Goal: Task Accomplishment & Management: Manage account settings

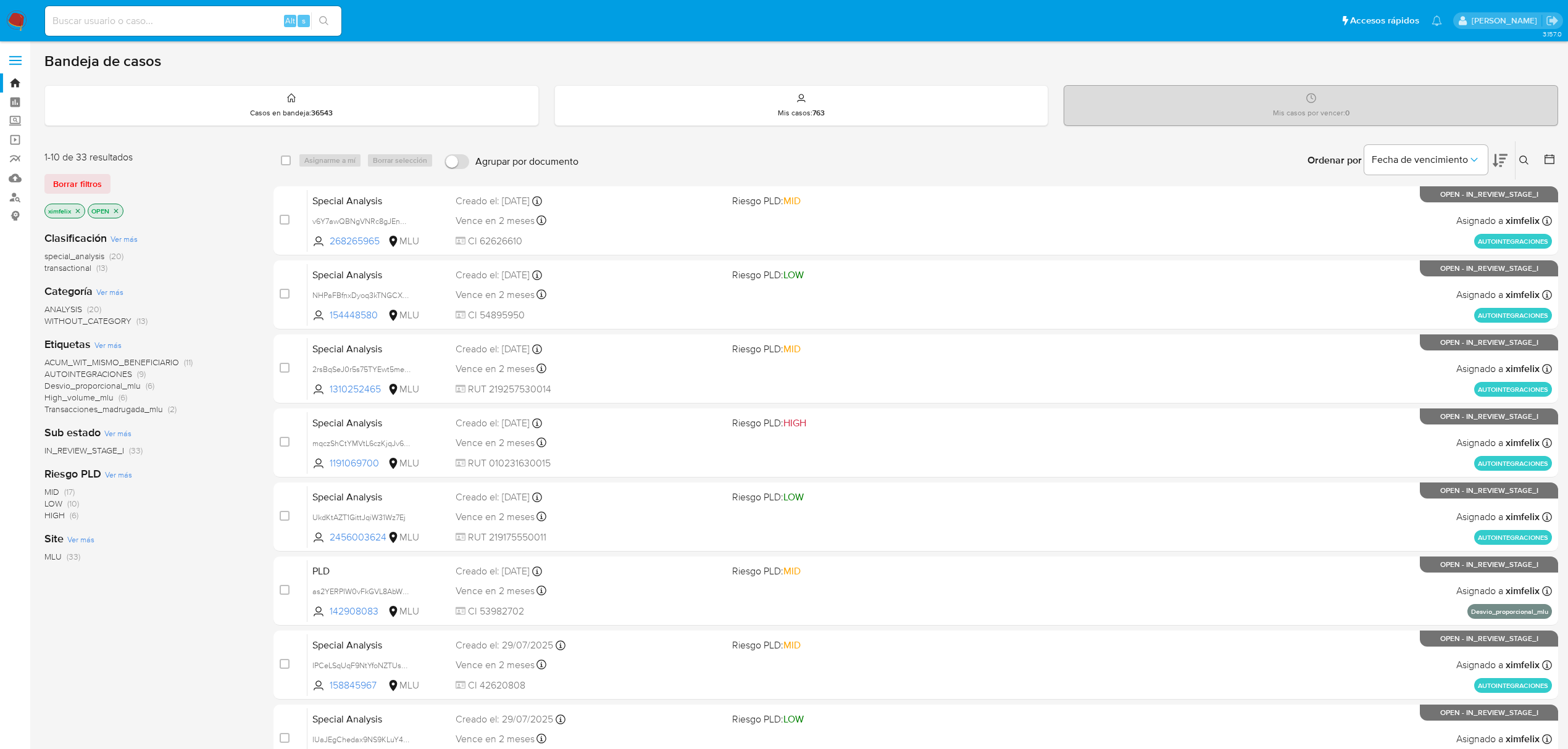
click at [110, 373] on span "AUTOINTEGRACIONES" at bounding box center [88, 374] width 88 height 12
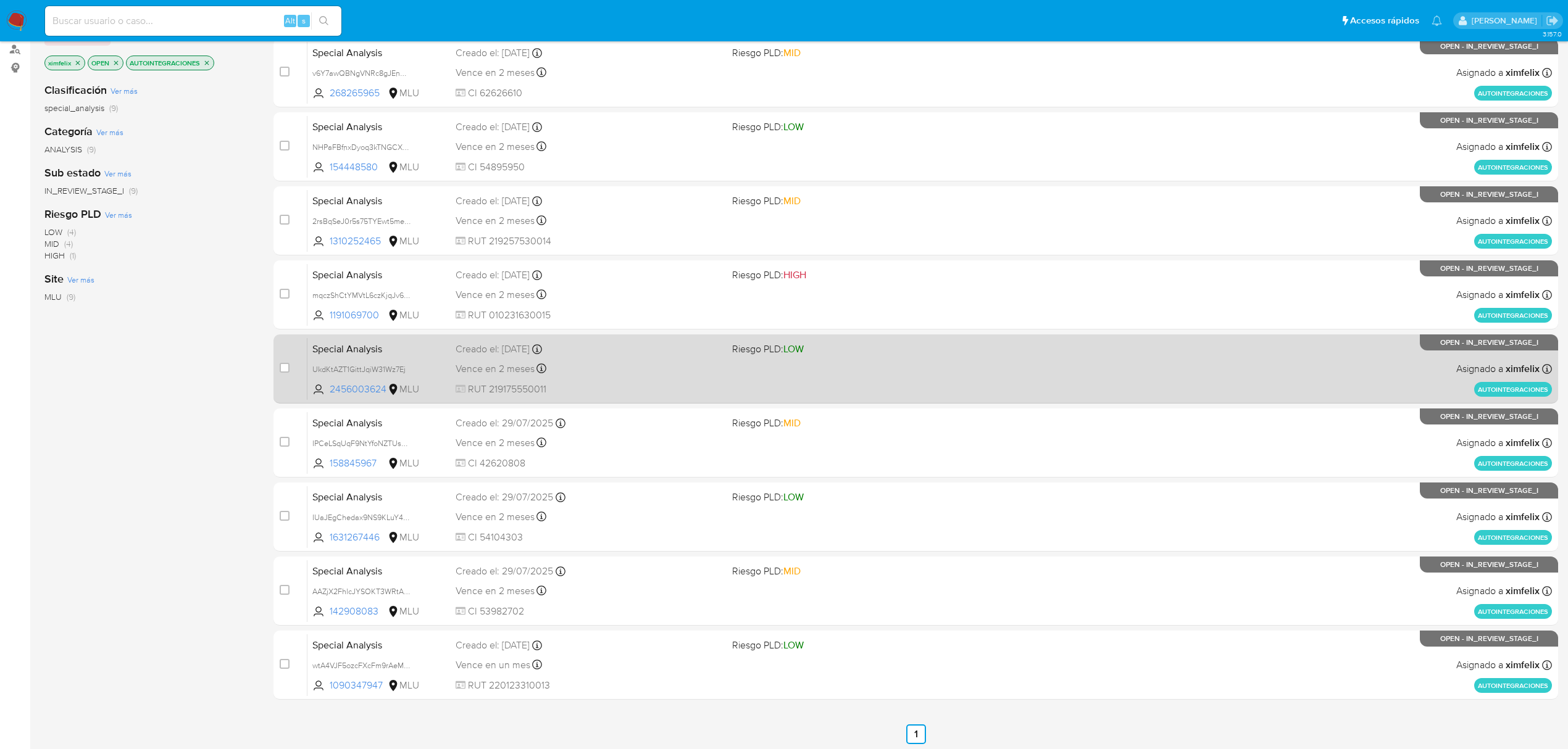
scroll to position [150, 0]
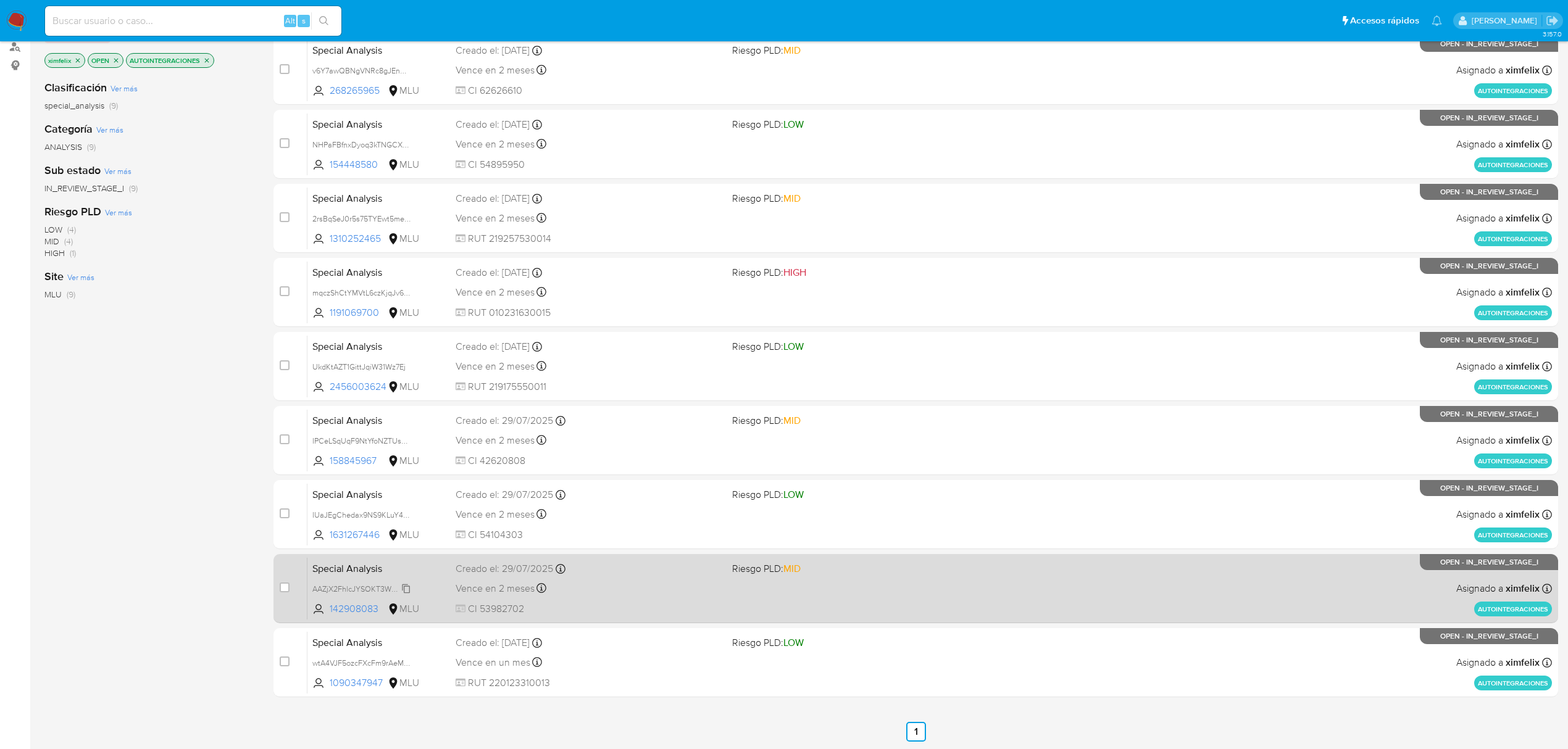
click at [404, 590] on span "AAZjX2FhlcJYSOKT3WRtAqH5" at bounding box center [365, 588] width 105 height 14
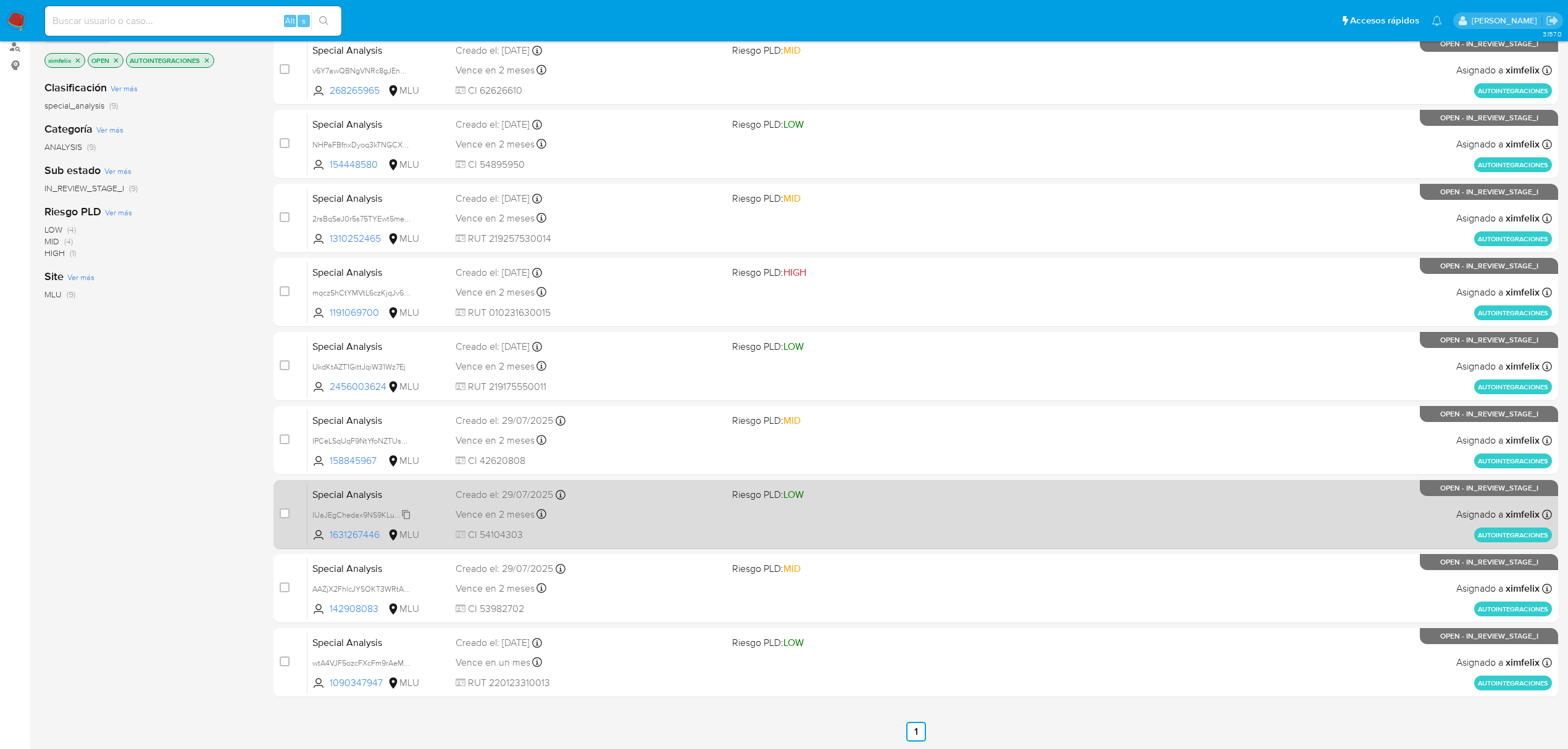
click at [406, 516] on span "IUaJEgChedax9NS9KLuY4l9N" at bounding box center [363, 514] width 103 height 14
click at [406, 512] on span "IUaJEgChedax9NS9KLuY4l9N" at bounding box center [363, 514] width 103 height 14
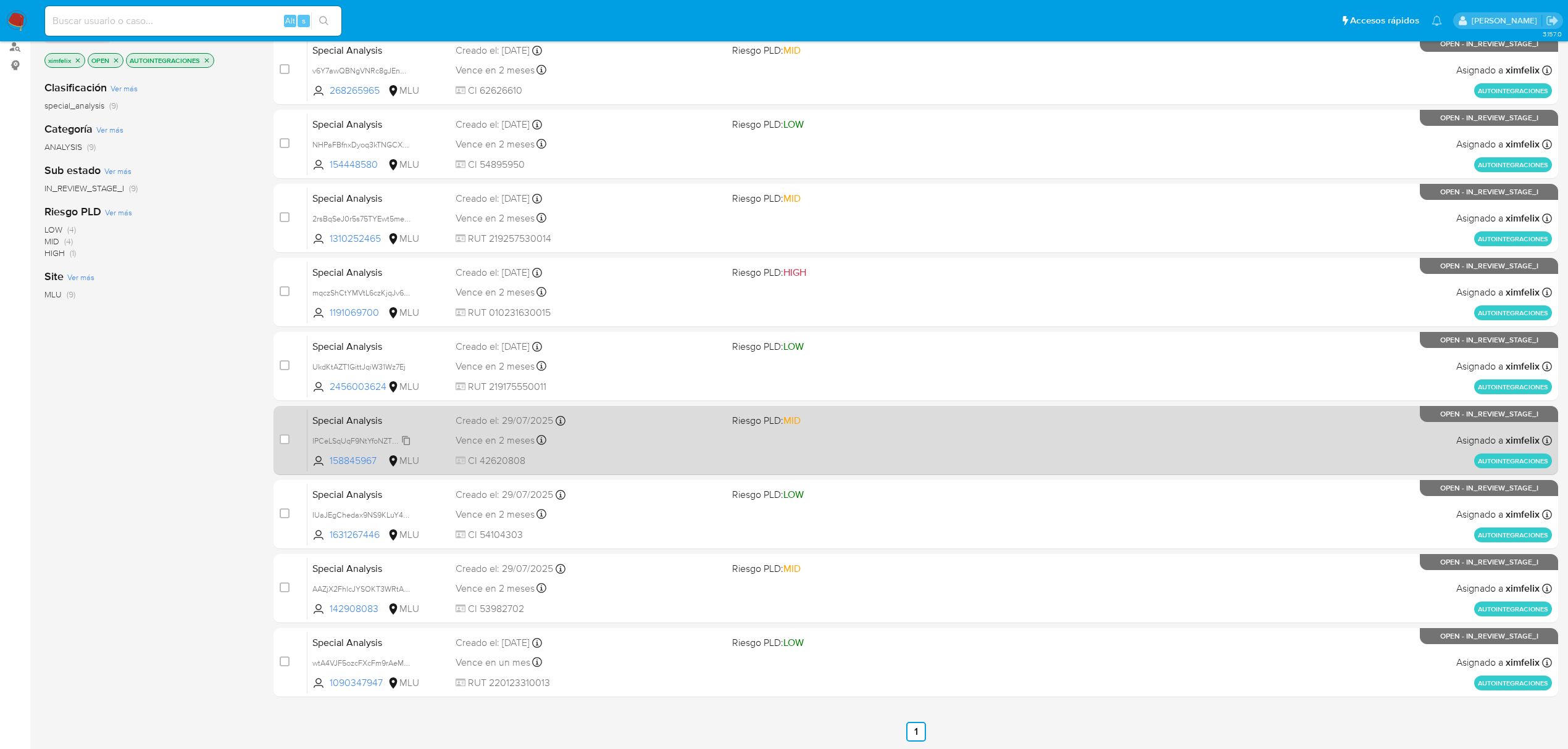
click at [404, 435] on span "IPCeLSqUqF9NtYfoNZTUscXg" at bounding box center [363, 440] width 102 height 14
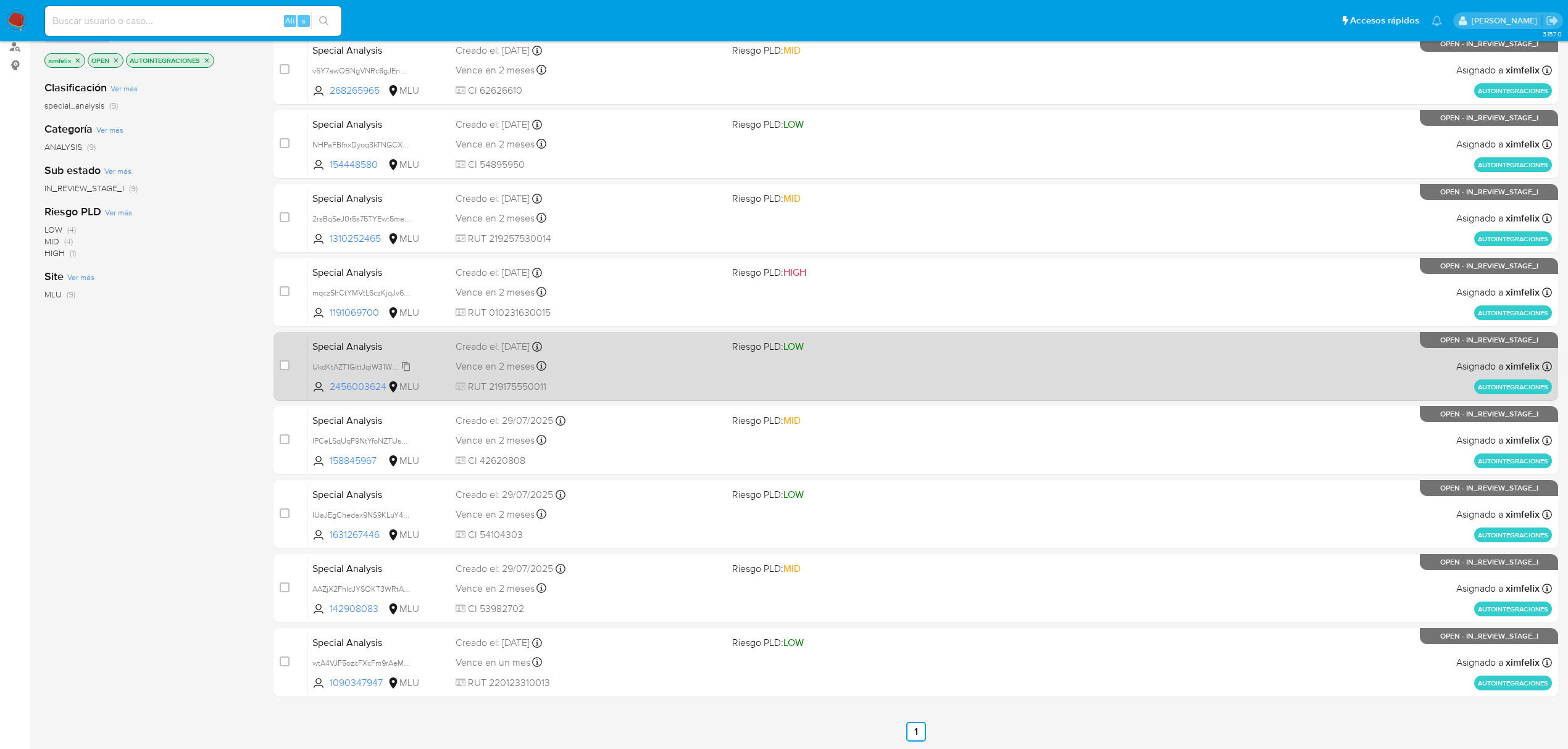
click at [401, 361] on span "UkdKtAZT1GittJqiW31Wz7Ej" at bounding box center [359, 366] width 93 height 14
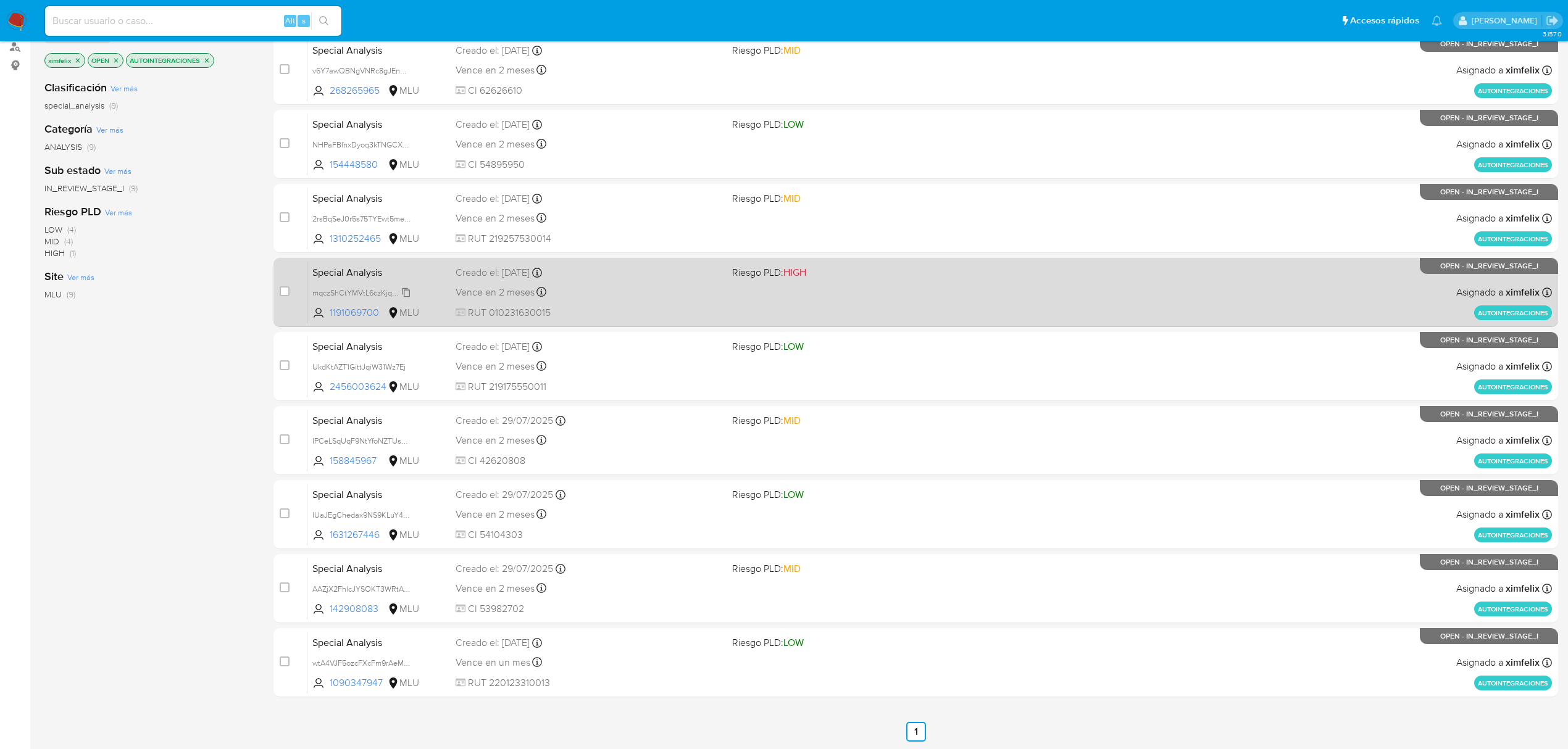
click at [406, 296] on span "mqczShCtYMVtL6czKjqJv6CK" at bounding box center [363, 292] width 102 height 14
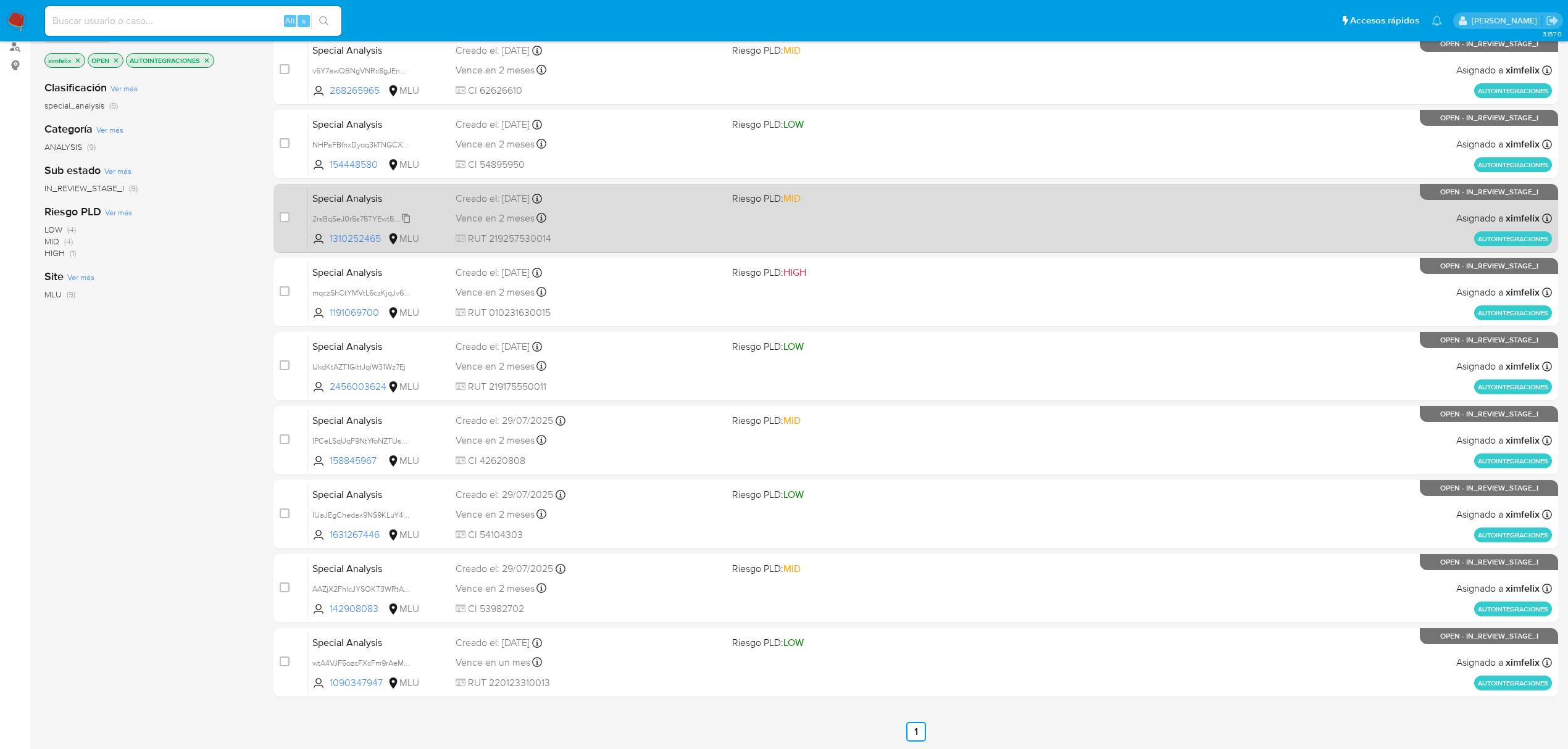
click at [410, 220] on span "2rsBqSeJ0r5s75TYEwt5mebn" at bounding box center [363, 218] width 101 height 14
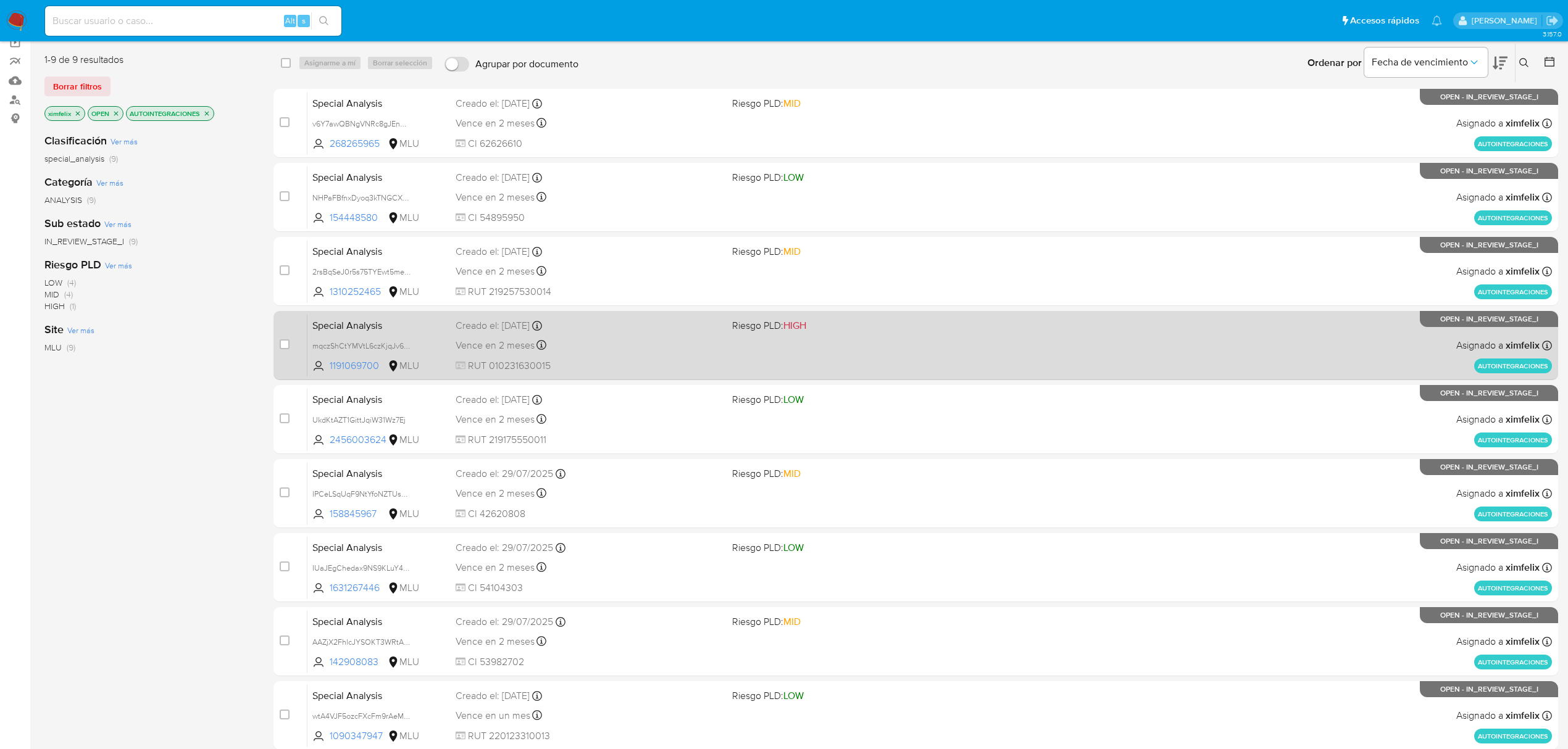
scroll to position [68, 0]
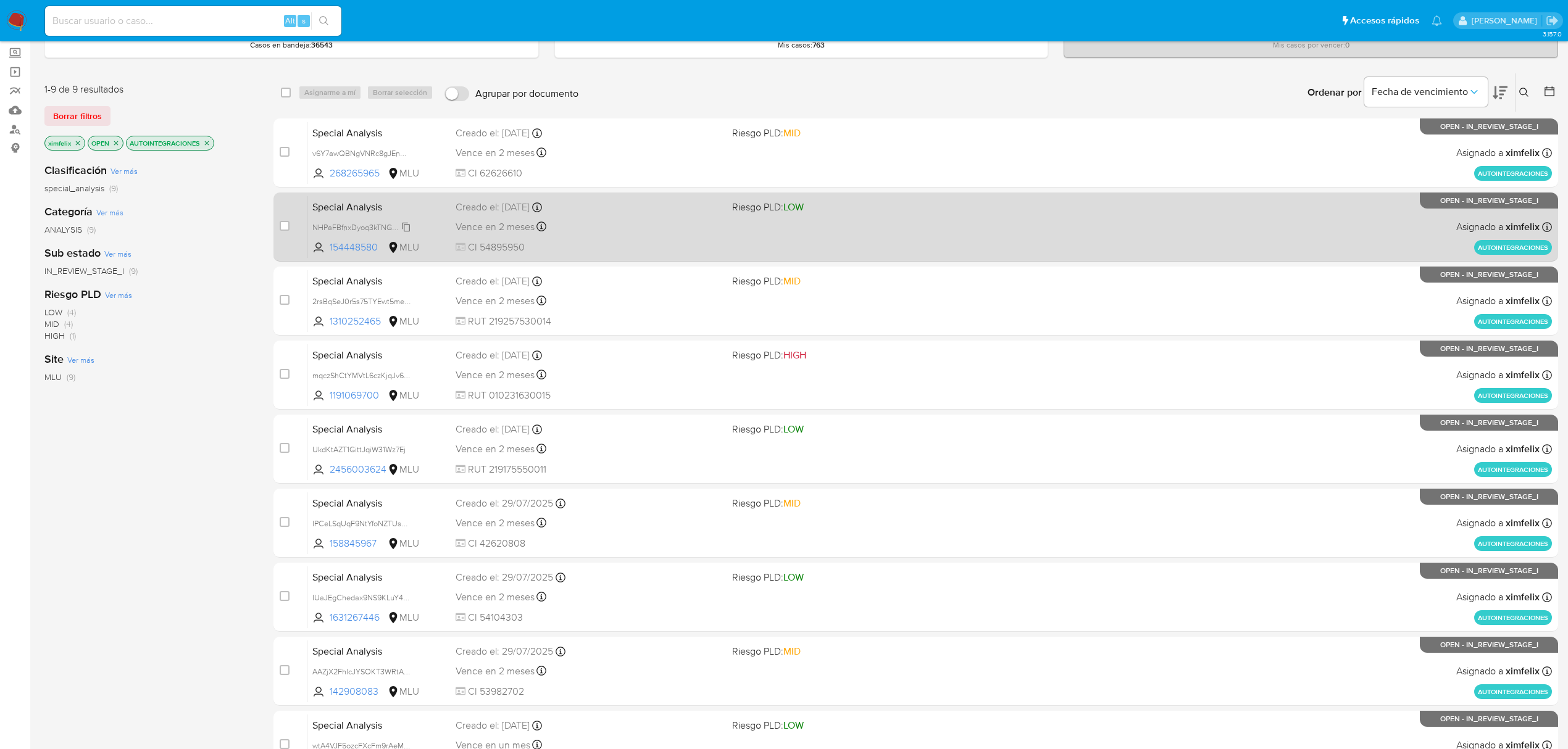
click at [400, 229] on span "NHPaFBfnxDyoq3kTNGCXt8D9" at bounding box center [365, 227] width 107 height 14
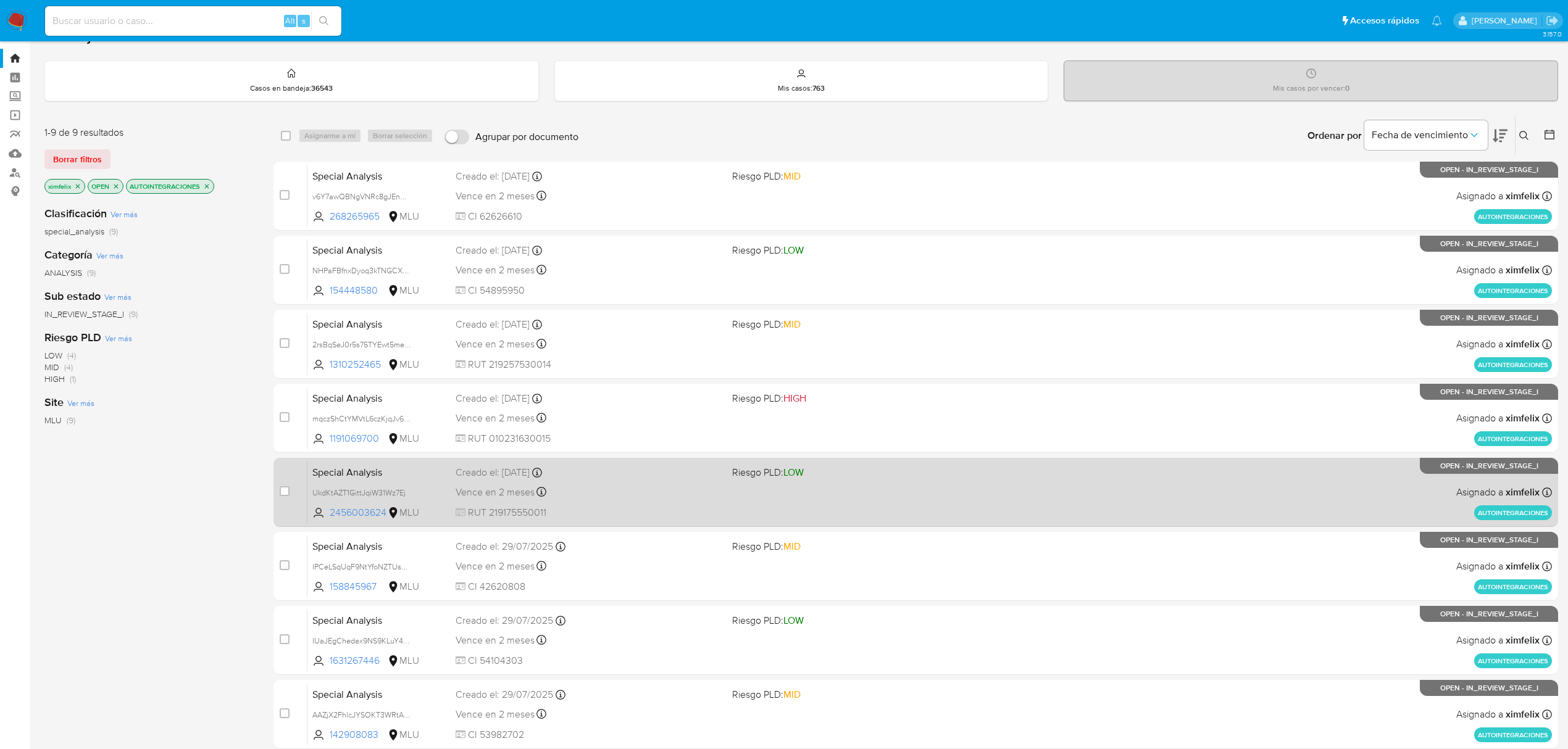
scroll to position [0, 0]
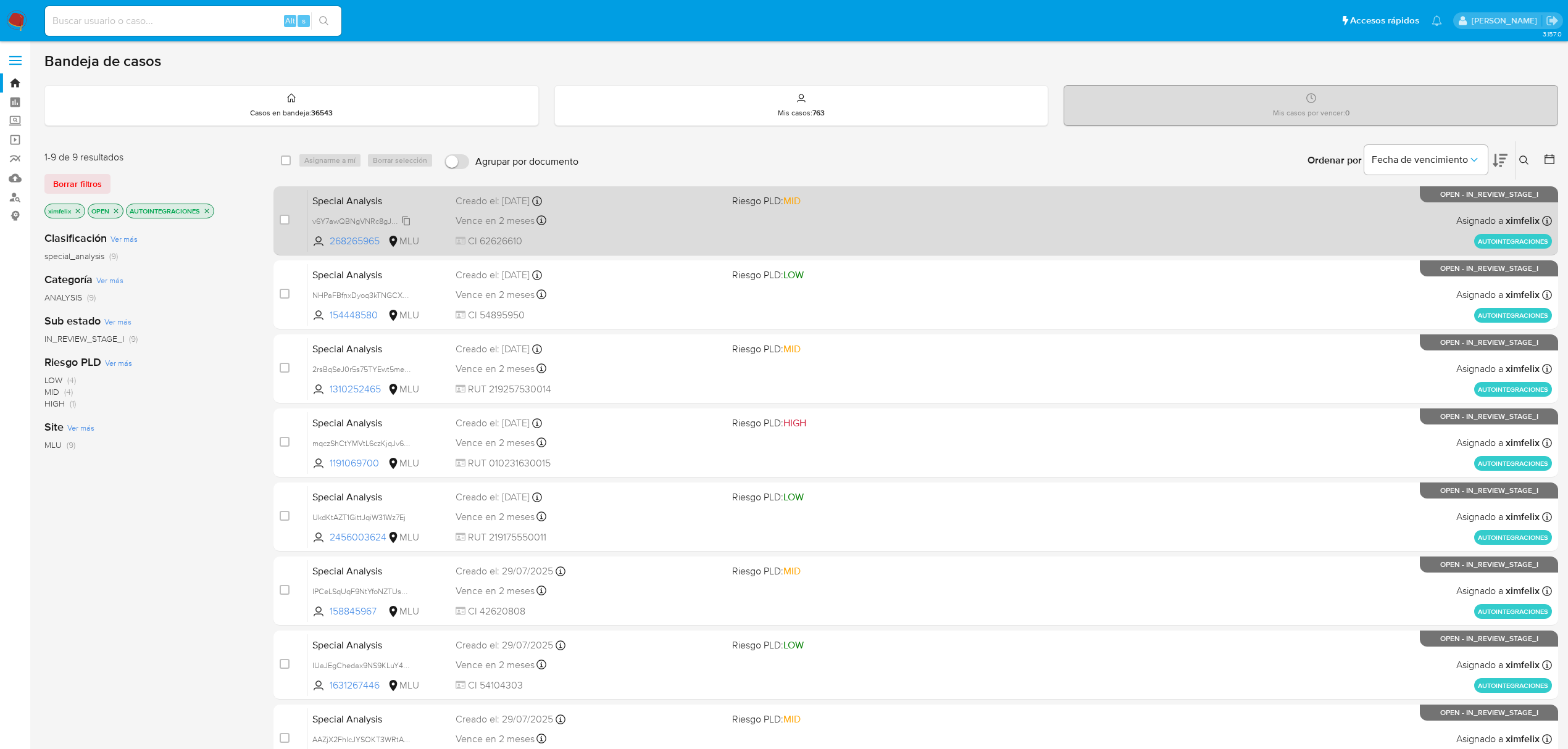
click at [405, 216] on span "v6Y7awQBNgVNRc8gJEnOTjoe" at bounding box center [367, 220] width 109 height 14
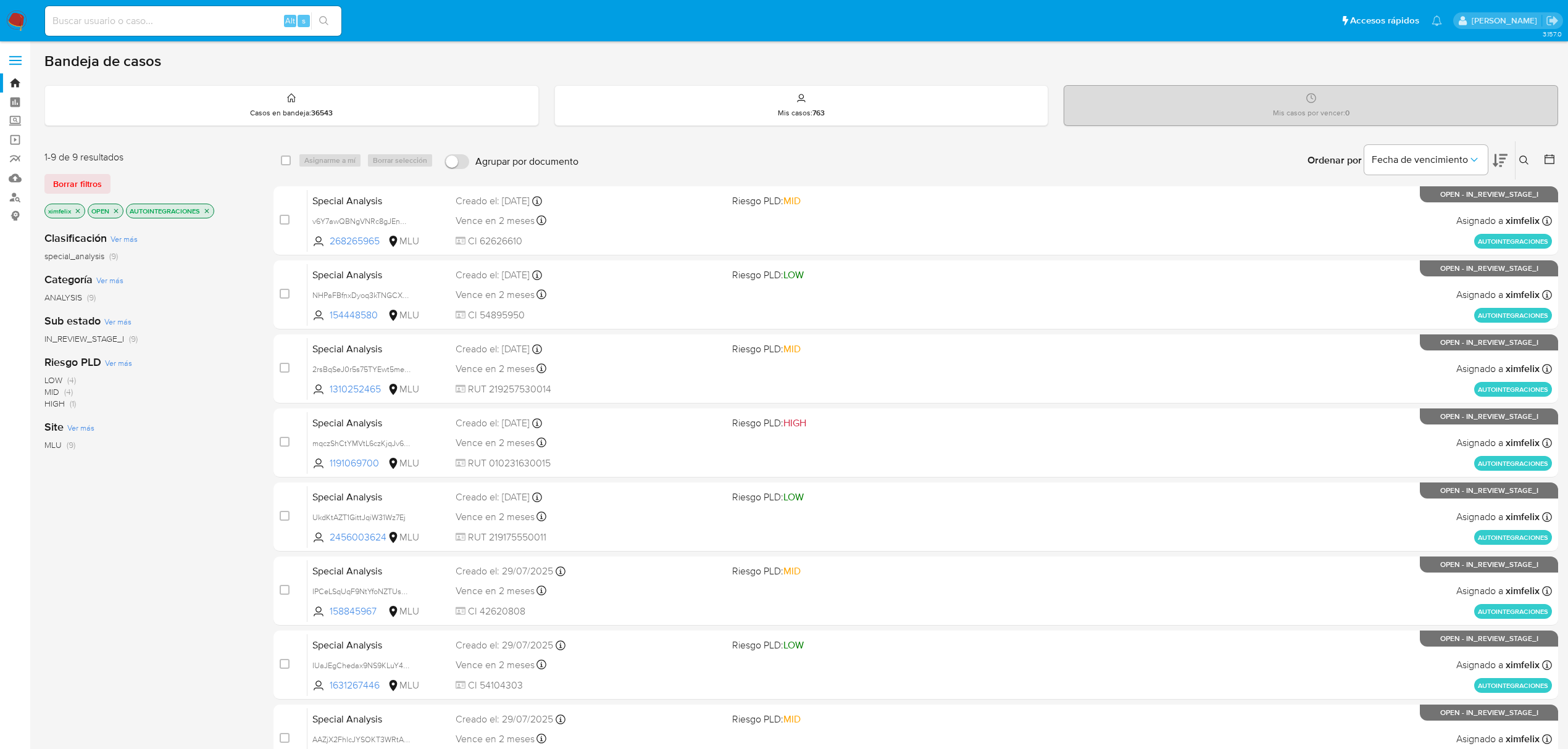
click at [14, 23] on img at bounding box center [16, 20] width 21 height 21
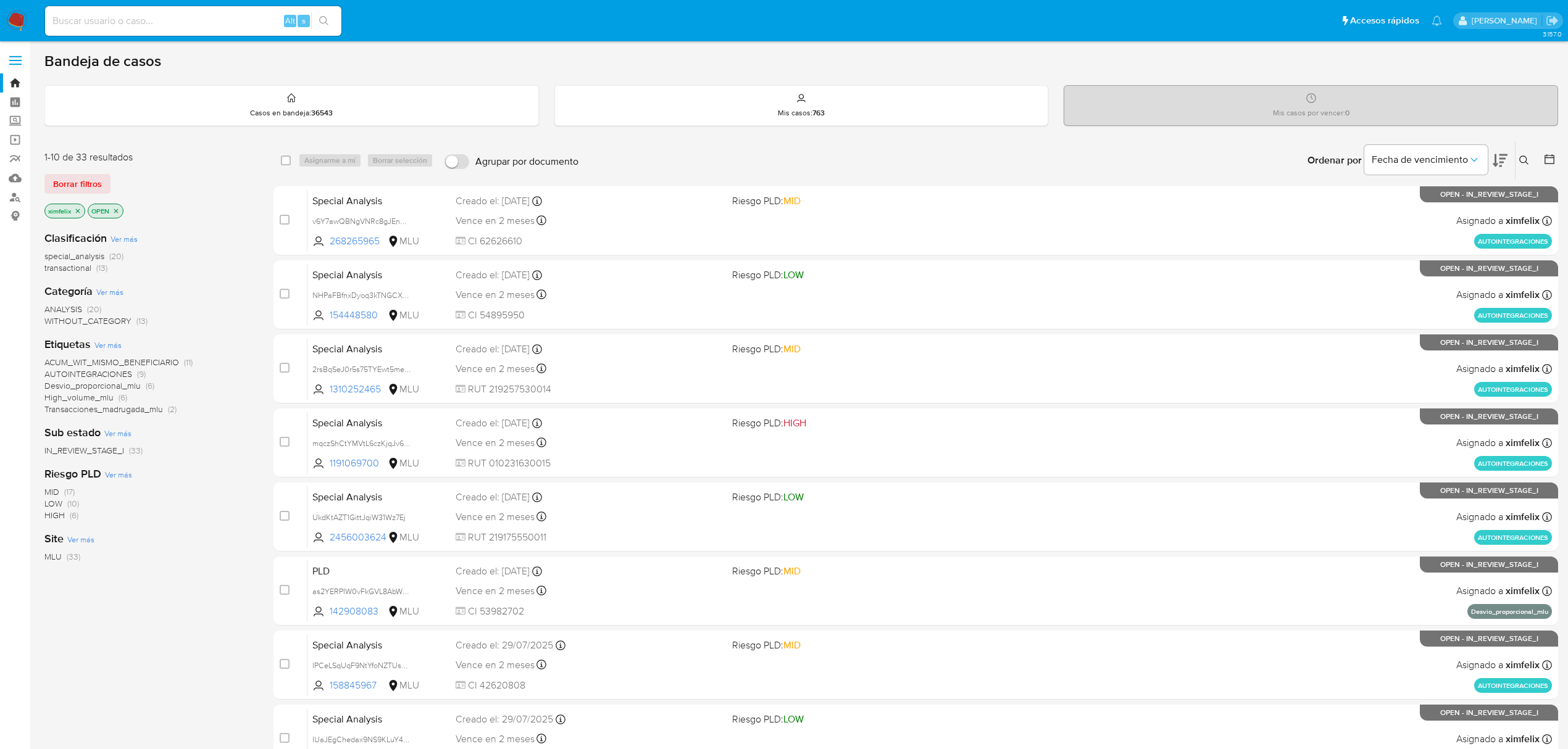
click at [116, 214] on icon "close-filter" at bounding box center [116, 211] width 7 height 7
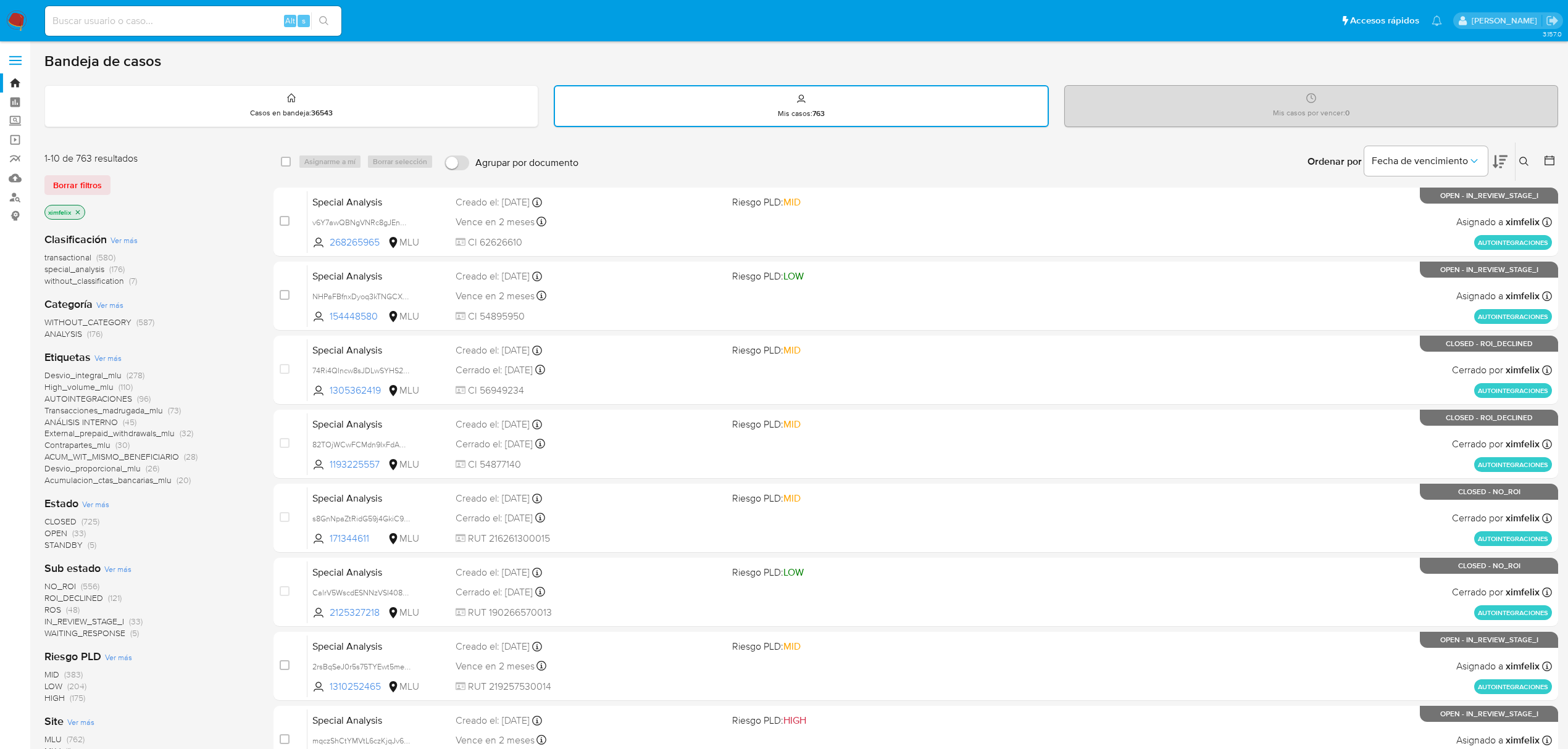
drag, startPoint x: 18, startPoint y: 18, endPoint x: 20, endPoint y: 12, distance: 6.3
click at [18, 18] on img at bounding box center [16, 20] width 21 height 21
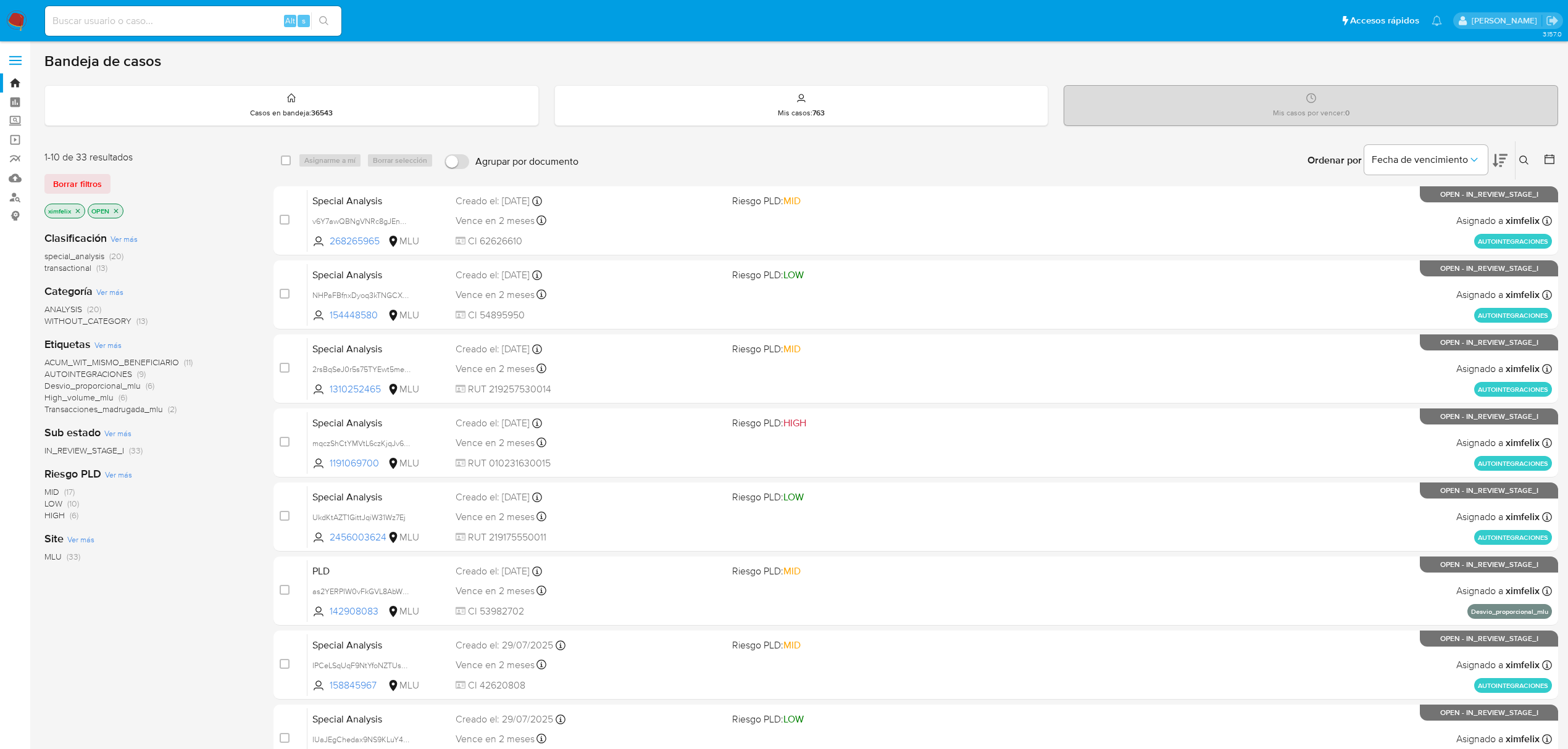
click at [75, 211] on icon "close-filter" at bounding box center [78, 211] width 7 height 7
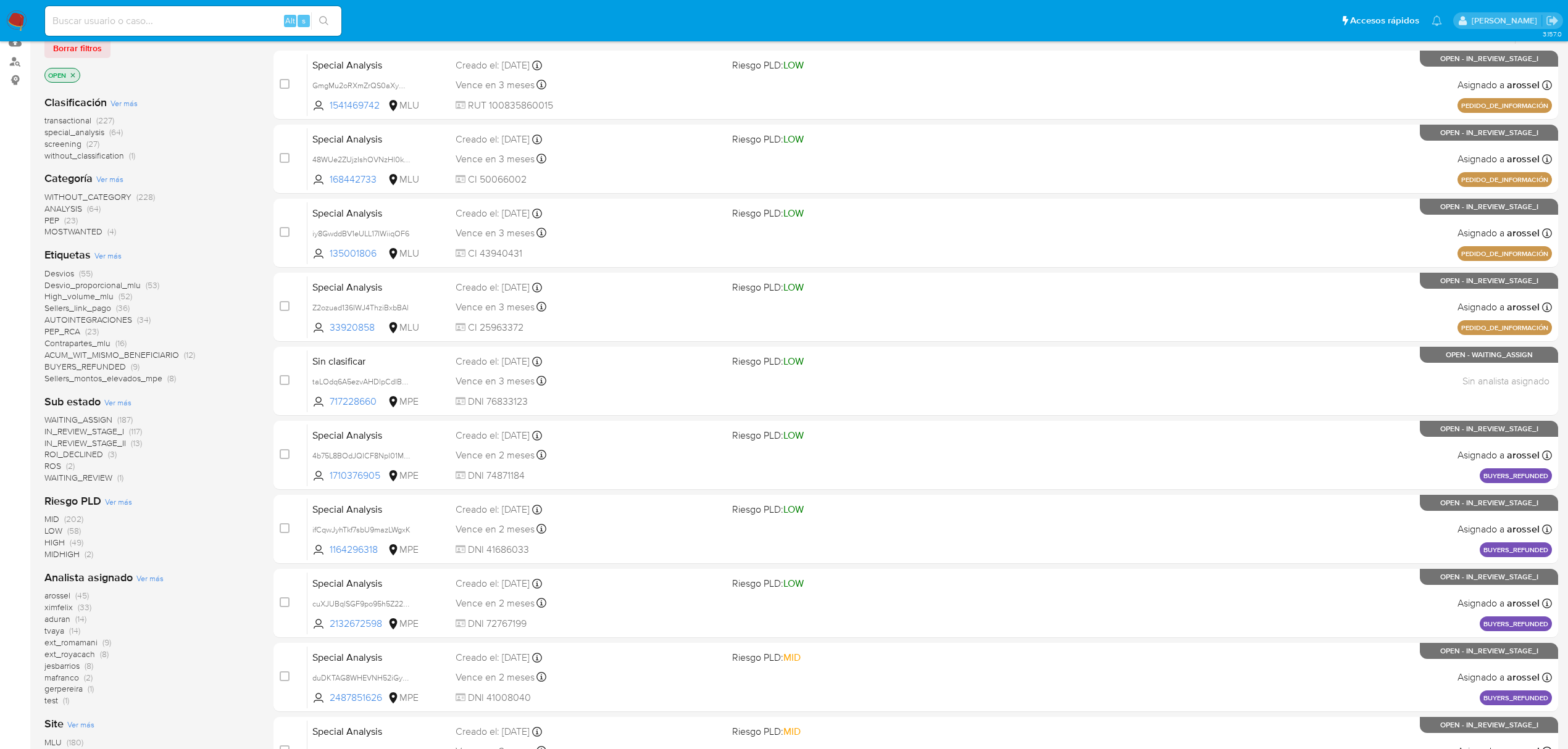
scroll to position [164, 0]
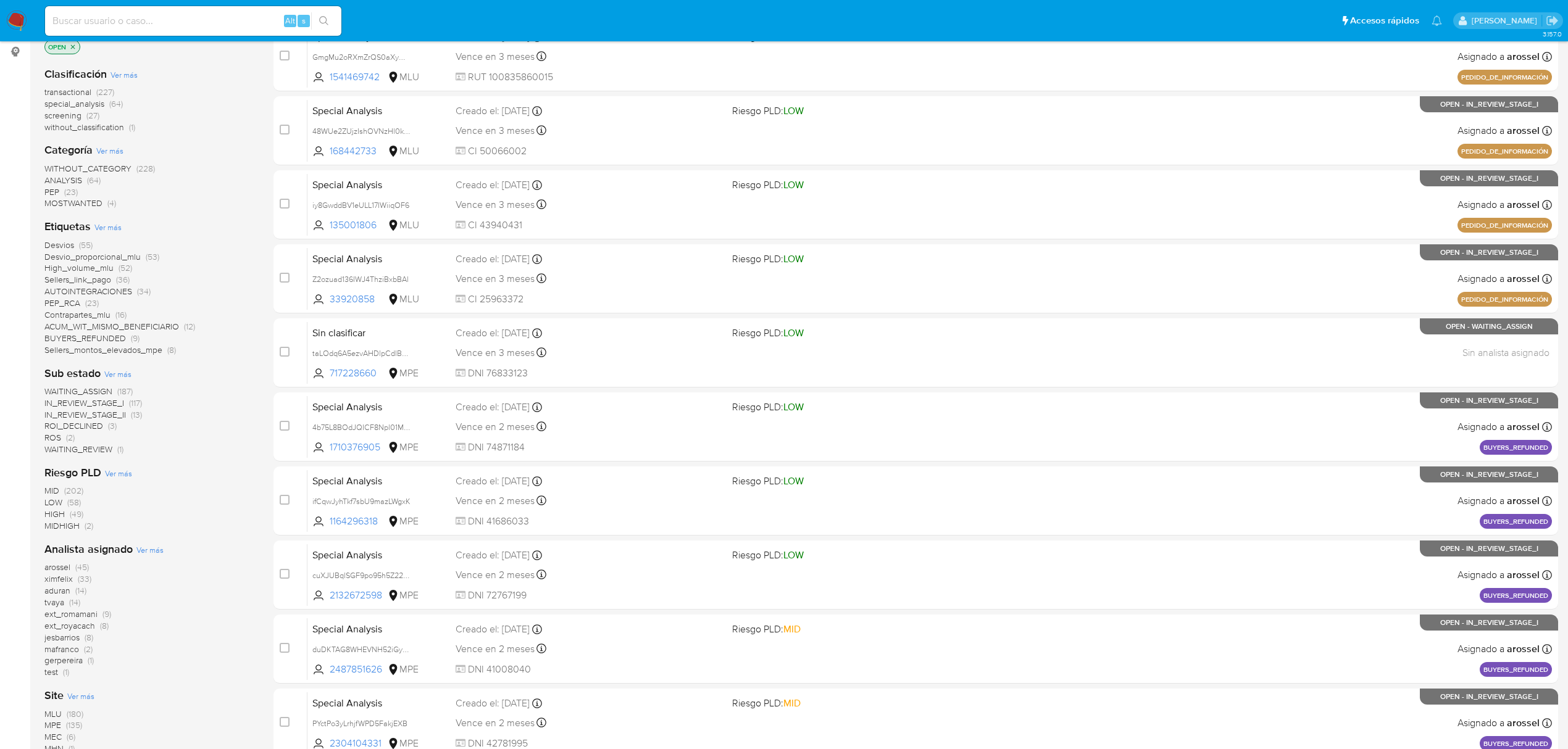
click at [93, 388] on span "WAITING_ASSIGN" at bounding box center [78, 391] width 68 height 12
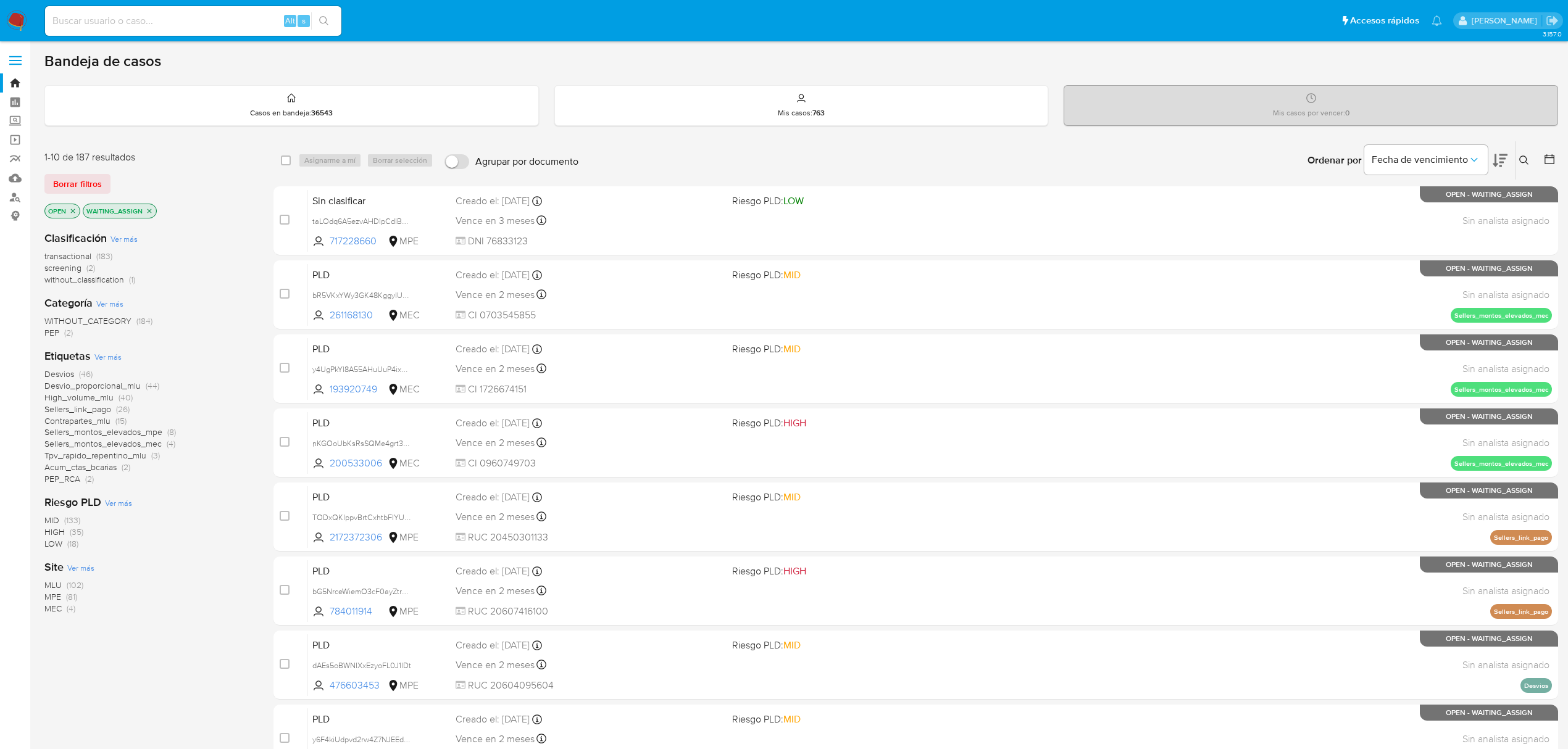
click at [1499, 159] on icon at bounding box center [1500, 161] width 15 height 15
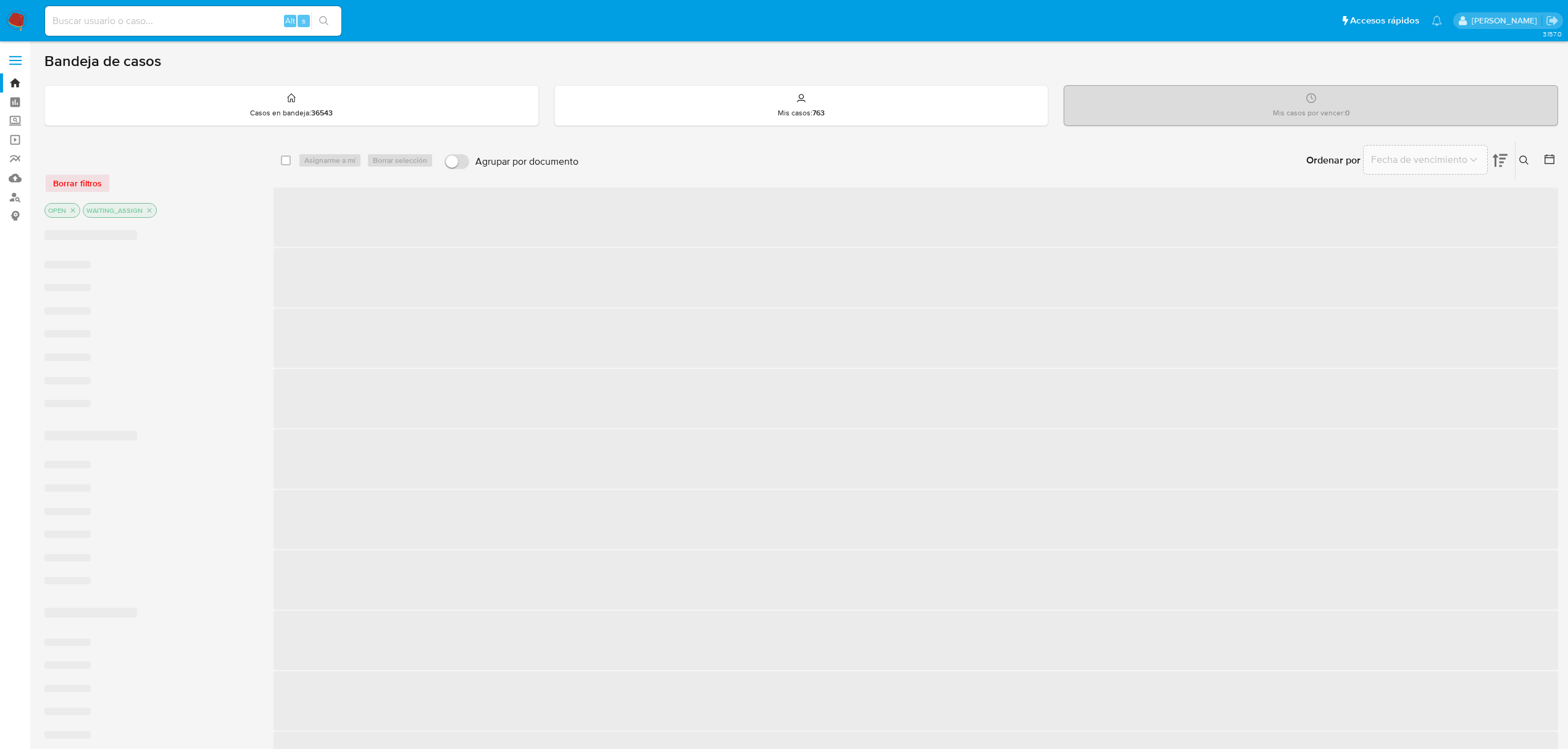
click at [1499, 159] on icon at bounding box center [1500, 161] width 15 height 15
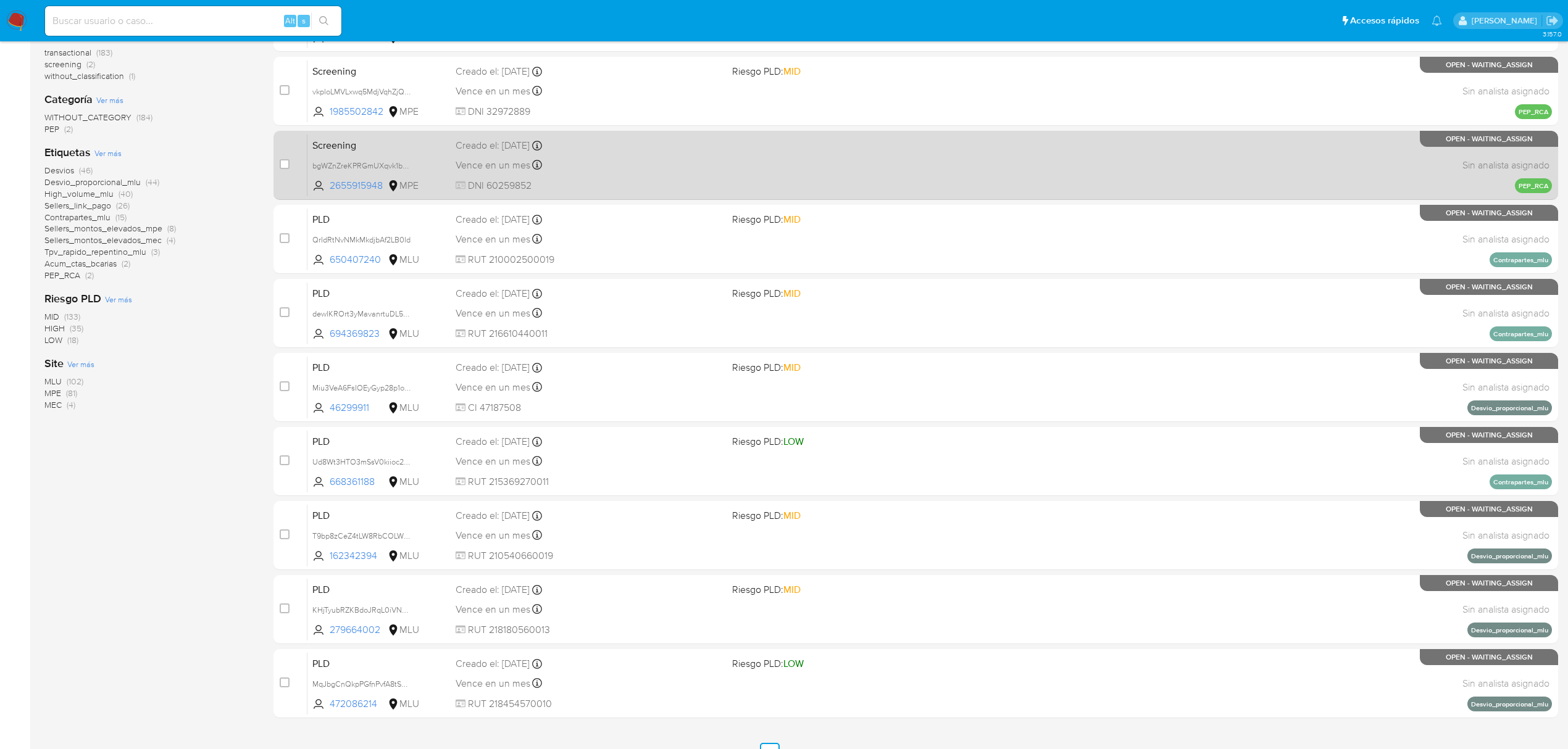
scroll to position [224, 0]
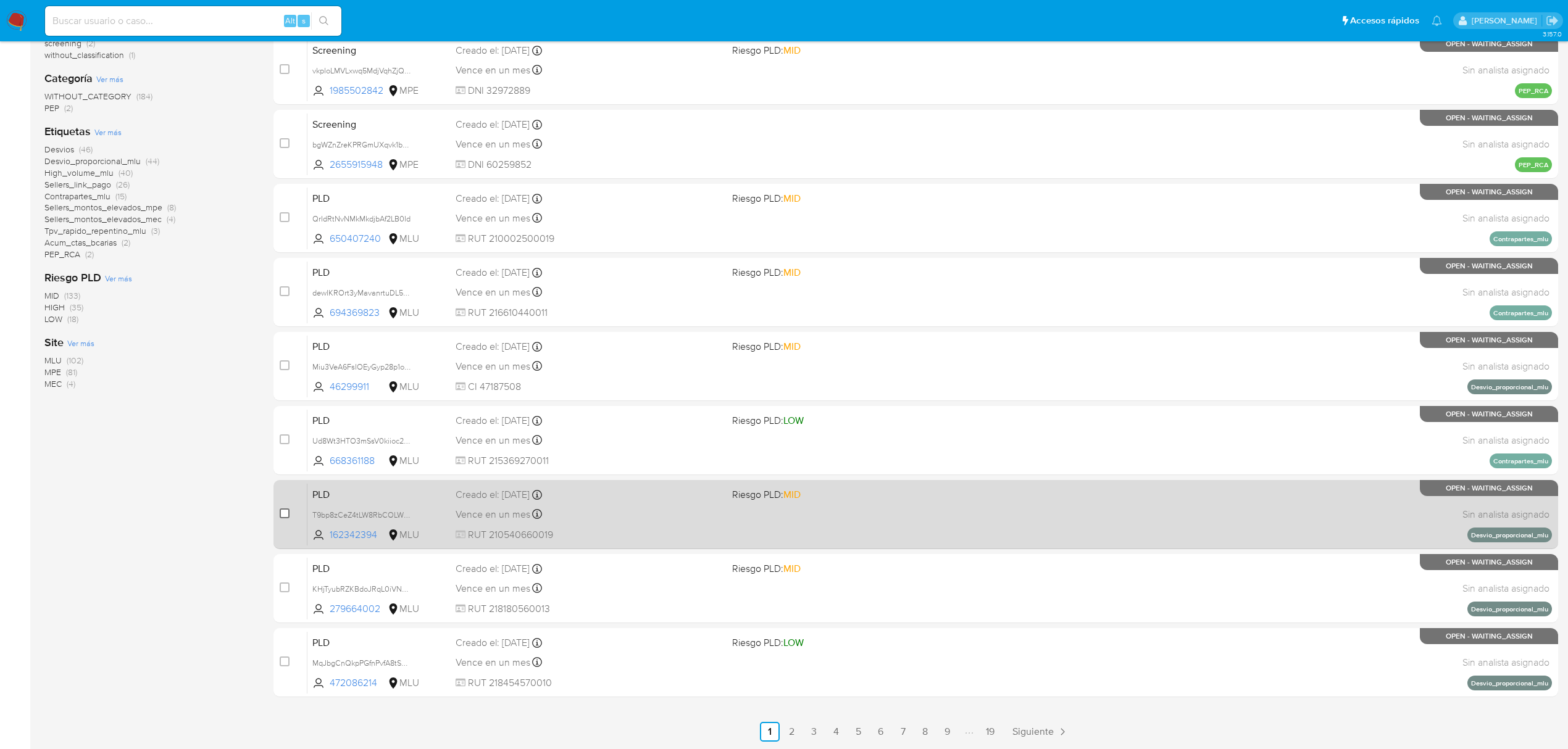
click at [284, 510] on input "checkbox" at bounding box center [284, 513] width 10 height 10
checkbox input "true"
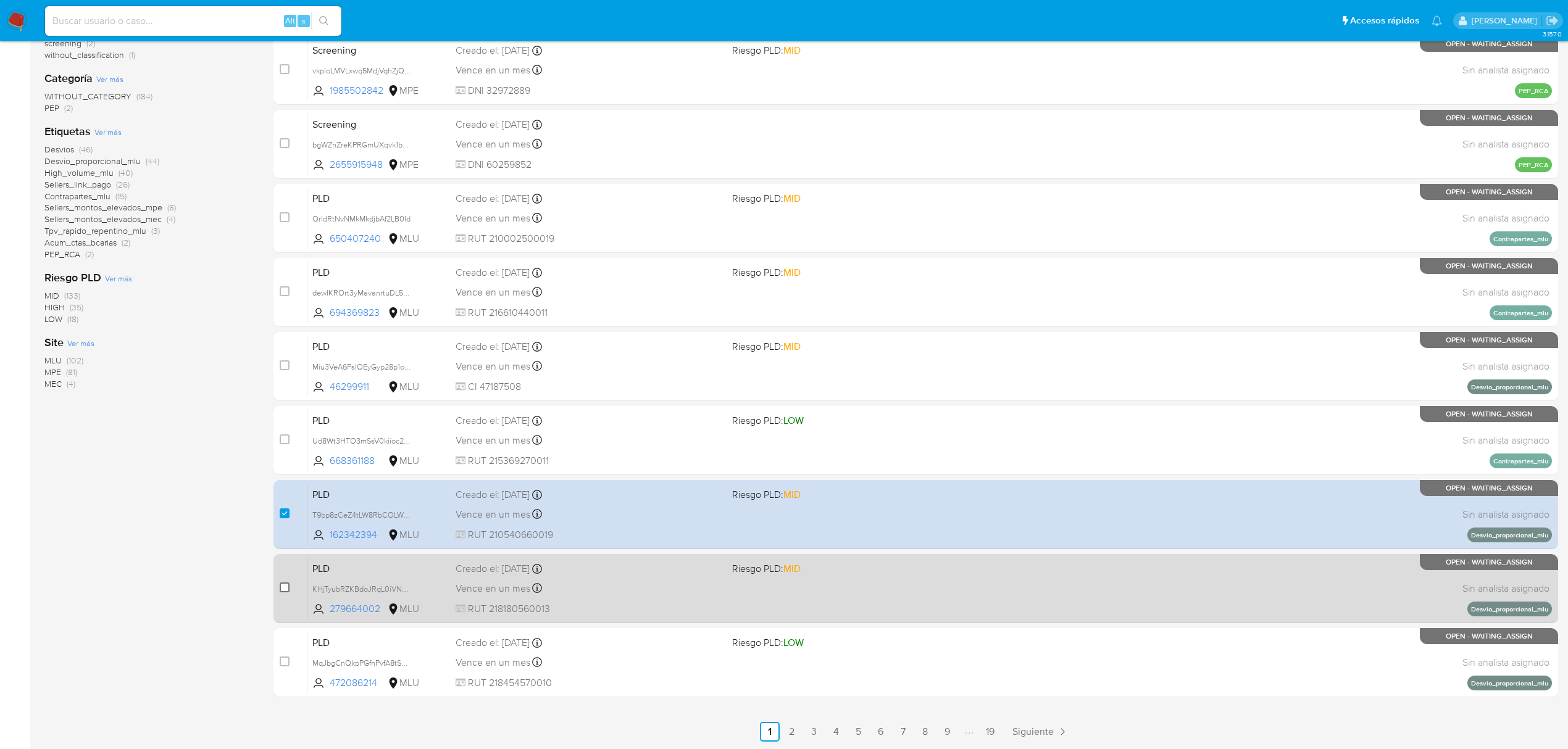
click at [287, 588] on input "checkbox" at bounding box center [284, 587] width 10 height 10
checkbox input "true"
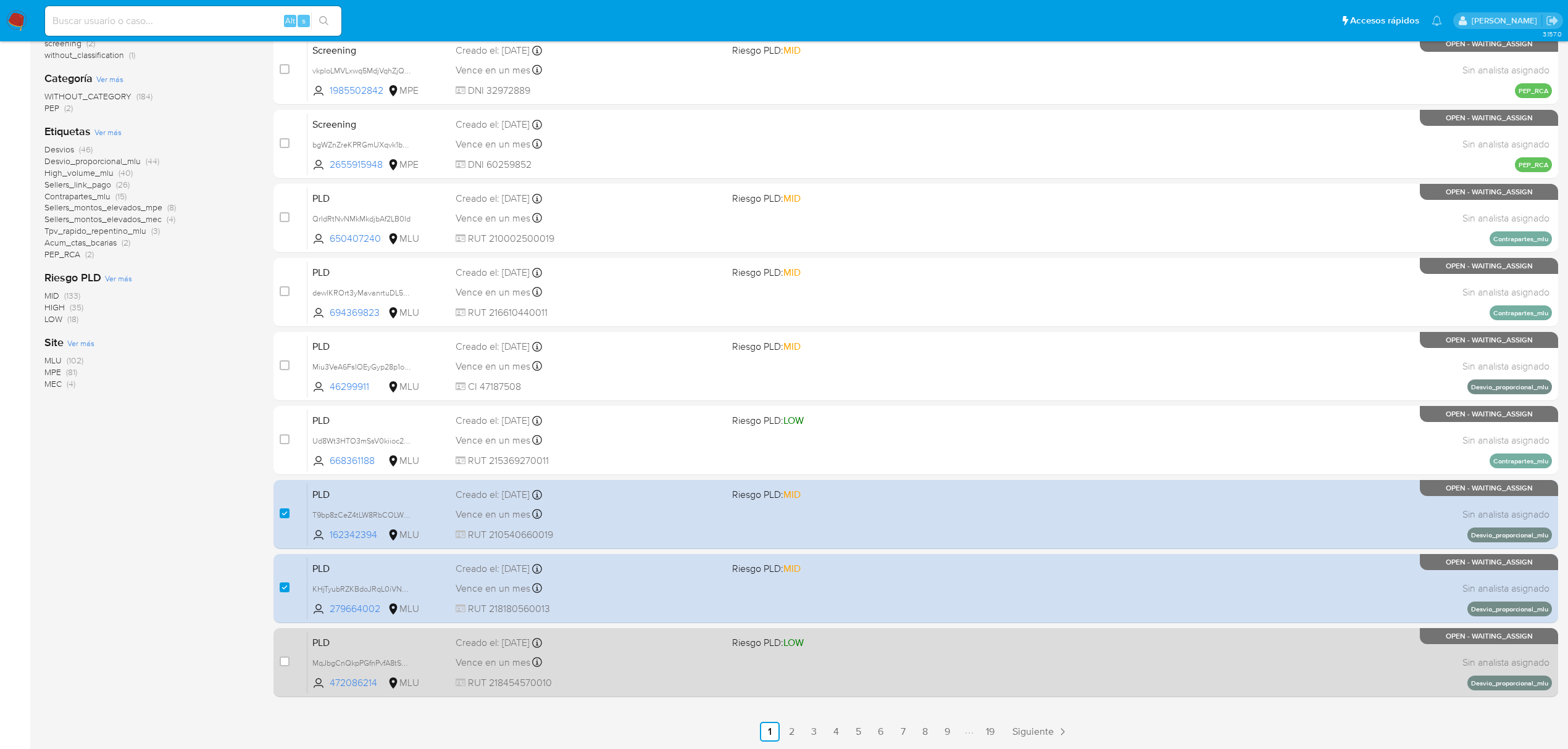
drag, startPoint x: 285, startPoint y: 662, endPoint x: 291, endPoint y: 660, distance: 6.3
click at [284, 662] on input "checkbox" at bounding box center [284, 661] width 10 height 10
checkbox input "true"
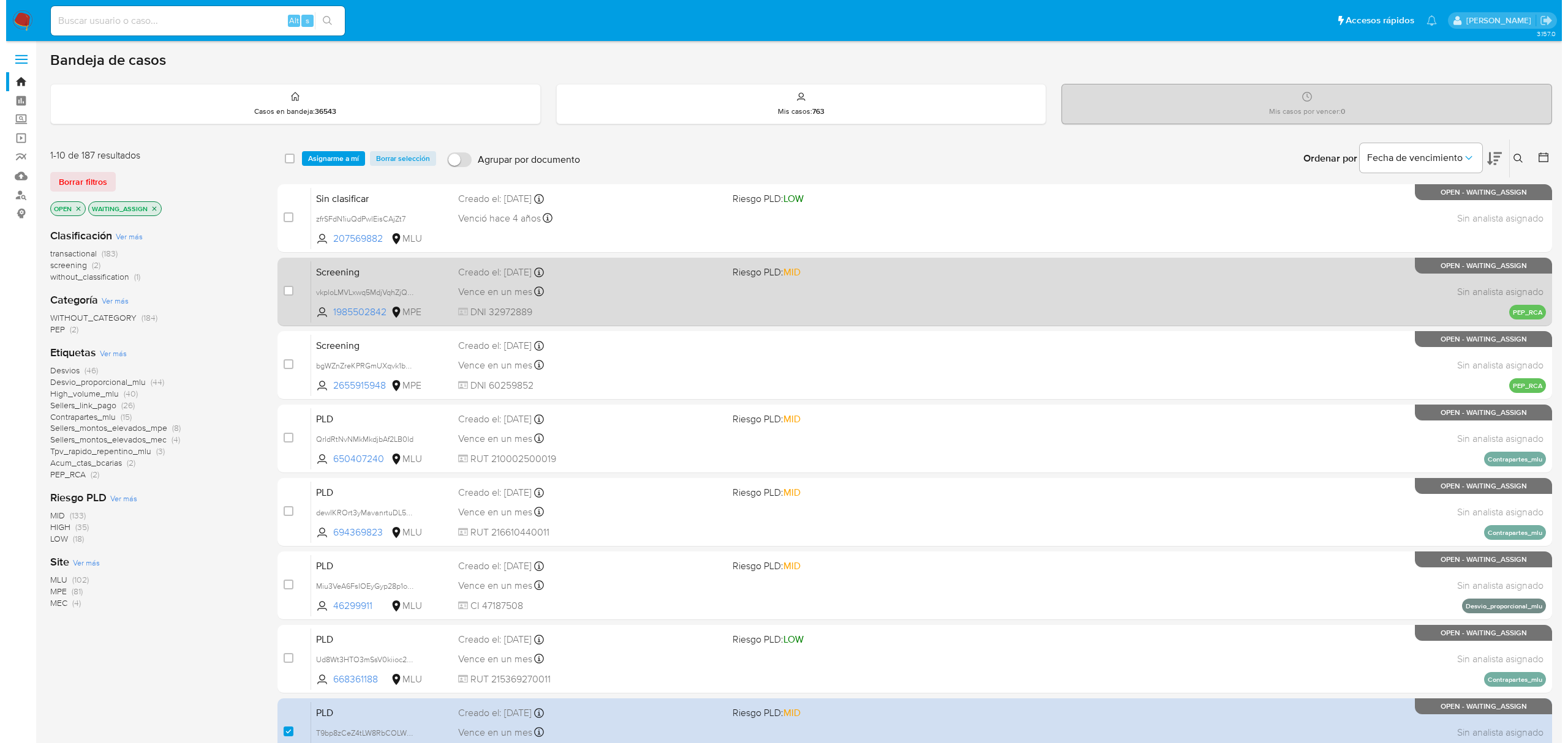
scroll to position [0, 0]
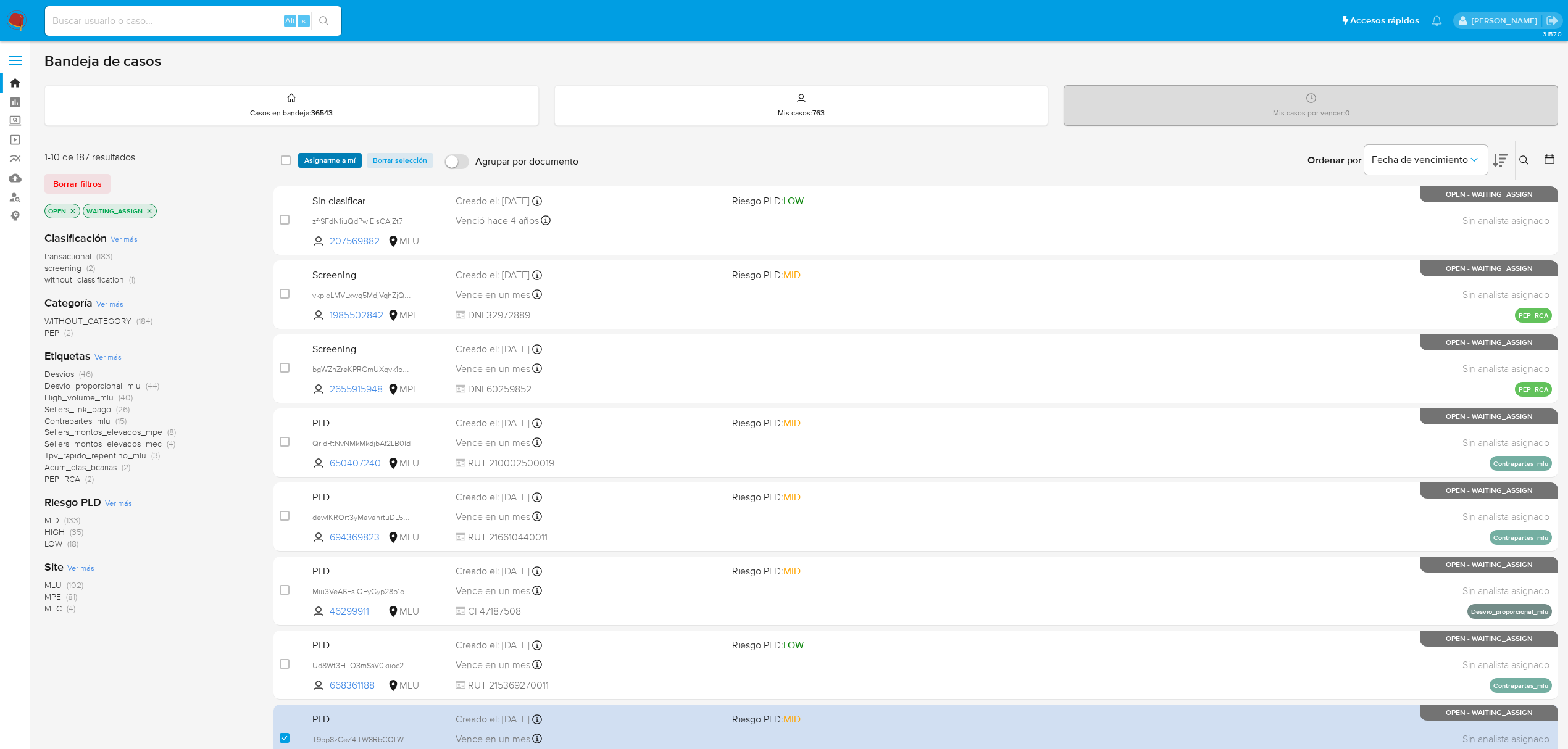
drag, startPoint x: 335, startPoint y: 154, endPoint x: 334, endPoint y: 161, distance: 7.1
click at [335, 156] on span "Asignarme a mí" at bounding box center [329, 161] width 51 height 12
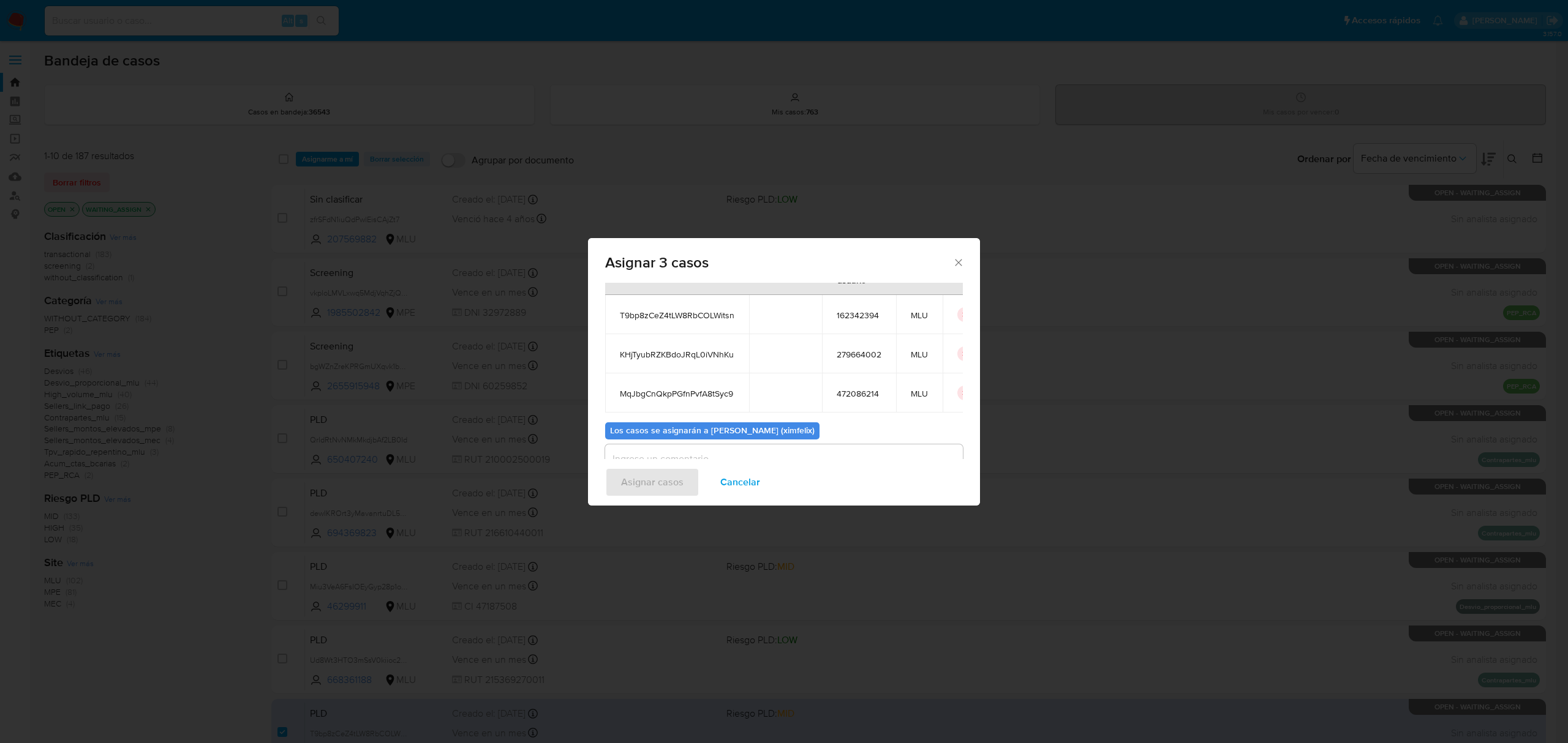
scroll to position [111, 0]
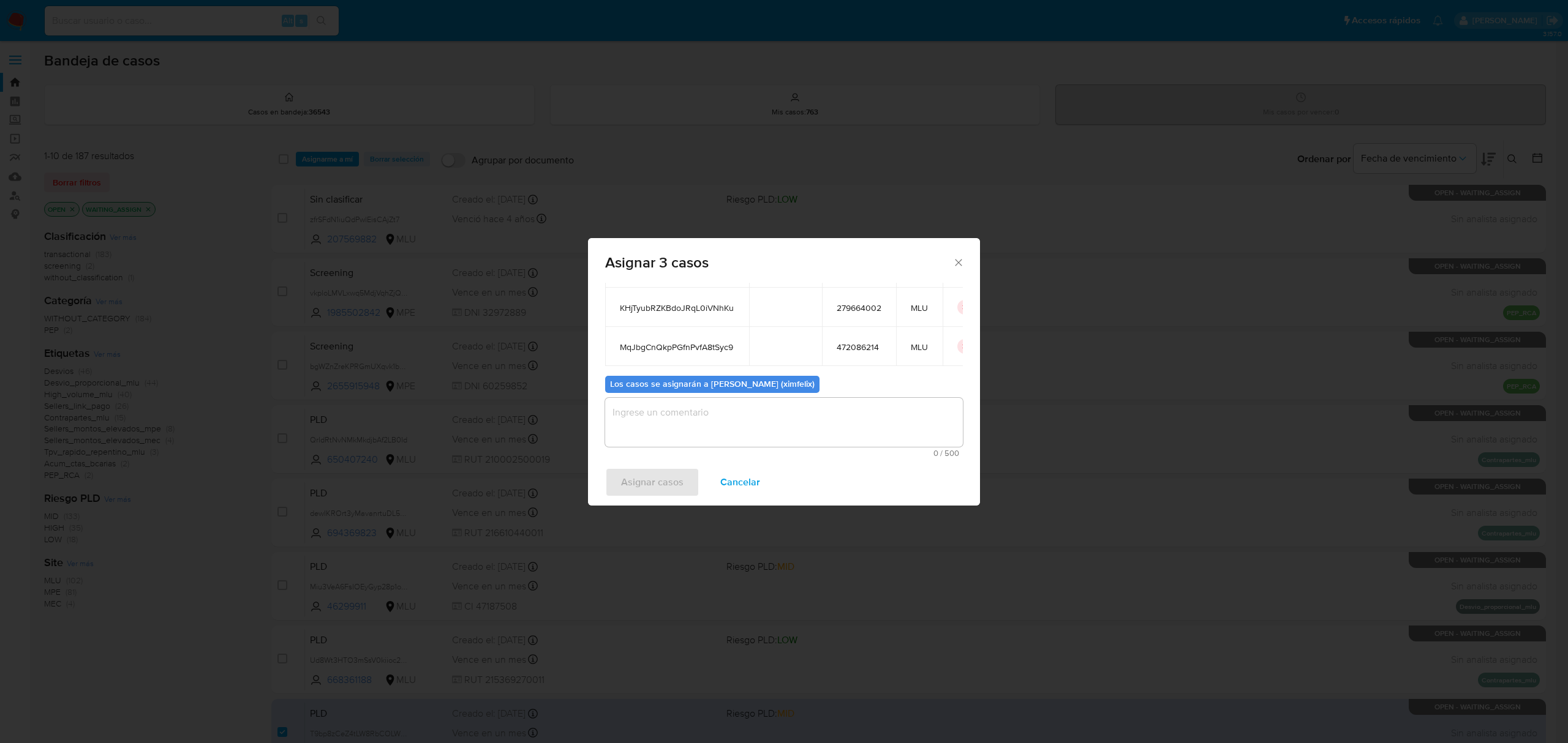
click at [773, 433] on textarea "assign-modal" at bounding box center [784, 422] width 358 height 49
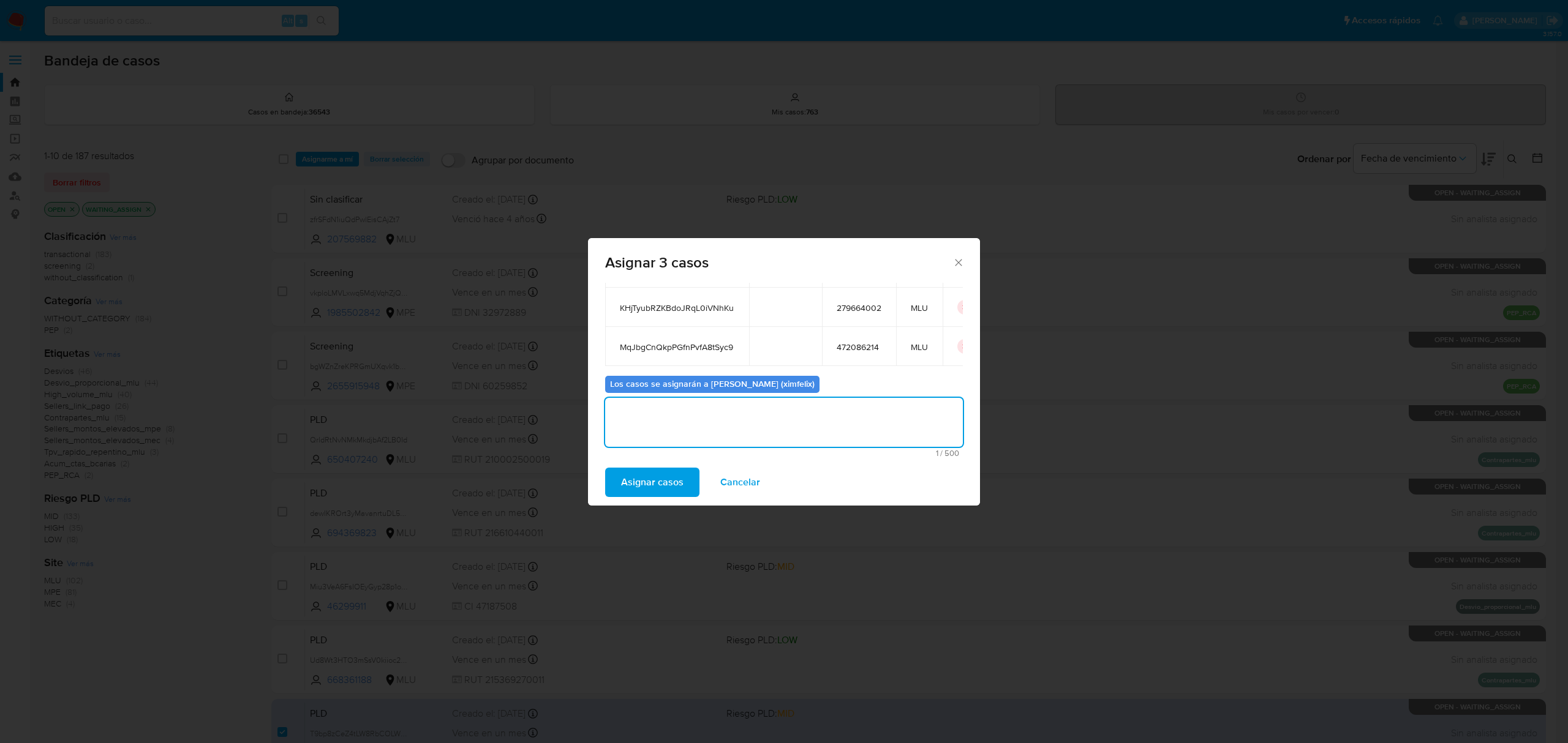
click at [656, 485] on span "Asignar casos" at bounding box center [652, 483] width 63 height 27
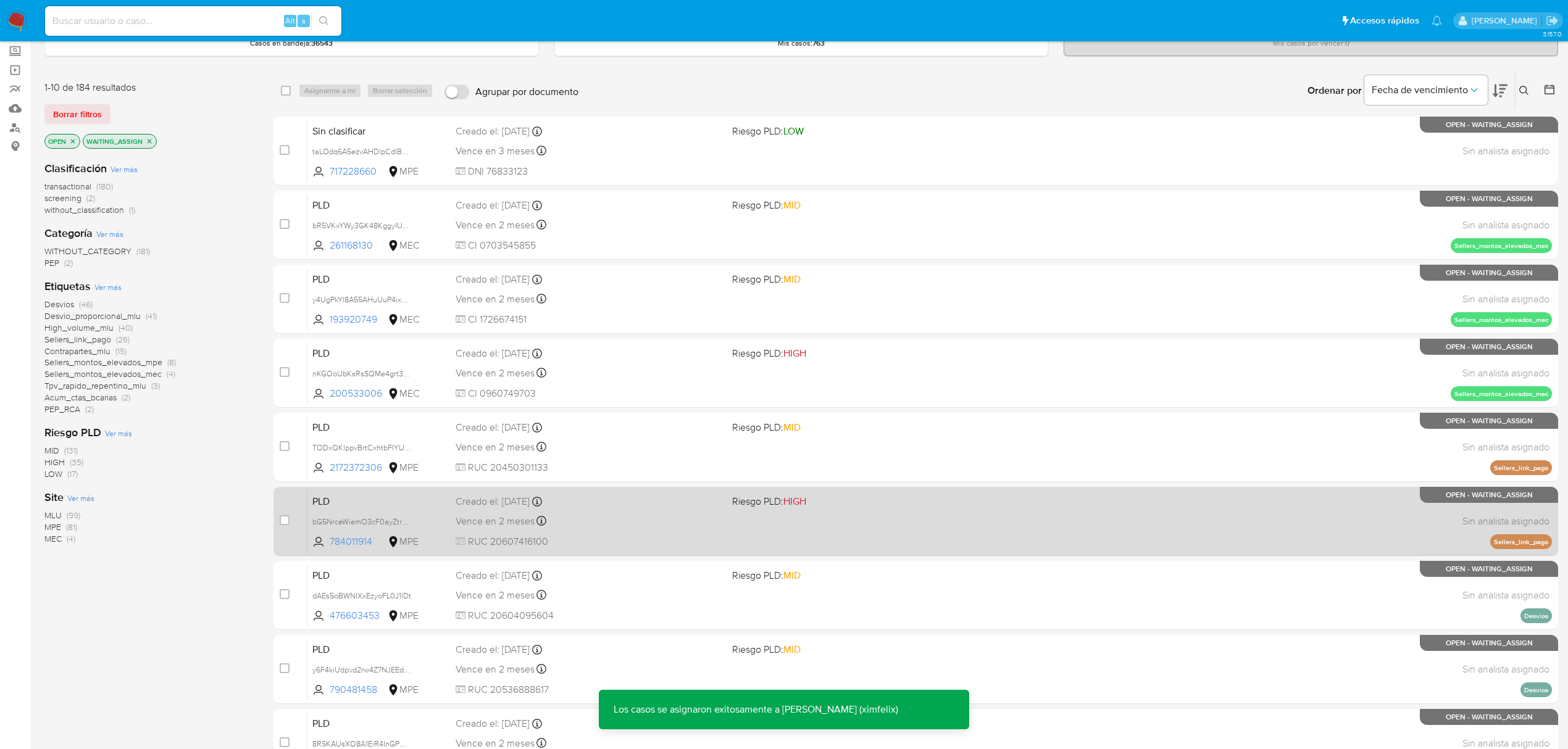
scroll to position [224, 0]
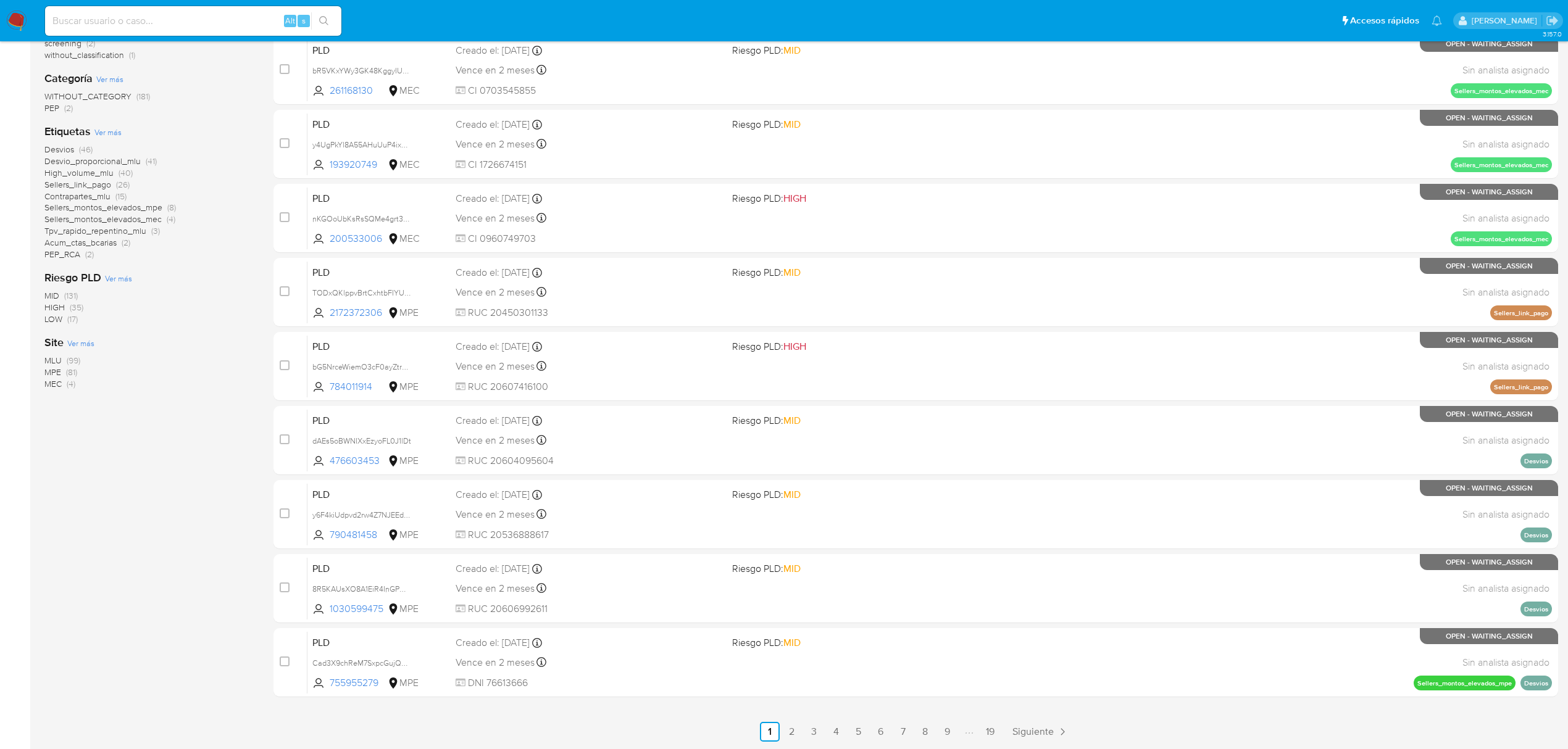
click at [71, 362] on span "(99)" at bounding box center [74, 361] width 14 height 12
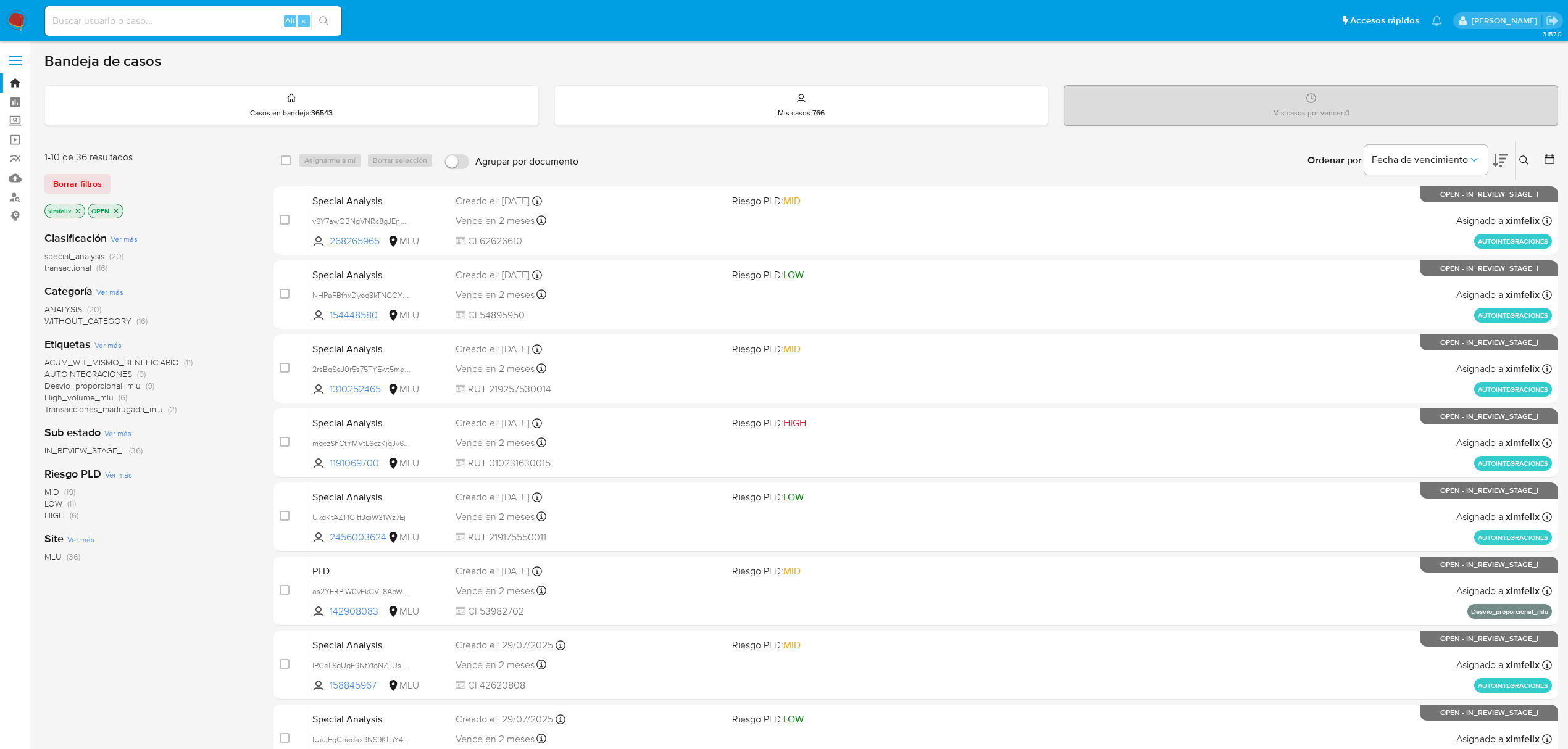
click at [136, 386] on span "Desvio_proporcional_mlu" at bounding box center [93, 386] width 97 height 12
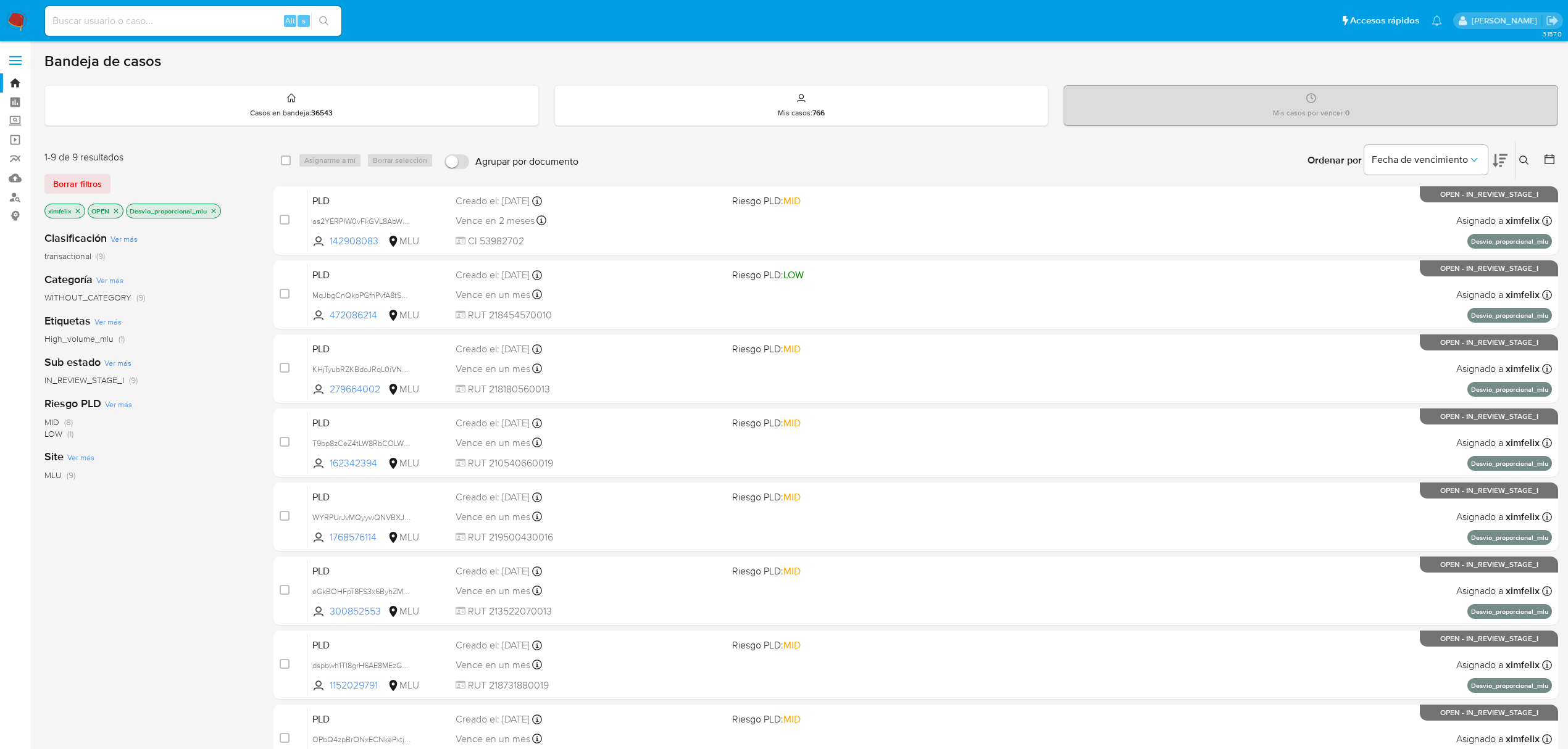
drag, startPoint x: 1509, startPoint y: 142, endPoint x: 1503, endPoint y: 156, distance: 15.2
click at [1509, 144] on div "Ordenar por Fecha de vencimiento" at bounding box center [1406, 161] width 217 height 38
click at [1502, 156] on icon at bounding box center [1500, 161] width 15 height 15
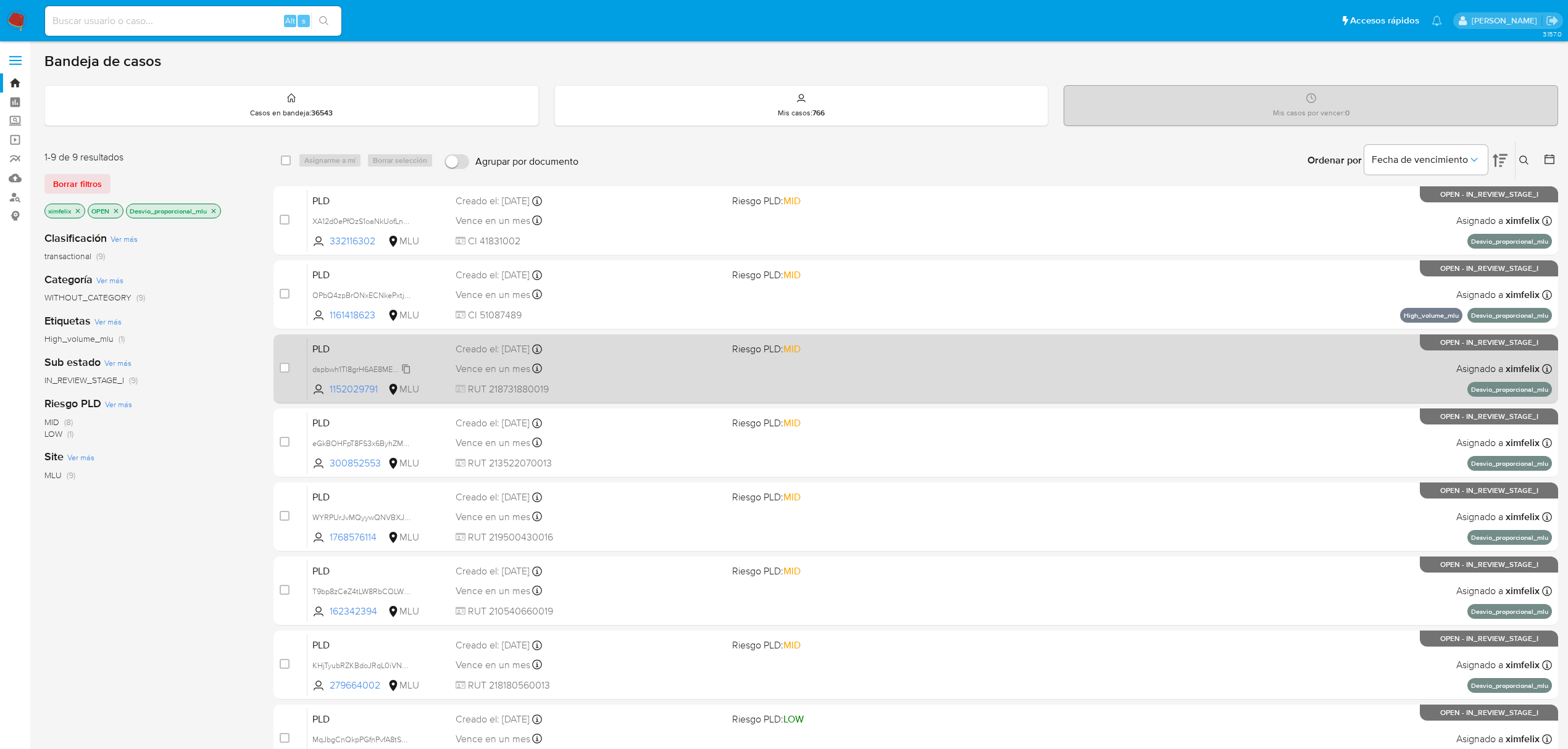
click at [404, 369] on span "dspbwh1Tl8grH6AE8MEzGOVr" at bounding box center [363, 369] width 103 height 14
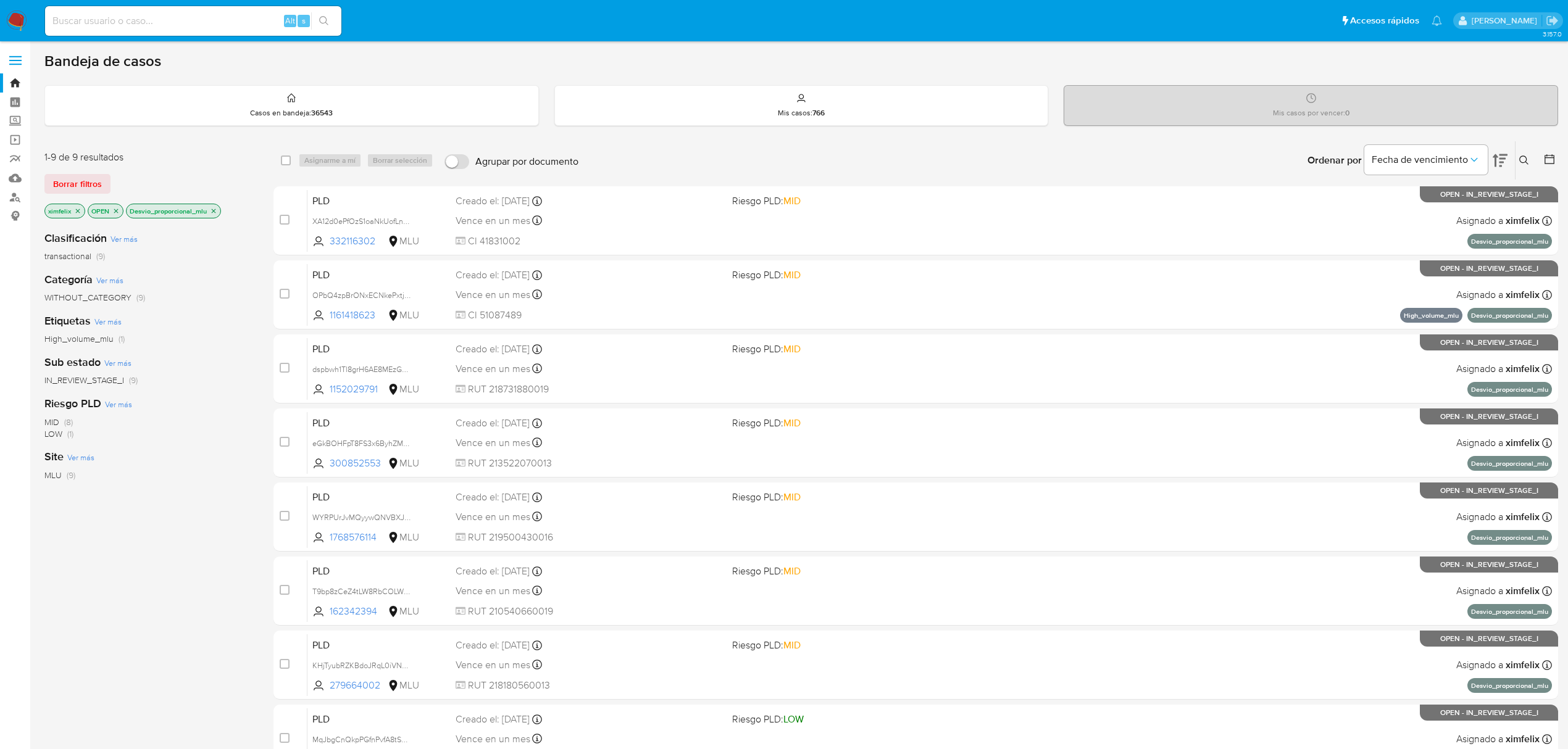
scroll to position [150, 0]
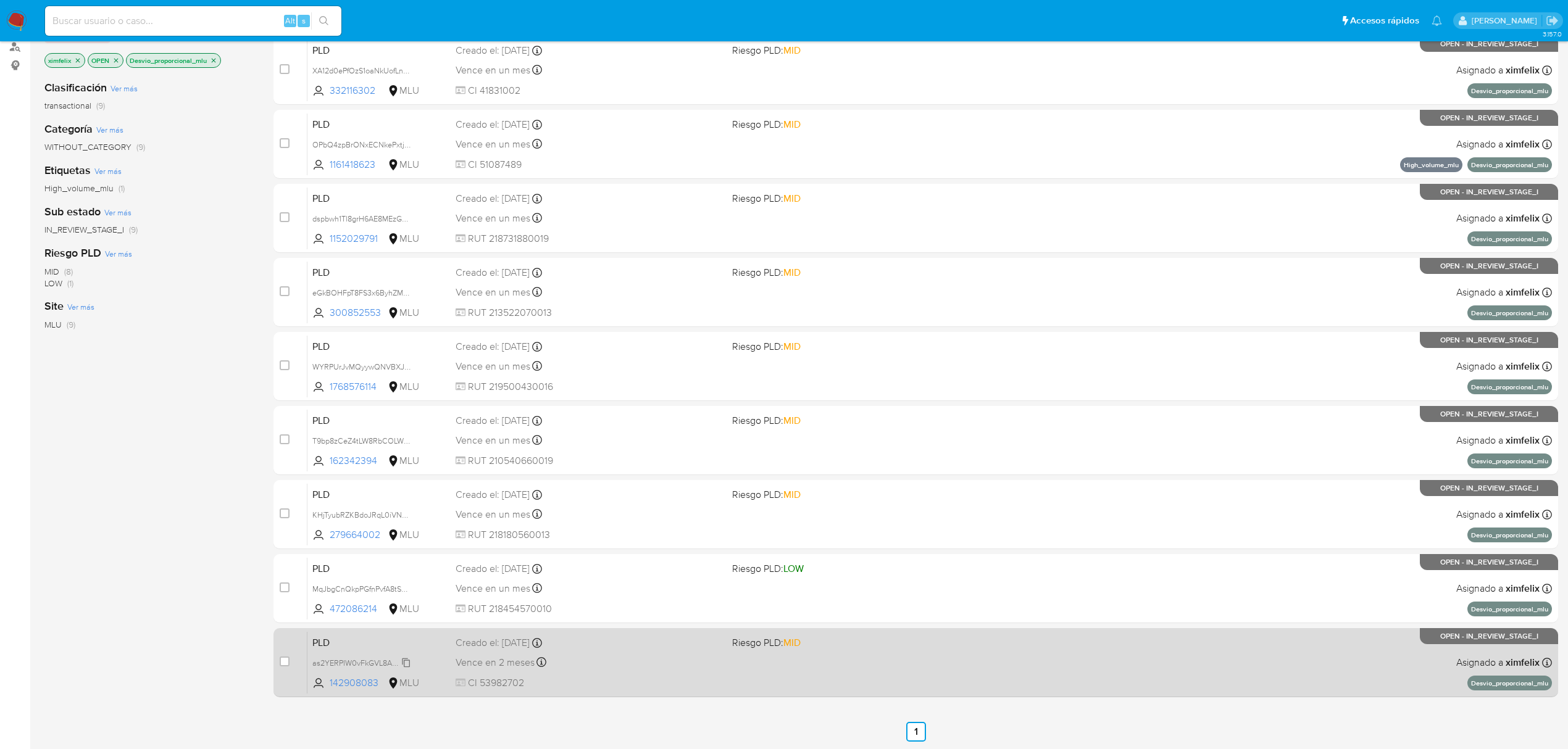
click at [400, 663] on span "as2YERPIW0vFkGVL8AbWz0ra" at bounding box center [365, 662] width 105 height 14
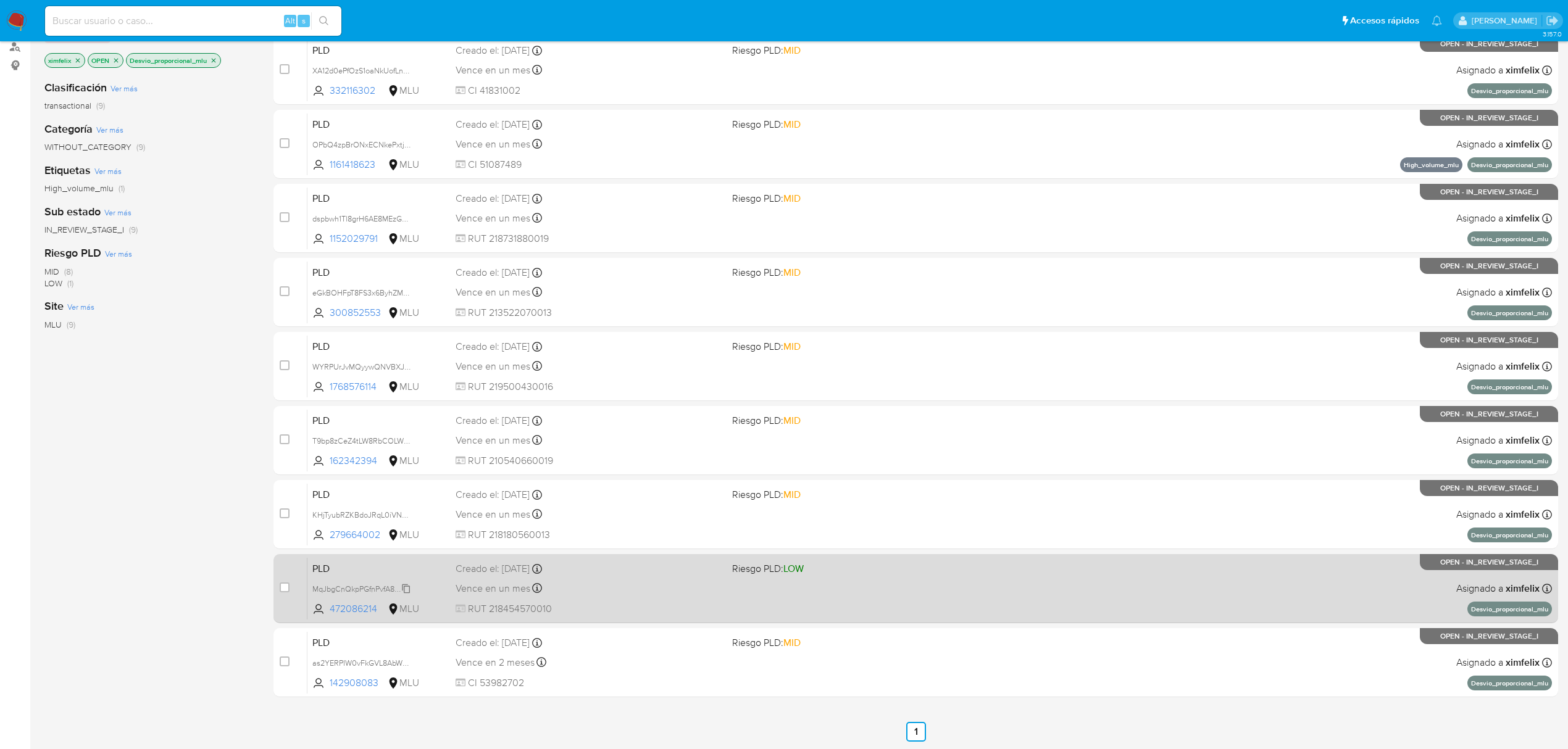
click at [408, 582] on span "MqJbgCnQkpPGfnPvfA8tSyc9" at bounding box center [363, 588] width 101 height 14
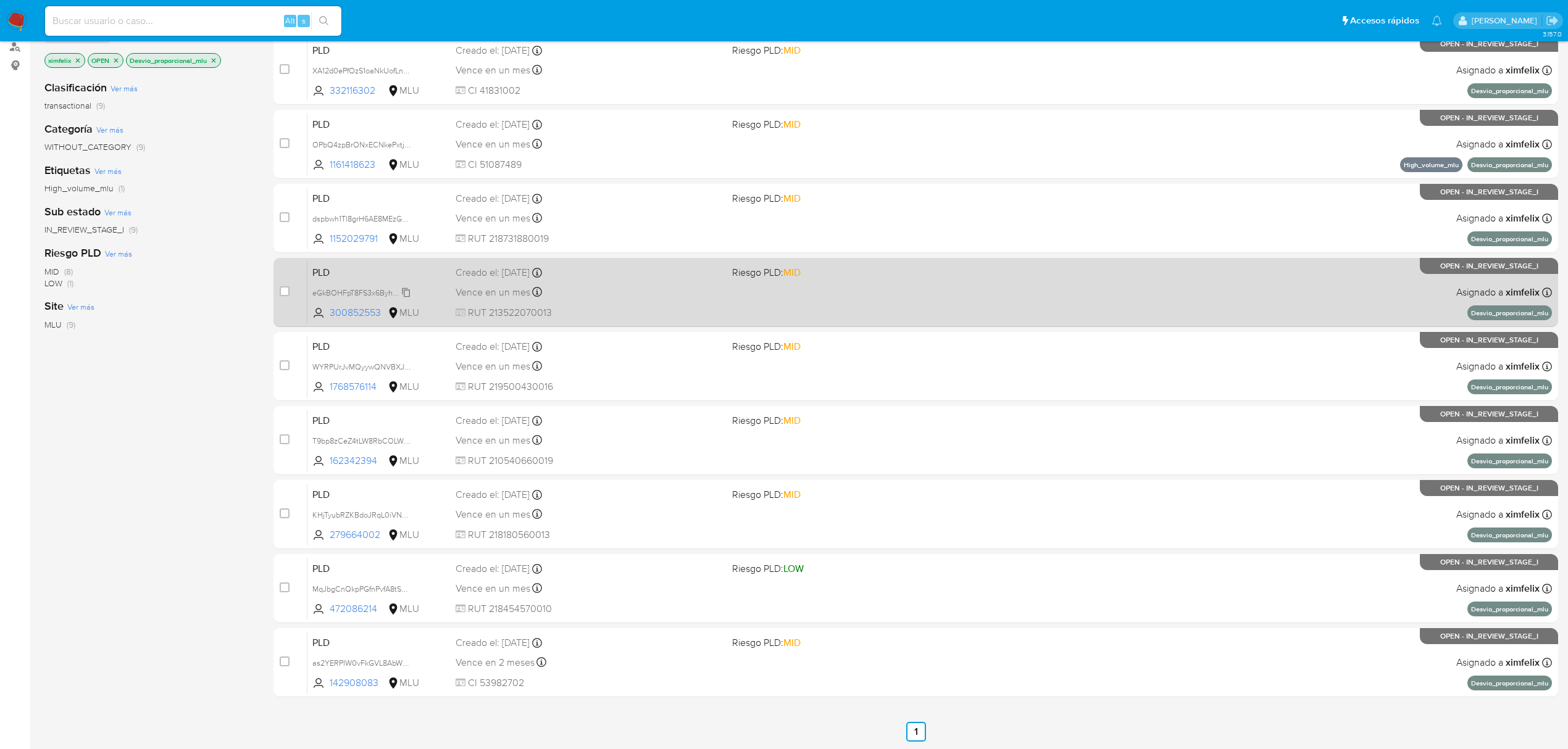
click at [403, 287] on span "eGkBOHFpT8FS3x6ByhZMkcxJ" at bounding box center [365, 292] width 105 height 14
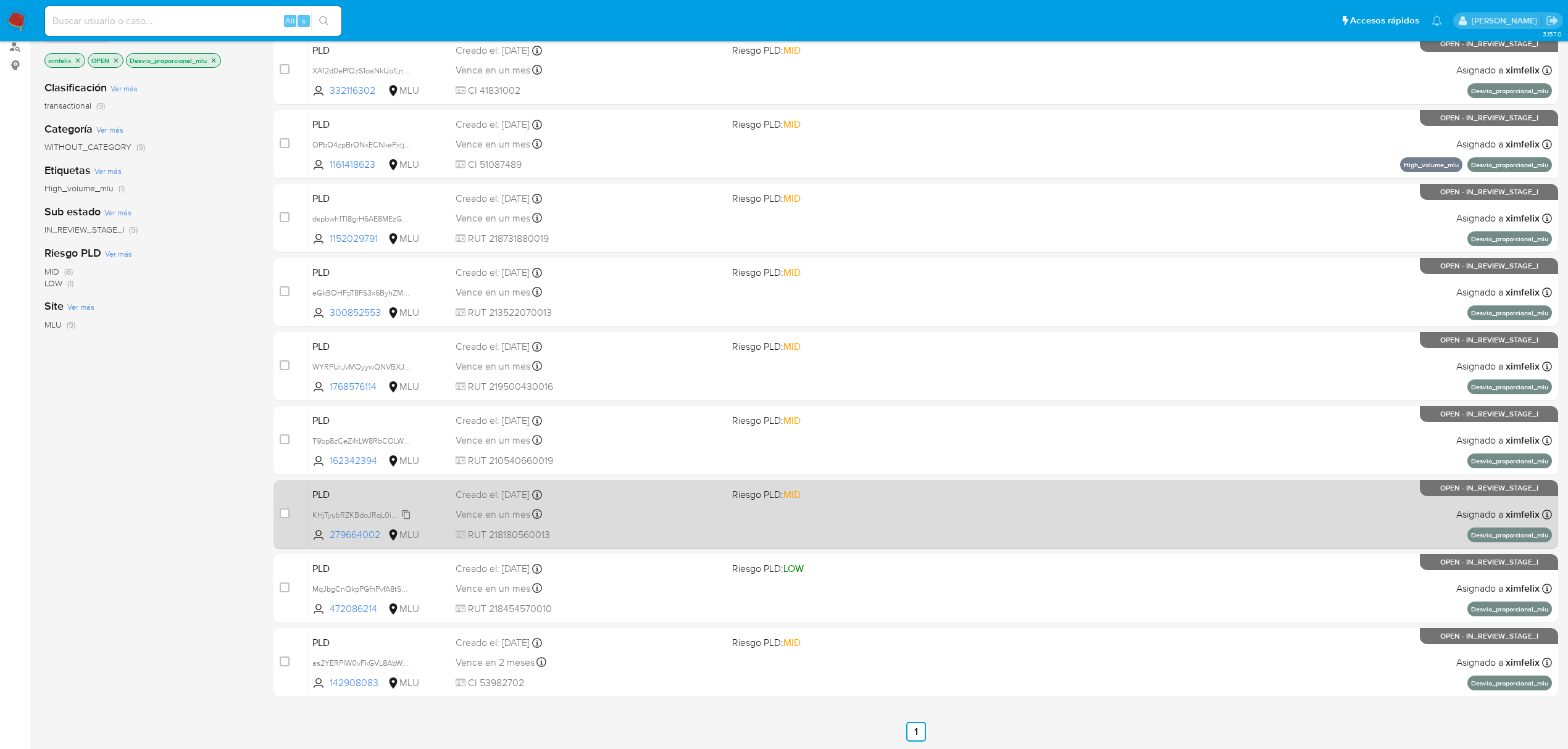
click at [403, 515] on span "KHjTyubRZKBdoJRqL0iVNhKu" at bounding box center [363, 514] width 103 height 14
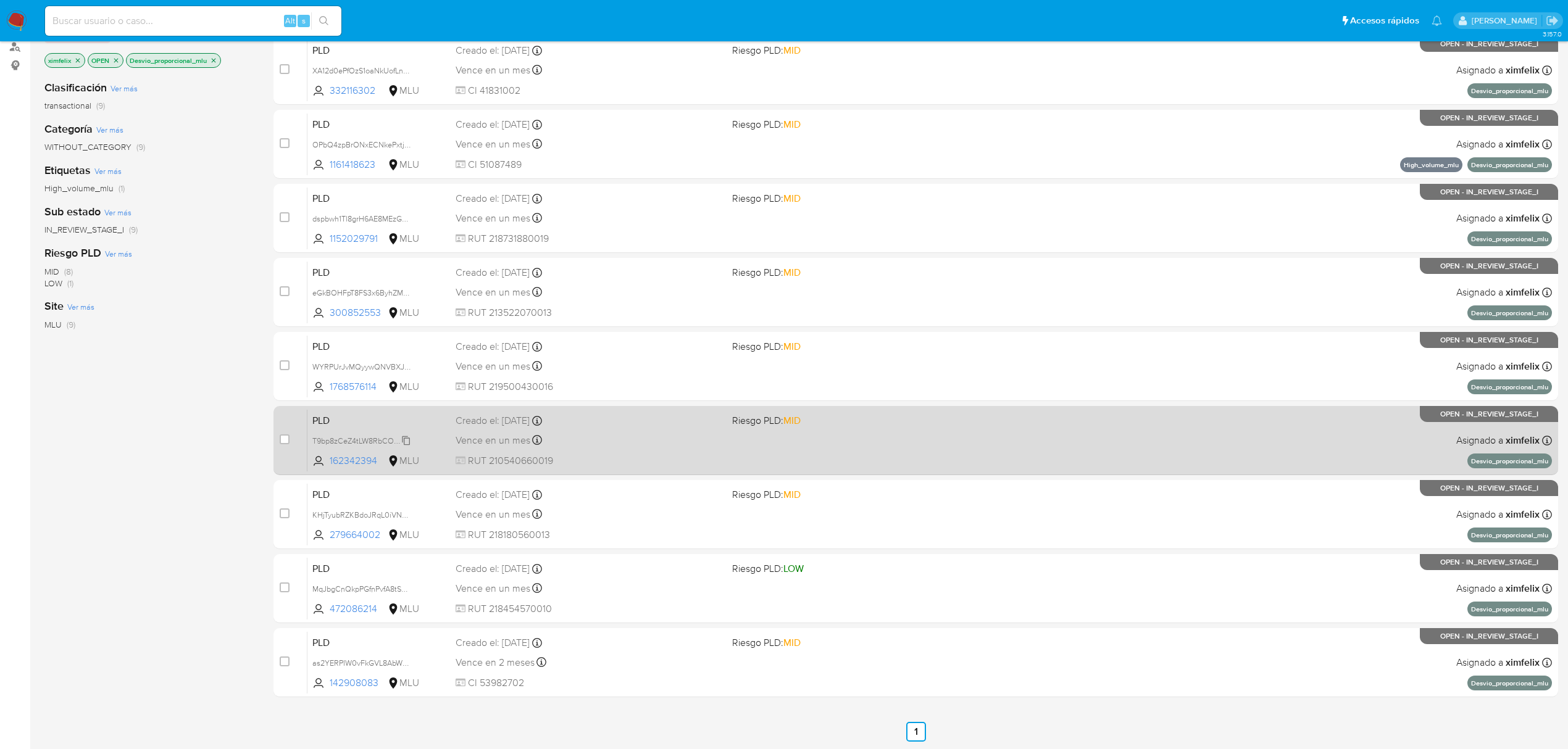
click at [402, 445] on span "T9bp8zCeZ4tLW8RbCOLWitsn" at bounding box center [364, 440] width 103 height 14
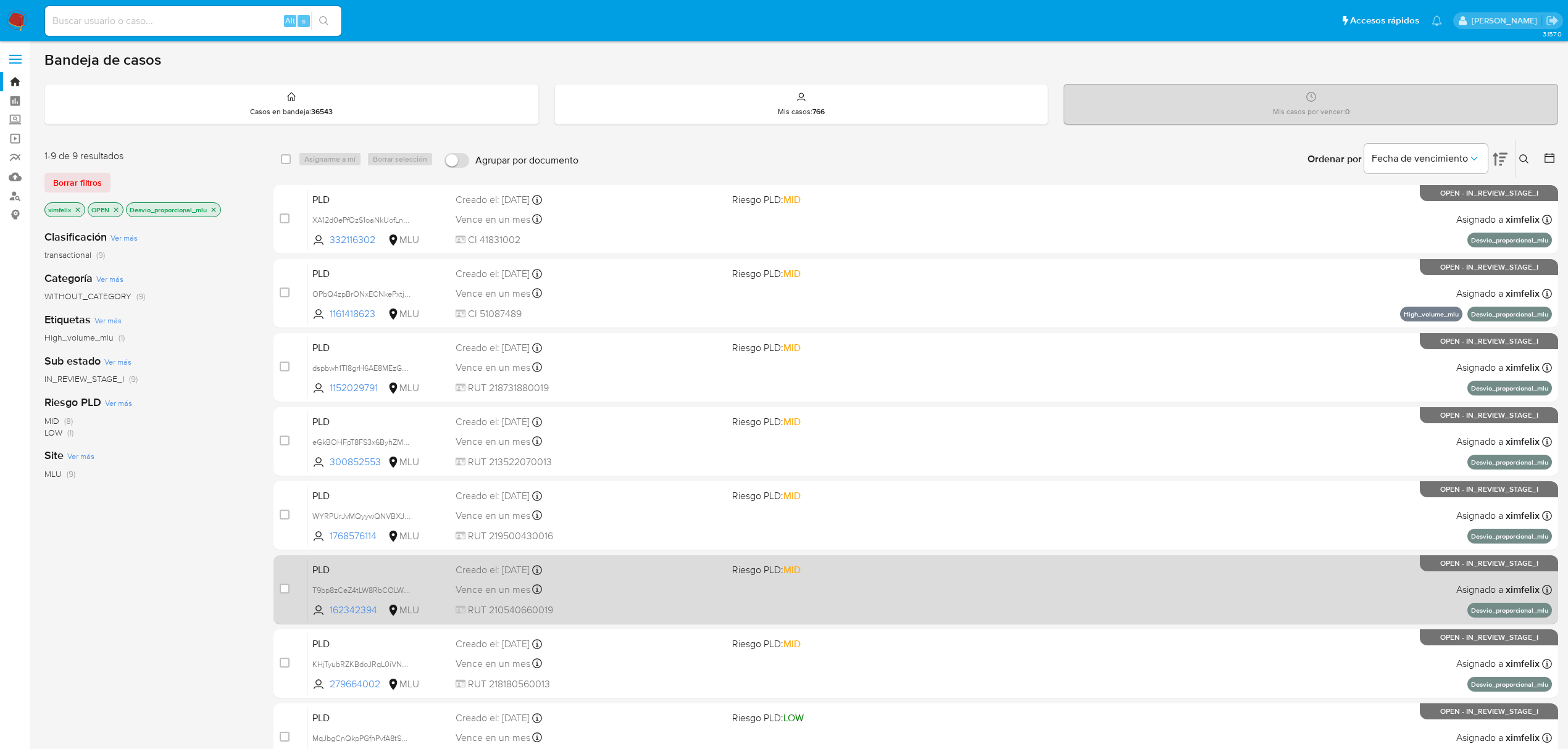
scroll to position [0, 0]
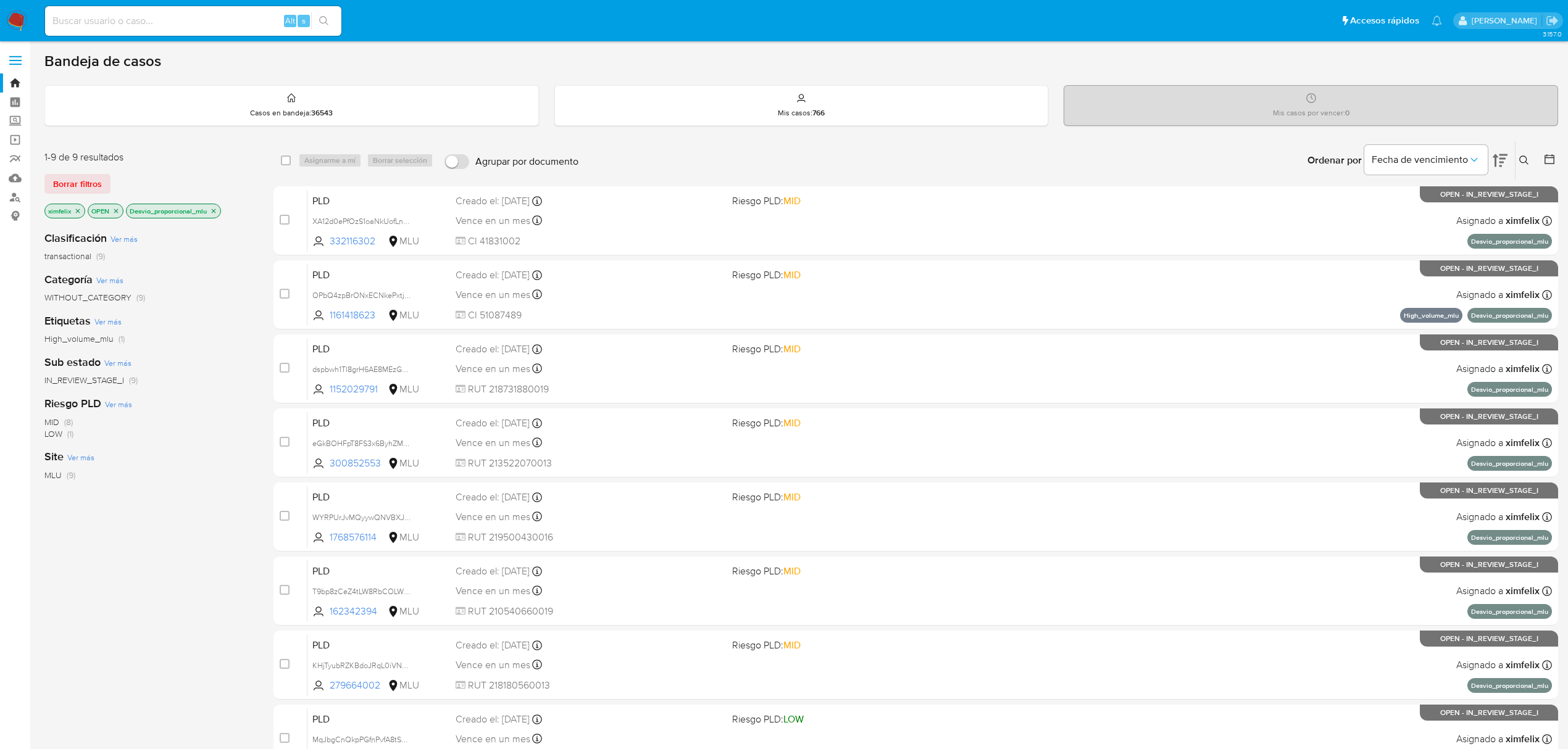
click at [216, 214] on icon "close-filter" at bounding box center [213, 211] width 7 height 7
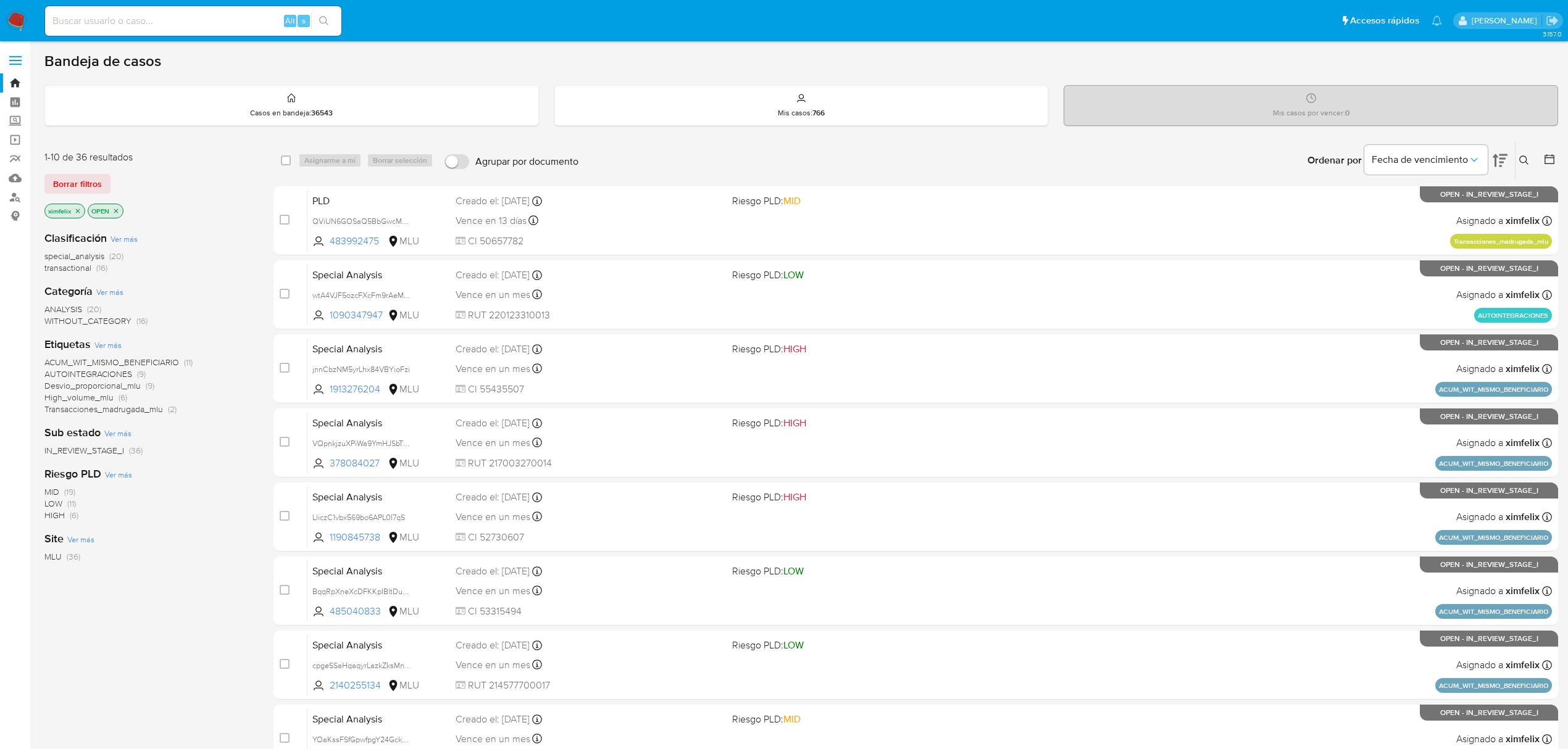
click at [199, 30] on div "Alt s" at bounding box center [193, 21] width 296 height 30
click at [186, 20] on input at bounding box center [193, 21] width 296 height 16
paste input "MqJbgCnQkpPGfnPvfA8tSyc9"
type input "MqJbgCnQkpPGfnPvfA8tSyc9"
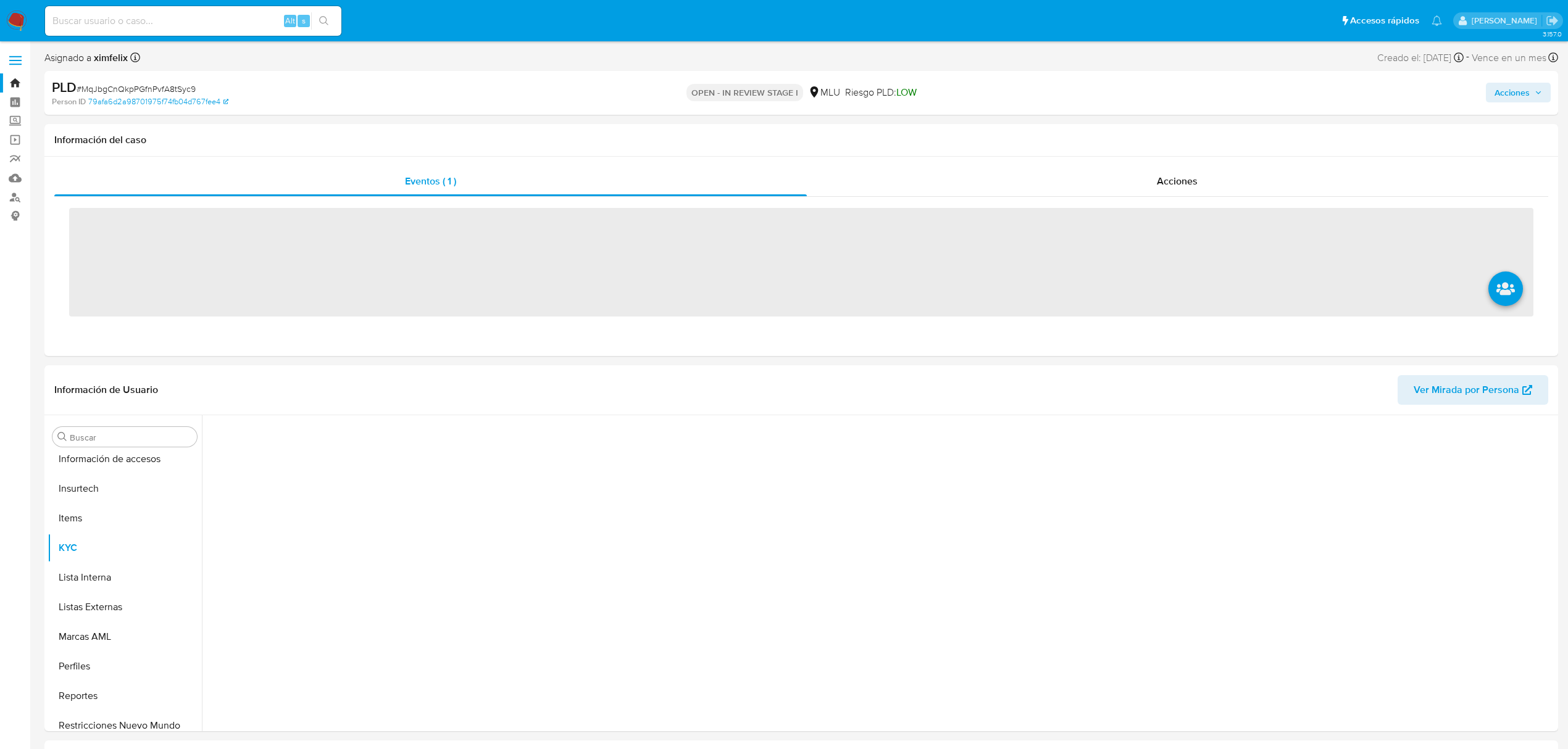
scroll to position [551, 0]
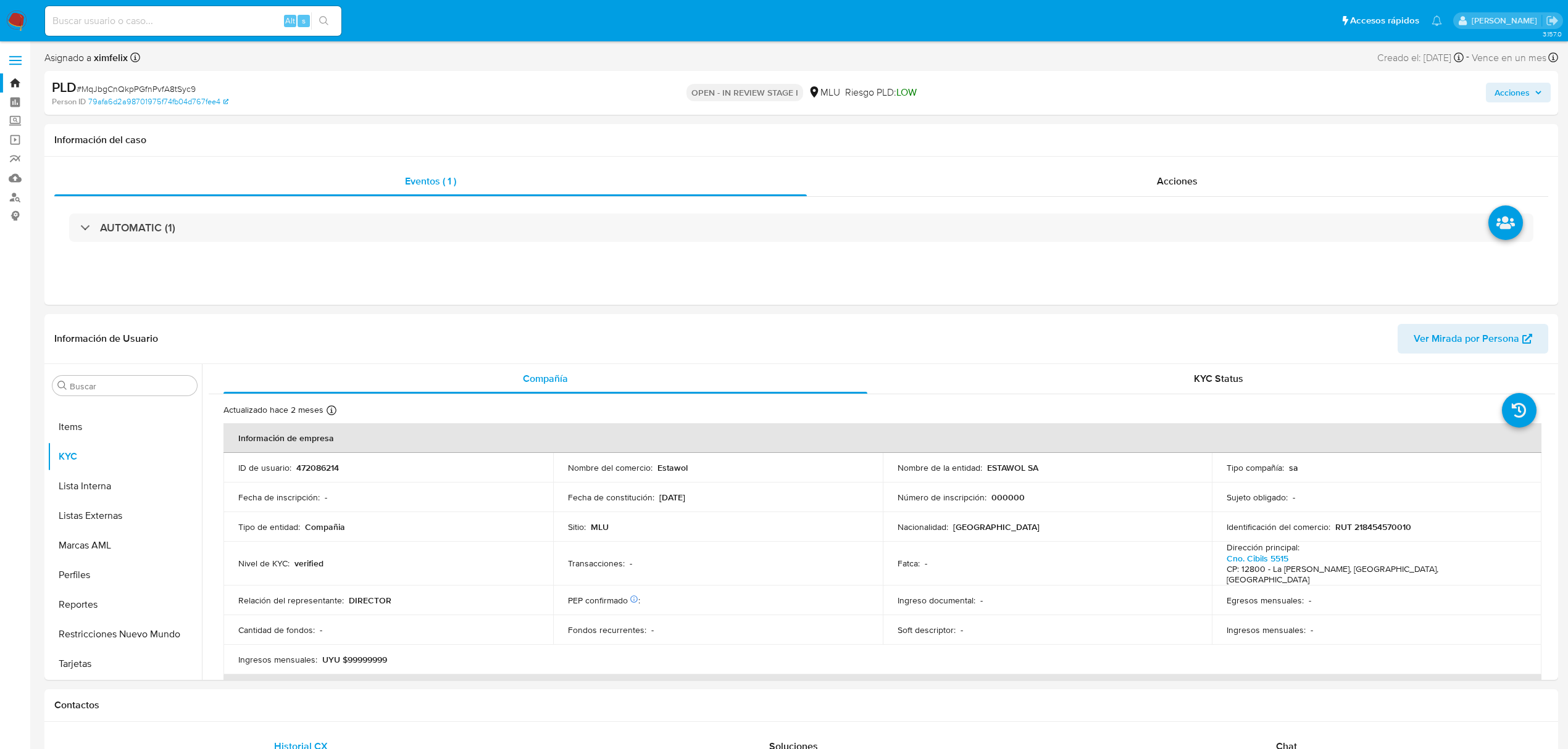
select select "10"
drag, startPoint x: 1028, startPoint y: 471, endPoint x: 986, endPoint y: 473, distance: 42.0
click at [986, 473] on div "Nombre de la entidad : ESTAWOL SA" at bounding box center [1047, 467] width 300 height 11
copy p "ESTAWOL SA"
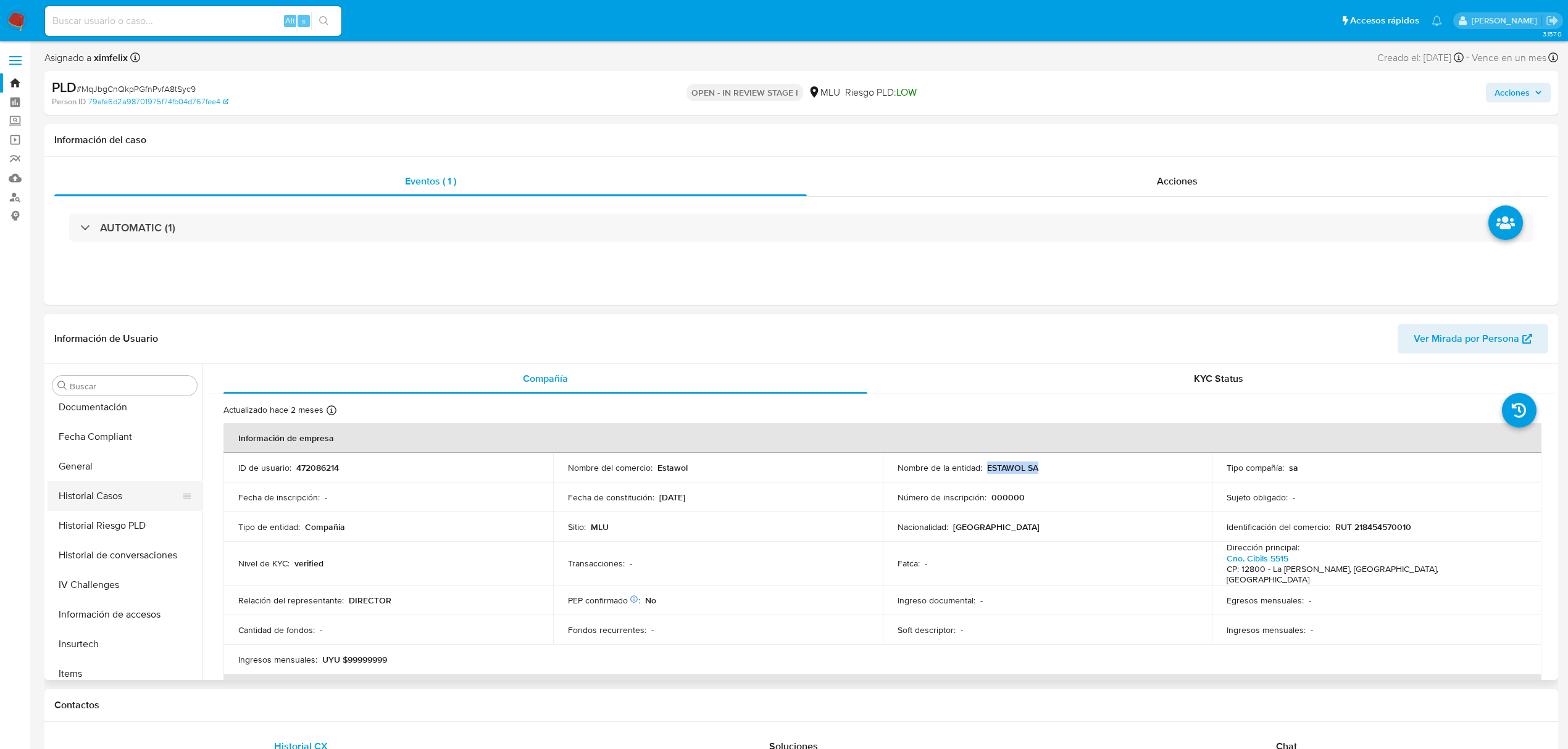
click at [116, 491] on button "Historial Casos" at bounding box center [120, 497] width 144 height 30
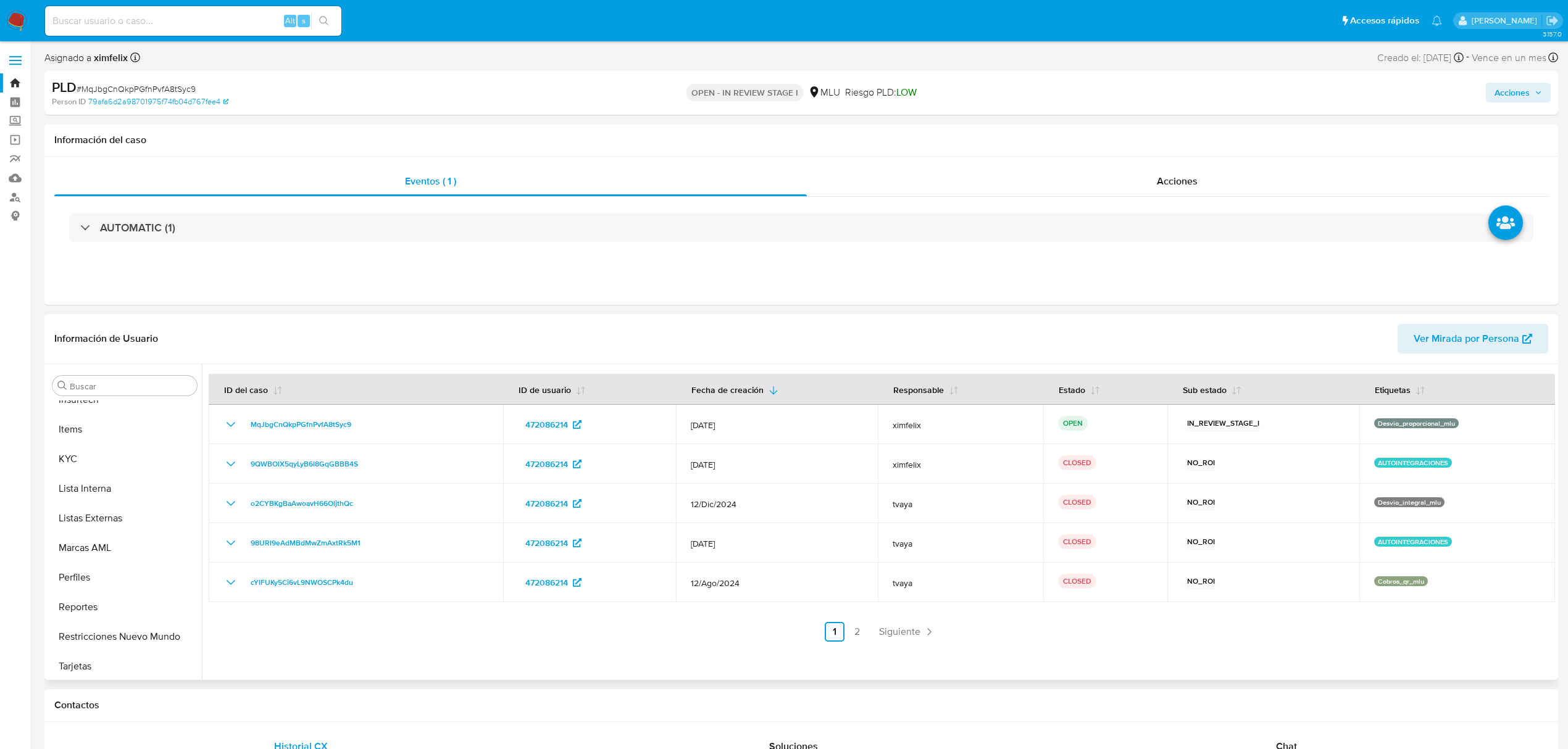
scroll to position [469, 0]
click at [116, 548] on button "KYC" at bounding box center [120, 539] width 144 height 30
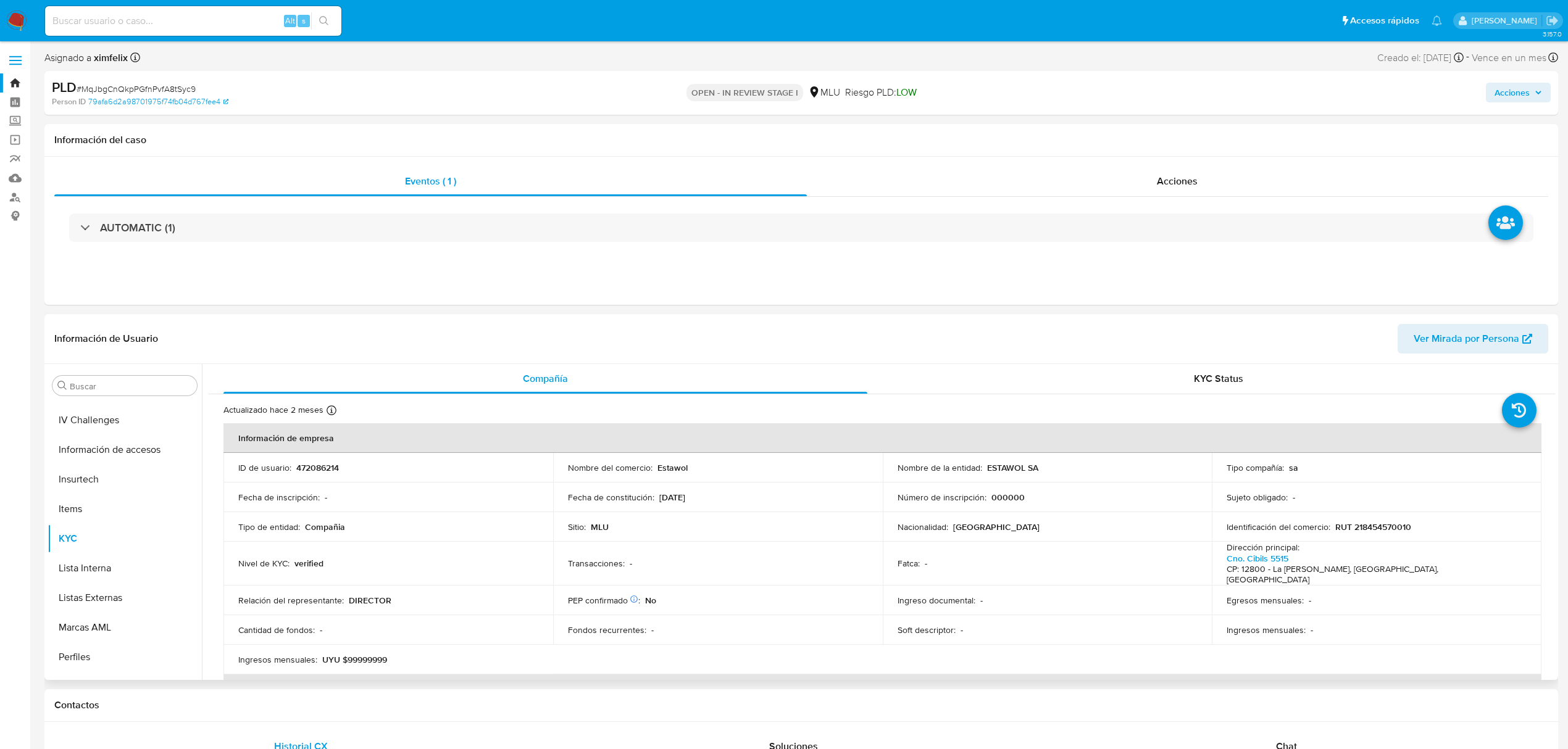
click at [325, 467] on p "472086214" at bounding box center [317, 467] width 43 height 11
copy p "472086214"
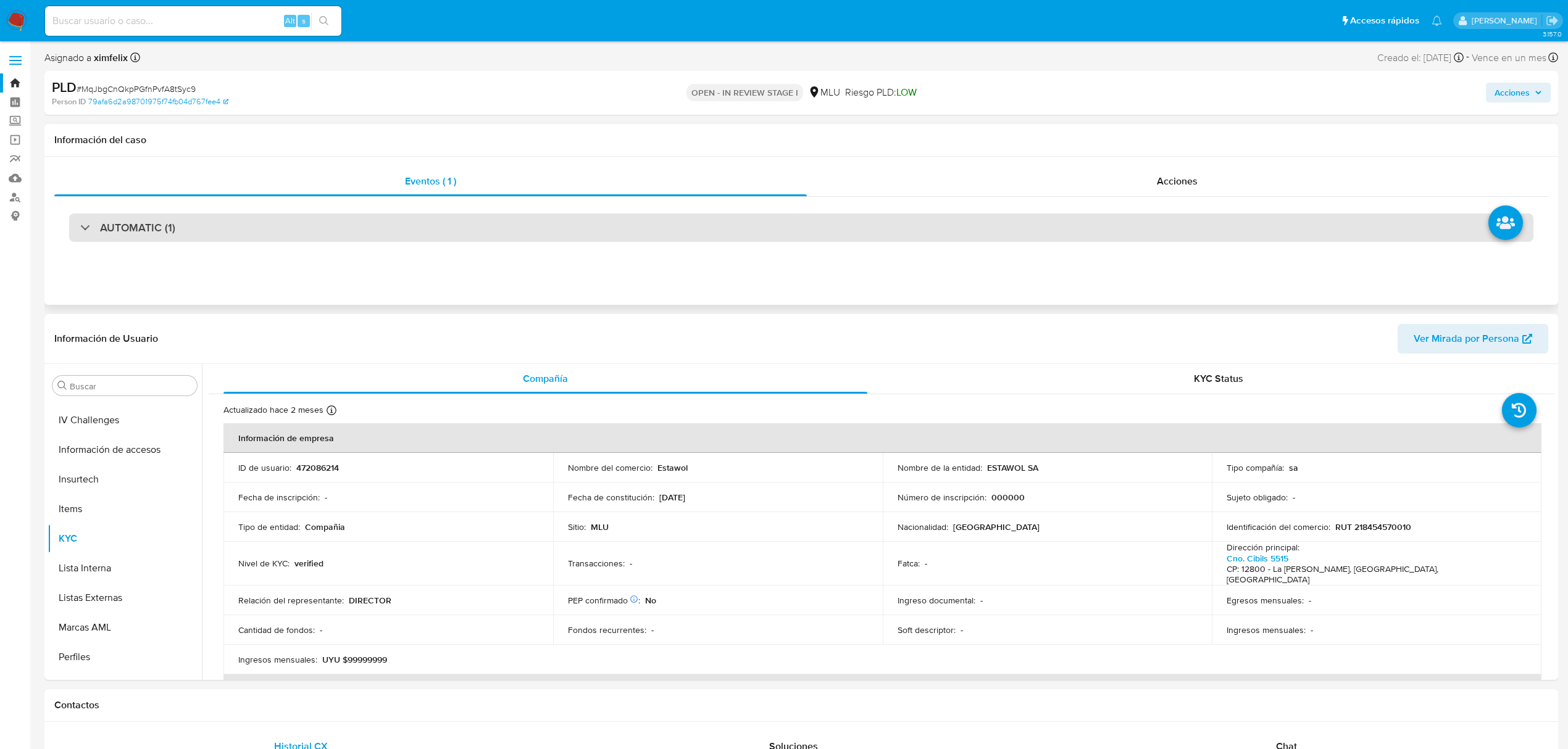
click at [349, 239] on div "AUTOMATIC (1)" at bounding box center [802, 228] width 1465 height 29
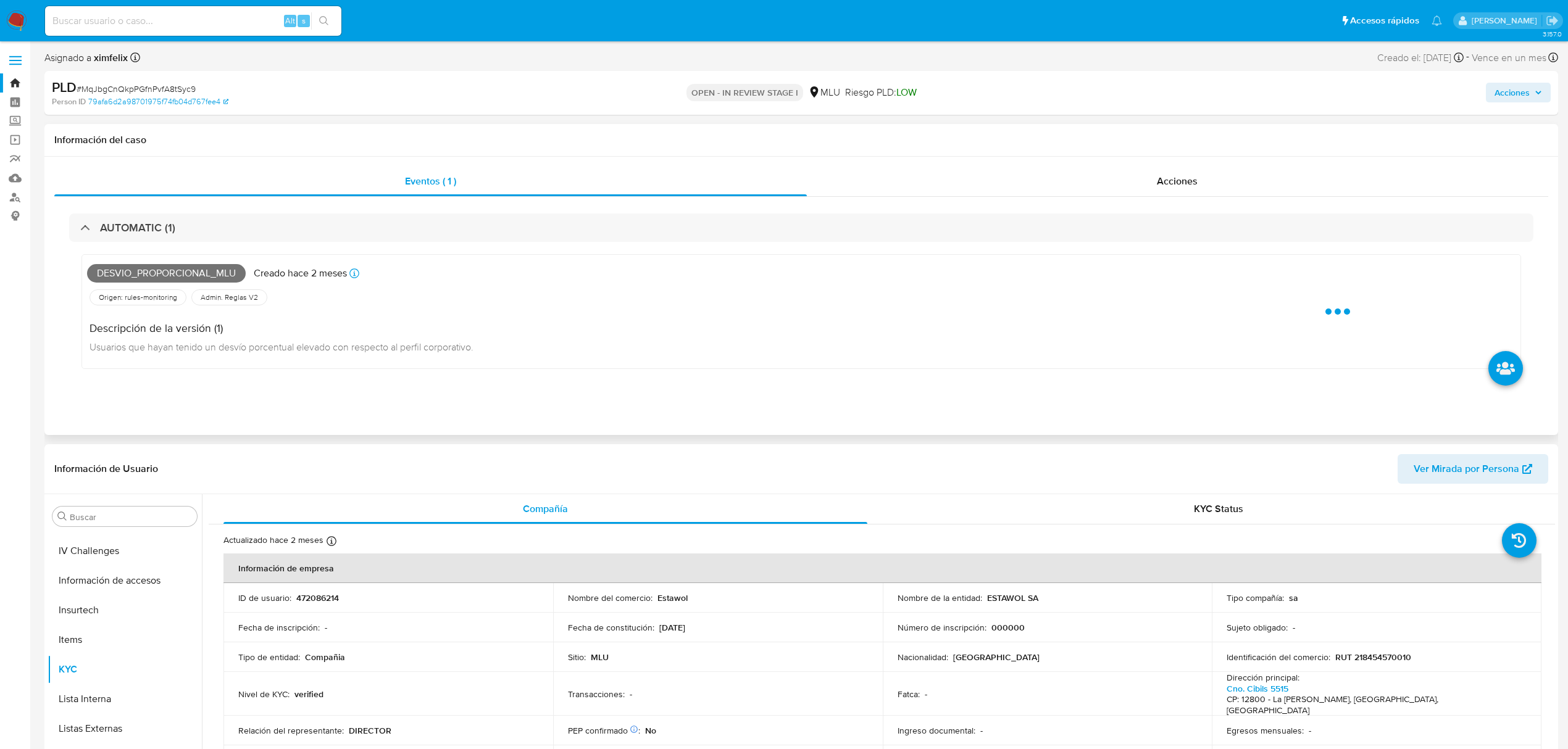
click at [169, 282] on span "Desvio_proporcional_mlu" at bounding box center [166, 273] width 159 height 18
click at [173, 276] on span "Desvio_proporcional_mlu" at bounding box center [166, 273] width 159 height 18
copy span "Desvio_proporcional_mlu"
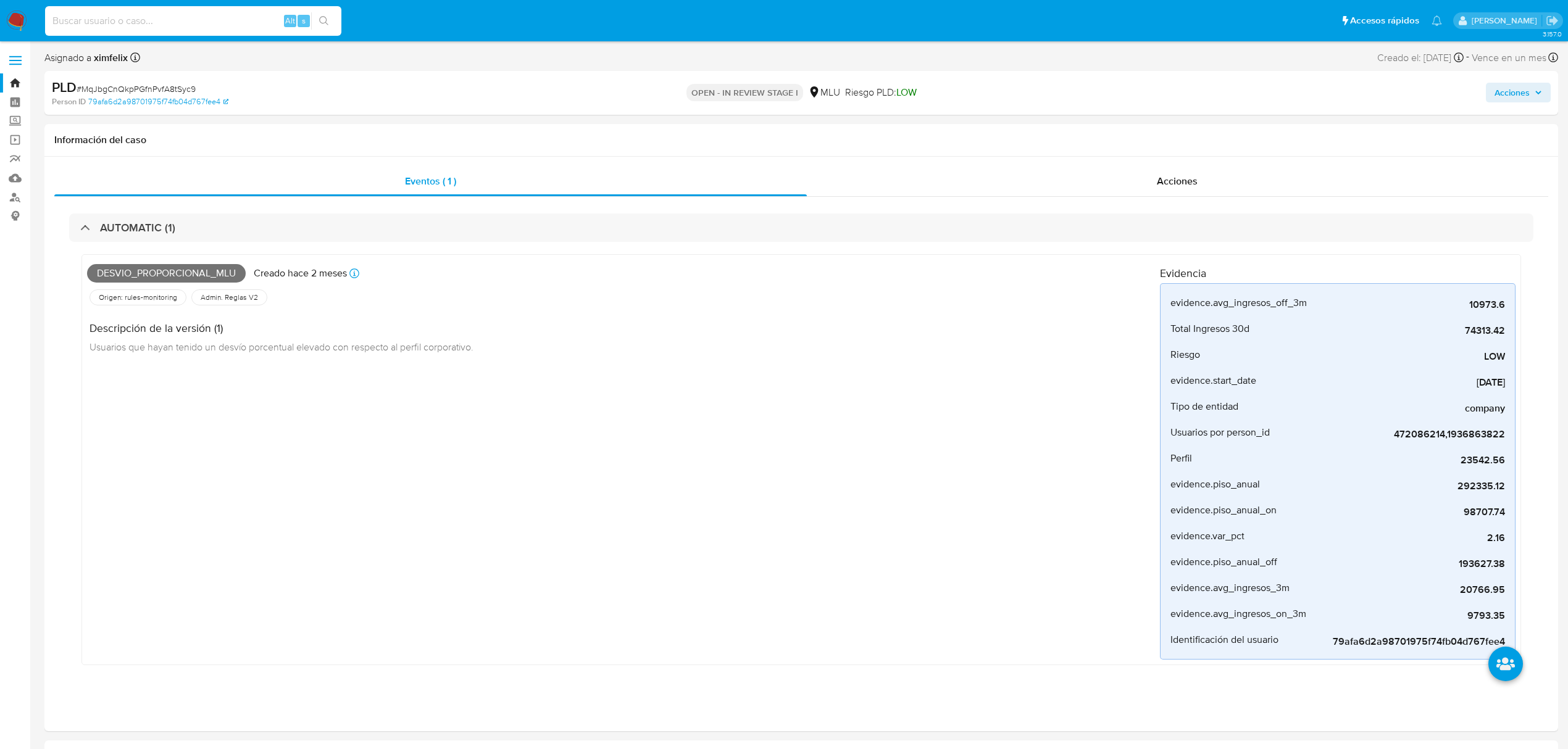
click at [159, 20] on input at bounding box center [193, 21] width 296 height 16
paste input "KHjTyubRZKBdoJRqL0iVNhKu"
type input "KHjTyubRZKBdoJRqL0iVNhKu"
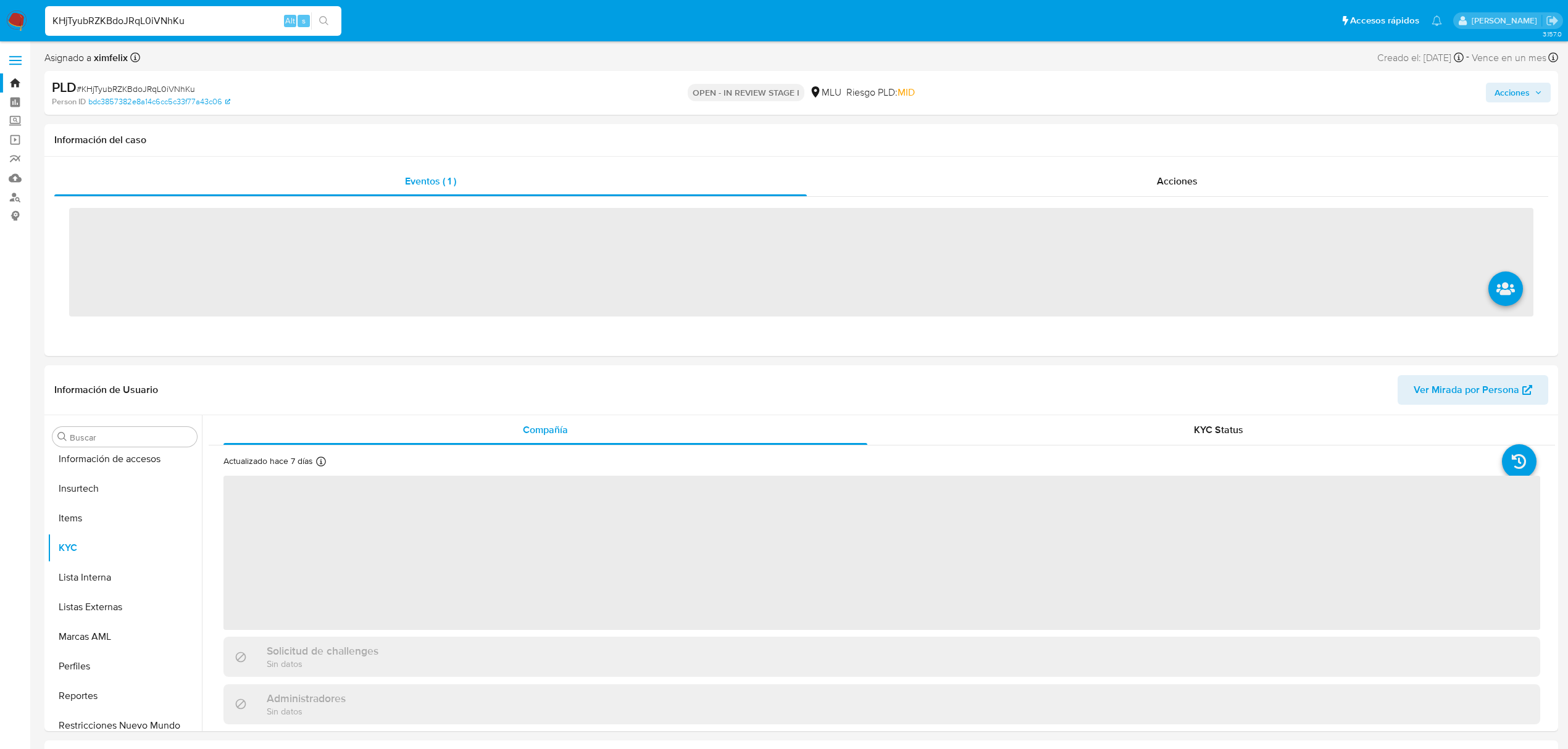
scroll to position [551, 0]
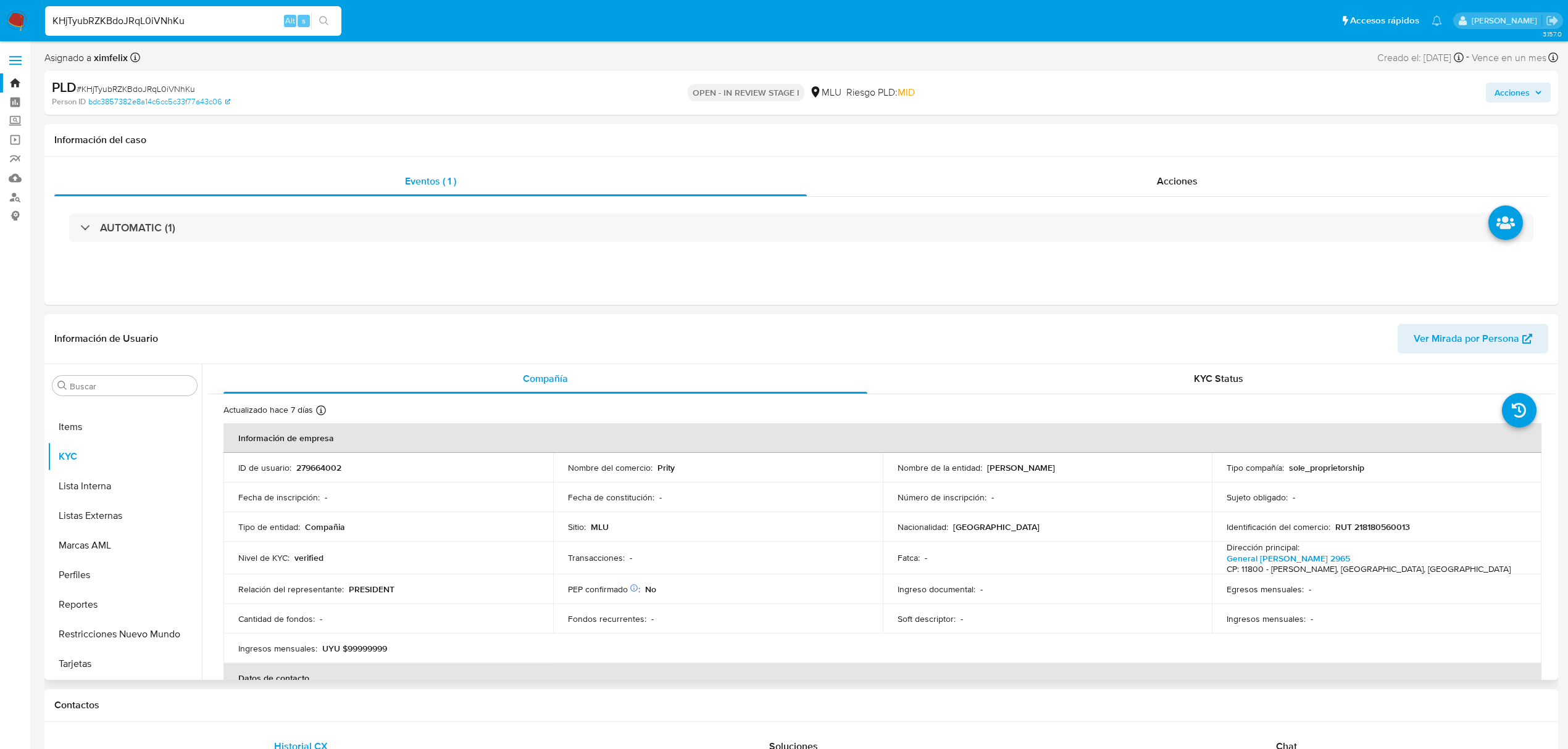
select select "10"
click at [332, 471] on p "279664002" at bounding box center [318, 467] width 45 height 11
copy p "279664002"
click at [1152, 457] on td "Nombre de la entidad : CAROLINA VALERIA OCCHIUZZI FALCHINI" at bounding box center [1047, 468] width 329 height 30
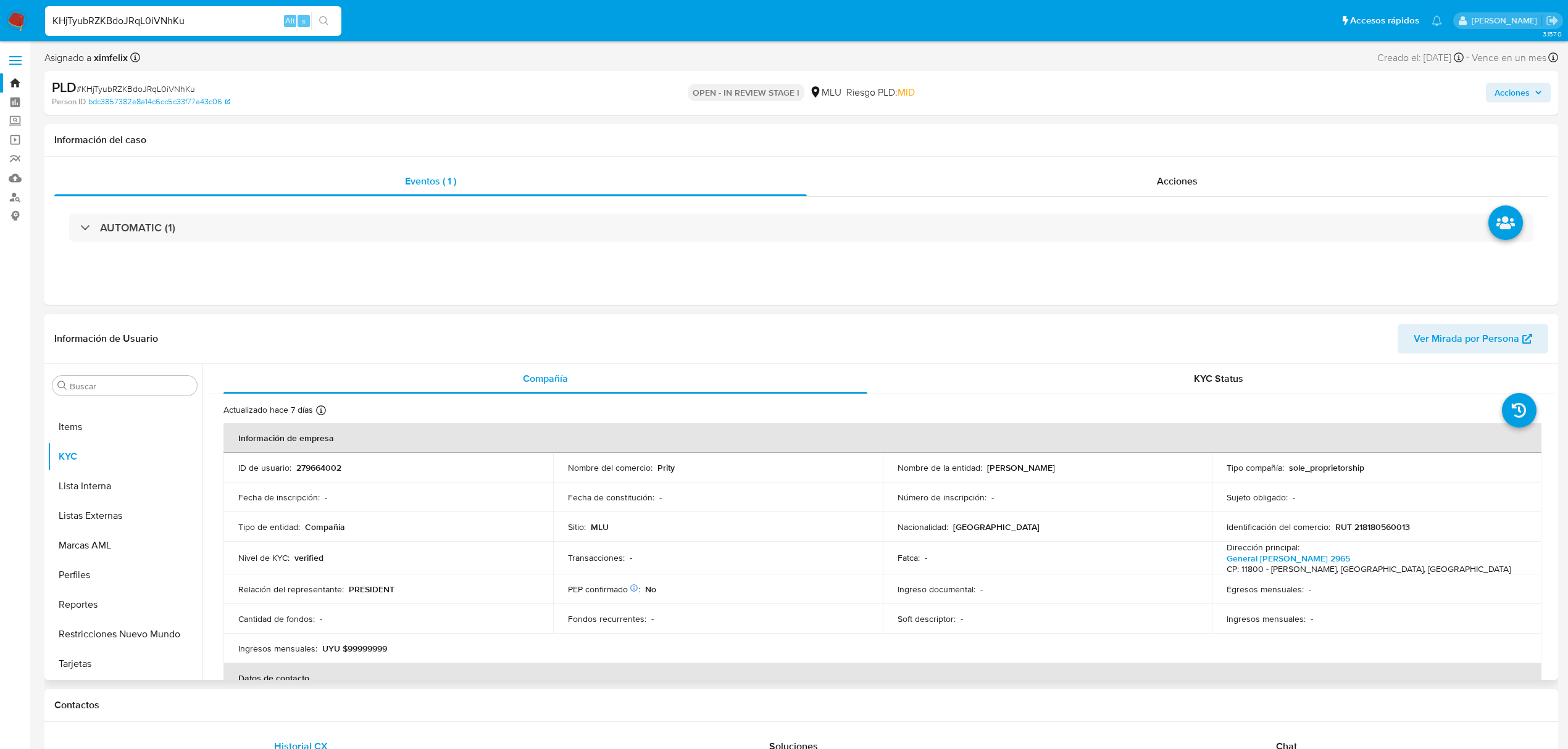
drag, startPoint x: 1152, startPoint y: 464, endPoint x: 986, endPoint y: 469, distance: 166.1
click at [986, 469] on div "Nombre de la entidad : CAROLINA VALERIA OCCHIUZZI FALCHINI" at bounding box center [1047, 467] width 300 height 11
copy p "CAROLINA VALERIA OCCHIUZZI FALCHINI"
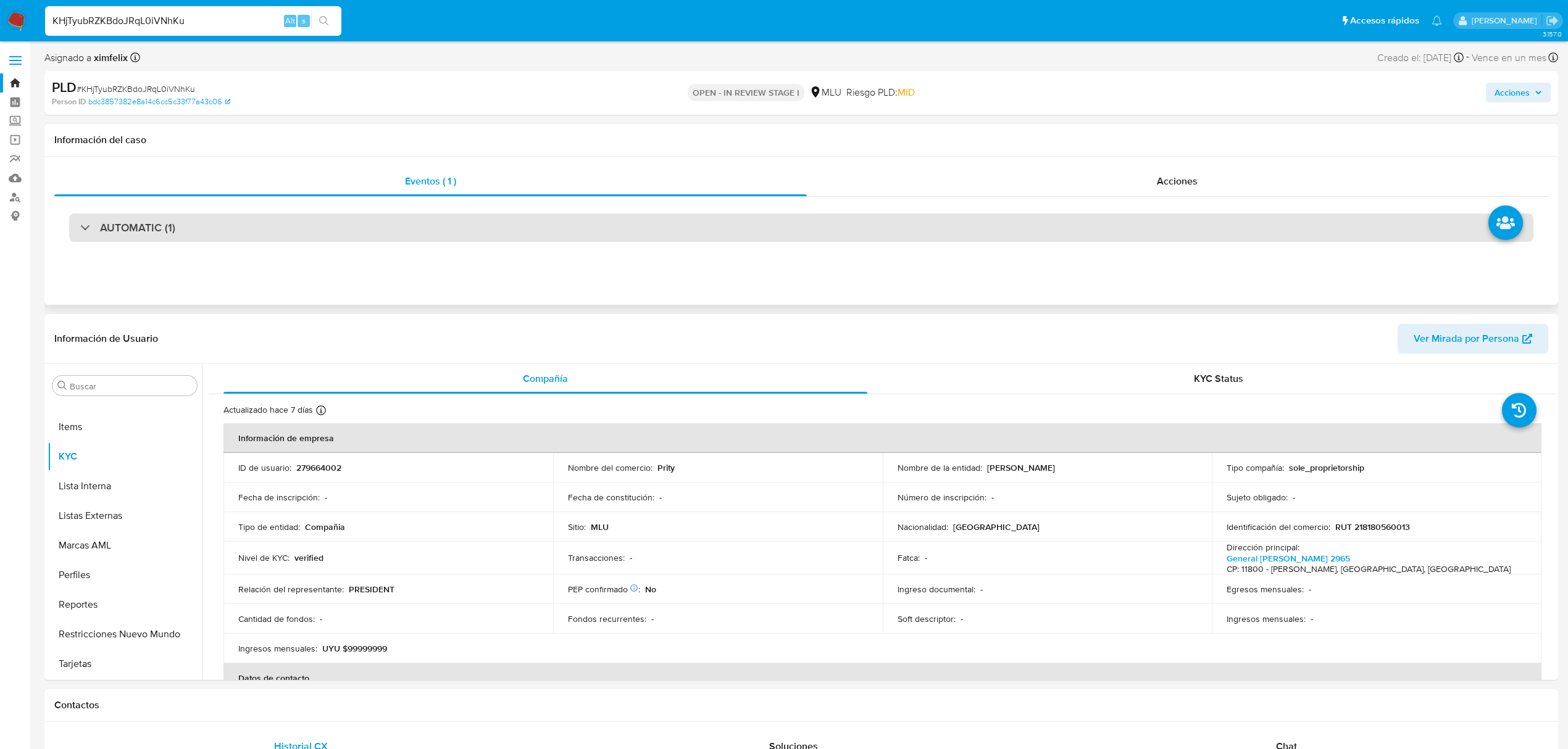
click at [363, 225] on div "AUTOMATIC (1)" at bounding box center [802, 228] width 1465 height 29
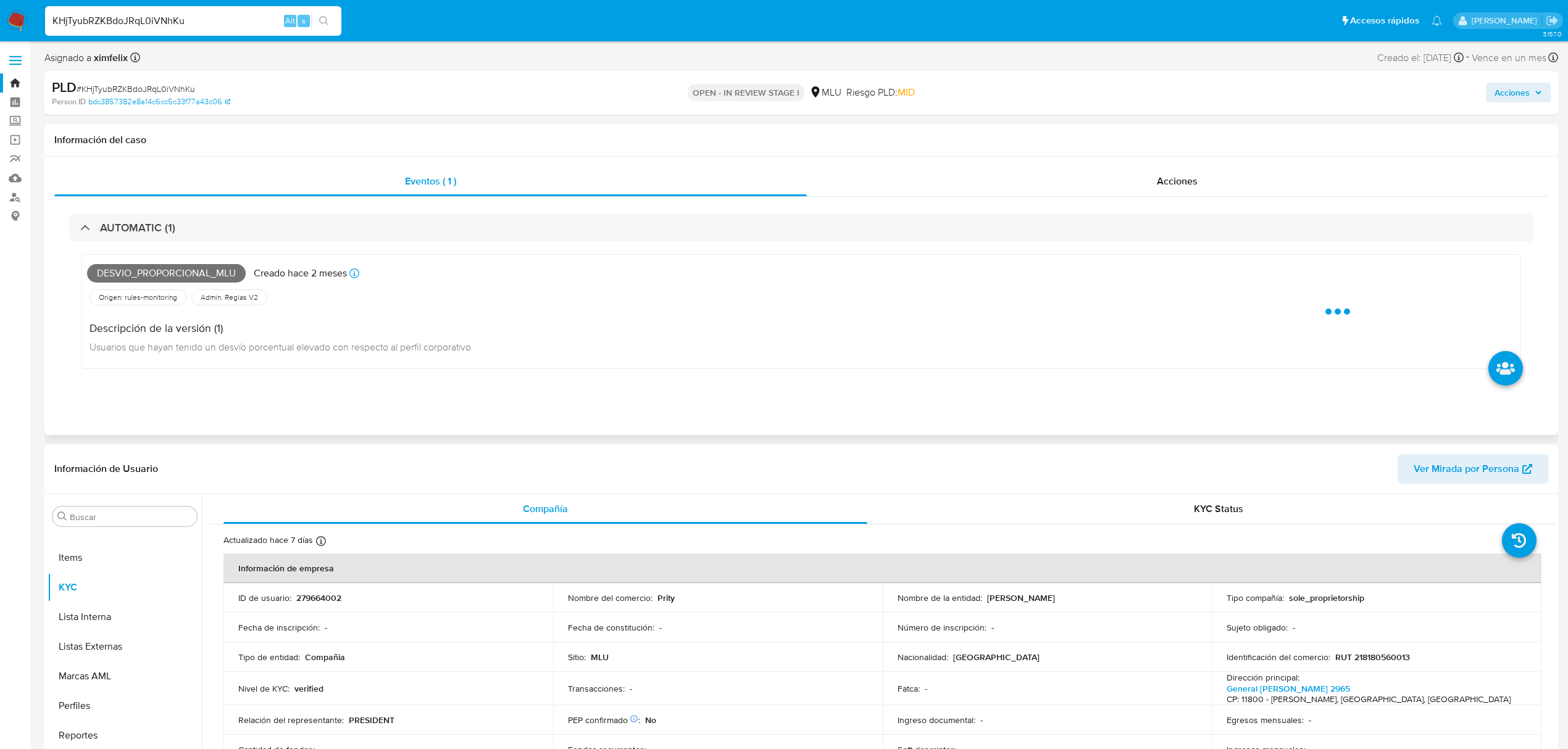
click at [161, 273] on span "Desvio_proporcional_mlu" at bounding box center [166, 273] width 159 height 18
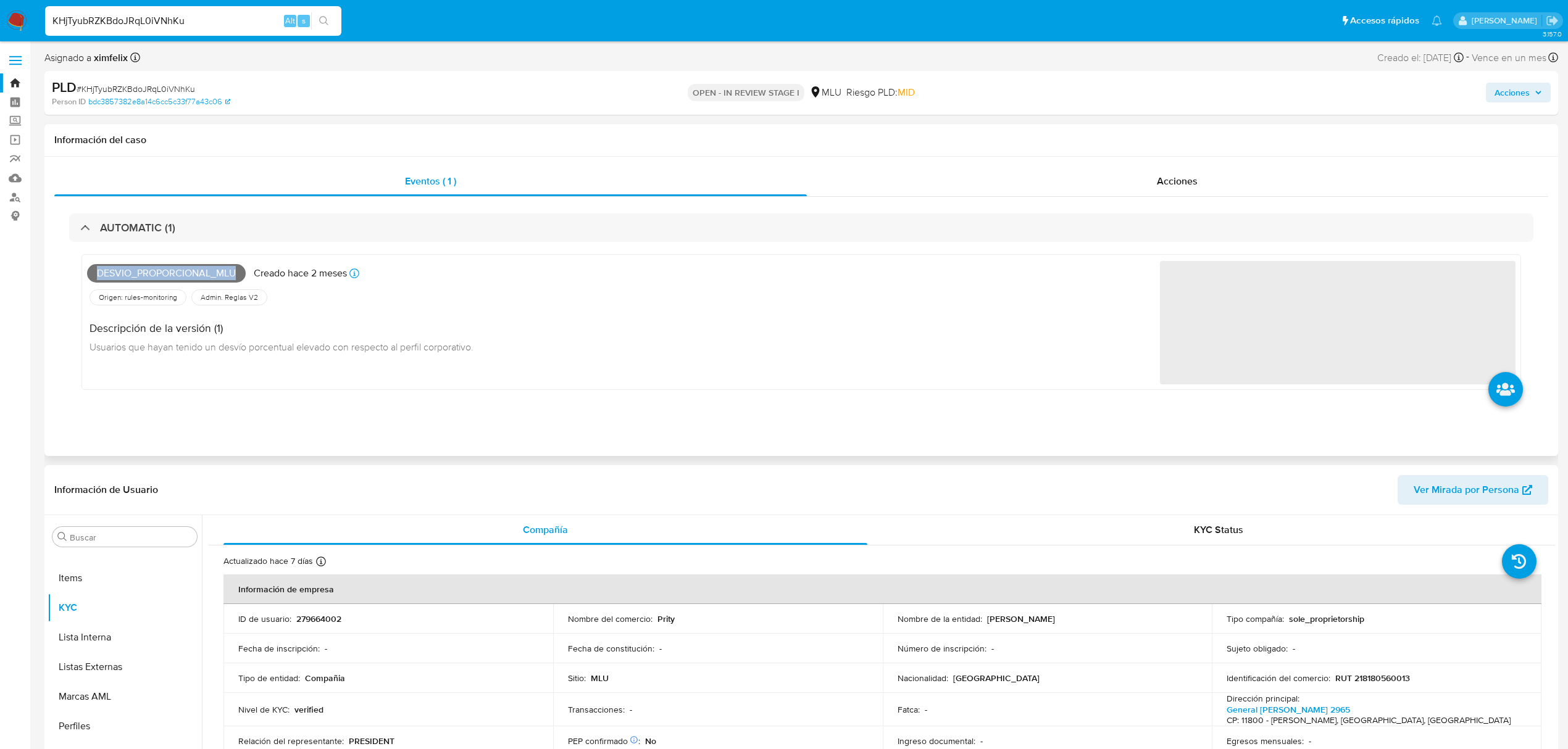
click at [161, 273] on span "Desvio_proporcional_mlu" at bounding box center [166, 273] width 159 height 18
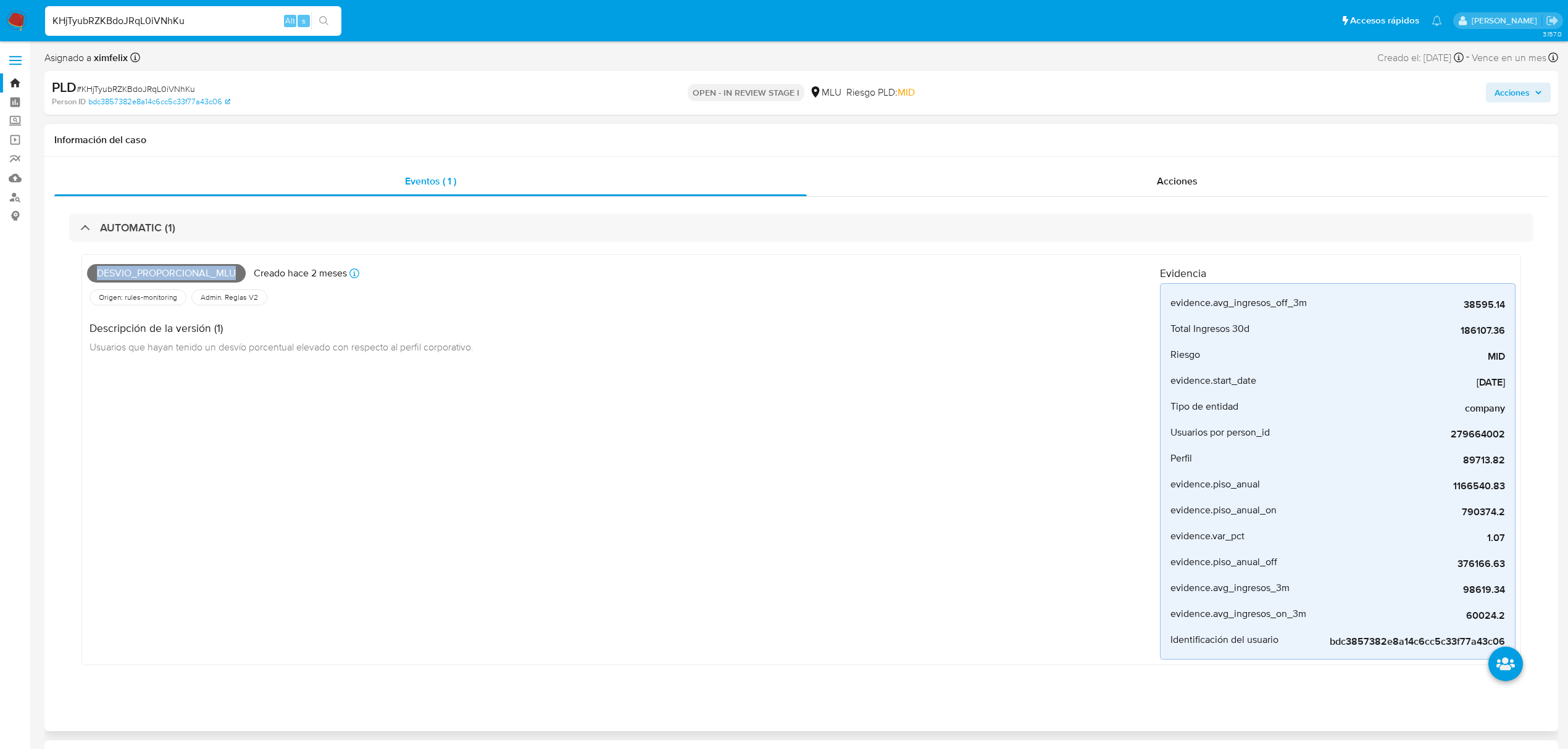
copy span "Desvio_proporcional_mlu"
click at [183, 268] on span "Desvio_proporcional_mlu" at bounding box center [166, 273] width 159 height 18
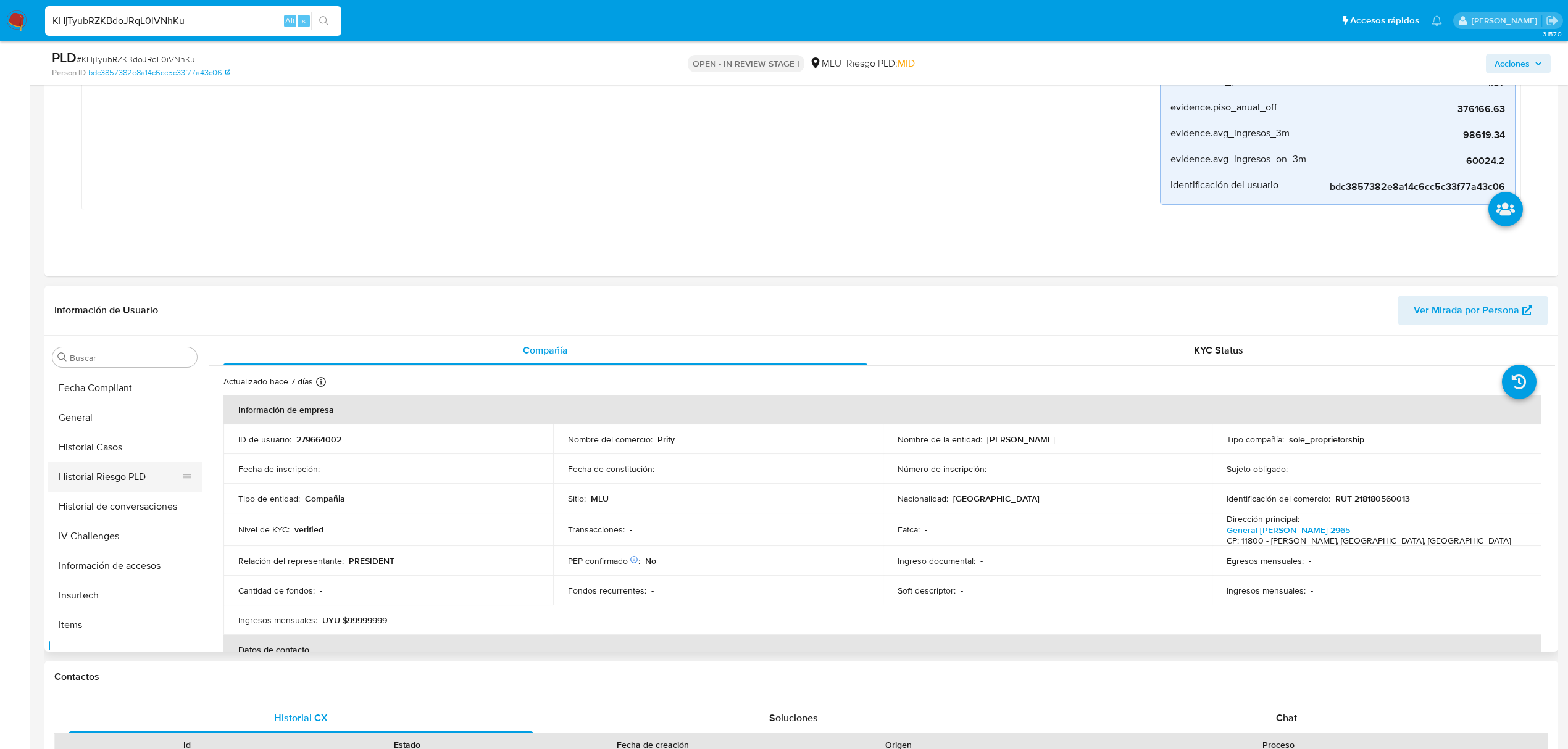
scroll to position [304, 0]
click at [84, 461] on button "Historial Casos" at bounding box center [120, 468] width 144 height 30
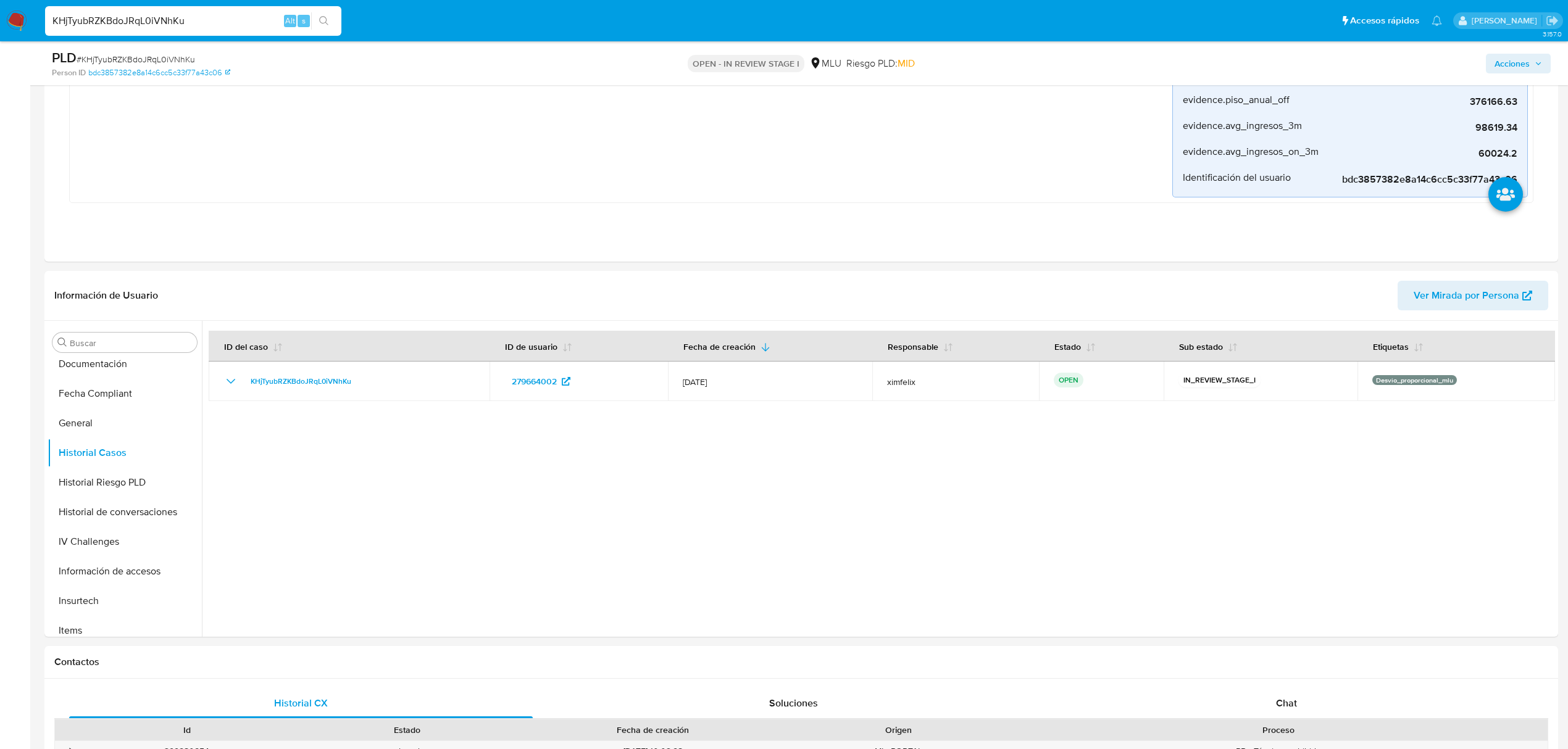
click at [168, 23] on input "KHjTyubRZKBdoJRqL0iVNhKu" at bounding box center [193, 21] width 296 height 16
paste input "T9bp8zCeZ4tLW8RbCOLWitsn"
type input "T9bp8zCeZ4tLW8RbCOLWitsn"
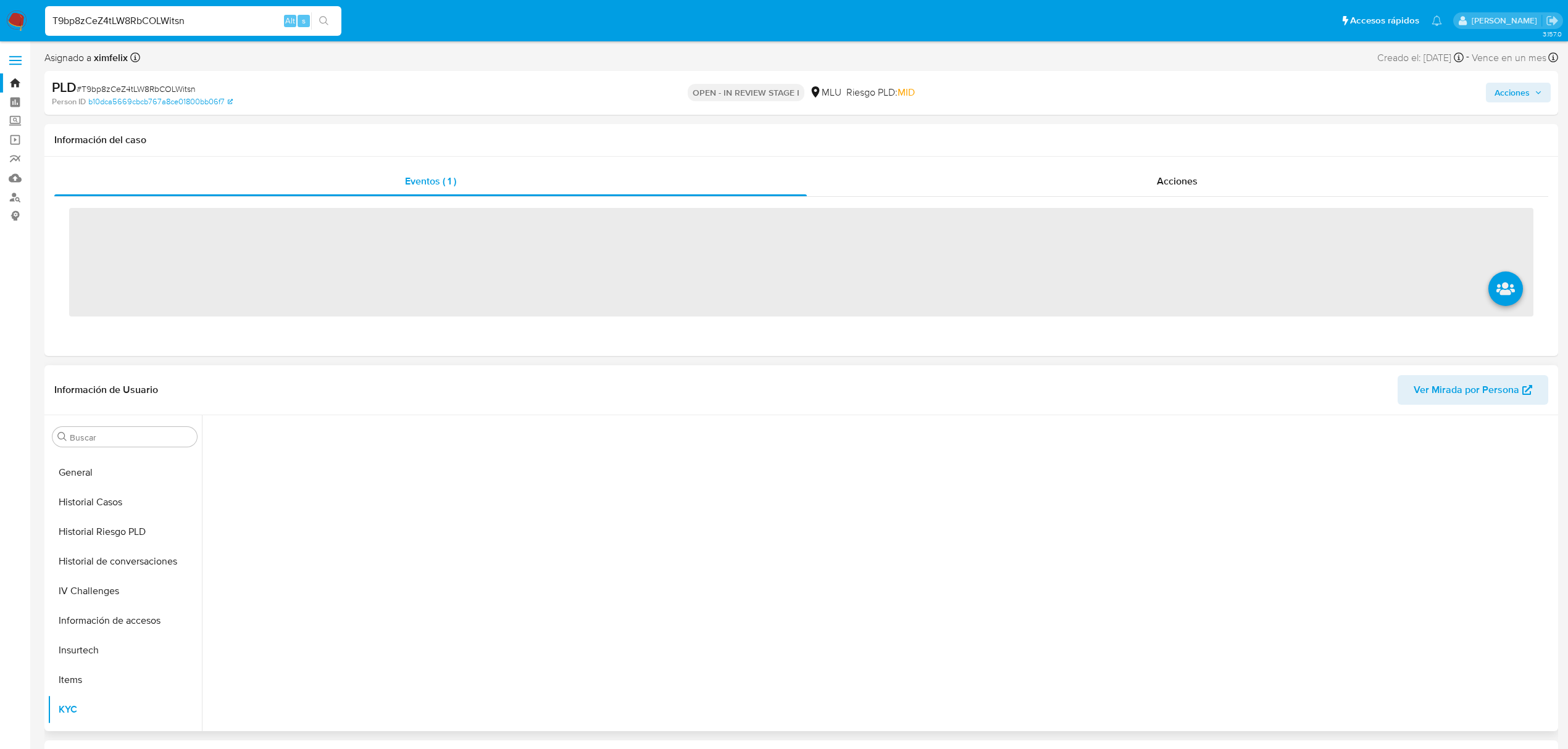
scroll to position [551, 0]
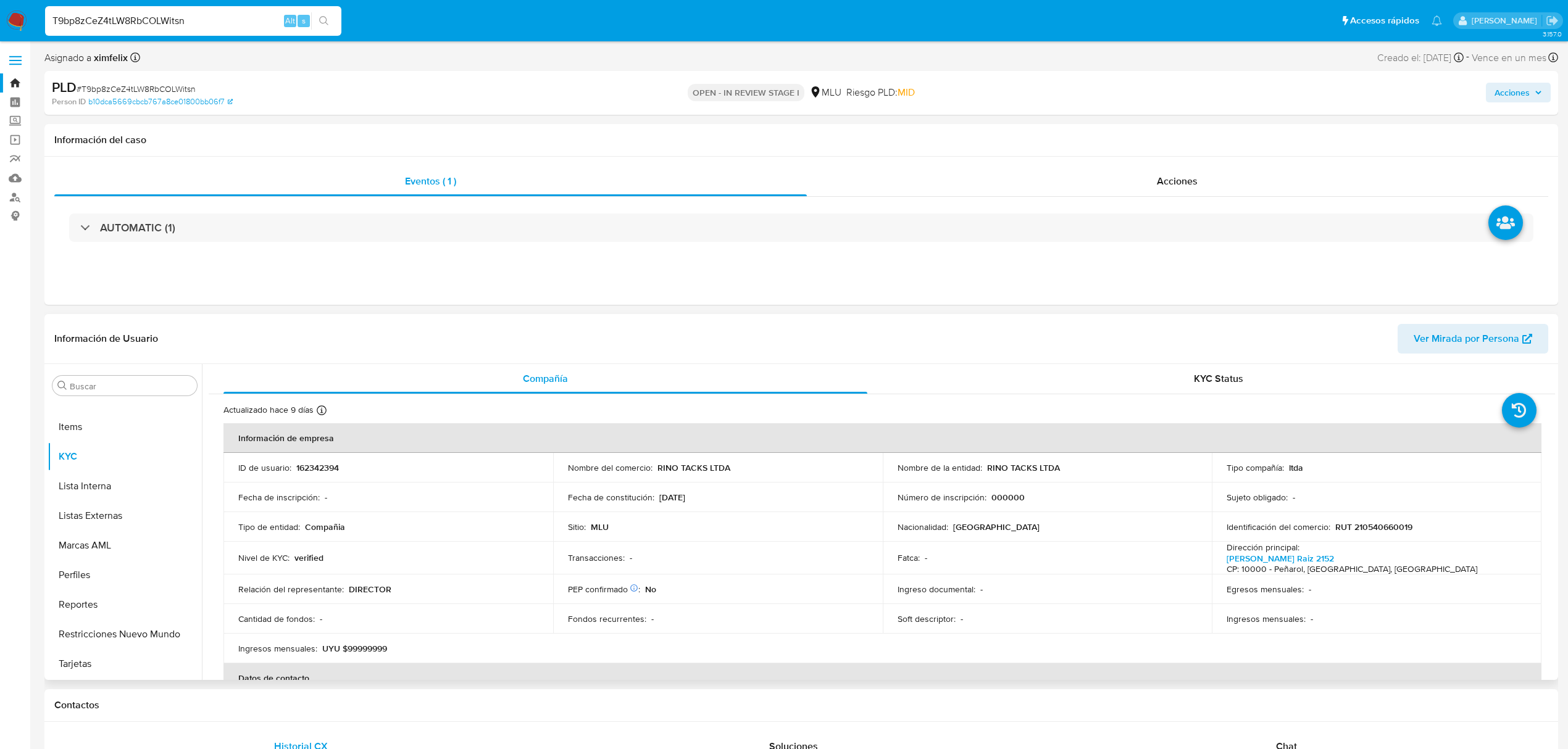
select select "10"
click at [327, 467] on p "162342394" at bounding box center [317, 467] width 43 height 11
copy p "162342394"
drag, startPoint x: 731, startPoint y: 465, endPoint x: 655, endPoint y: 469, distance: 76.1
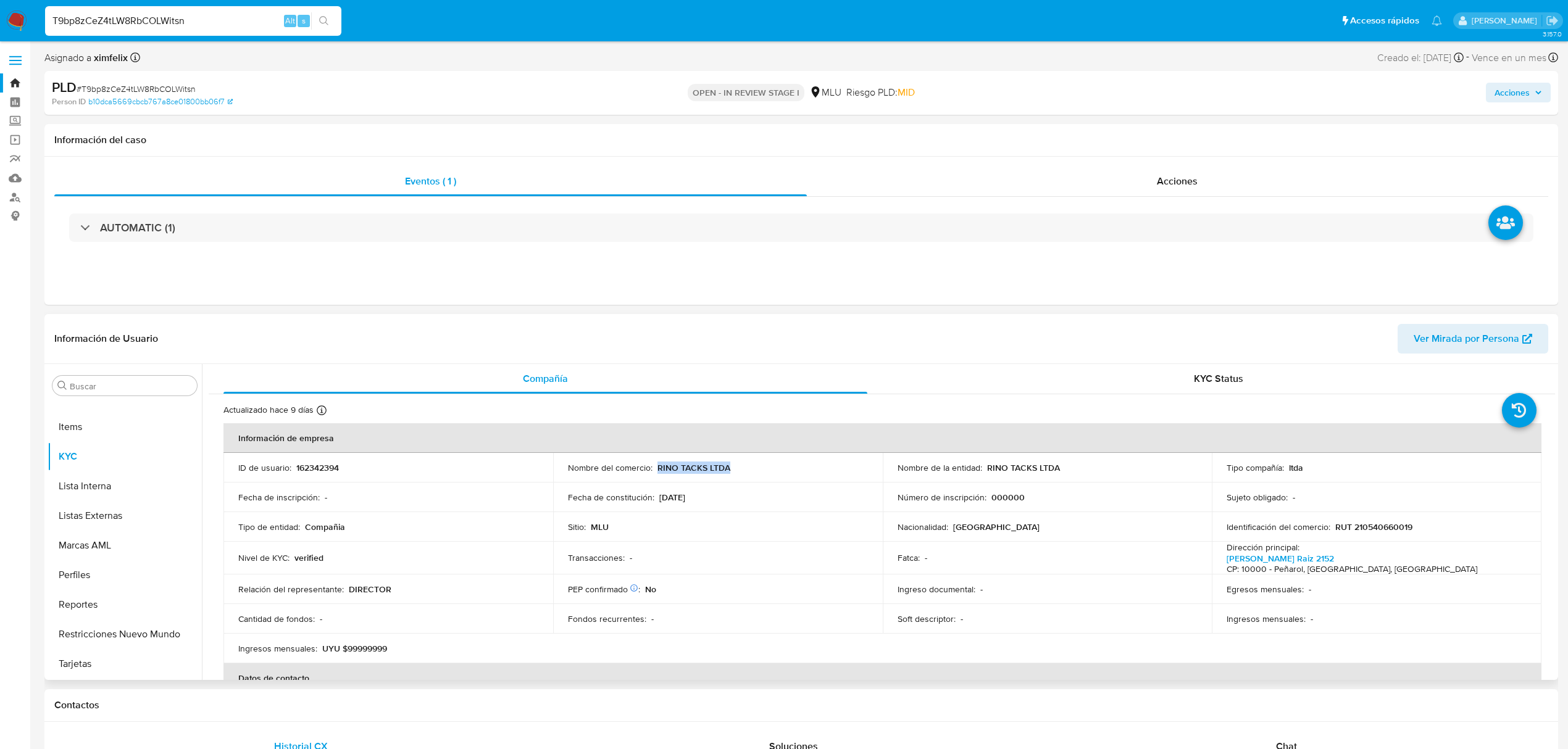
click at [655, 469] on div "Nombre del comercio : RINO TACKS LTDA" at bounding box center [718, 467] width 300 height 11
copy p "RINO TACKS LTDA"
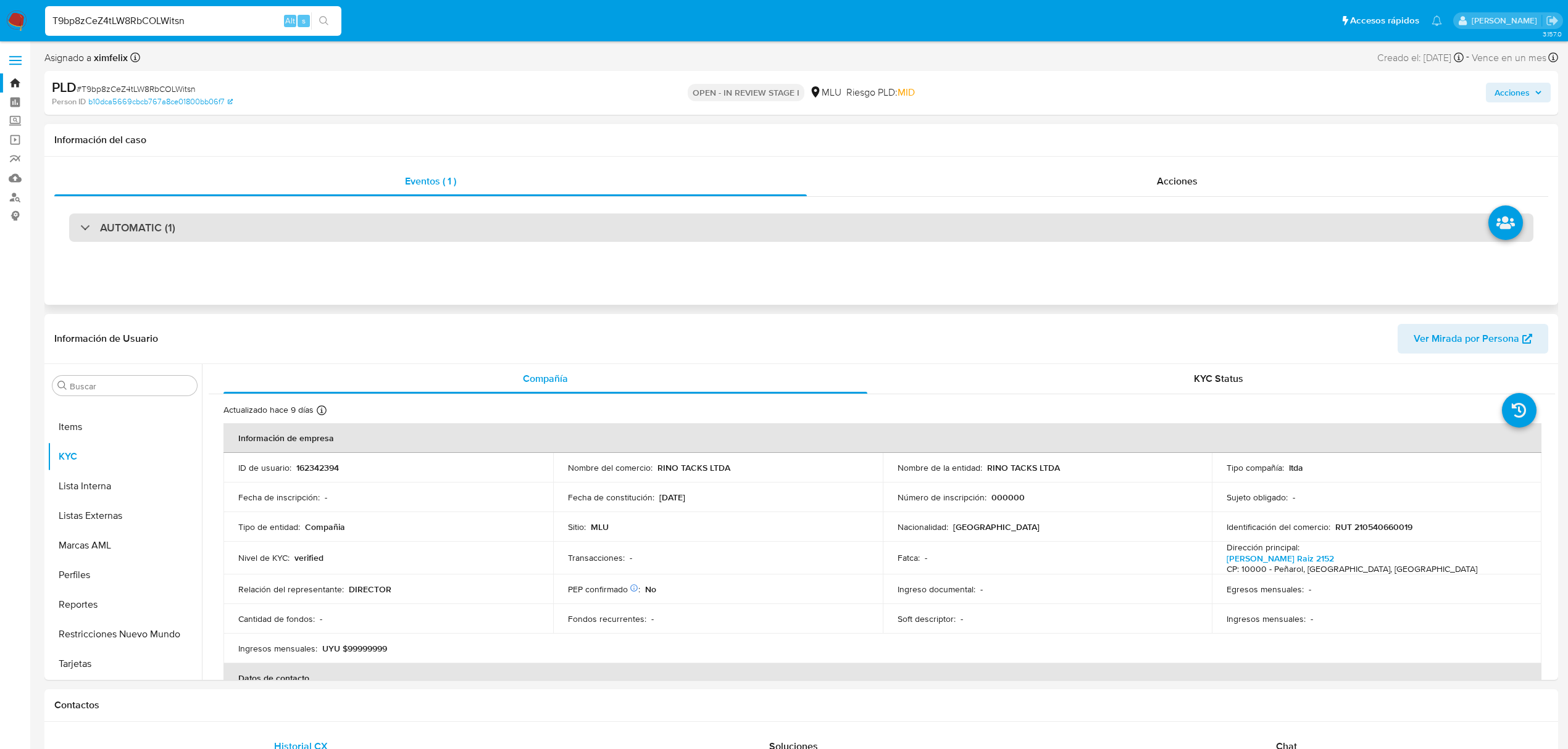
click at [875, 229] on div "AUTOMATIC (1)" at bounding box center [802, 228] width 1465 height 29
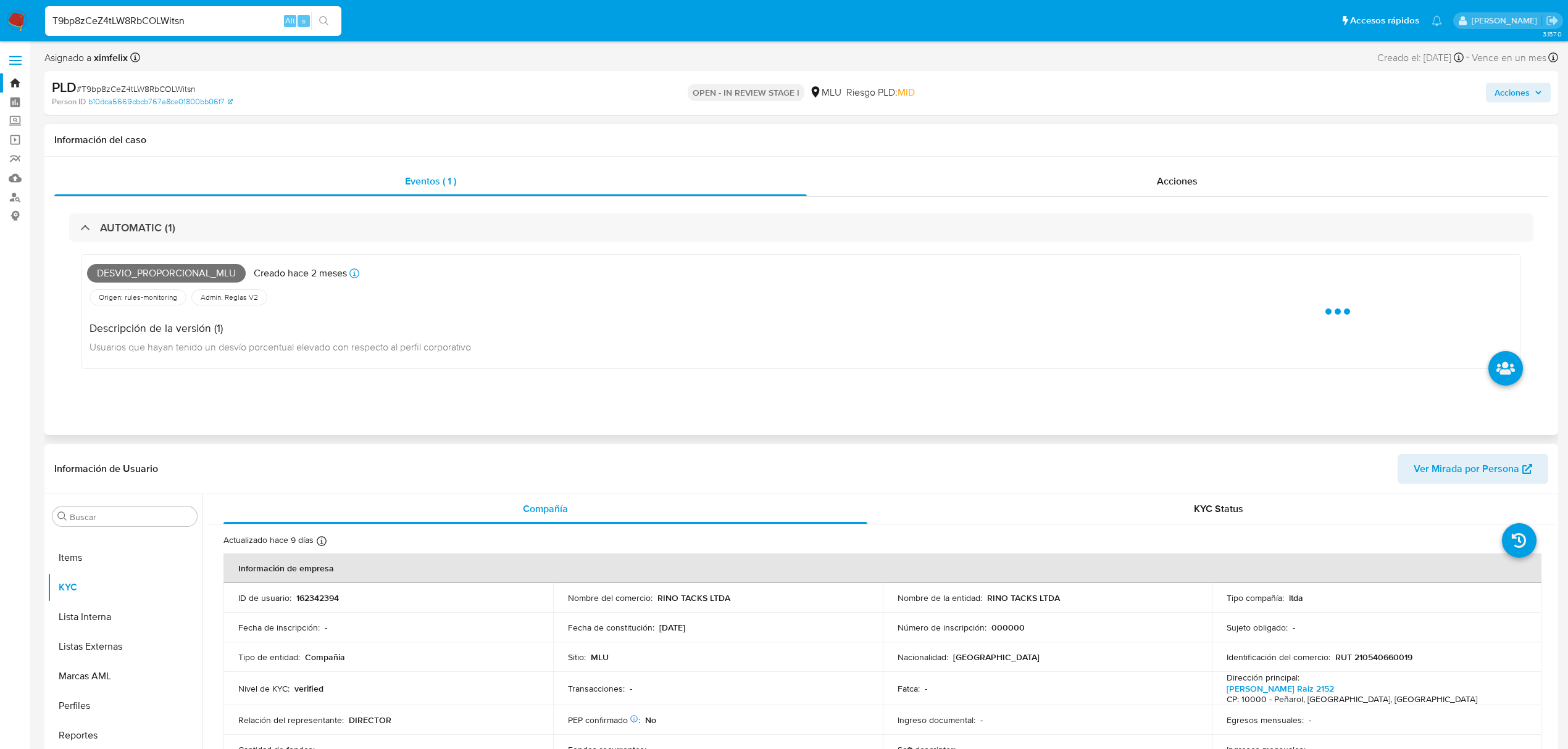
click at [196, 270] on span "Desvio_proporcional_mlu" at bounding box center [166, 273] width 159 height 18
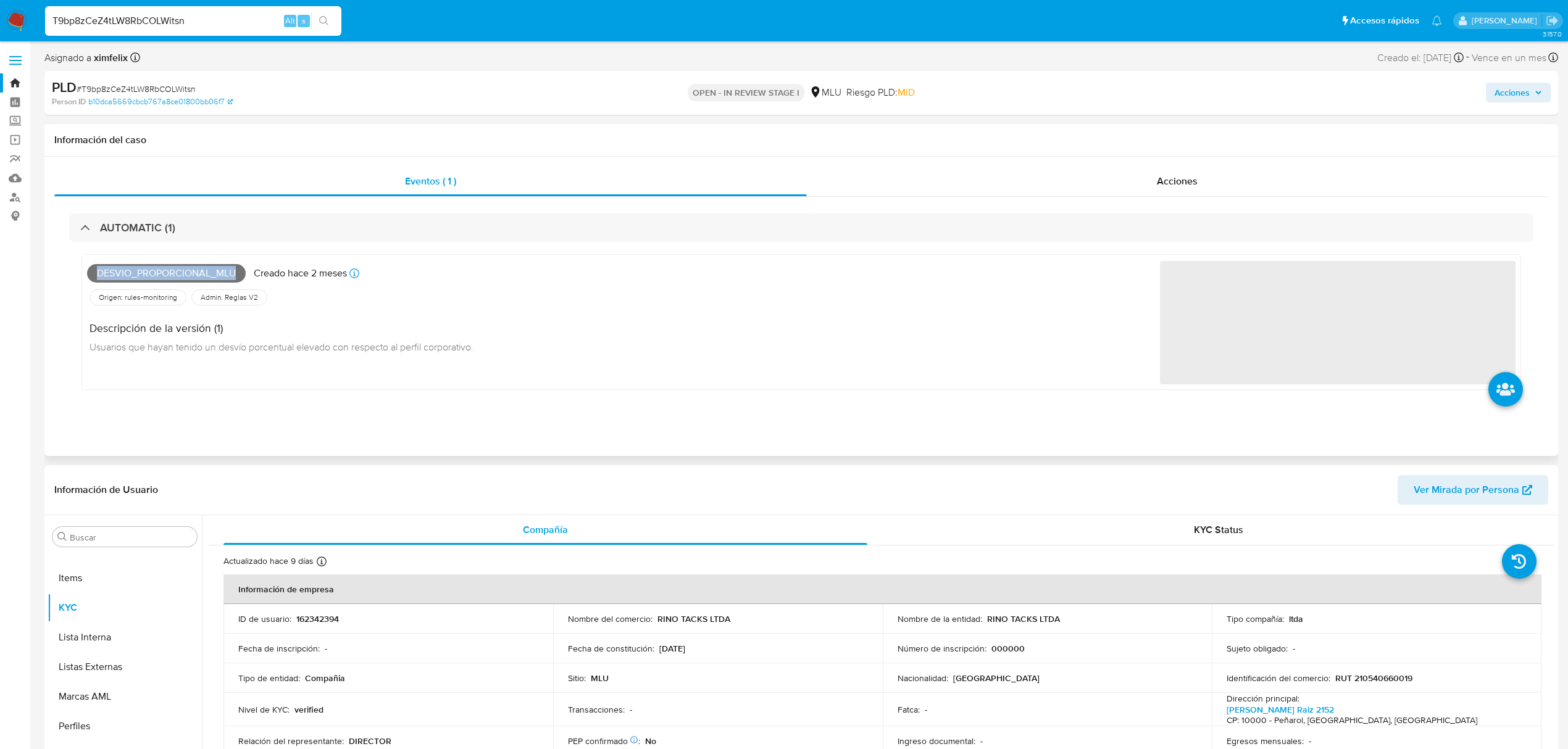
copy span "Desvio_proporcional_mlu"
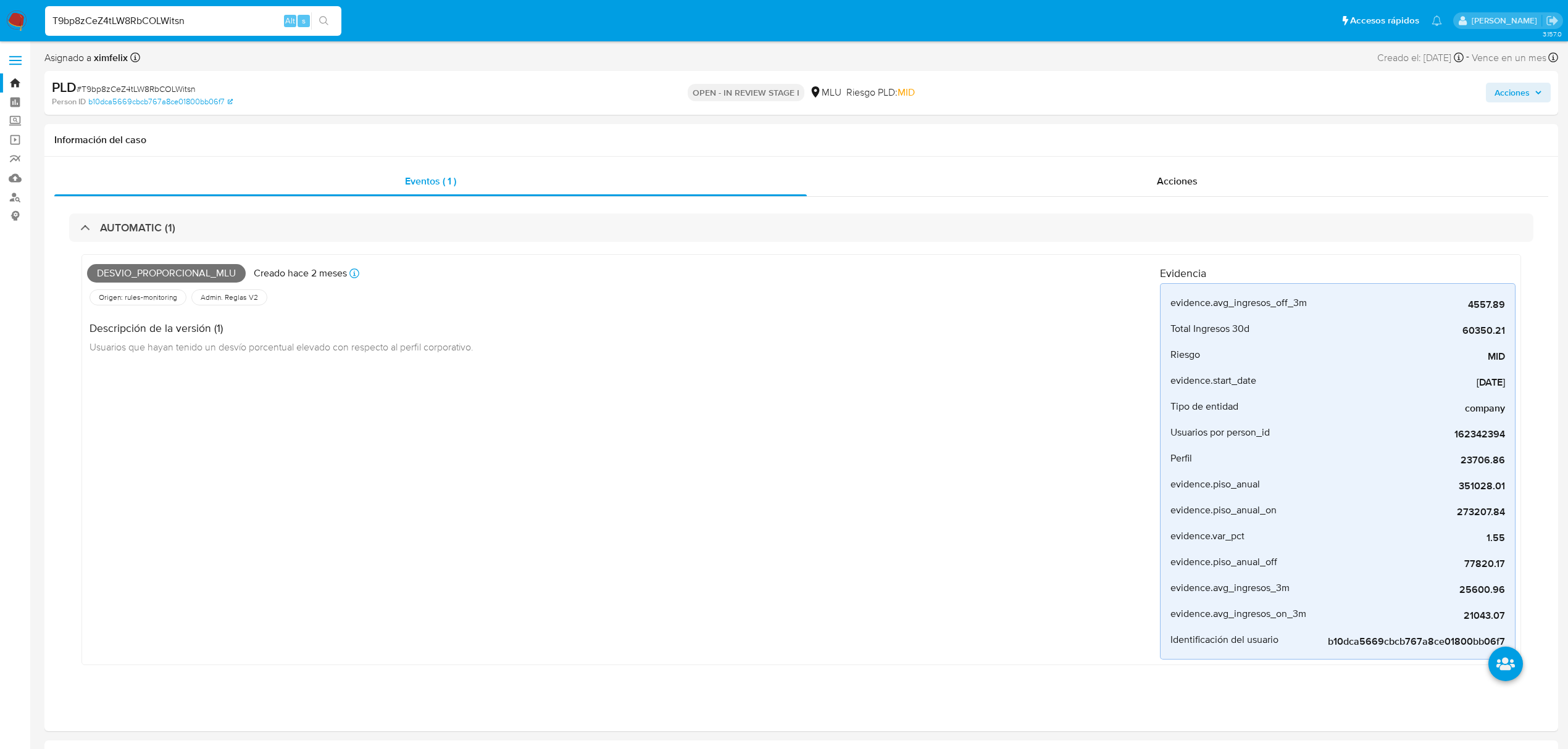
drag, startPoint x: 205, startPoint y: 21, endPoint x: 43, endPoint y: 23, distance: 162.0
click at [41, 33] on ul "Pausado Ver notificaciones T9bp8zCeZ4tLW8RbCOLWitsn Alt s Accesos rápidos Presi…" at bounding box center [743, 20] width 1409 height 31
paste input "QViUN6GOSaQ5BbGwcMNIQdVq"
type input "QViUN6GOSaQ5BbGwcMNIQdVq"
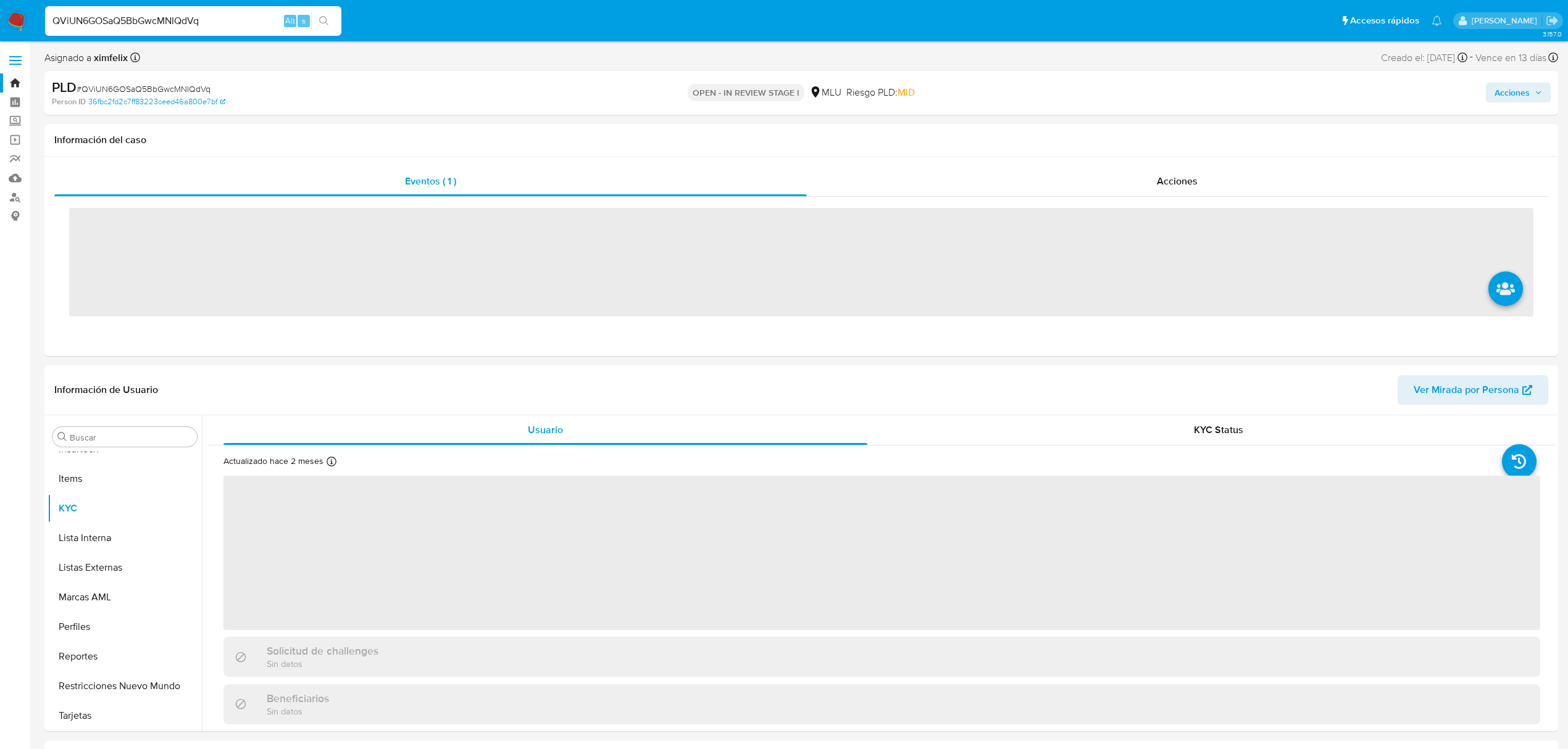
scroll to position [551, 0]
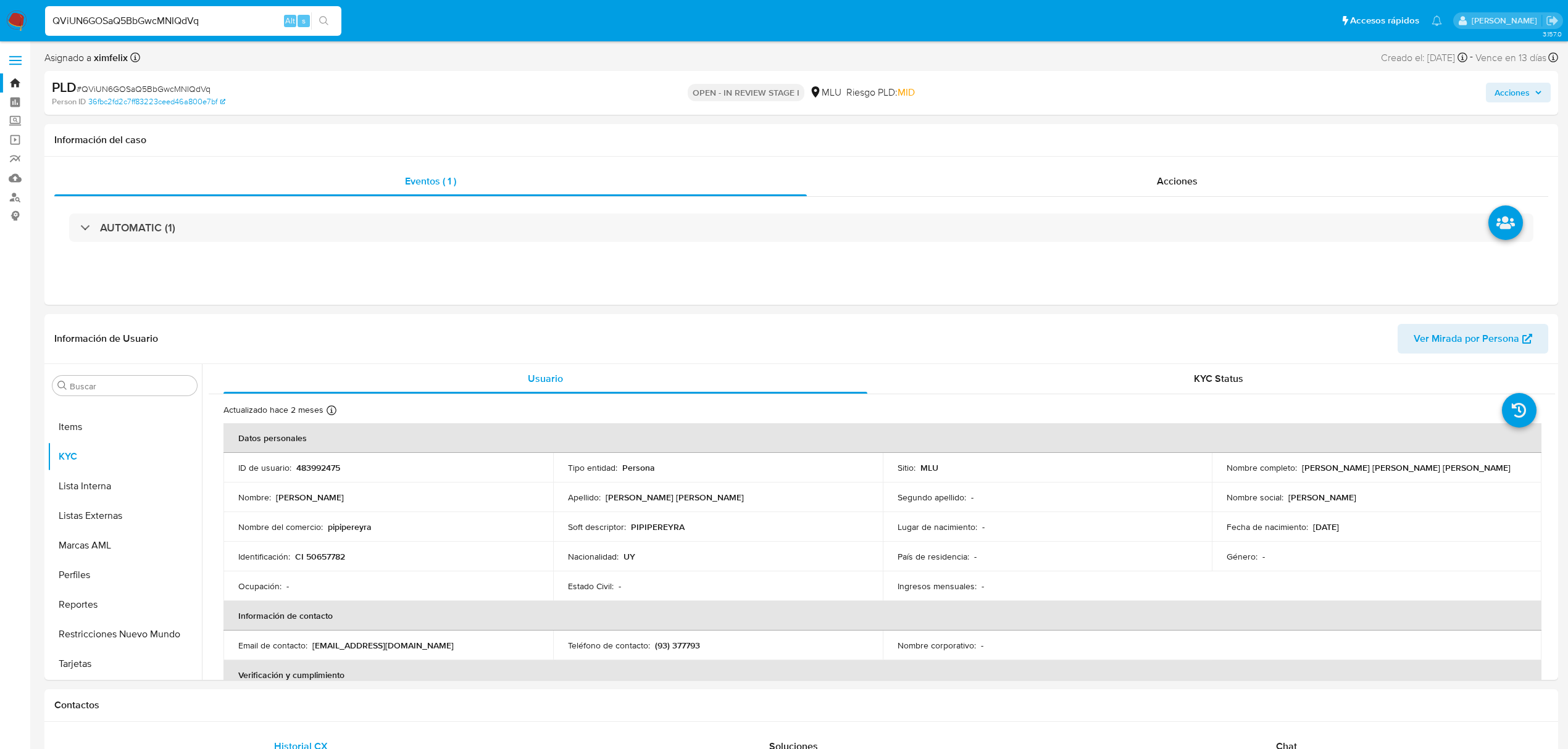
select select "10"
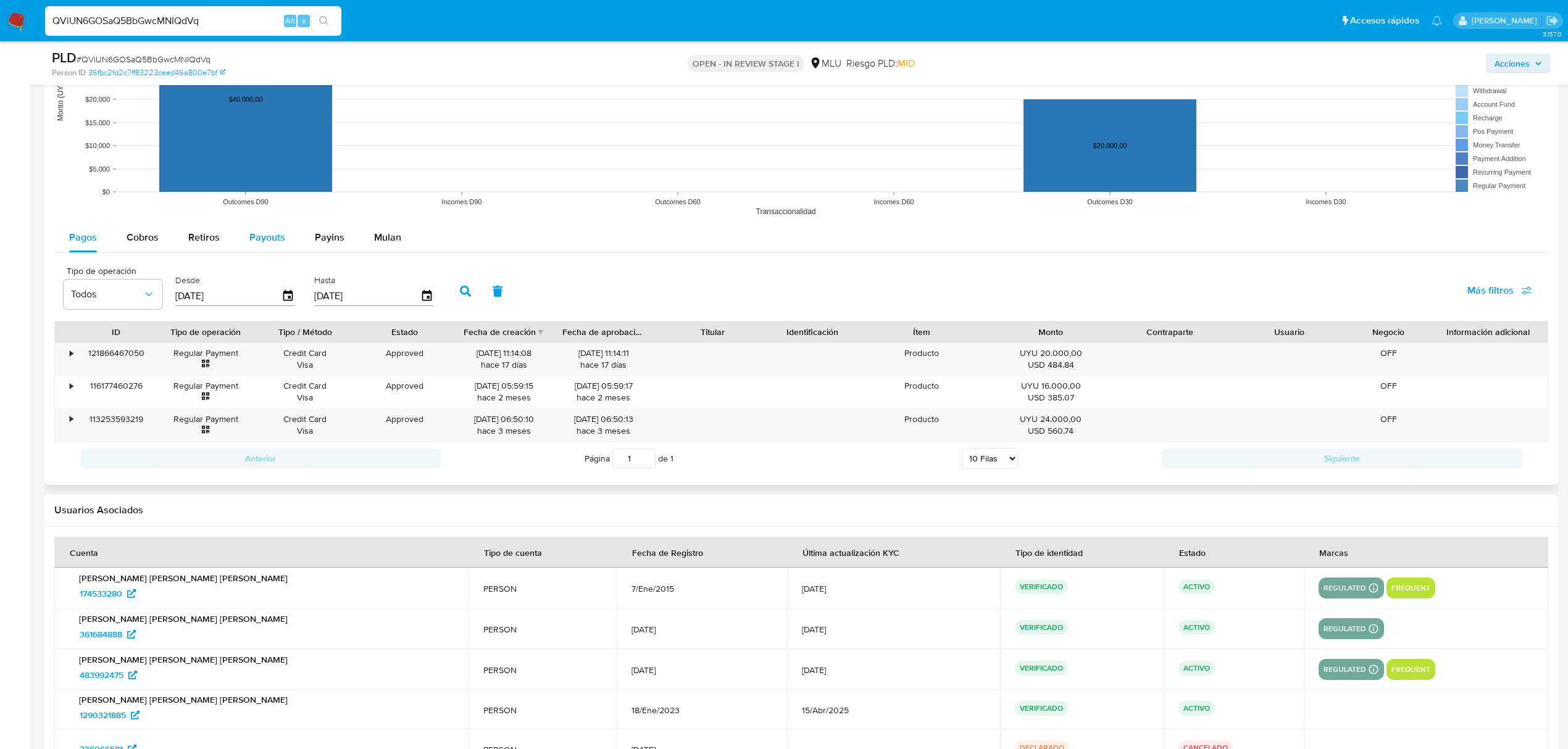
scroll to position [1152, 0]
click at [178, 233] on button "Retiros" at bounding box center [204, 239] width 61 height 30
select select "10"
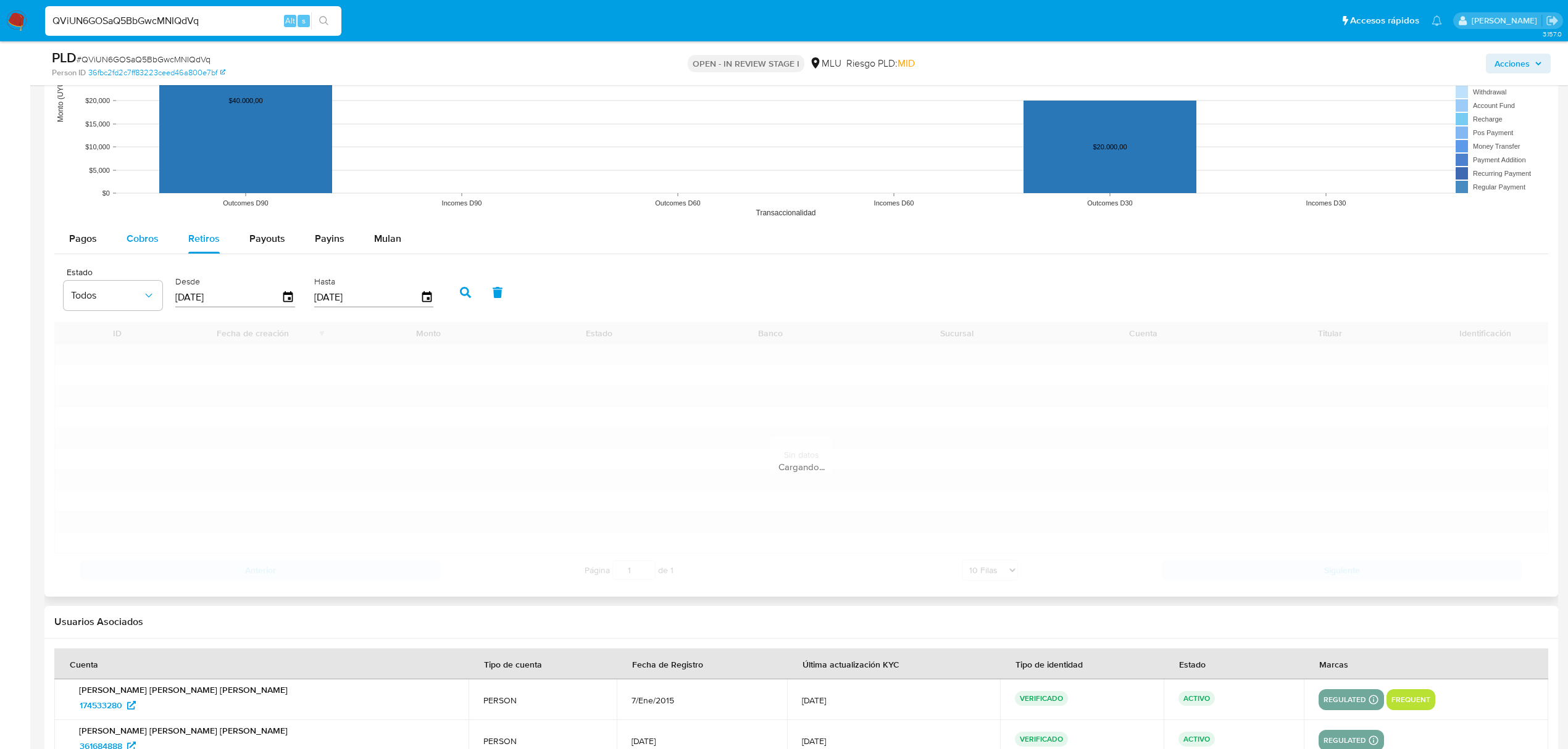
click at [150, 239] on span "Cobros" at bounding box center [142, 238] width 32 height 14
select select "10"
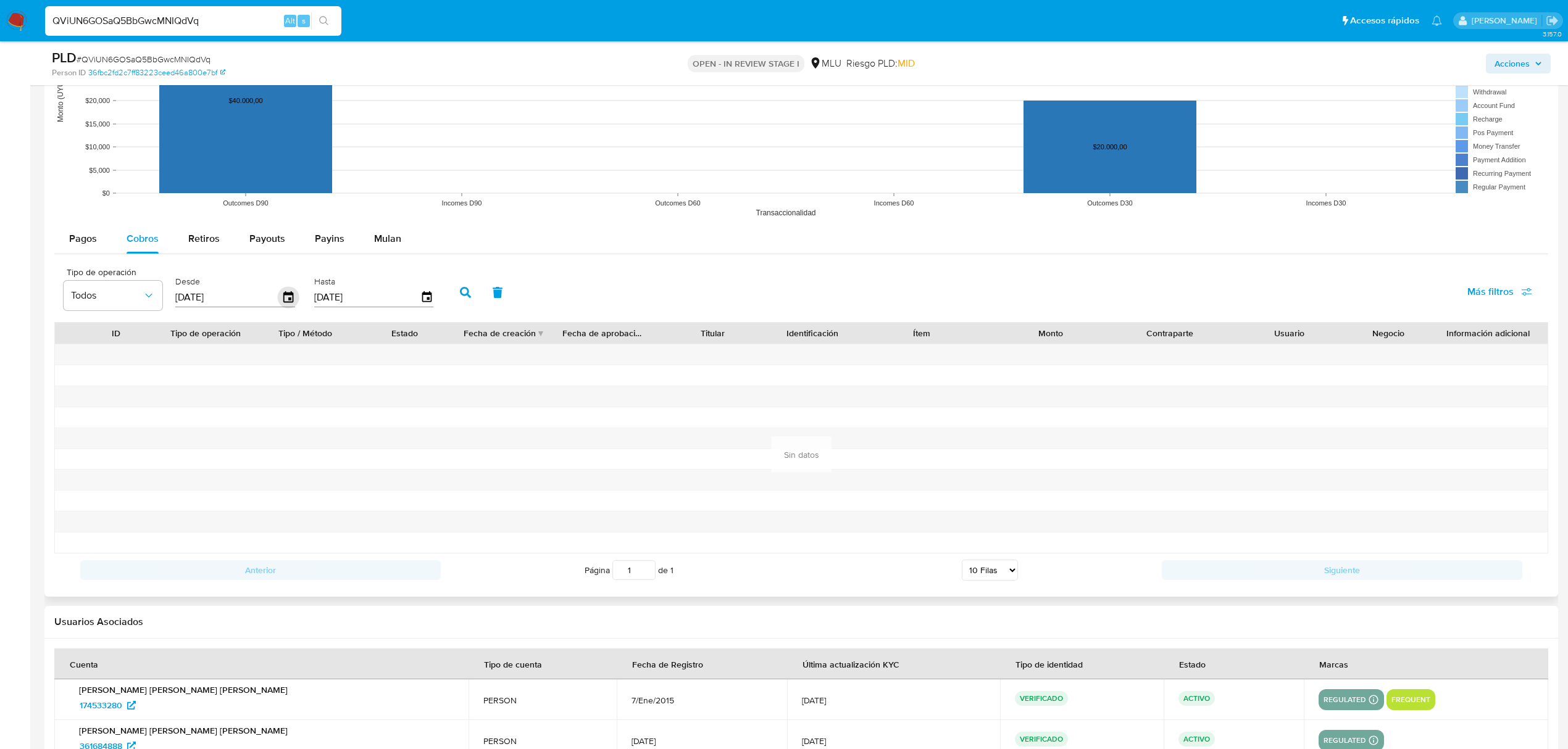
click at [290, 297] on icon "button" at bounding box center [288, 297] width 10 height 11
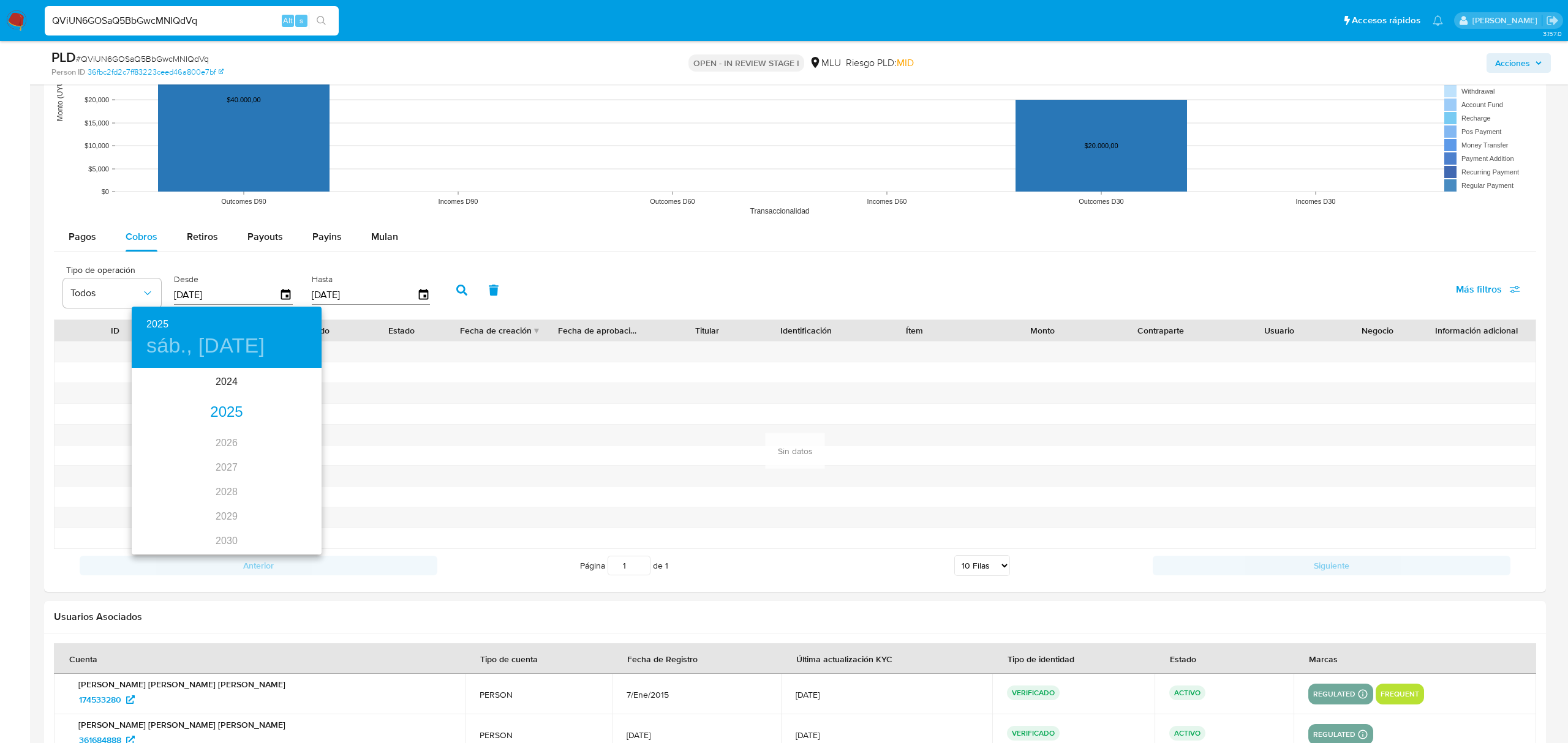
click at [238, 409] on div "2025" at bounding box center [226, 412] width 190 height 24
click at [164, 388] on div "ene." at bounding box center [163, 393] width 63 height 46
click at [204, 437] on p "1" at bounding box center [202, 433] width 5 height 12
type input "01/01/2025"
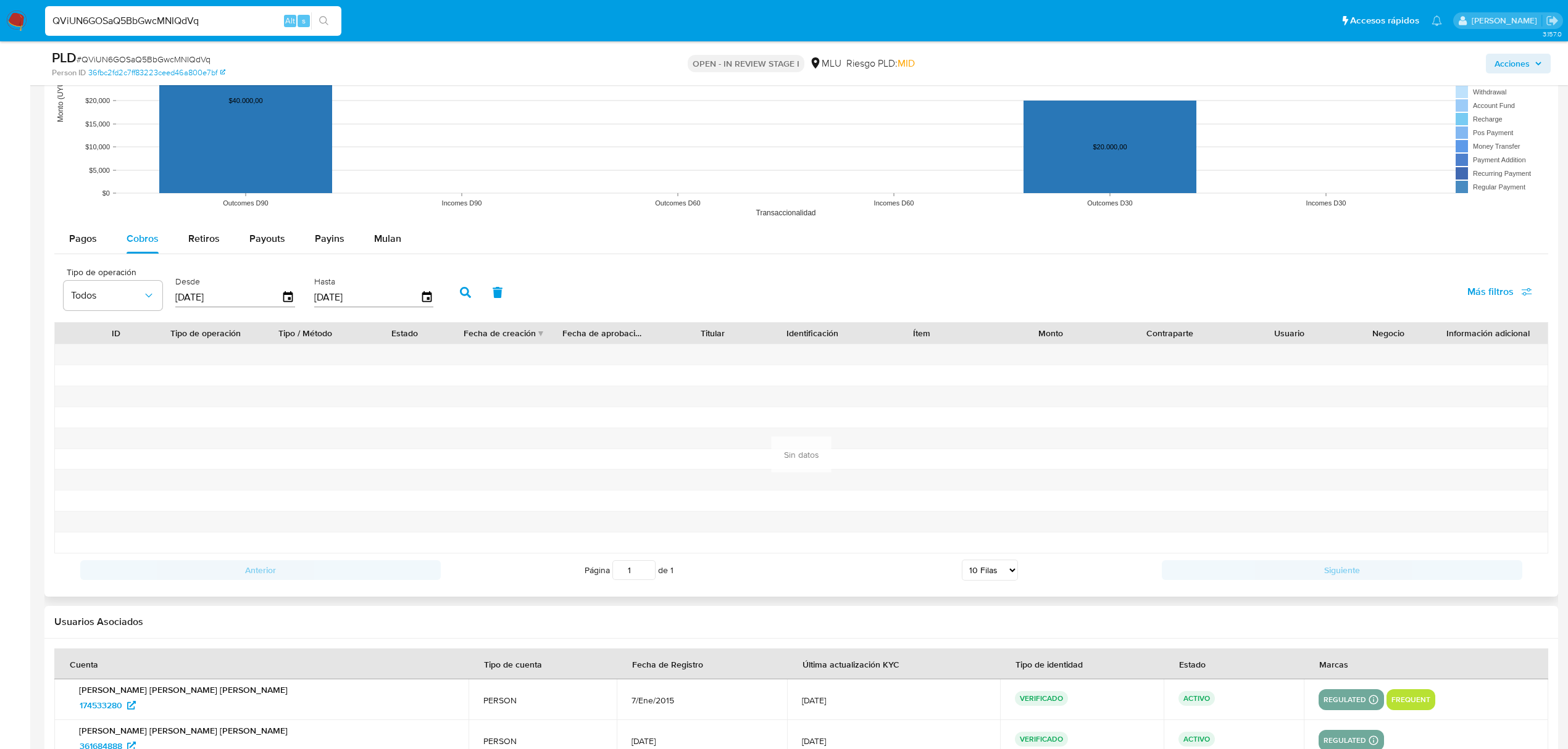
click at [466, 296] on icon "button" at bounding box center [466, 293] width 11 height 11
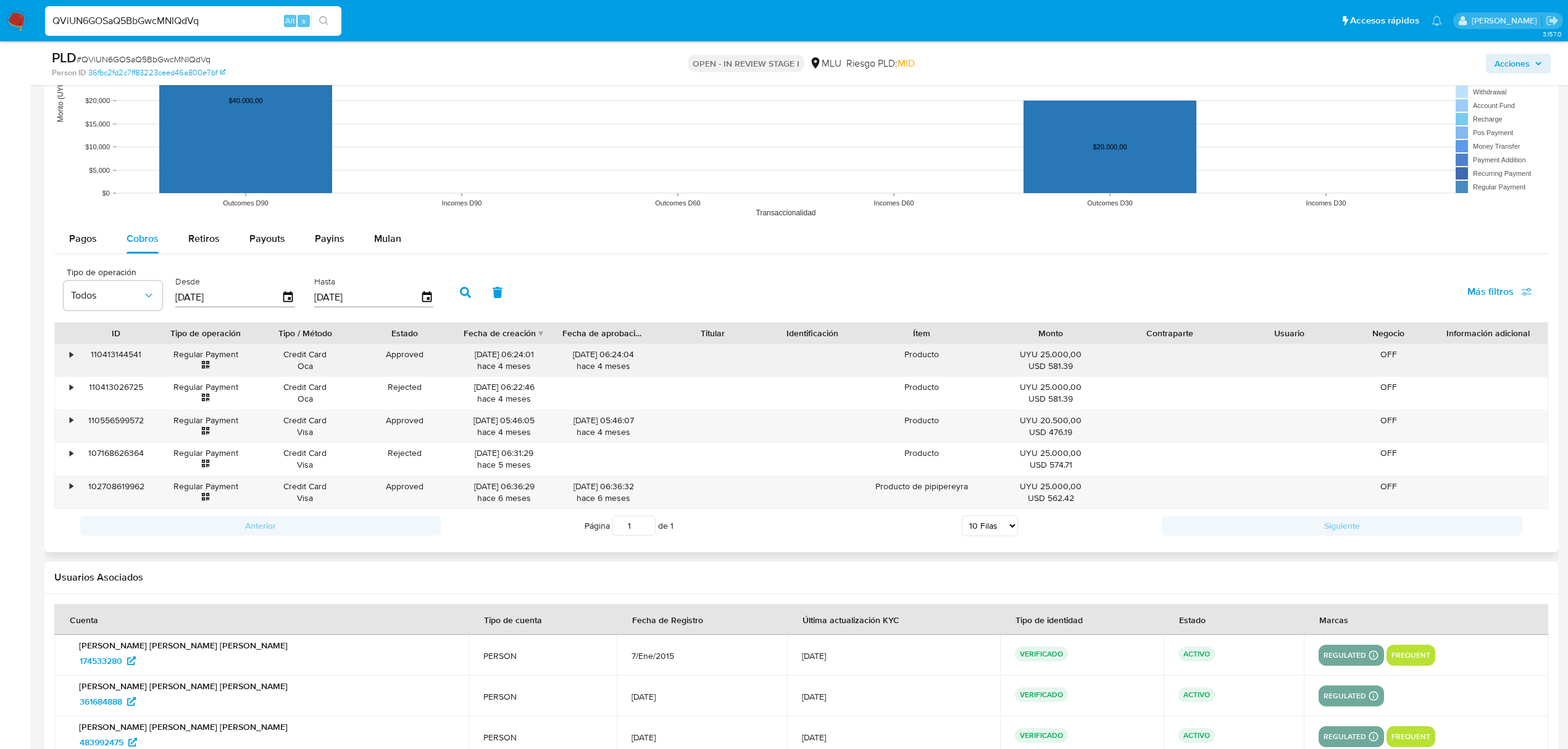
click at [71, 359] on div "•" at bounding box center [71, 354] width 3 height 12
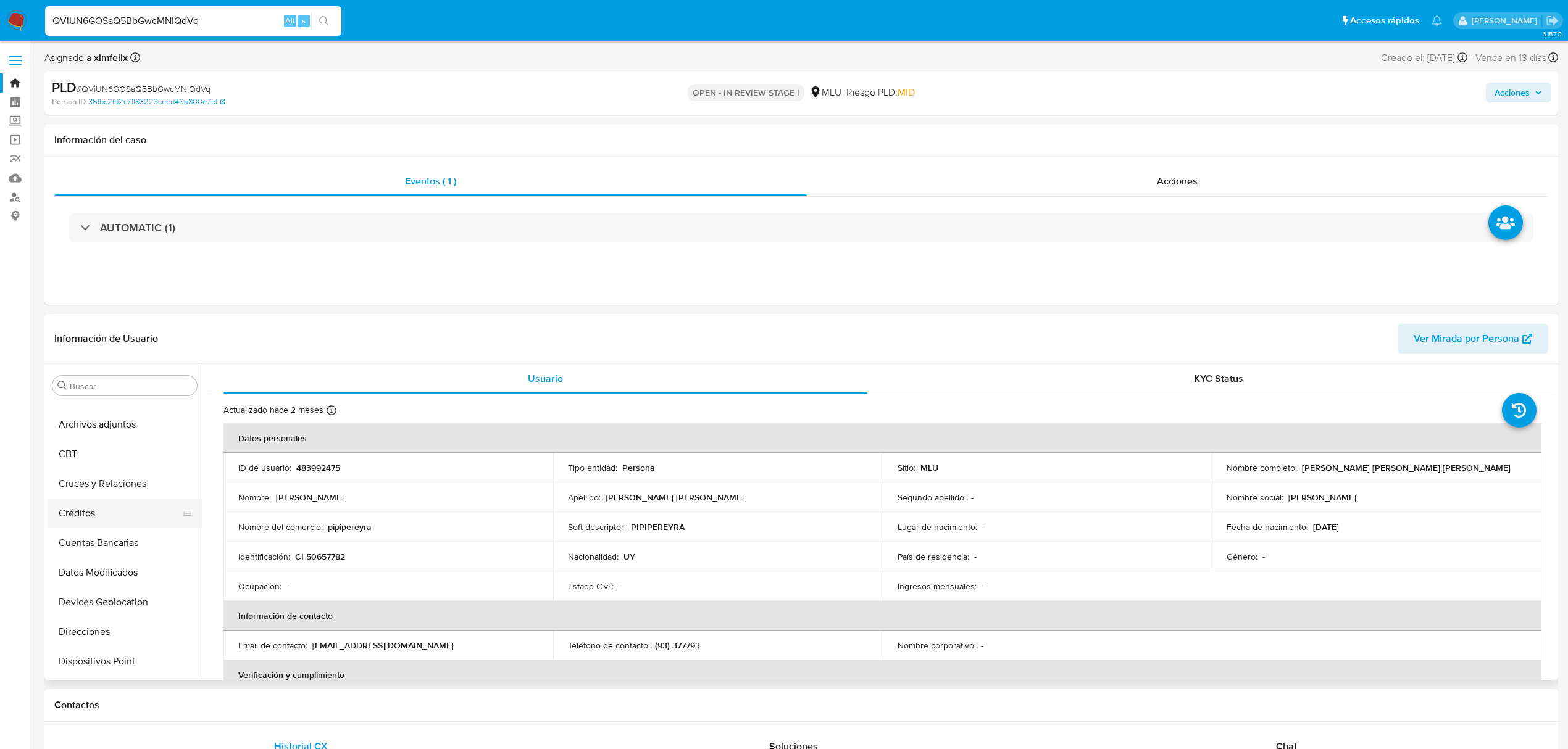
scroll to position [0, 0]
click at [77, 444] on button "Archivos adjuntos" at bounding box center [120, 445] width 144 height 30
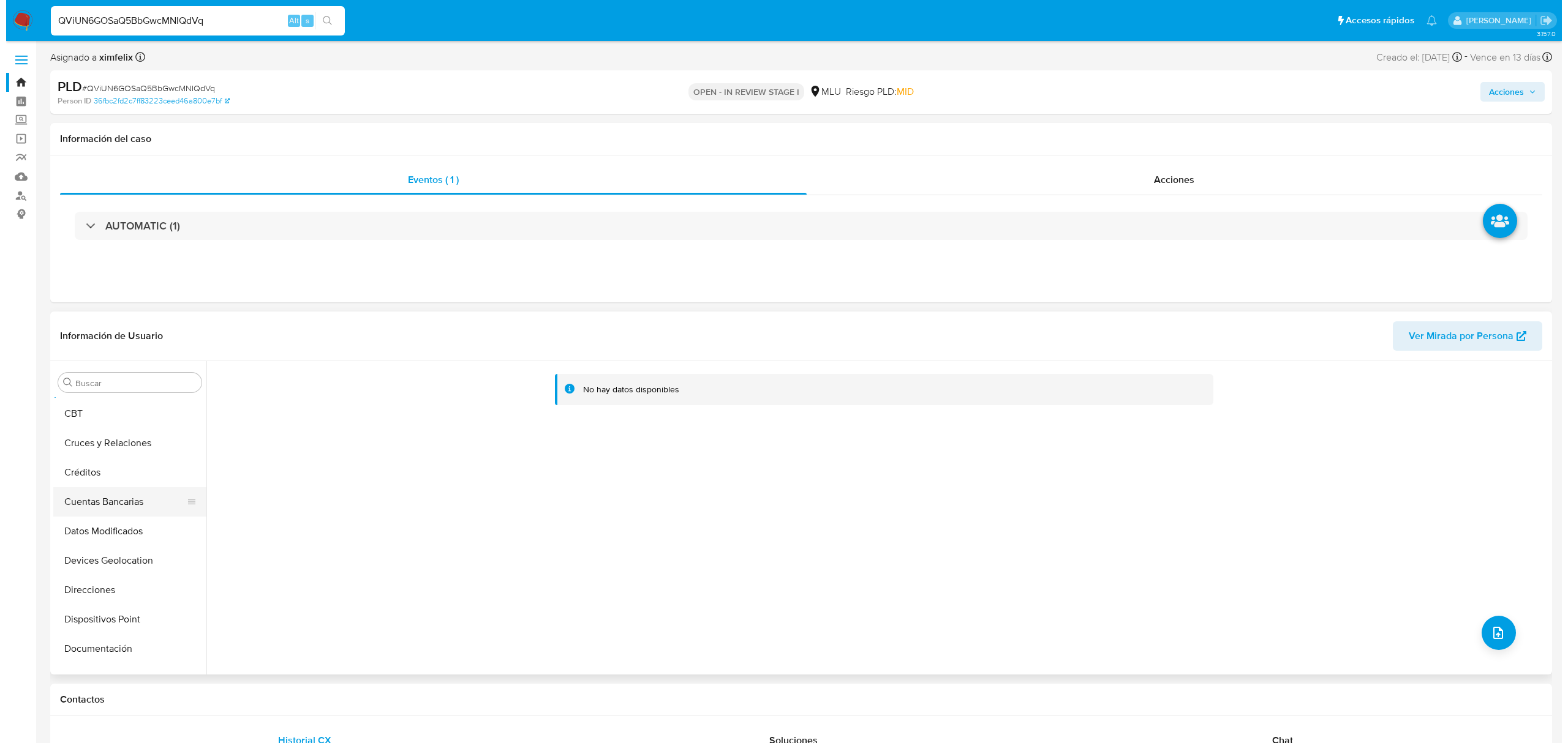
scroll to position [82, 0]
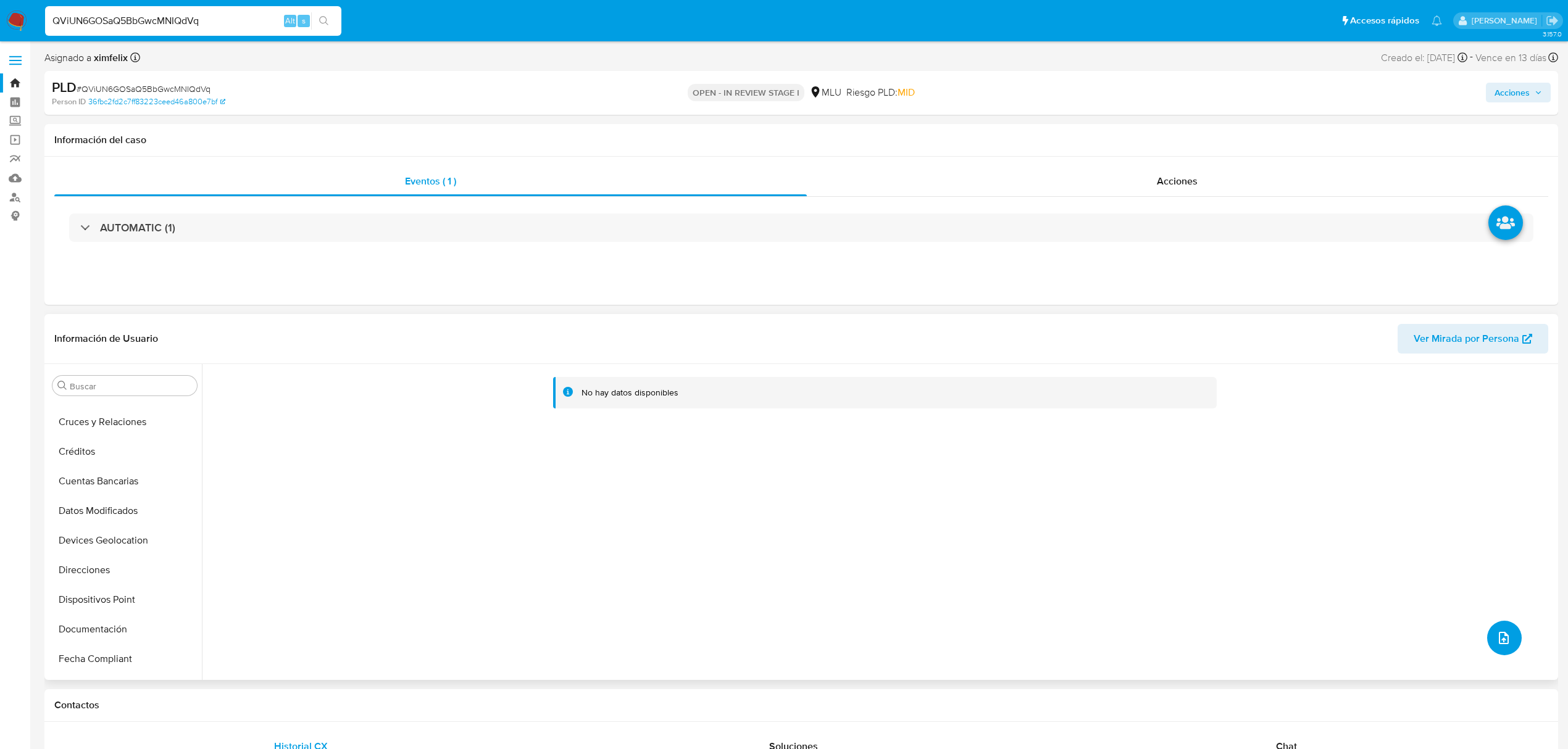
click at [1499, 633] on icon "upload-file" at bounding box center [1504, 638] width 10 height 12
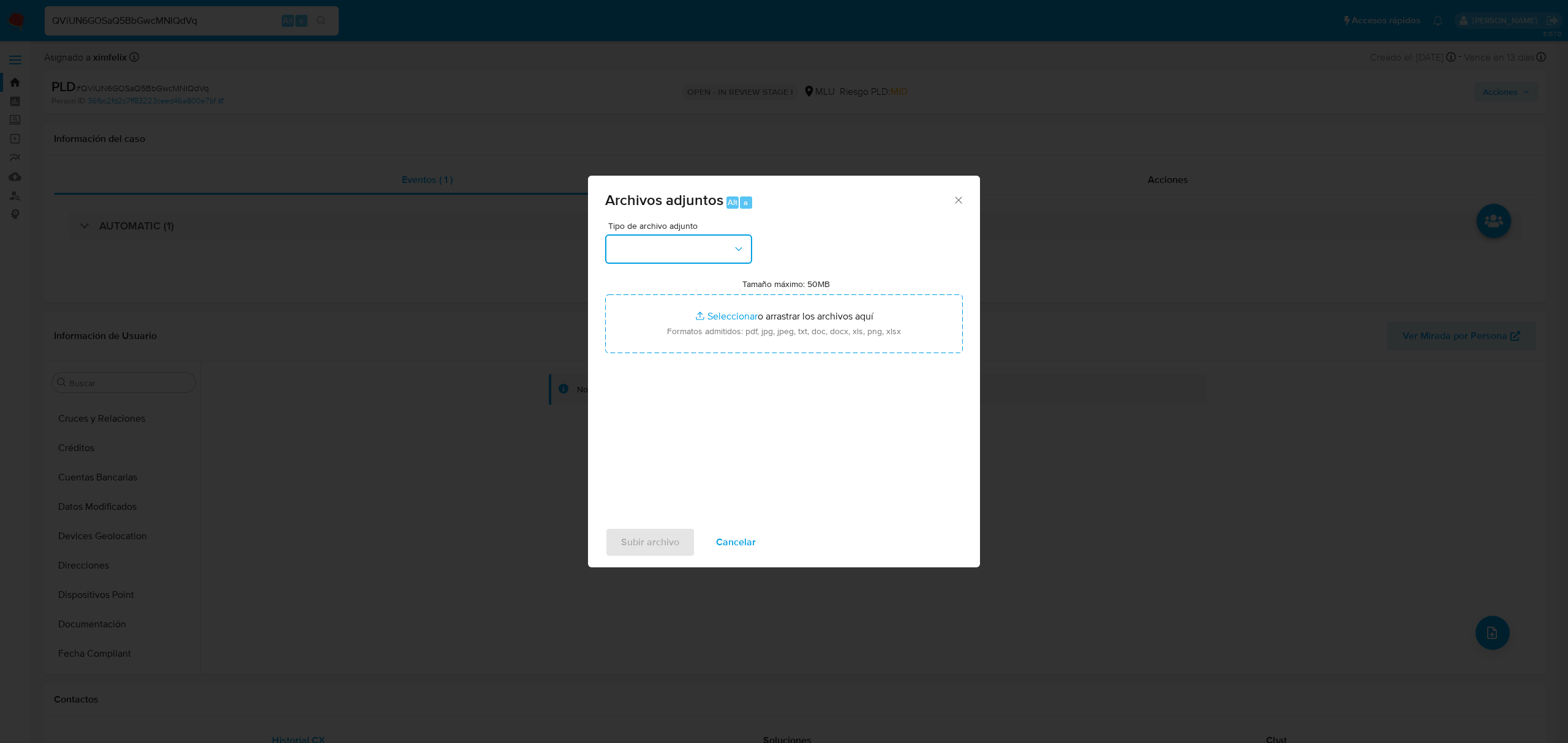
click at [654, 243] on button "button" at bounding box center [679, 249] width 147 height 30
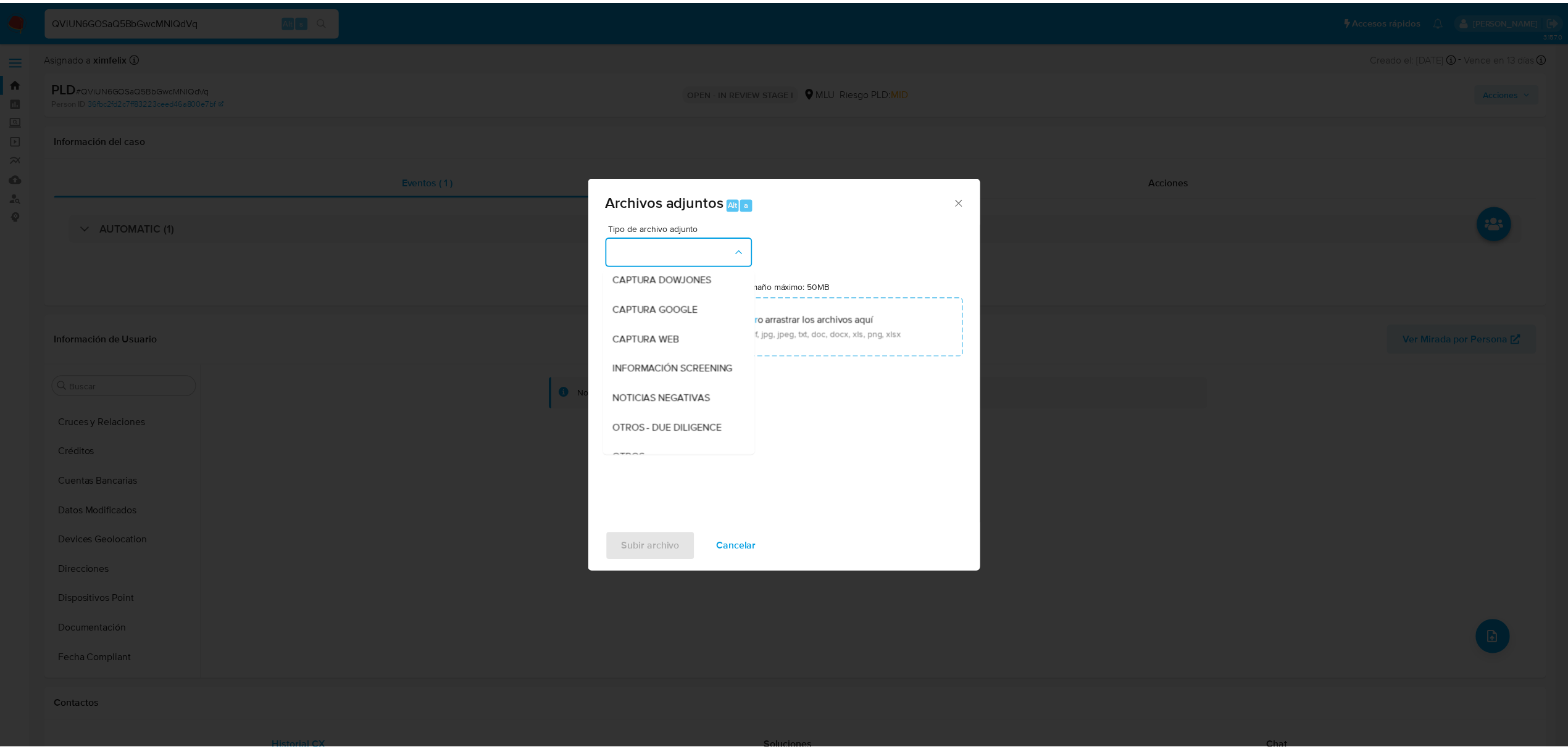
scroll to position [64, 0]
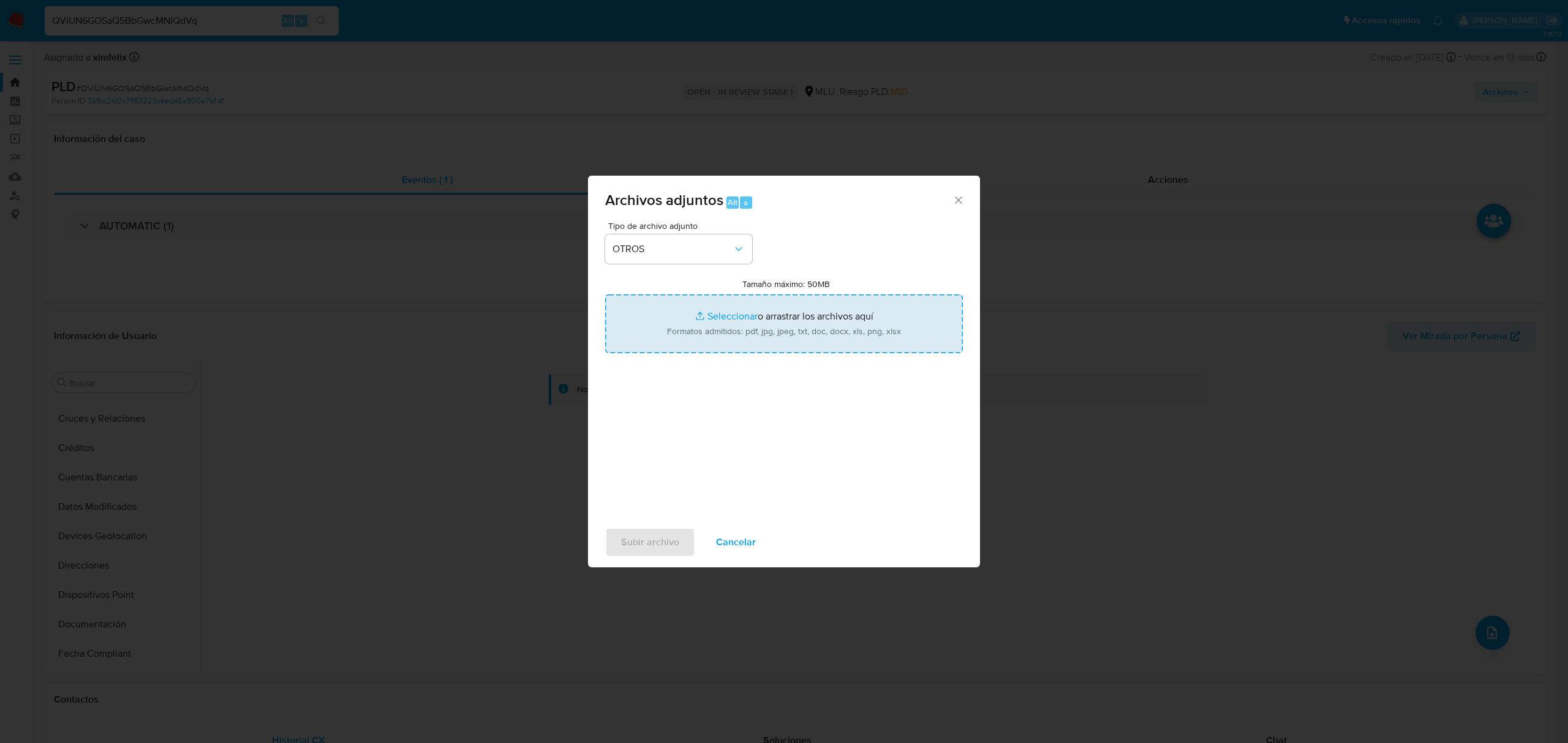
type input "C:\fakepath\CASE LOG 483992475 28_08_2025 - NIVEL 1.pdf"
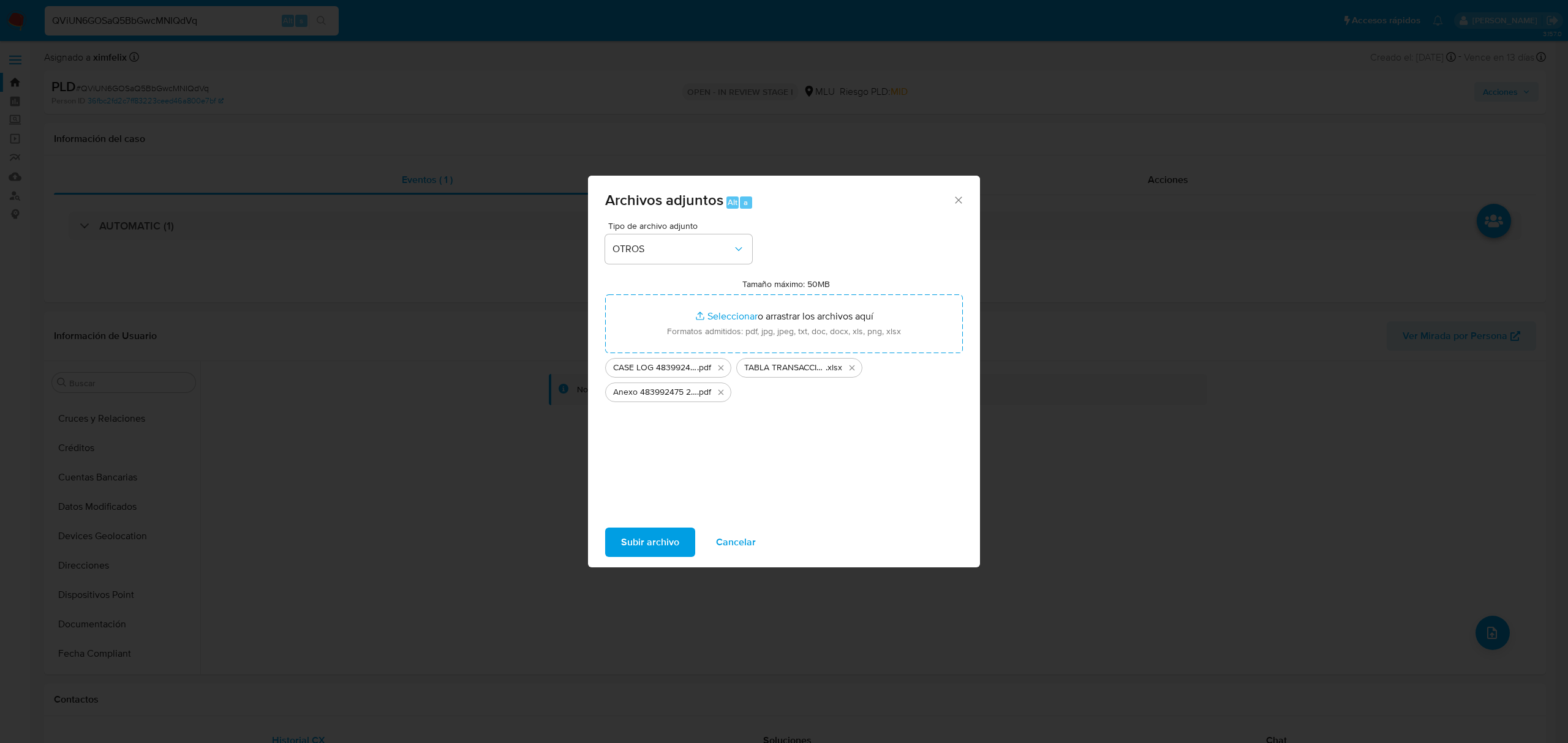
click at [653, 547] on span "Subir archivo" at bounding box center [650, 543] width 58 height 27
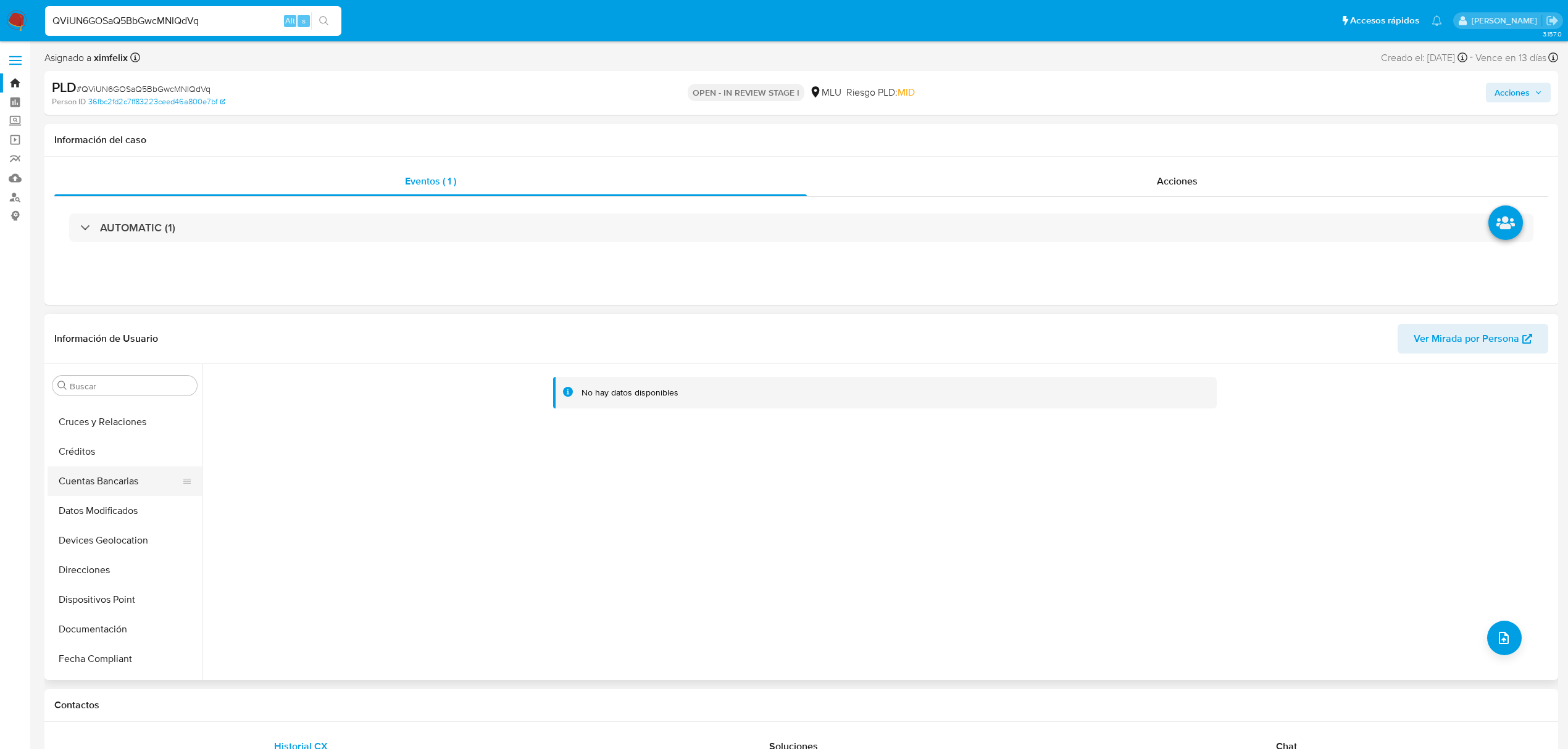
click at [74, 484] on button "Cuentas Bancarias" at bounding box center [120, 482] width 144 height 30
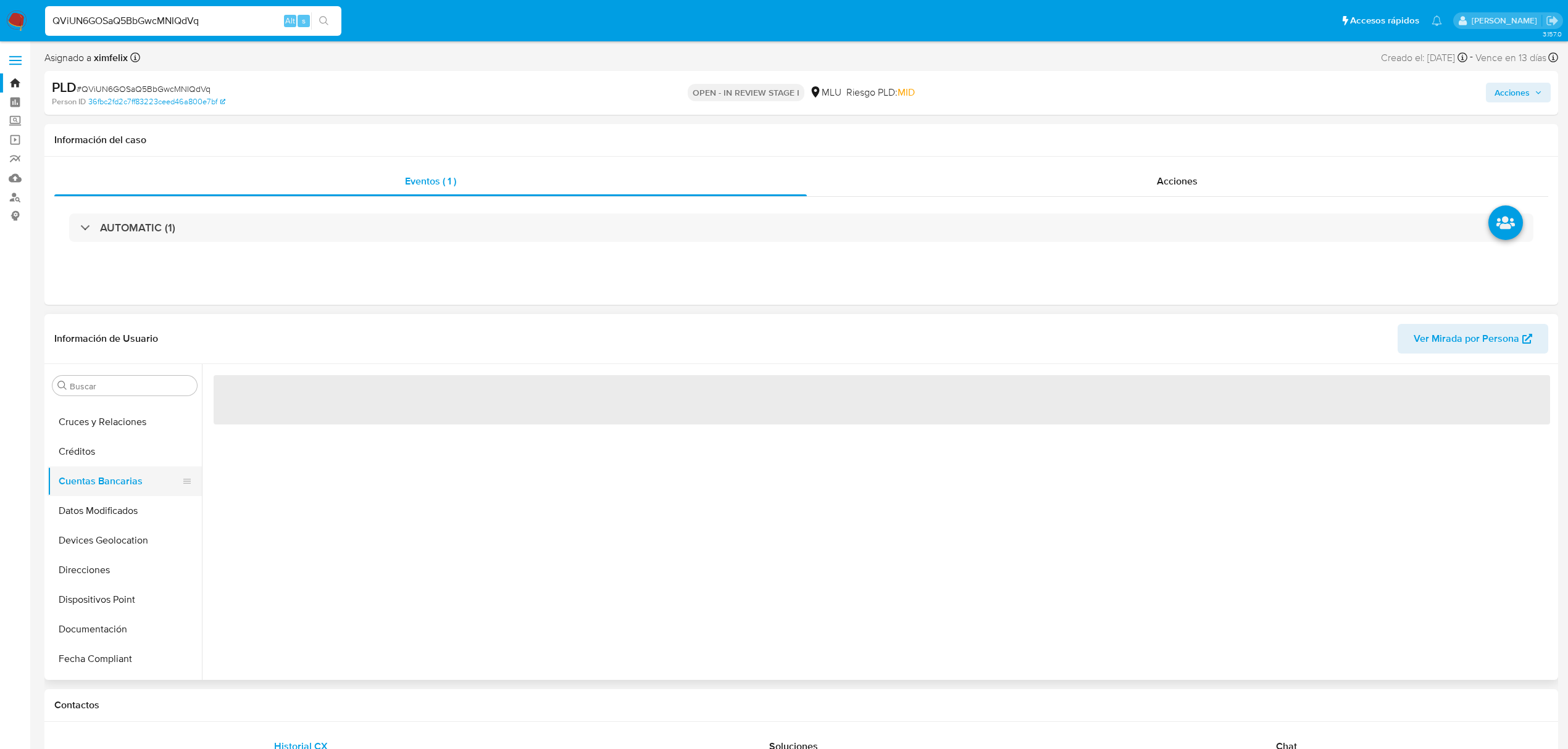
scroll to position [0, 0]
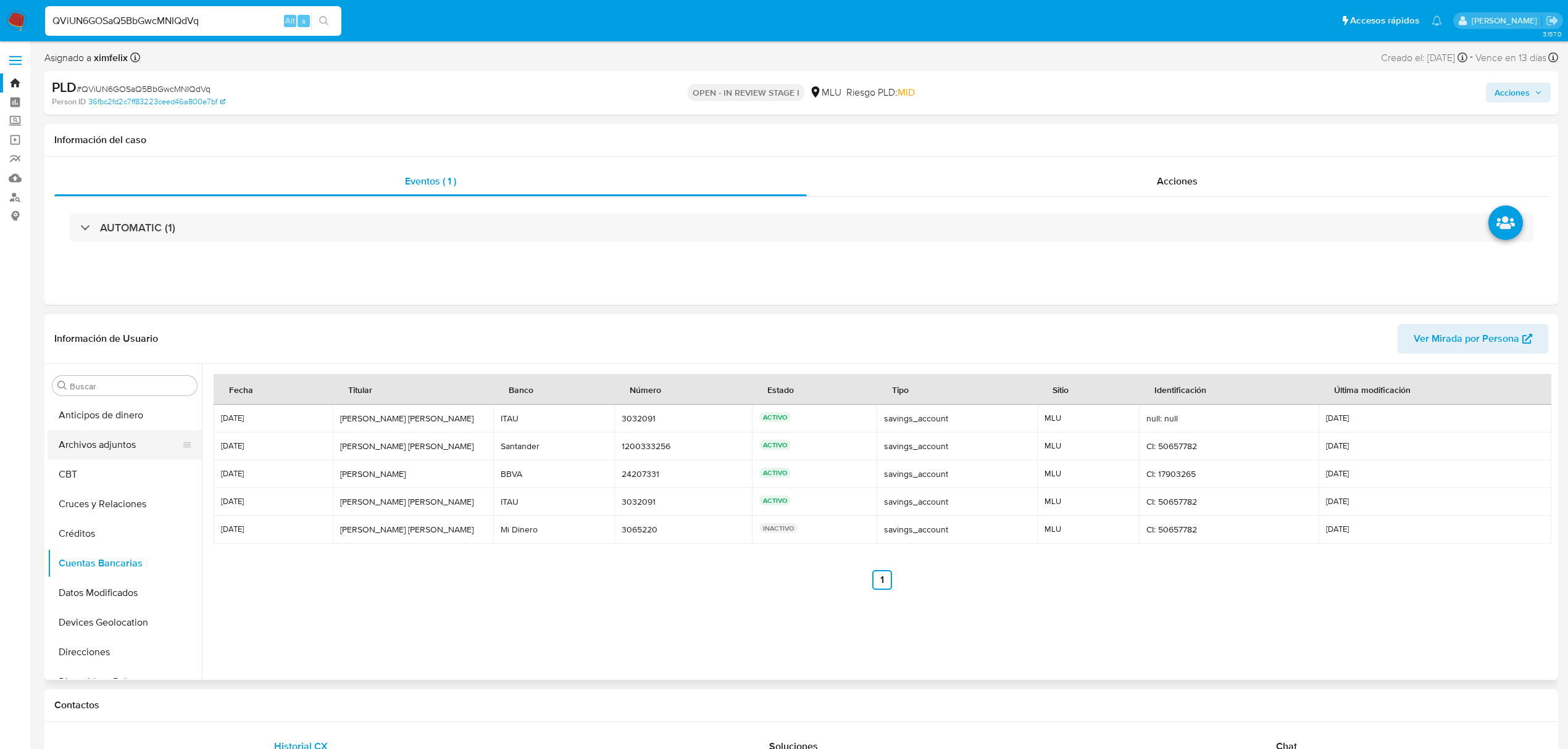
click at [112, 452] on button "Archivos adjuntos" at bounding box center [120, 445] width 144 height 30
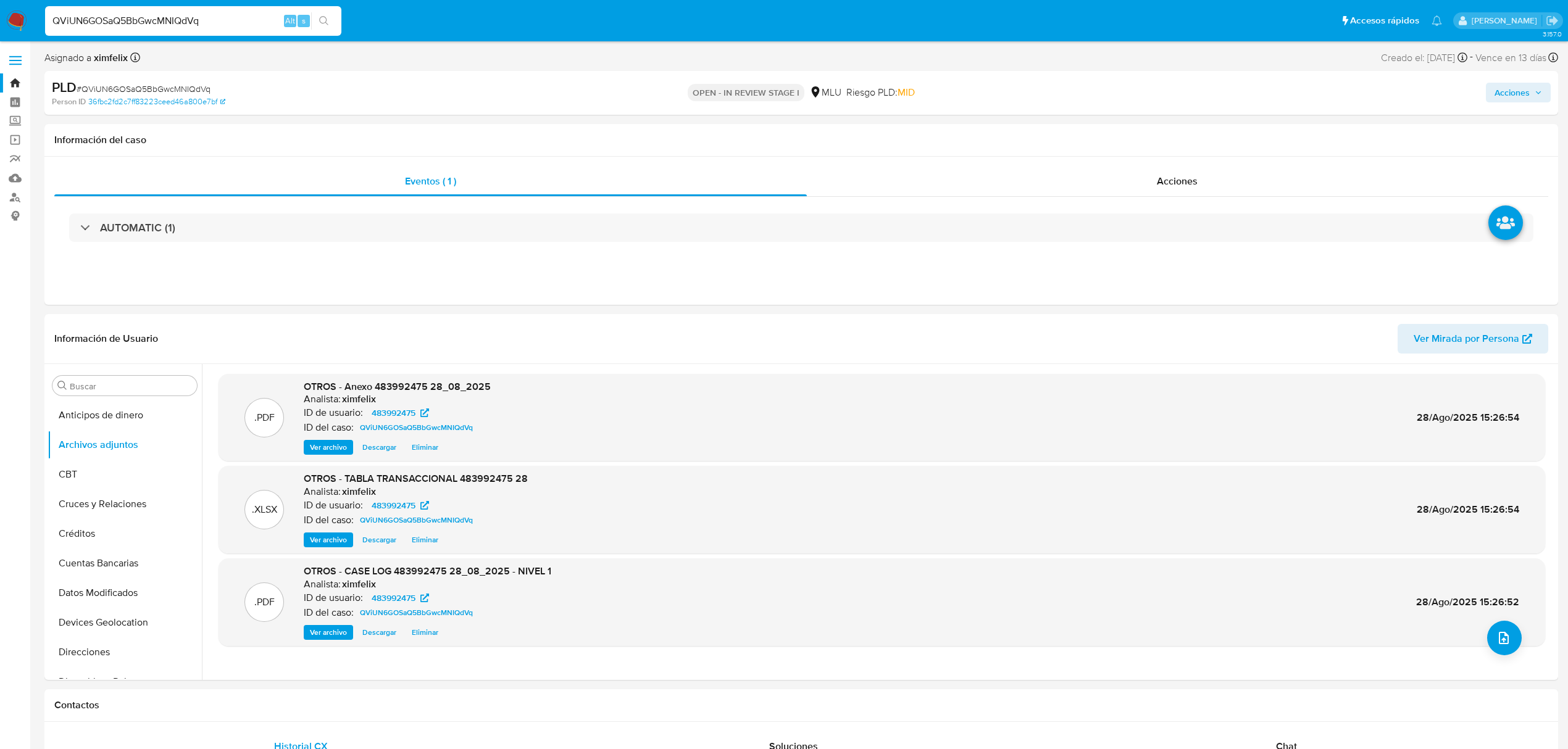
click at [1515, 99] on span "Acciones" at bounding box center [1512, 93] width 35 height 20
click at [1168, 136] on span "Resolución del caso" at bounding box center [1168, 131] width 88 height 14
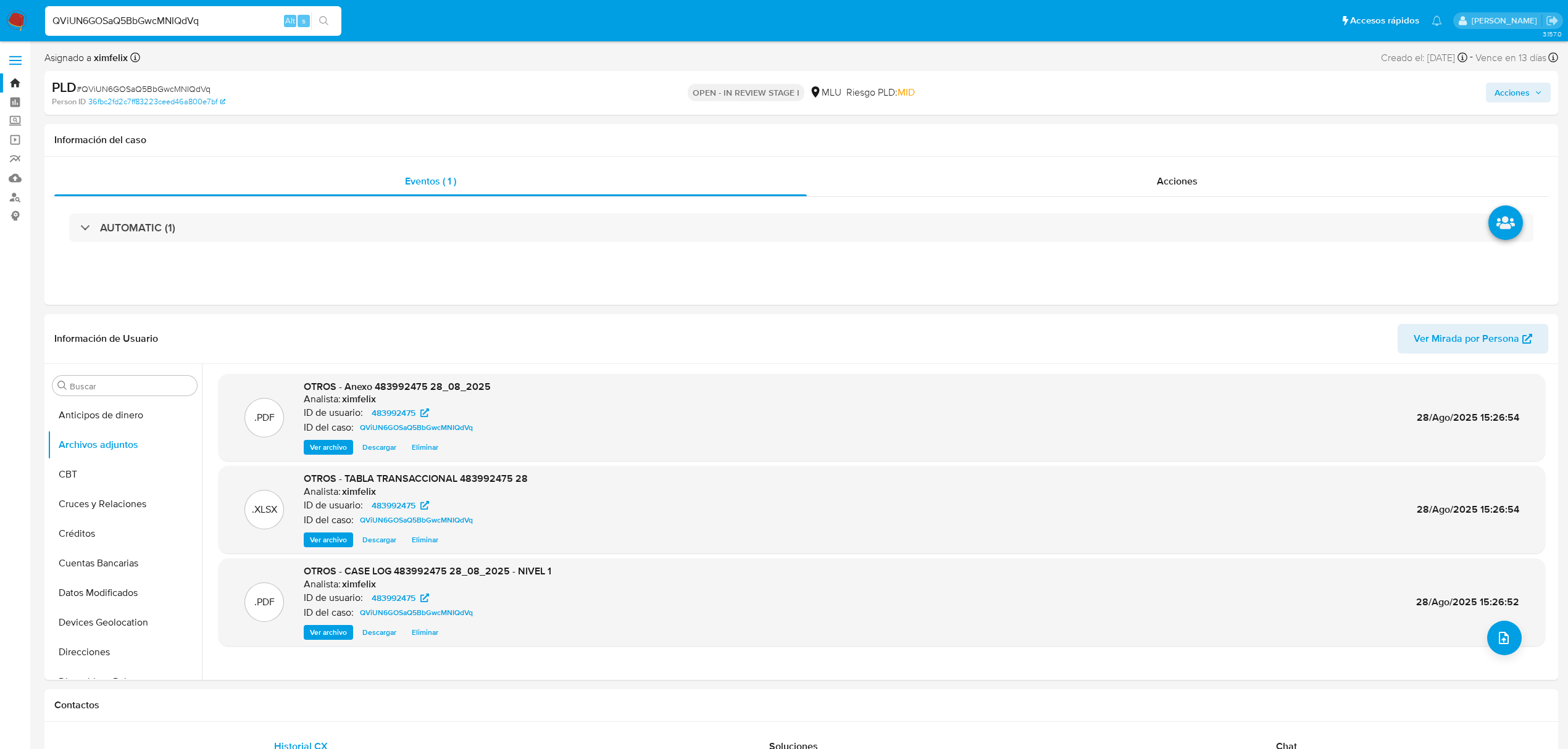
click at [1505, 103] on div "Acciones" at bounding box center [1302, 93] width 496 height 29
click at [1509, 90] on span "Acciones" at bounding box center [1512, 93] width 35 height 20
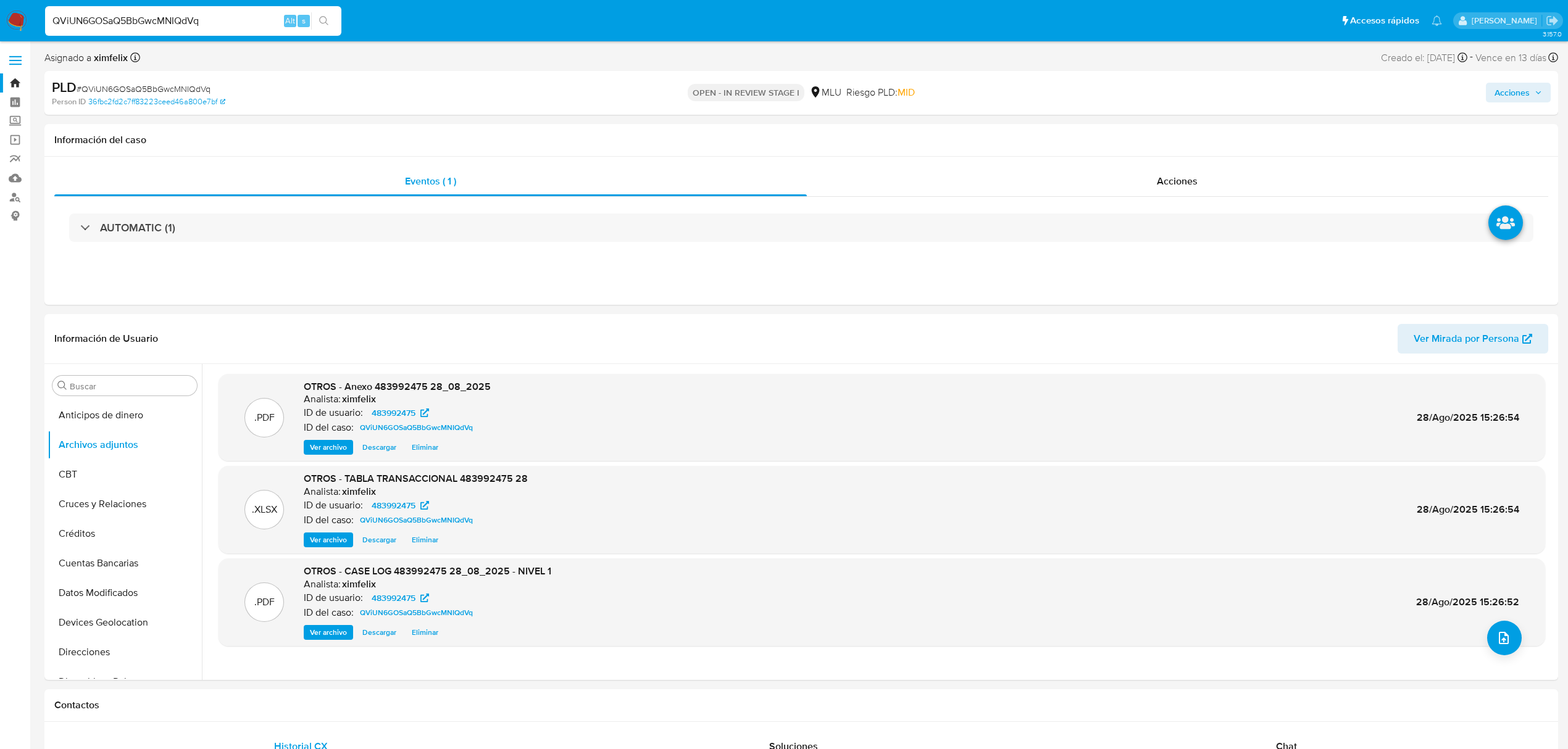
click at [1534, 94] on span "Acciones" at bounding box center [1518, 92] width 48 height 17
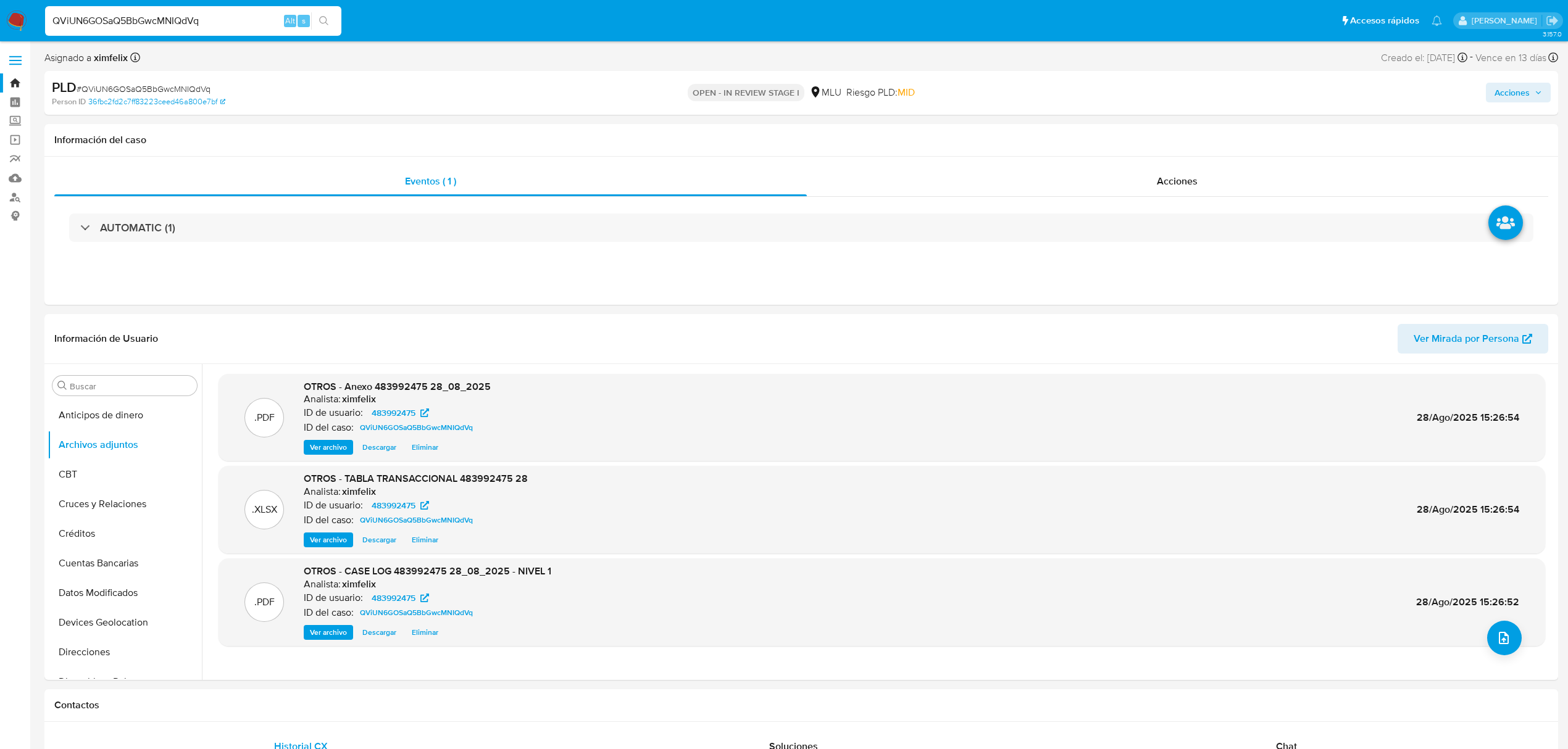
click at [1536, 84] on span "Acciones" at bounding box center [1518, 92] width 48 height 17
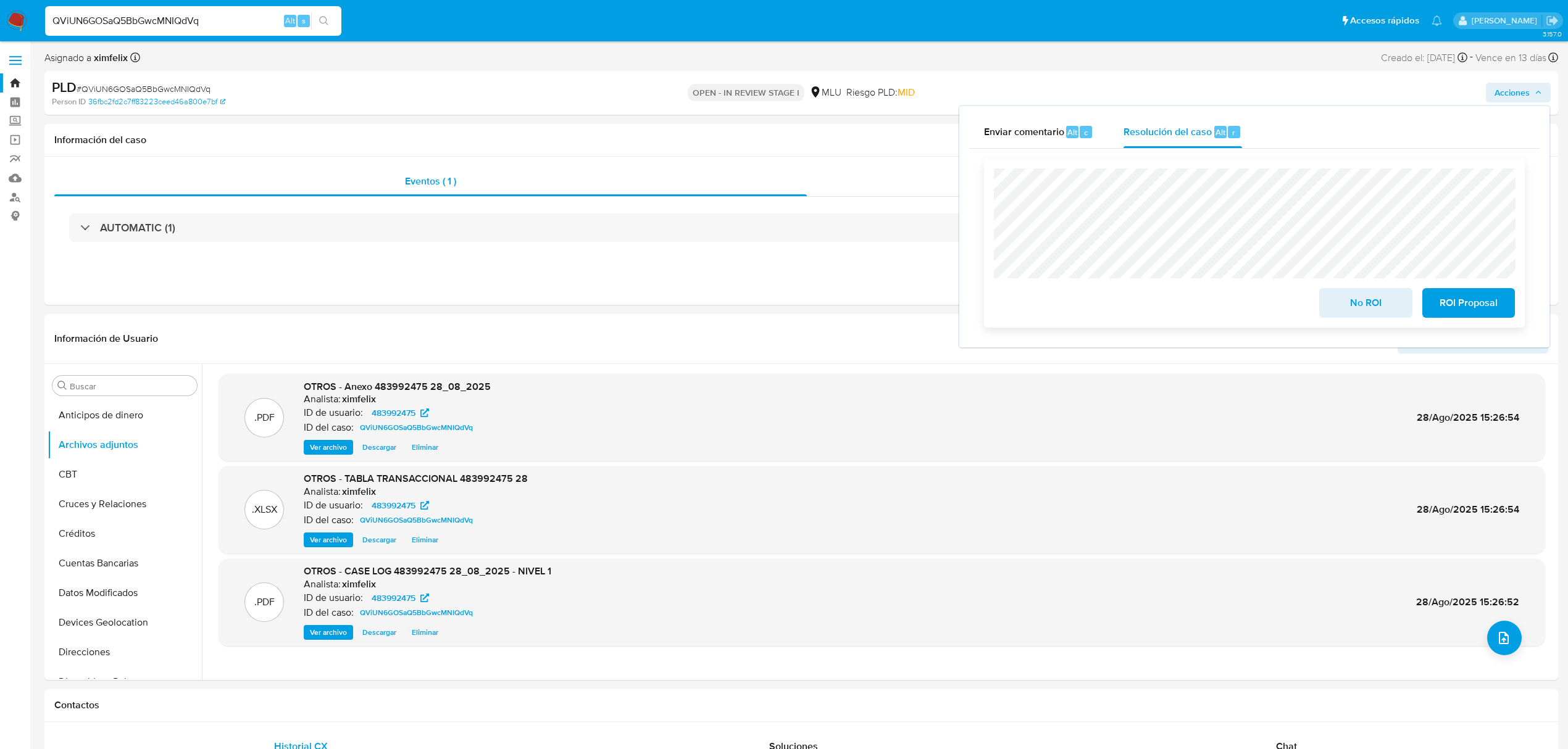
click at [1362, 303] on span "No ROI" at bounding box center [1365, 303] width 61 height 27
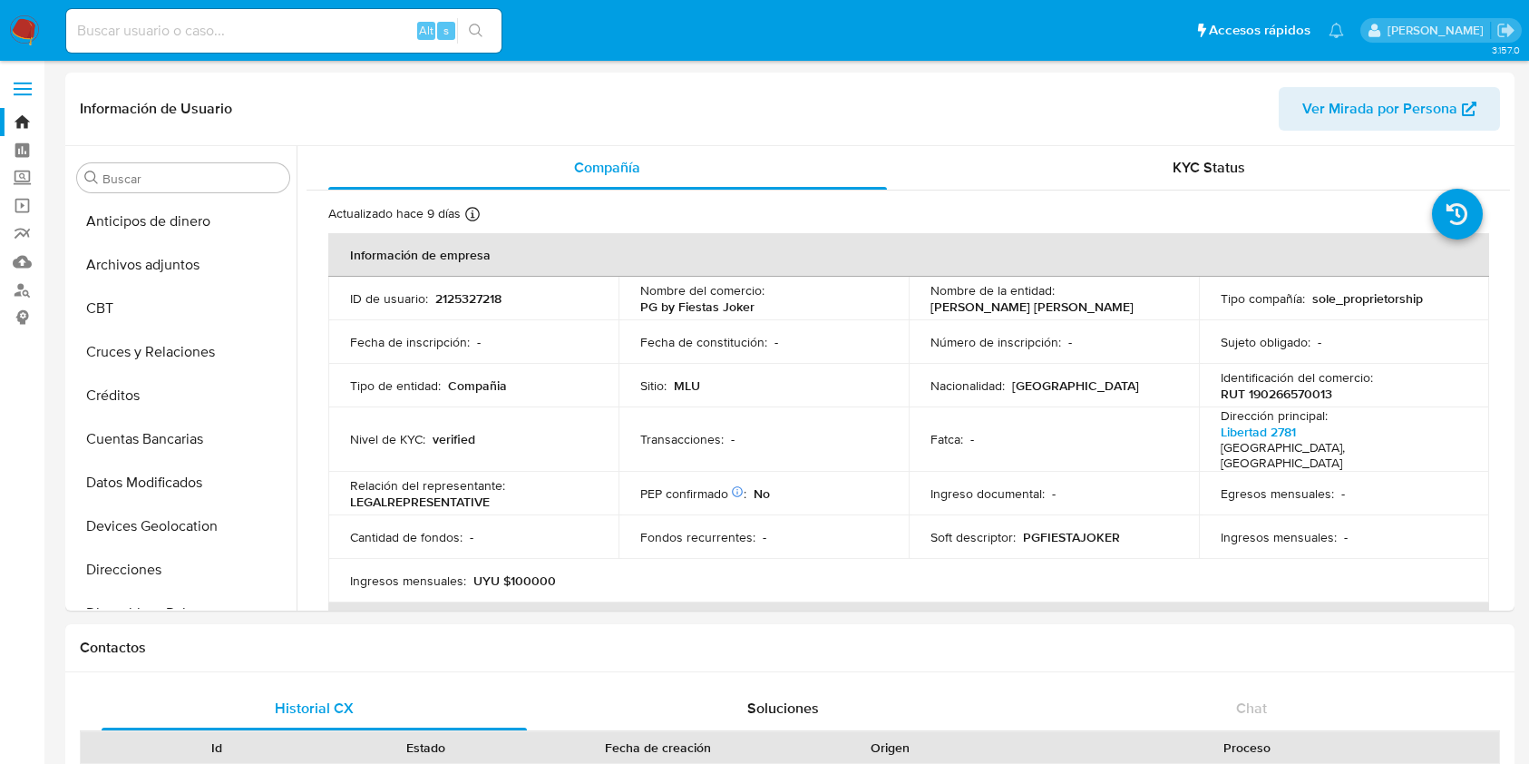
select select "10"
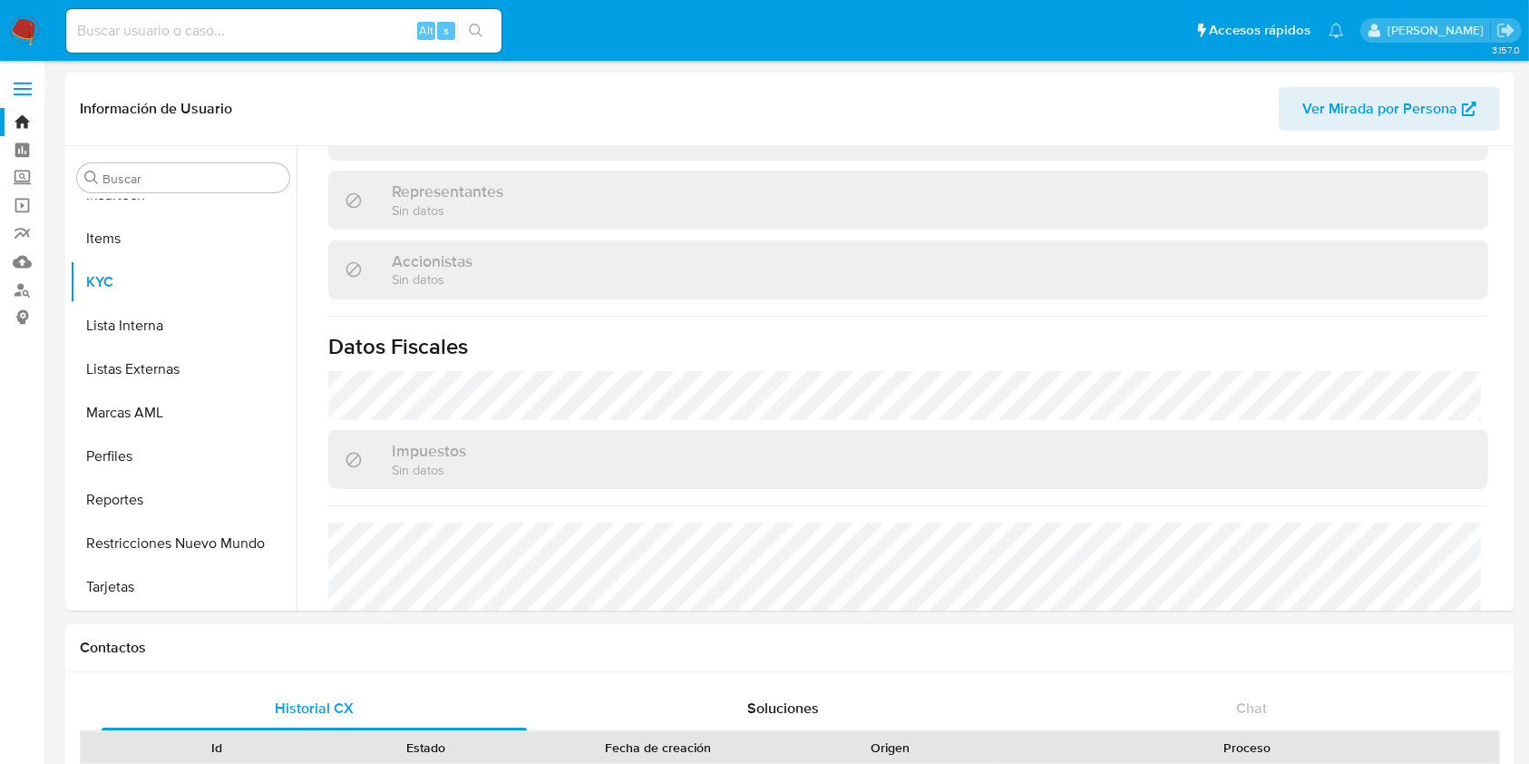
click at [15, 35] on img at bounding box center [24, 30] width 31 height 31
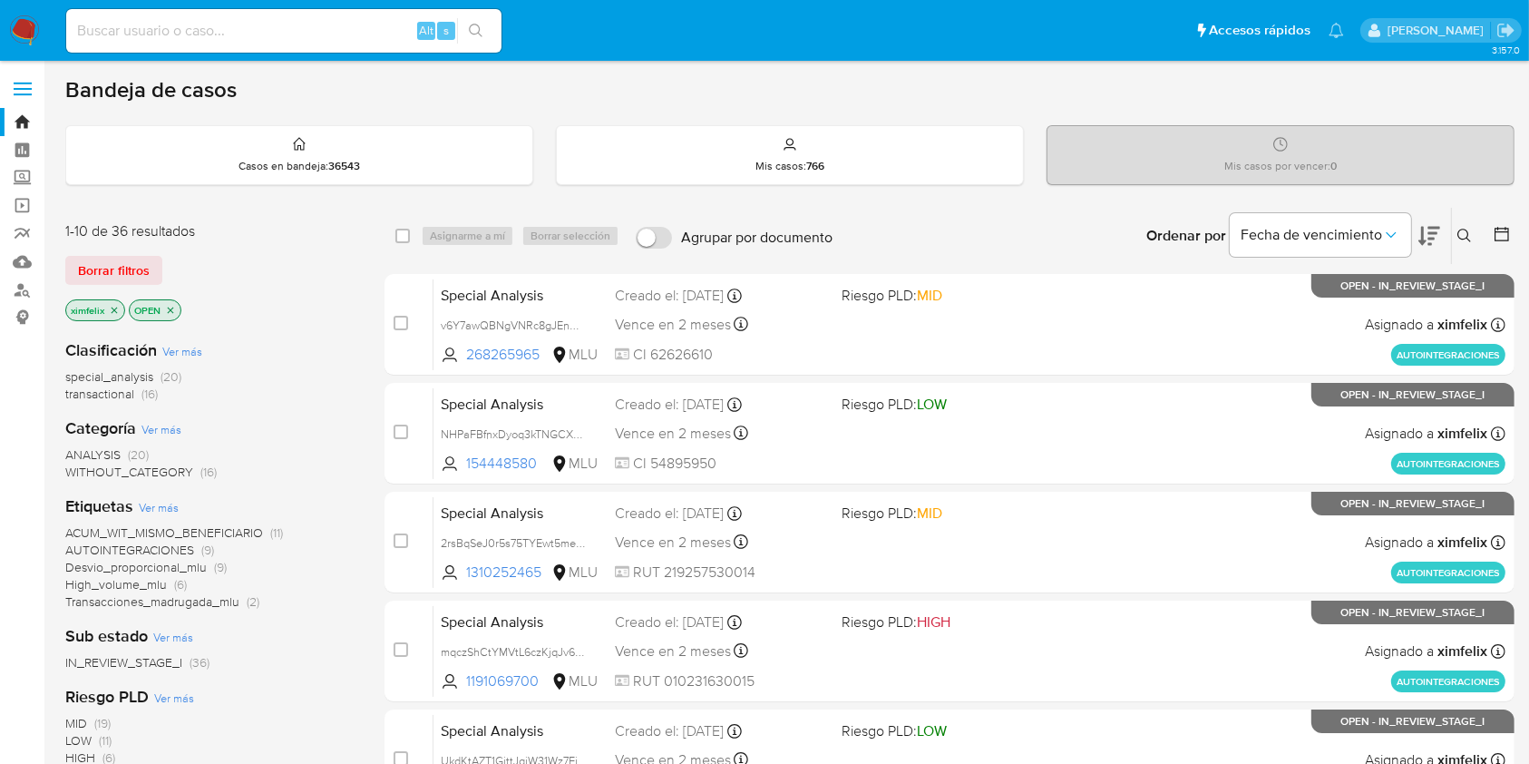
click at [110, 309] on icon "close-filter" at bounding box center [114, 310] width 11 height 11
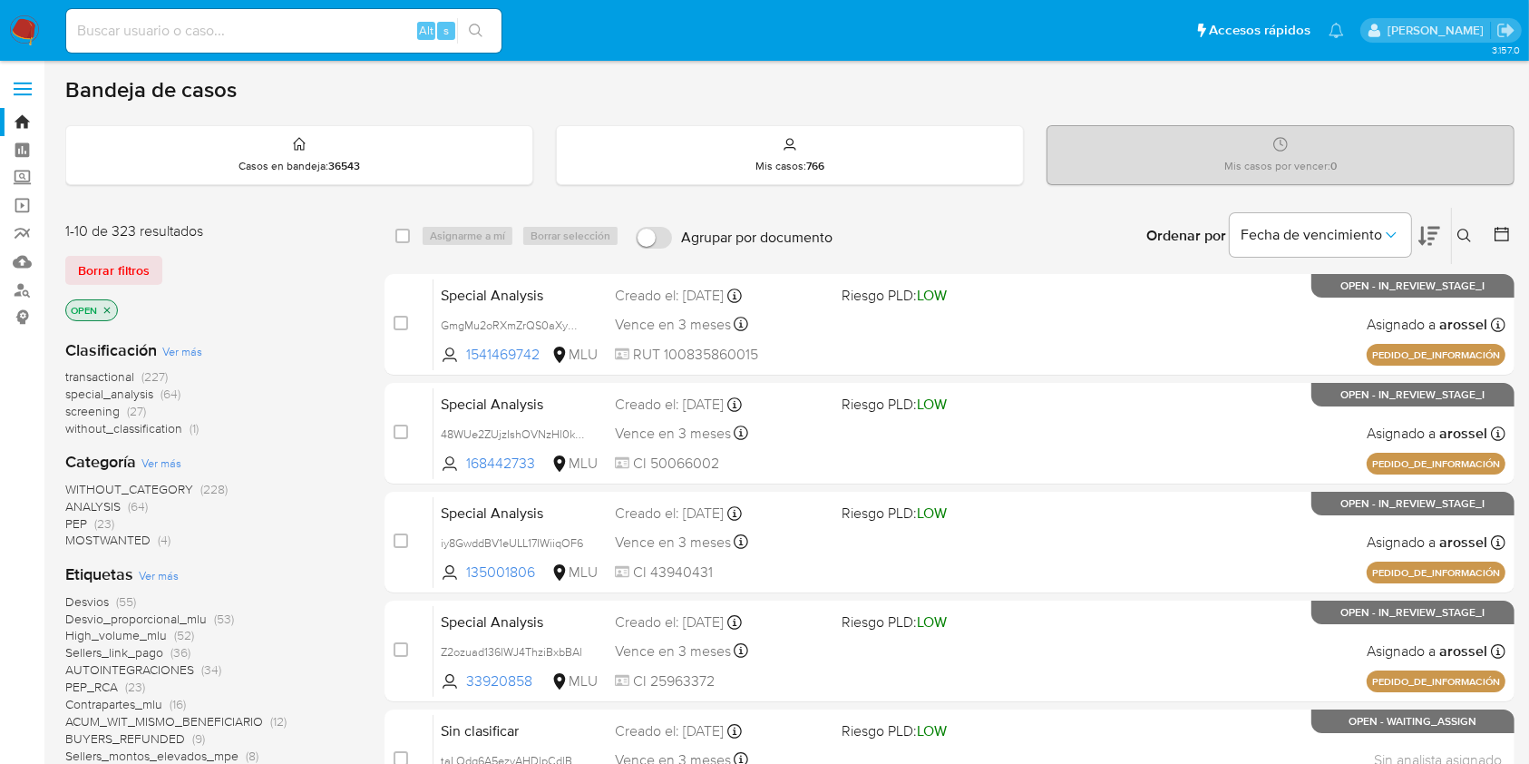
click at [103, 311] on icon "close-filter" at bounding box center [107, 310] width 11 height 11
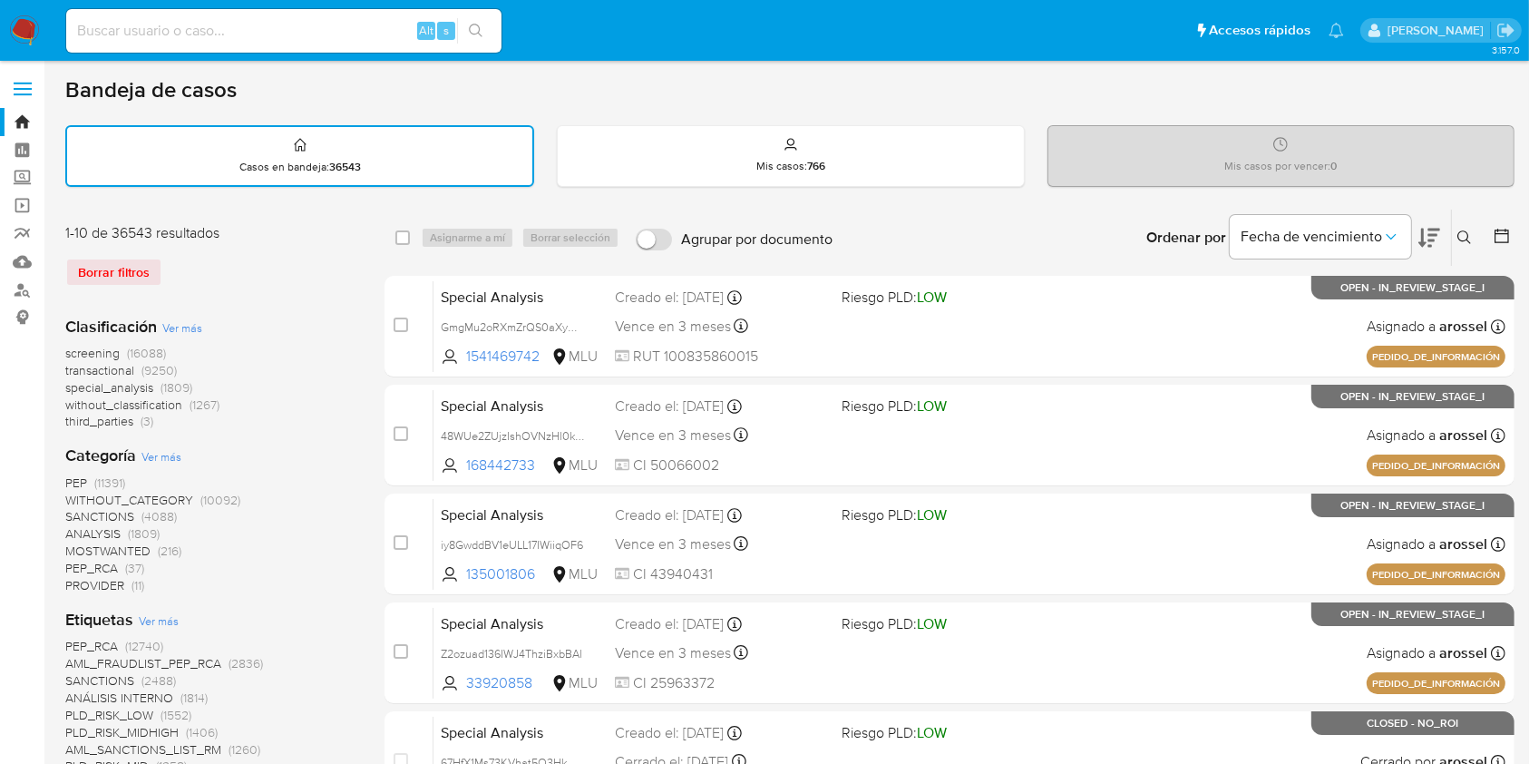
click at [1487, 240] on div at bounding box center [1498, 238] width 33 height 56
click at [1498, 236] on icon at bounding box center [1502, 236] width 18 height 18
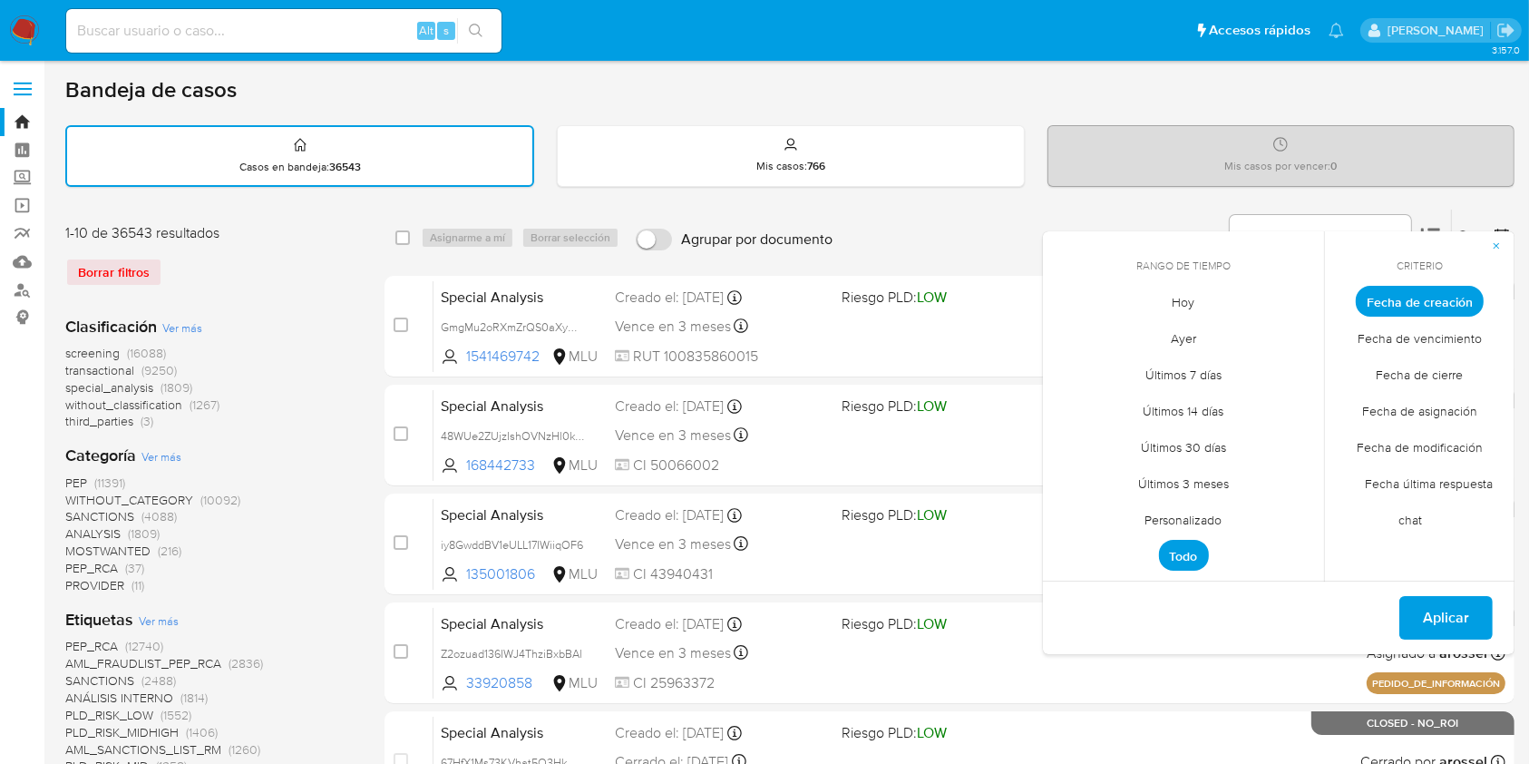
click at [1195, 523] on span "Personalizado" at bounding box center [1184, 520] width 115 height 37
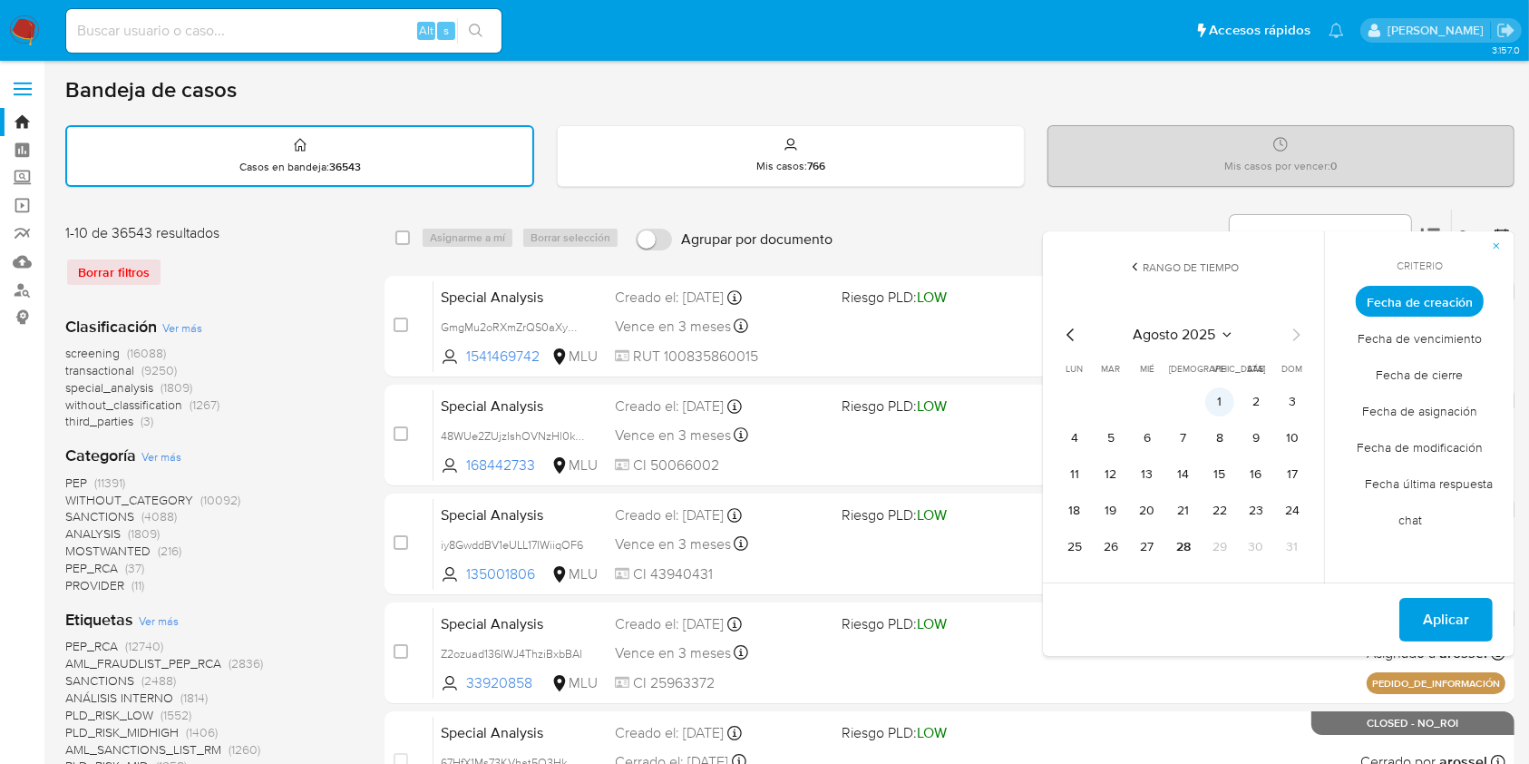
click at [1226, 394] on button "1" at bounding box center [1220, 401] width 29 height 29
click at [1219, 531] on tbody "1 2 3 4 5 6 7 8 9 10 11 12 13 14 15 16 17 18 19 20 21 22 23 24 25 26 27 28 29 3…" at bounding box center [1183, 474] width 247 height 174
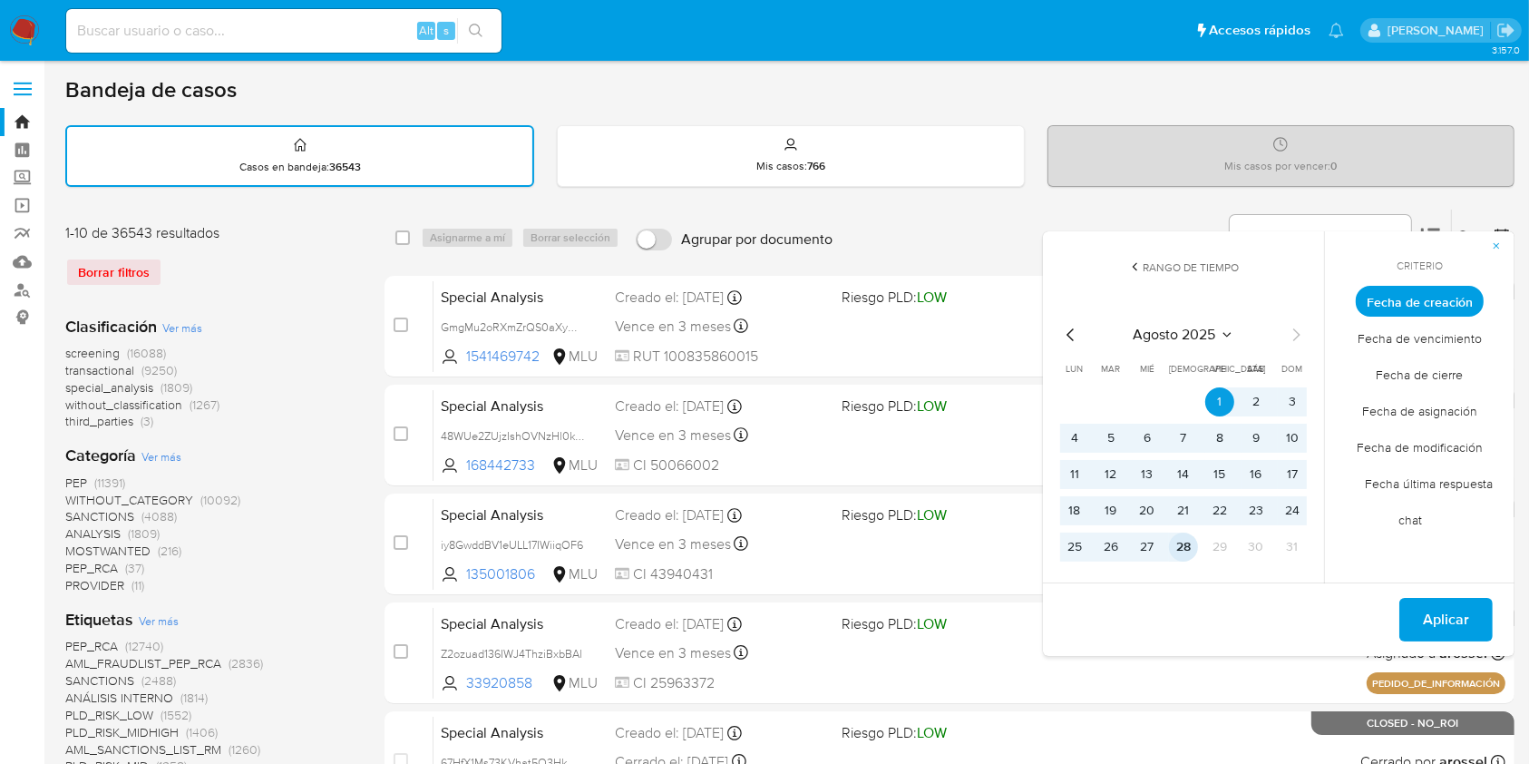
drag, startPoint x: 1179, startPoint y: 554, endPoint x: 1189, endPoint y: 550, distance: 11.0
click at [1179, 553] on button "28" at bounding box center [1183, 546] width 29 height 29
click at [1430, 382] on span "Fecha de cierre" at bounding box center [1420, 375] width 125 height 37
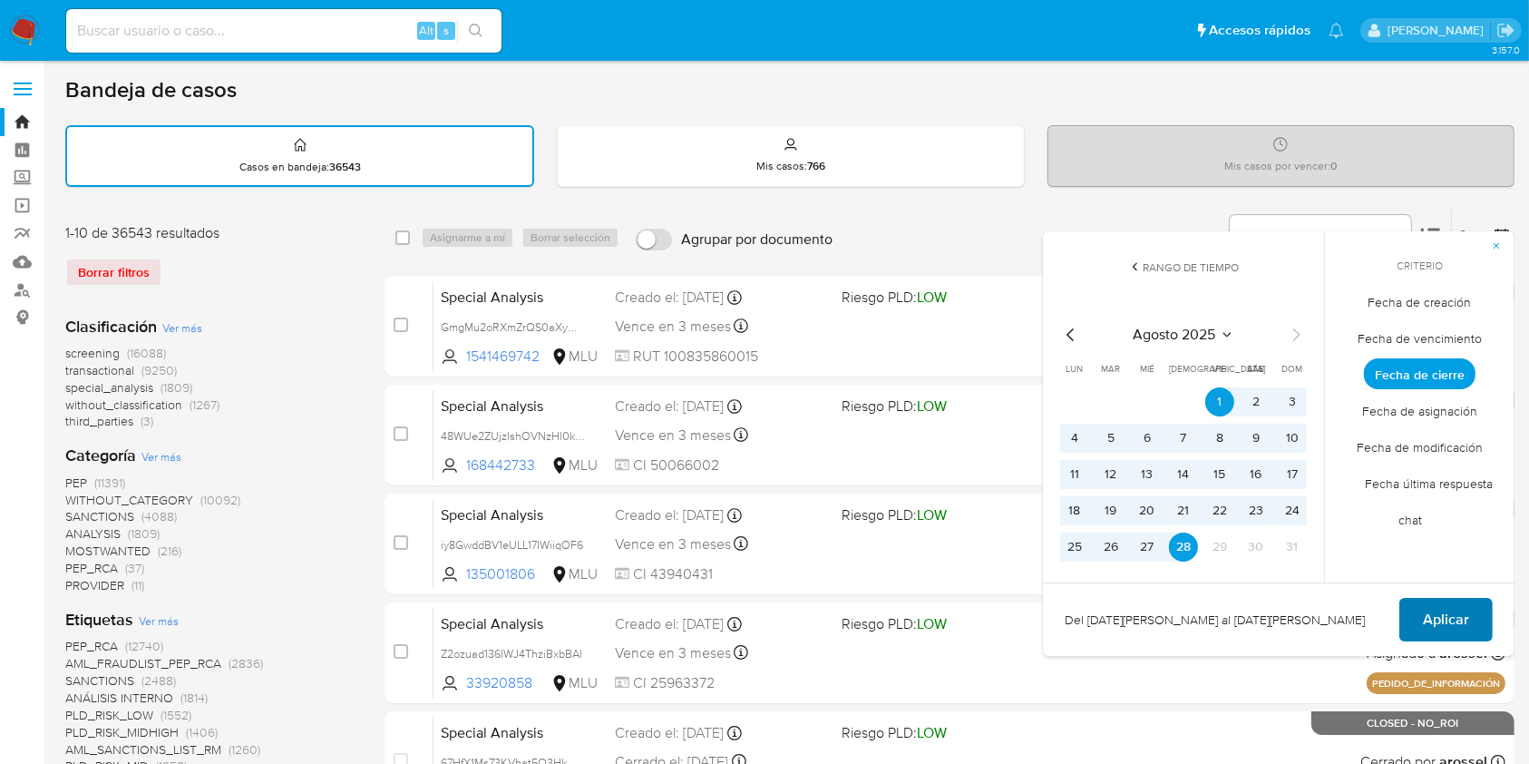
click at [1450, 617] on span "Aplicar" at bounding box center [1446, 620] width 46 height 40
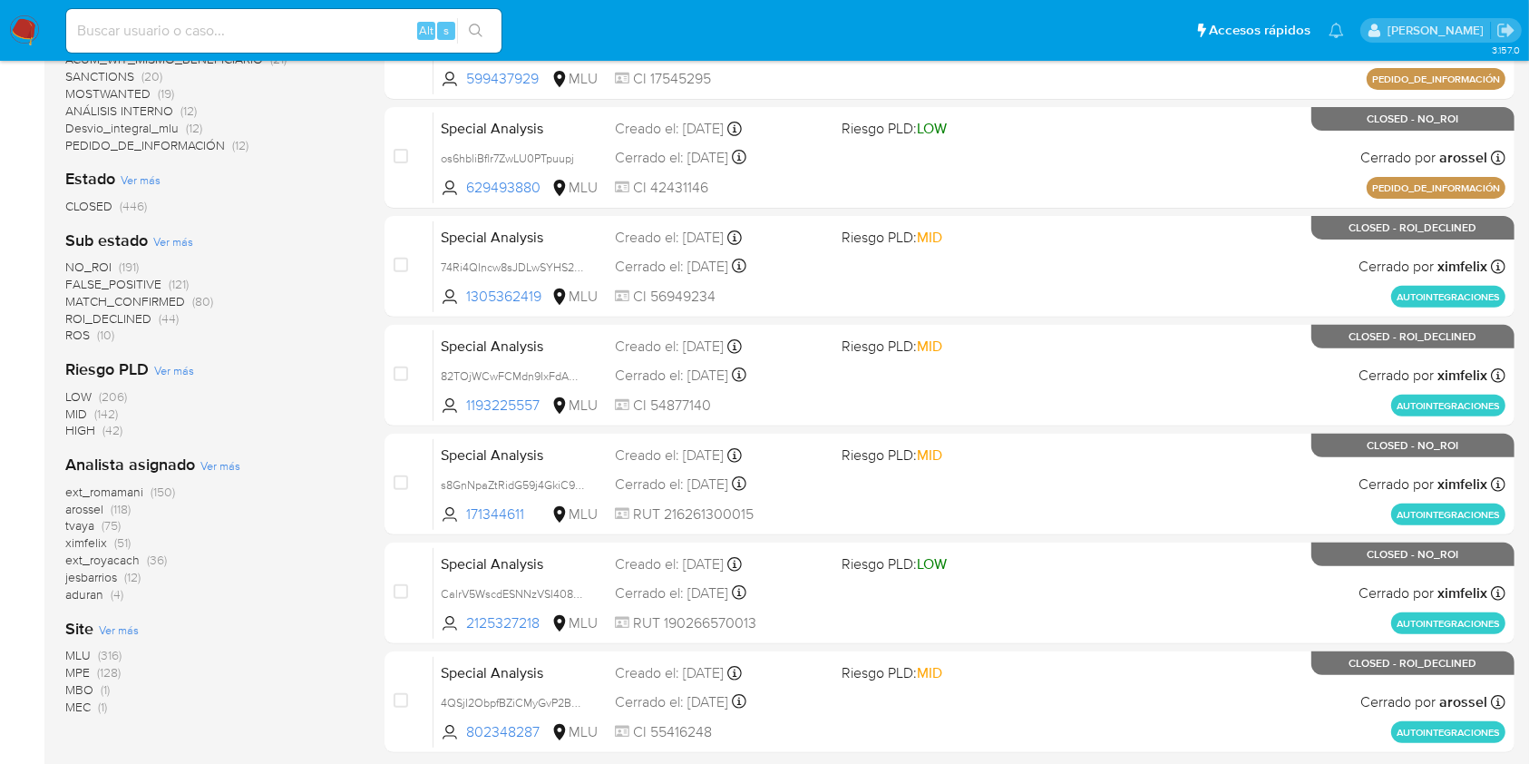
scroll to position [669, 0]
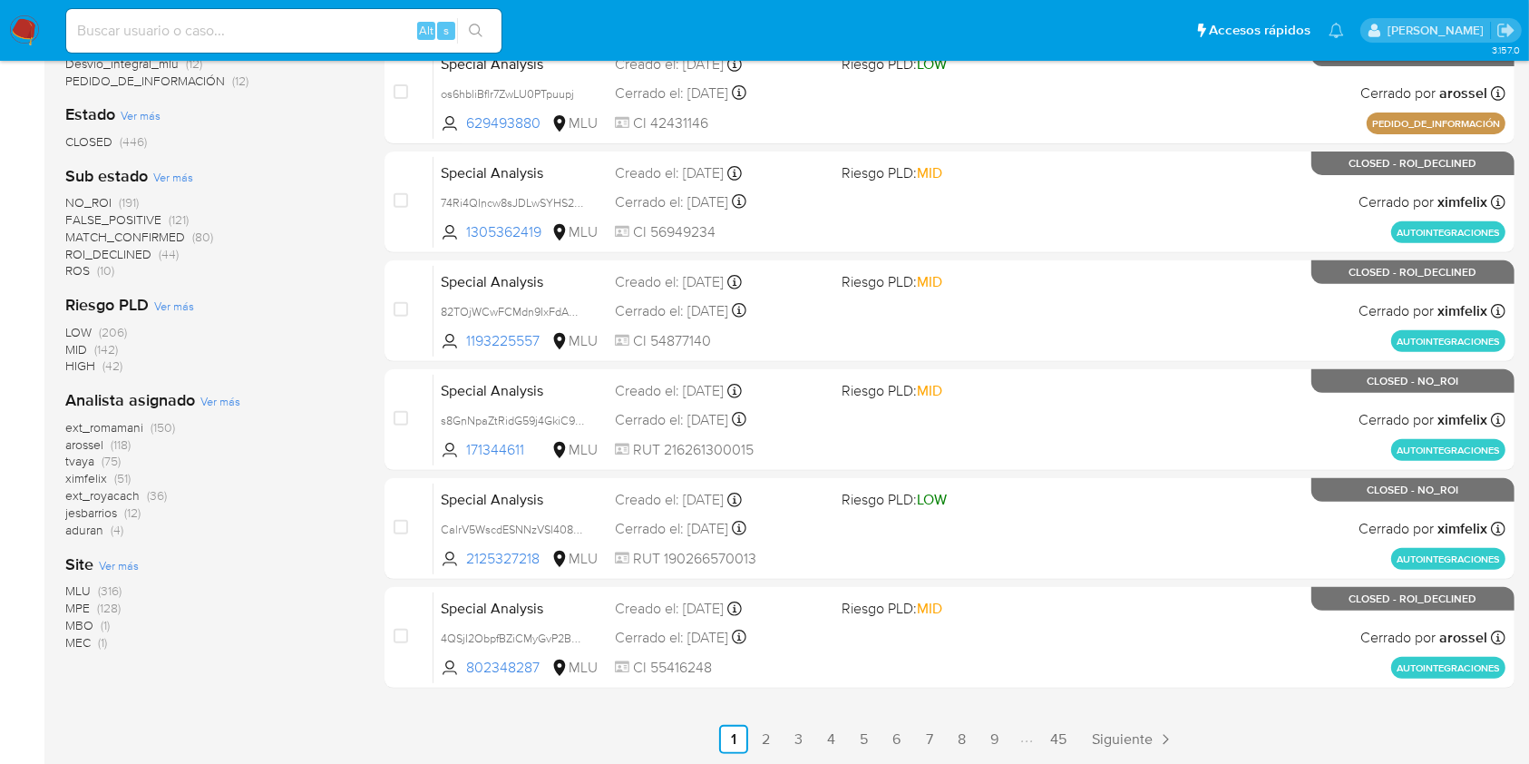
click at [218, 35] on input at bounding box center [283, 31] width 435 height 24
paste input "QViUN6GOSaQ5BbGwcMNIQdVq"
type input "QViUN6GOSaQ5BbGwcMNIQdVq"
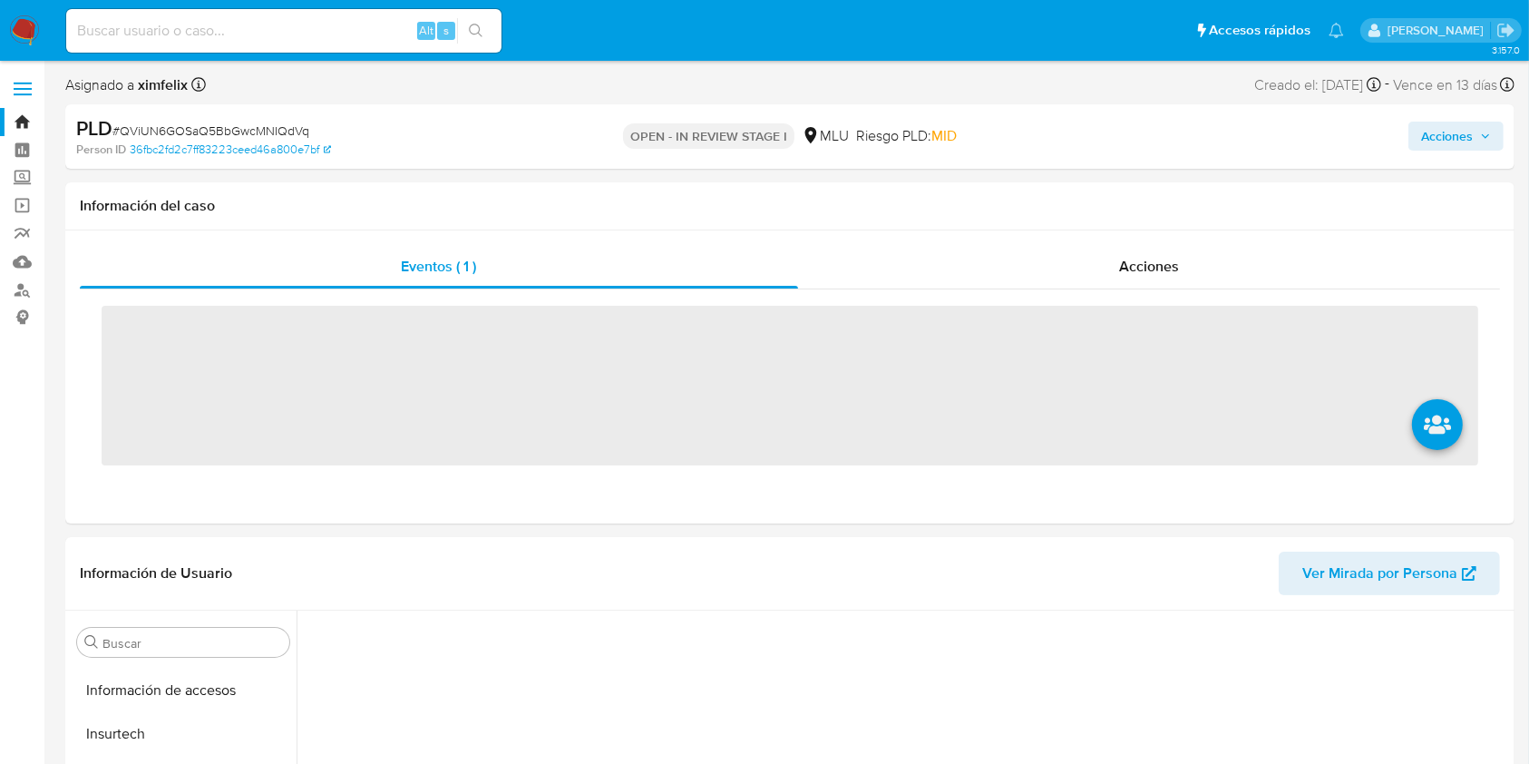
scroll to position [810, 0]
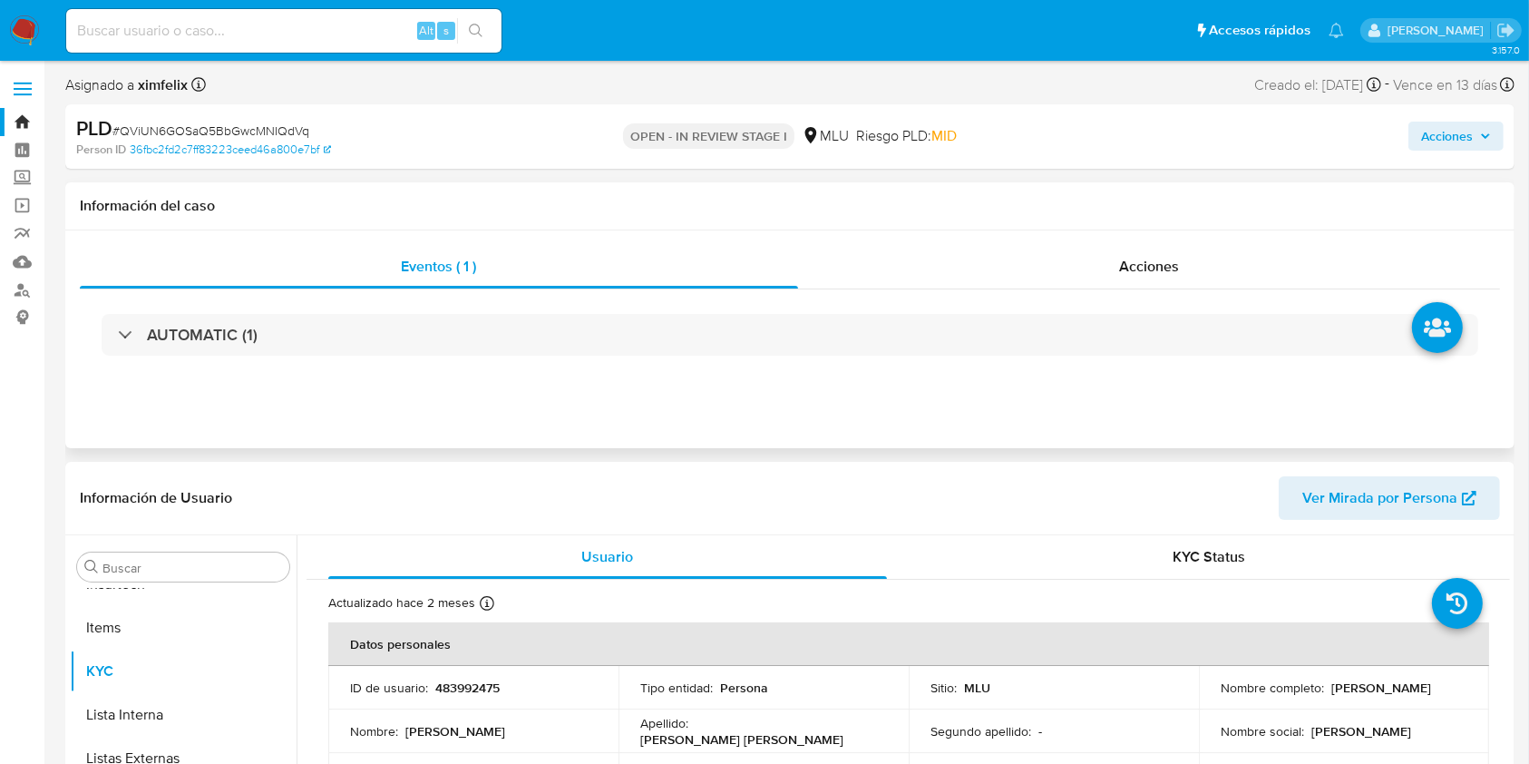
select select "10"
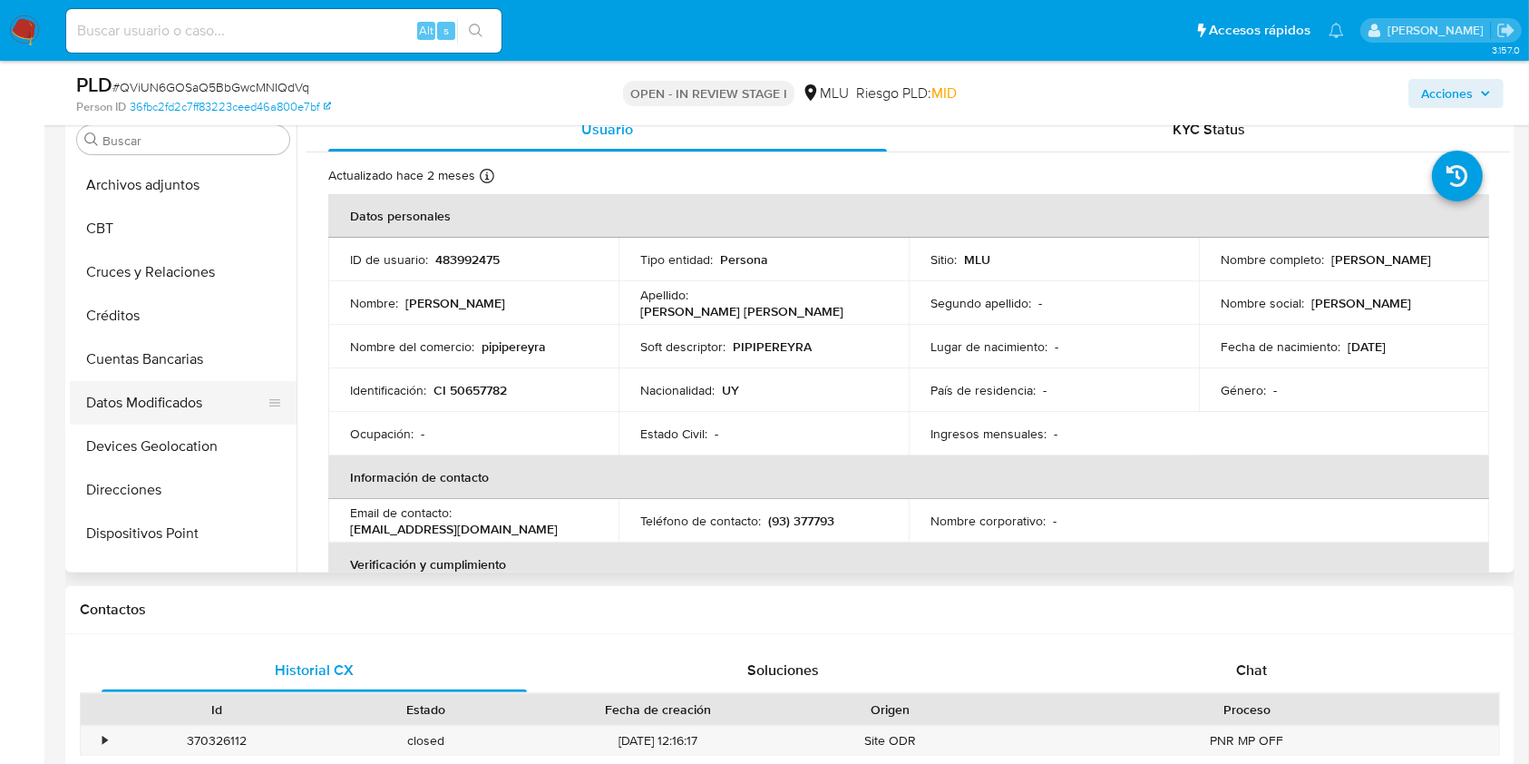
scroll to position [0, 0]
drag, startPoint x: 189, startPoint y: 412, endPoint x: 197, endPoint y: 416, distance: 9.3
click at [189, 413] on button "Cuentas Bancarias" at bounding box center [176, 401] width 212 height 44
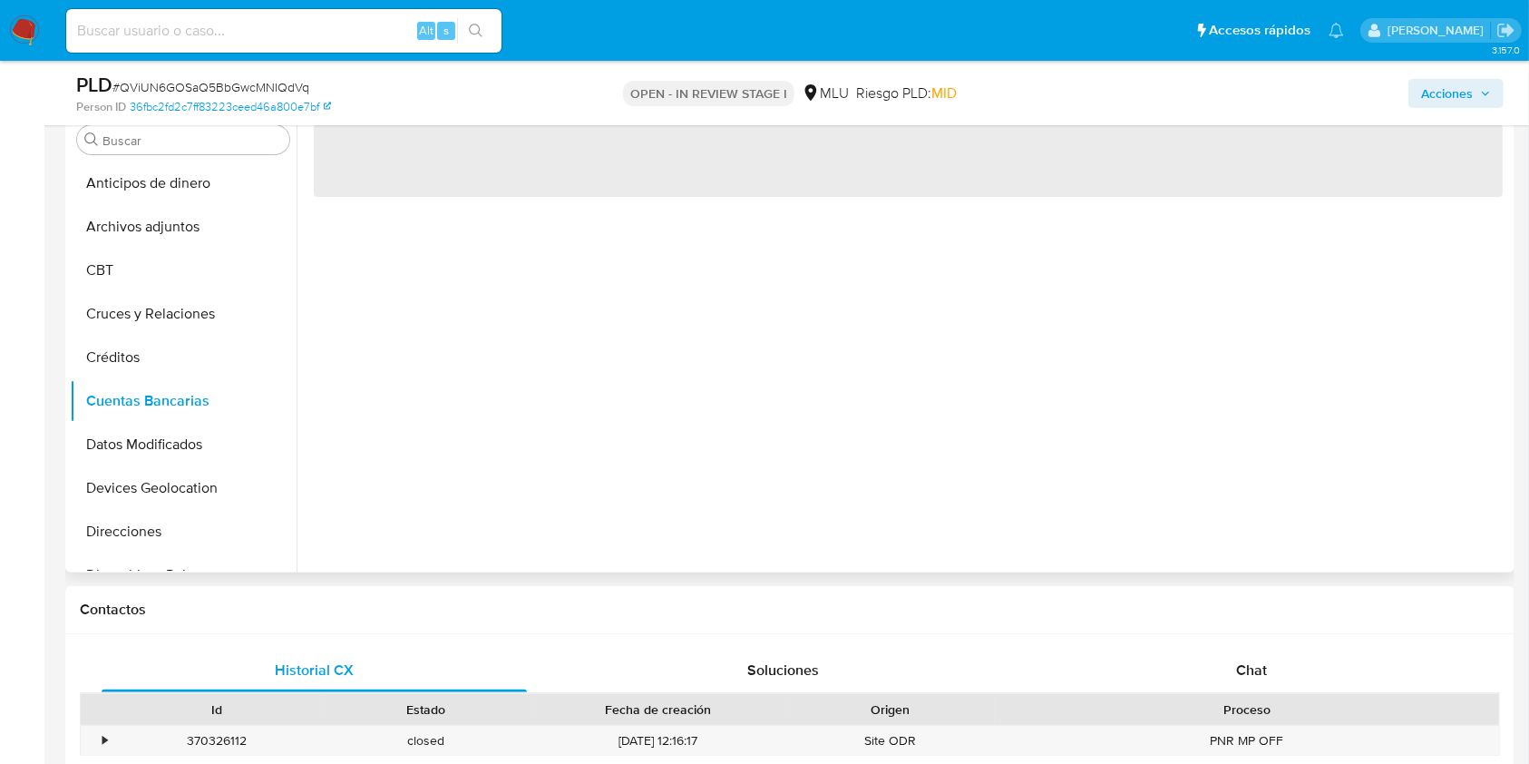
click at [621, 448] on div "‌" at bounding box center [904, 340] width 1214 height 464
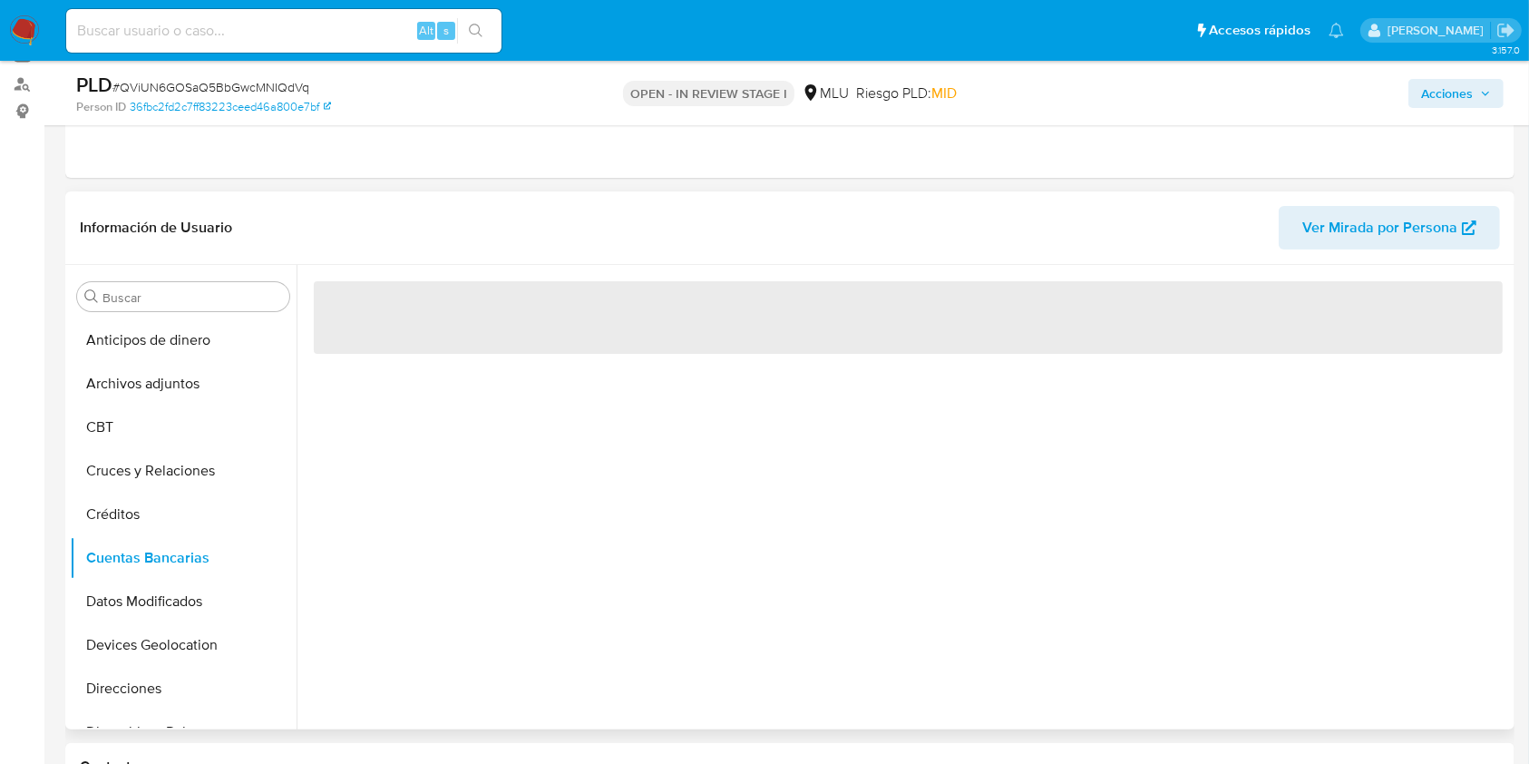
scroll to position [241, 0]
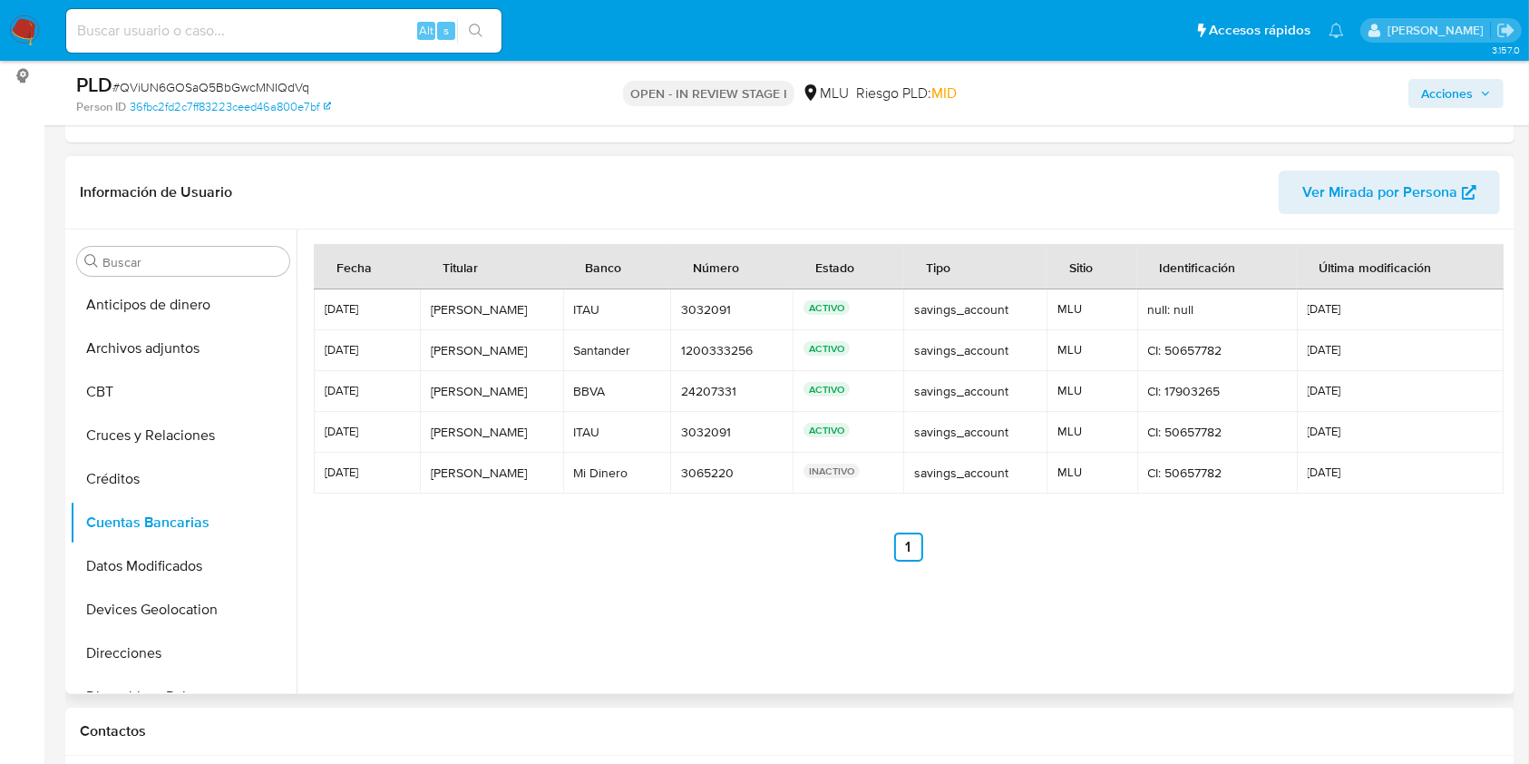
click at [636, 552] on ul "Anterior 1 Siguiente" at bounding box center [908, 546] width 1189 height 29
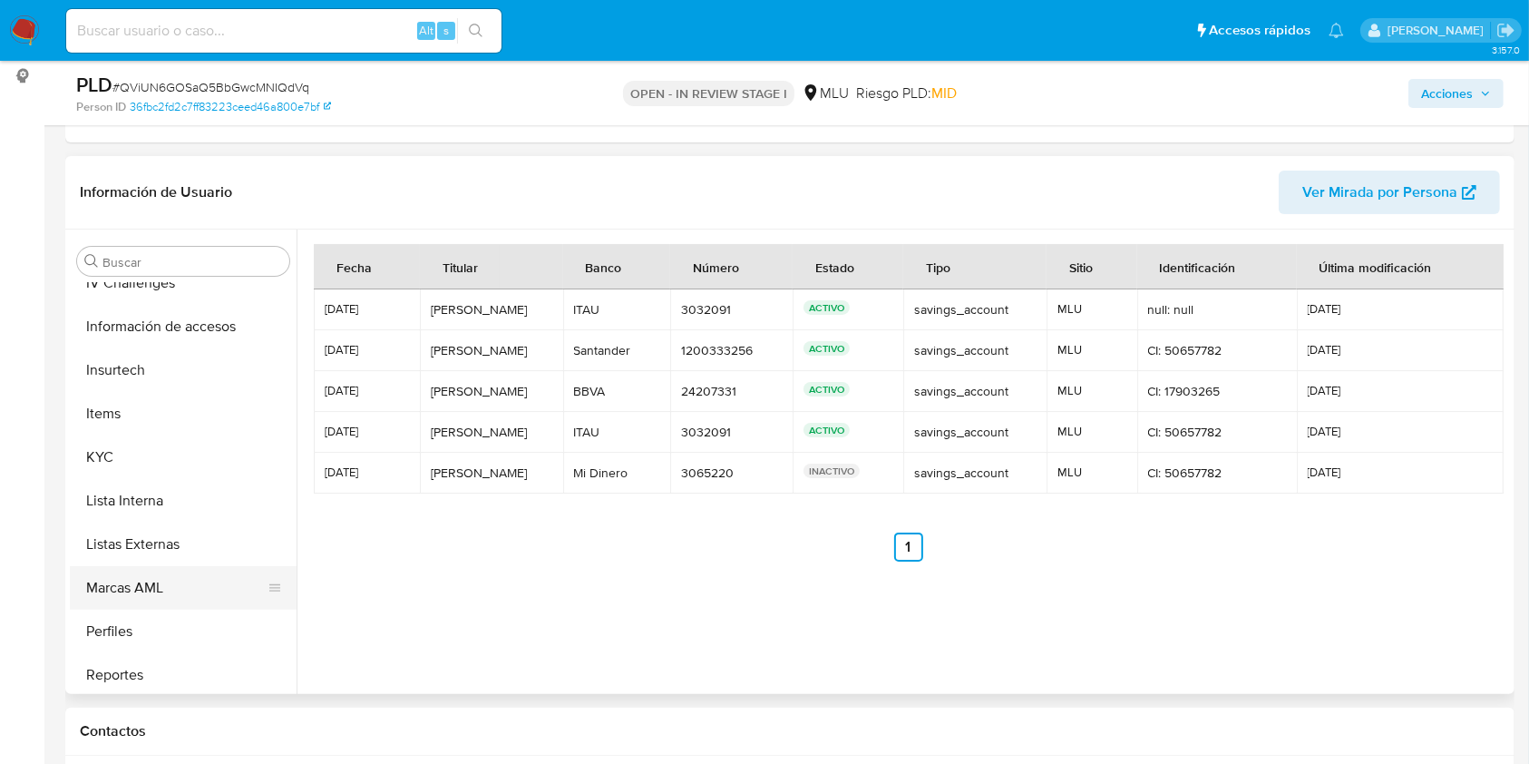
scroll to position [810, 0]
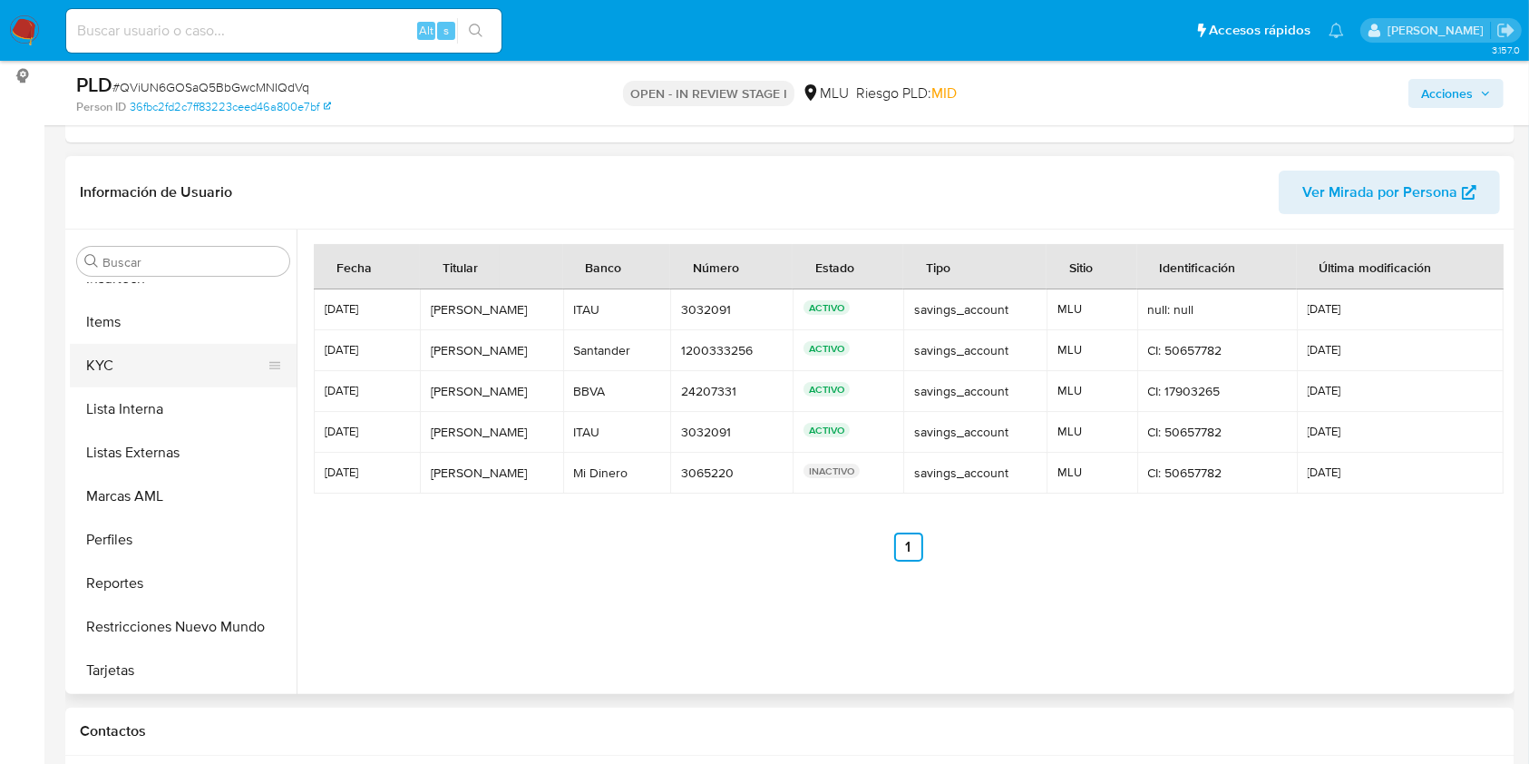
drag, startPoint x: 140, startPoint y: 366, endPoint x: 149, endPoint y: 366, distance: 9.1
click at [141, 366] on button "KYC" at bounding box center [176, 366] width 212 height 44
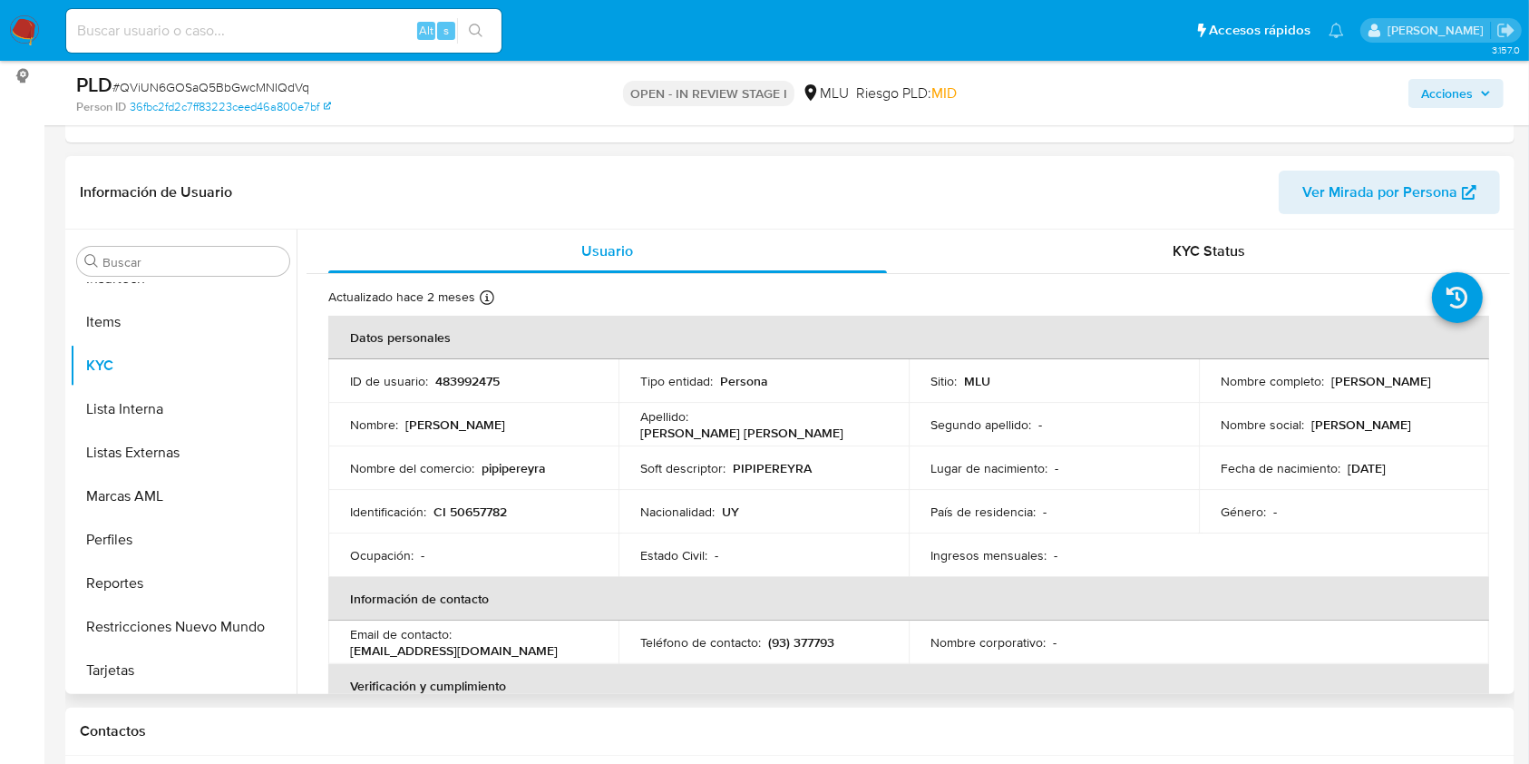
click at [1405, 446] on td "Fecha de nacimiento : 28/04/1997" at bounding box center [1344, 468] width 290 height 44
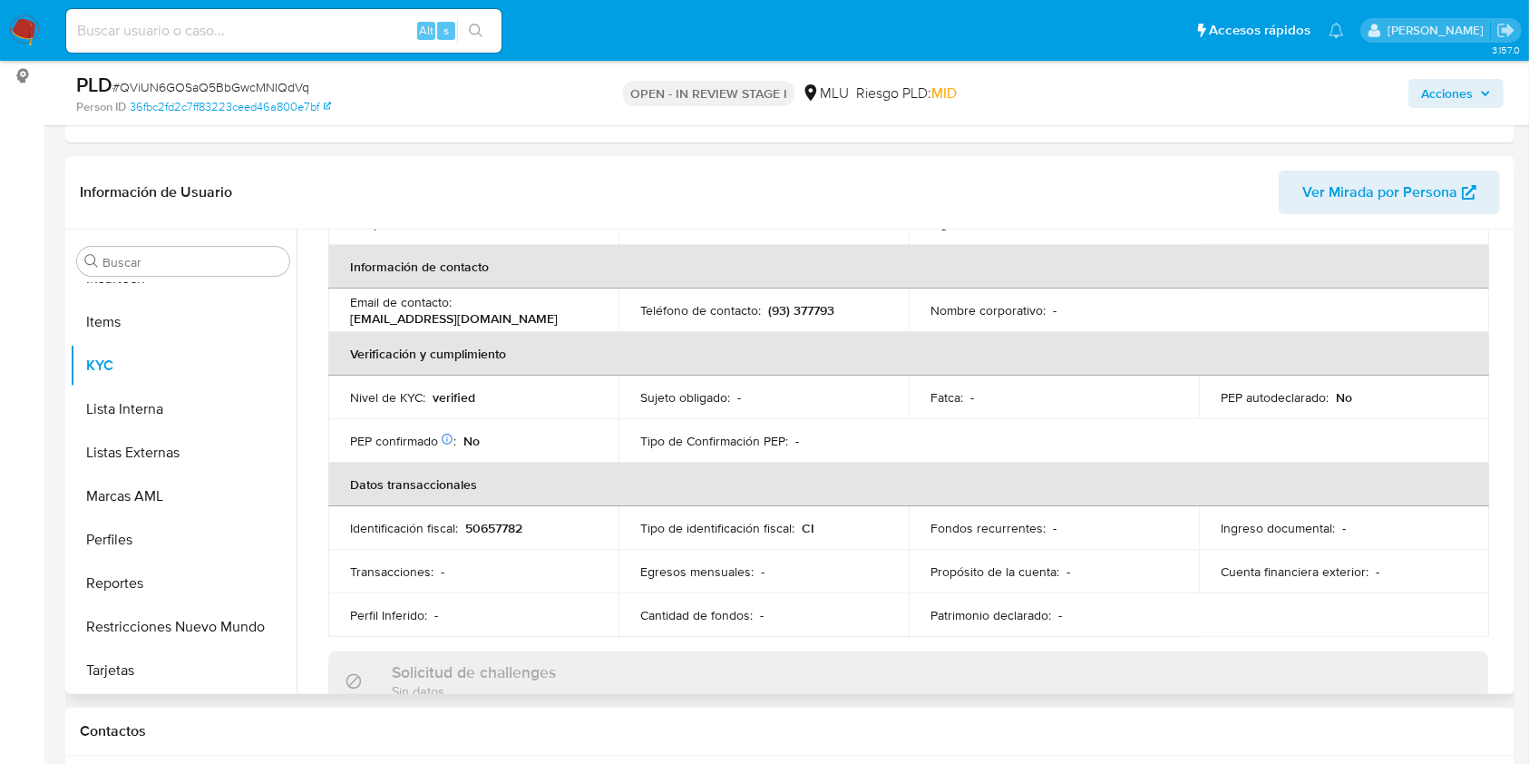
scroll to position [339, 0]
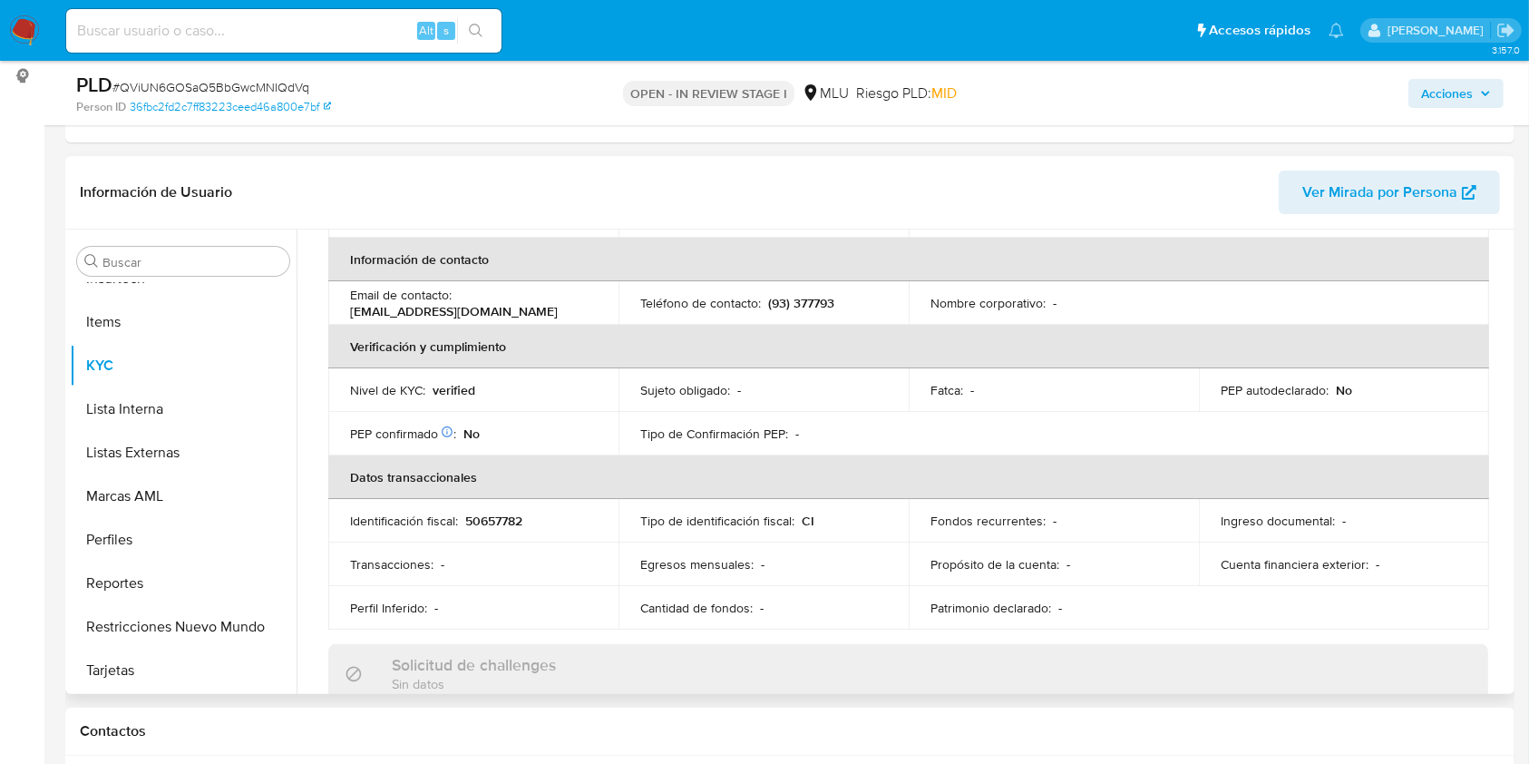
click at [1331, 558] on p "Cuenta financiera exterior :" at bounding box center [1295, 564] width 148 height 16
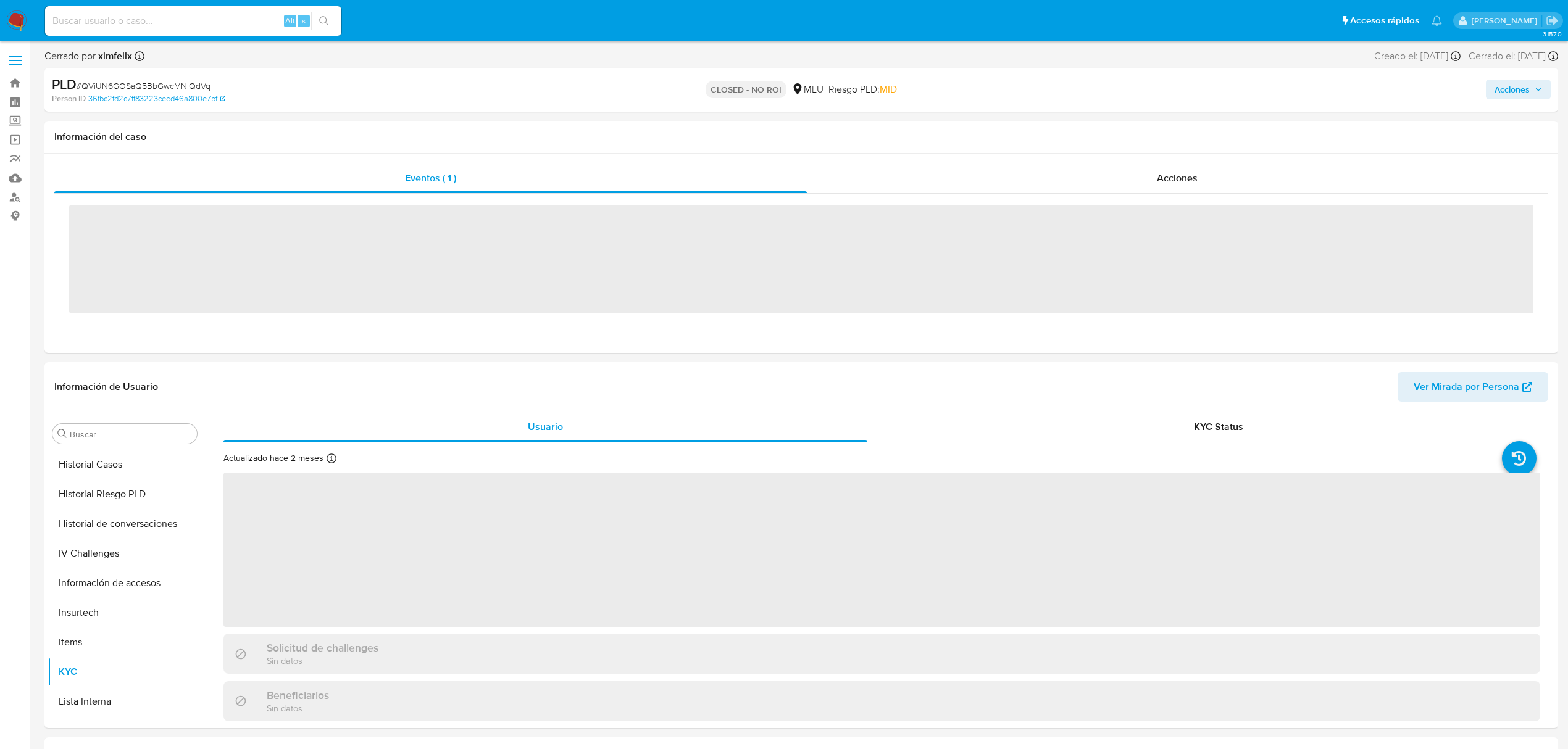
scroll to position [551, 0]
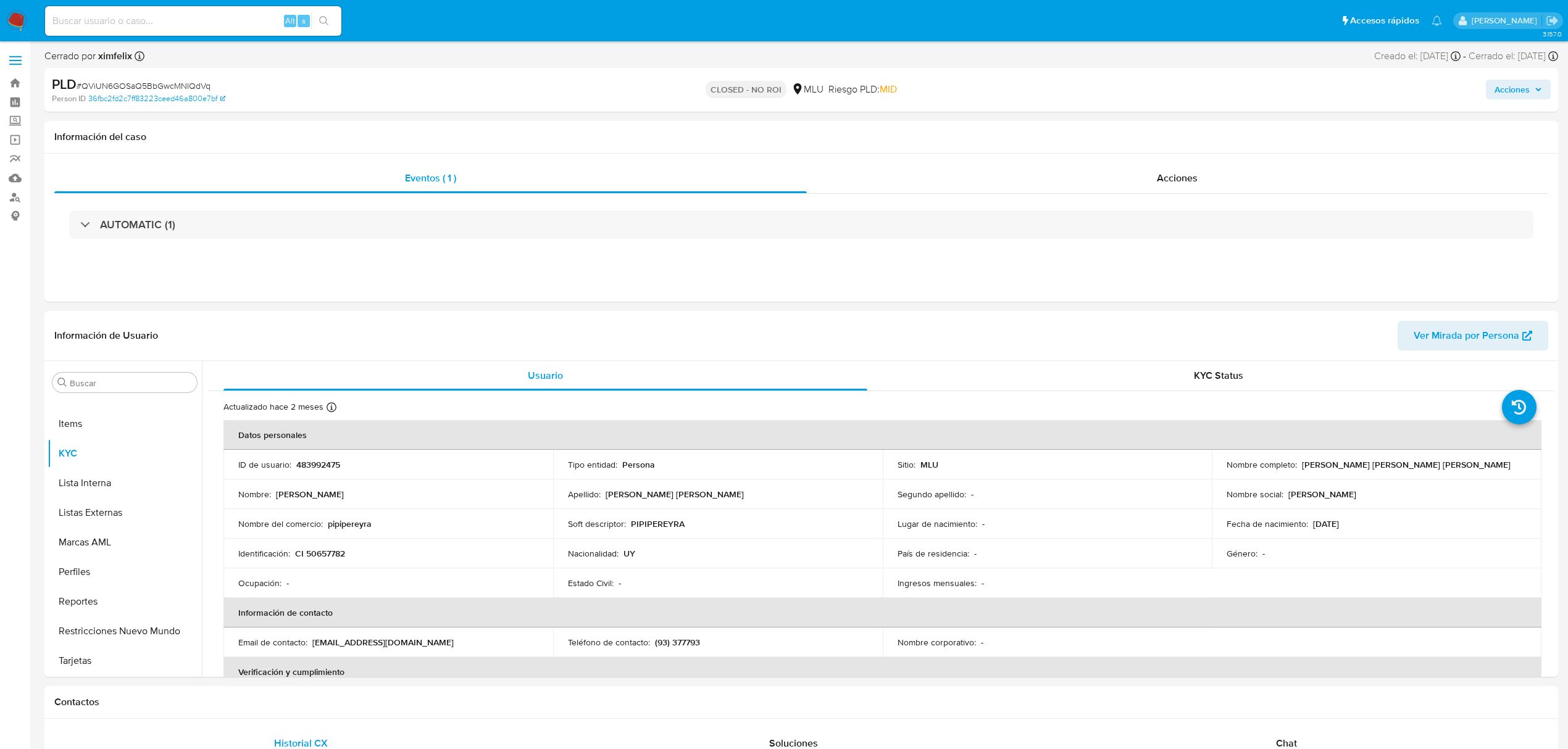
select select "10"
click at [172, 6] on div "Alt s" at bounding box center [193, 21] width 296 height 30
click at [169, 24] on input at bounding box center [193, 21] width 296 height 16
paste input "dspbwh1Tl8grH6AE8MEzGOVr"
type input "dspbwh1Tl8grH6AE8MEzGOVr"
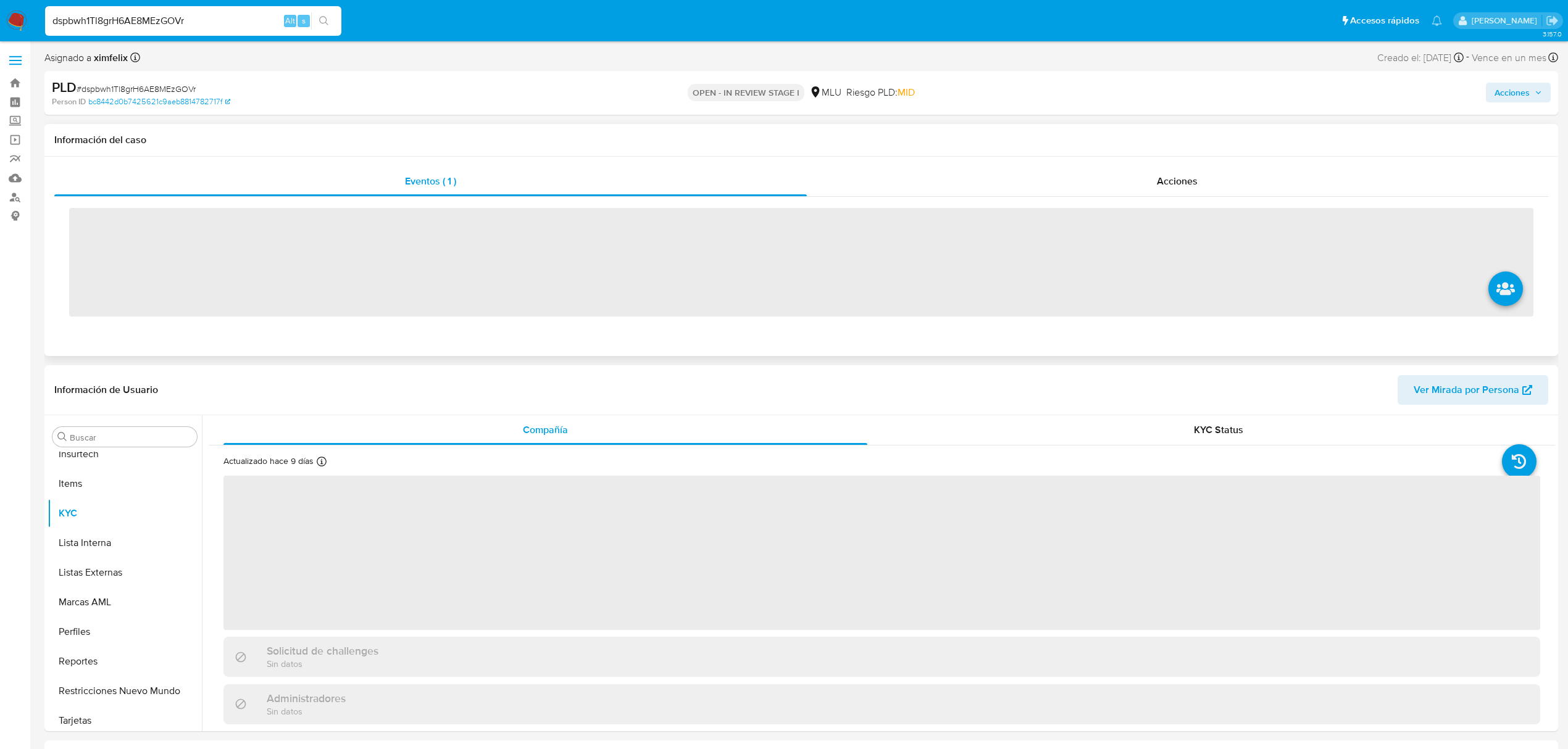
scroll to position [551, 0]
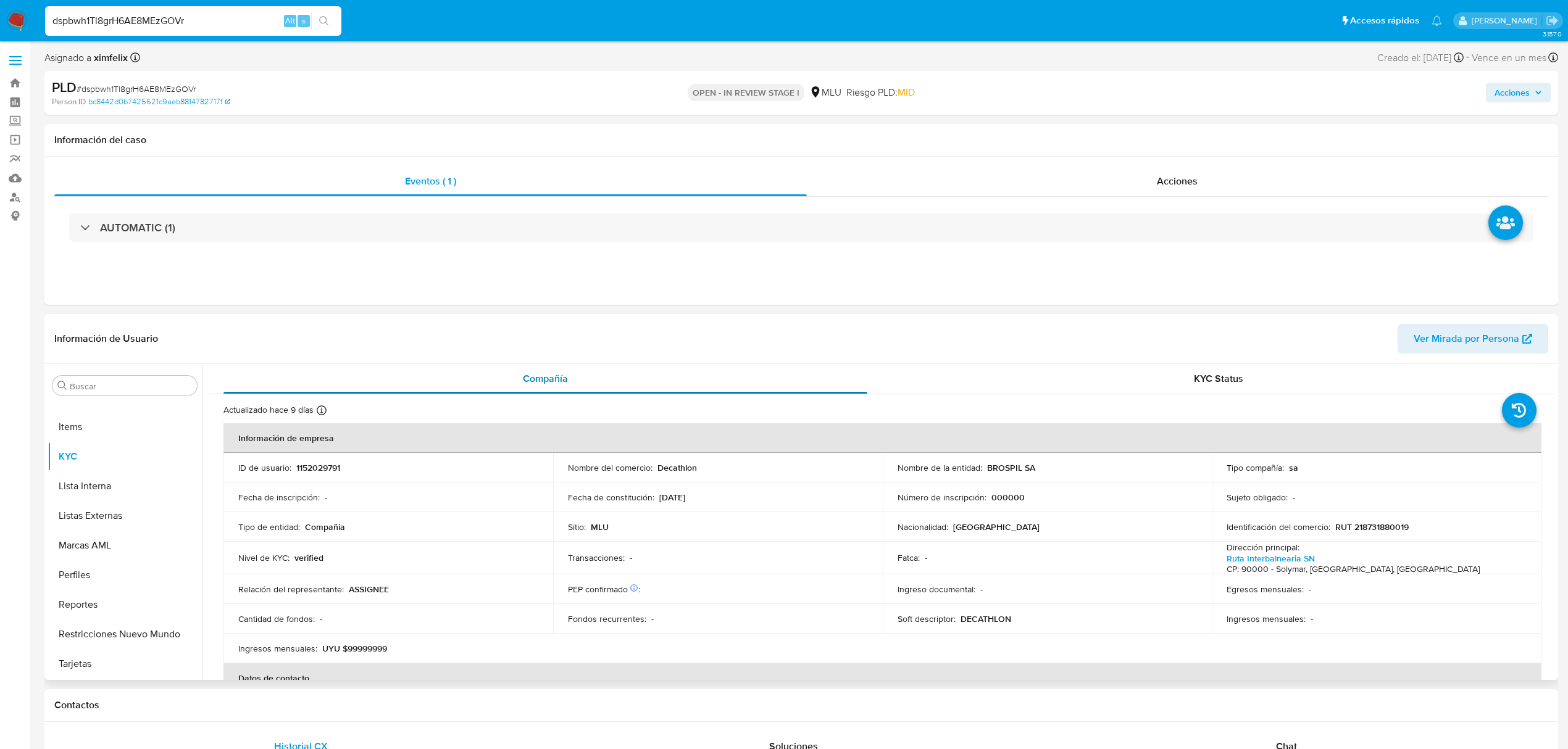
select select "10"
click at [131, 26] on input "dspbwh1Tl8grH6AE8MEzGOVr" at bounding box center [193, 21] width 296 height 16
paste input "OPbQ4zpBrONxECNkePxtj7YR"
type input "OPbQ4zpBrONxECNkePxtj7YR"
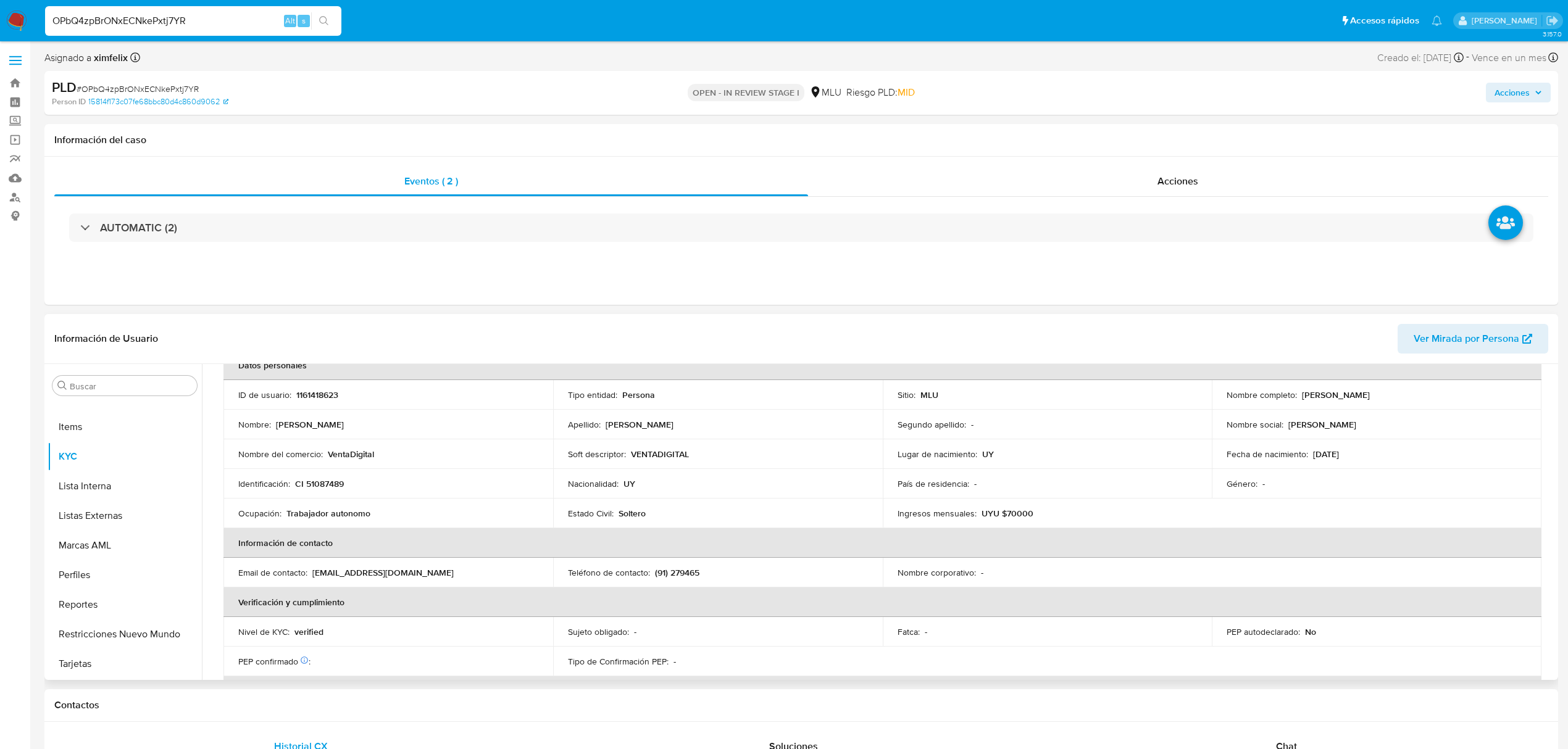
scroll to position [82, 0]
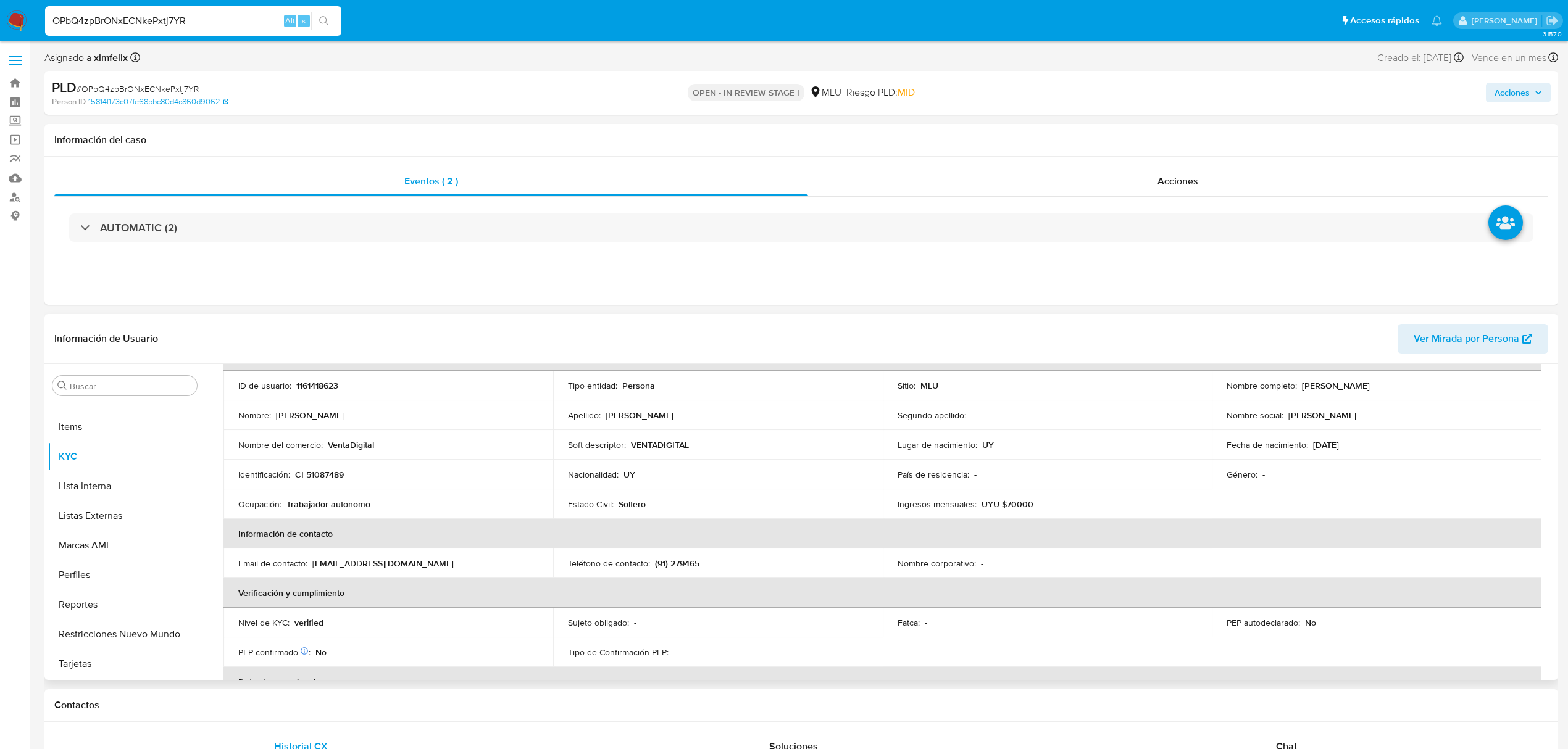
select select "10"
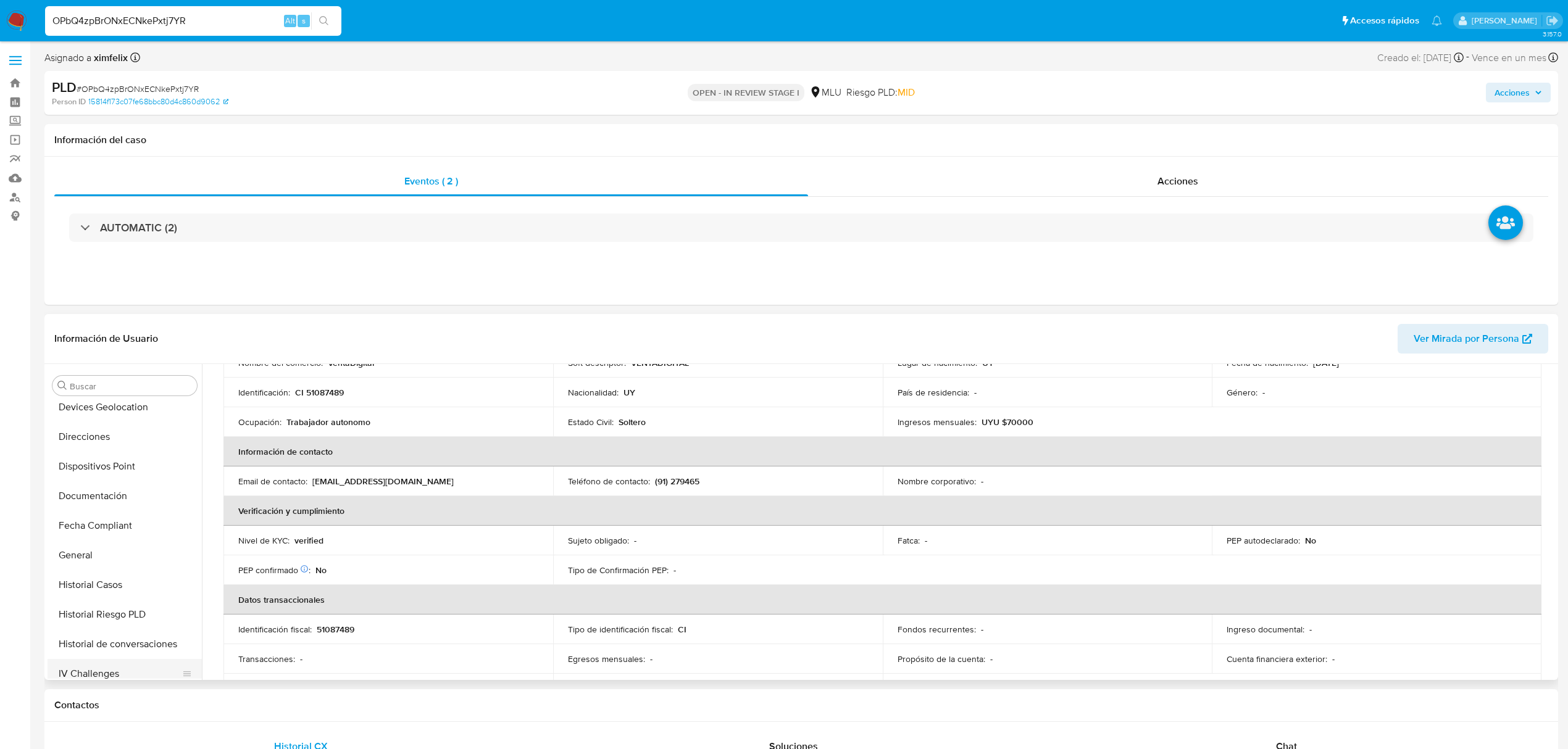
scroll to position [304, 0]
drag, startPoint x: 110, startPoint y: 502, endPoint x: 123, endPoint y: 496, distance: 14.3
click at [110, 499] on button "Historial Casos" at bounding box center [120, 497] width 144 height 30
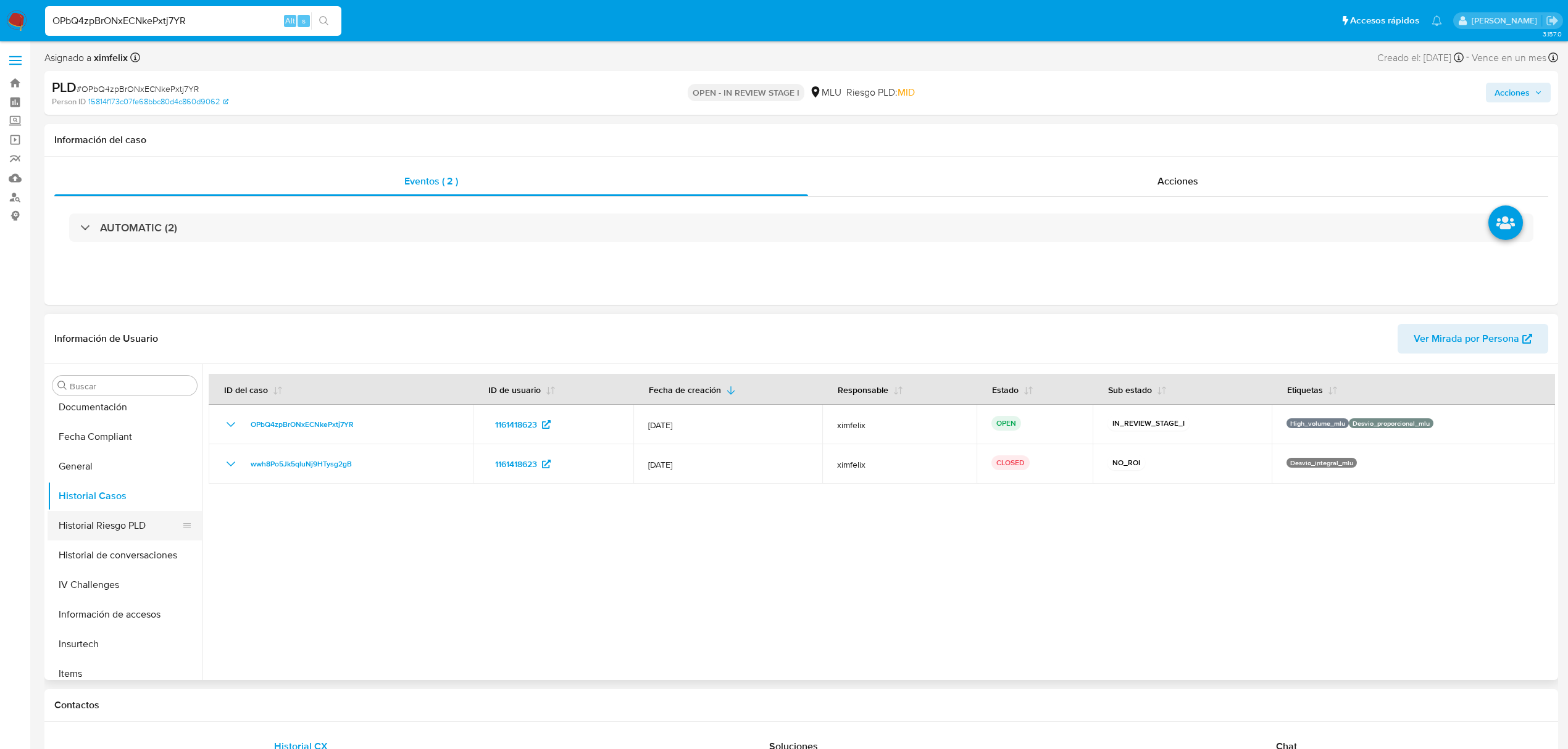
scroll to position [0, 0]
click at [1490, 343] on span "Ver Mirada por Persona" at bounding box center [1466, 339] width 105 height 30
click at [87, 590] on button "KYC" at bounding box center [120, 597] width 144 height 30
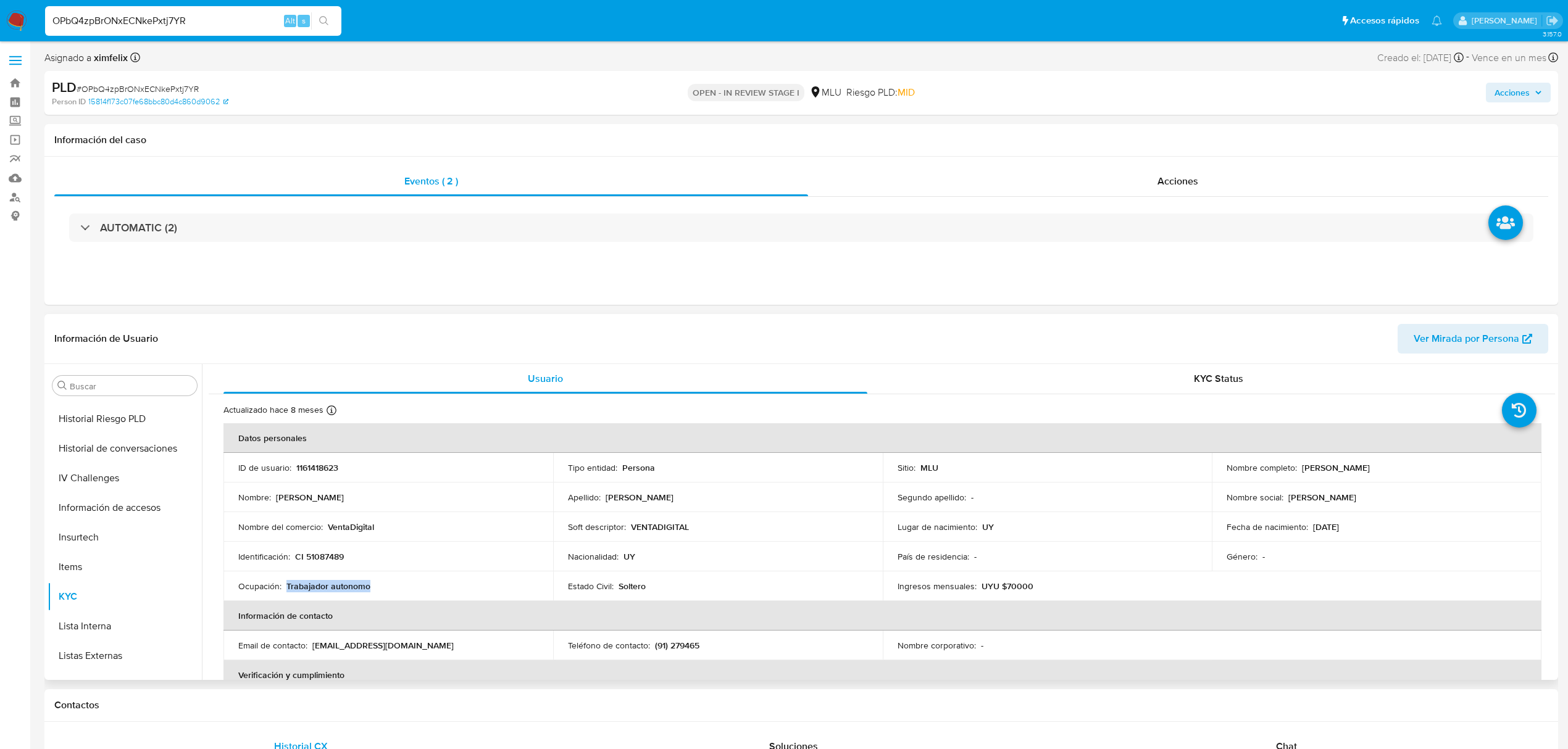
drag, startPoint x: 376, startPoint y: 588, endPoint x: 287, endPoint y: 590, distance: 89.0
click at [287, 590] on div "Ocupación : Trabajador autonomo" at bounding box center [388, 586] width 300 height 11
copy p "Trabajador autonomo"
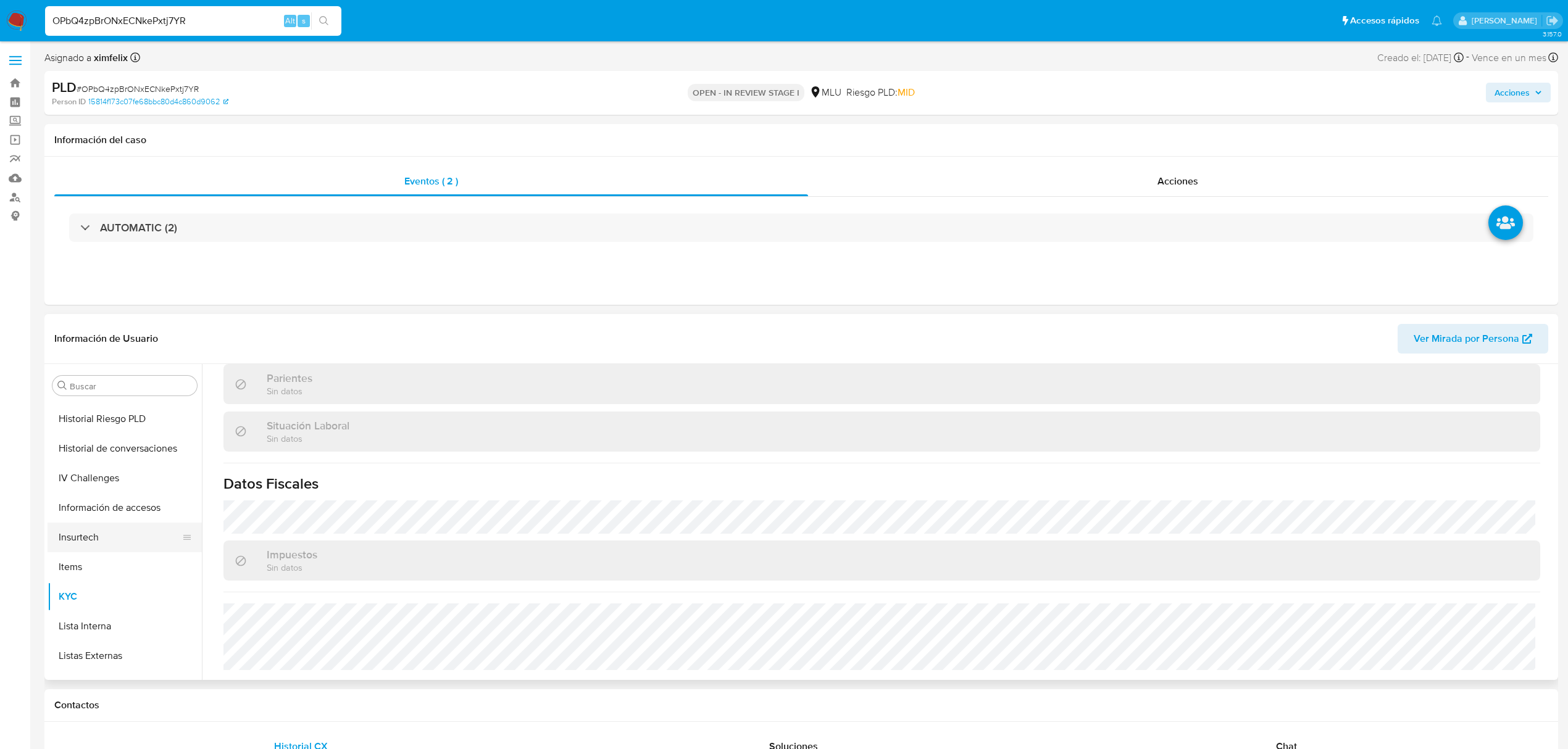
scroll to position [0, 0]
click at [135, 509] on button "Cruces y Relaciones" at bounding box center [120, 504] width 144 height 30
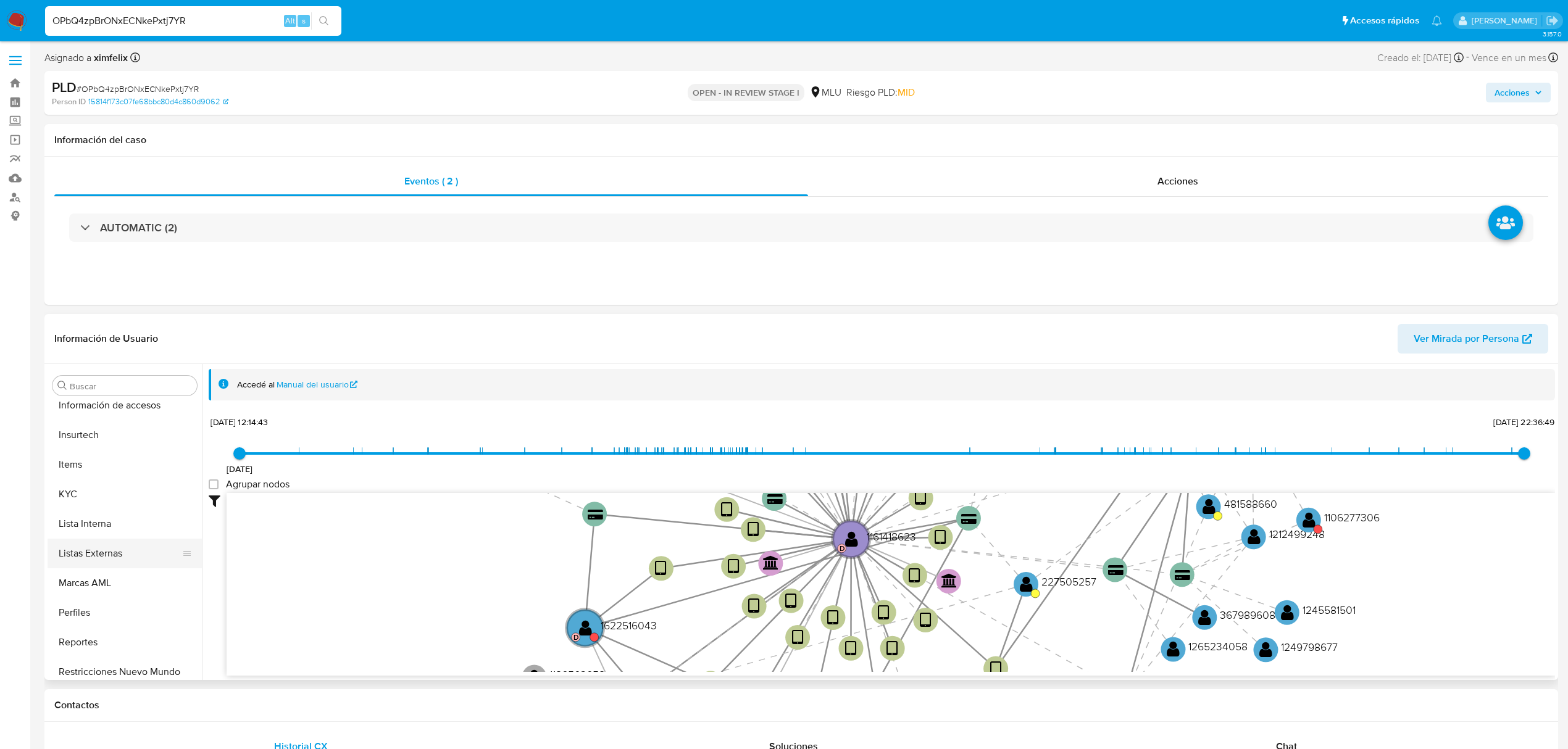
scroll to position [551, 0]
click at [122, 443] on button "KYC" at bounding box center [120, 457] width 144 height 30
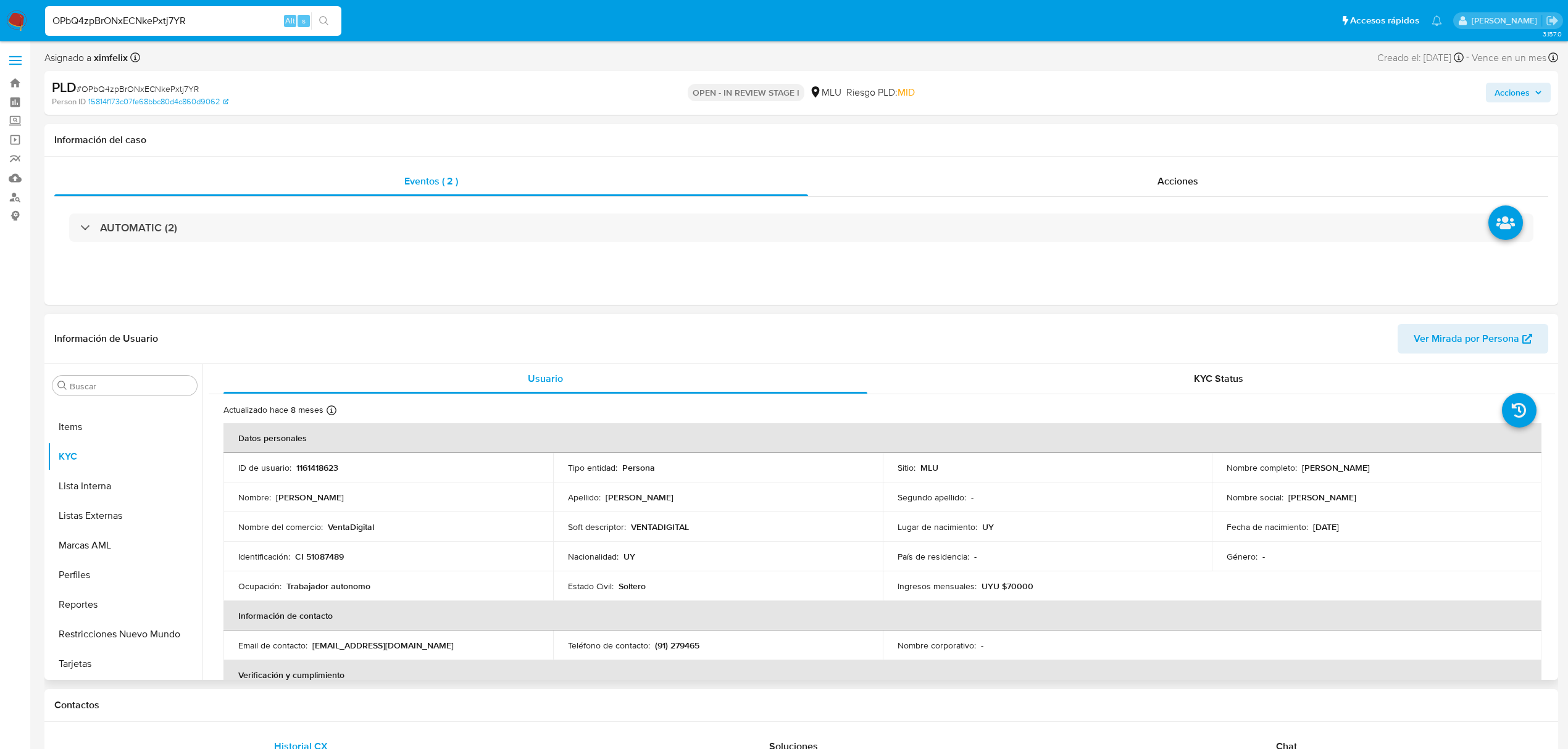
click at [1007, 588] on p "UYU $70000" at bounding box center [1007, 586] width 52 height 11
copy p "70000"
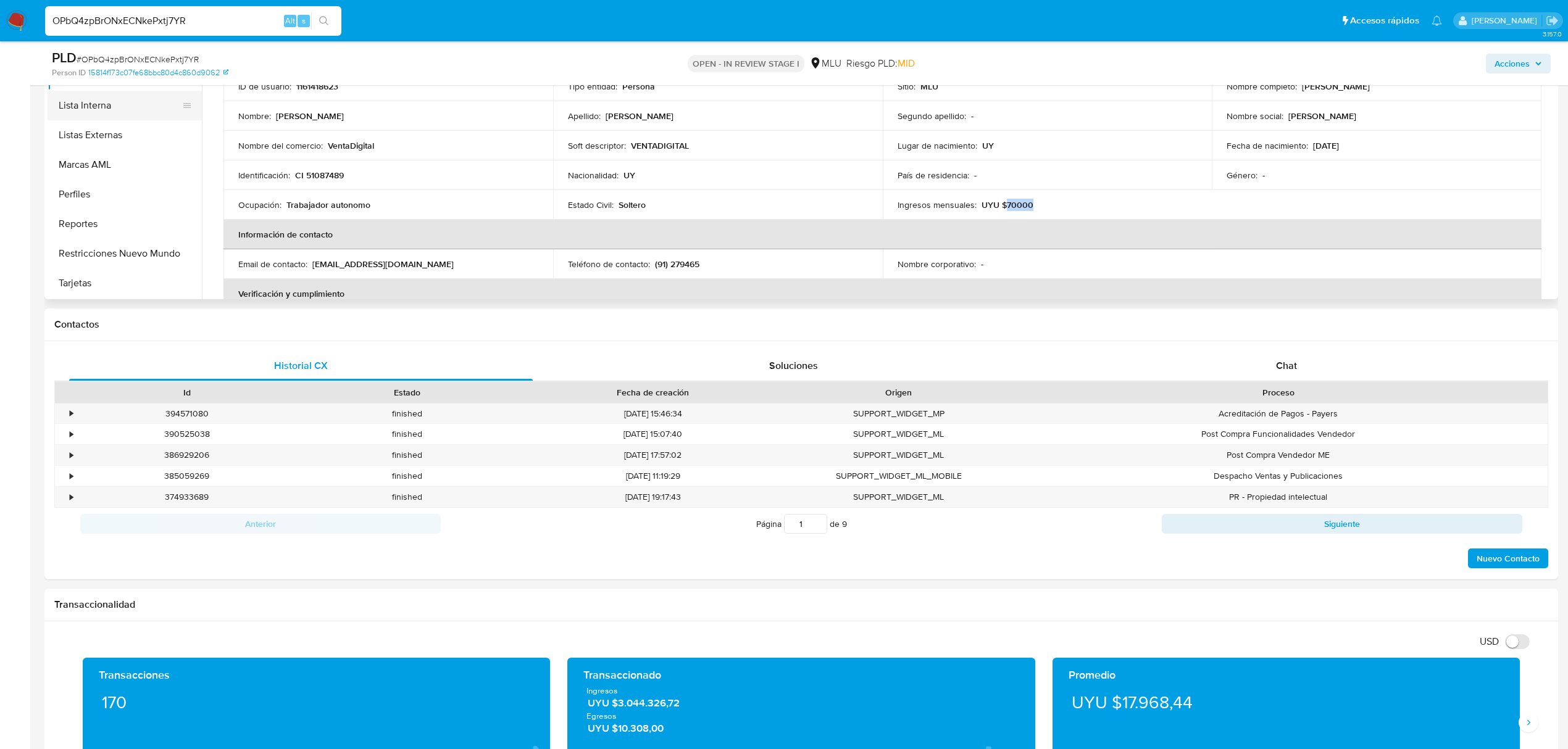
scroll to position [82, 0]
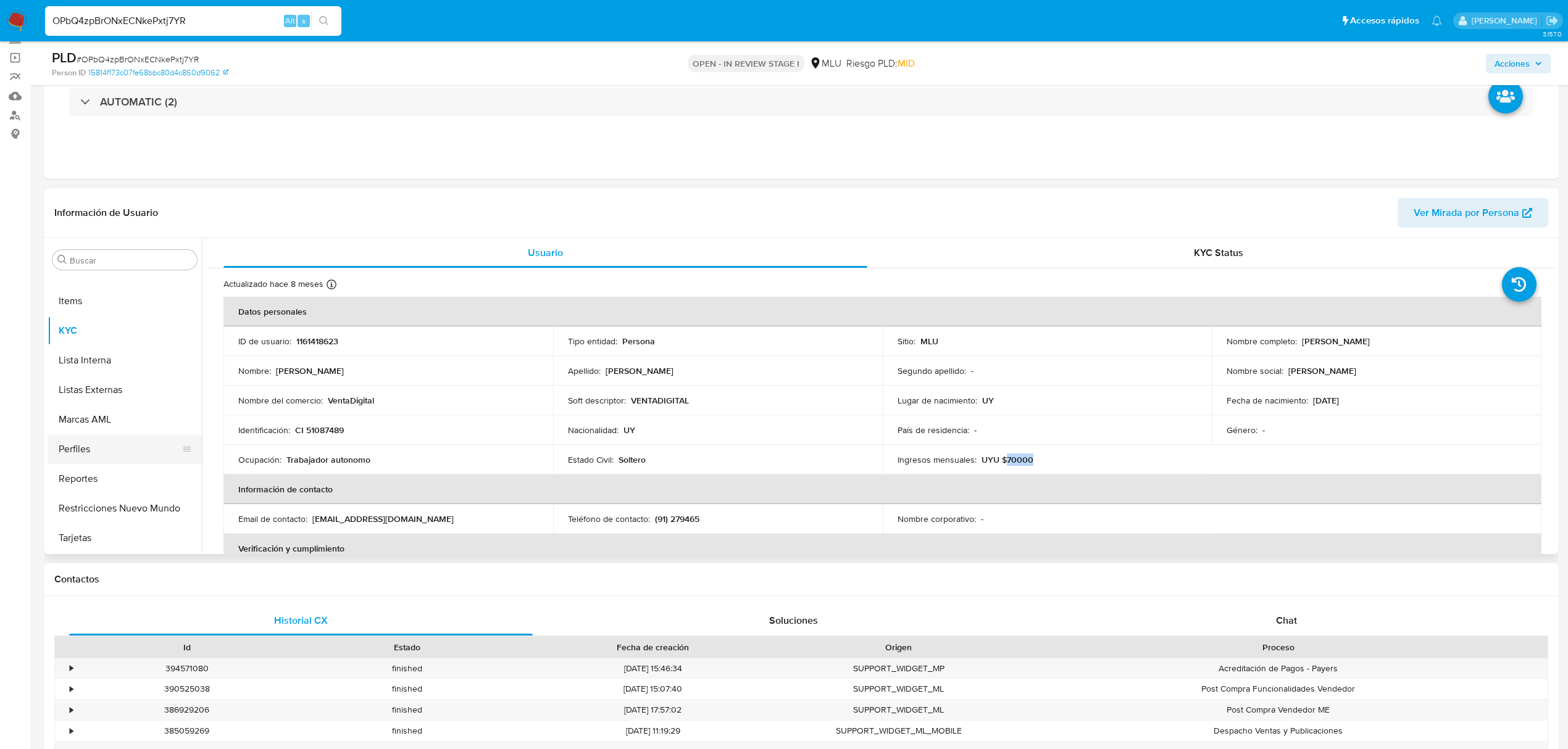
click at [103, 448] on button "Perfiles" at bounding box center [120, 450] width 144 height 30
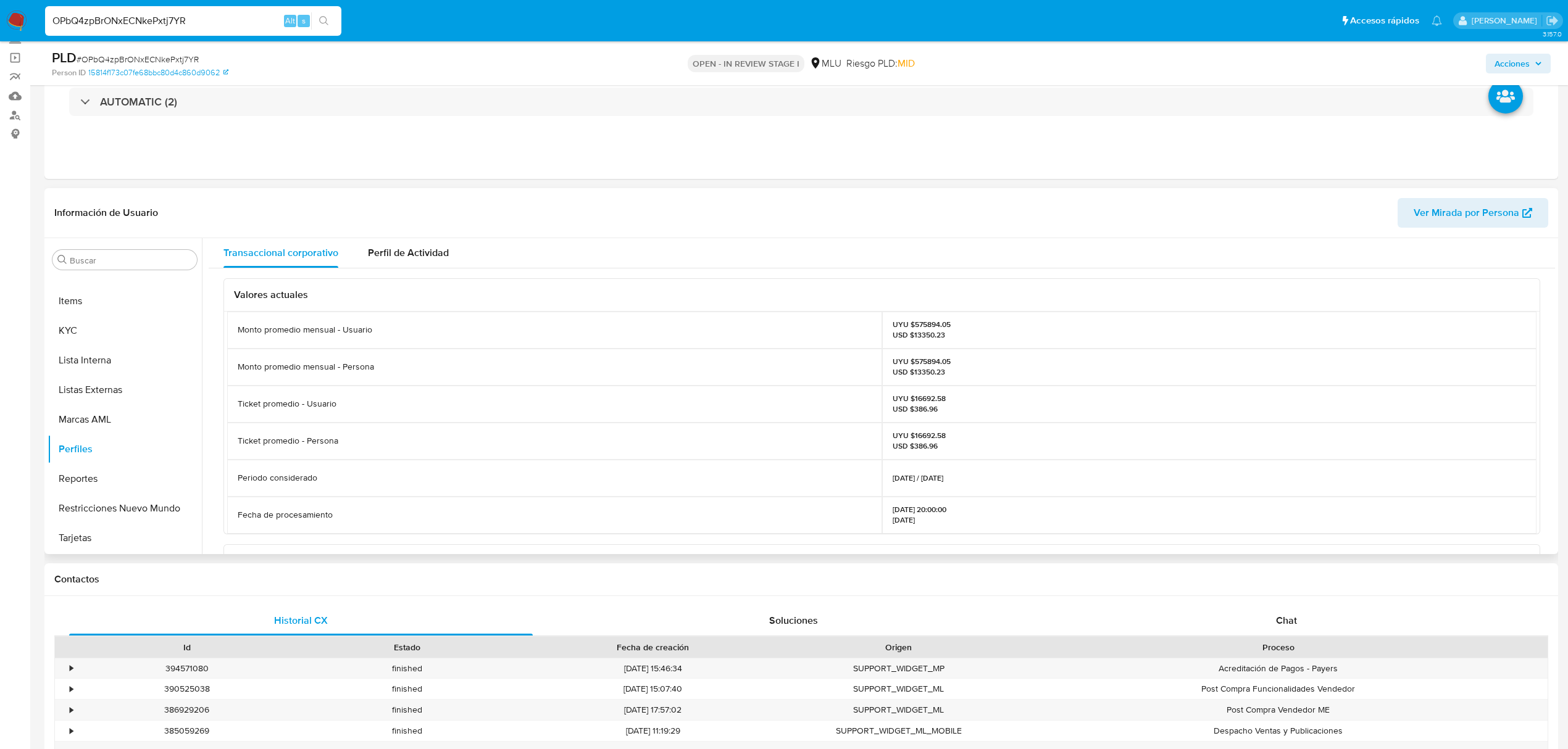
scroll to position [0, 0]
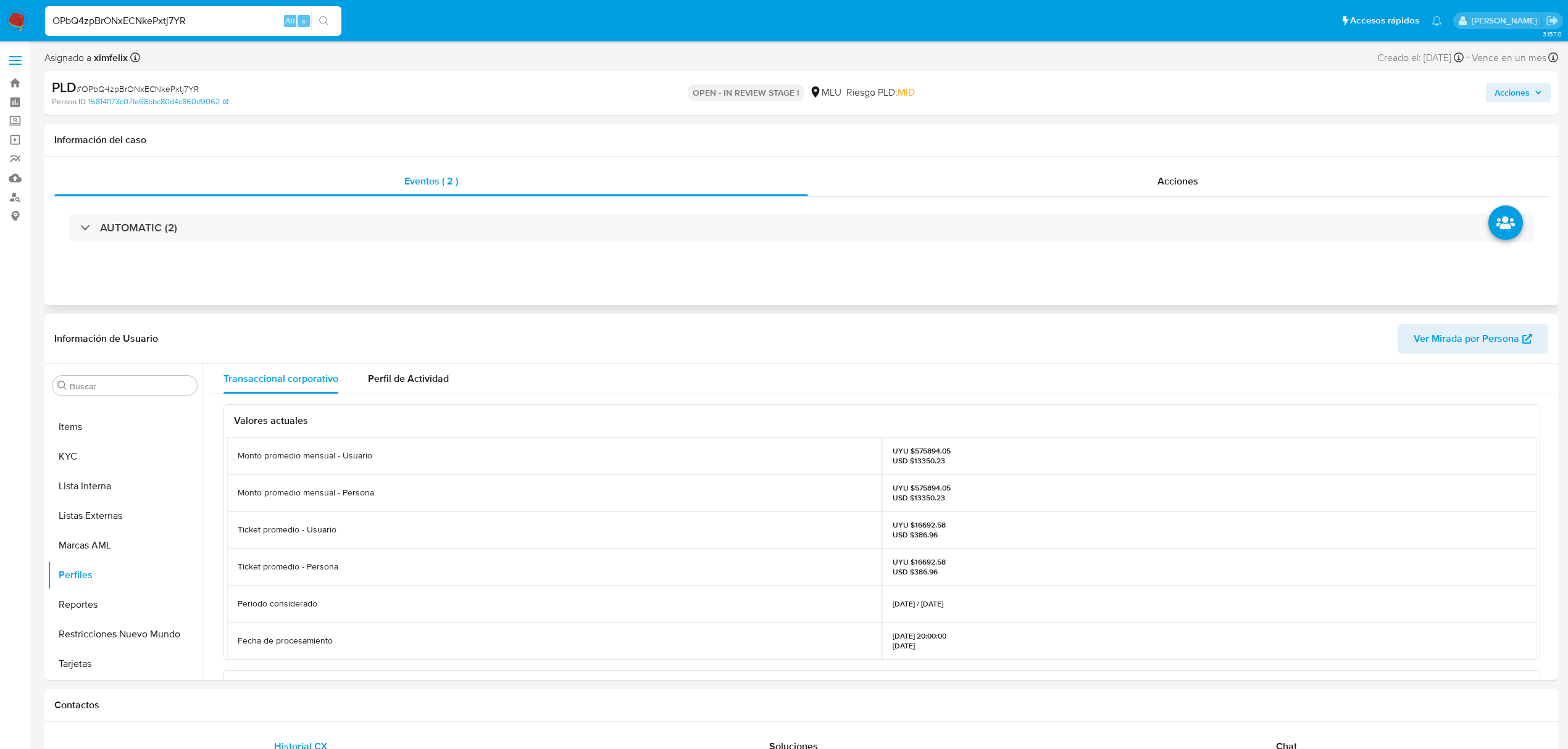
click at [449, 252] on div "AUTOMATIC (2)" at bounding box center [801, 227] width 1494 height 62
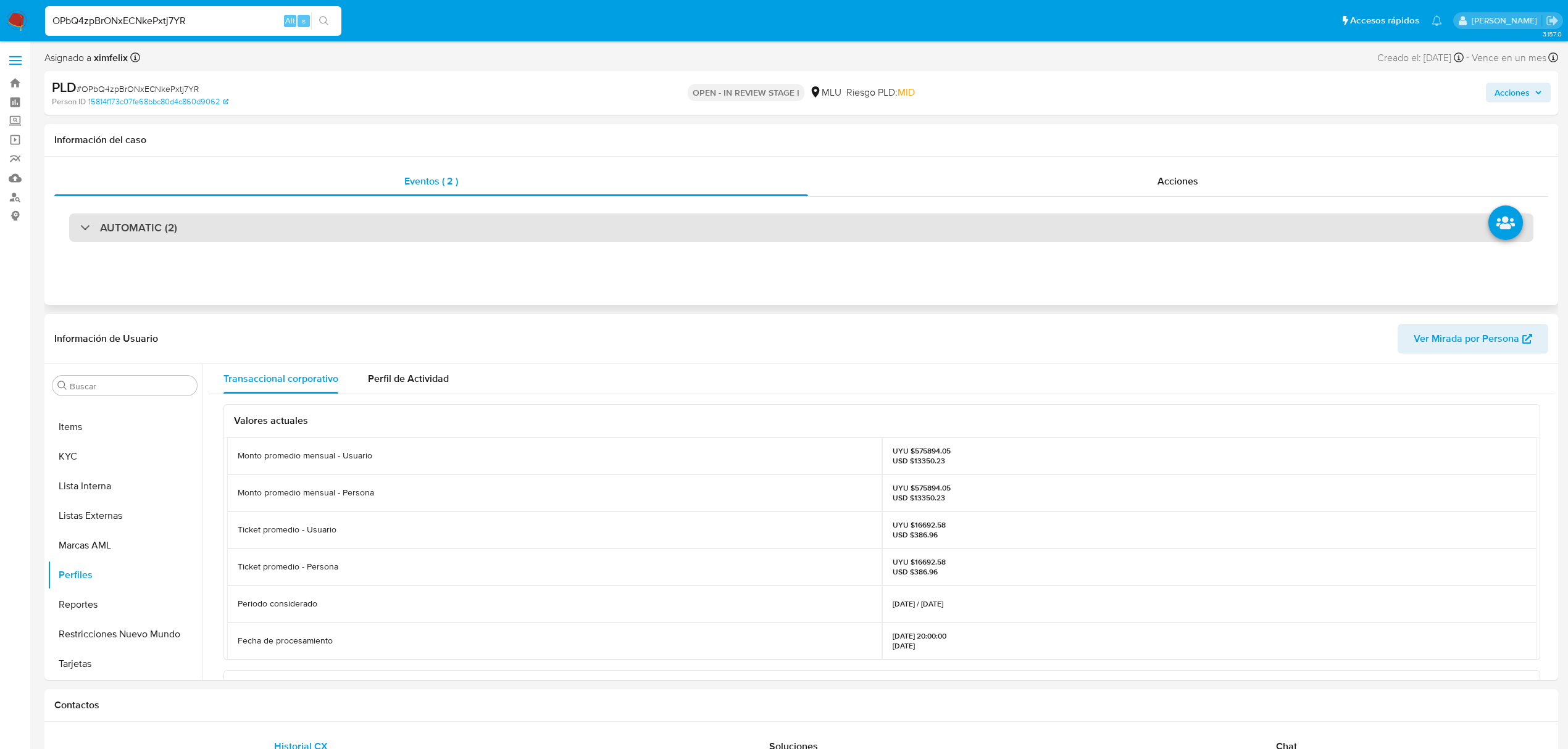
drag, startPoint x: 447, startPoint y: 235, endPoint x: 441, endPoint y: 237, distance: 6.3
click at [445, 235] on div "AUTOMATIC (2)" at bounding box center [802, 228] width 1465 height 29
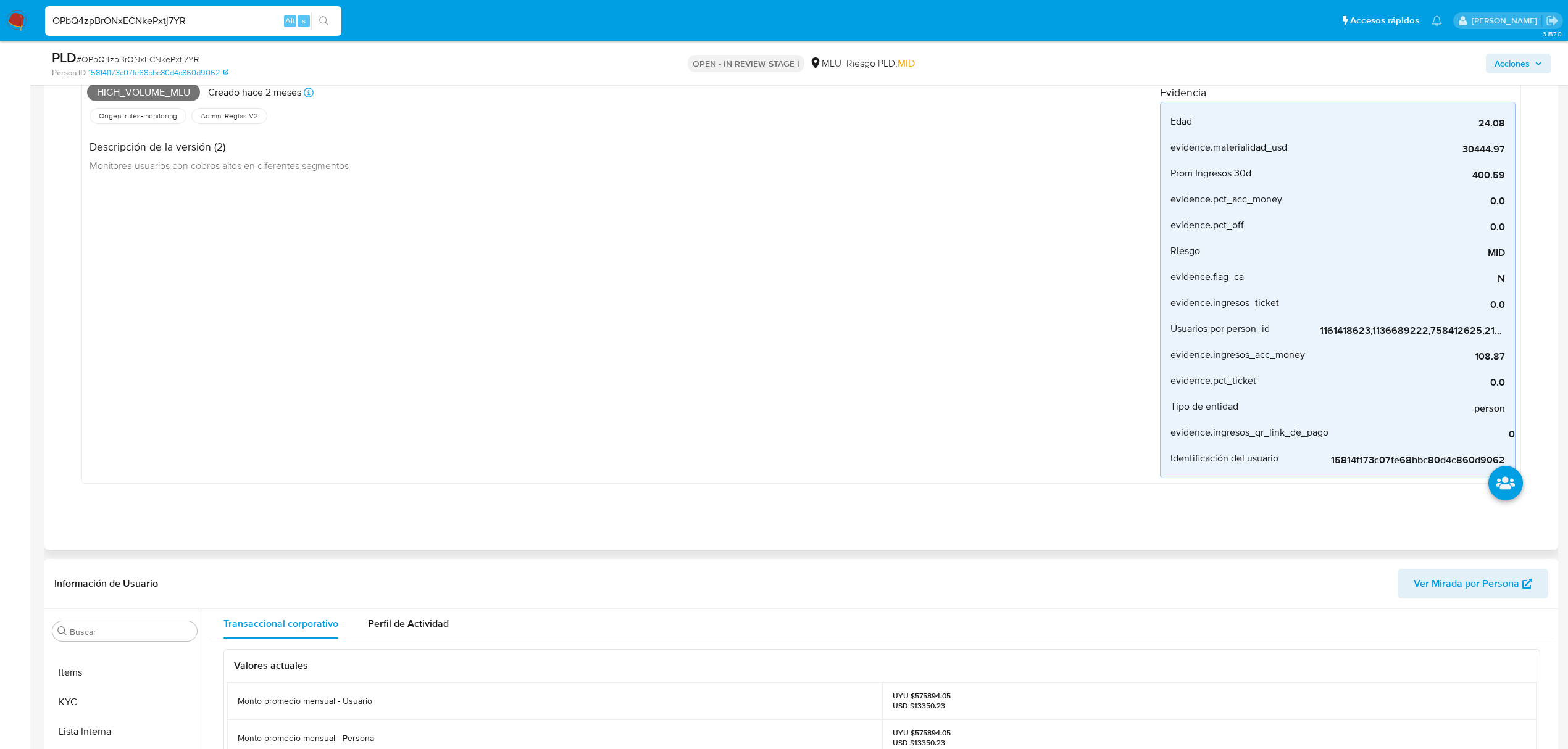
scroll to position [822, 0]
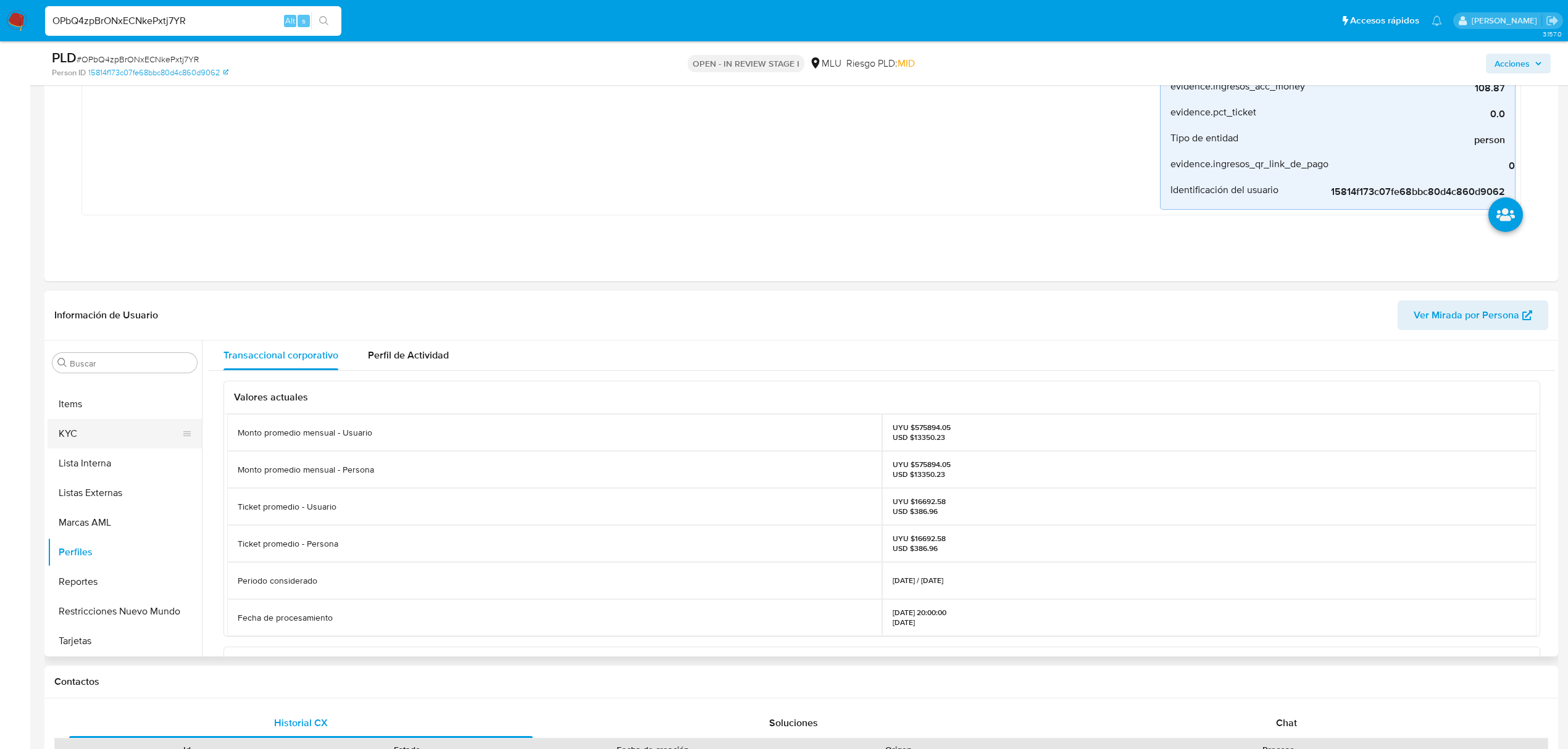
click at [90, 431] on button "KYC" at bounding box center [120, 434] width 144 height 30
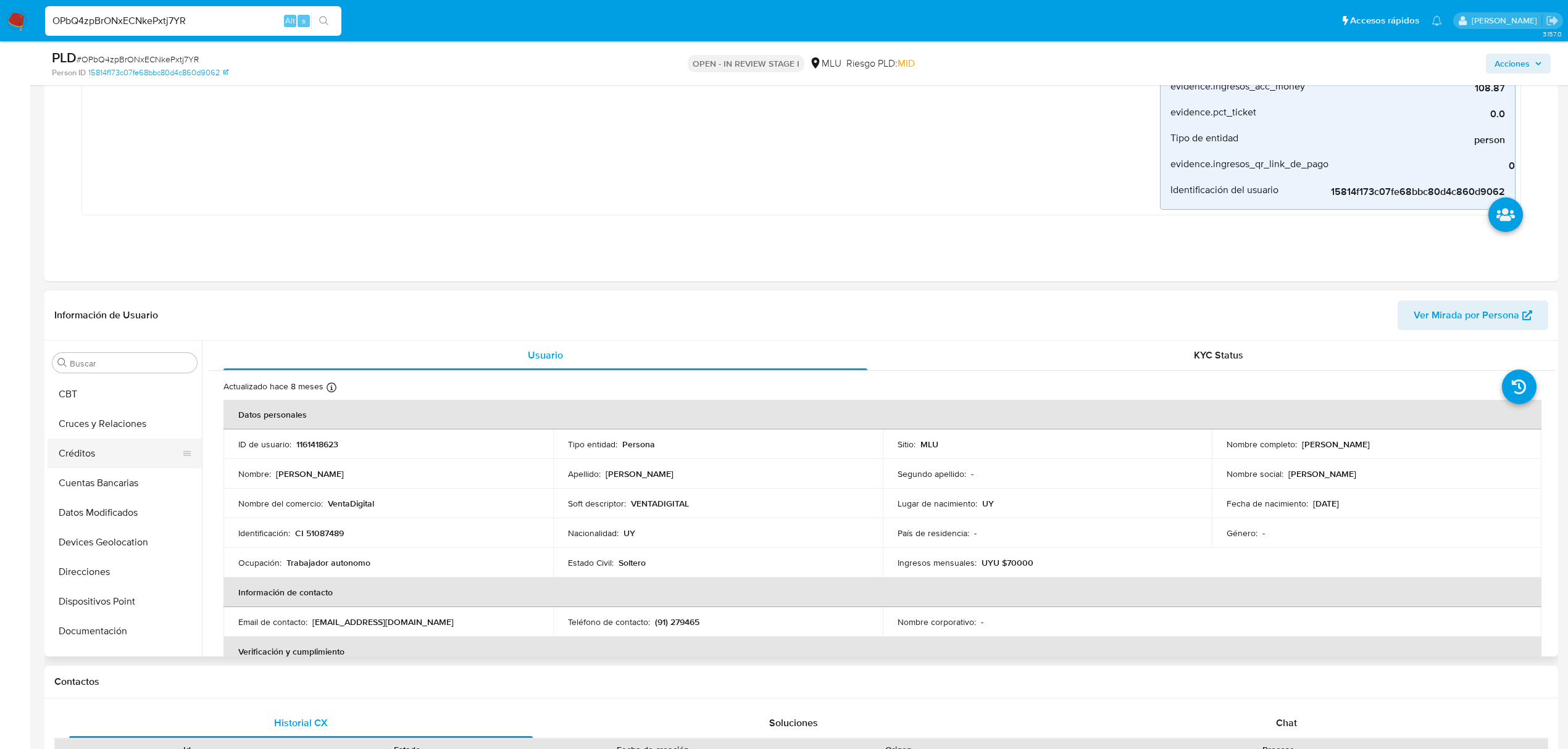
scroll to position [0, 0]
click at [114, 420] on button "Archivos adjuntos" at bounding box center [120, 422] width 144 height 30
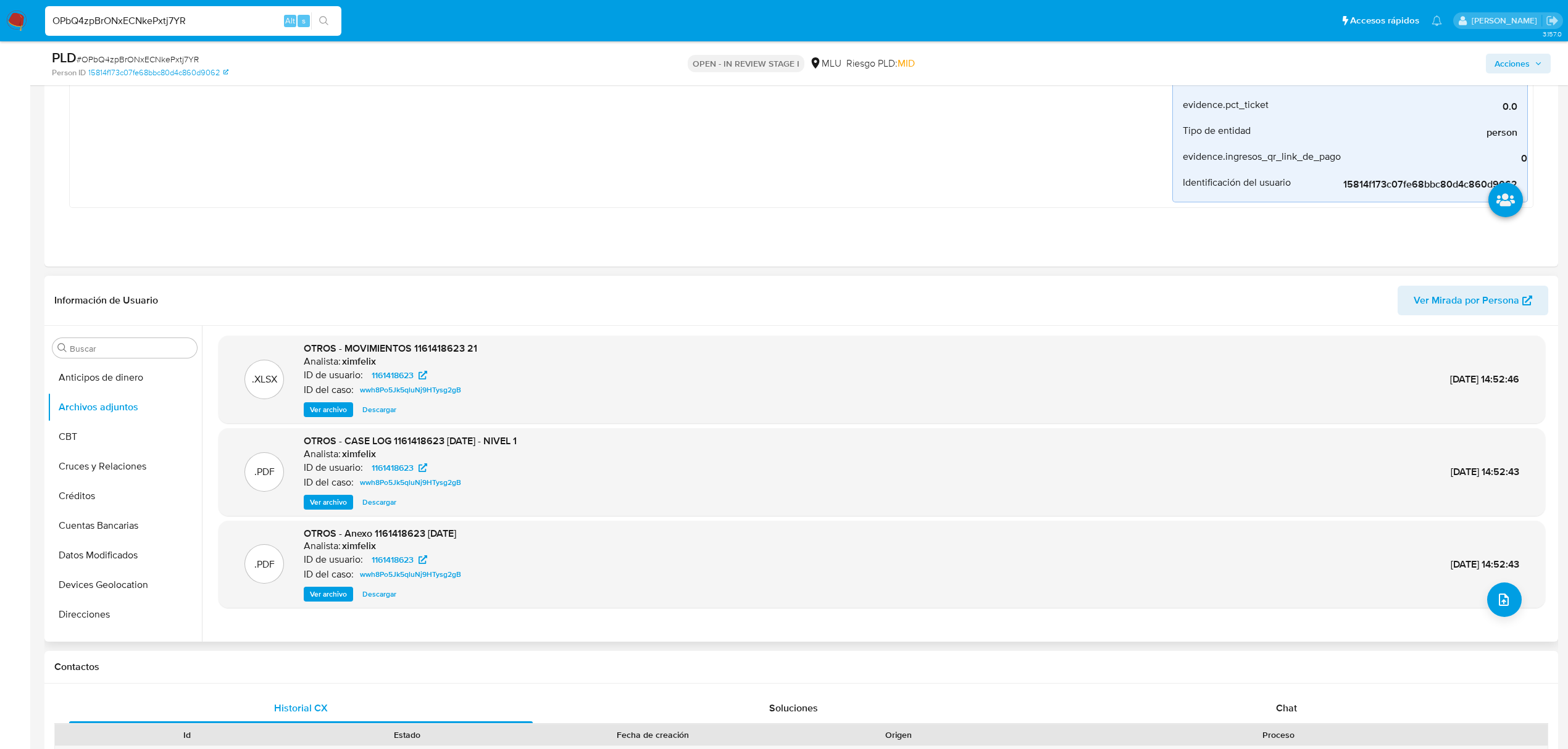
click at [329, 504] on span "Ver archivo" at bounding box center [328, 502] width 37 height 12
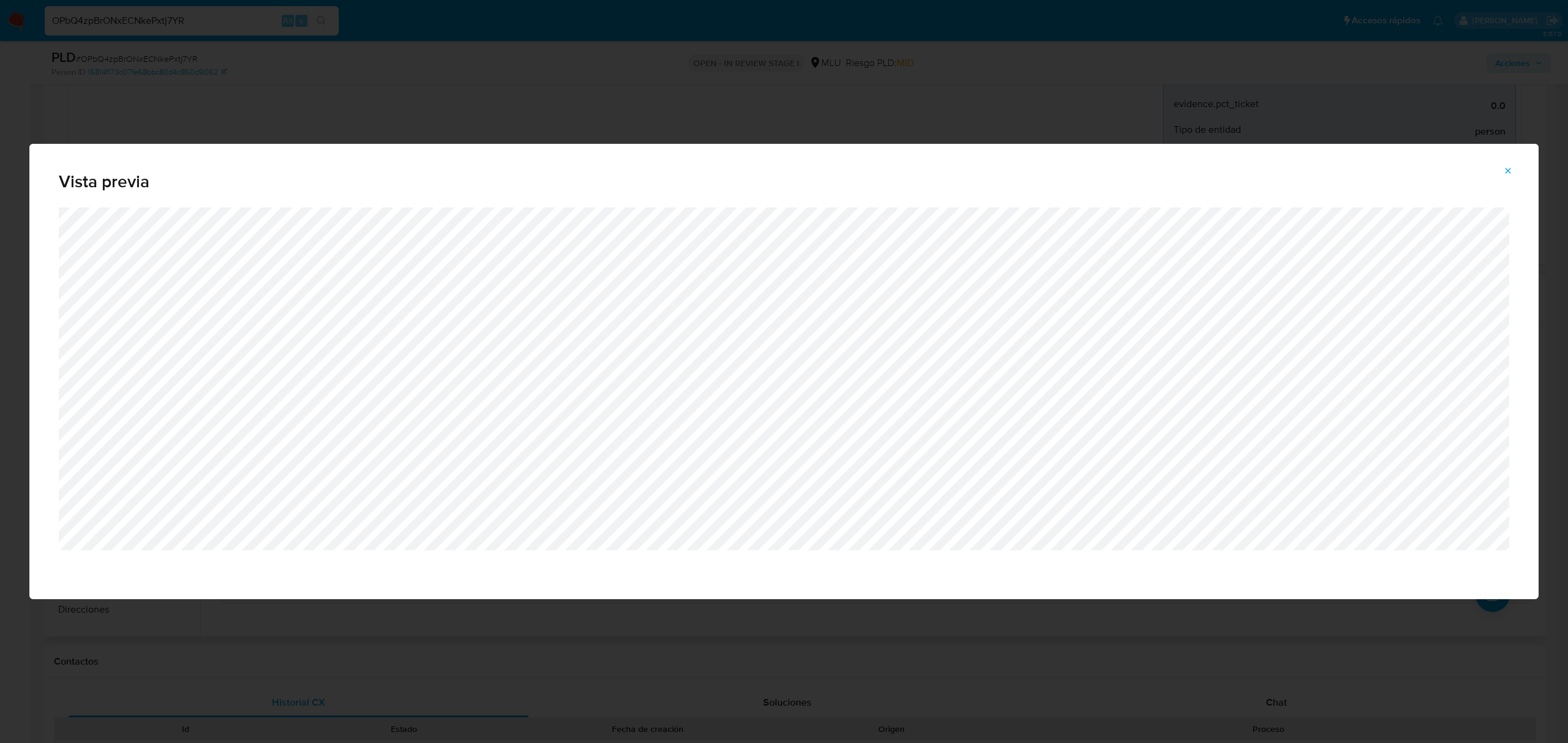
click at [1505, 175] on icon "Attachment preview" at bounding box center [1508, 171] width 10 height 10
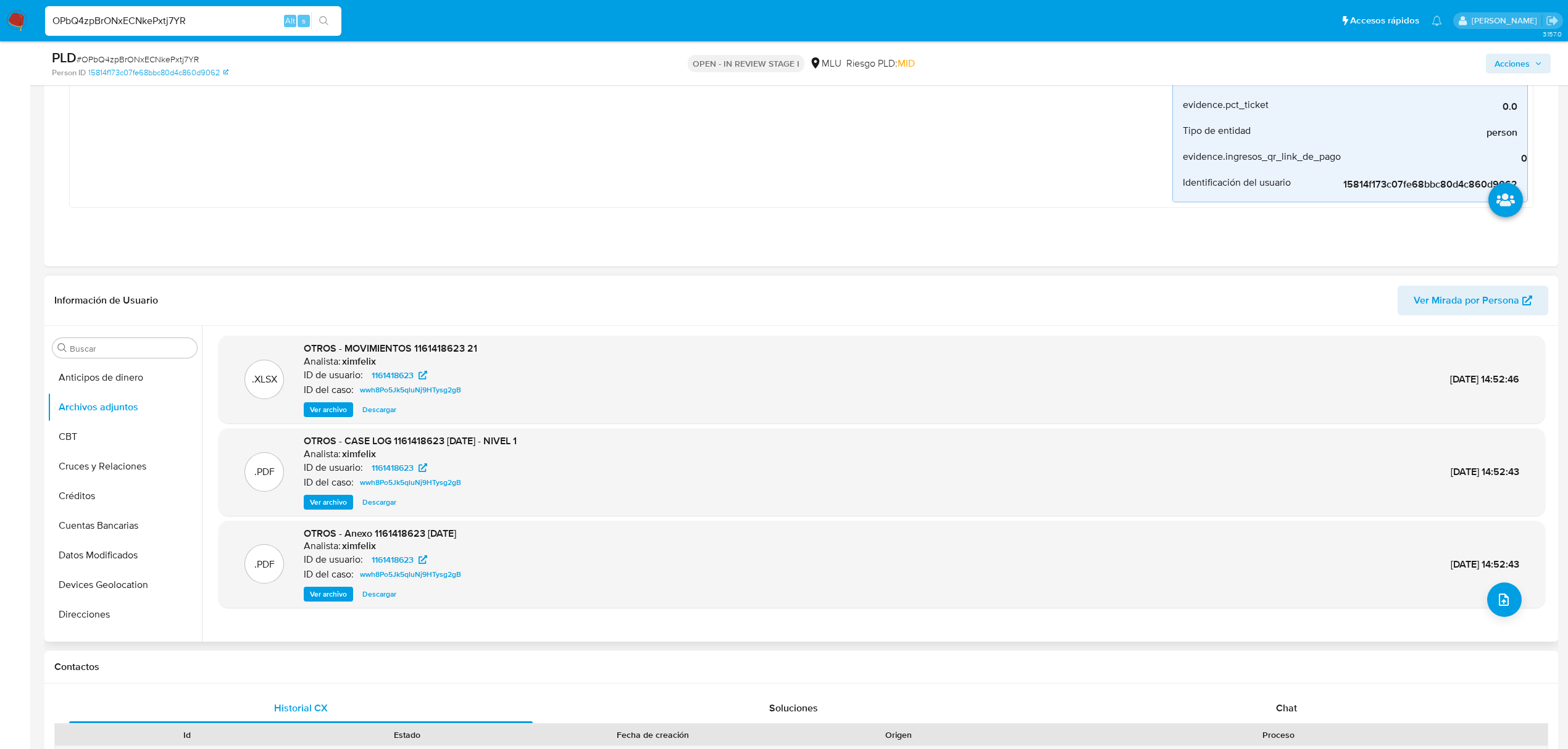
click at [167, 30] on div "OPbQ4zpBrONxECNkePxtj7YR Alt s" at bounding box center [193, 21] width 296 height 30
click at [169, 27] on input "OPbQ4zpBrONxECNkePxtj7YR" at bounding box center [193, 21] width 296 height 16
paste input "KGvVPuEmCHRSuk13oHLKmFJp"
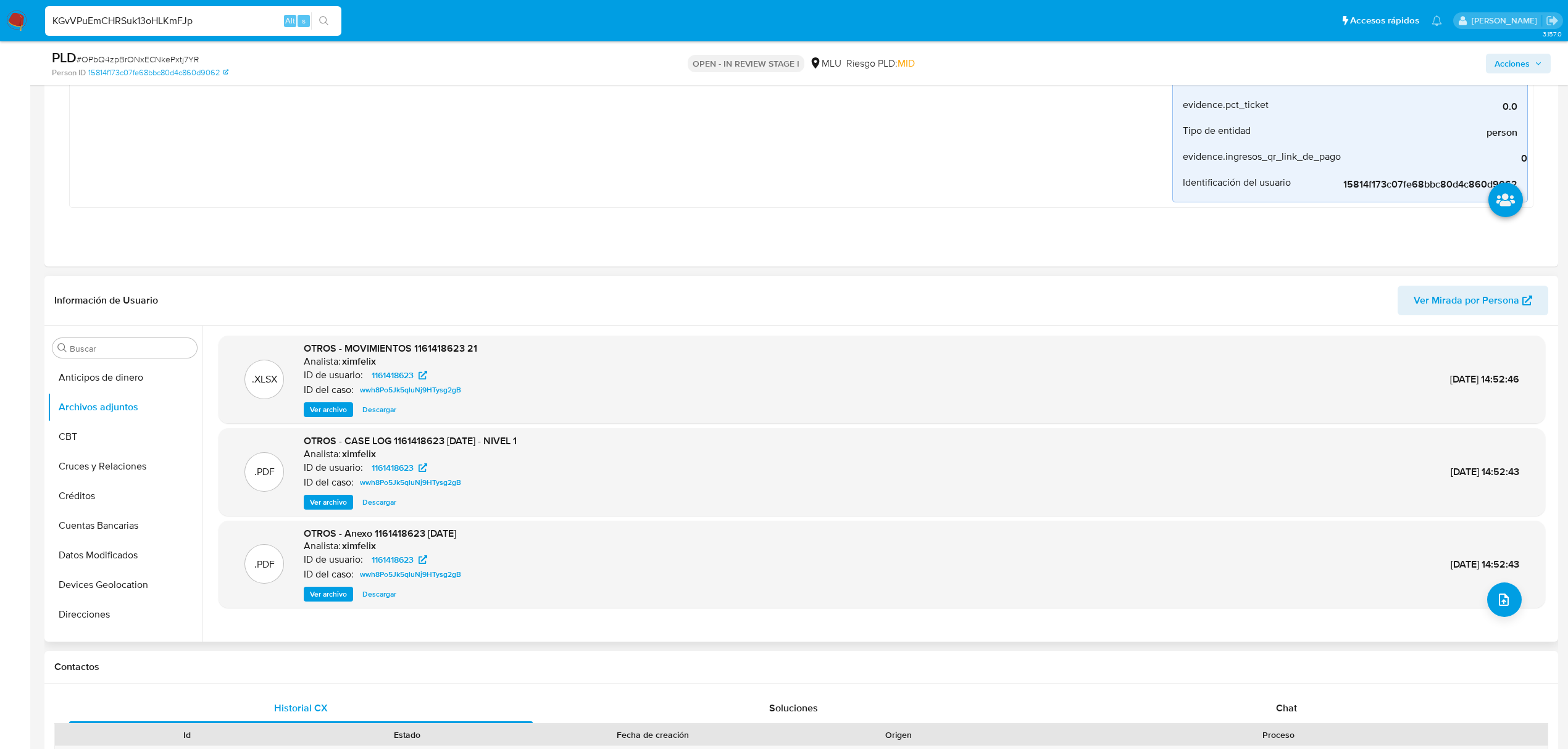
type input "KGvVPuEmCHRSuk13oHLKmFJp"
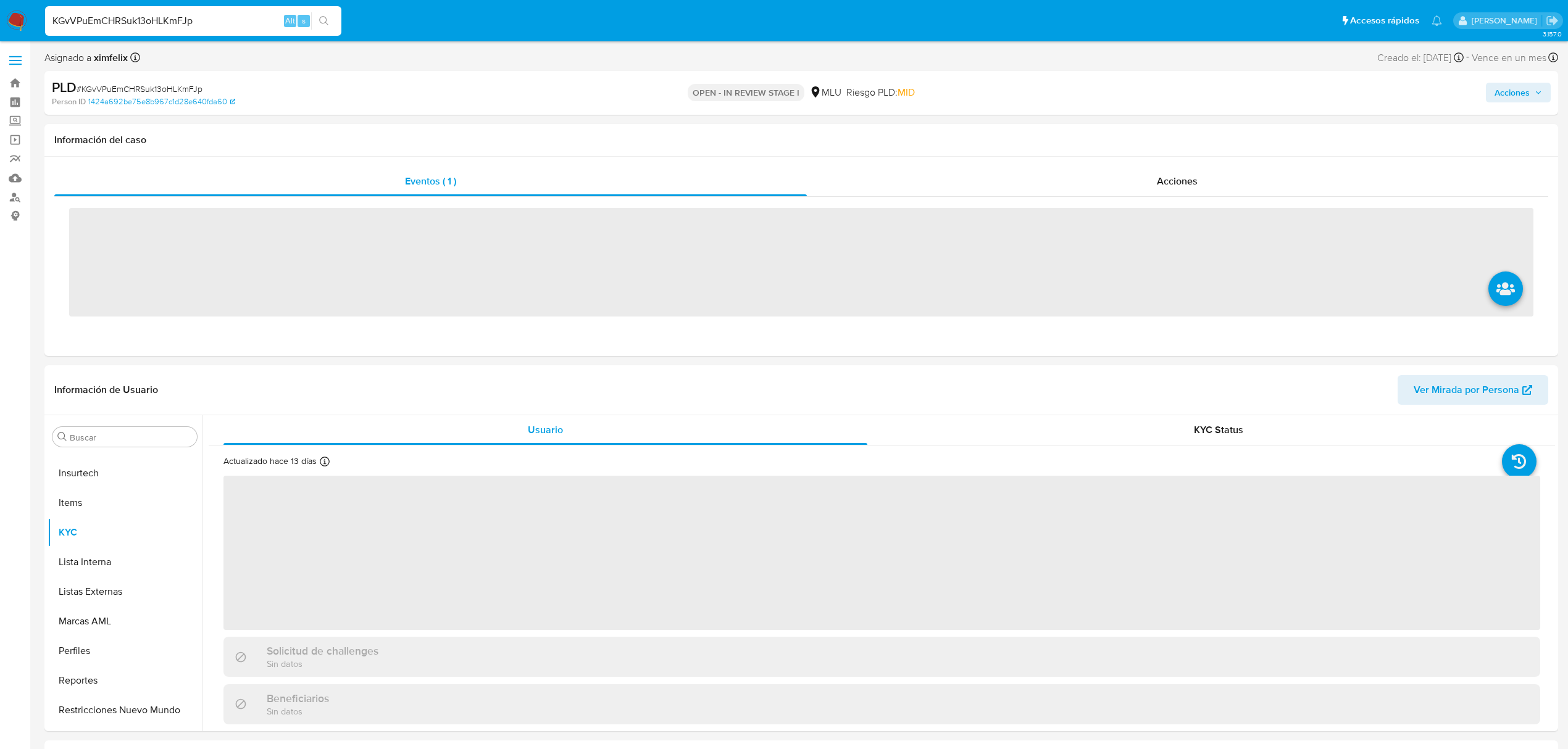
scroll to position [551, 0]
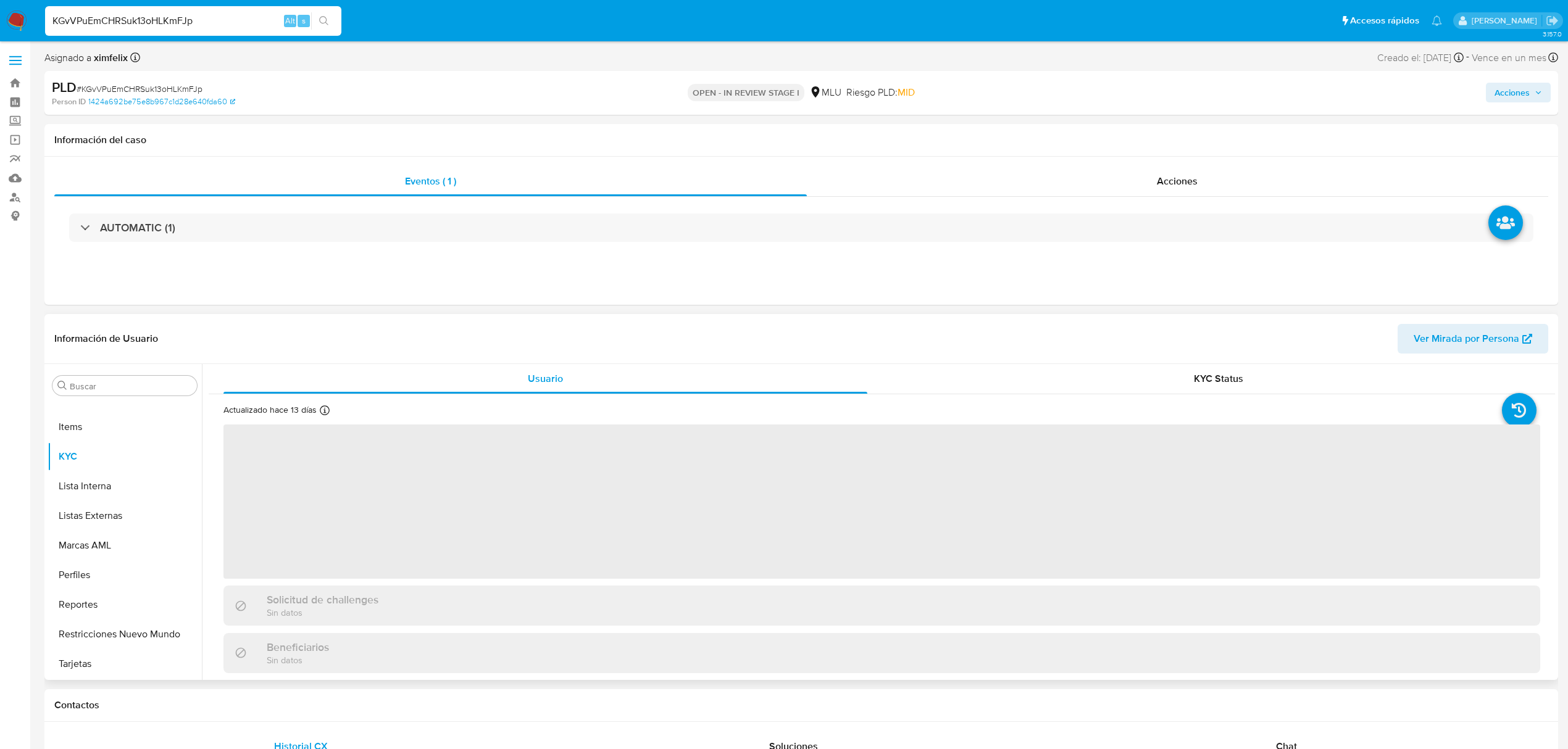
select select "10"
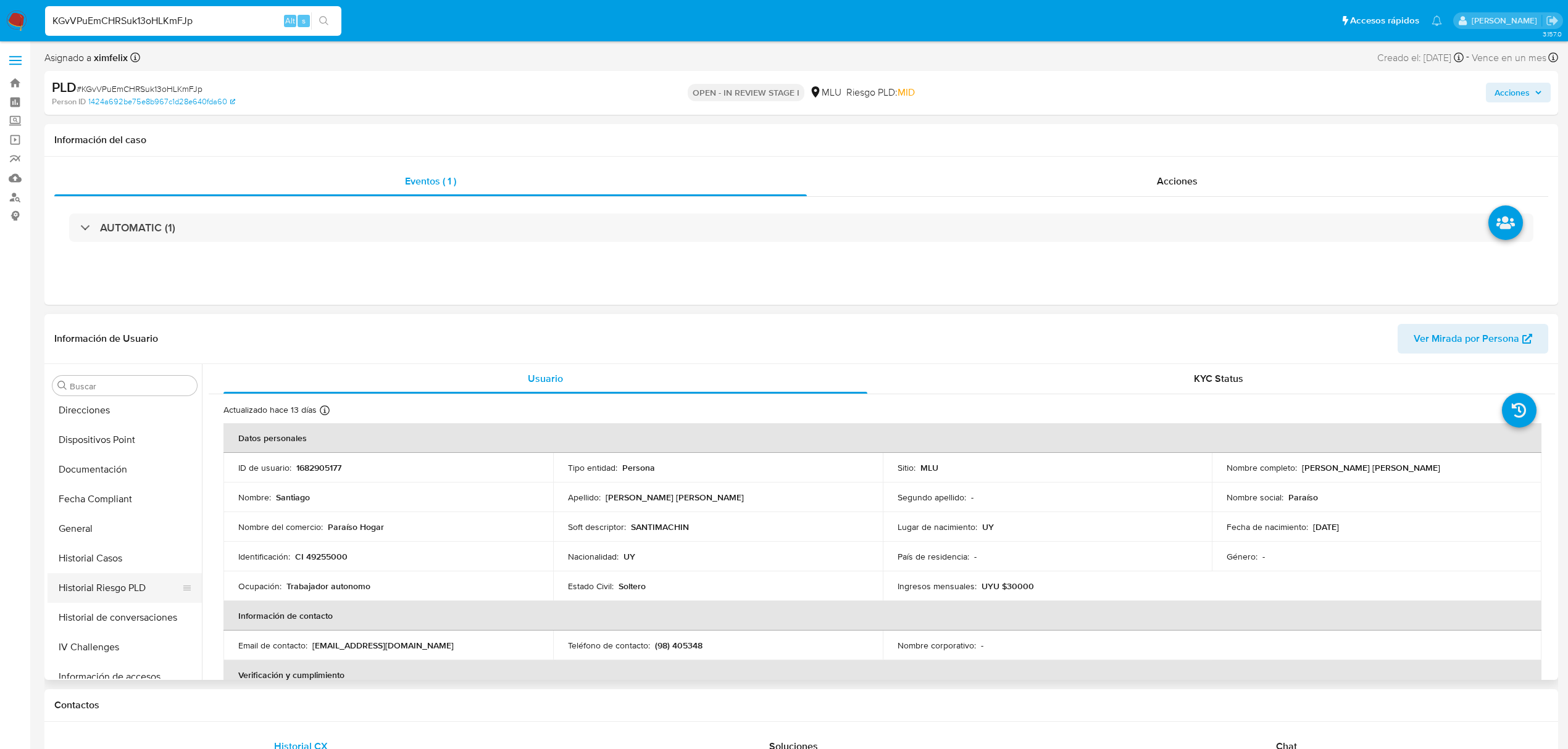
scroll to position [222, 0]
click at [121, 579] on button "Historial Casos" at bounding box center [120, 578] width 144 height 30
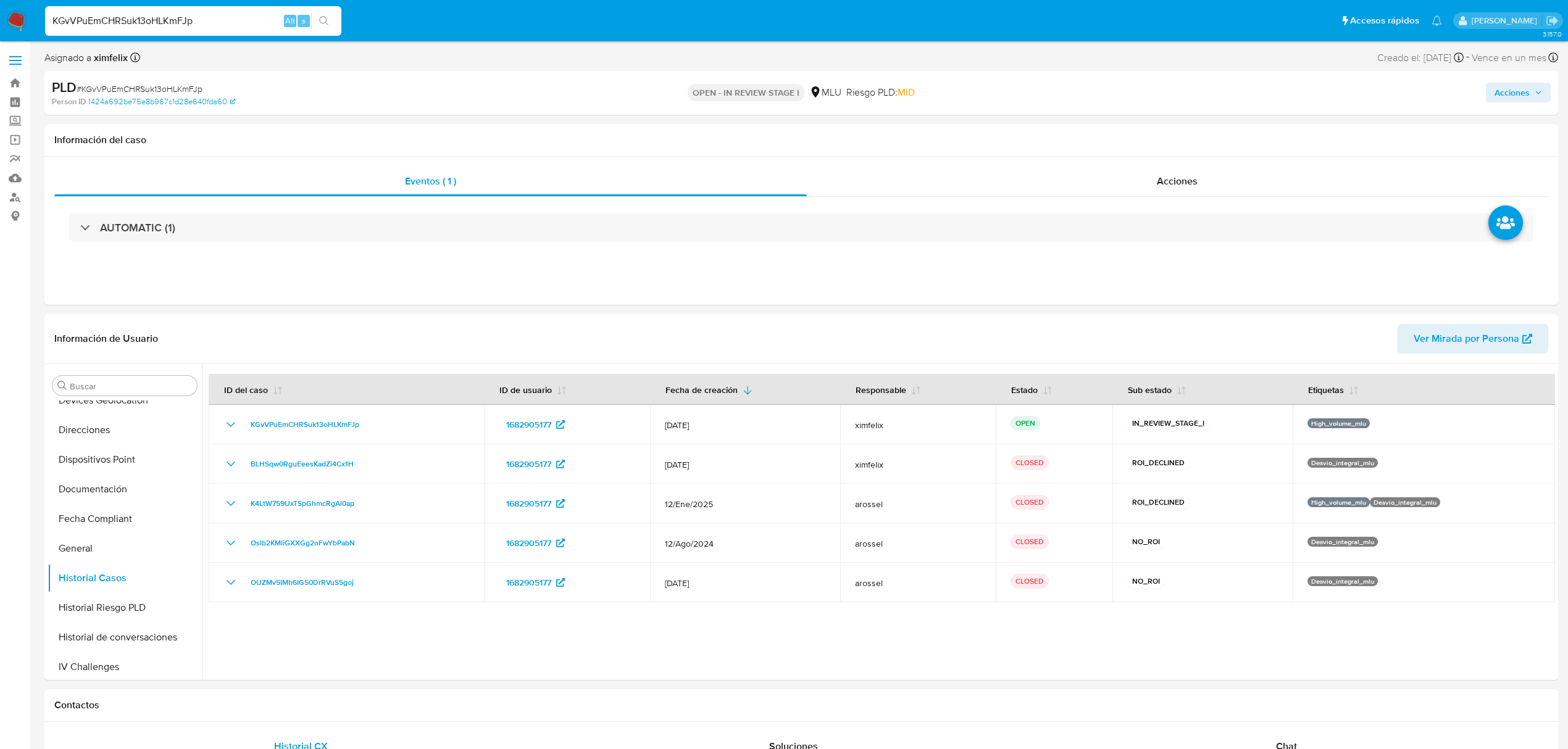
click at [146, 30] on div "KGvVPuEmCHRSuk13oHLKmFJp Alt s" at bounding box center [193, 21] width 296 height 30
click at [154, 18] on input "KGvVPuEmCHRSuk13oHLKmFJp" at bounding box center [193, 21] width 296 height 16
paste input "dUCR1LoGdUCORFTipTpaikD8"
type input "dUCR1LoGdUCORFTipTpaikD8"
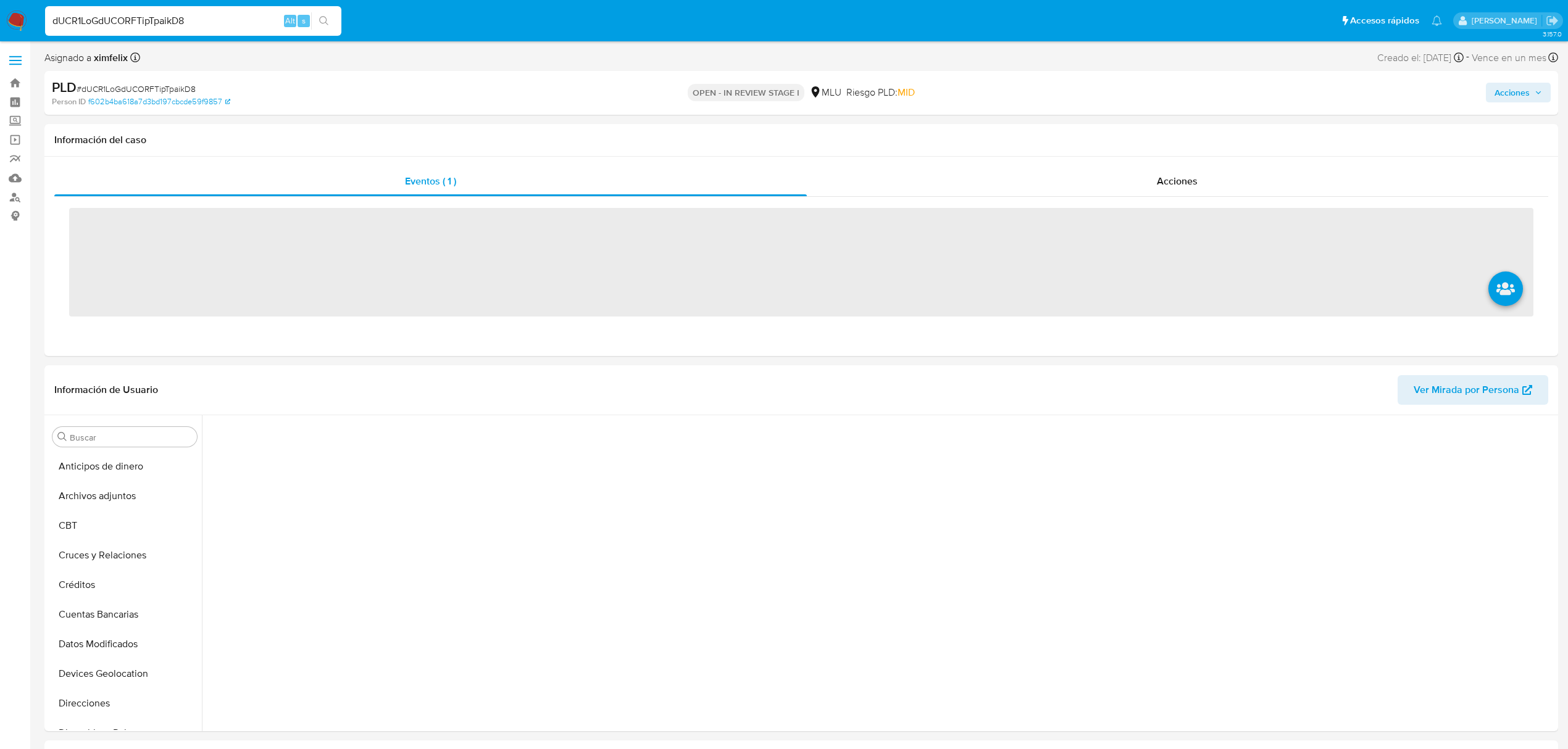
scroll to position [551, 0]
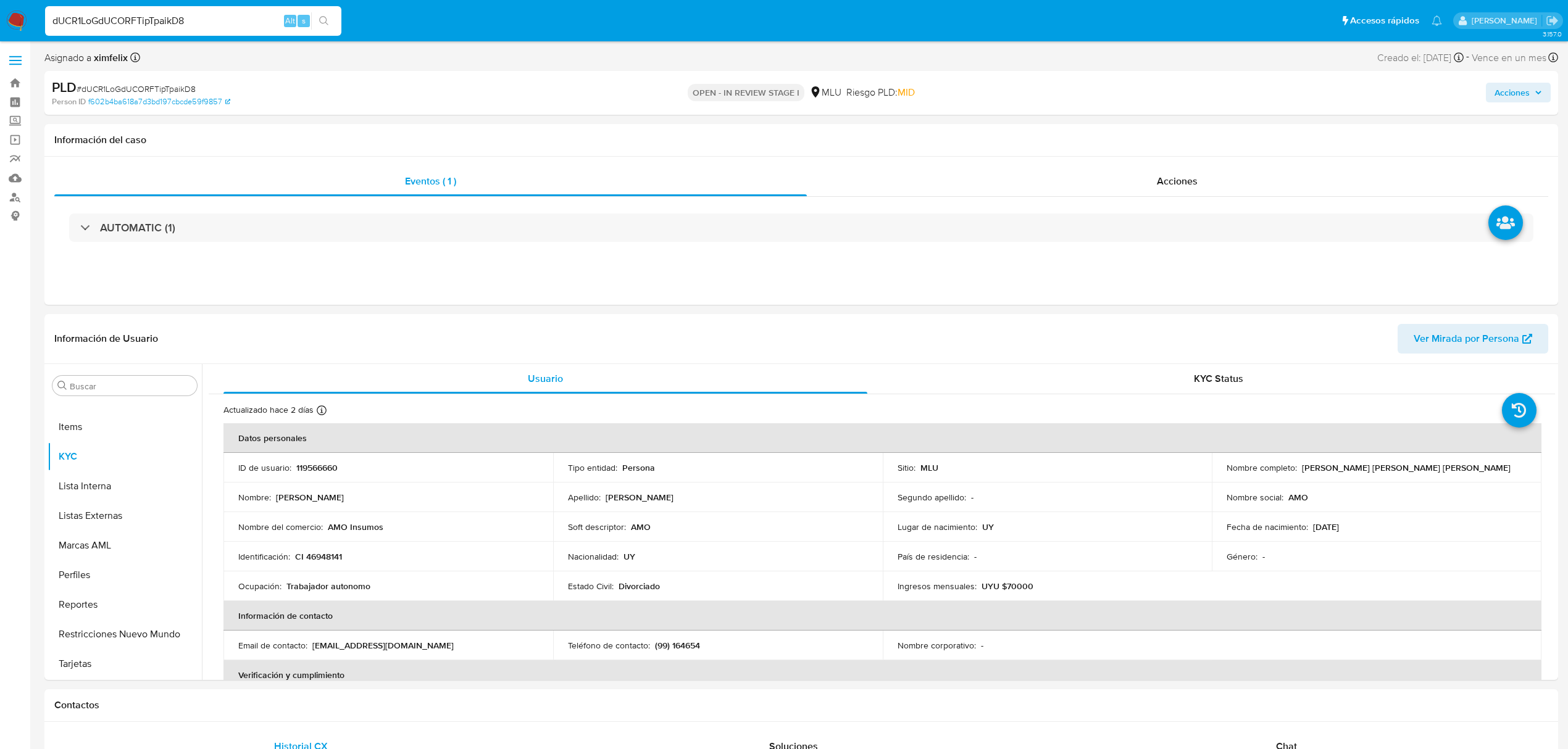
select select "10"
click at [103, 467] on button "Historial Casos" at bounding box center [120, 471] width 144 height 30
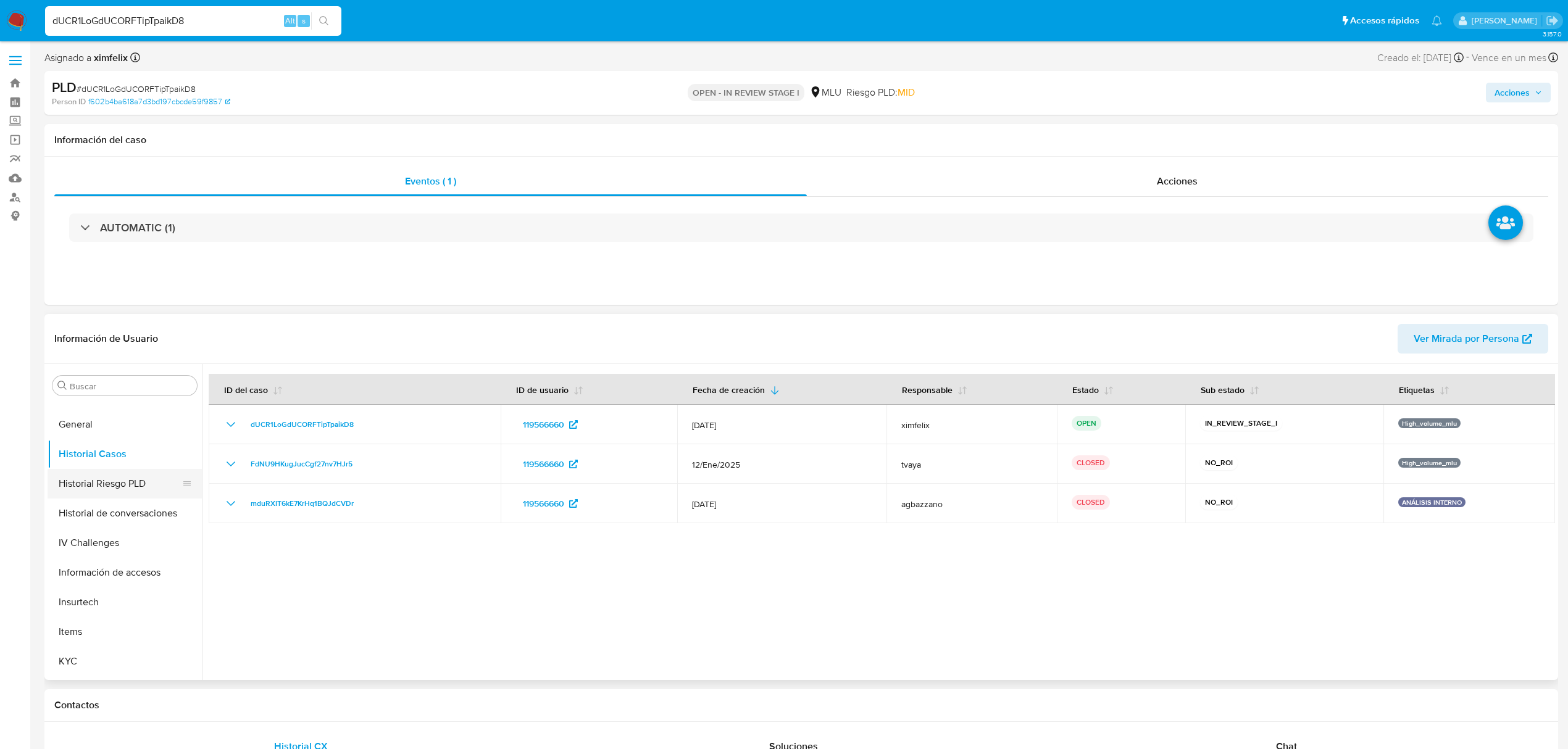
scroll to position [551, 0]
click at [106, 463] on button "KYC" at bounding box center [120, 457] width 144 height 30
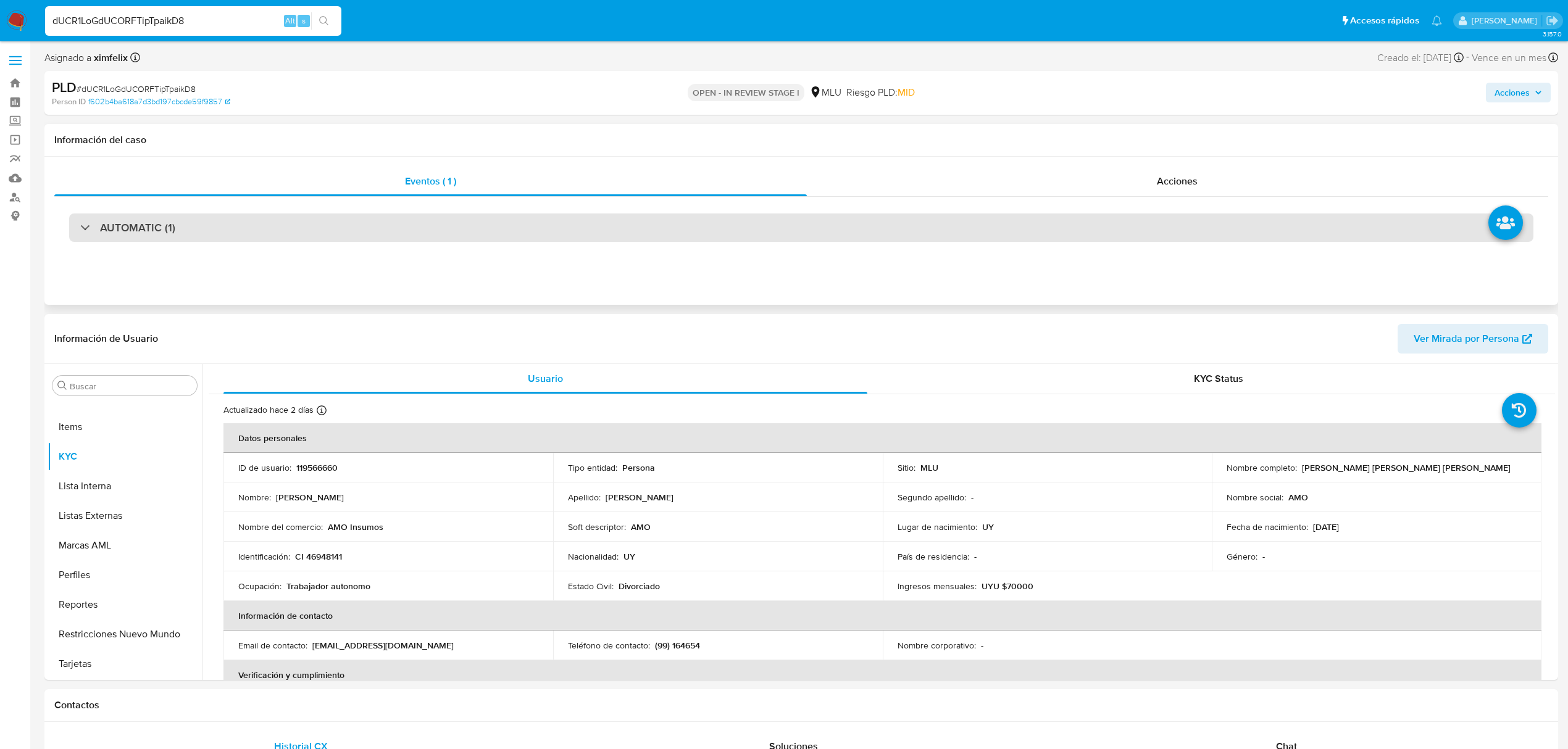
click at [212, 233] on div "AUTOMATIC (1)" at bounding box center [802, 228] width 1465 height 29
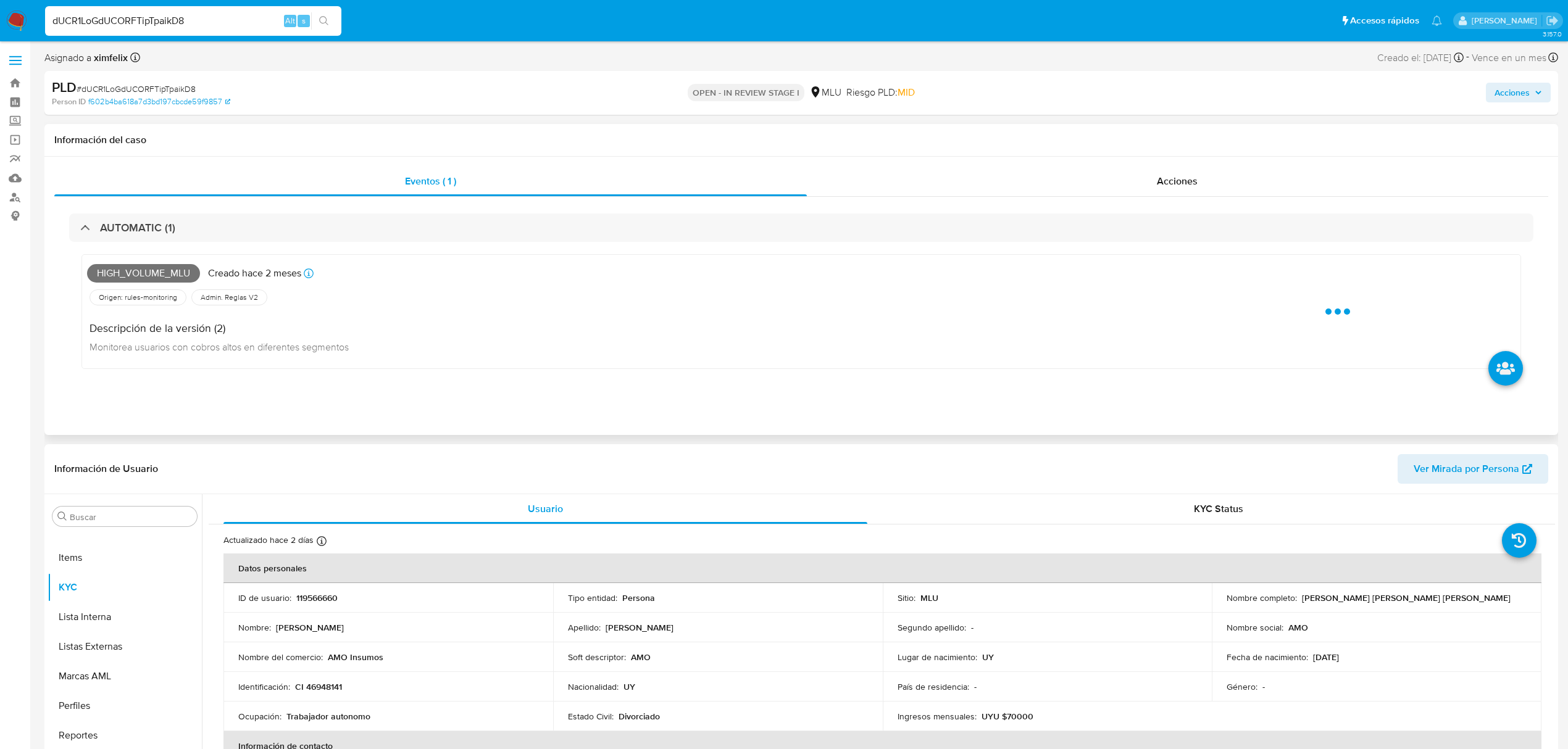
click at [162, 269] on span "High_volume_mlu" at bounding box center [144, 273] width 113 height 18
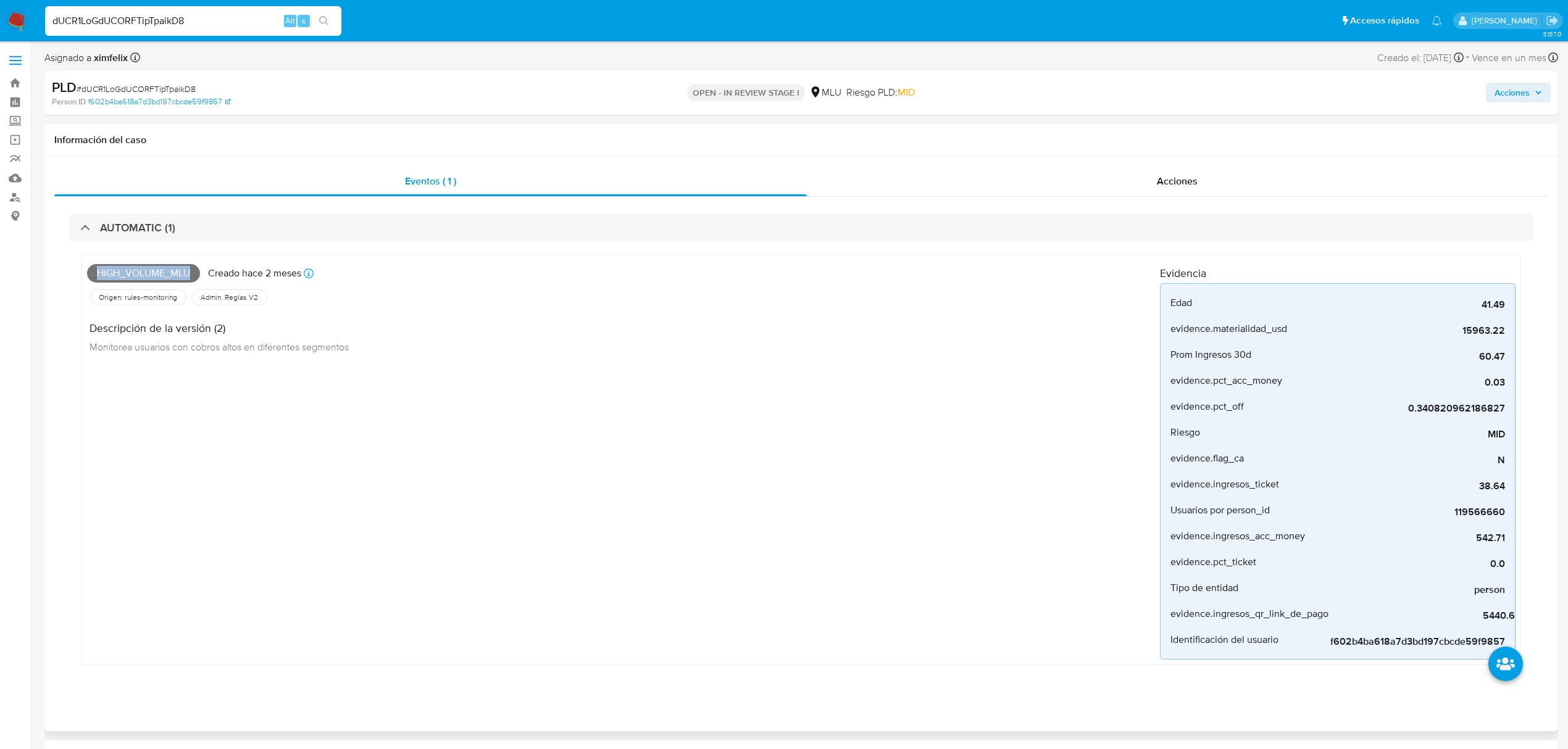
copy span "High_volume_mlu"
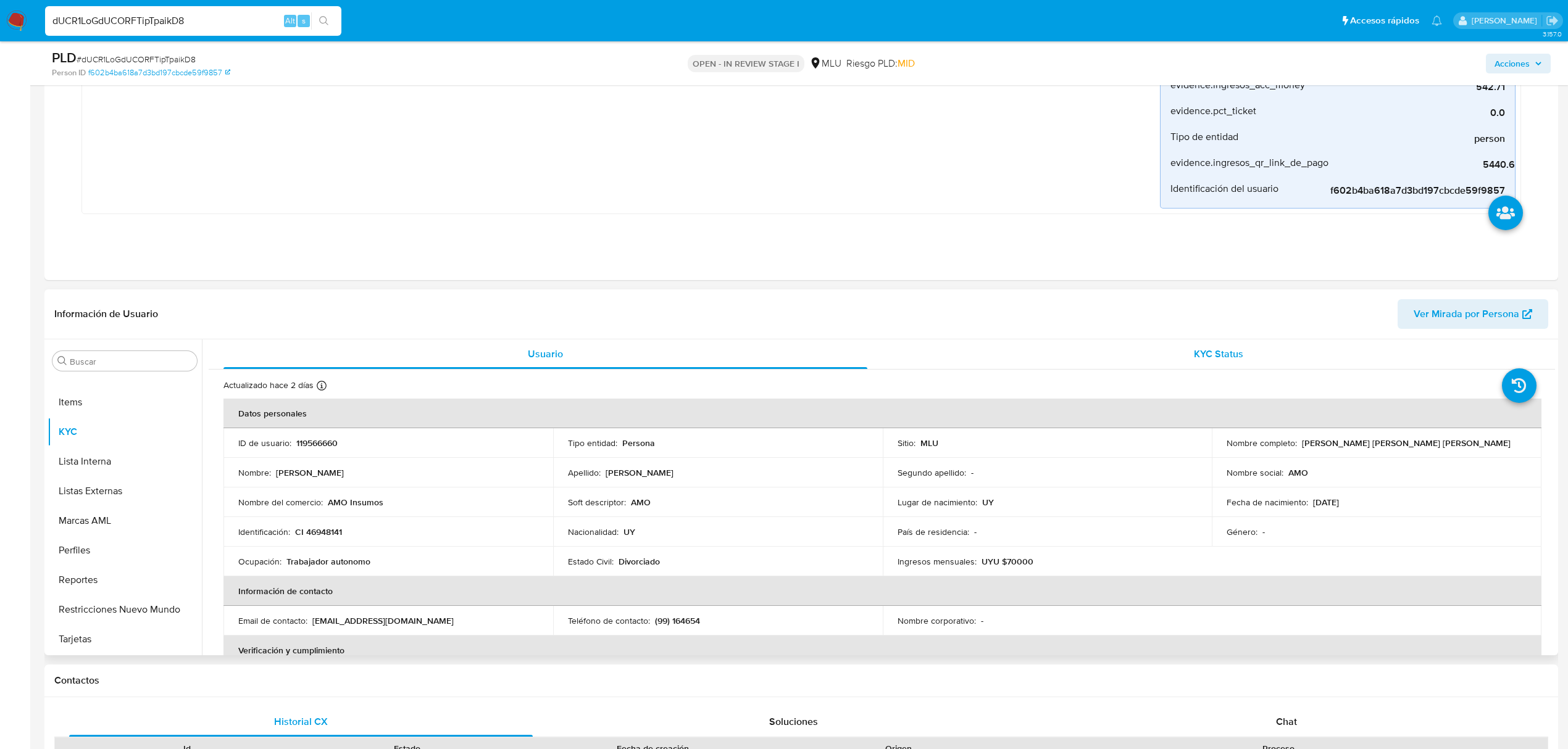
scroll to position [411, 0]
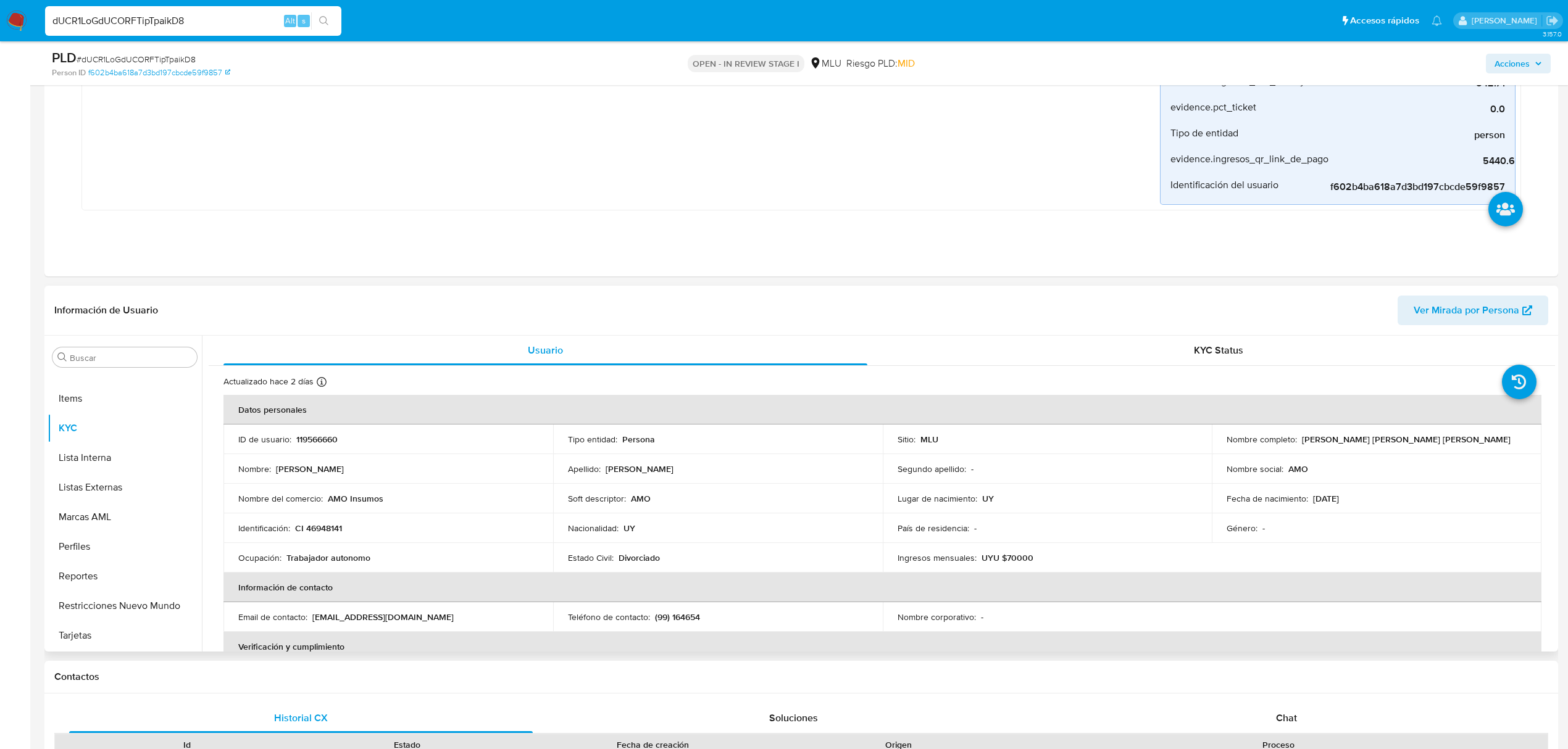
click at [1526, 317] on span "Ver Mirada por Persona" at bounding box center [1473, 310] width 118 height 27
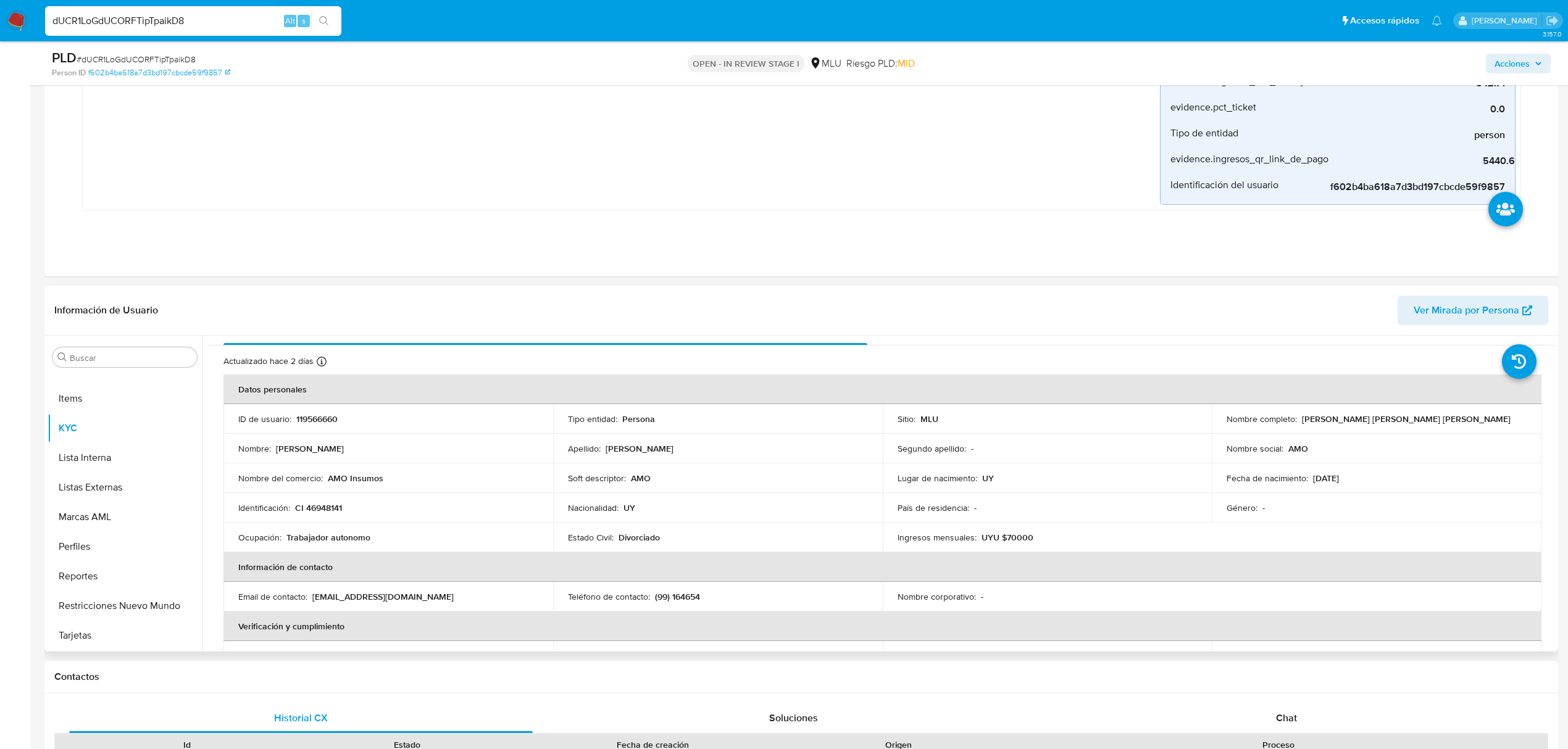
scroll to position [0, 0]
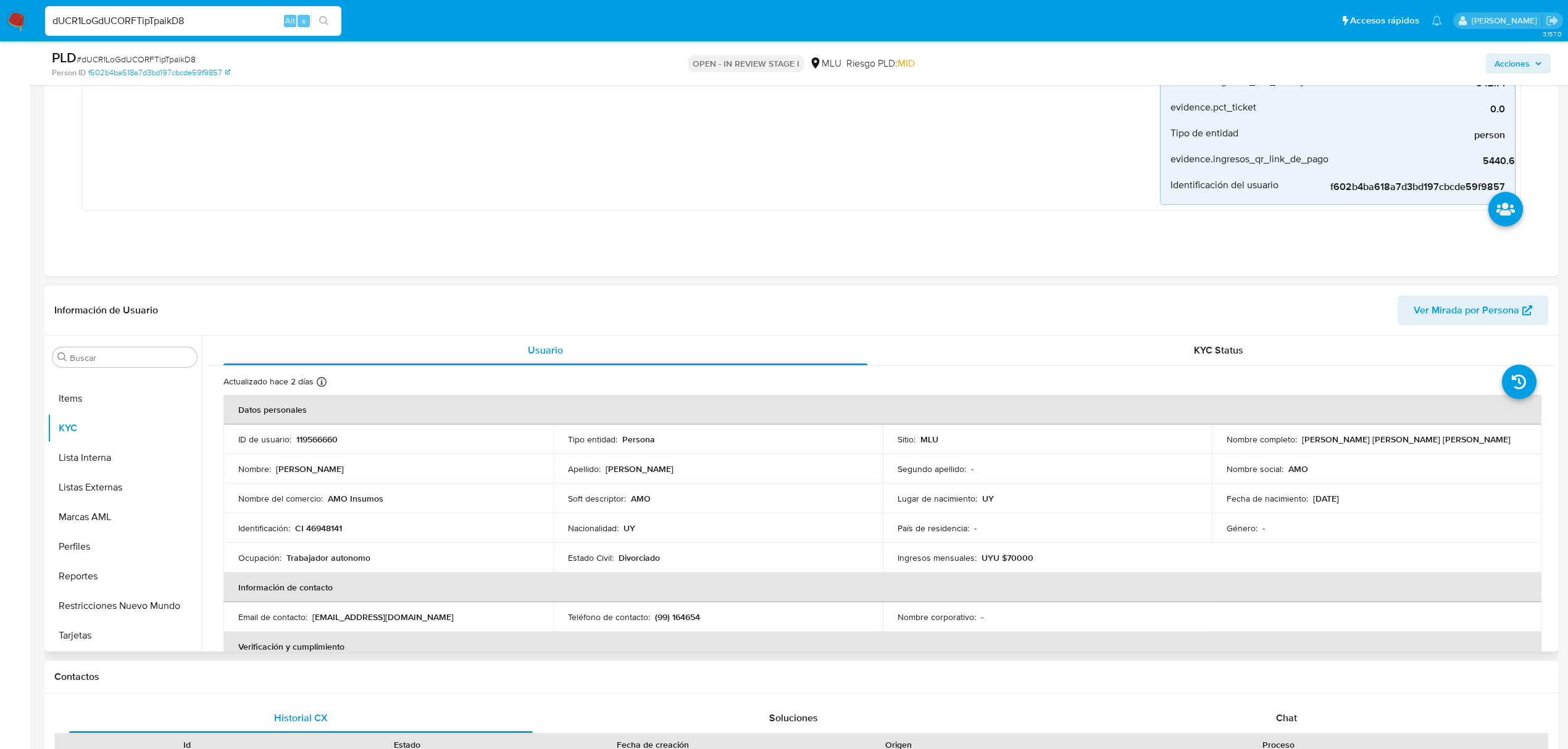
click at [323, 529] on p "CI 46948141" at bounding box center [318, 528] width 47 height 11
copy p "46948141"
click at [119, 429] on button "Archivos adjuntos" at bounding box center [120, 417] width 144 height 30
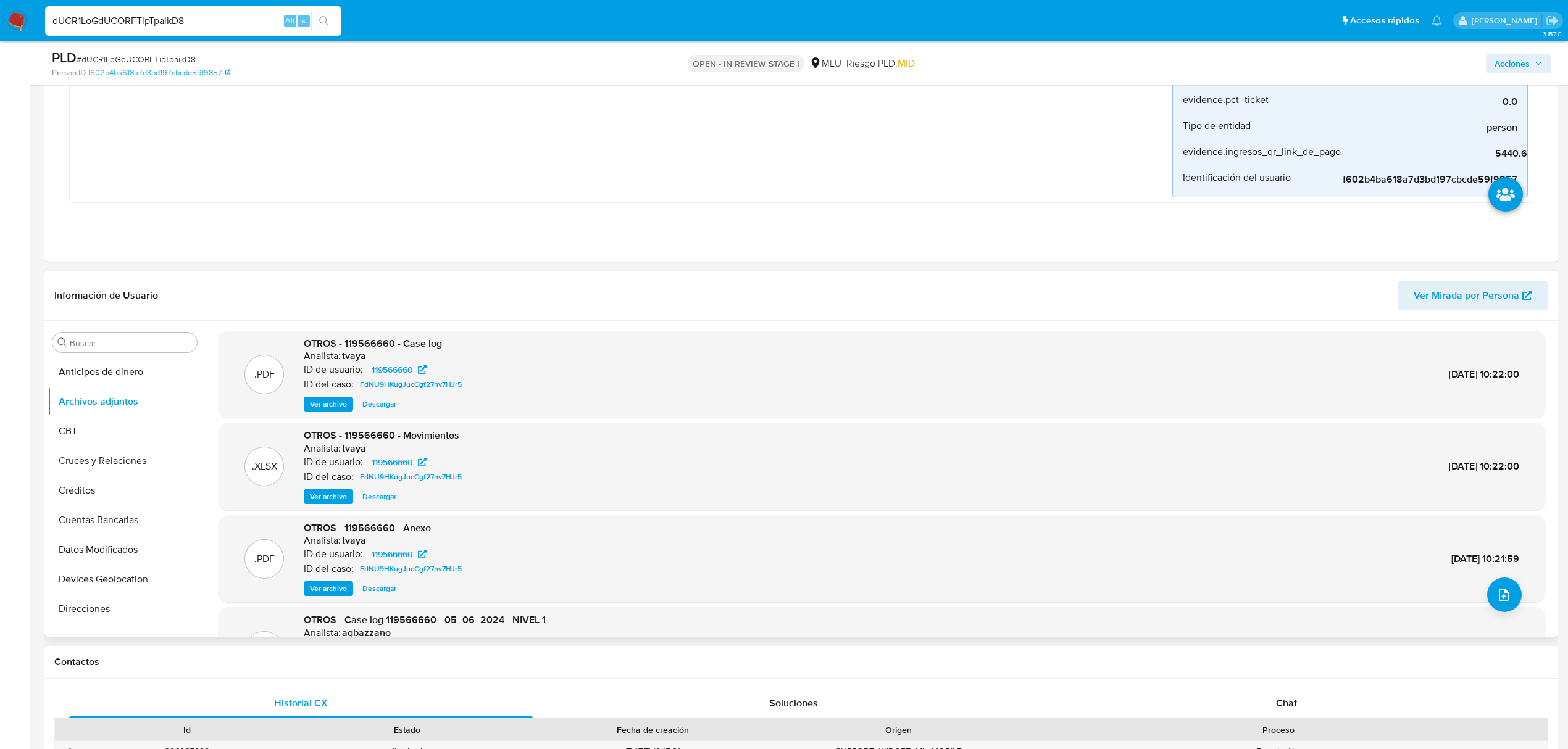
click at [332, 410] on span "Ver archivo" at bounding box center [328, 404] width 37 height 12
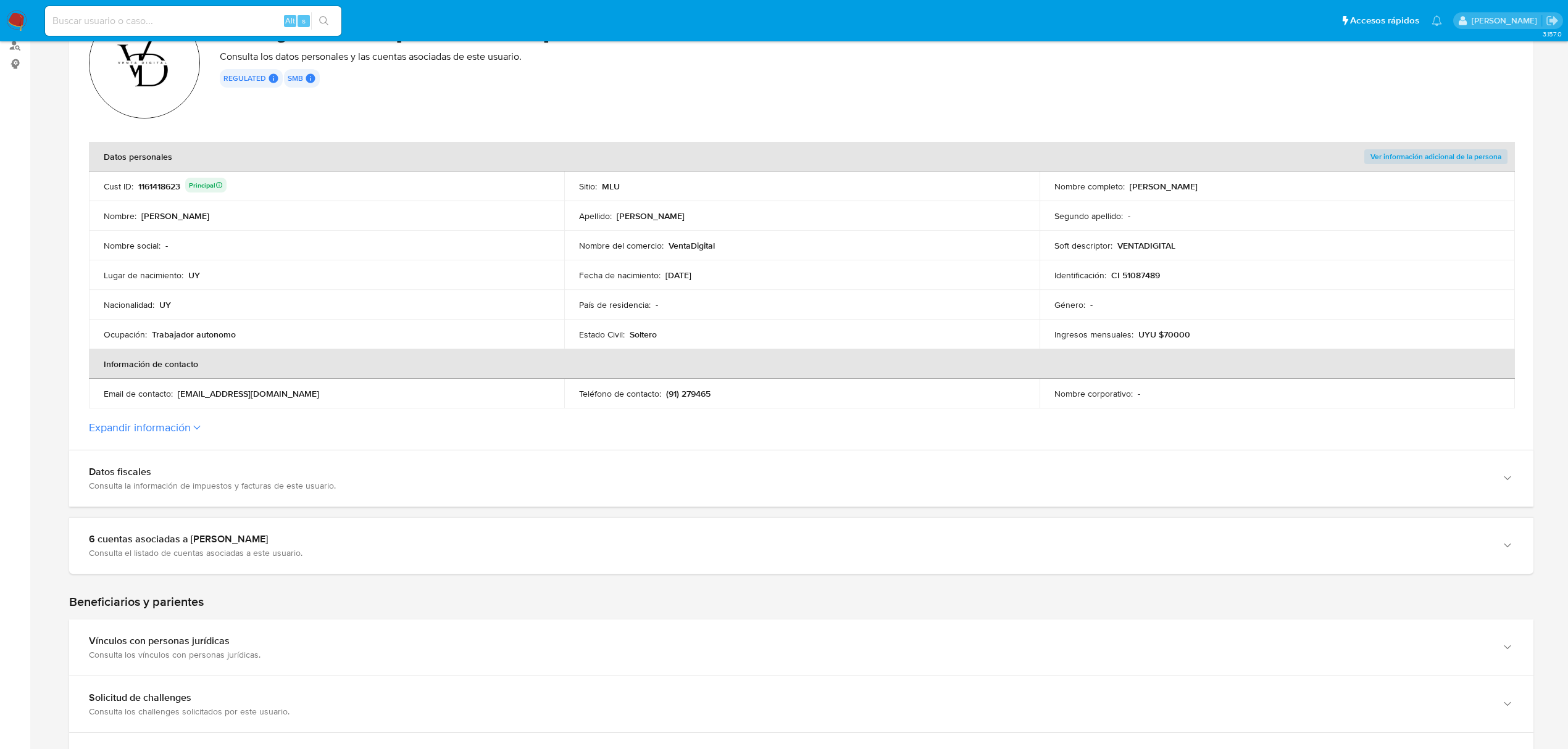
scroll to position [164, 0]
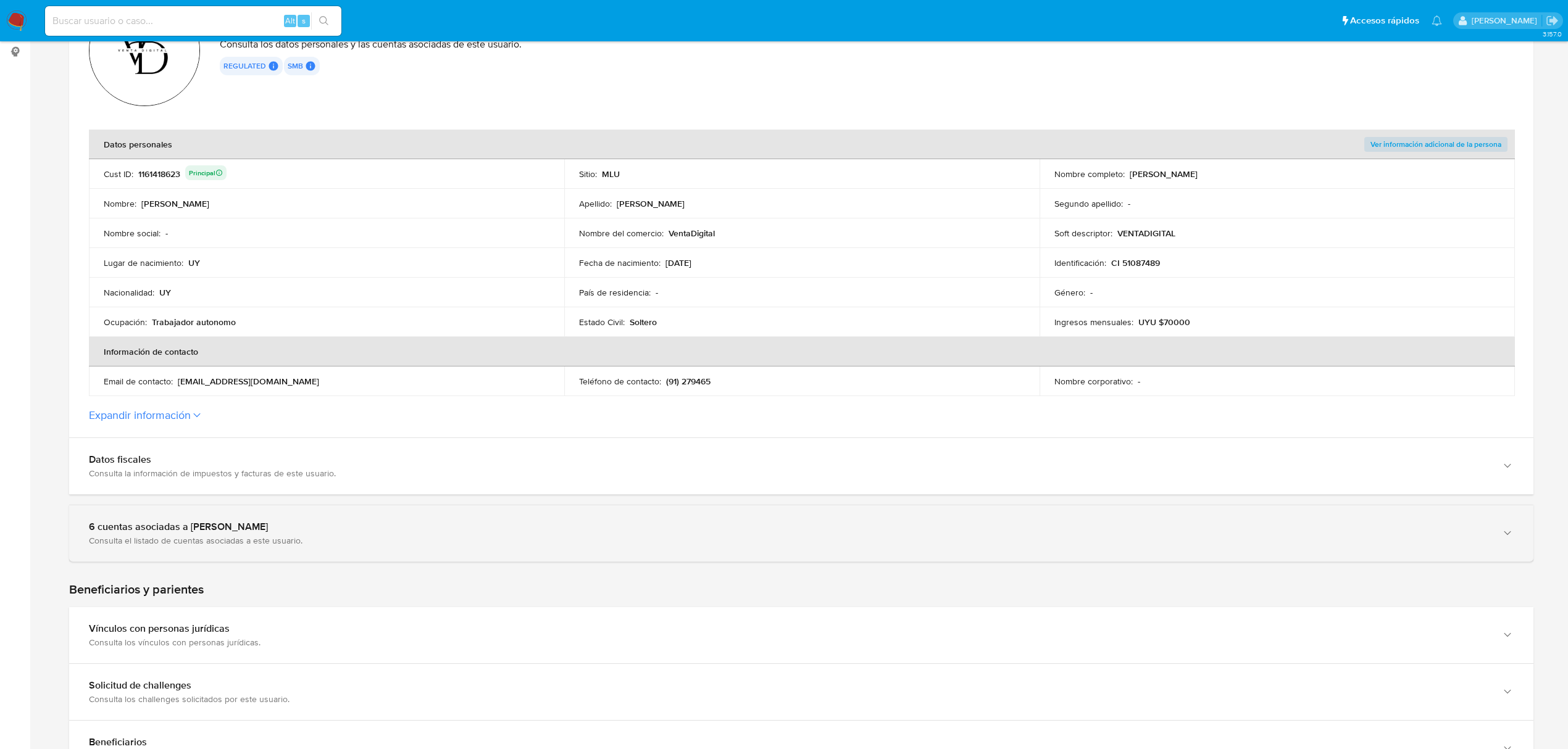
click at [451, 554] on div "6 cuentas asociadas a [PERSON_NAME] Consulta el listado de cuentas asociadas a …" at bounding box center [802, 533] width 1465 height 56
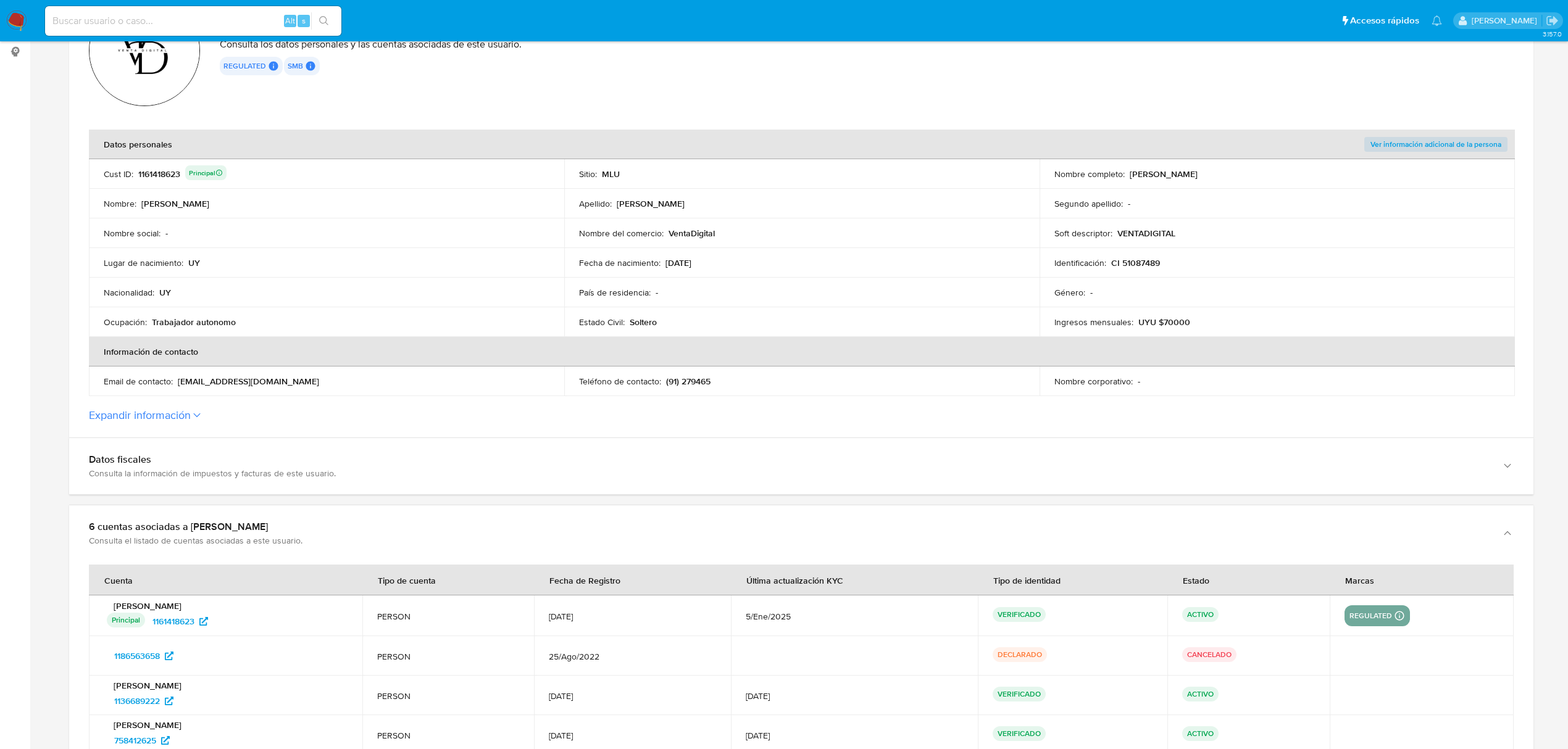
scroll to position [247, 0]
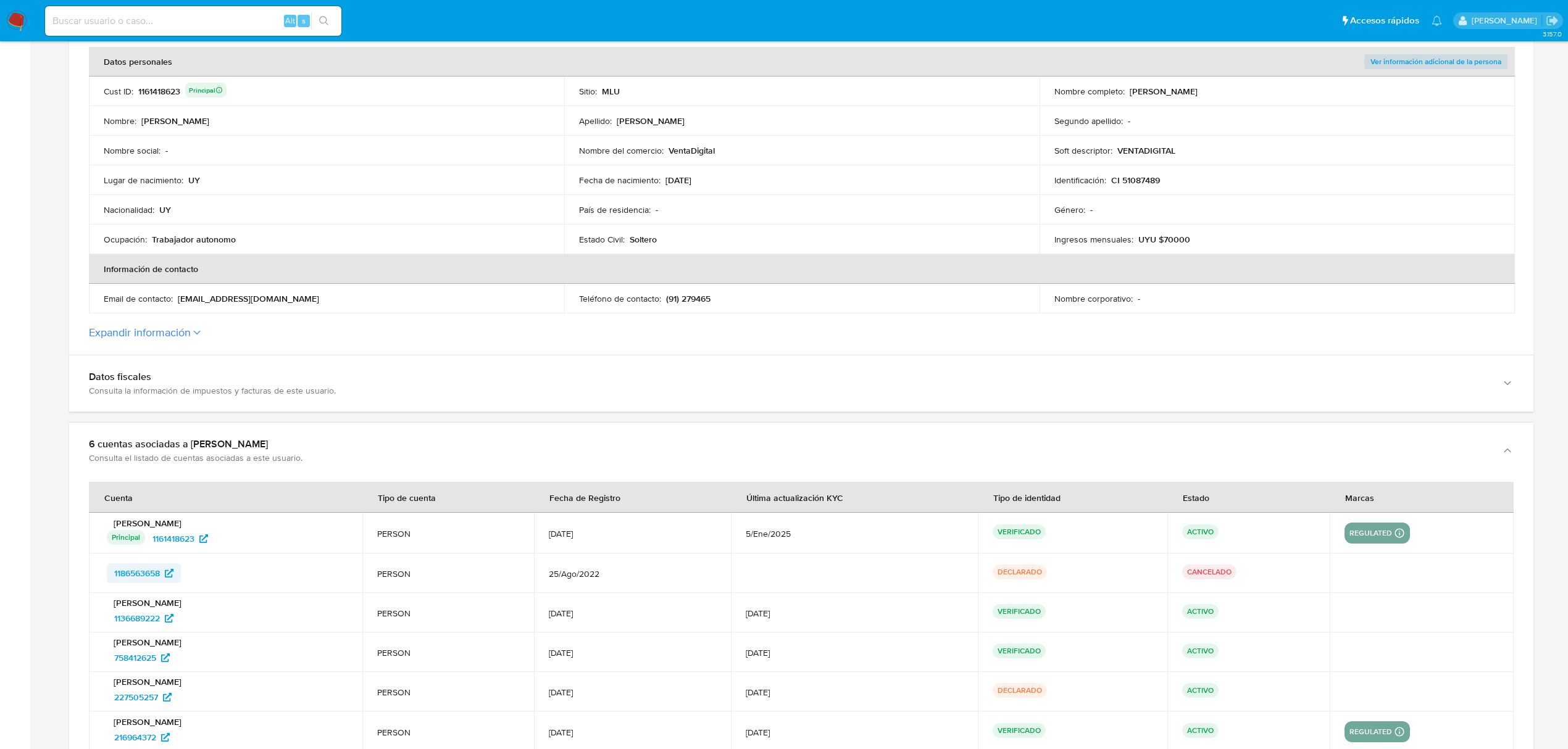
drag, startPoint x: 217, startPoint y: 567, endPoint x: 111, endPoint y: 578, distance: 106.6
click at [112, 578] on div "1186563658" at bounding box center [227, 573] width 241 height 20
drag, startPoint x: 191, startPoint y: 626, endPoint x: 95, endPoint y: 629, distance: 96.0
click at [95, 629] on td "[PERSON_NAME] 1136689222" at bounding box center [226, 613] width 274 height 39
drag, startPoint x: 188, startPoint y: 662, endPoint x: 110, endPoint y: 660, distance: 78.0
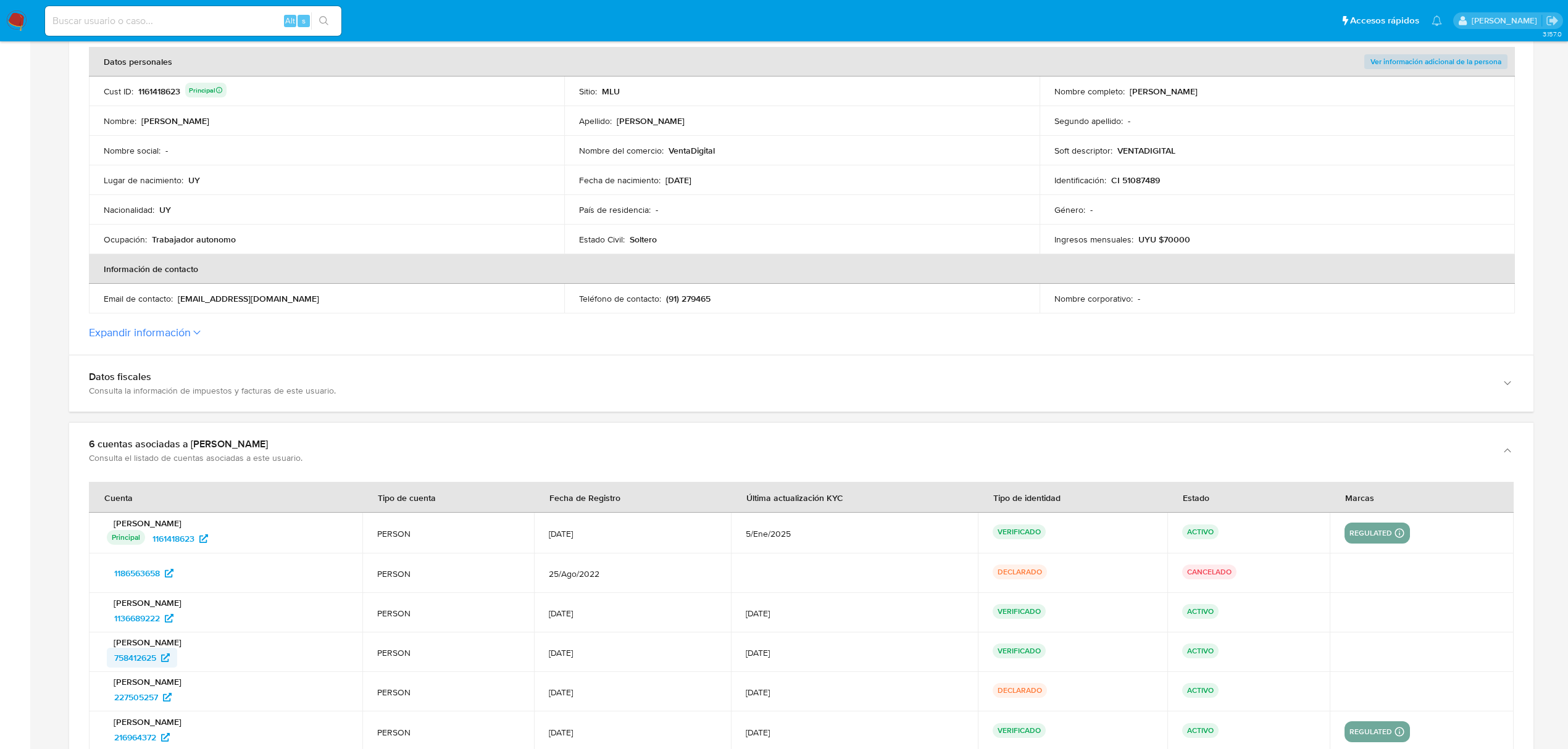
click at [110, 660] on div "758412625" at bounding box center [227, 658] width 241 height 20
drag, startPoint x: 205, startPoint y: 702, endPoint x: 104, endPoint y: 708, distance: 101.2
click at [106, 708] on td "[PERSON_NAME] 227505257" at bounding box center [226, 692] width 274 height 39
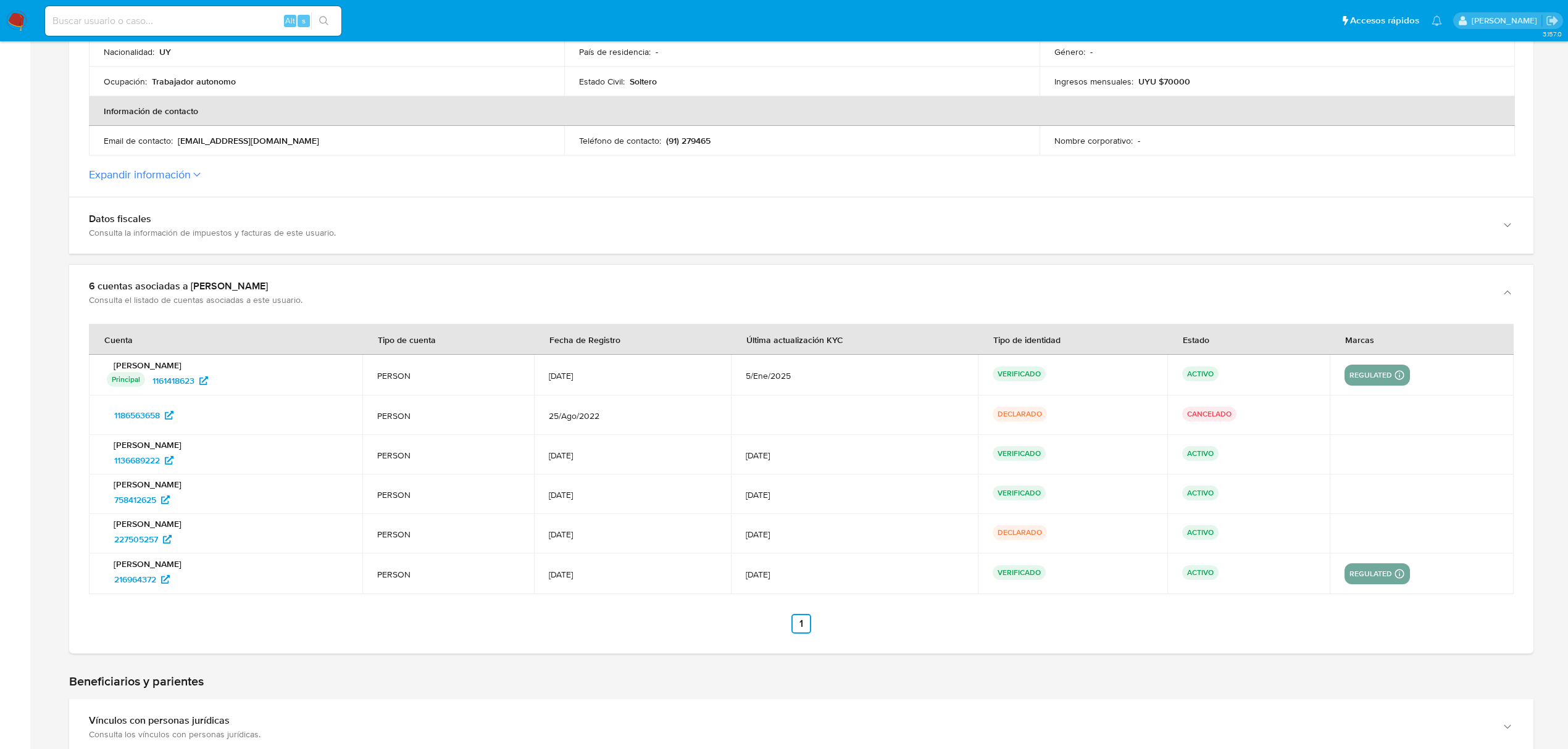
scroll to position [411, 0]
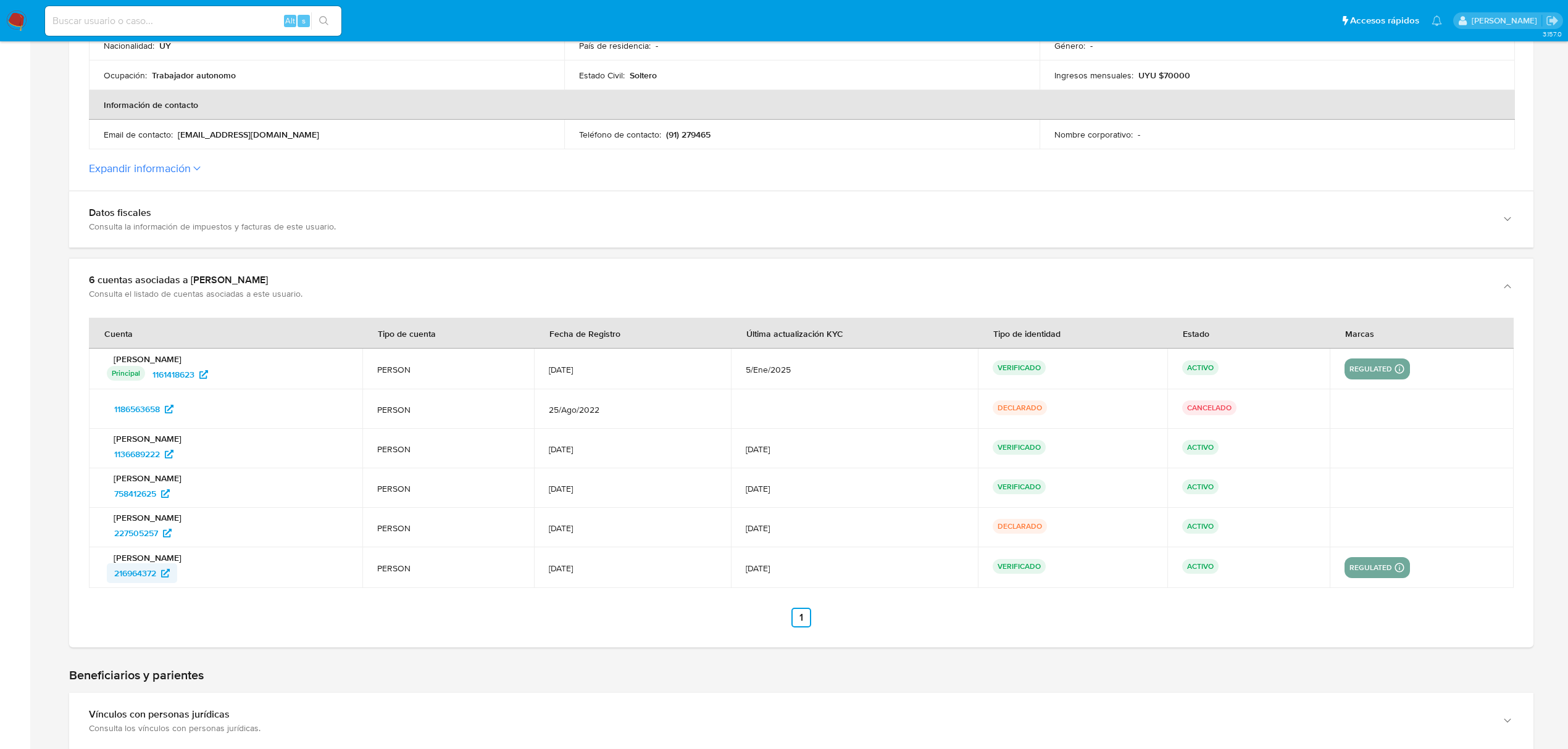
drag, startPoint x: 181, startPoint y: 576, endPoint x: 111, endPoint y: 582, distance: 70.3
click at [111, 582] on div "216964372" at bounding box center [227, 573] width 241 height 20
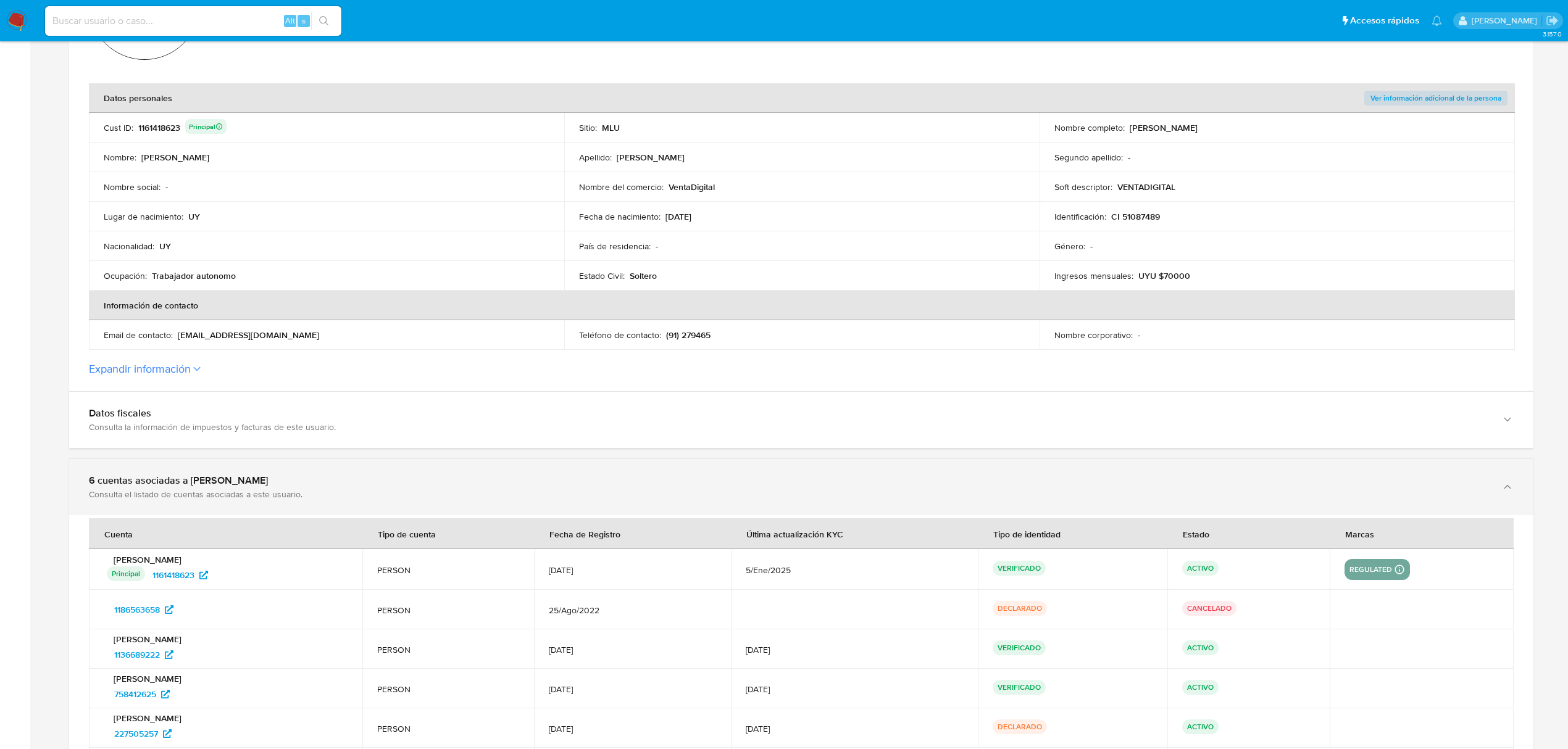
scroll to position [0, 0]
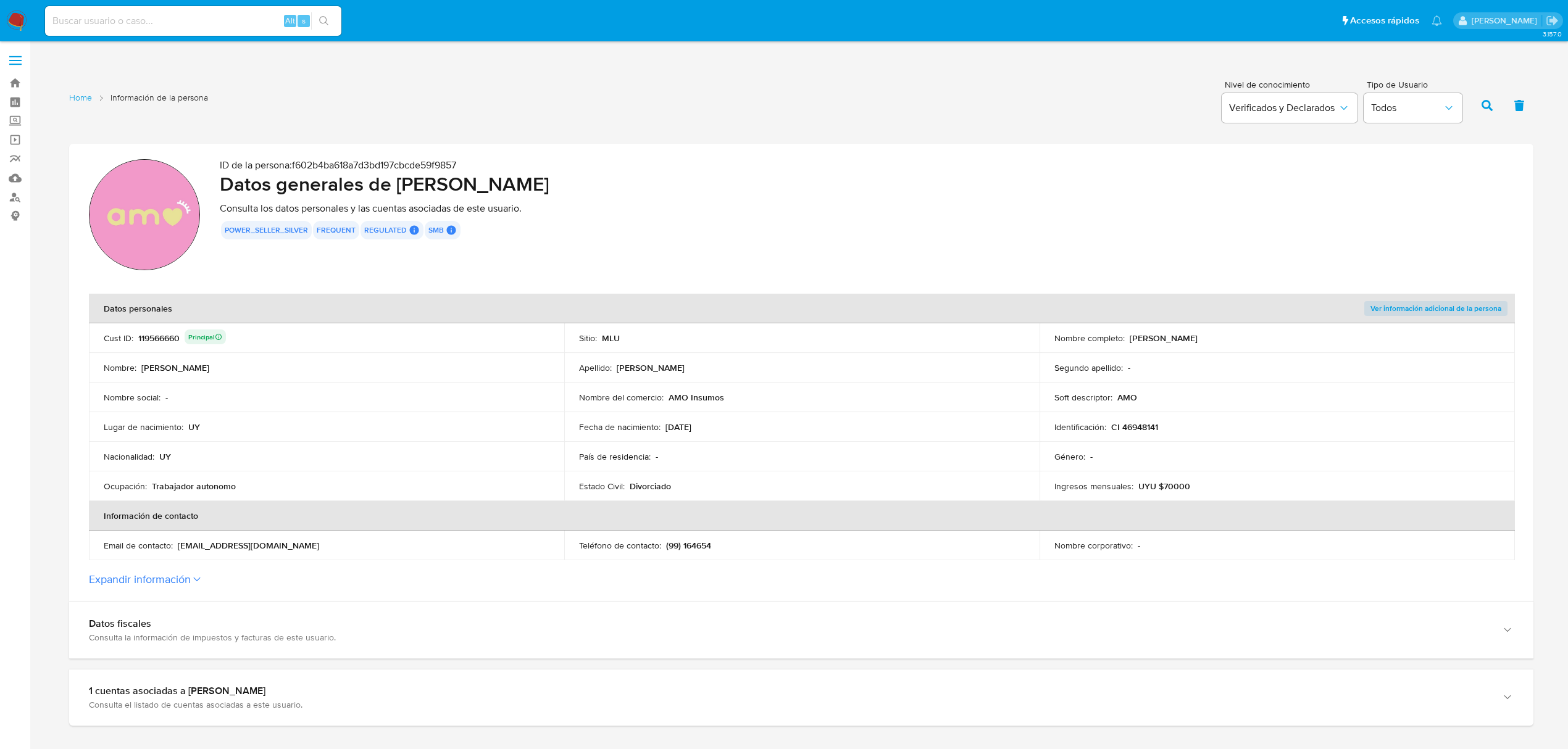
drag, startPoint x: 1258, startPoint y: 336, endPoint x: 1131, endPoint y: 339, distance: 127.0
click at [1131, 339] on div "Nombre completo : [PERSON_NAME]" at bounding box center [1277, 338] width 446 height 11
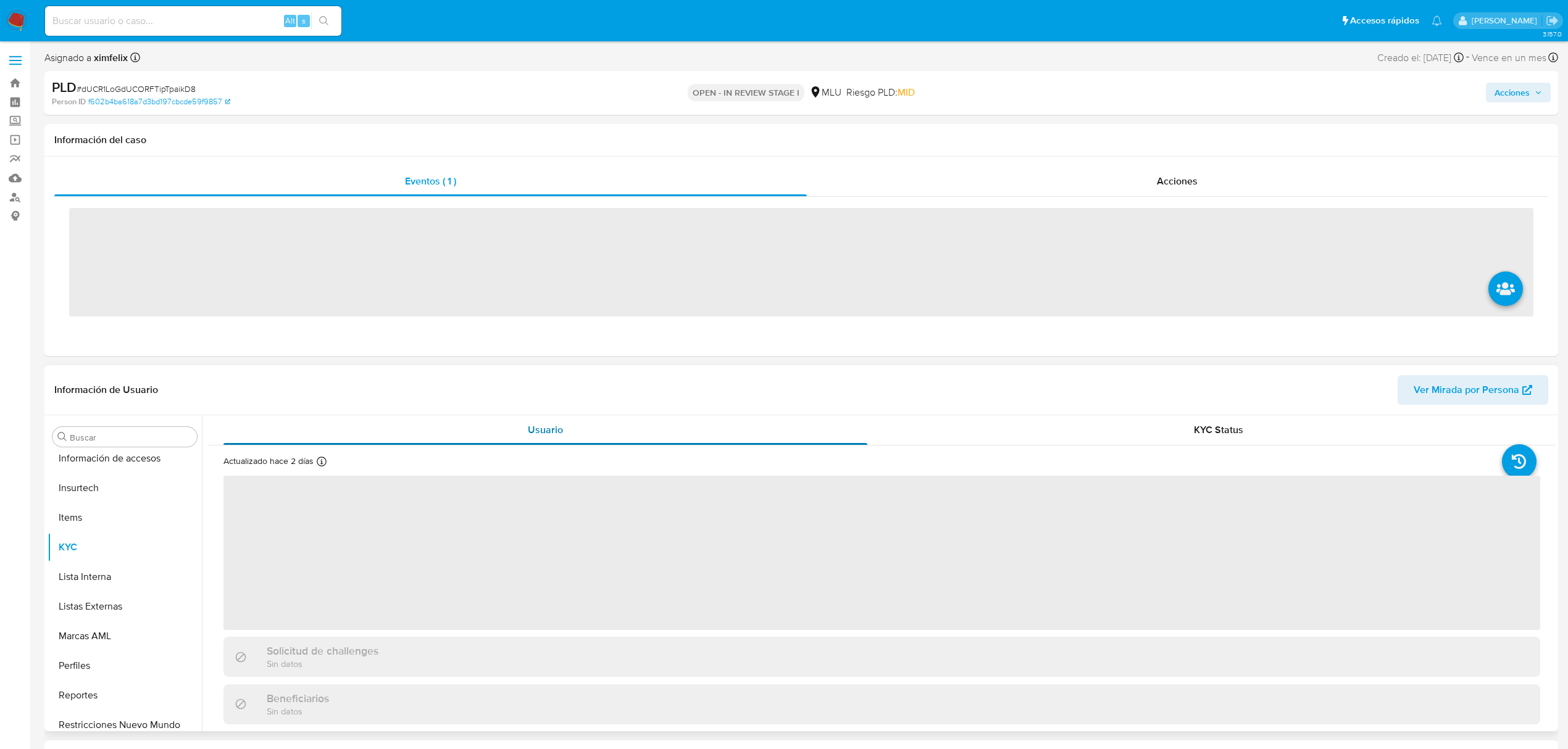
scroll to position [551, 0]
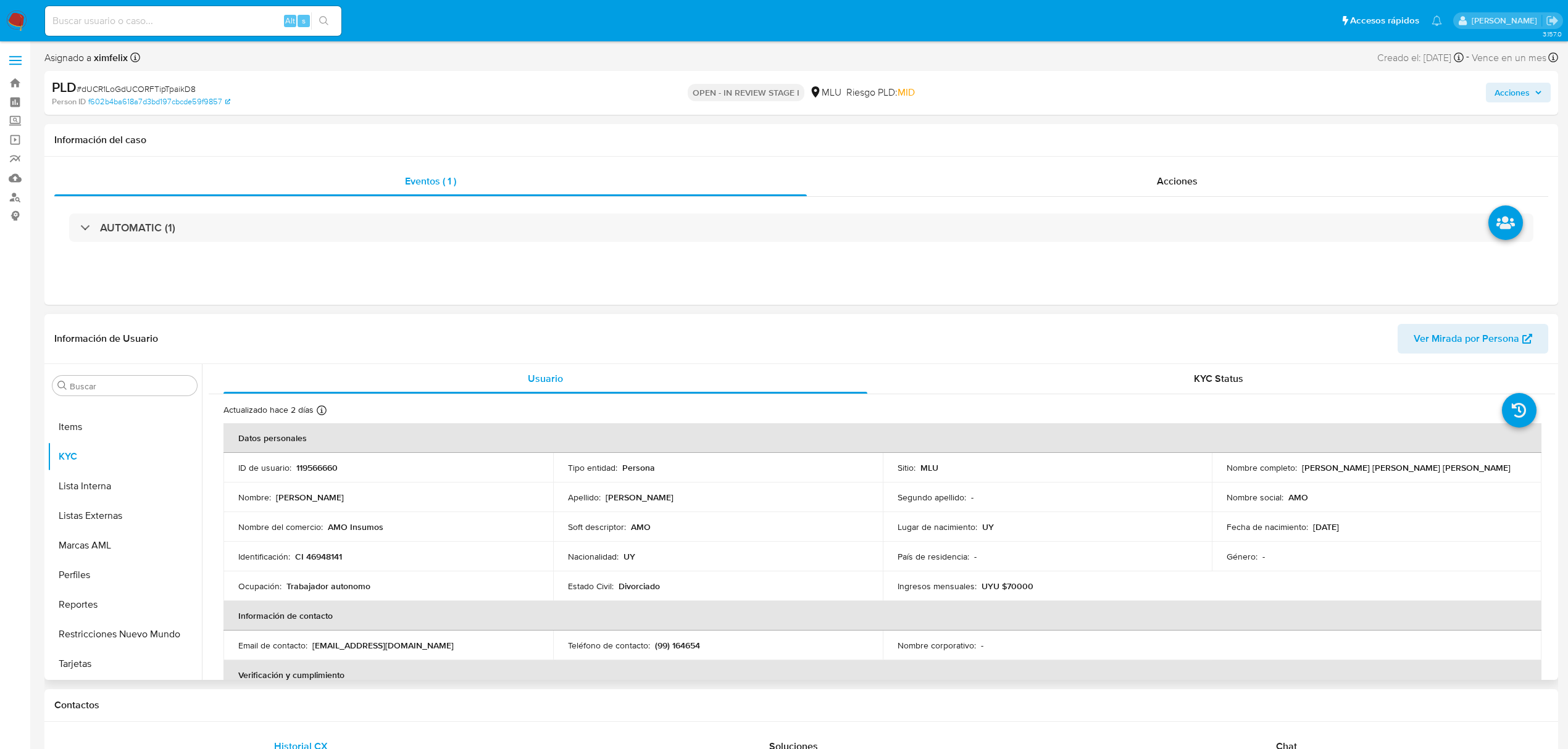
select select "10"
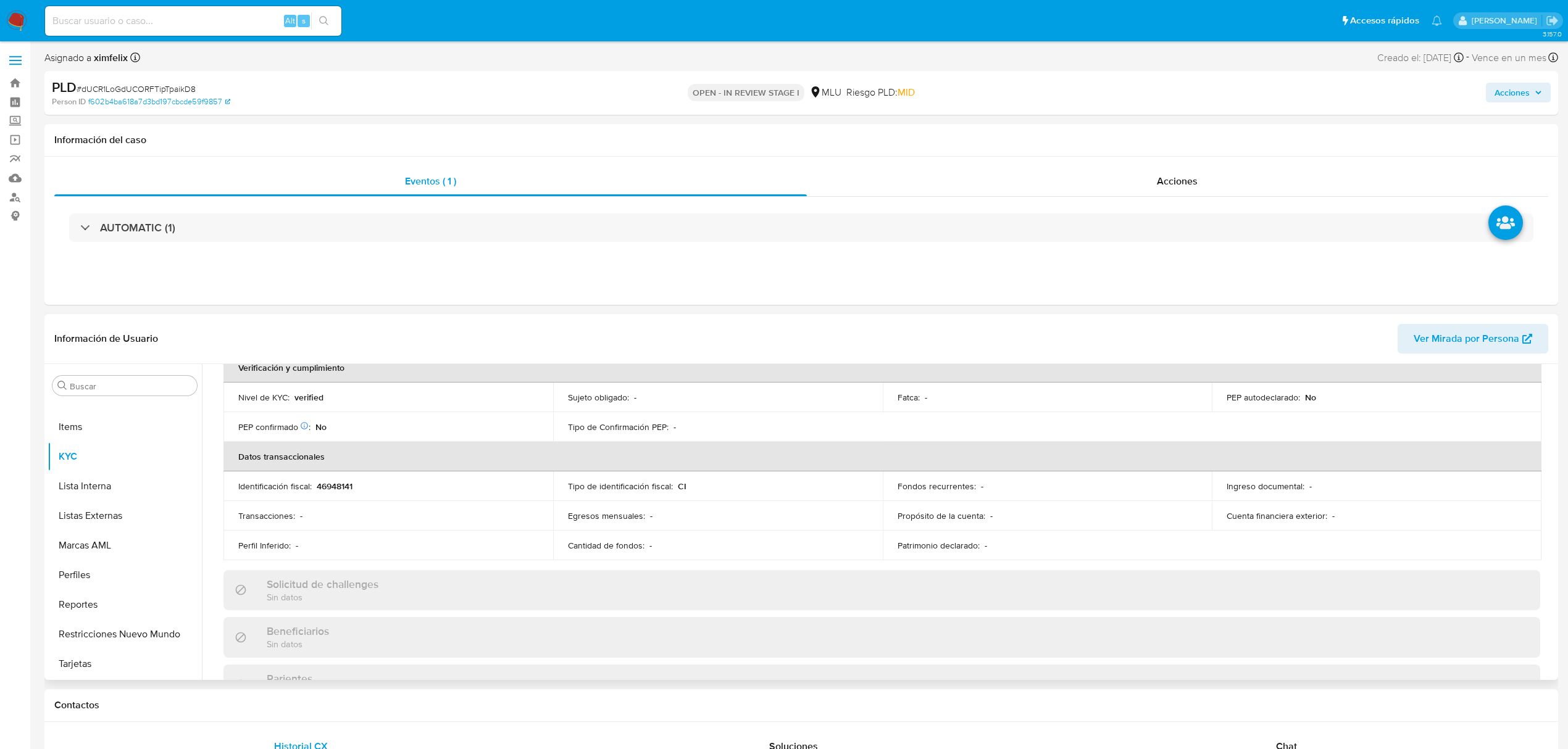
scroll to position [0, 0]
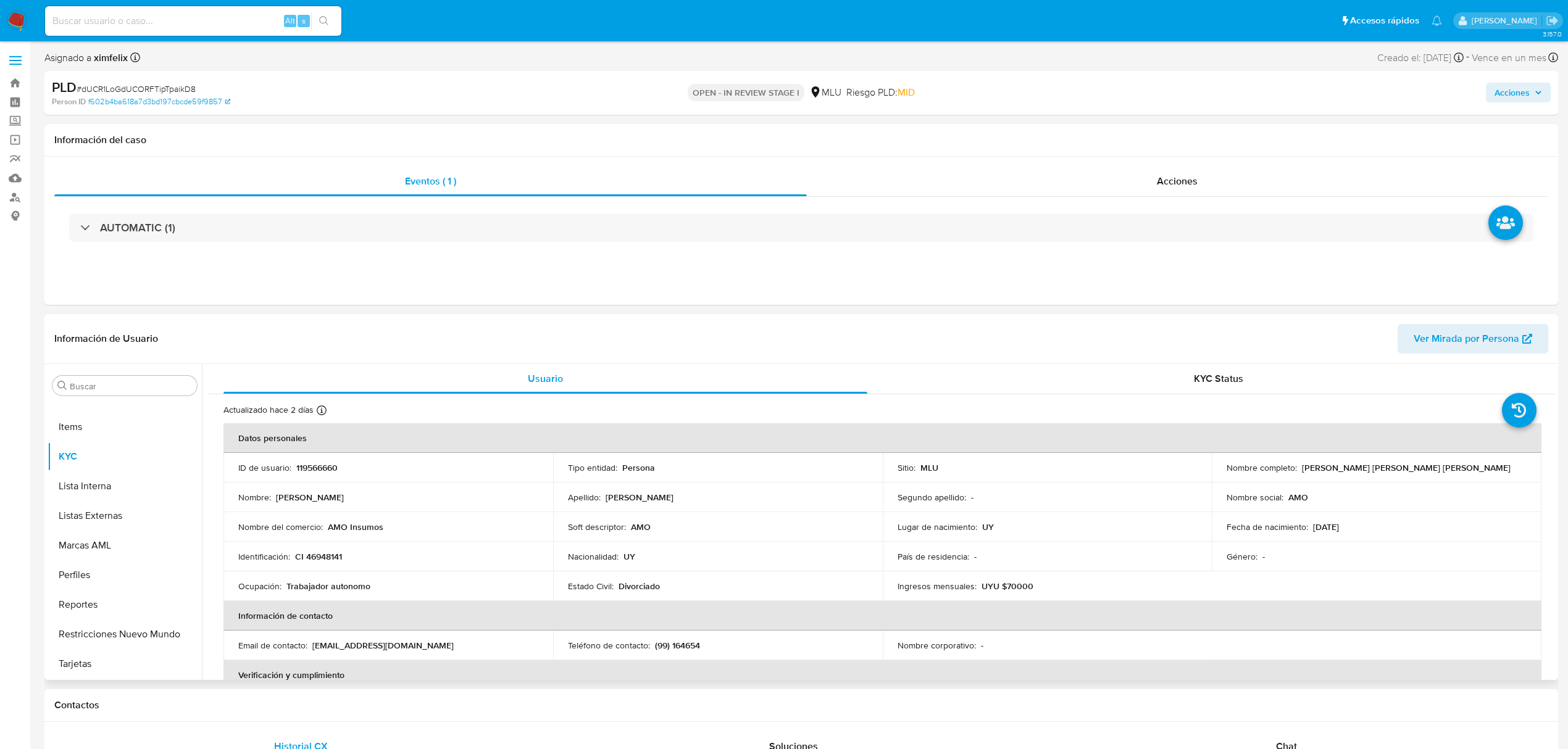
click at [320, 474] on td "ID de usuario : 119566660" at bounding box center [388, 468] width 329 height 30
click at [323, 469] on p "119566660" at bounding box center [316, 467] width 42 height 11
copy p "119566660"
drag, startPoint x: 349, startPoint y: 590, endPoint x: 287, endPoint y: 591, distance: 62.0
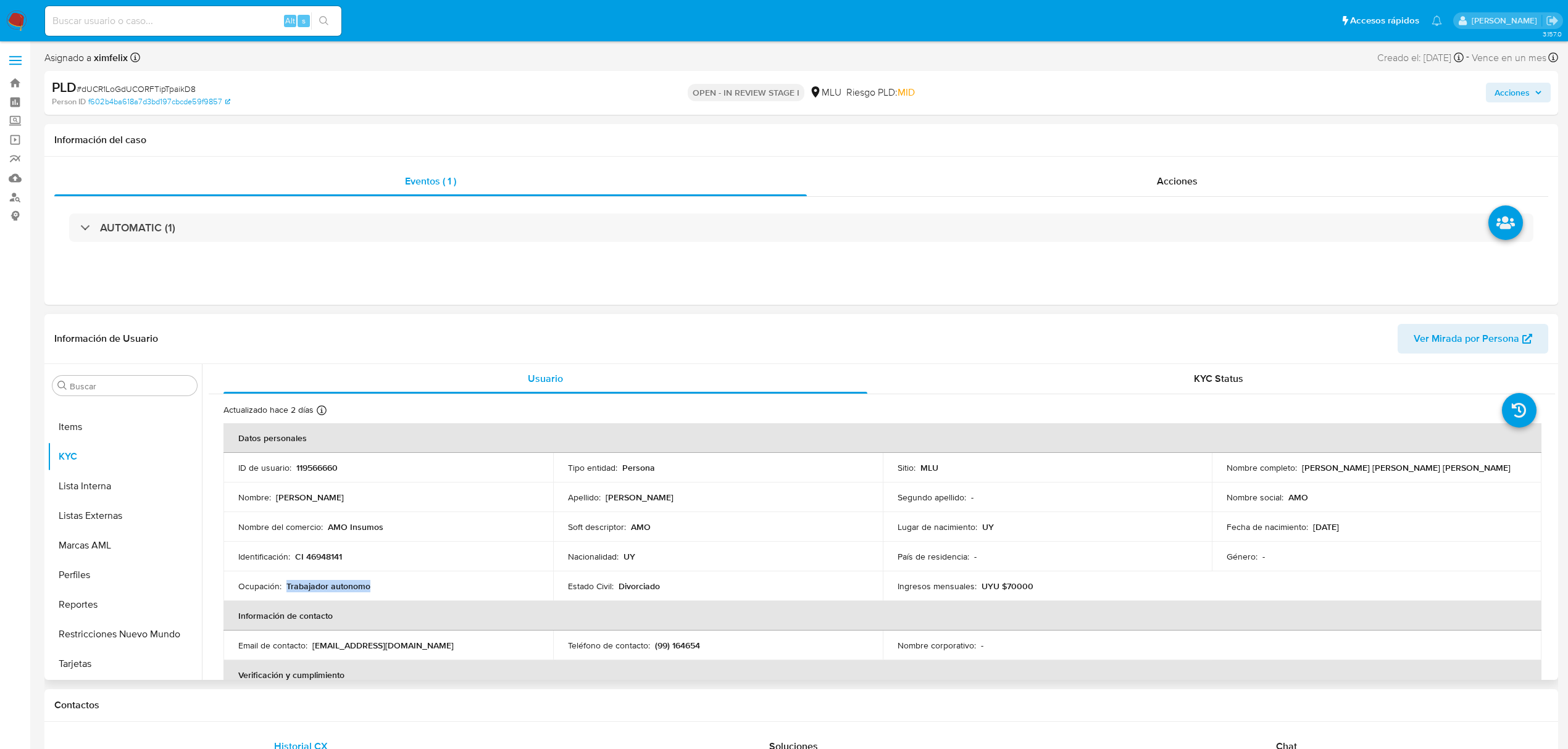
click at [287, 591] on td "Ocupación : Trabajador autonomo" at bounding box center [388, 586] width 329 height 30
copy p "Trabajador autonomo"
drag, startPoint x: 391, startPoint y: 529, endPoint x: 322, endPoint y: 529, distance: 69.0
click at [322, 529] on div "Nombre del comercio : AMO Insumos" at bounding box center [388, 527] width 300 height 11
copy div "AMO Insumos"
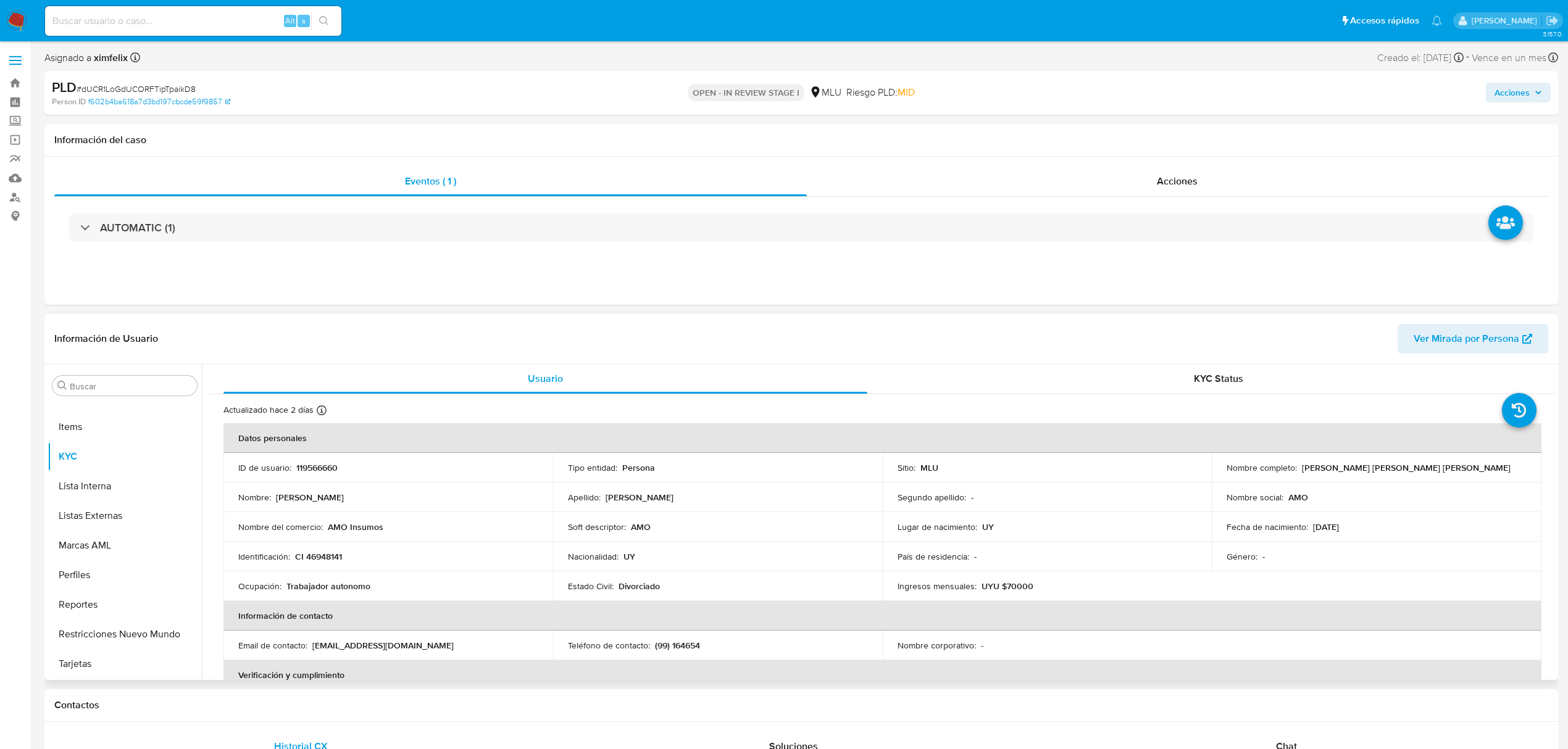
click at [1017, 585] on p "UYU $70000" at bounding box center [1007, 586] width 52 height 11
copy p "70000"
click at [118, 593] on button "Reportes" at bounding box center [125, 605] width 154 height 30
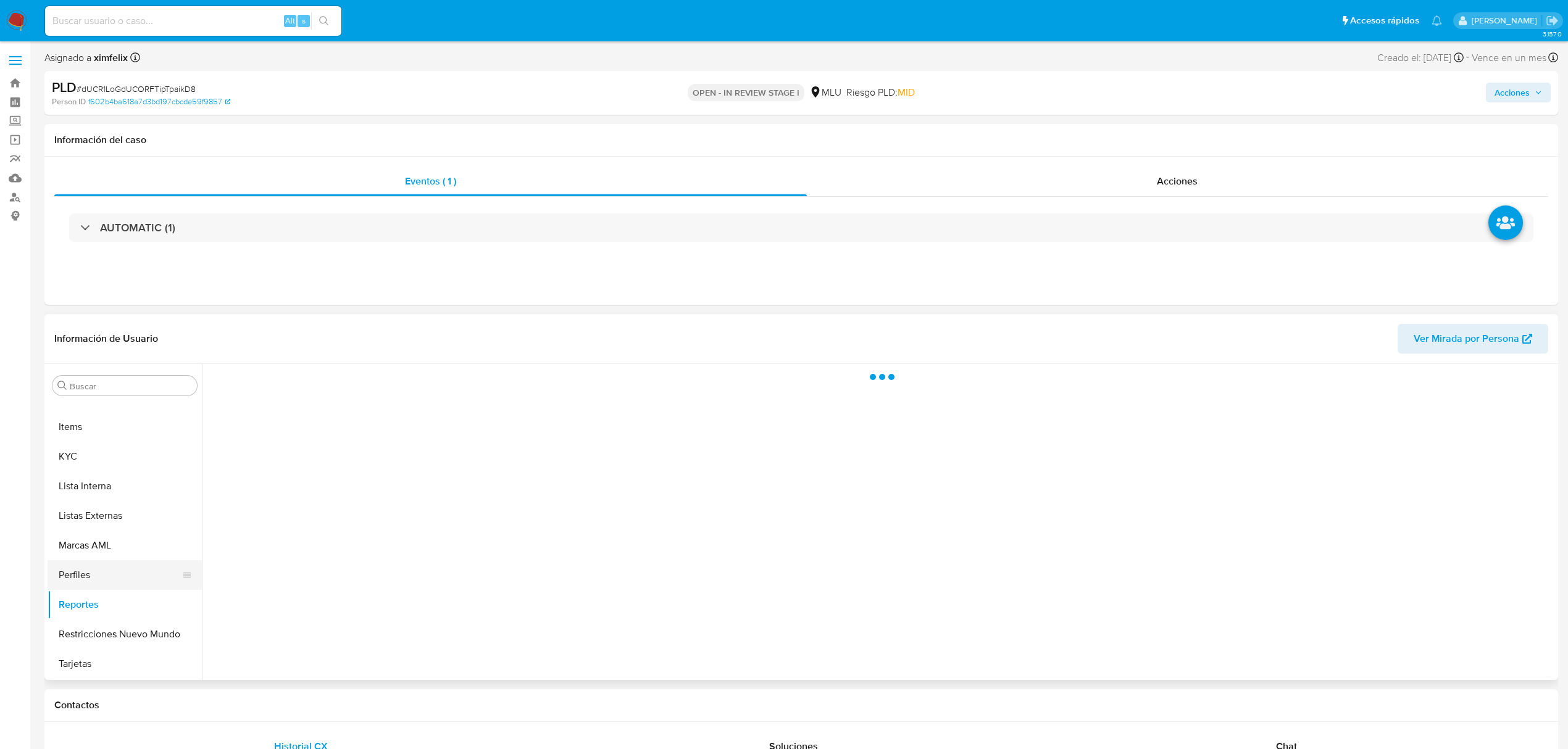
click at [116, 576] on button "Perfiles" at bounding box center [120, 576] width 144 height 30
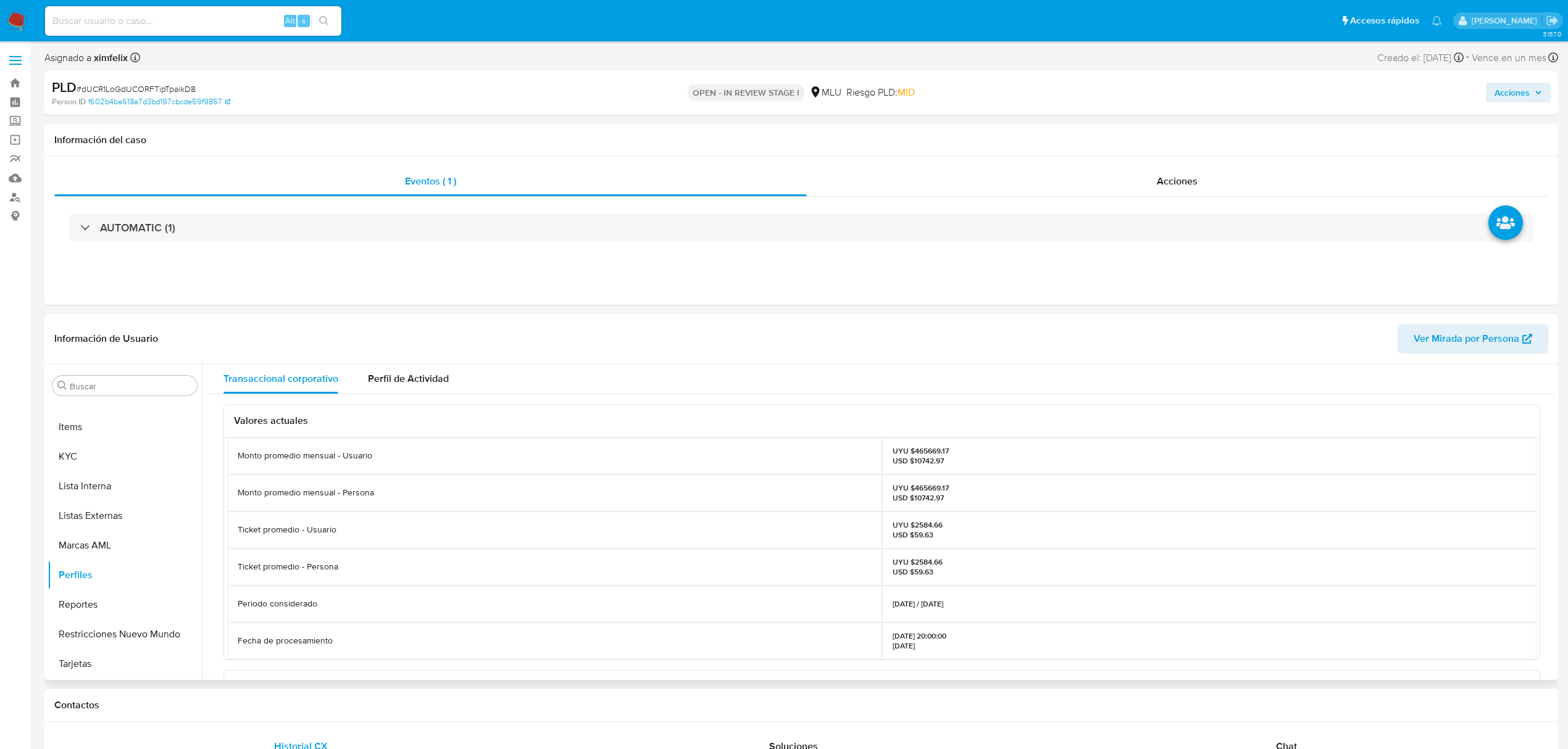
click at [925, 492] on p "UYU $465669.17 USD $10742.97" at bounding box center [921, 493] width 56 height 20
copy p "465669.17"
click at [116, 565] on button "Cuentas Bancarias" at bounding box center [120, 563] width 144 height 30
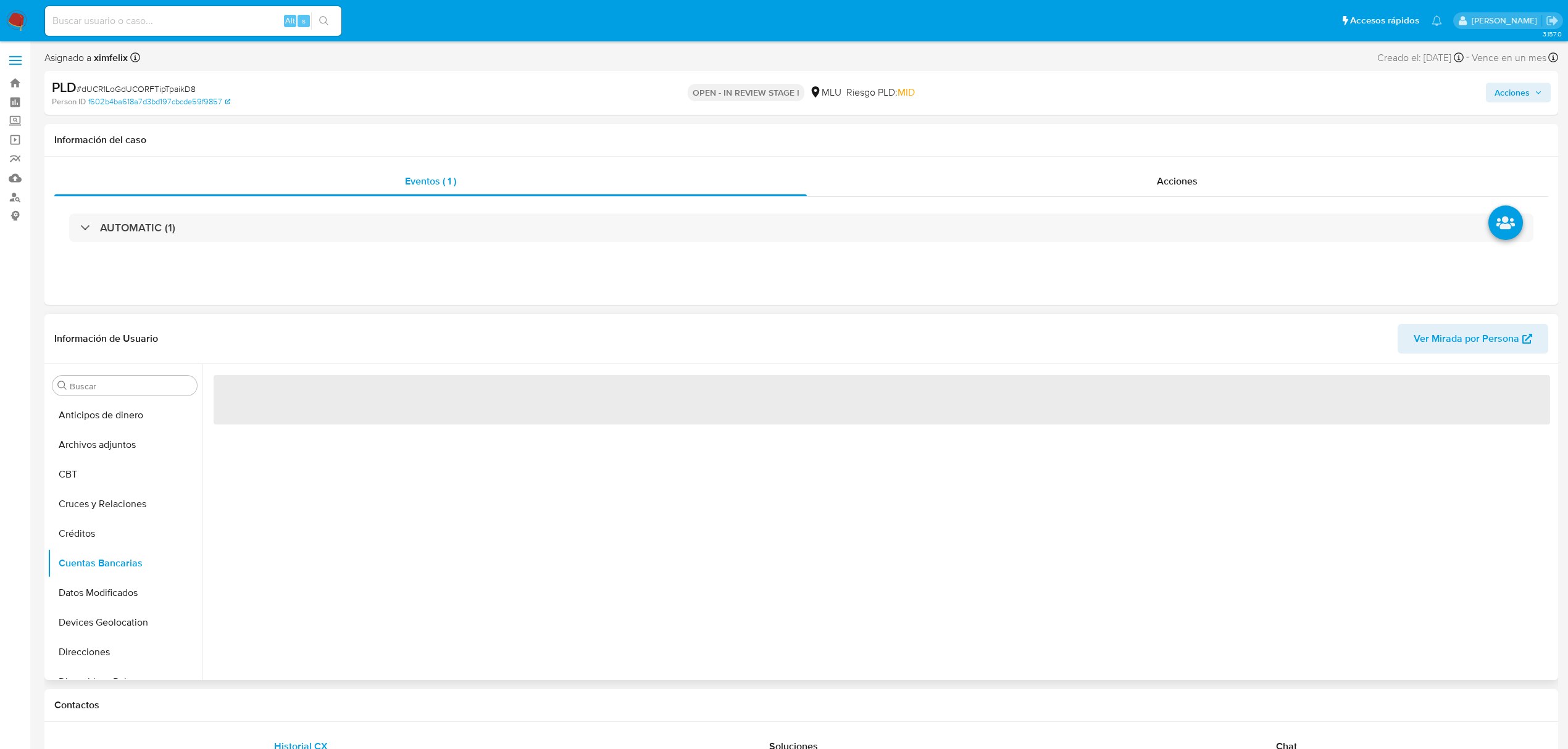
click at [628, 599] on div "‌" at bounding box center [879, 522] width 1353 height 316
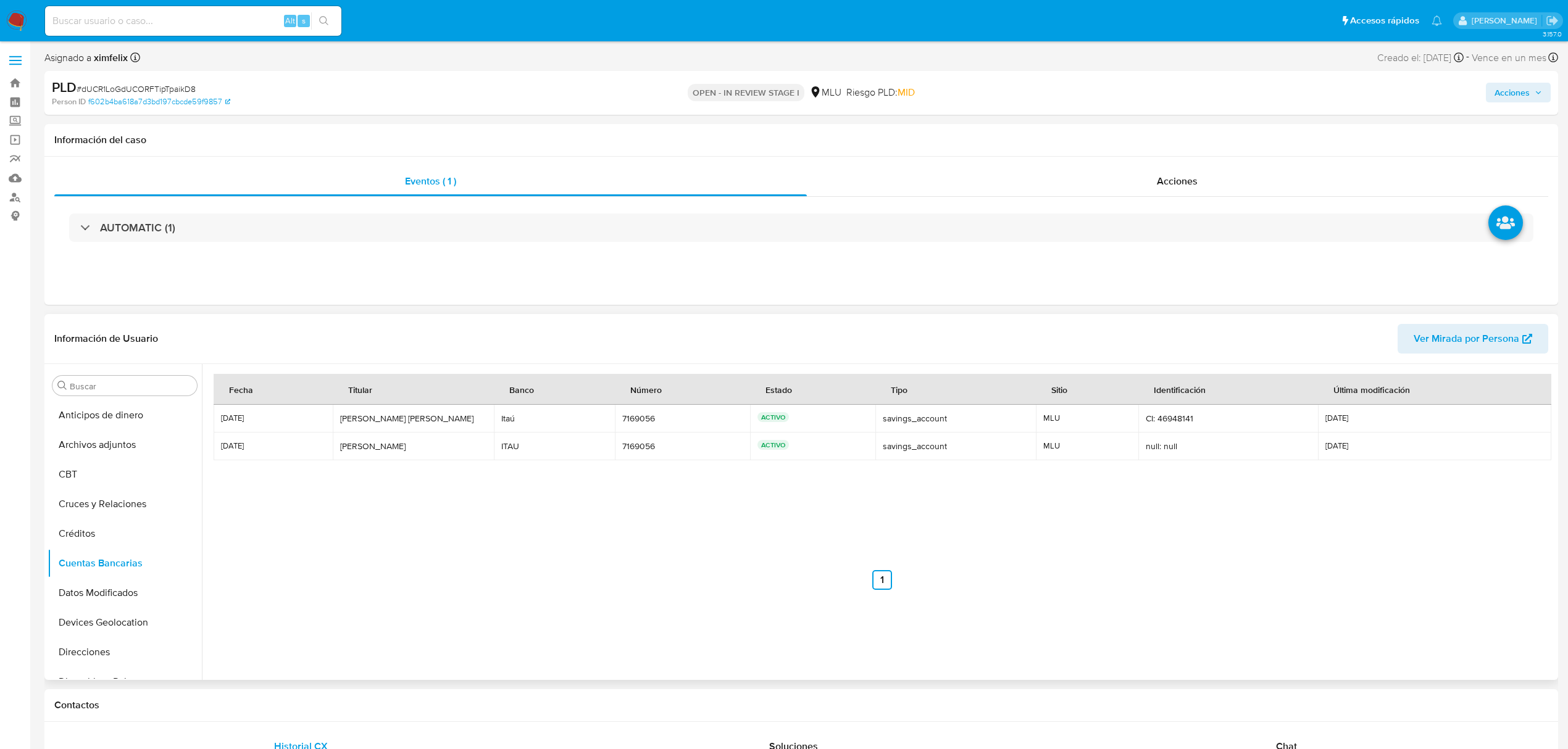
click at [619, 561] on nav "Anterior 1 Siguiente" at bounding box center [882, 570] width 1337 height 39
click at [86, 522] on button "KYC" at bounding box center [120, 514] width 144 height 30
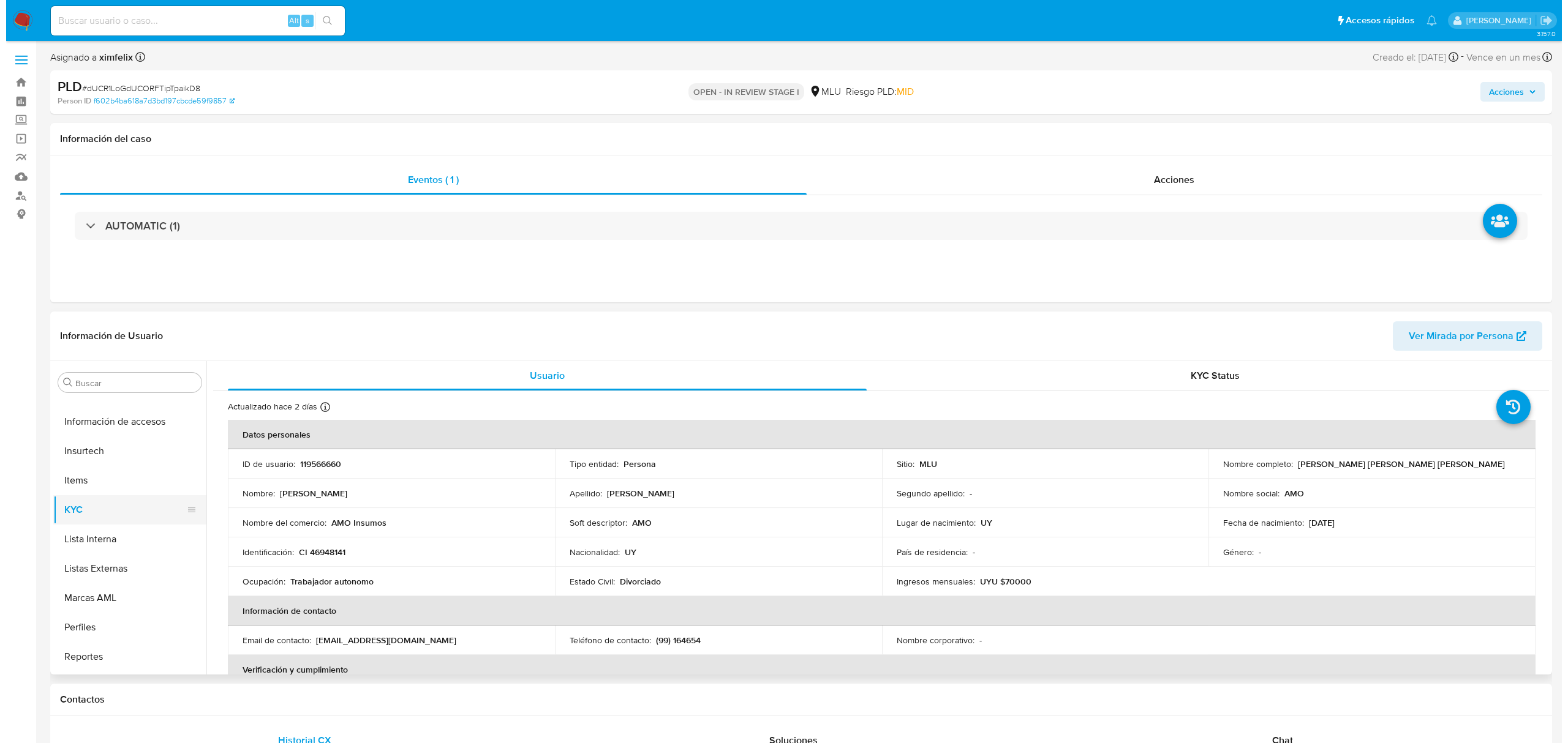
scroll to position [0, 0]
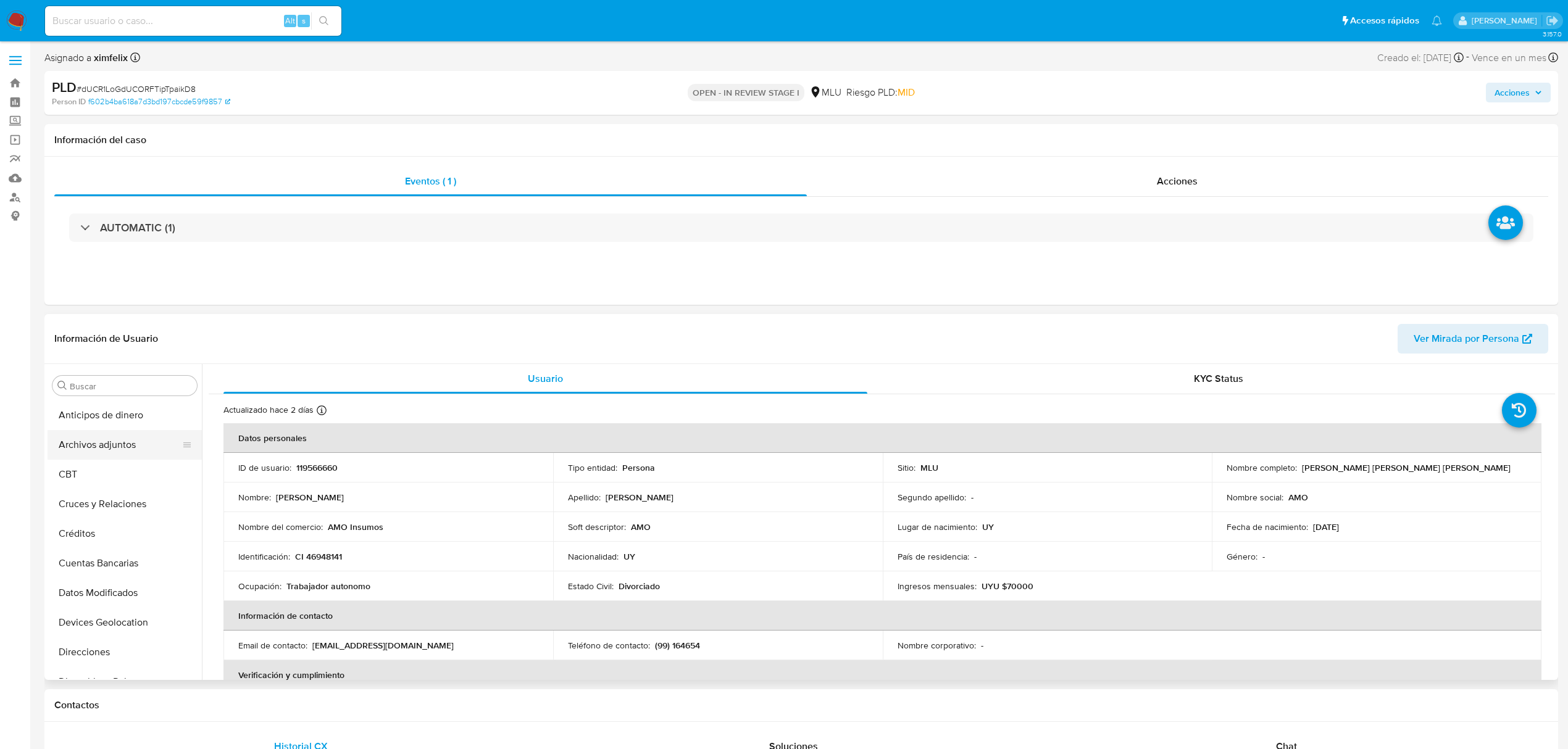
click at [122, 455] on button "Archivos adjuntos" at bounding box center [120, 445] width 144 height 30
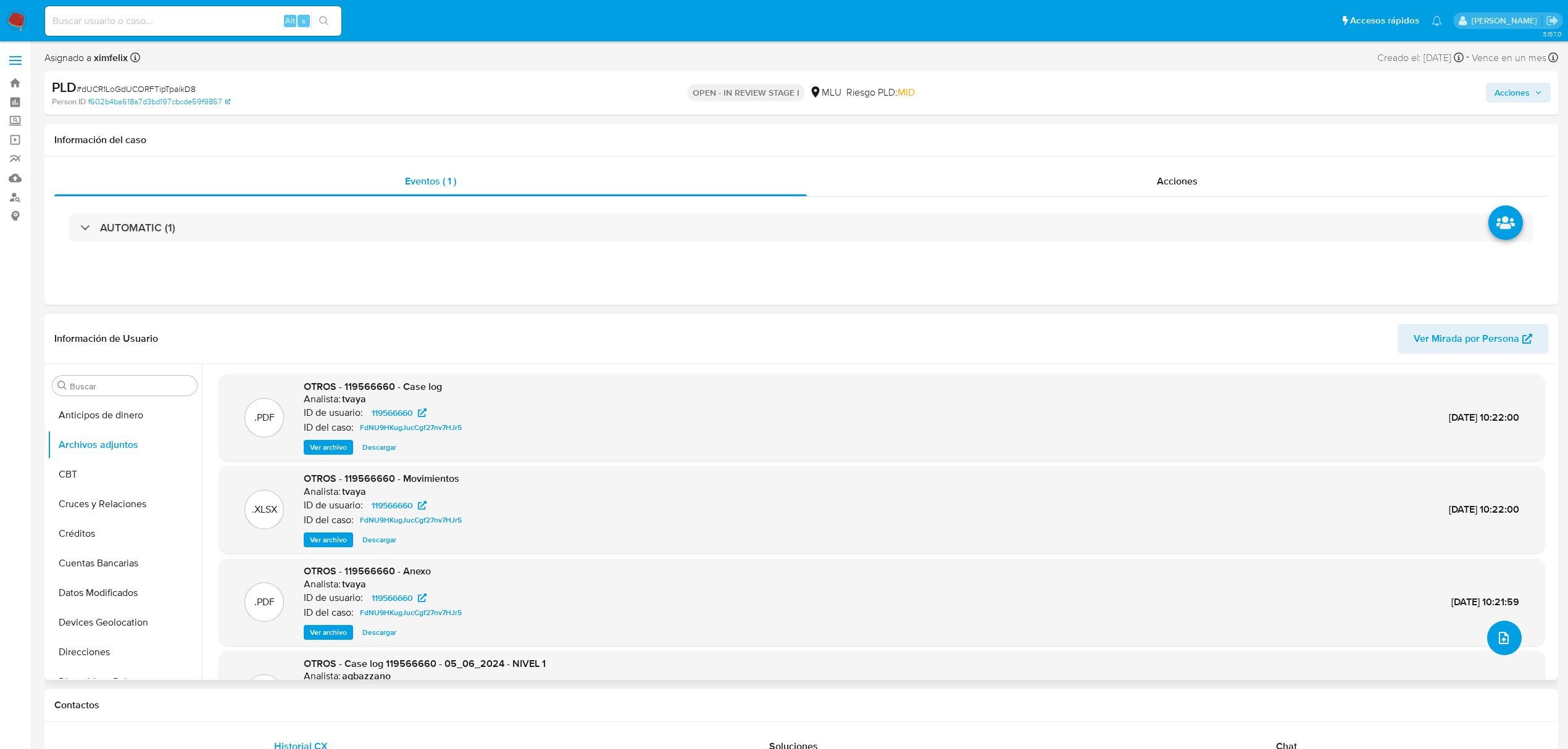
click at [1500, 642] on icon "upload-file" at bounding box center [1504, 638] width 15 height 15
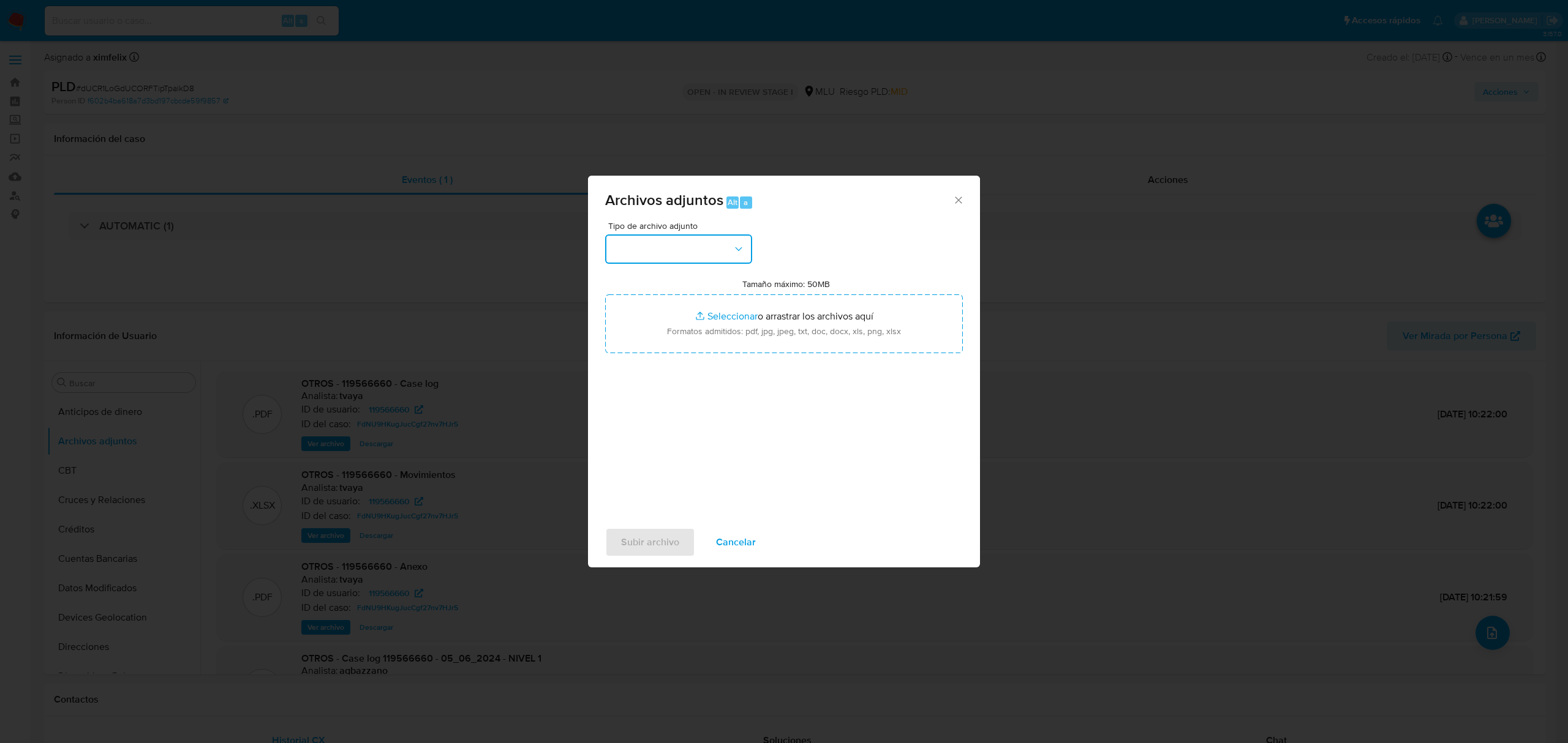
click at [647, 253] on button "button" at bounding box center [679, 249] width 147 height 30
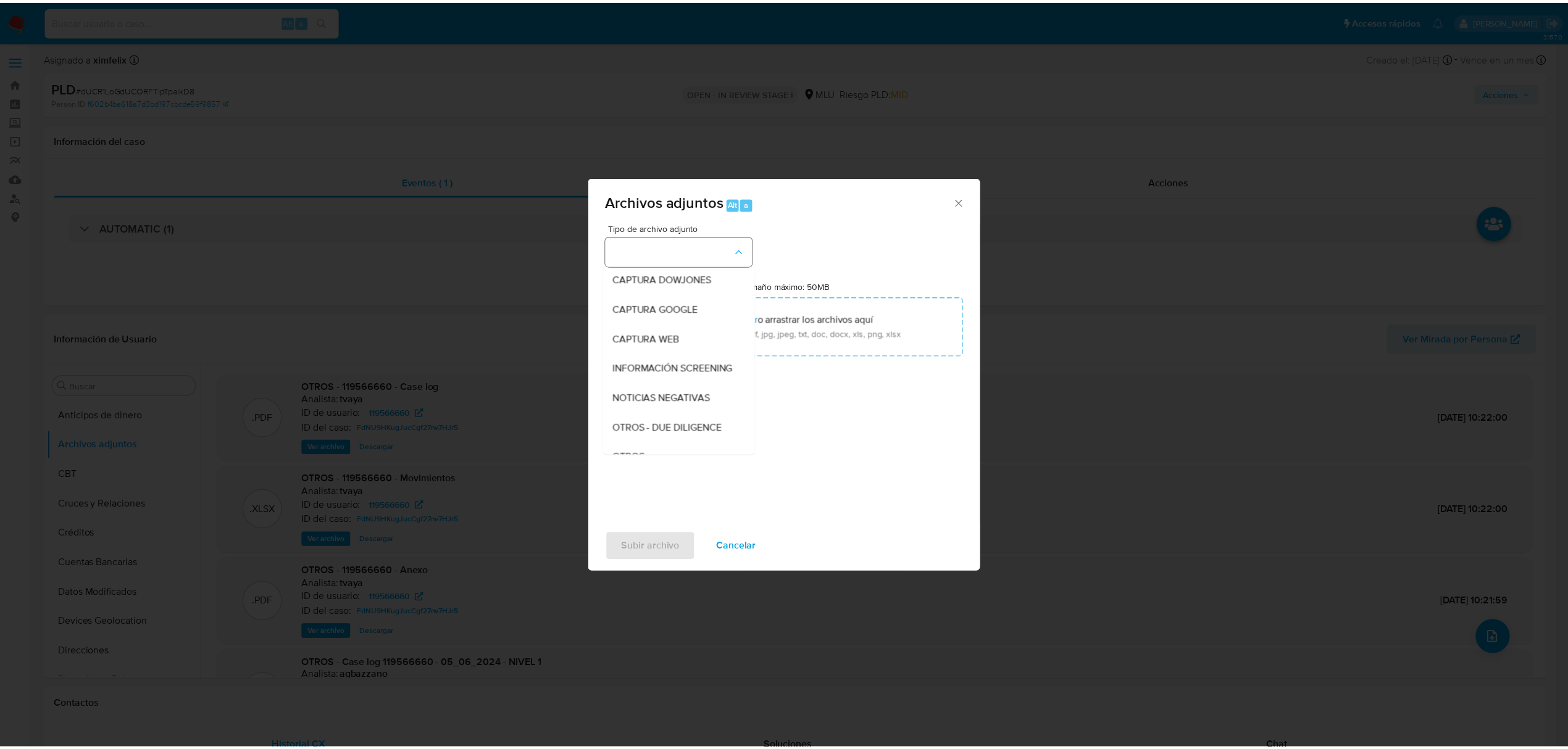
scroll to position [64, 0]
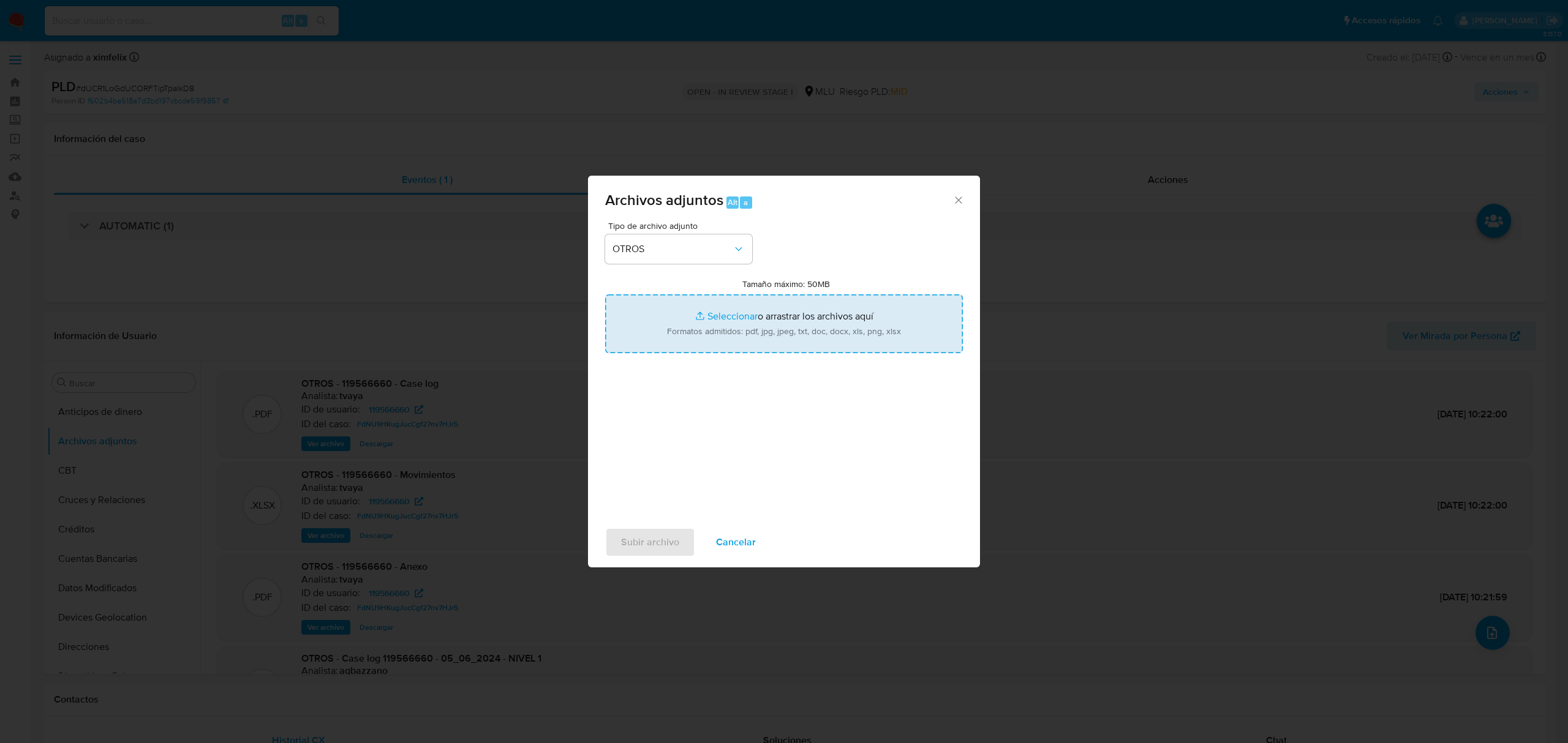
type input "C:\fakepath\Anexo 119566660 26_08_2025.pdf"
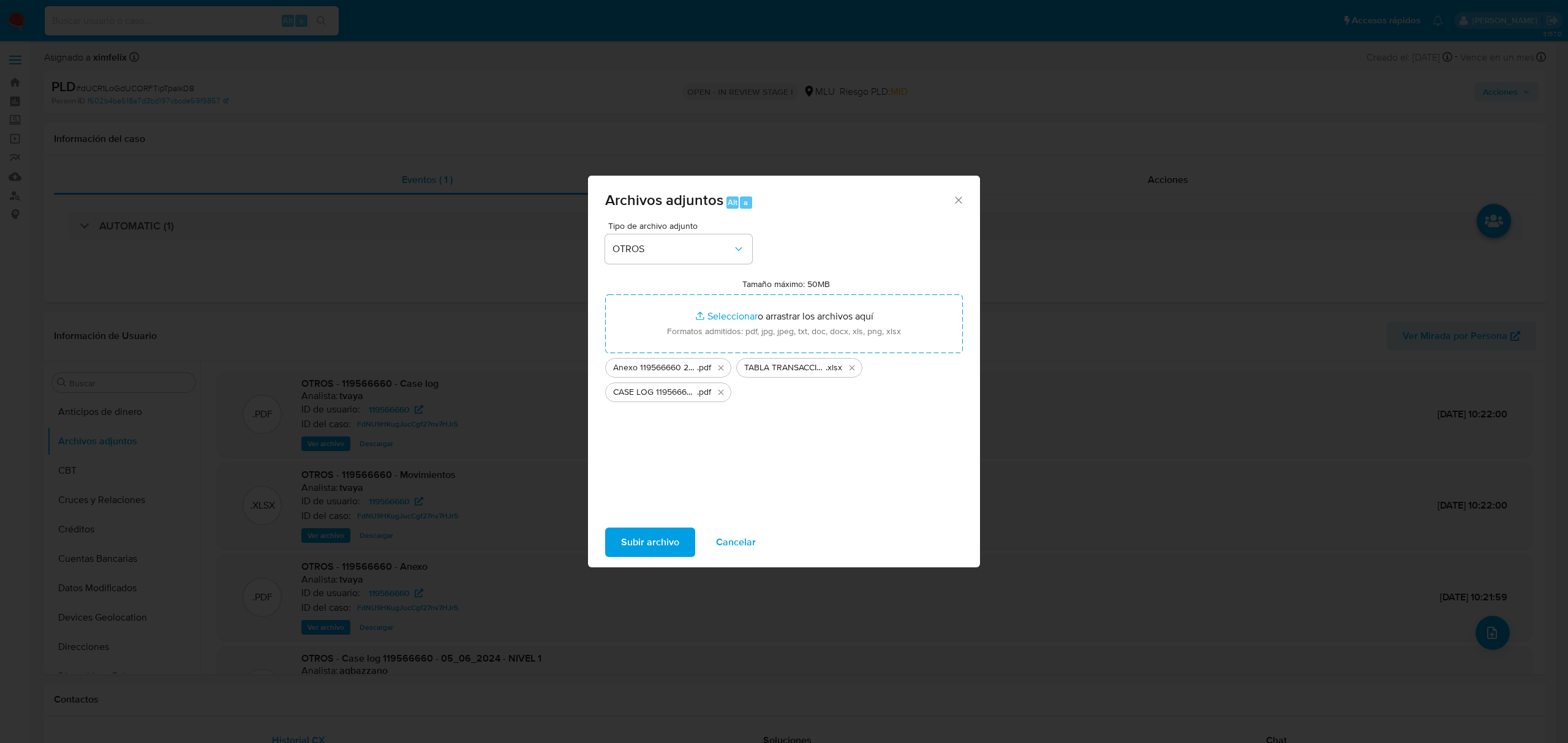
click at [670, 539] on span "Subir archivo" at bounding box center [650, 543] width 58 height 27
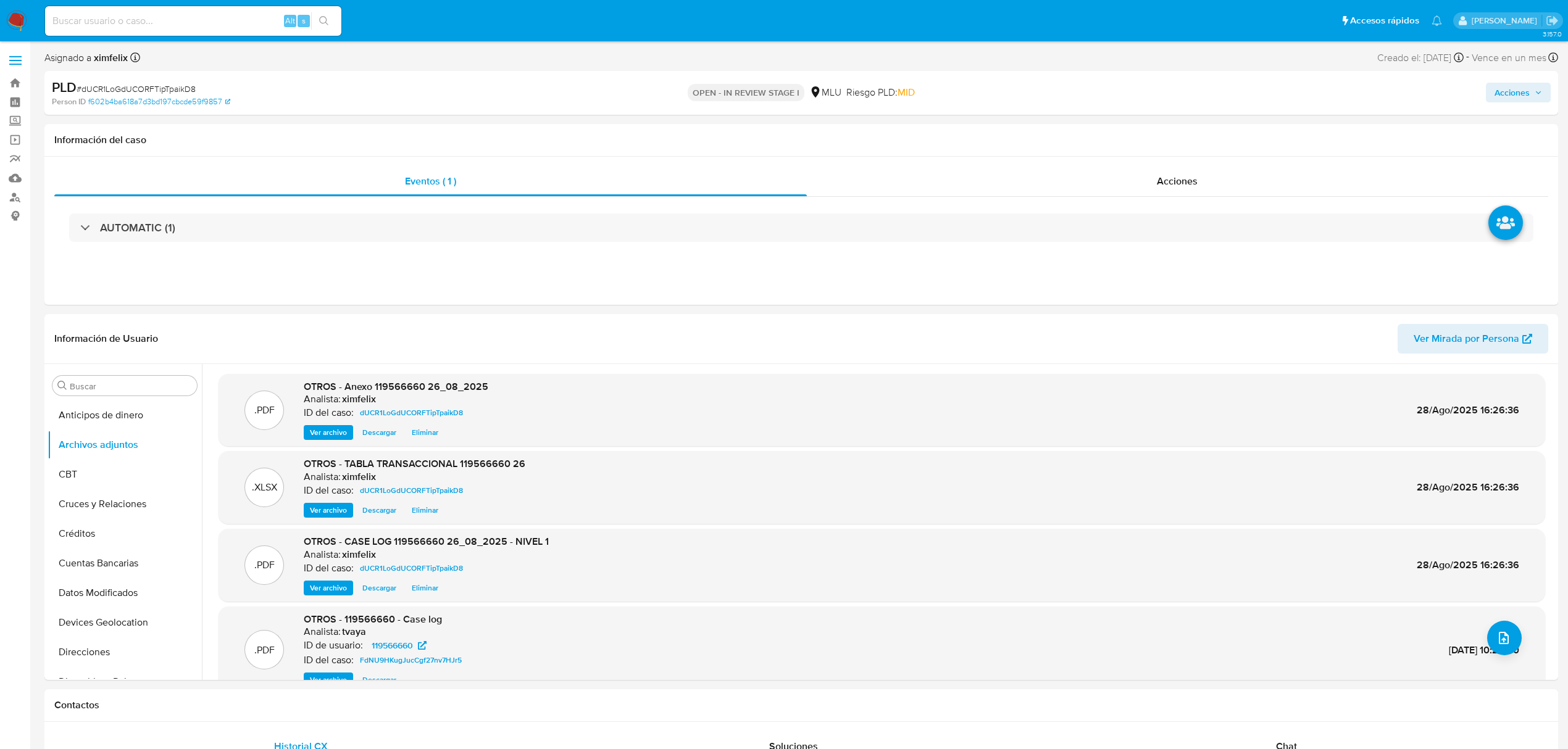
click at [1517, 95] on span "Acciones" at bounding box center [1512, 93] width 35 height 20
click at [1188, 132] on span "Resolución del caso" at bounding box center [1168, 131] width 88 height 14
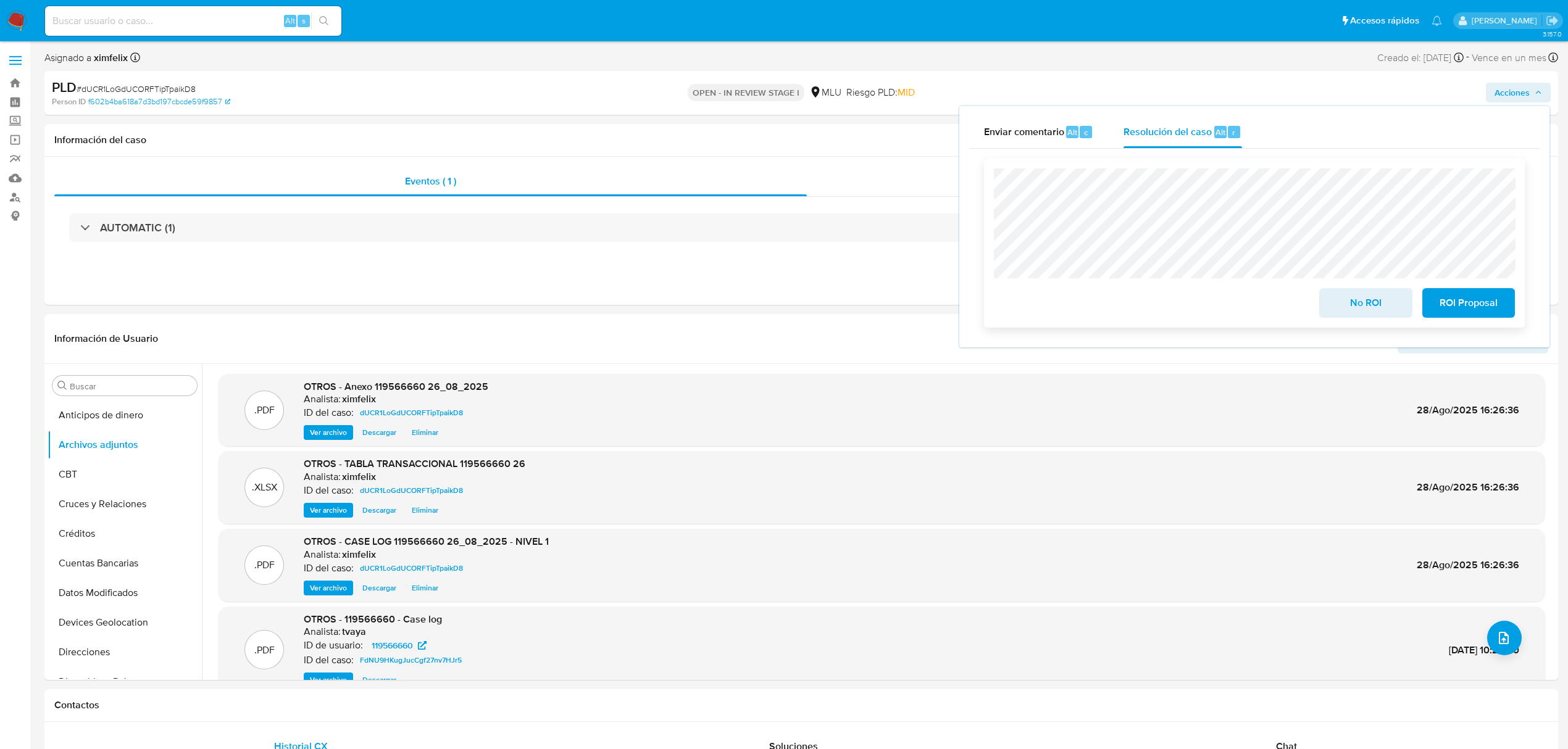
click at [1339, 297] on span "No ROI" at bounding box center [1365, 303] width 61 height 27
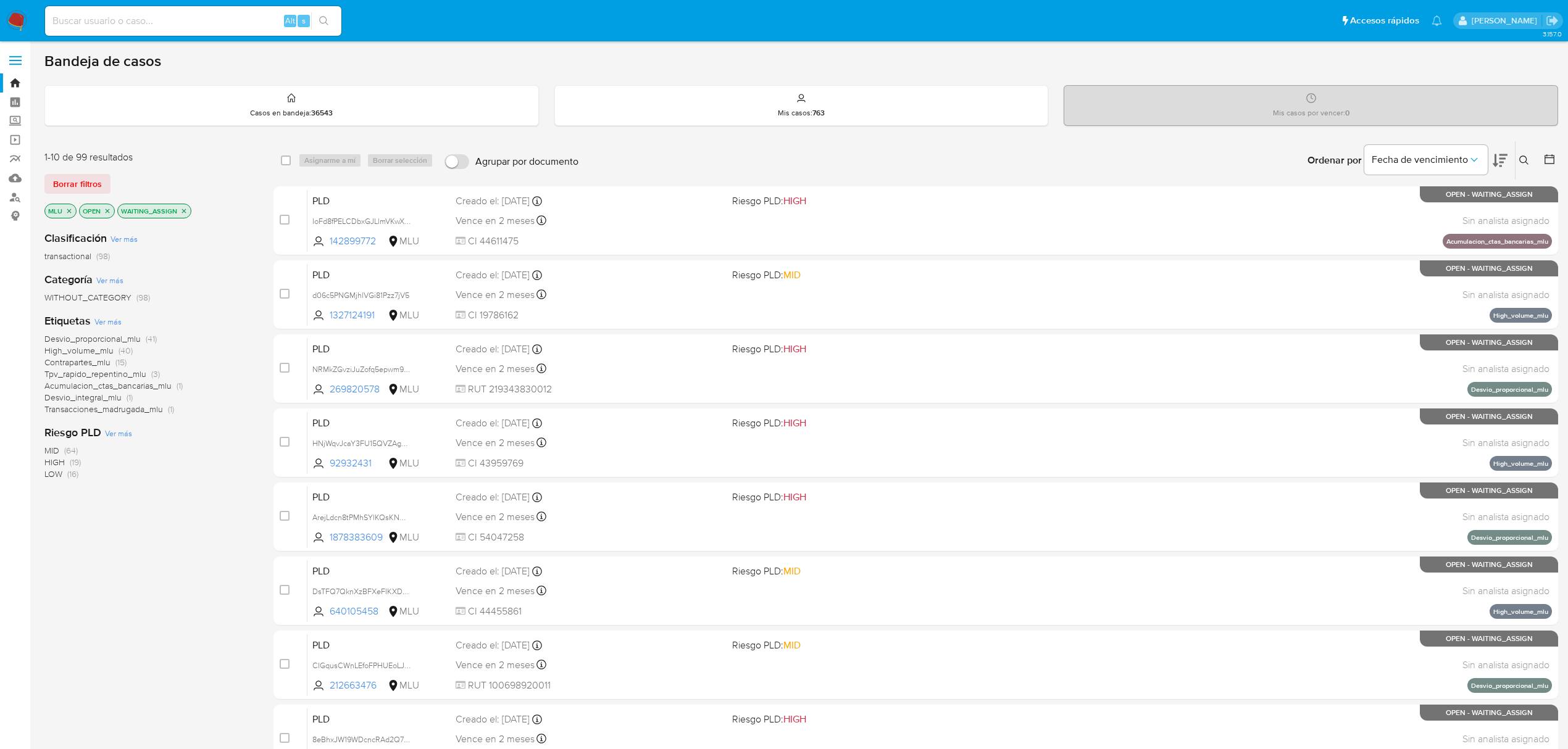
click at [21, 14] on img at bounding box center [16, 20] width 21 height 21
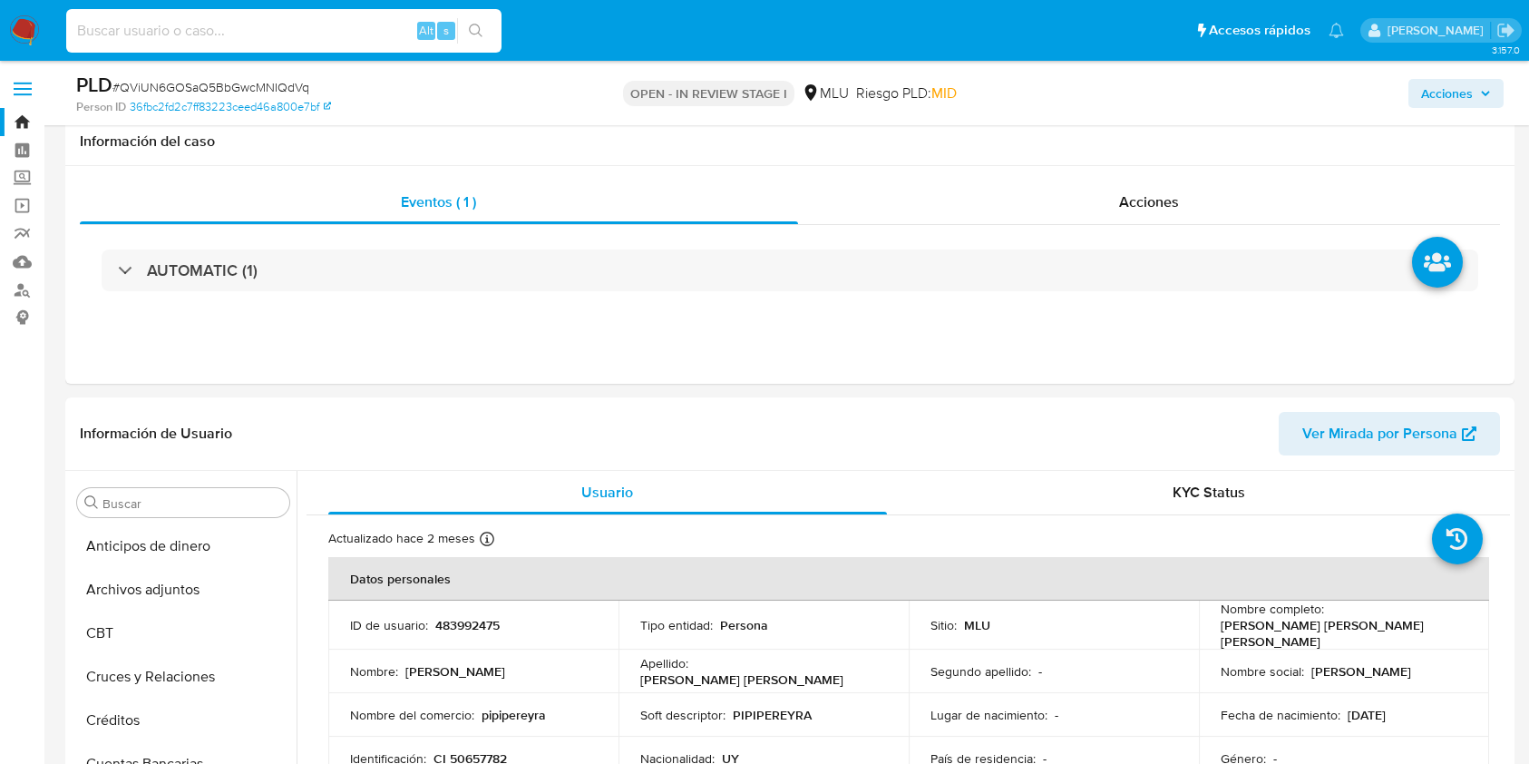
select select "10"
click at [208, 40] on input at bounding box center [283, 31] width 435 height 24
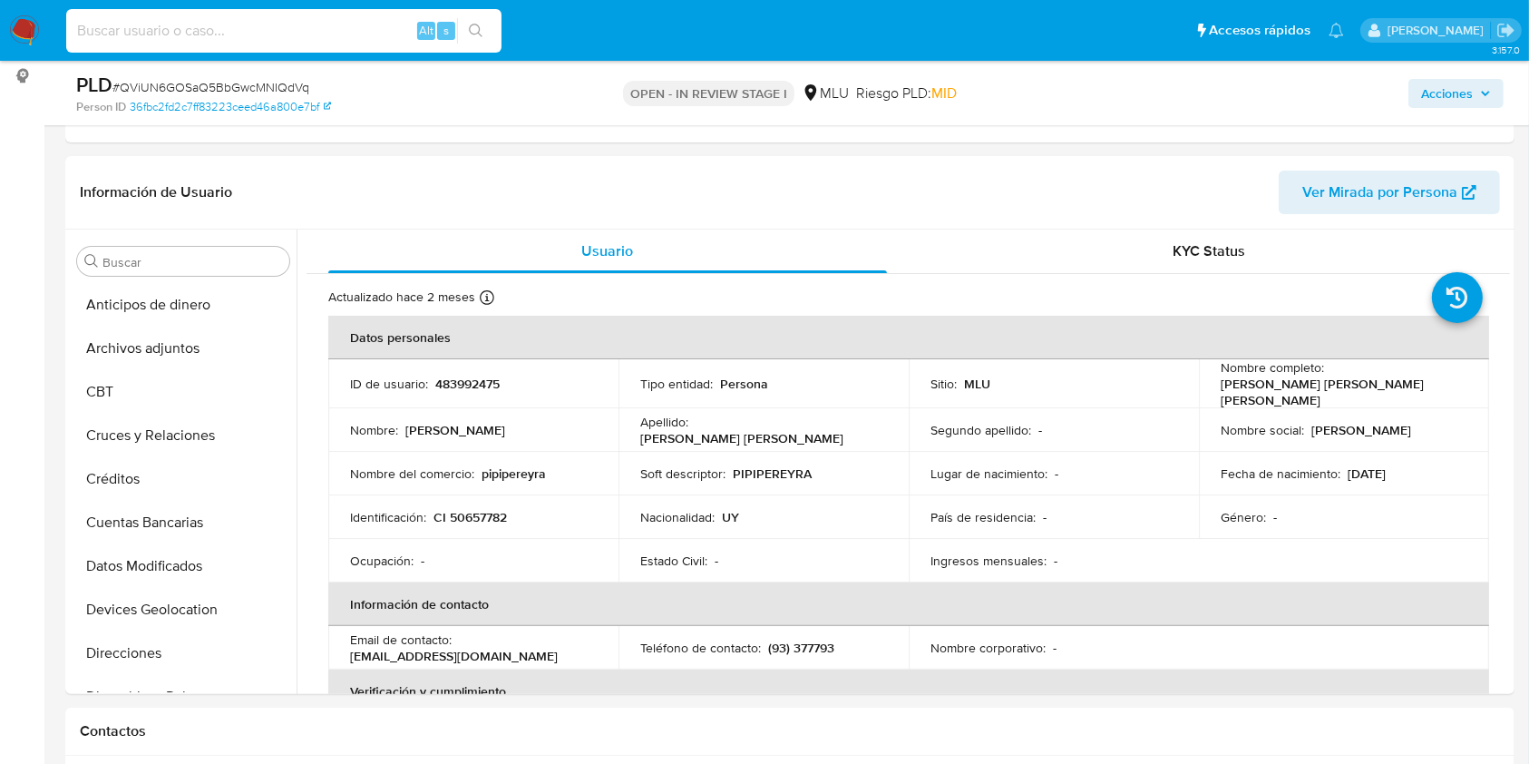
scroll to position [912, 0]
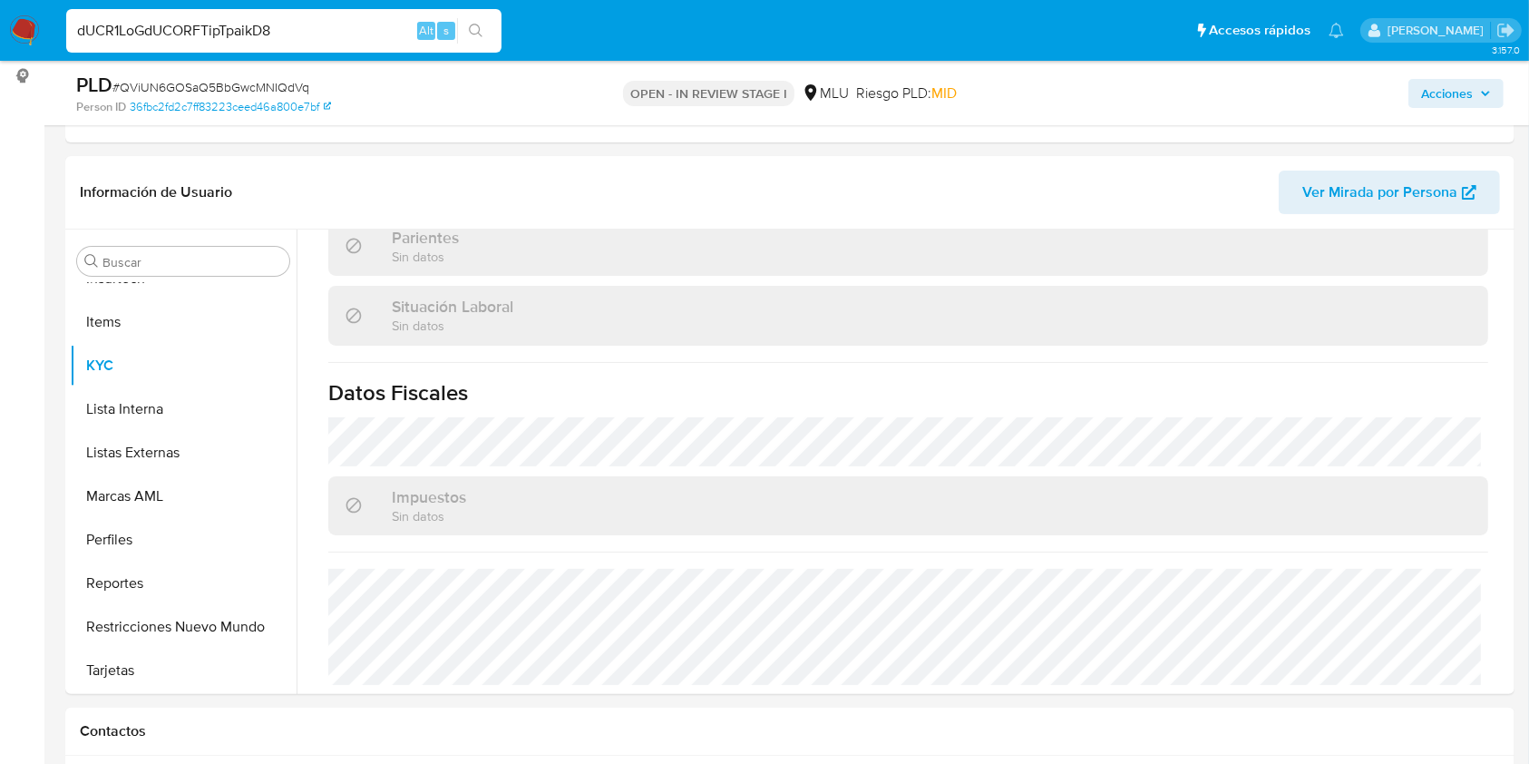
type input "dUCR1LoGdUCORFTipTpaikD8"
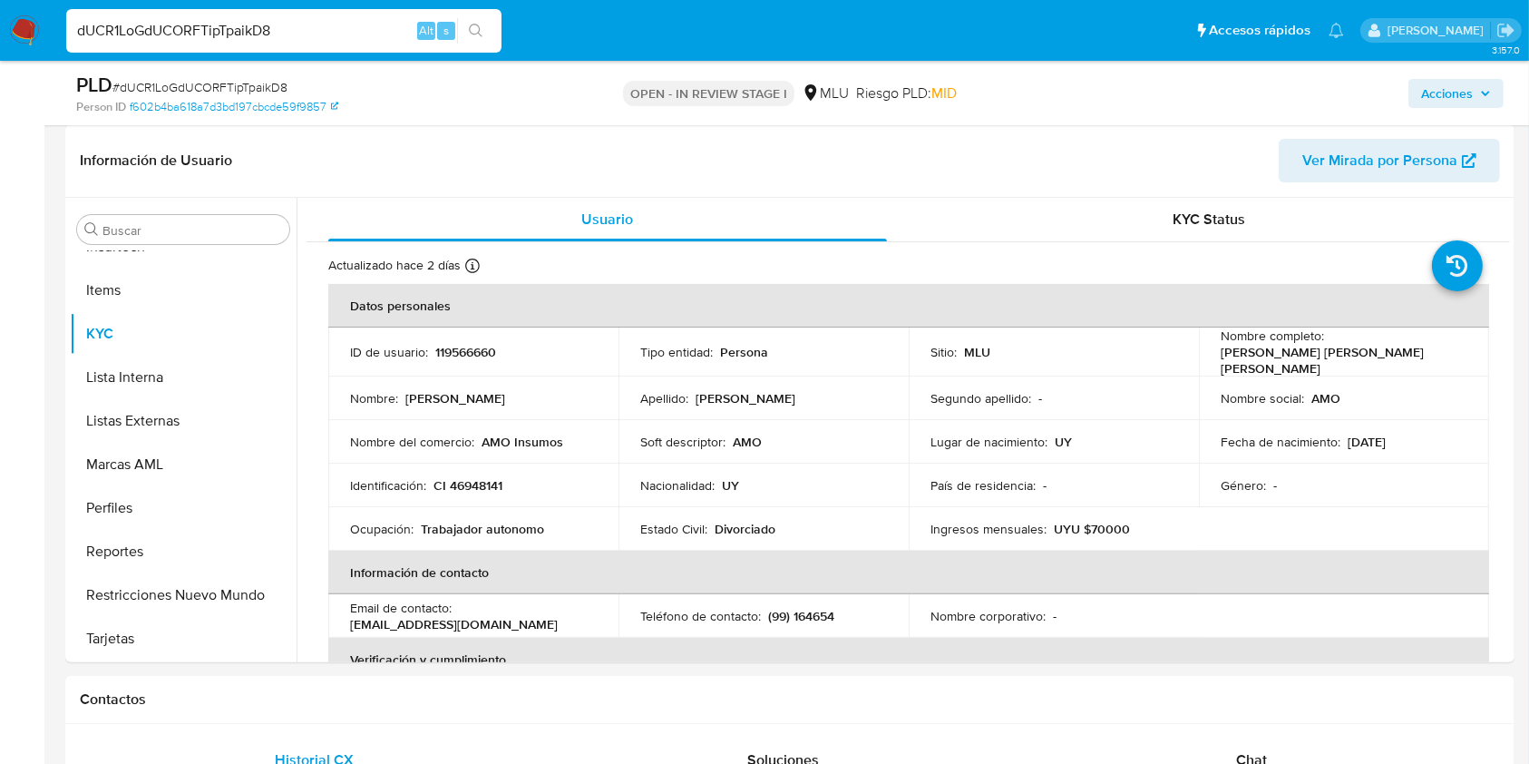
scroll to position [318, 0]
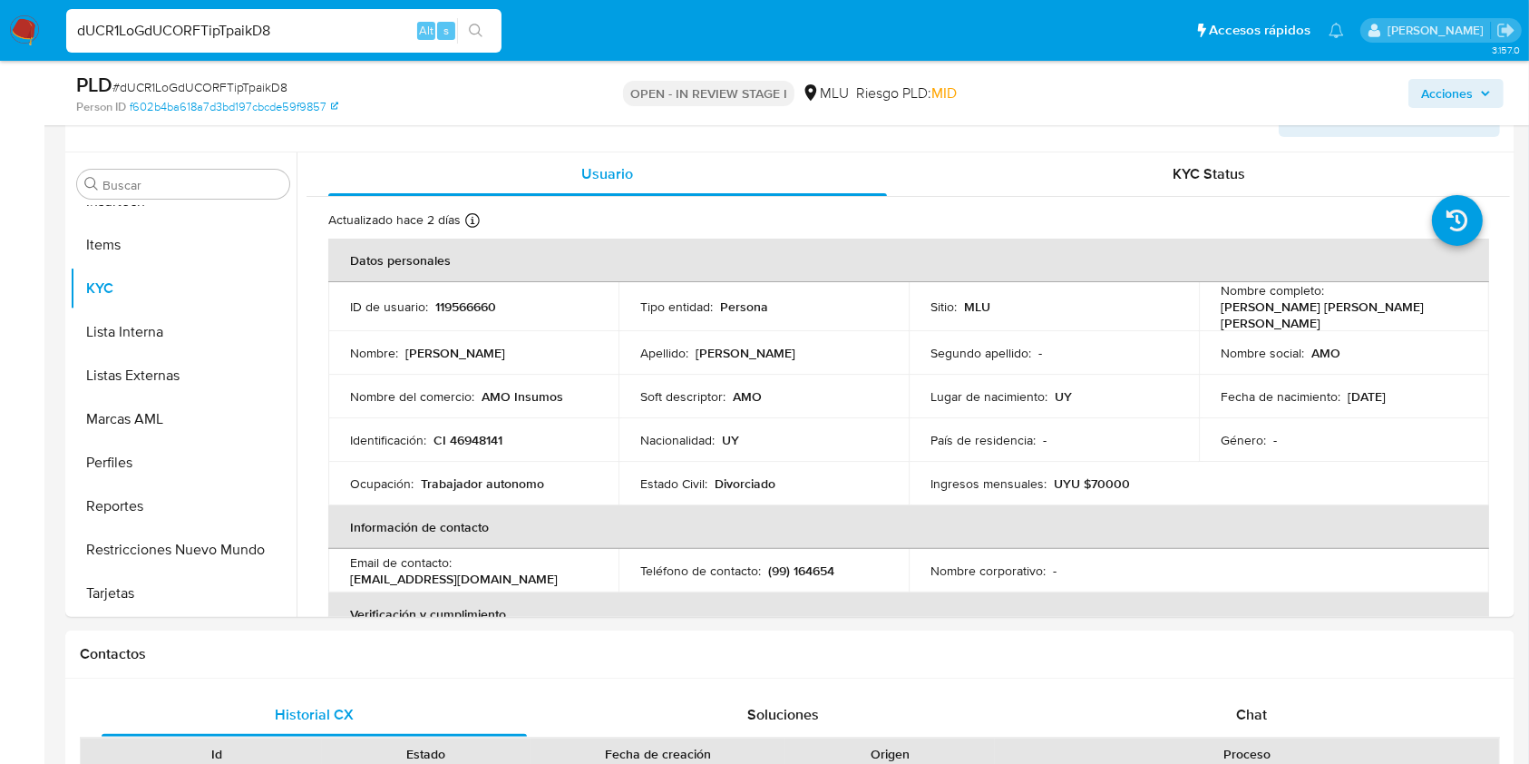
select select "10"
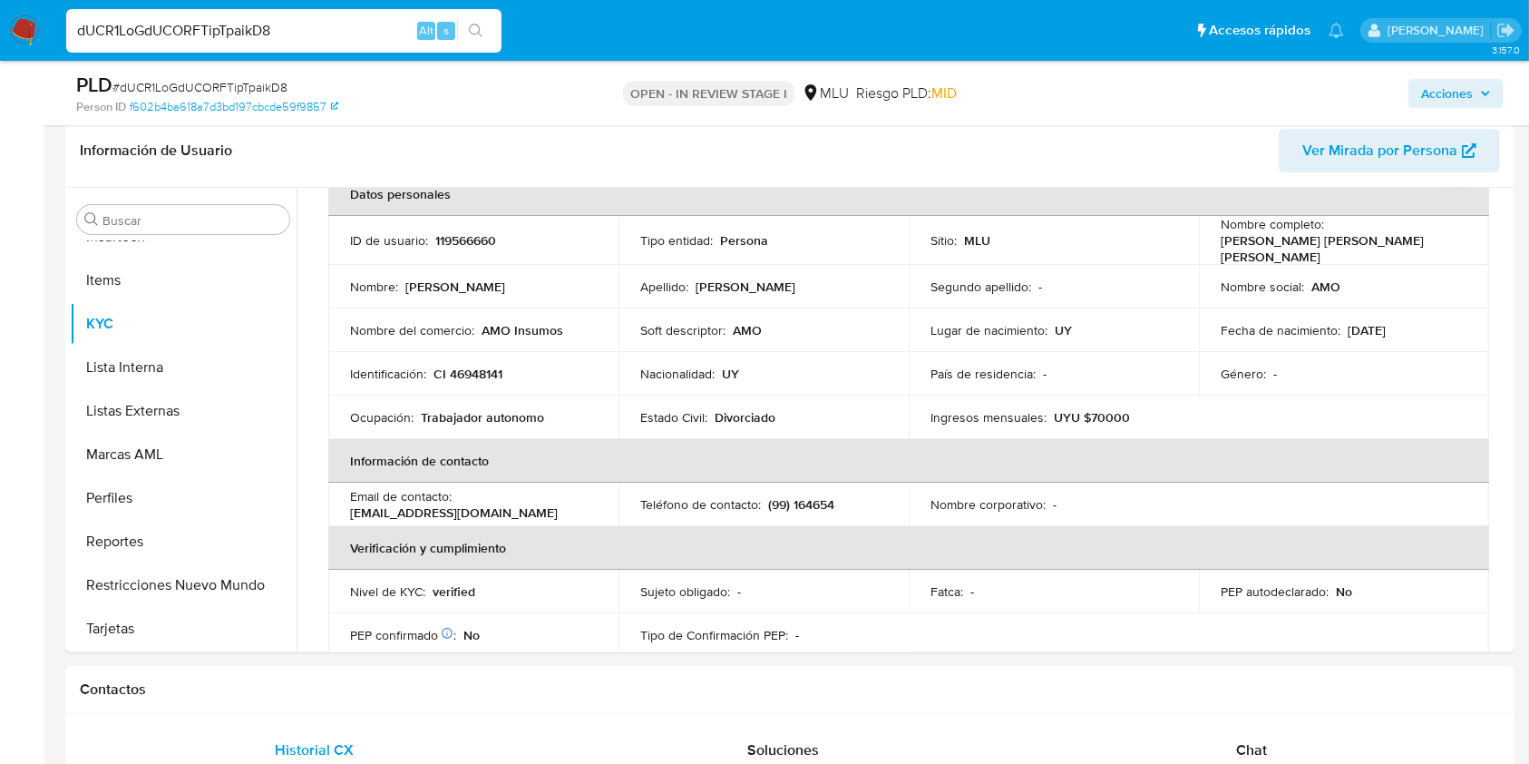
scroll to position [268, 0]
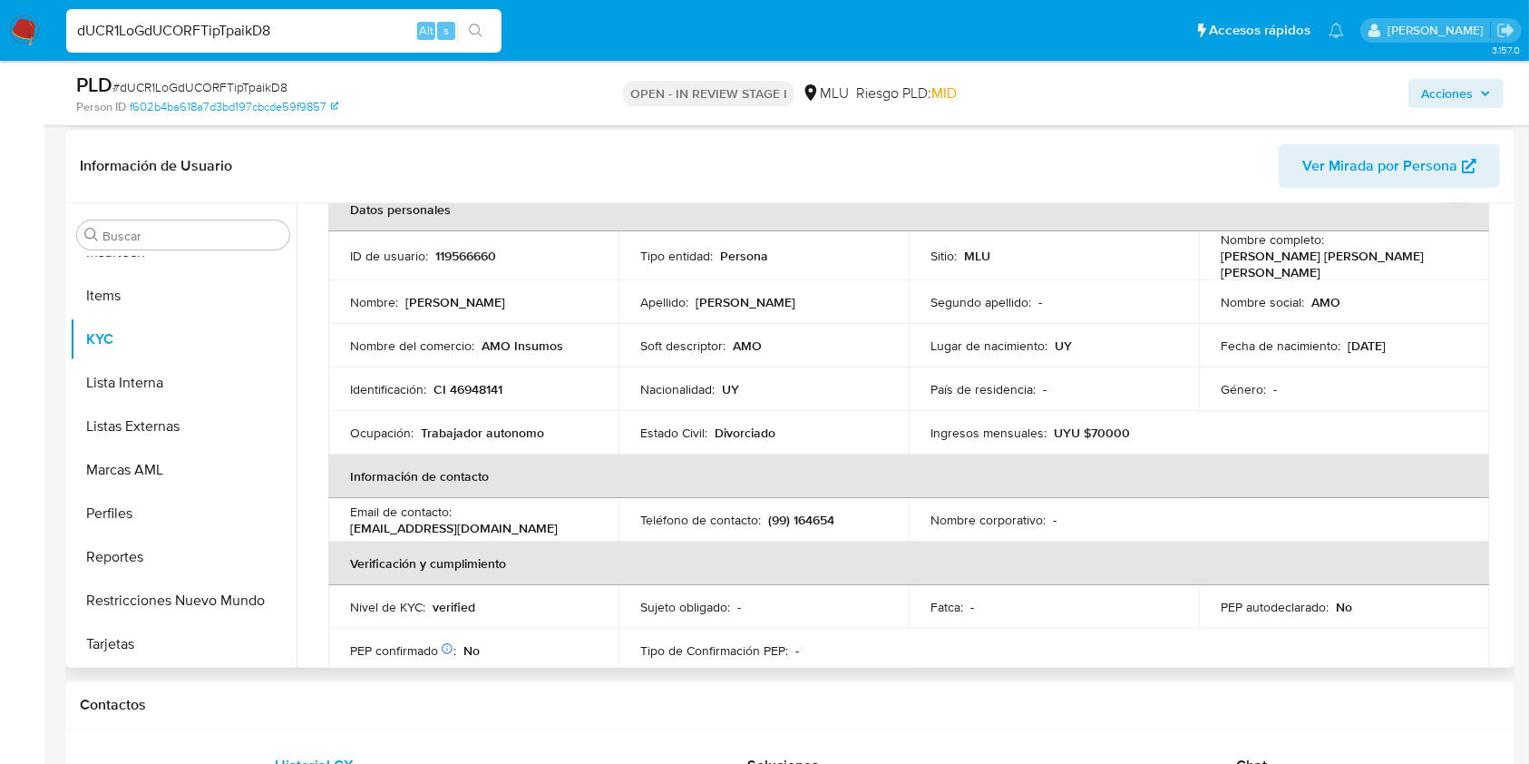
click at [1357, 548] on th "Verificación y cumplimiento" at bounding box center [908, 564] width 1161 height 44
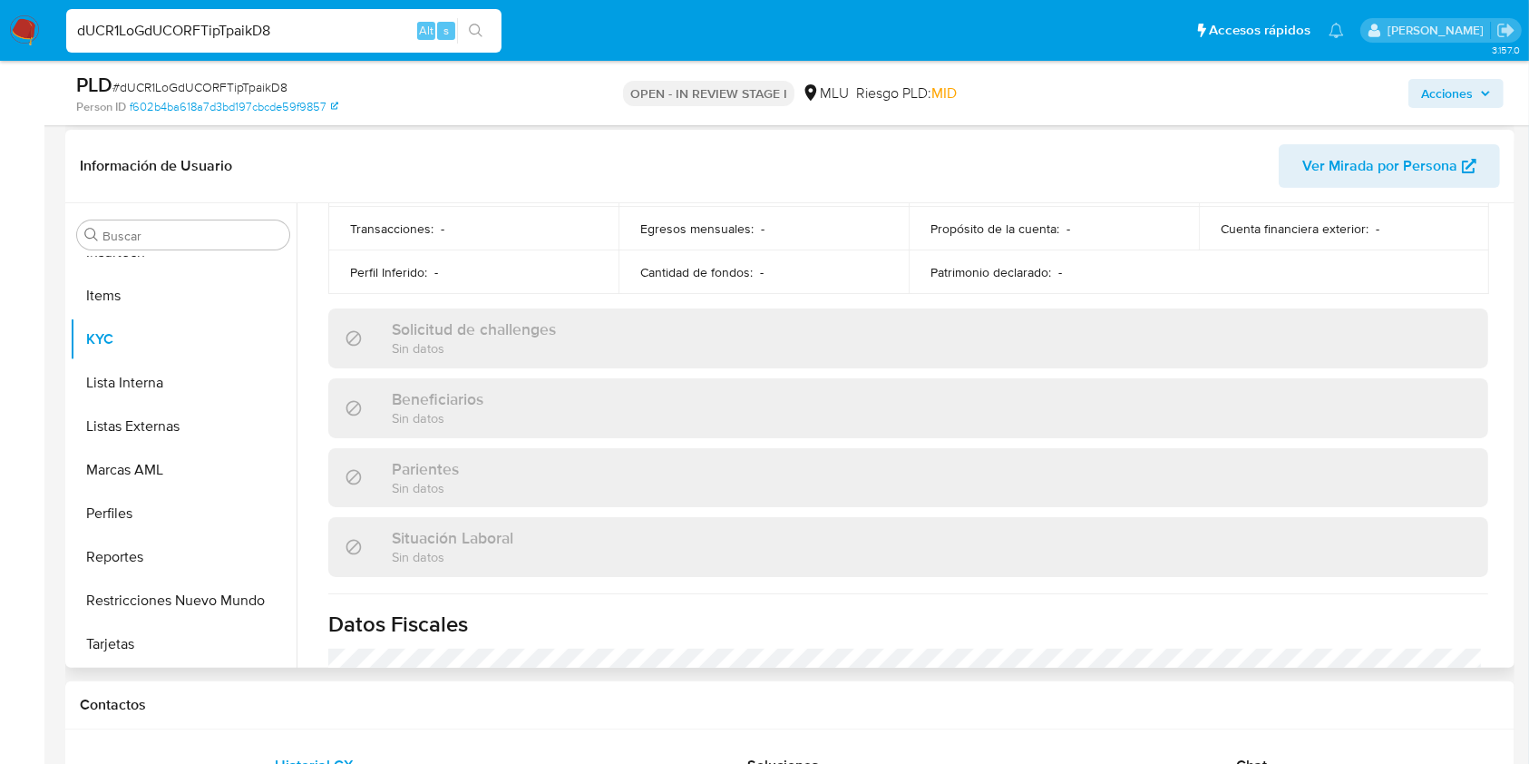
scroll to position [912, 0]
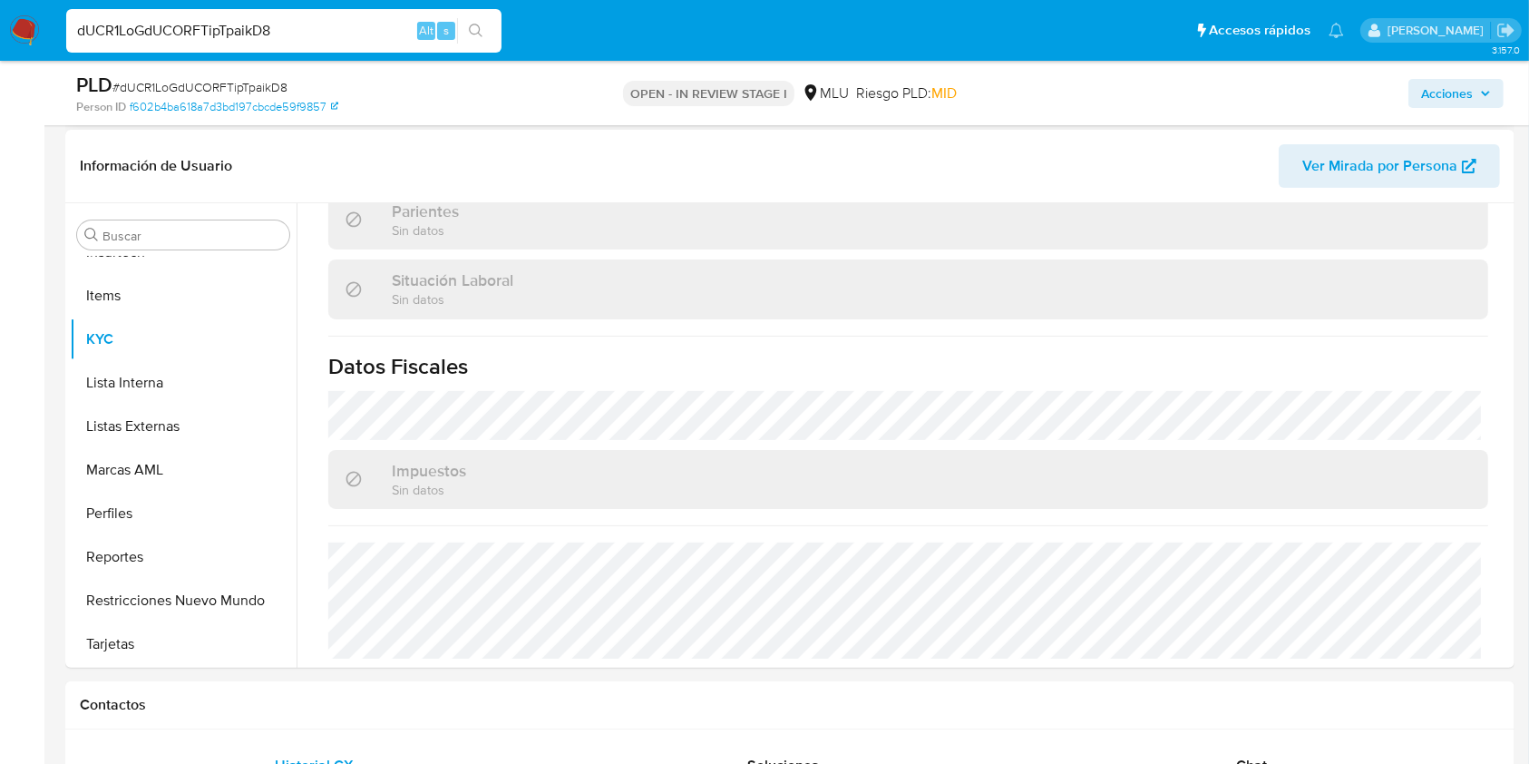
click at [26, 36] on img at bounding box center [24, 30] width 31 height 31
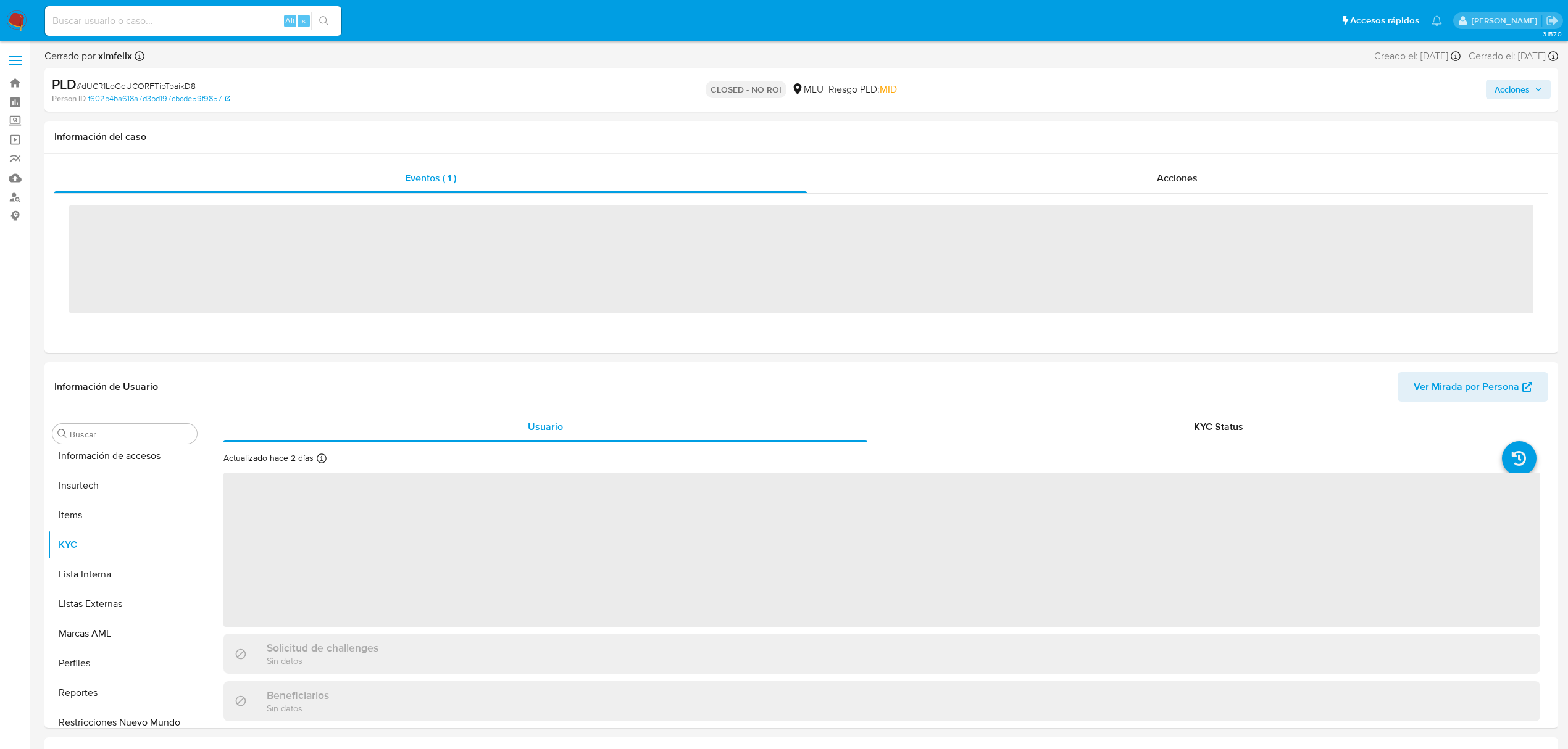
scroll to position [551, 0]
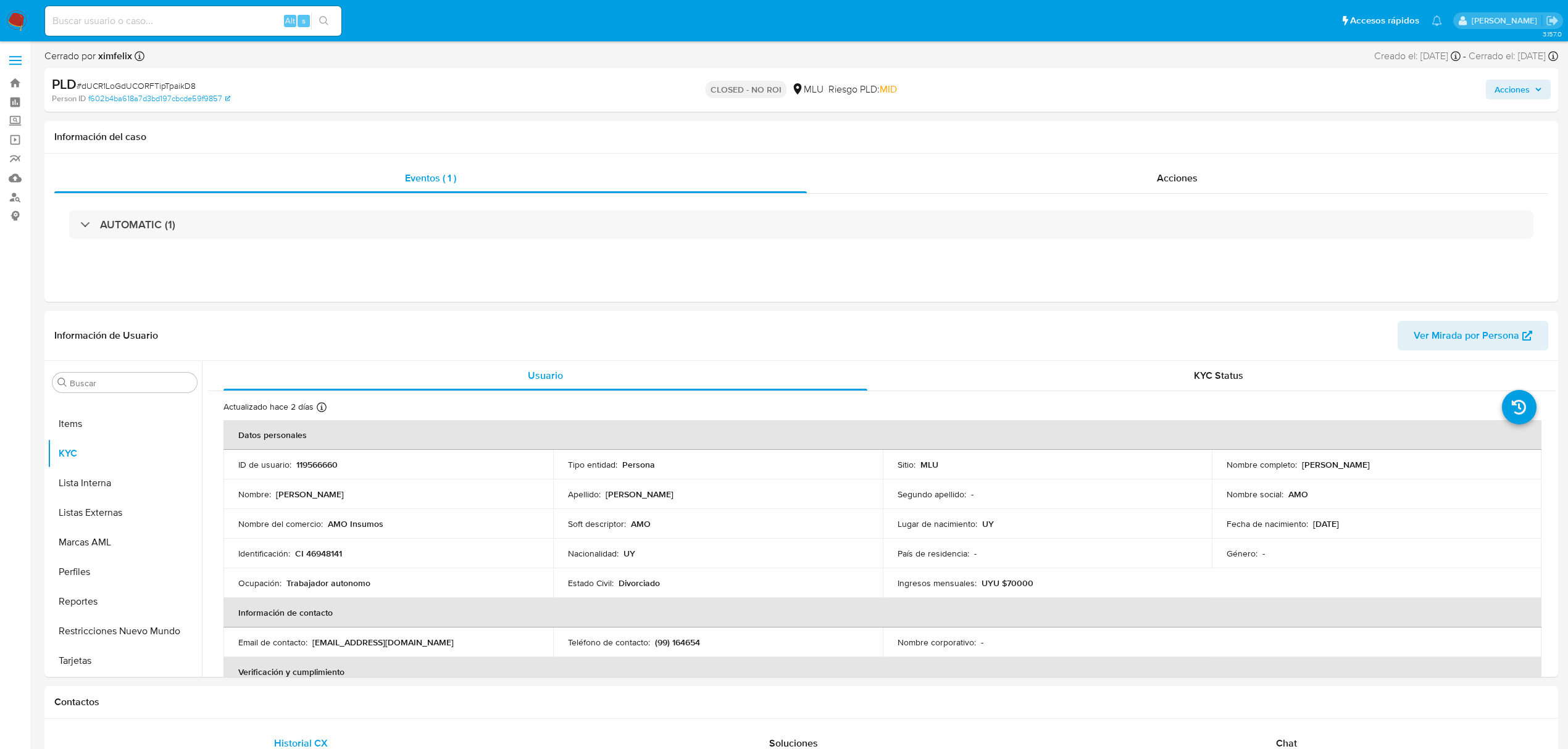
select select "10"
click at [195, 29] on div "Alt s" at bounding box center [193, 21] width 296 height 30
click at [206, 13] on input at bounding box center [193, 21] width 296 height 16
paste input "dspbwh1Tl8grH6AE8MEzGOVr"
type input "dspbwh1Tl8grH6AE8MEzGOVr"
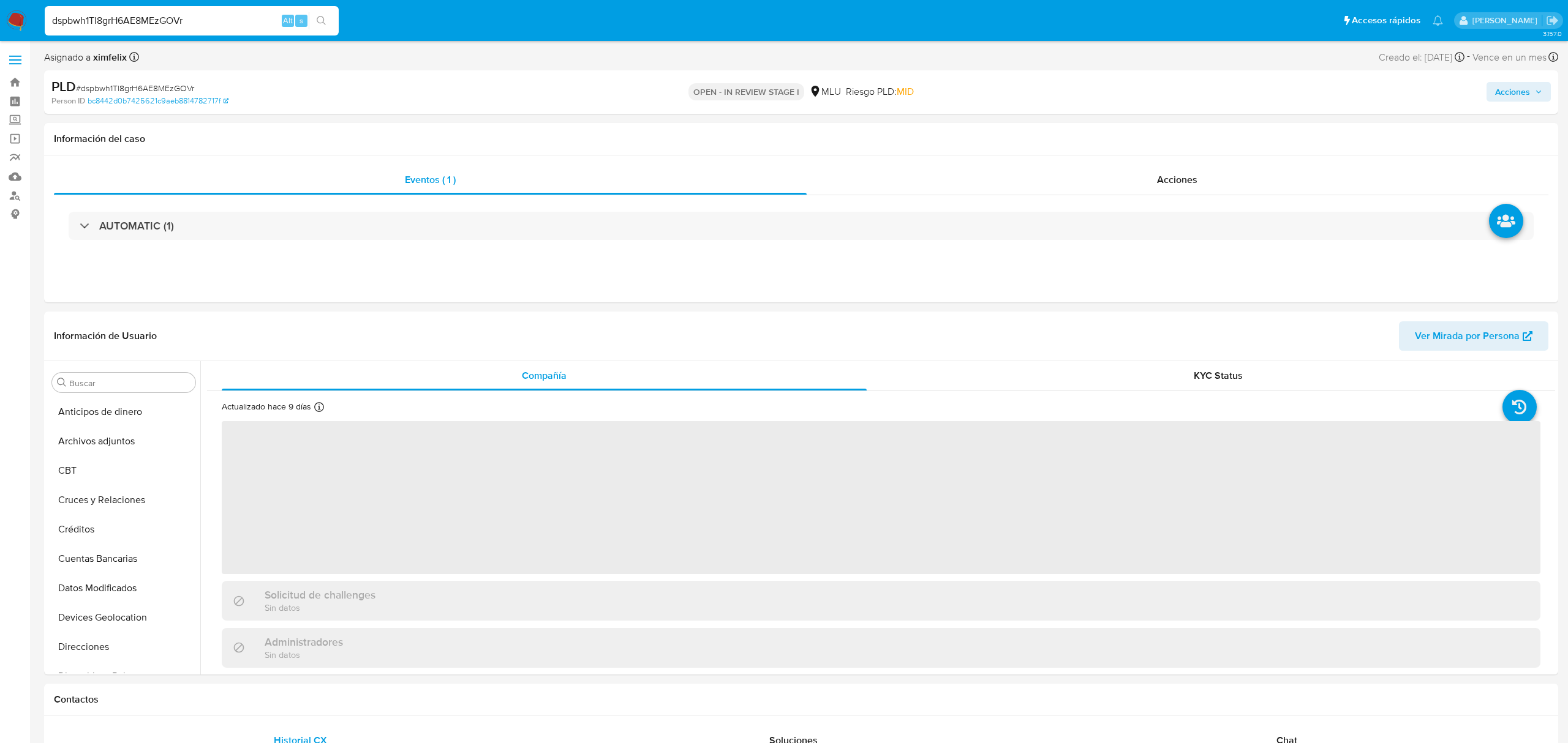
select select "10"
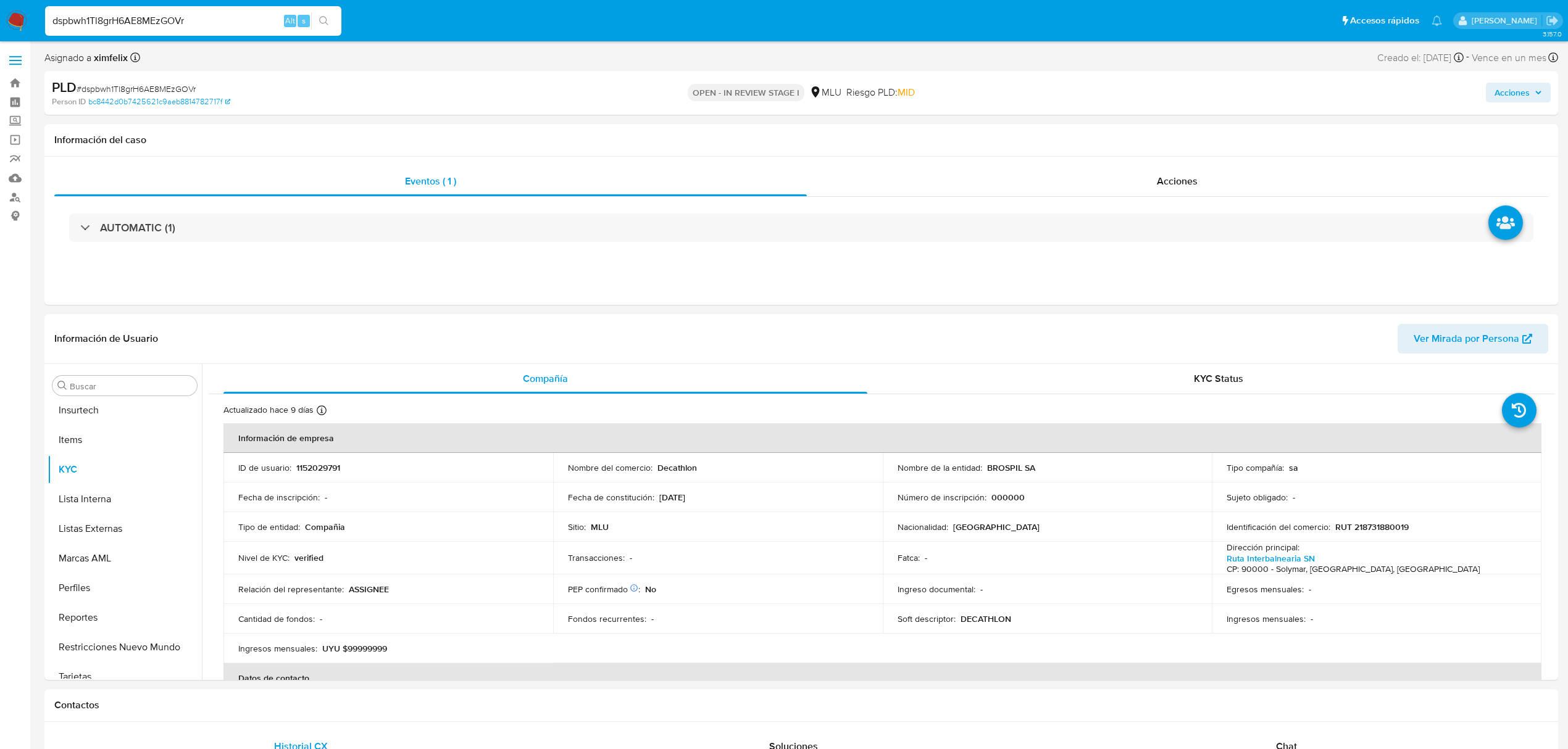
scroll to position [551, 0]
drag, startPoint x: 201, startPoint y: 24, endPoint x: 39, endPoint y: 27, distance: 162.0
click at [39, 27] on ul "Pausado Ver notificaciones dspbwh1Tl8grH6AE8MEzGOVr Alt s Accesos rápidos Presi…" at bounding box center [743, 20] width 1409 height 31
click at [65, 32] on div "dspbwh1Tl8grH6AE8MEzGOVr Alt s" at bounding box center [193, 21] width 296 height 30
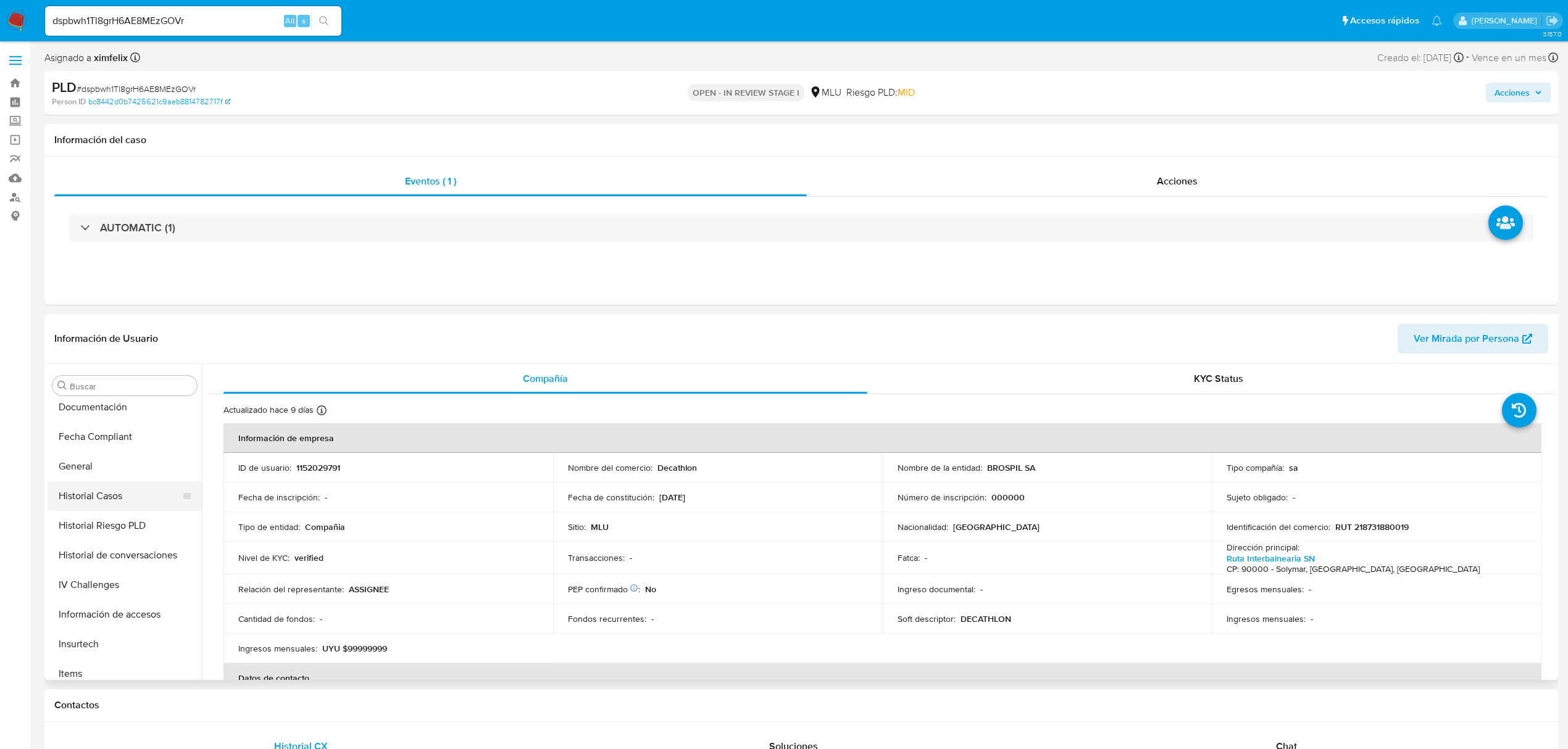
click at [112, 507] on button "Historial Casos" at bounding box center [120, 497] width 144 height 30
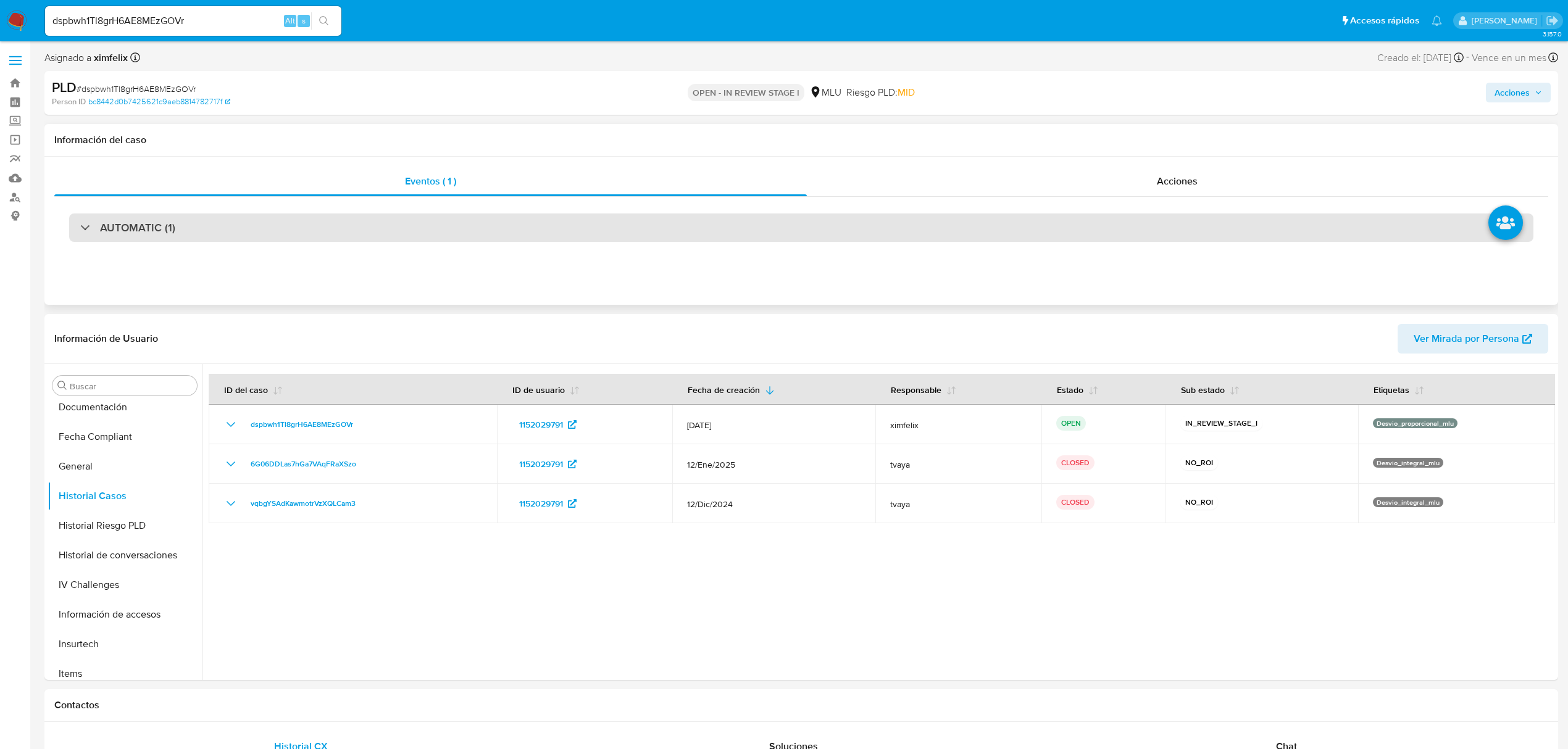
click at [381, 236] on div "AUTOMATIC (1)" at bounding box center [802, 228] width 1465 height 29
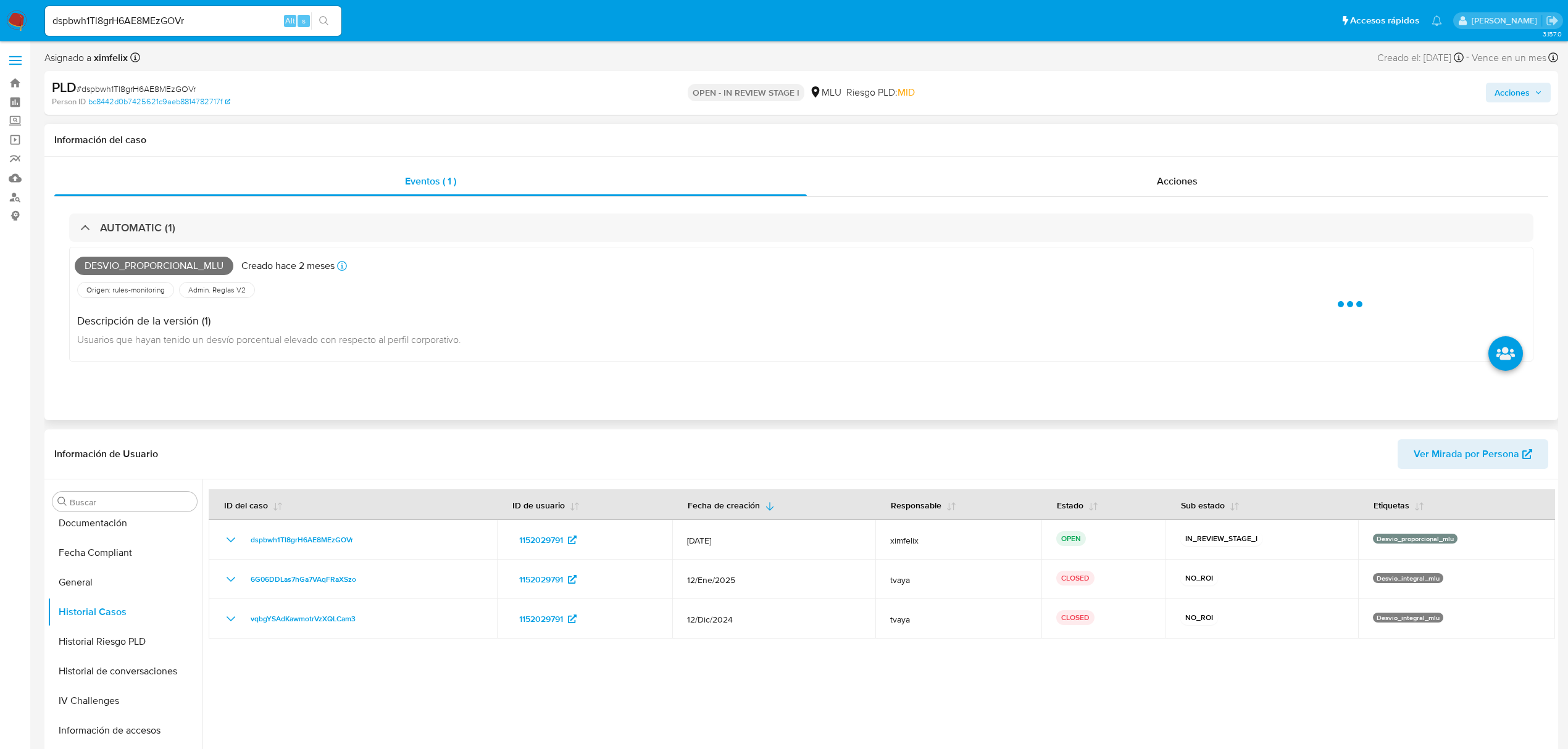
click at [151, 265] on span "Desvio_proporcional_mlu" at bounding box center [154, 265] width 159 height 18
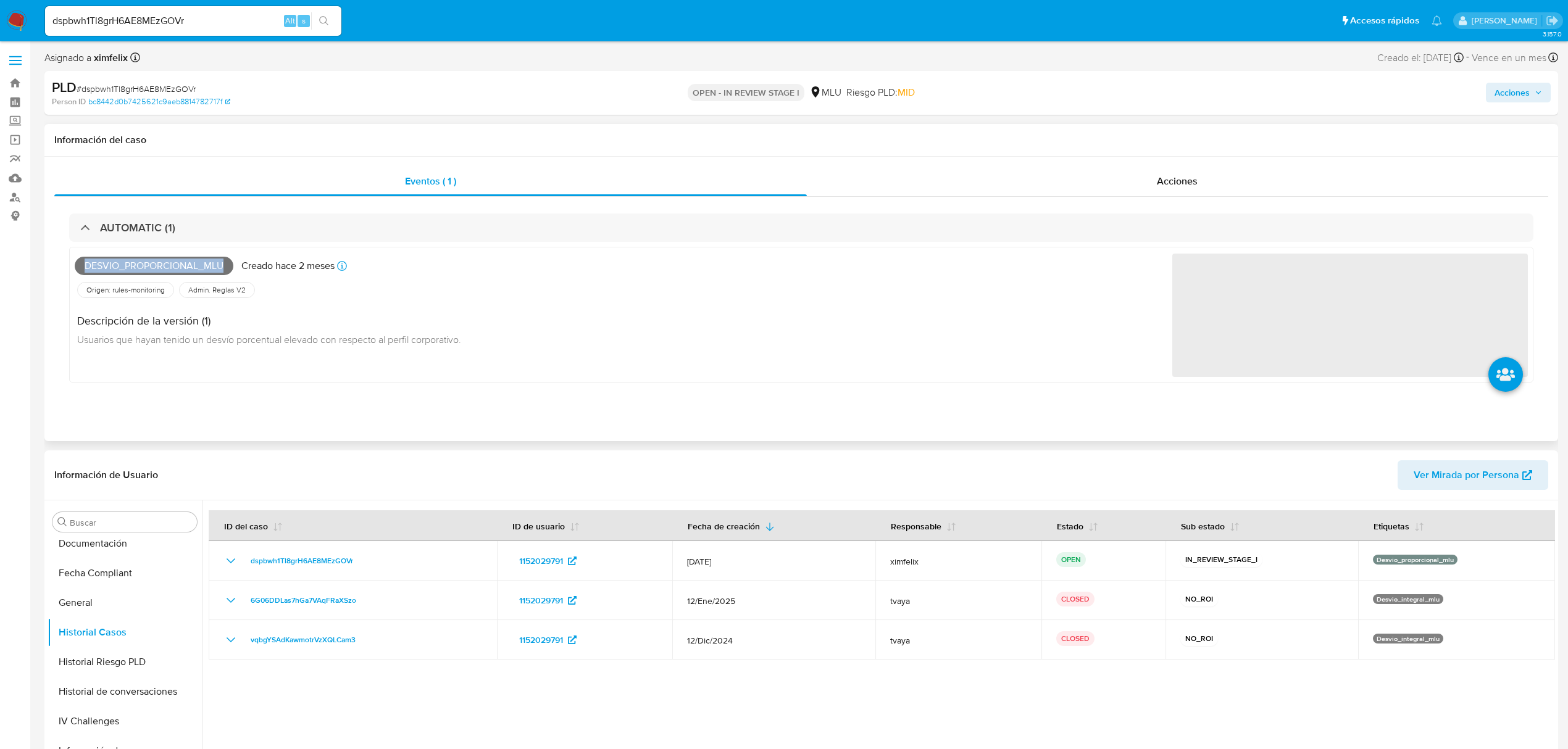
click at [151, 265] on span "Desvio_proporcional_mlu" at bounding box center [154, 265] width 159 height 18
copy span "Desvio_proporcional_mlu"
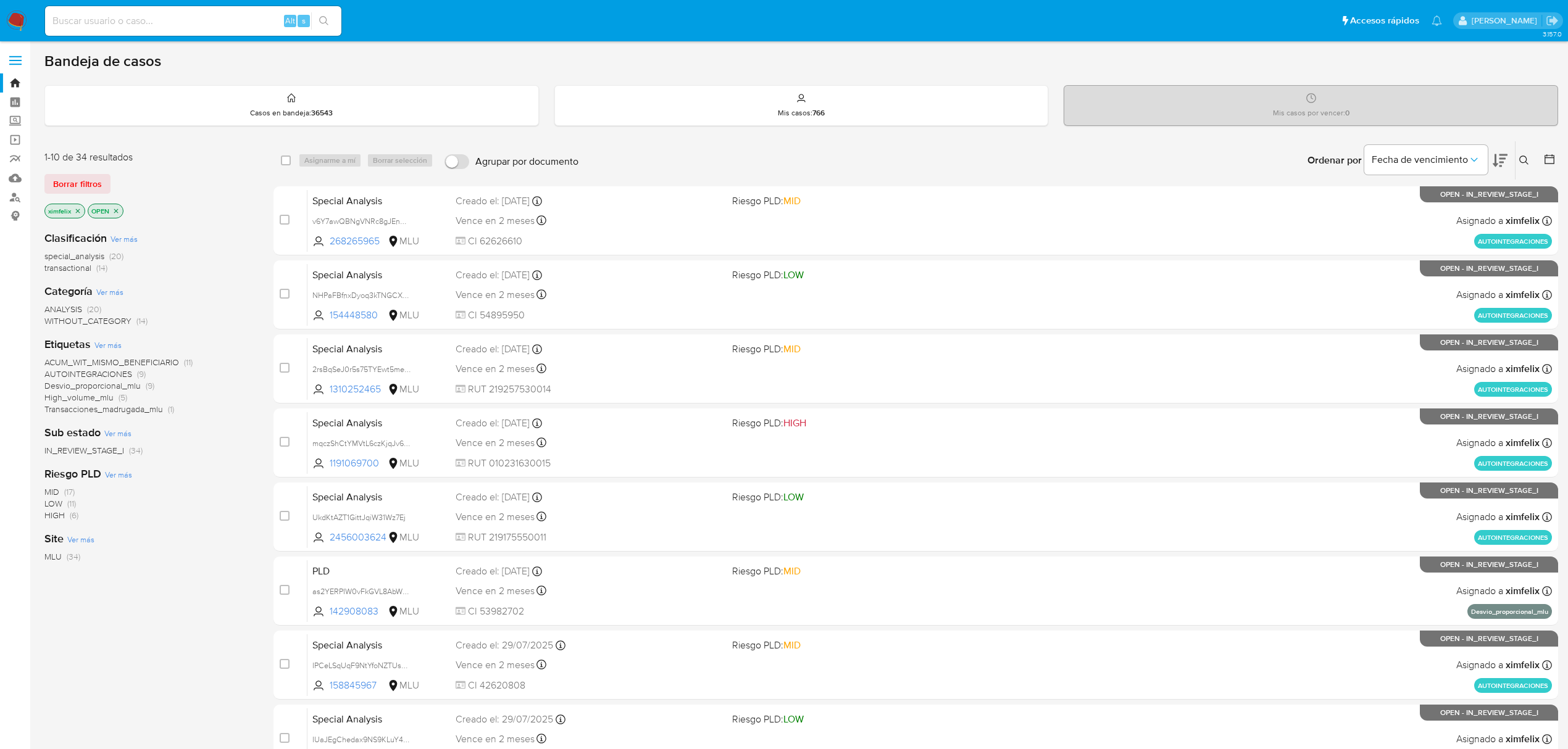
click at [144, 16] on input at bounding box center [193, 21] width 296 height 16
paste input "wez0ZPORXUrmam9VINg0mrKh"
type input "wez0ZPORXUrmam9VINg0mrKh"
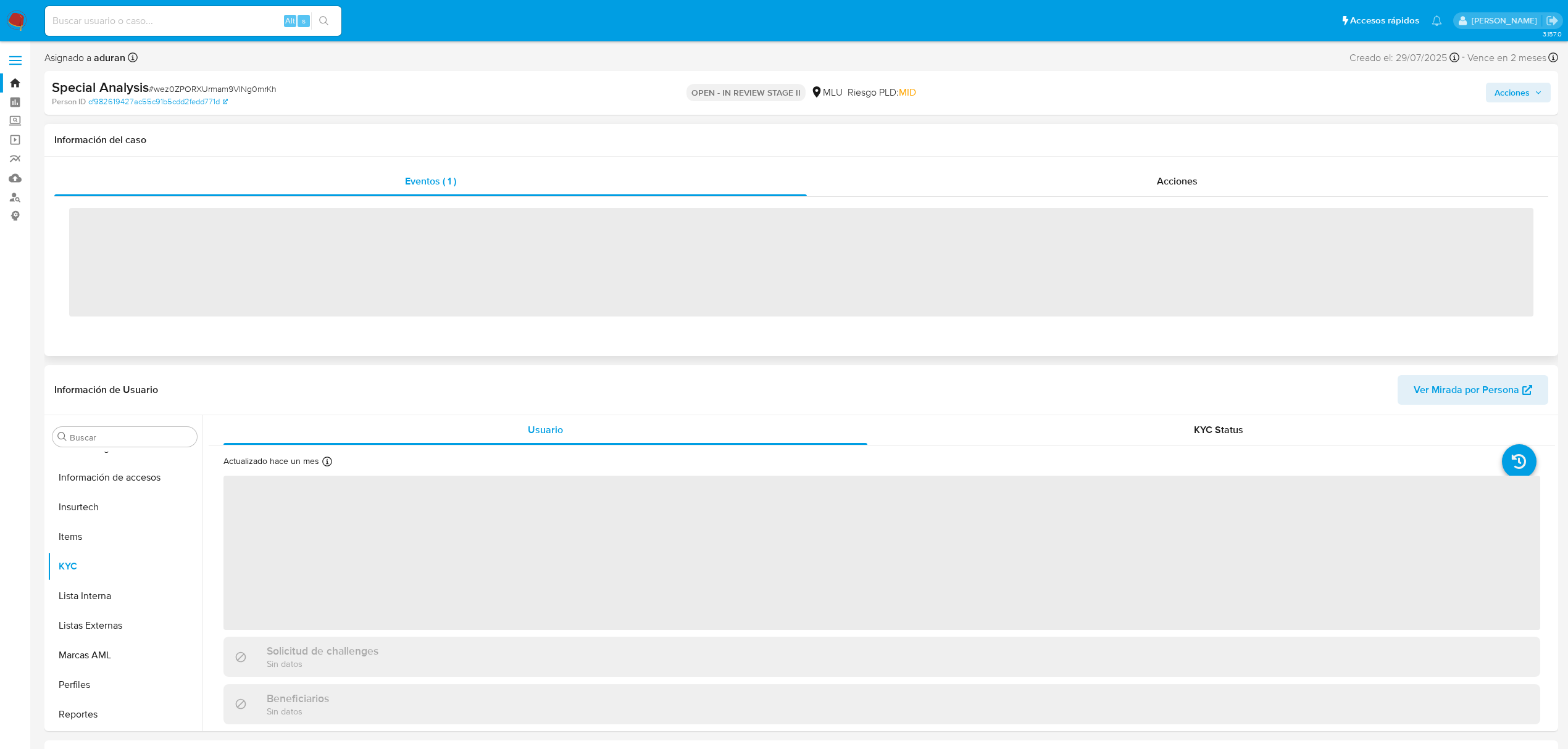
scroll to position [551, 0]
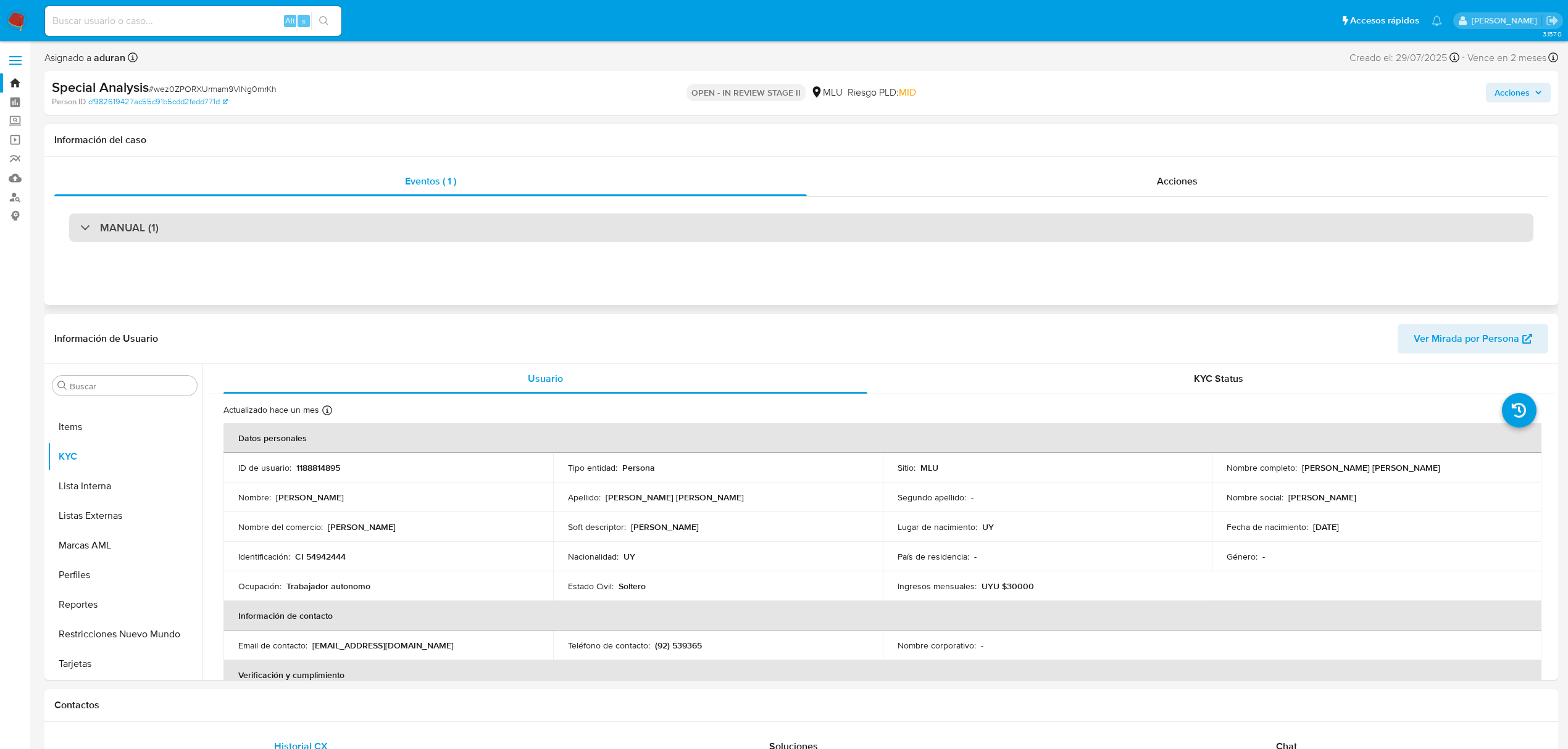
select select "10"
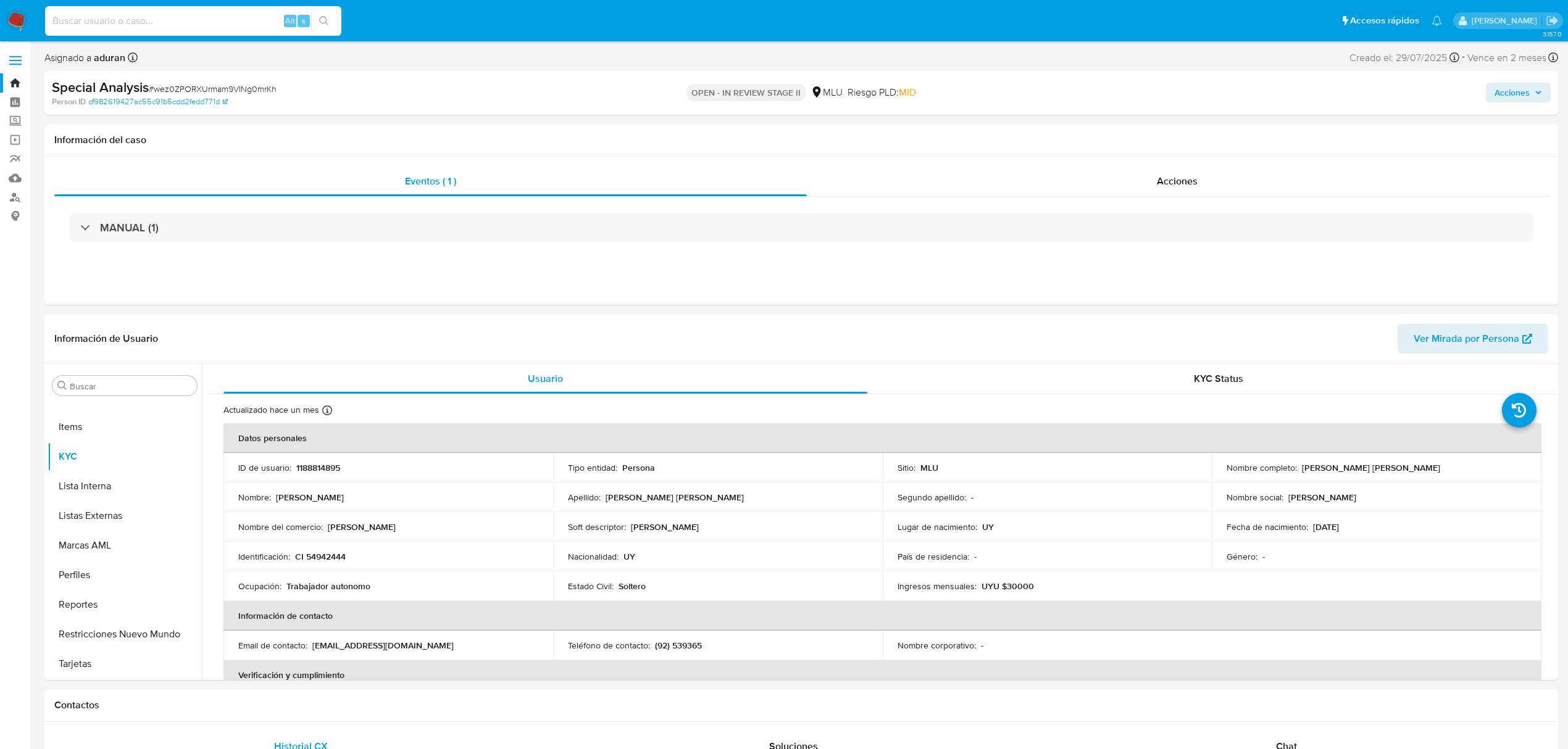
click at [119, 20] on input at bounding box center [193, 21] width 296 height 16
paste input "dspbwh1Tl8grH6AE8MEzGOVr"
type input "dspbwh1Tl8grH6AE8MEzGOVr"
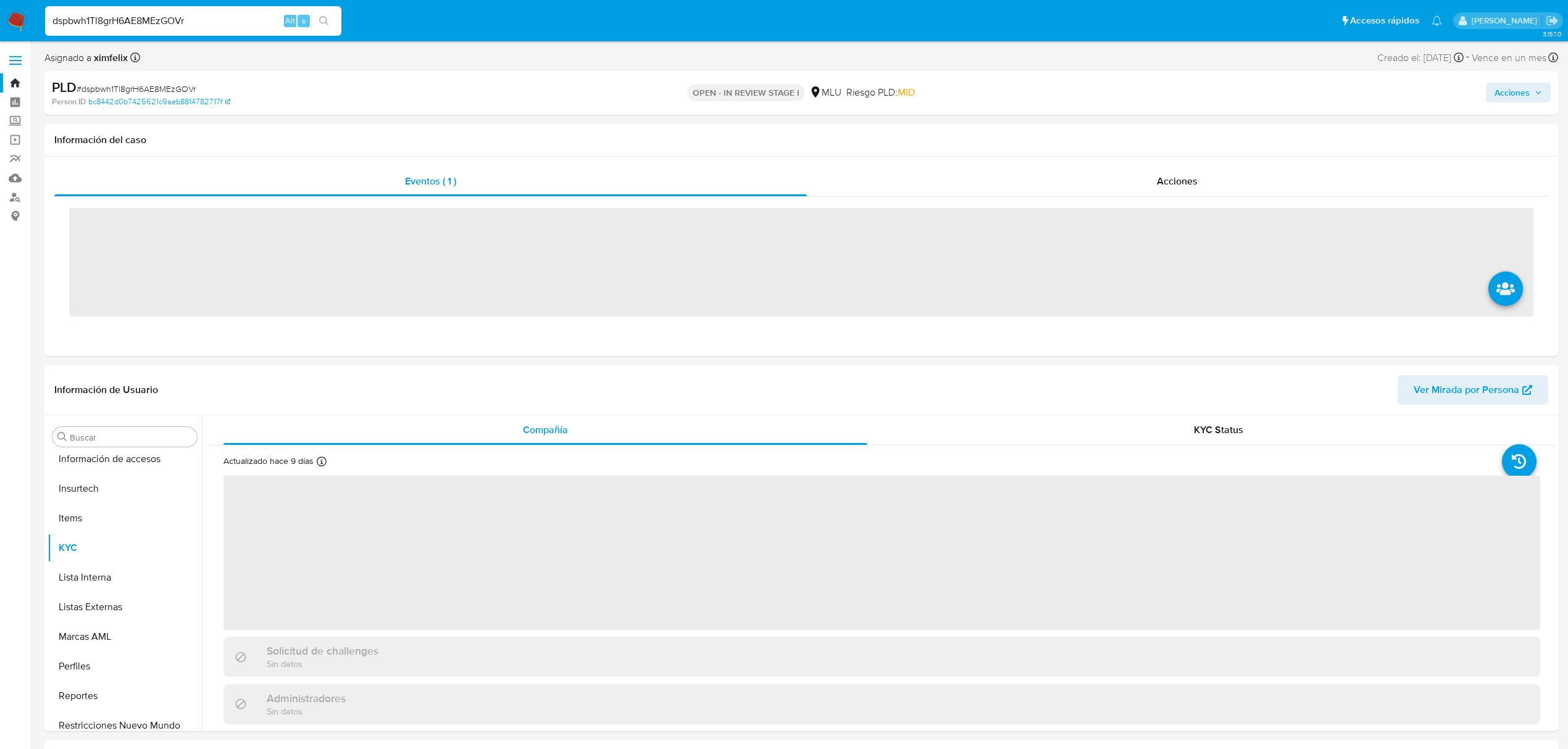
scroll to position [551, 0]
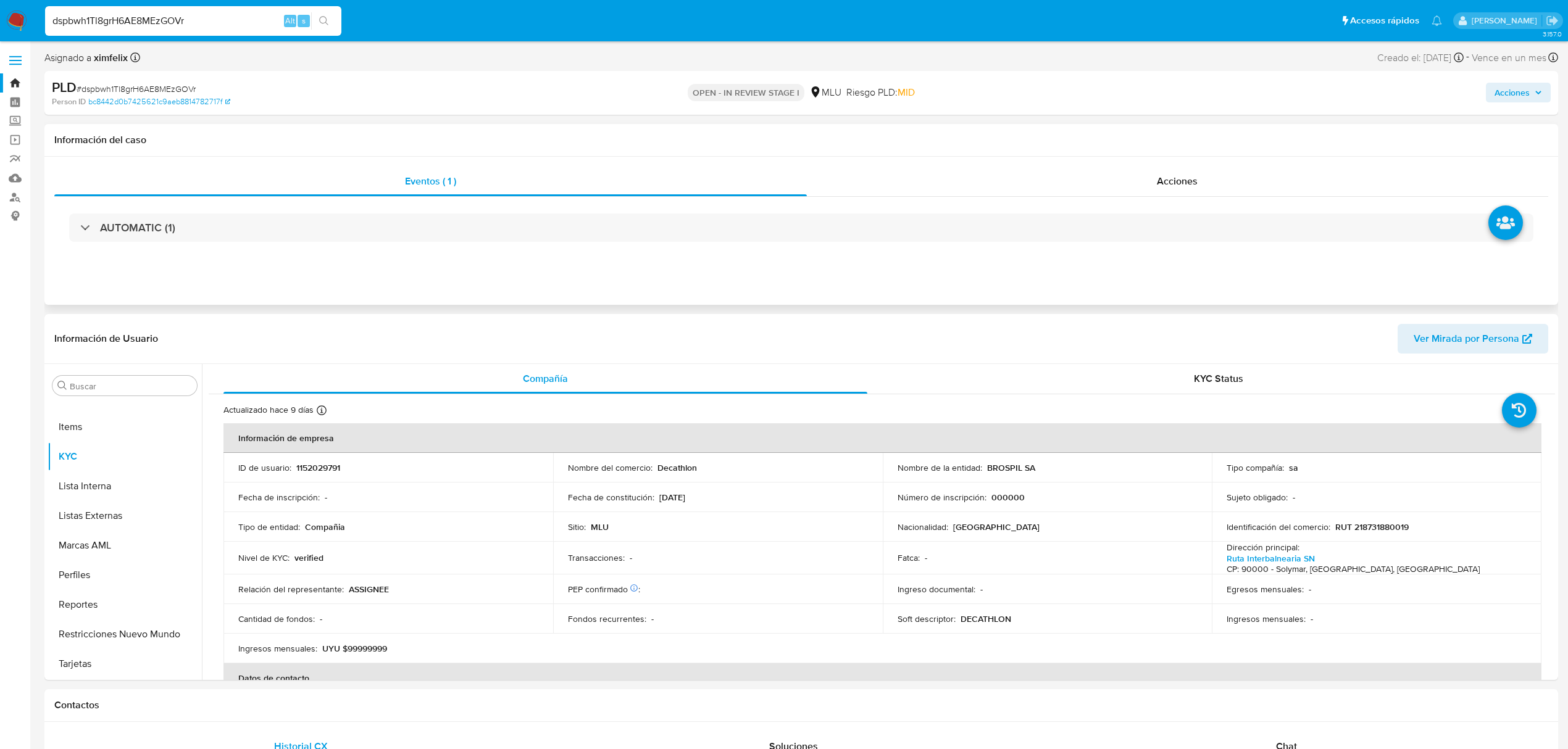
select select "10"
drag, startPoint x: 8, startPoint y: 28, endPoint x: 11, endPoint y: 35, distance: 7.6
click at [8, 30] on img at bounding box center [16, 20] width 21 height 21
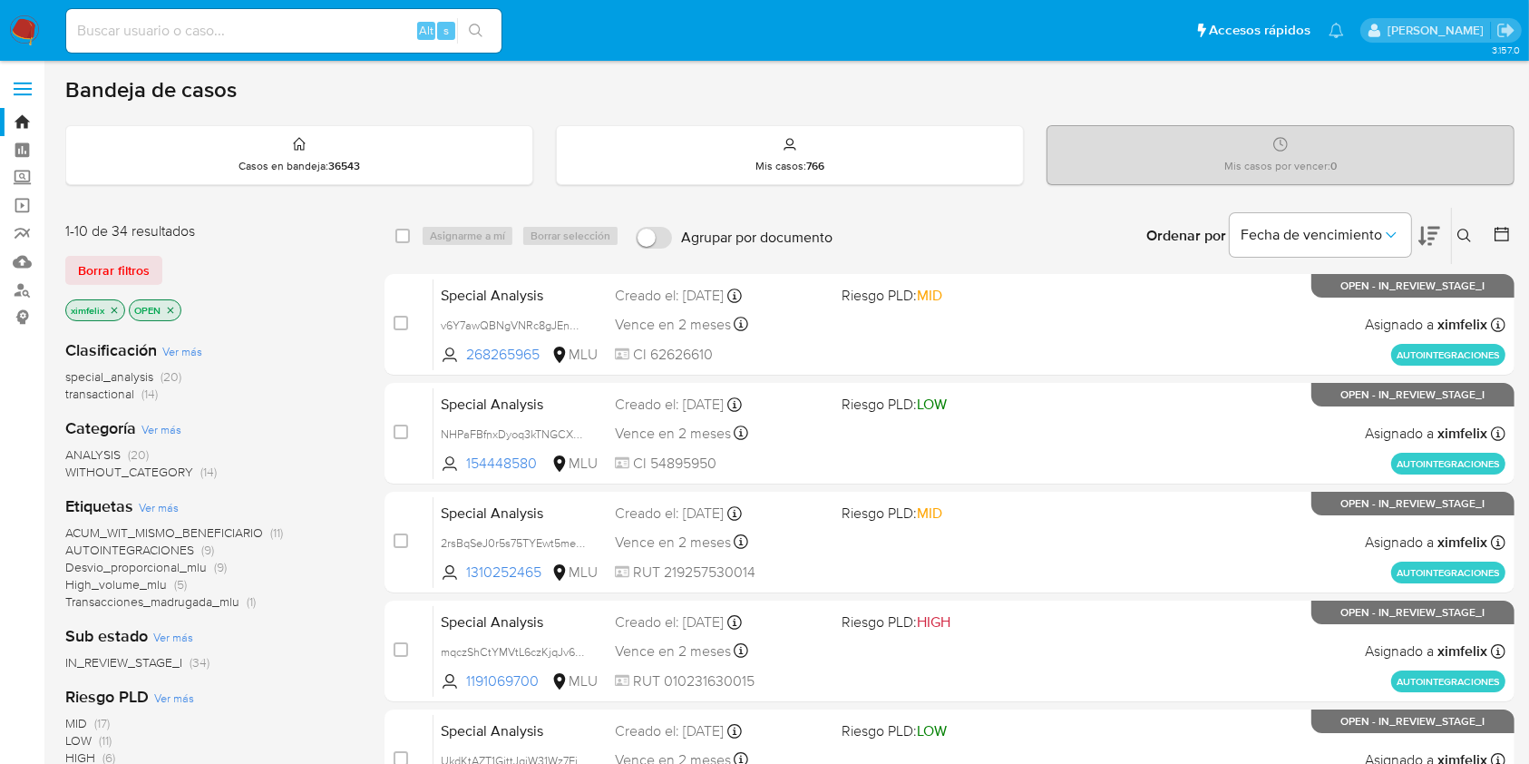
click at [111, 308] on icon "close-filter" at bounding box center [114, 310] width 11 height 11
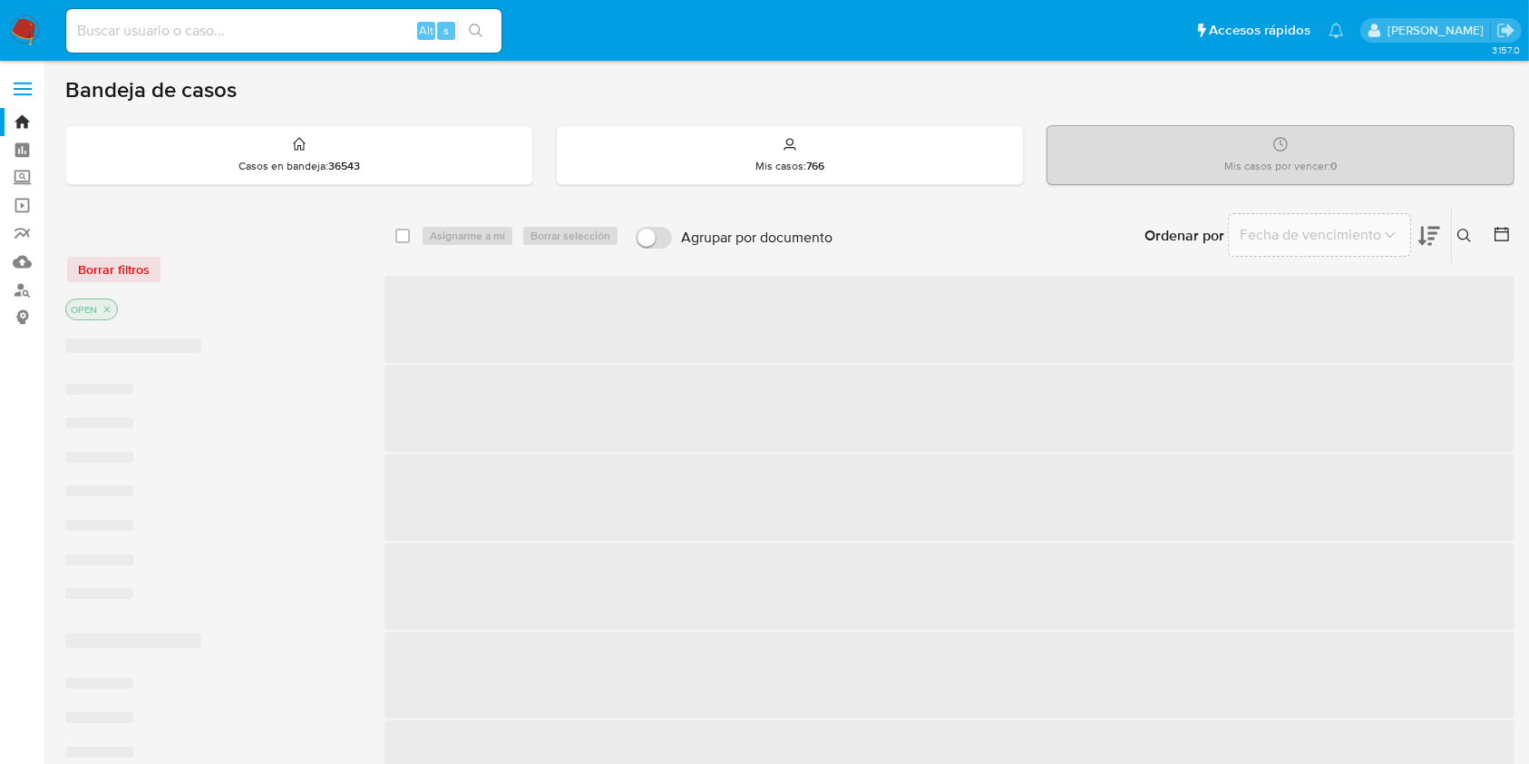
click at [111, 308] on icon "close-filter" at bounding box center [107, 309] width 11 height 11
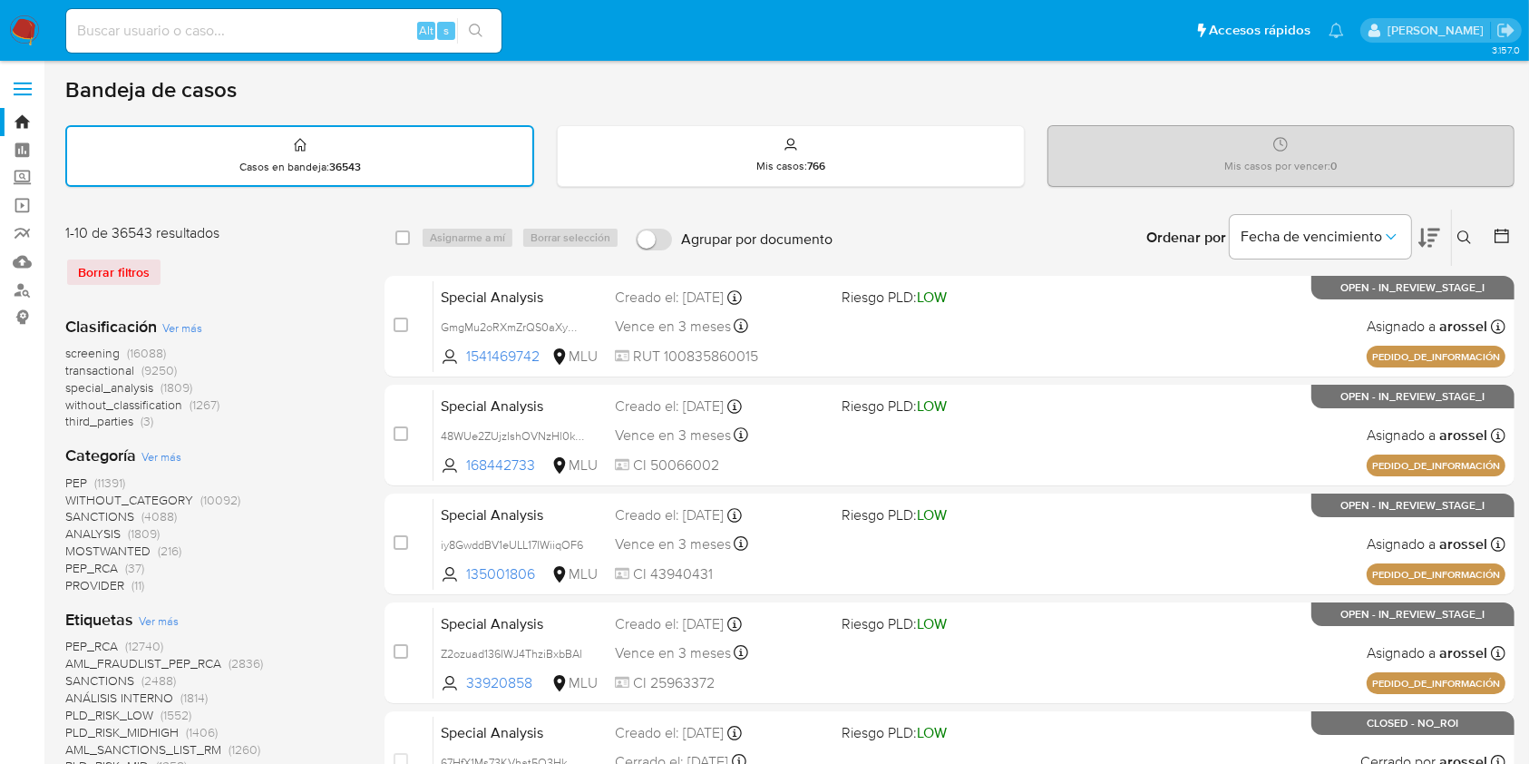
click at [1500, 236] on icon at bounding box center [1502, 236] width 18 height 18
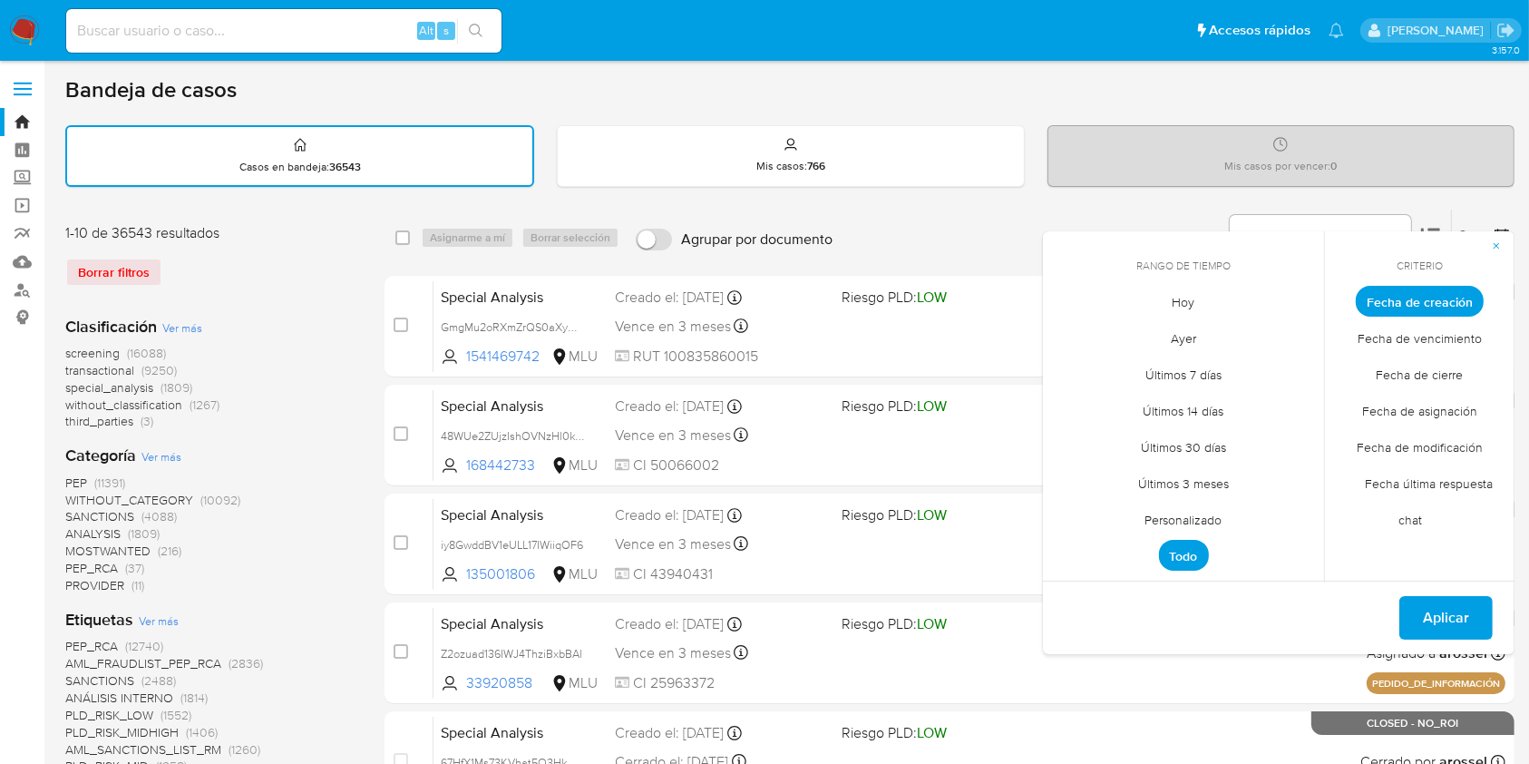
click at [1179, 523] on span "Personalizado" at bounding box center [1184, 520] width 115 height 37
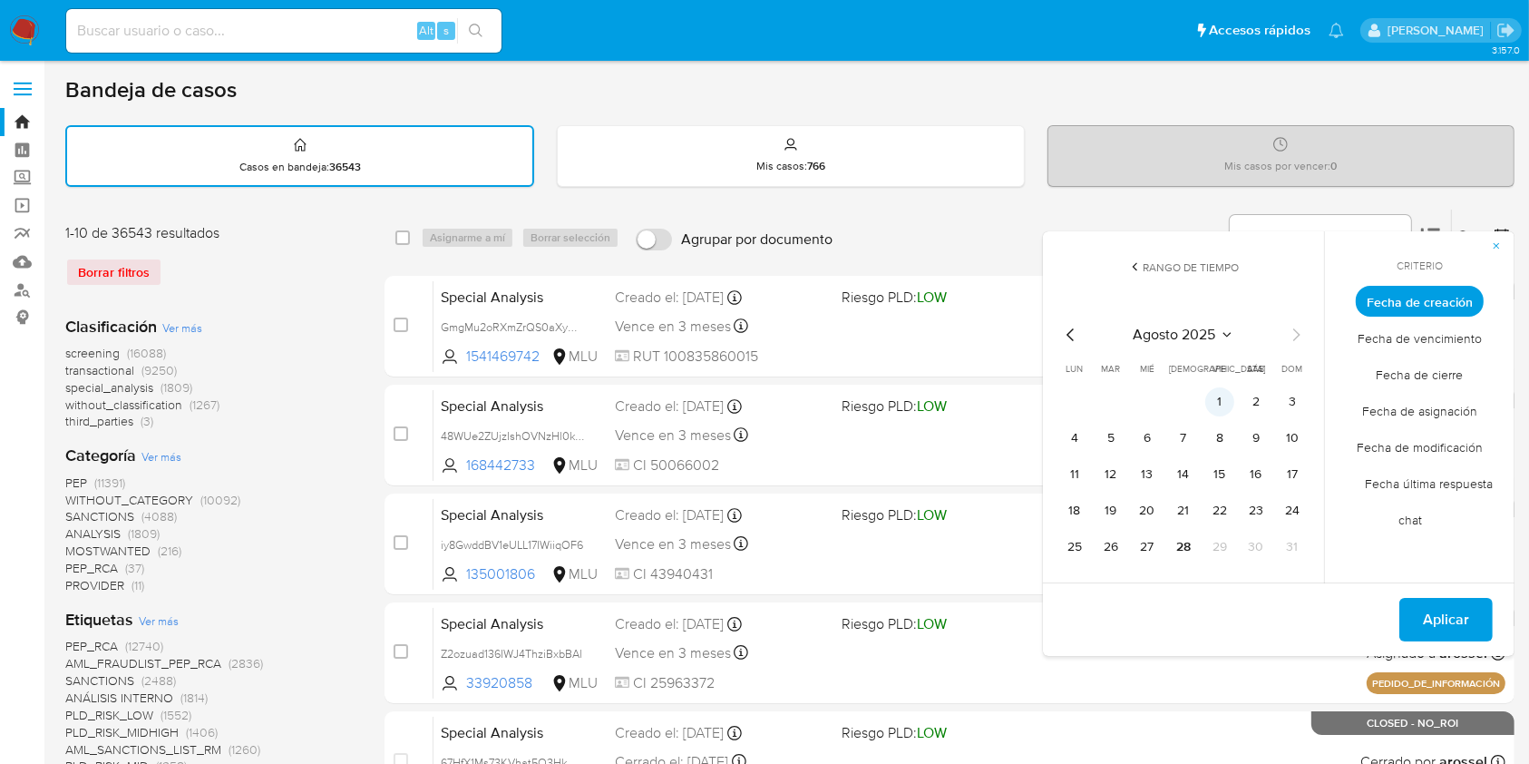
click at [1231, 395] on button "1" at bounding box center [1220, 401] width 29 height 29
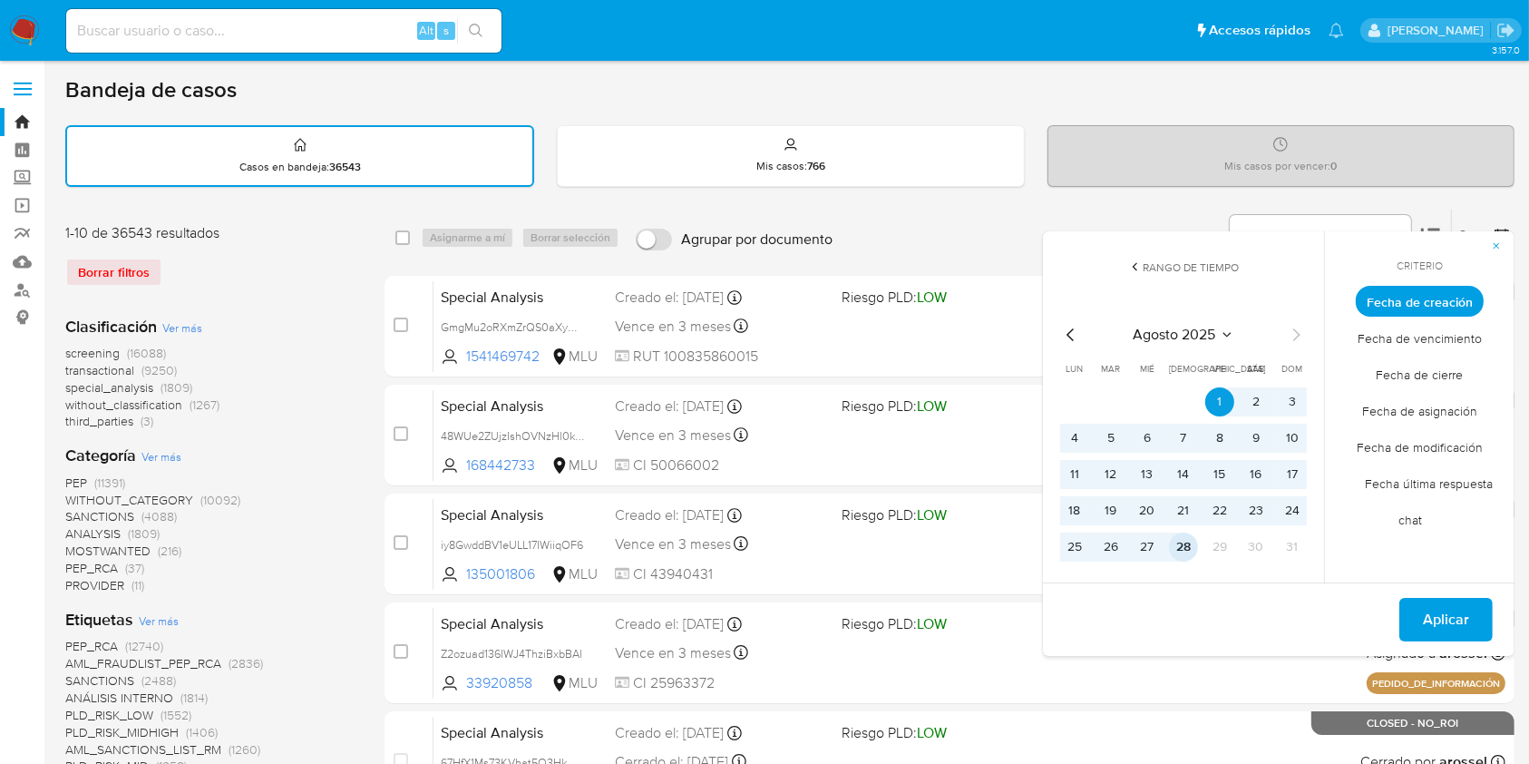
click at [1183, 548] on button "28" at bounding box center [1183, 546] width 29 height 29
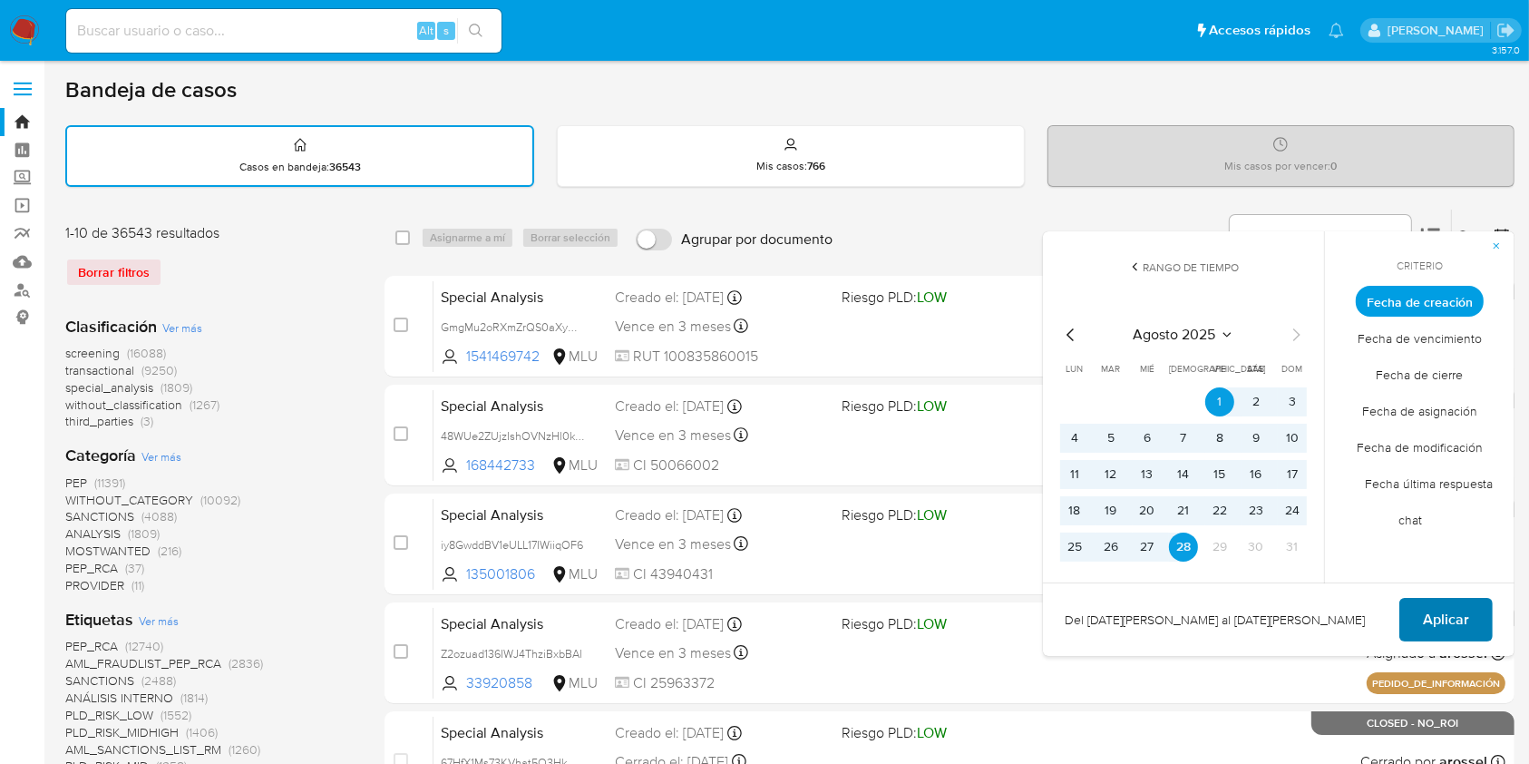
click at [1462, 614] on span "Aplicar" at bounding box center [1446, 620] width 46 height 40
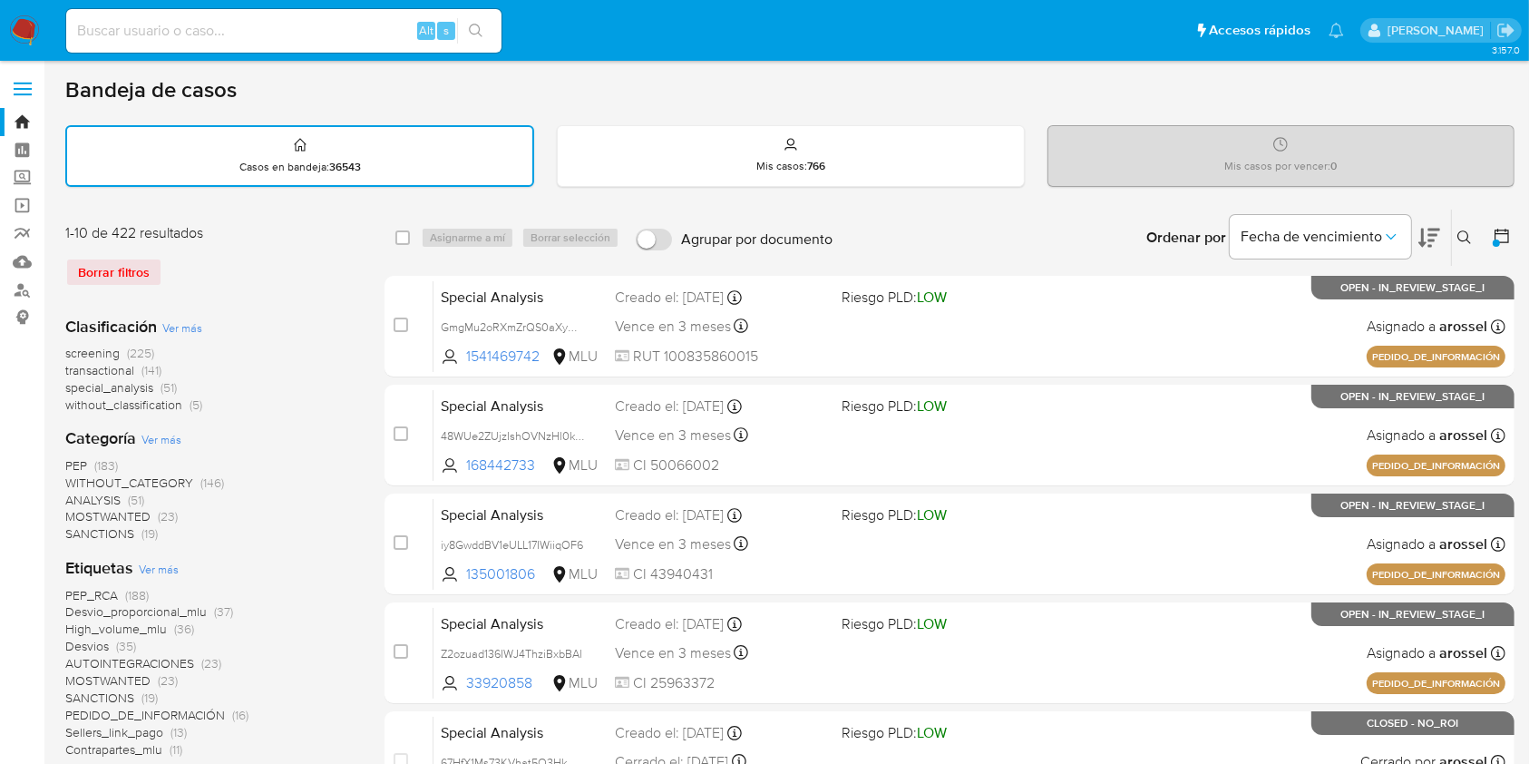
click at [1500, 243] on icon at bounding box center [1502, 236] width 18 height 18
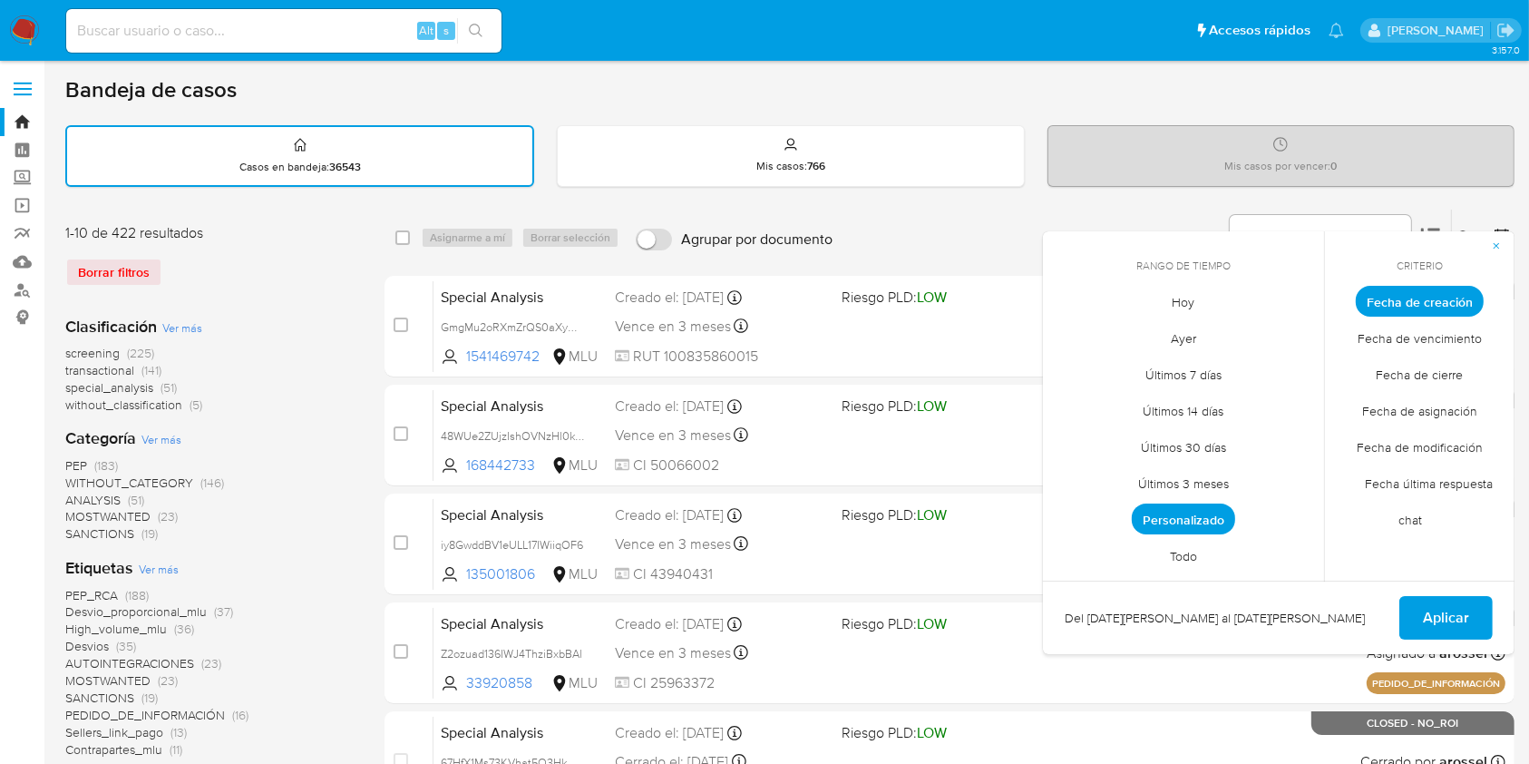
click at [1462, 368] on span "Fecha de cierre" at bounding box center [1420, 375] width 125 height 37
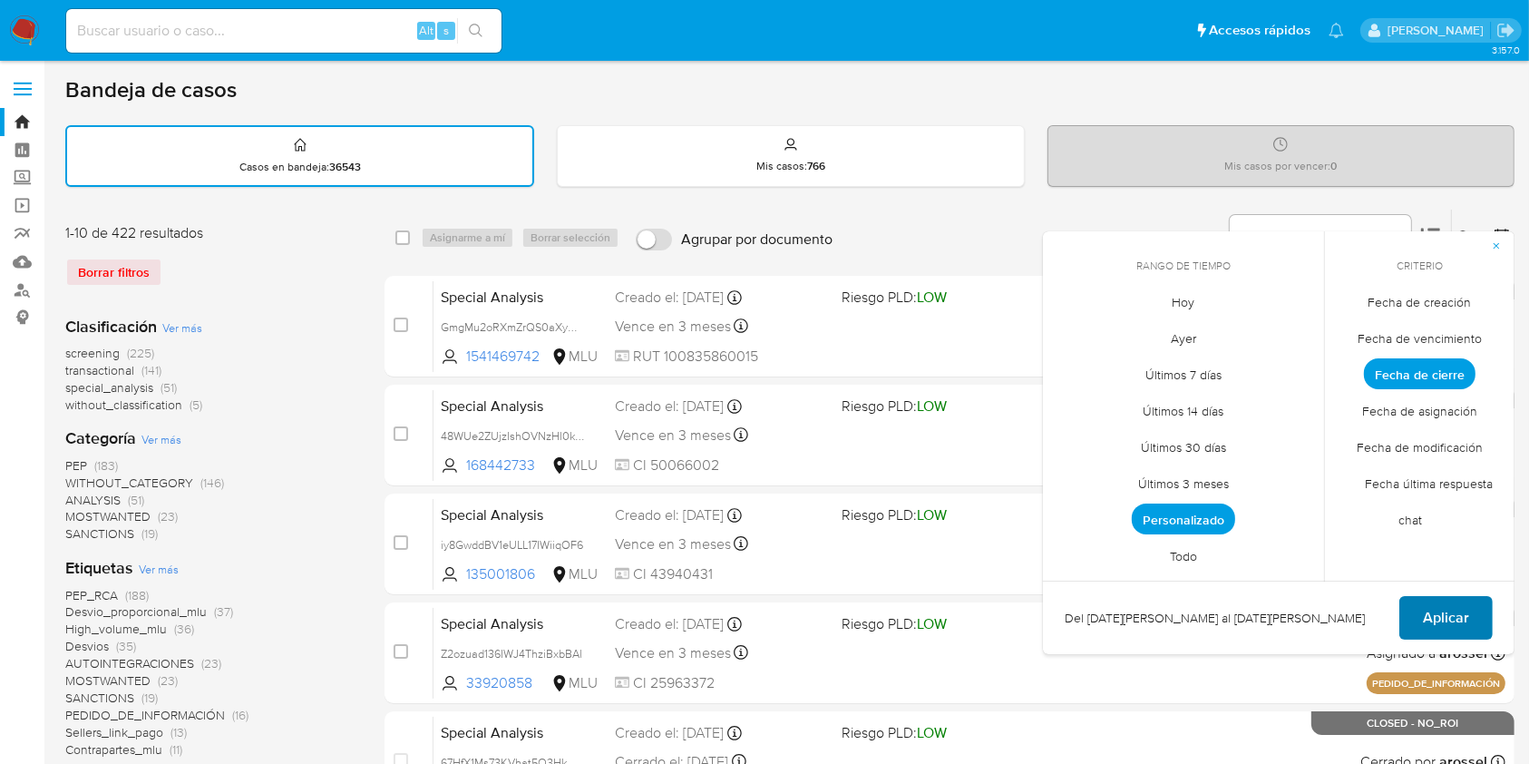
click at [1431, 608] on span "Aplicar" at bounding box center [1446, 618] width 46 height 40
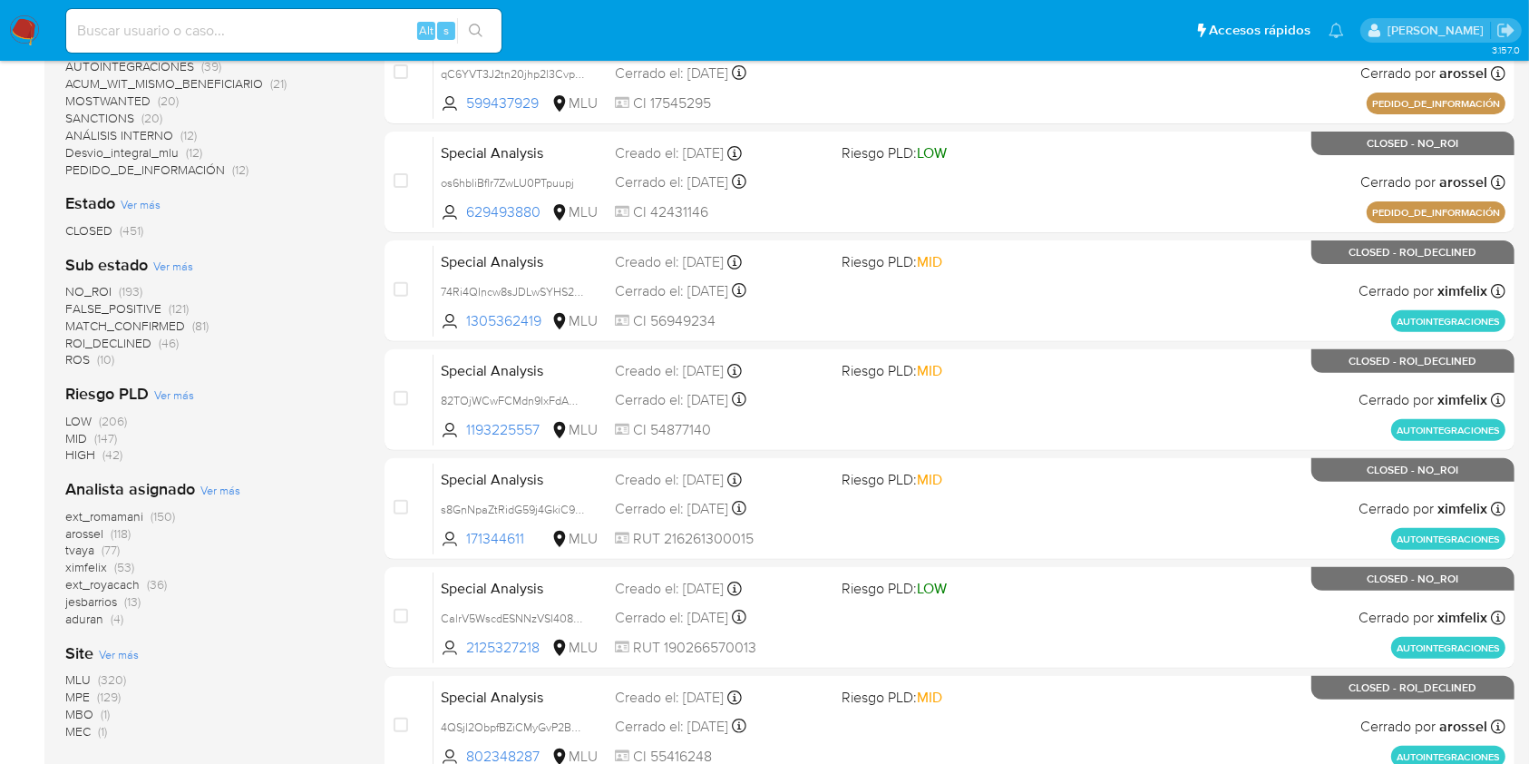
scroll to position [604, 0]
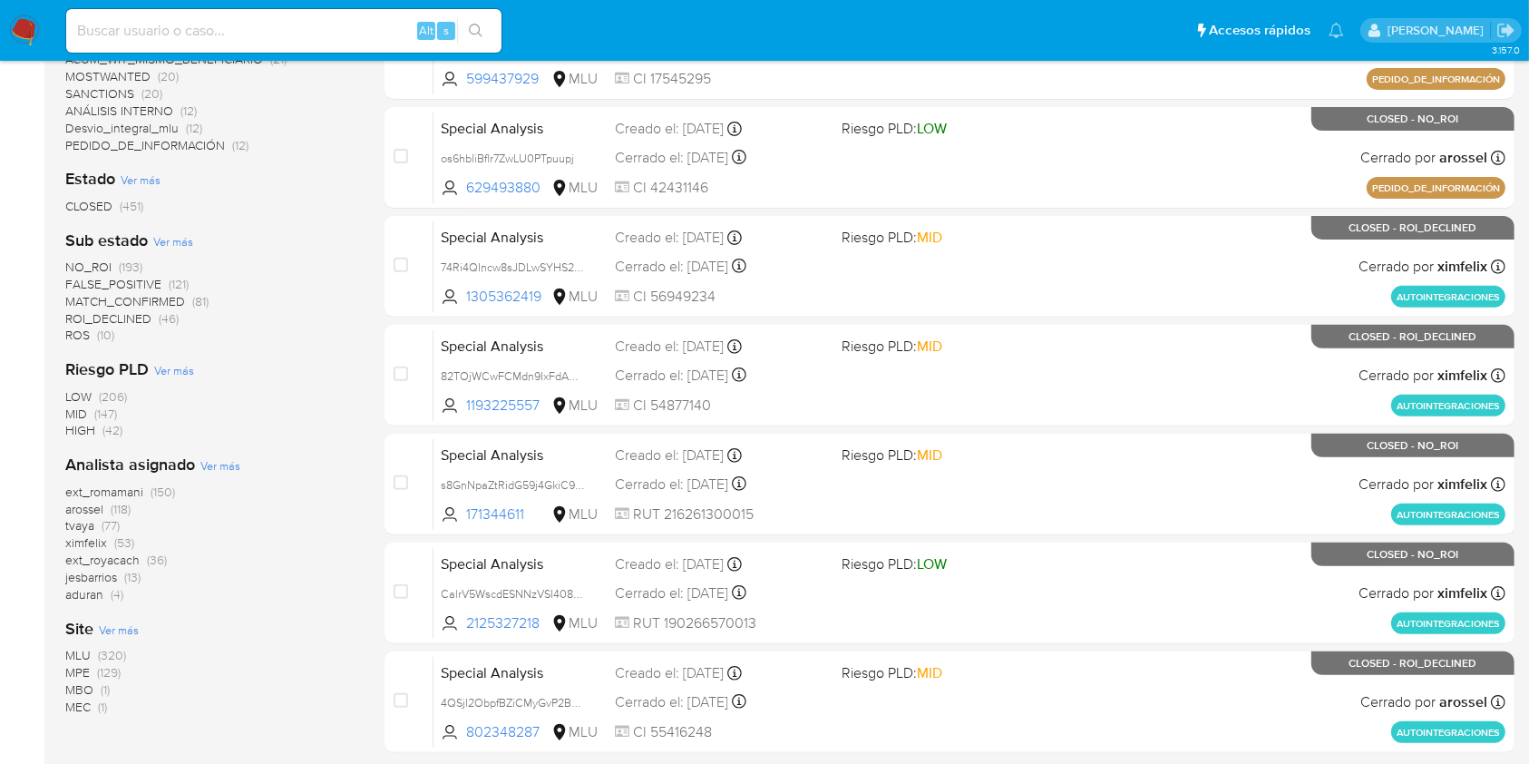
click at [314, 185] on div "Estado Ver más CLOSED (451)" at bounding box center [210, 191] width 290 height 46
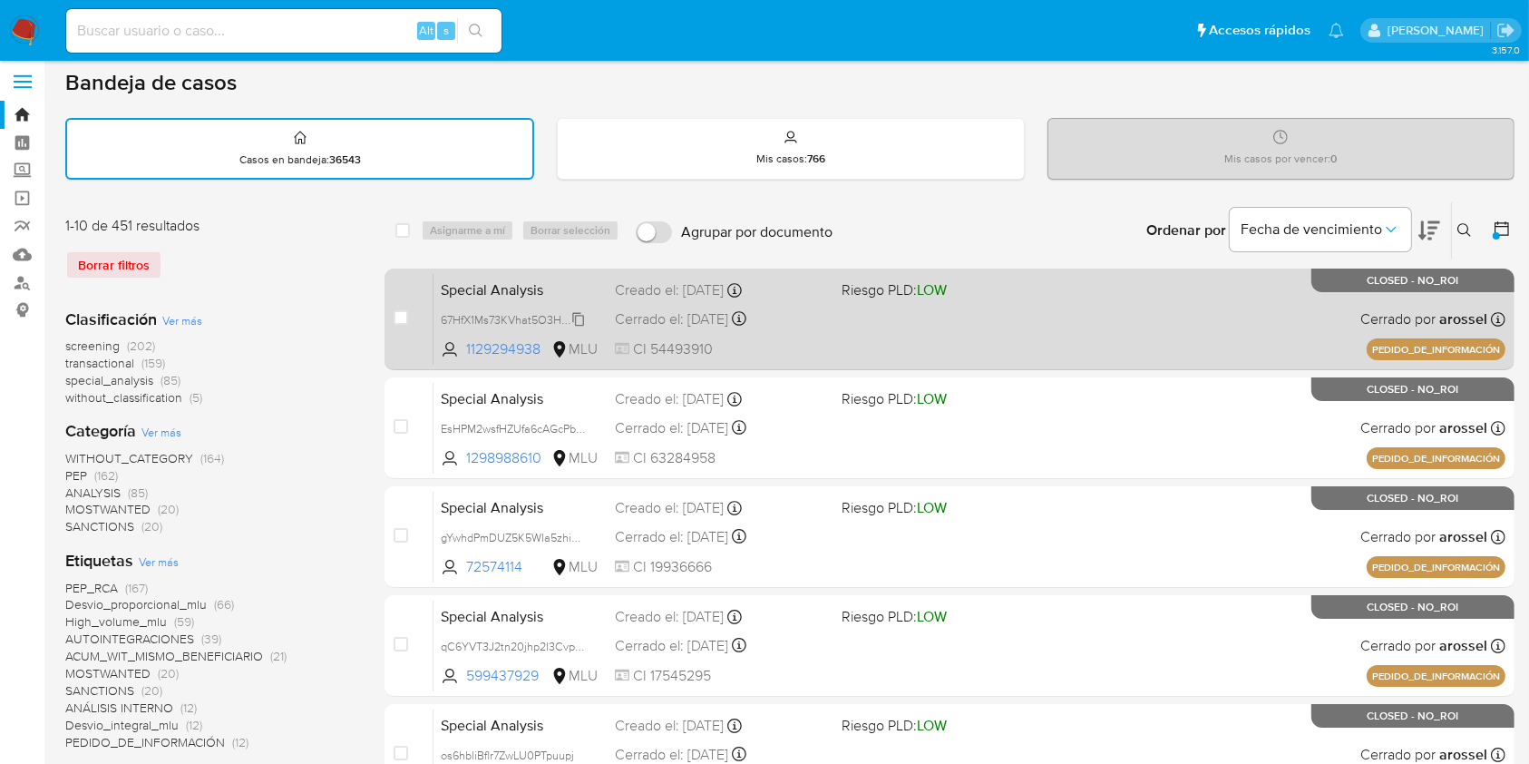
scroll to position [0, 0]
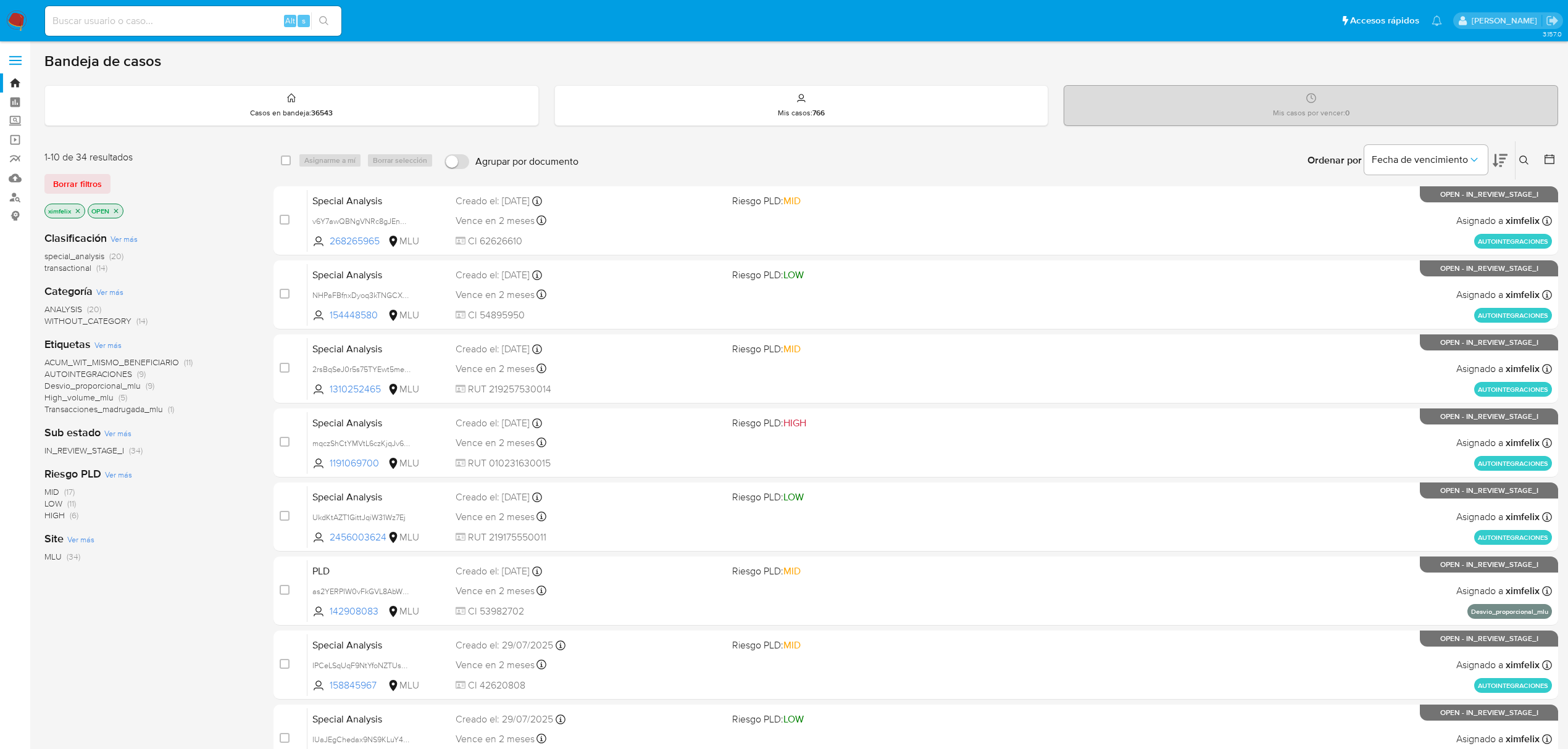
click at [93, 403] on span "Transacciones_madrugada_mlu" at bounding box center [103, 409] width 118 height 12
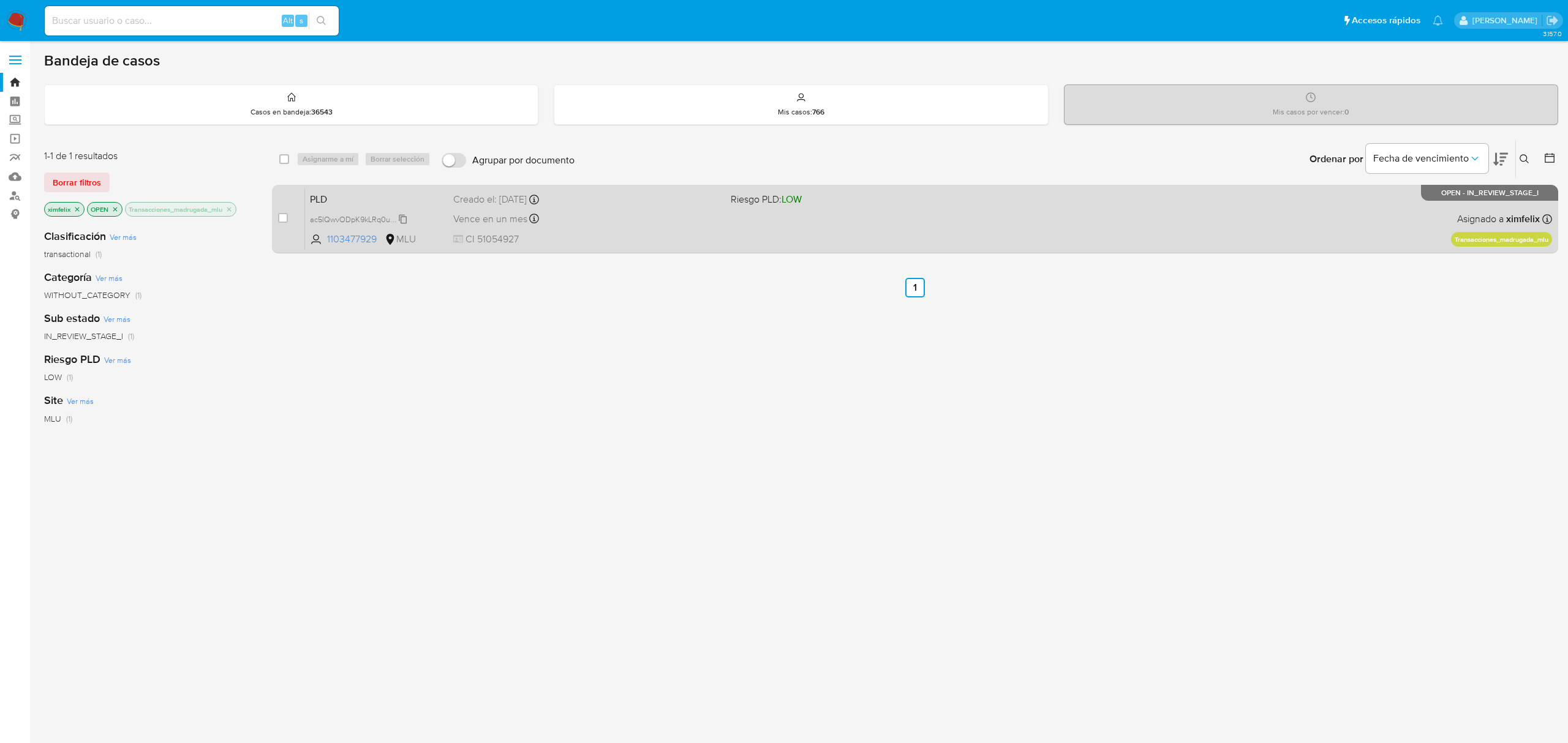
click at [400, 218] on span "ac5lQwvODpK9kLRq0uaCjkx5" at bounding box center [361, 219] width 103 height 13
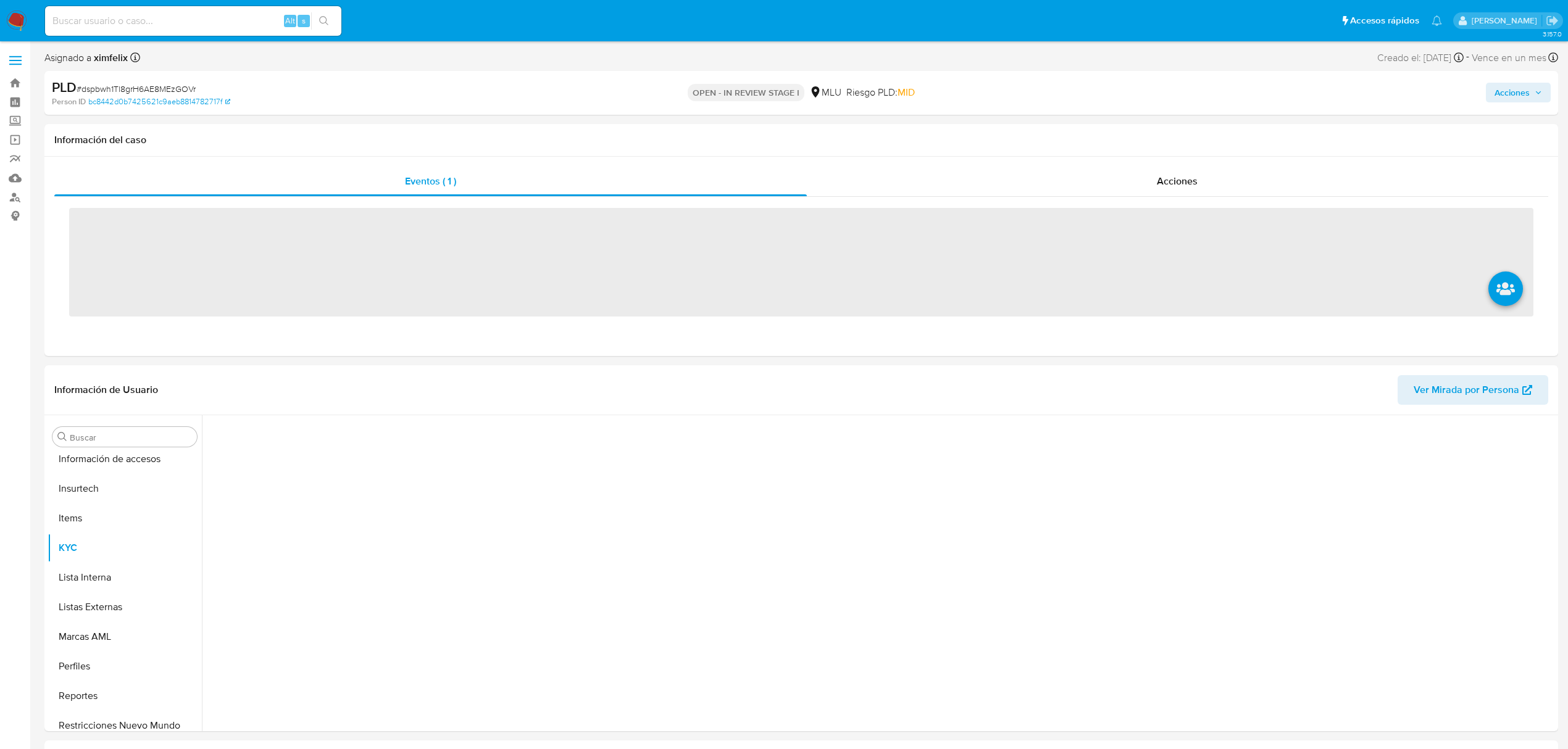
scroll to position [551, 0]
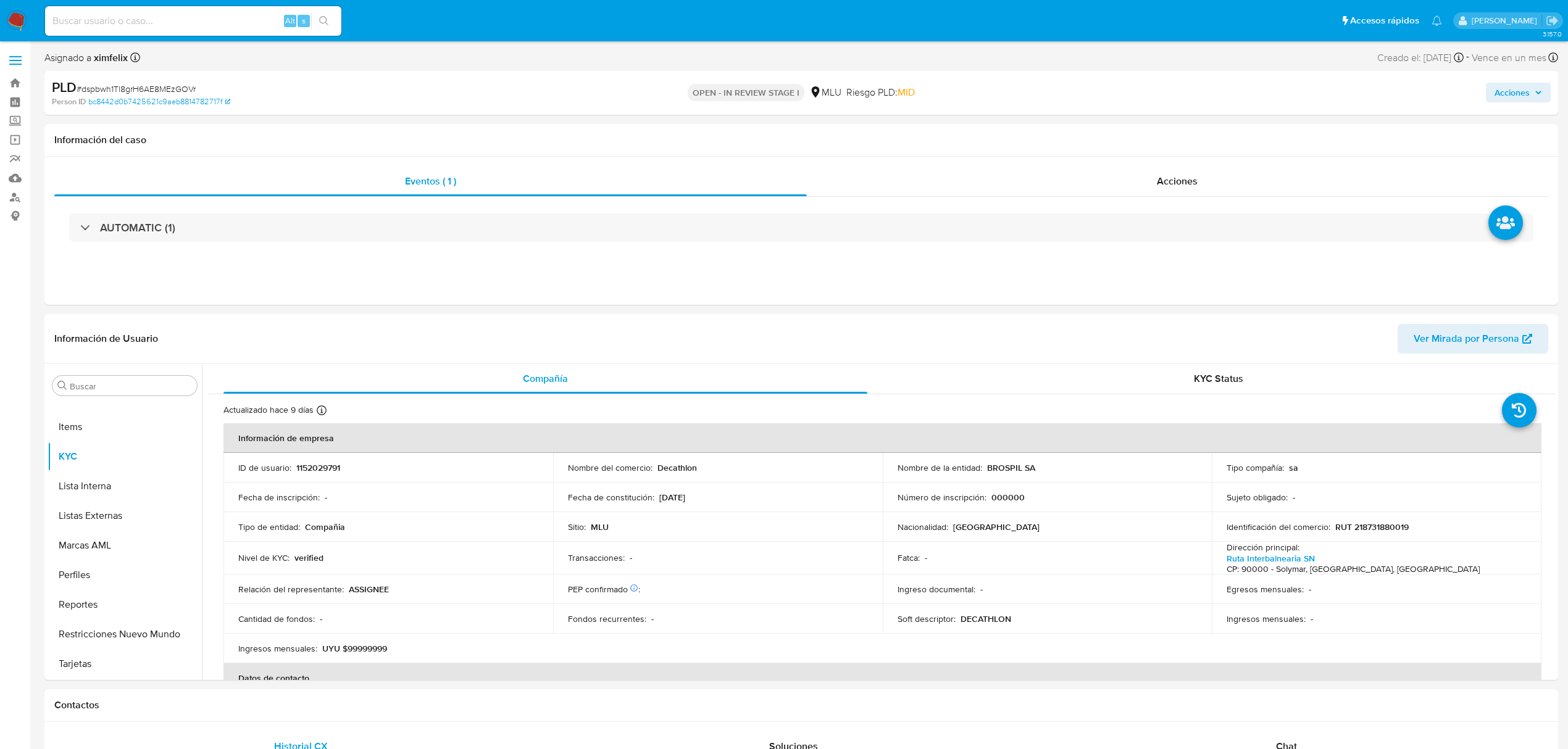
select select "10"
click at [1358, 529] on p "RUT 218731880019" at bounding box center [1372, 527] width 74 height 11
copy p "218731880019"
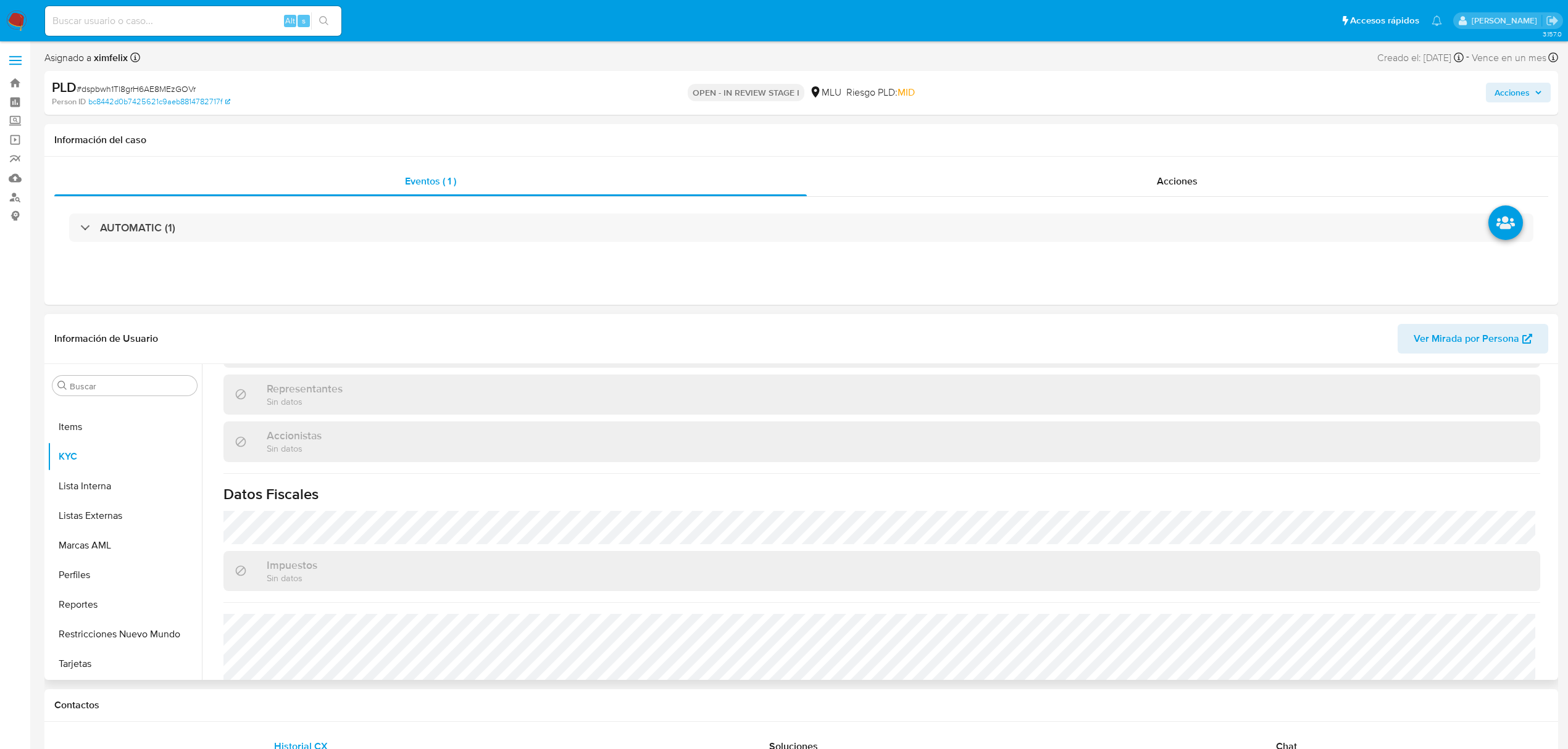
scroll to position [691, 0]
click at [1480, 333] on span "Ver Mirada por Persona" at bounding box center [1466, 339] width 105 height 30
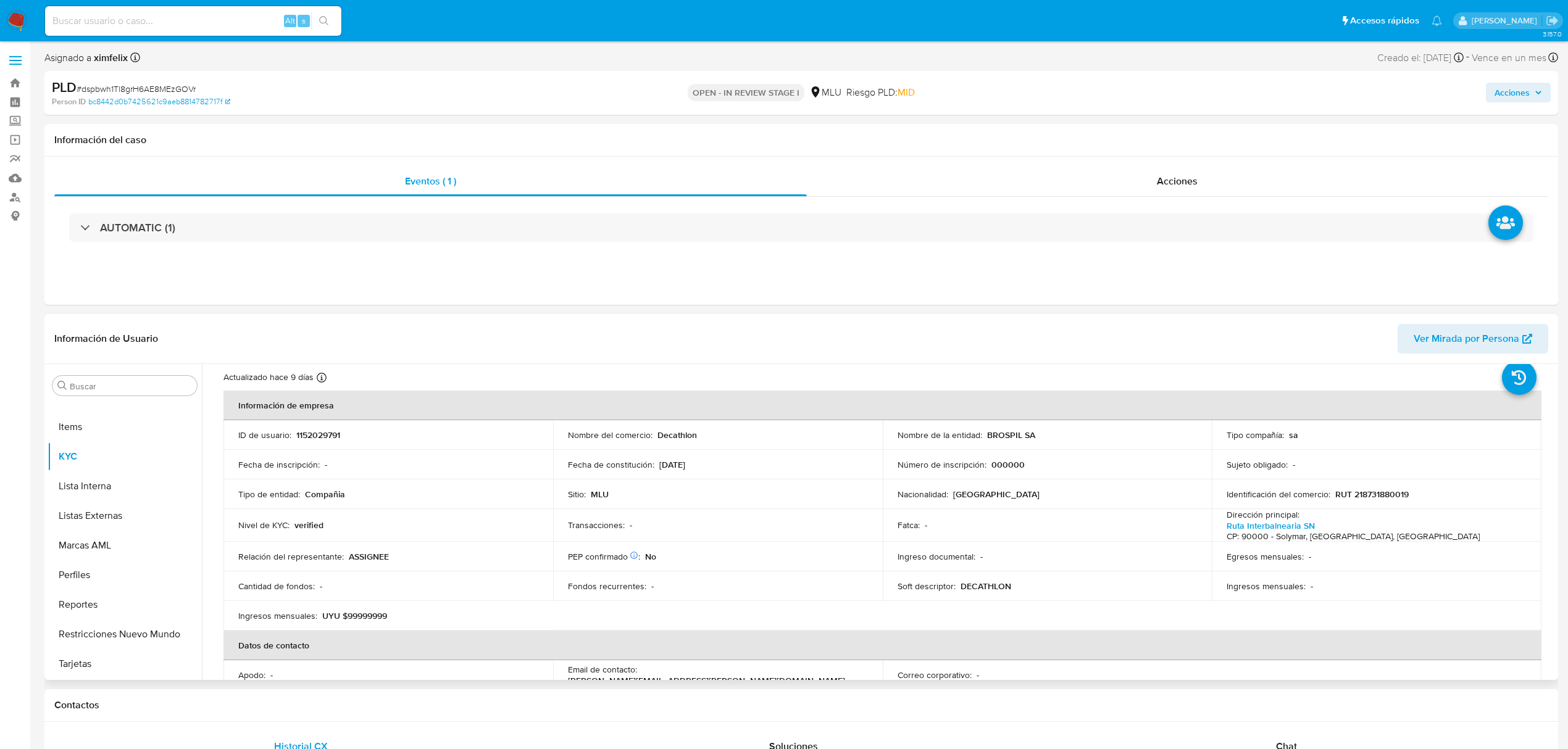
scroll to position [0, 0]
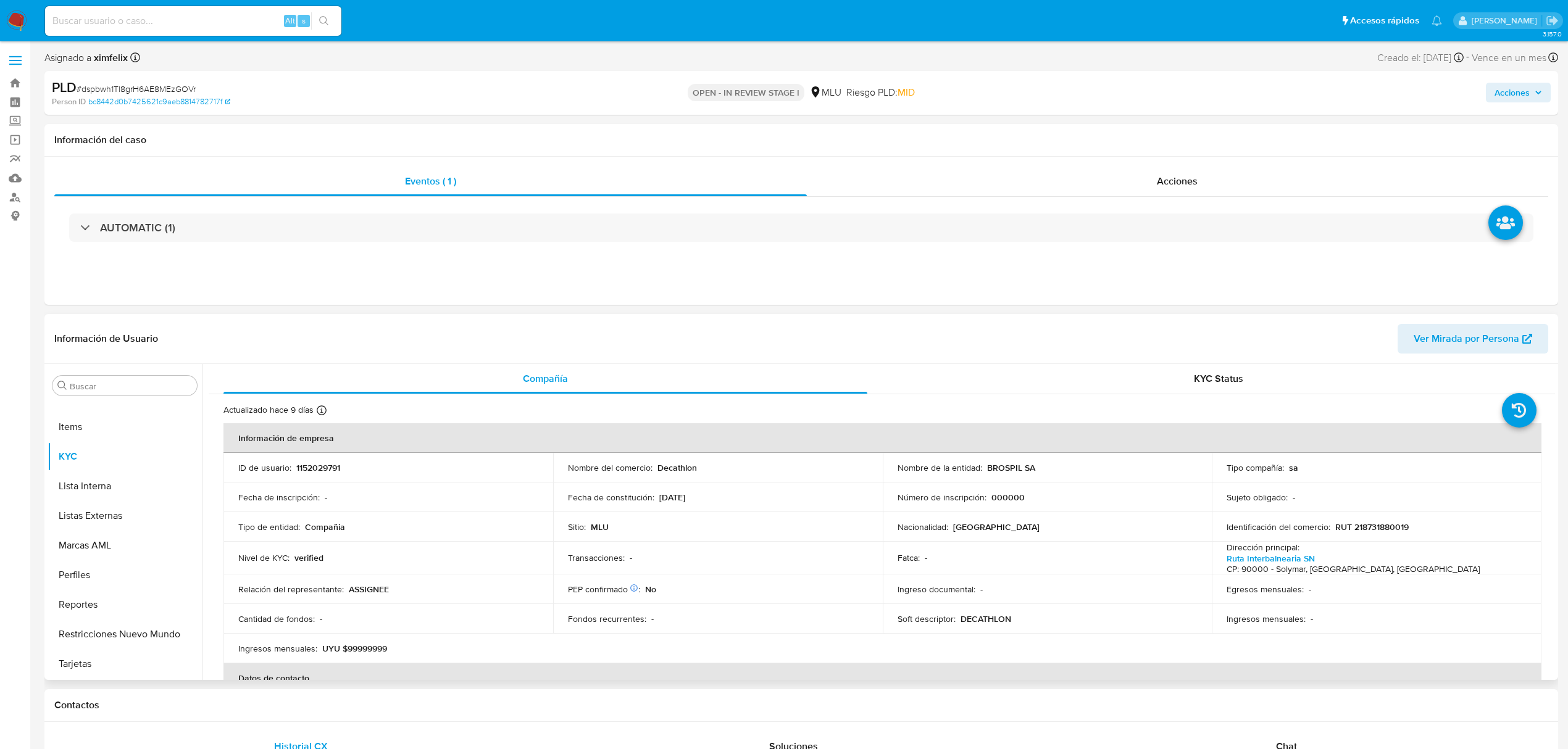
click at [1388, 524] on p "RUT 218731880019" at bounding box center [1372, 527] width 74 height 11
click at [1389, 526] on p "RUT 218731880019" at bounding box center [1372, 527] width 74 height 11
copy p "218731880019"
click at [356, 646] on p "UYU $99999999" at bounding box center [355, 648] width 65 height 11
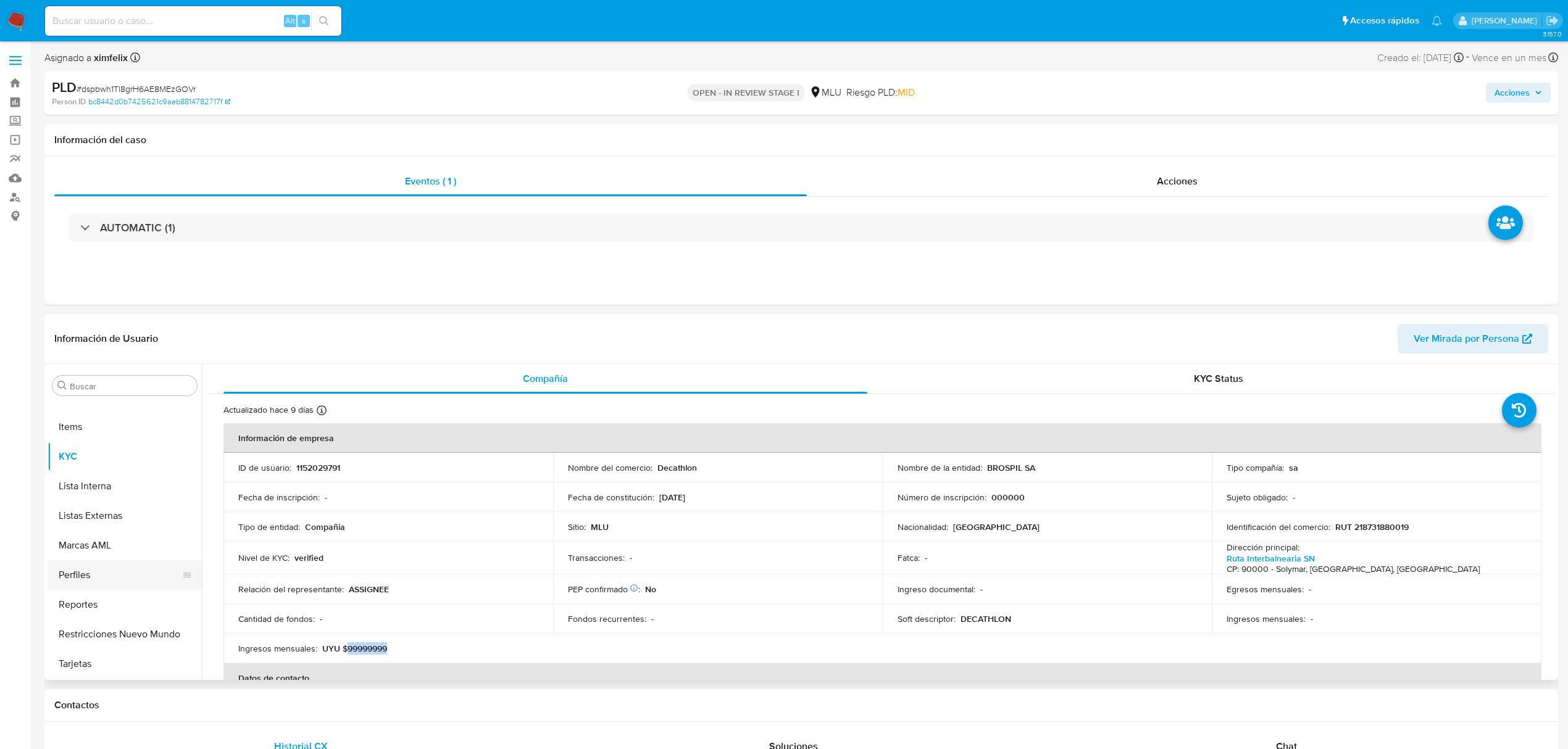
click at [76, 574] on button "Perfiles" at bounding box center [120, 576] width 144 height 30
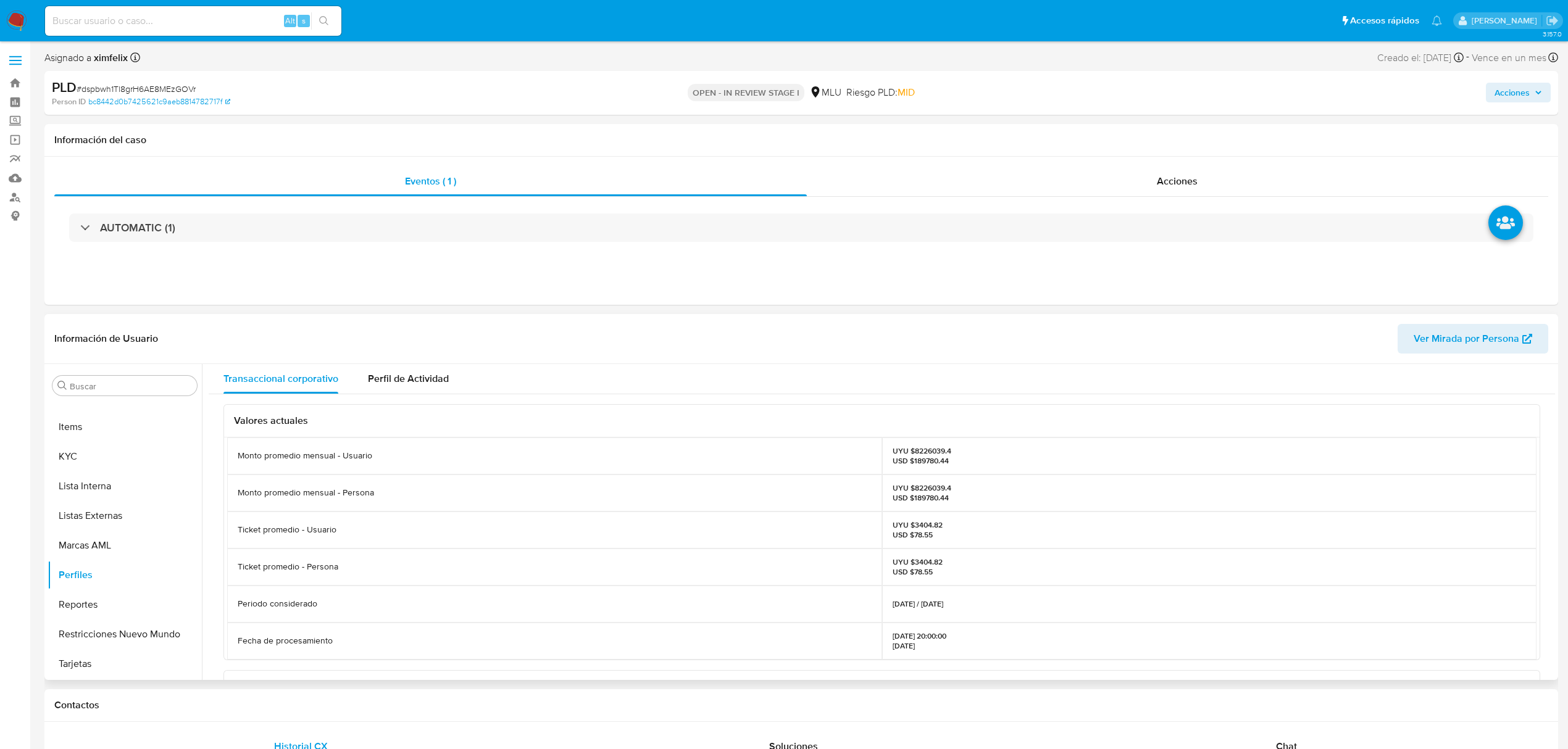
click at [915, 485] on p "UYU $8226039.4 USD $189780.44" at bounding box center [922, 493] width 59 height 20
copy p "8226039.4"
click at [101, 454] on button "KYC" at bounding box center [120, 457] width 144 height 30
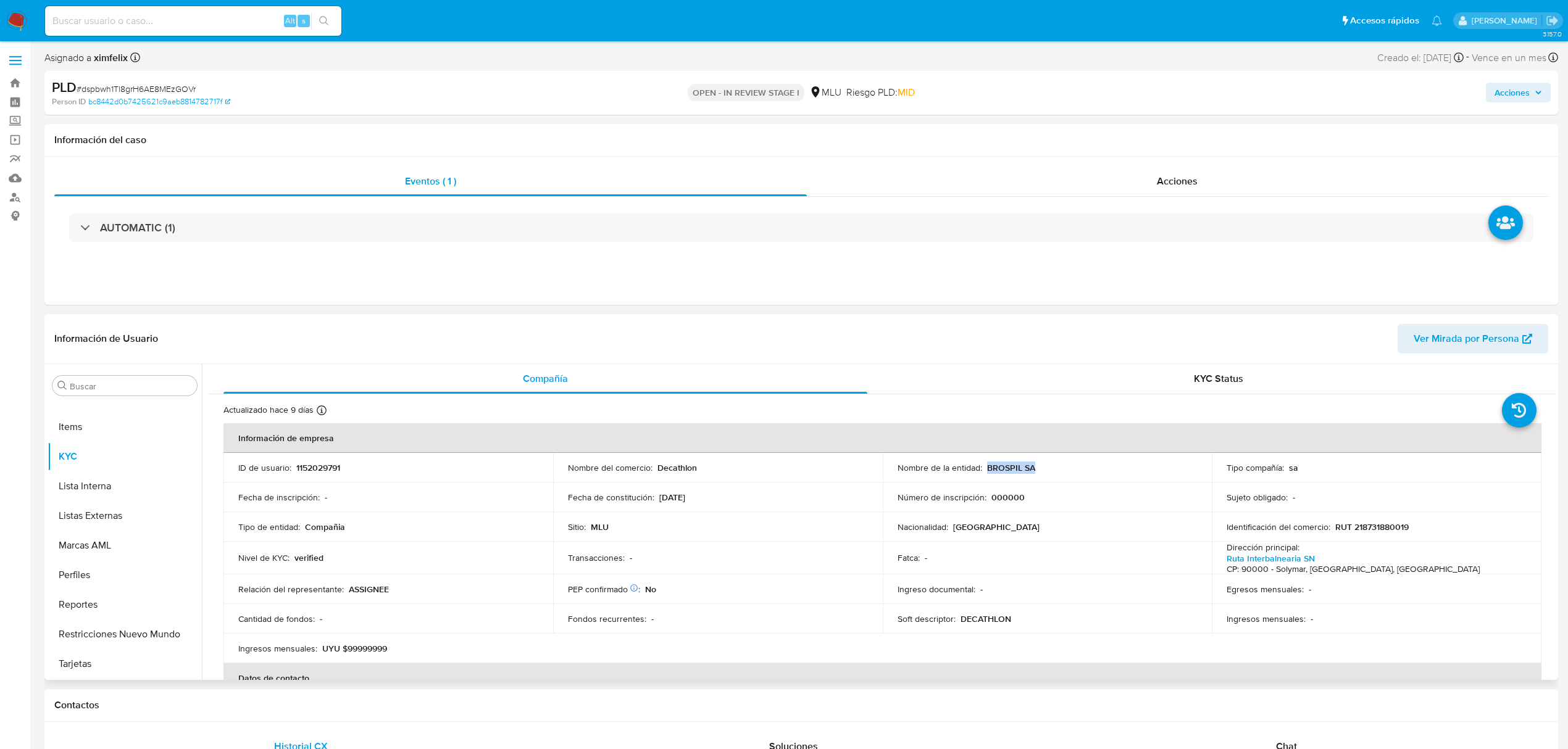
drag, startPoint x: 1034, startPoint y: 467, endPoint x: 984, endPoint y: 467, distance: 50.0
click at [984, 467] on div "Nombre de la entidad : BROSPIL SA" at bounding box center [1047, 467] width 300 height 11
copy p "BROSPIL SA"
drag, startPoint x: 1413, startPoint y: 529, endPoint x: 1333, endPoint y: 527, distance: 80.0
click at [1333, 527] on div "Identificación del comercio : RUT 218731880019" at bounding box center [1377, 527] width 300 height 11
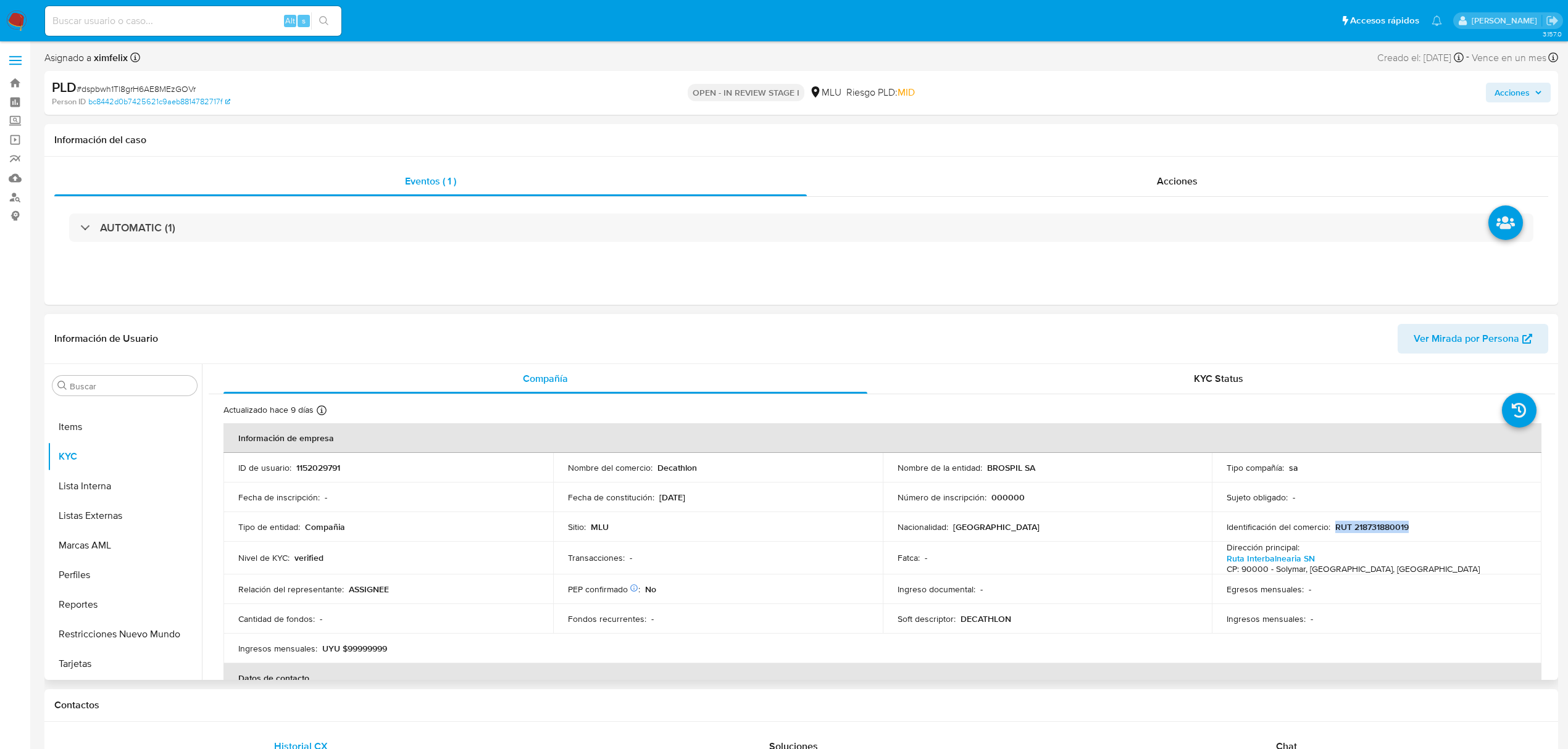
copy p "RUT 218731880019"
click at [685, 467] on p "Decathlon" at bounding box center [677, 467] width 39 height 11
copy p "Decathlon"
click at [664, 465] on p "Decathlon" at bounding box center [677, 467] width 39 height 11
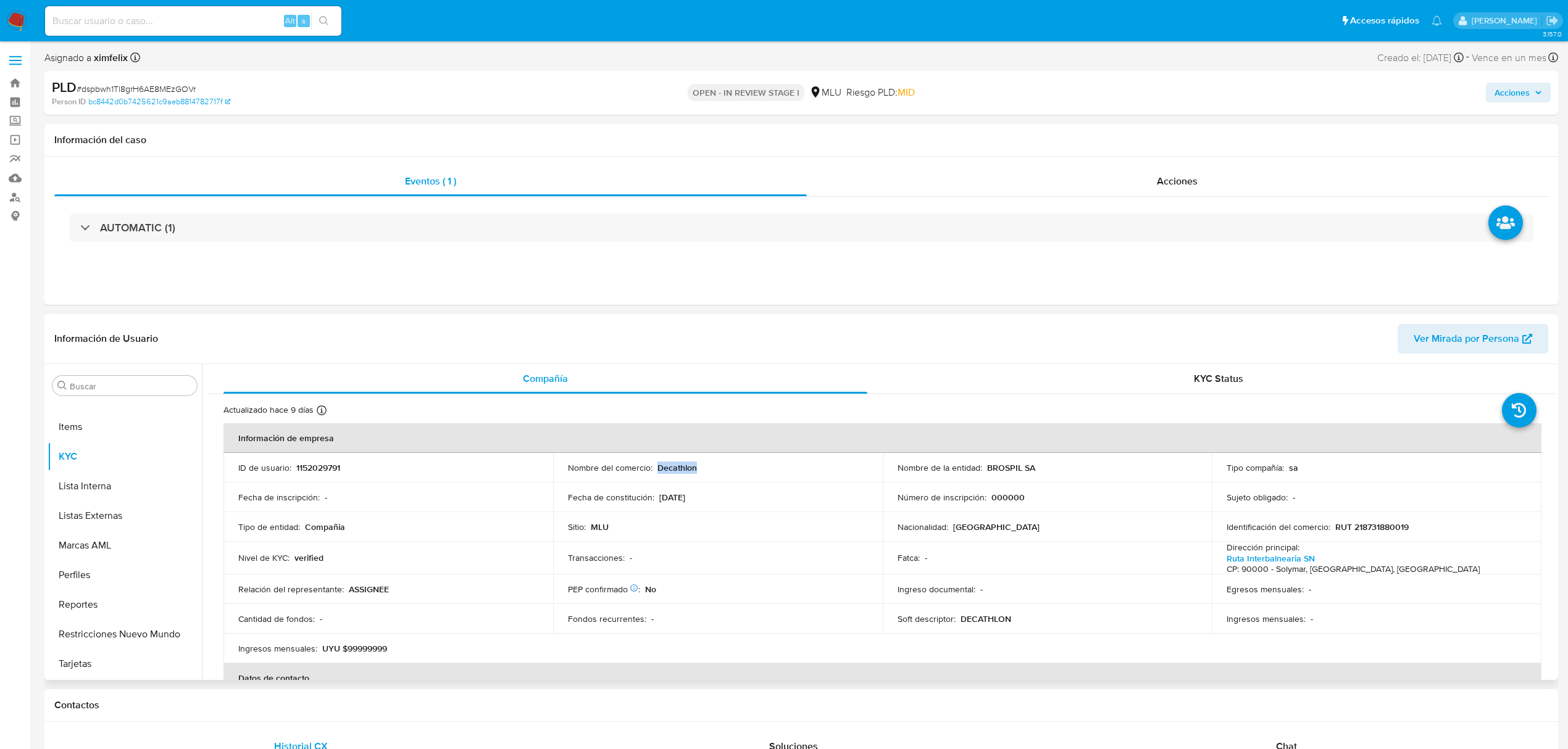
click at [663, 468] on p "Decathlon" at bounding box center [677, 467] width 39 height 11
click at [126, 514] on button "Cuentas Bancarias" at bounding box center [120, 506] width 144 height 30
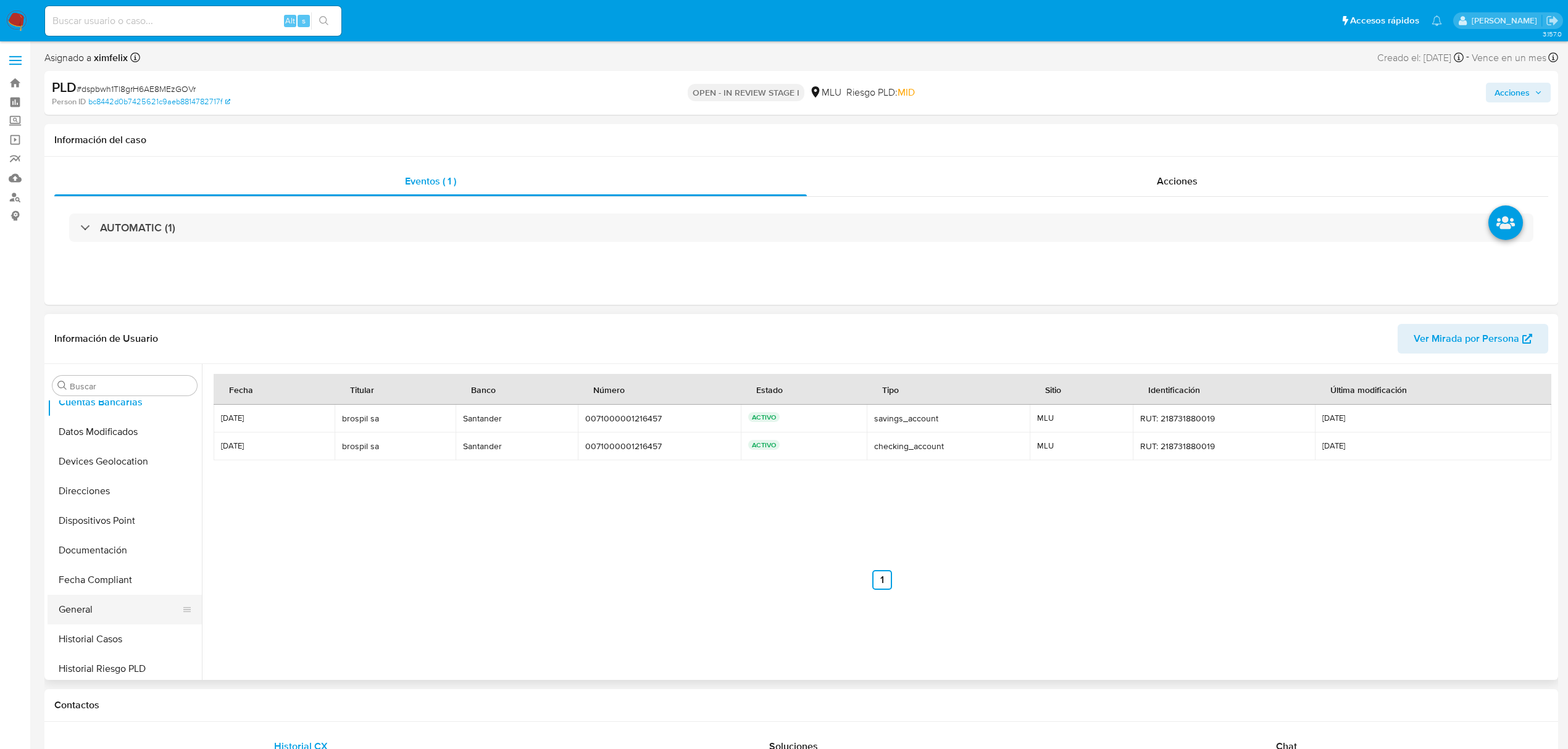
scroll to position [222, 0]
click at [115, 478] on button "Documentación" at bounding box center [120, 490] width 144 height 30
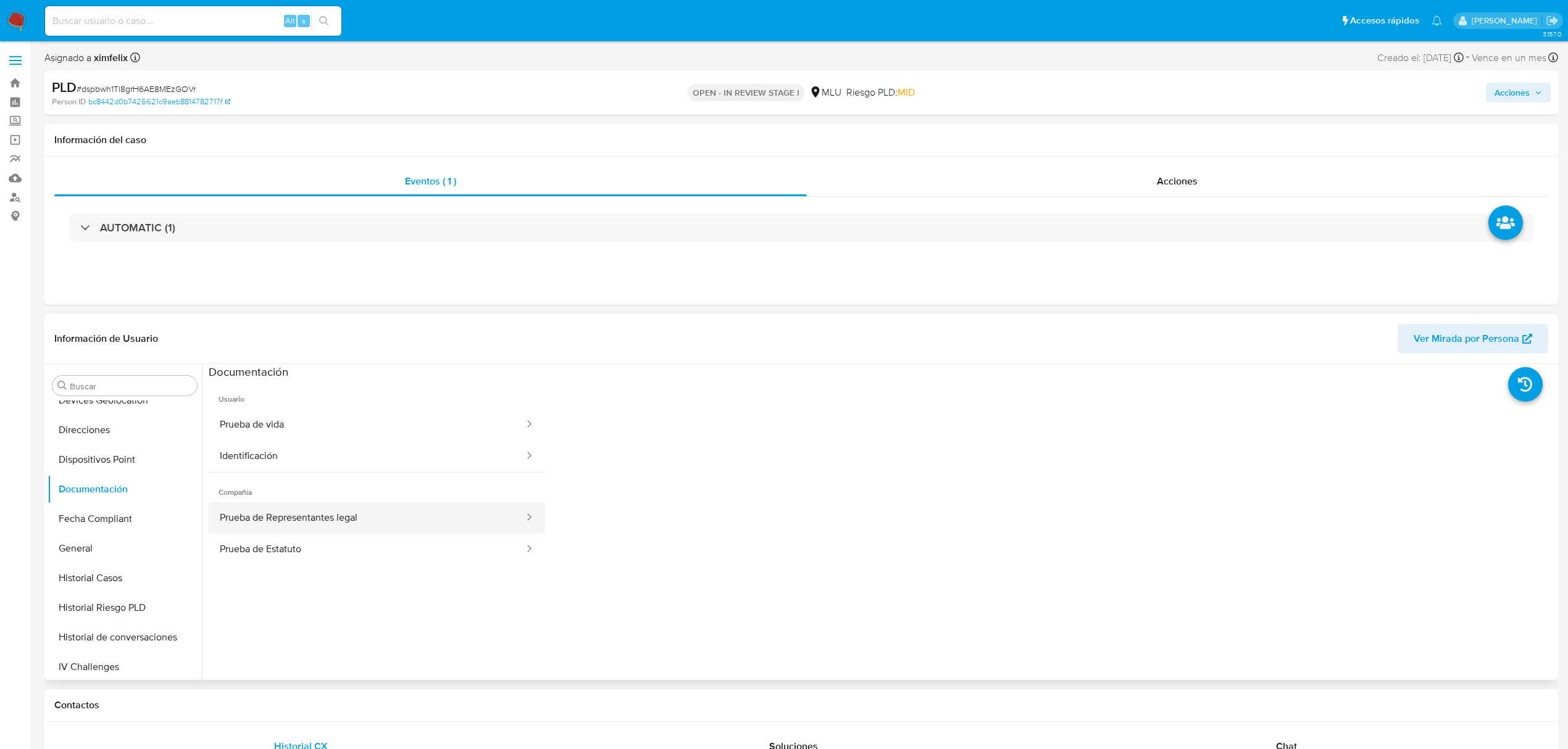
click at [369, 514] on button "Prueba de Representantes legal" at bounding box center [367, 518] width 316 height 31
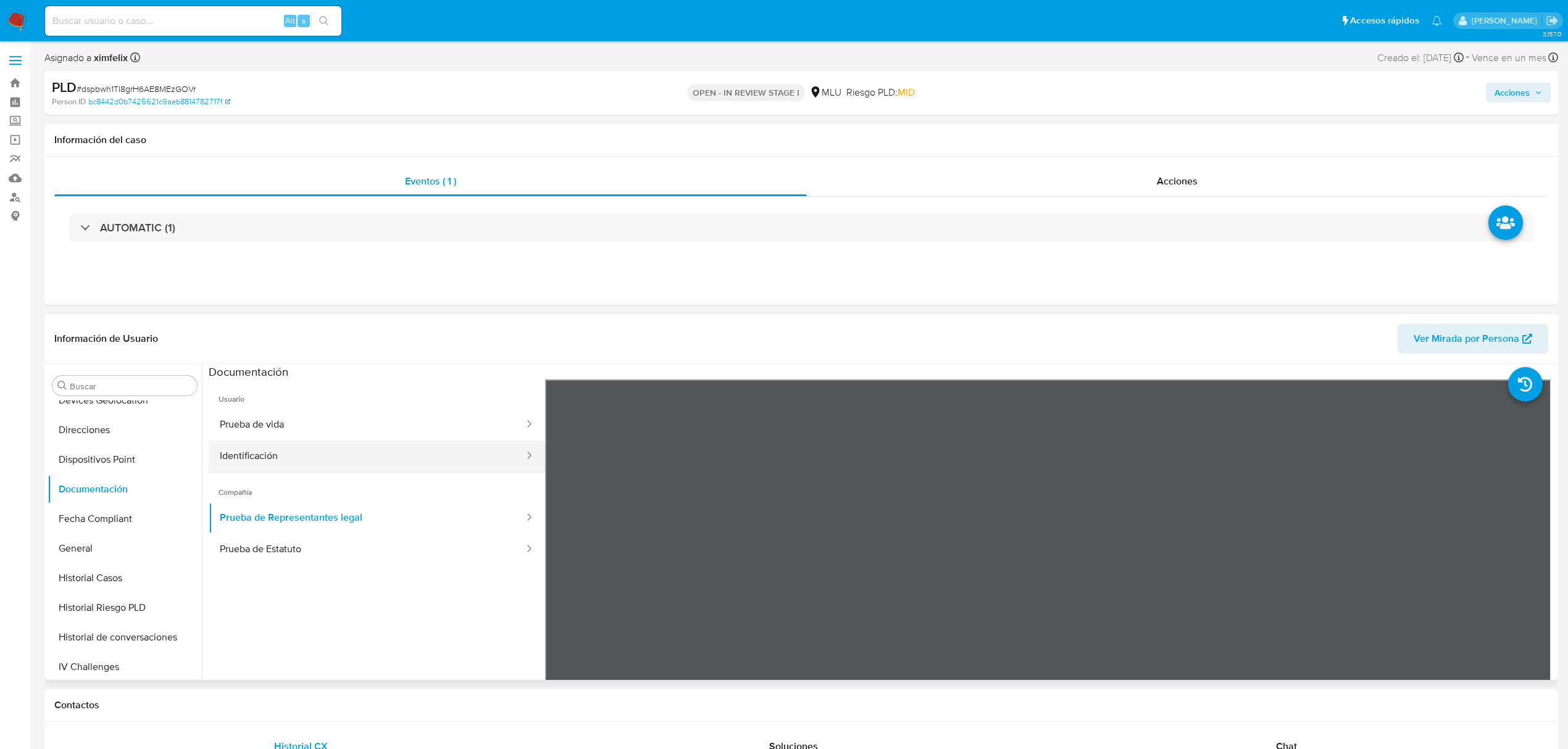
click at [272, 461] on button "Identificación" at bounding box center [367, 456] width 316 height 31
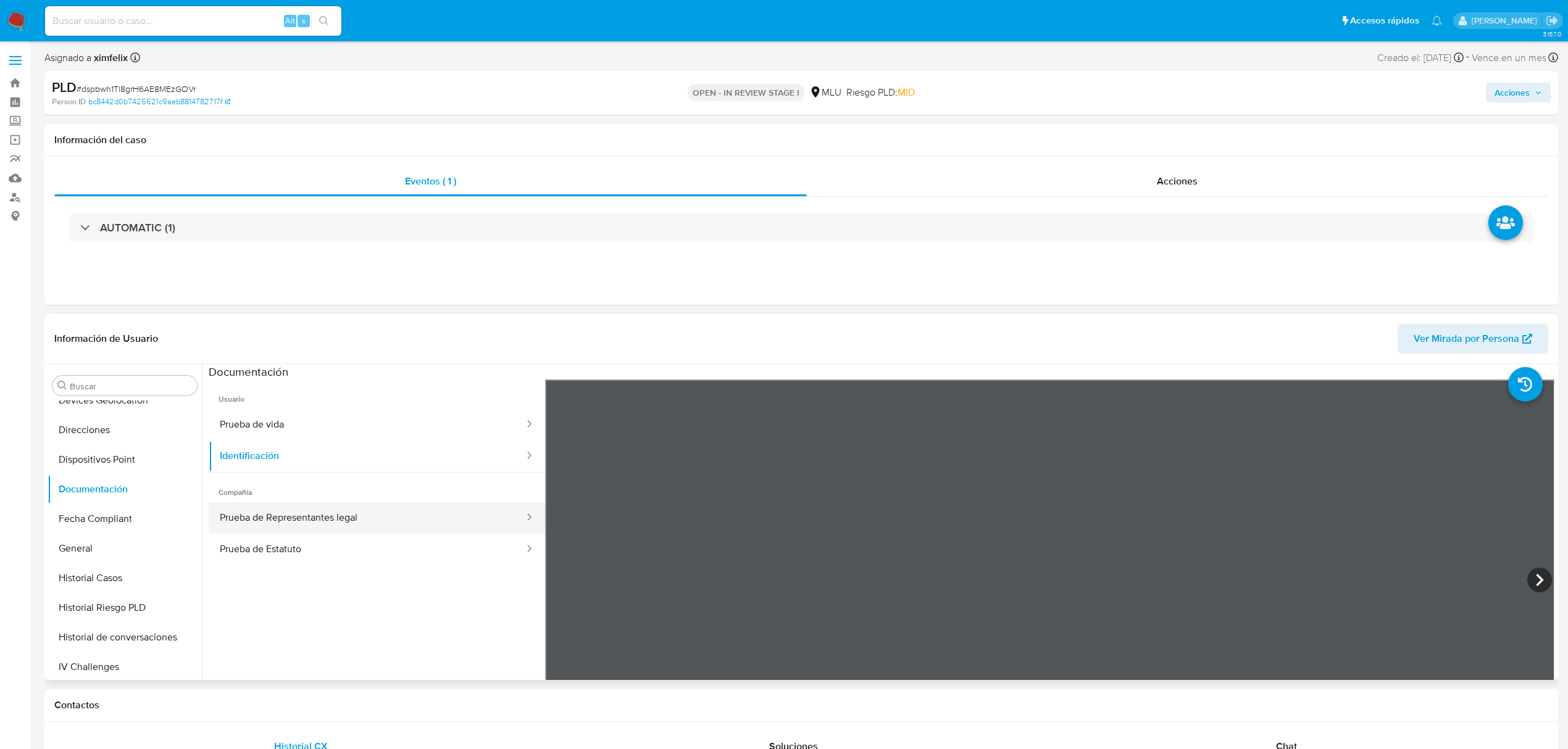
click at [317, 519] on button "Prueba de Representantes legal" at bounding box center [367, 518] width 316 height 31
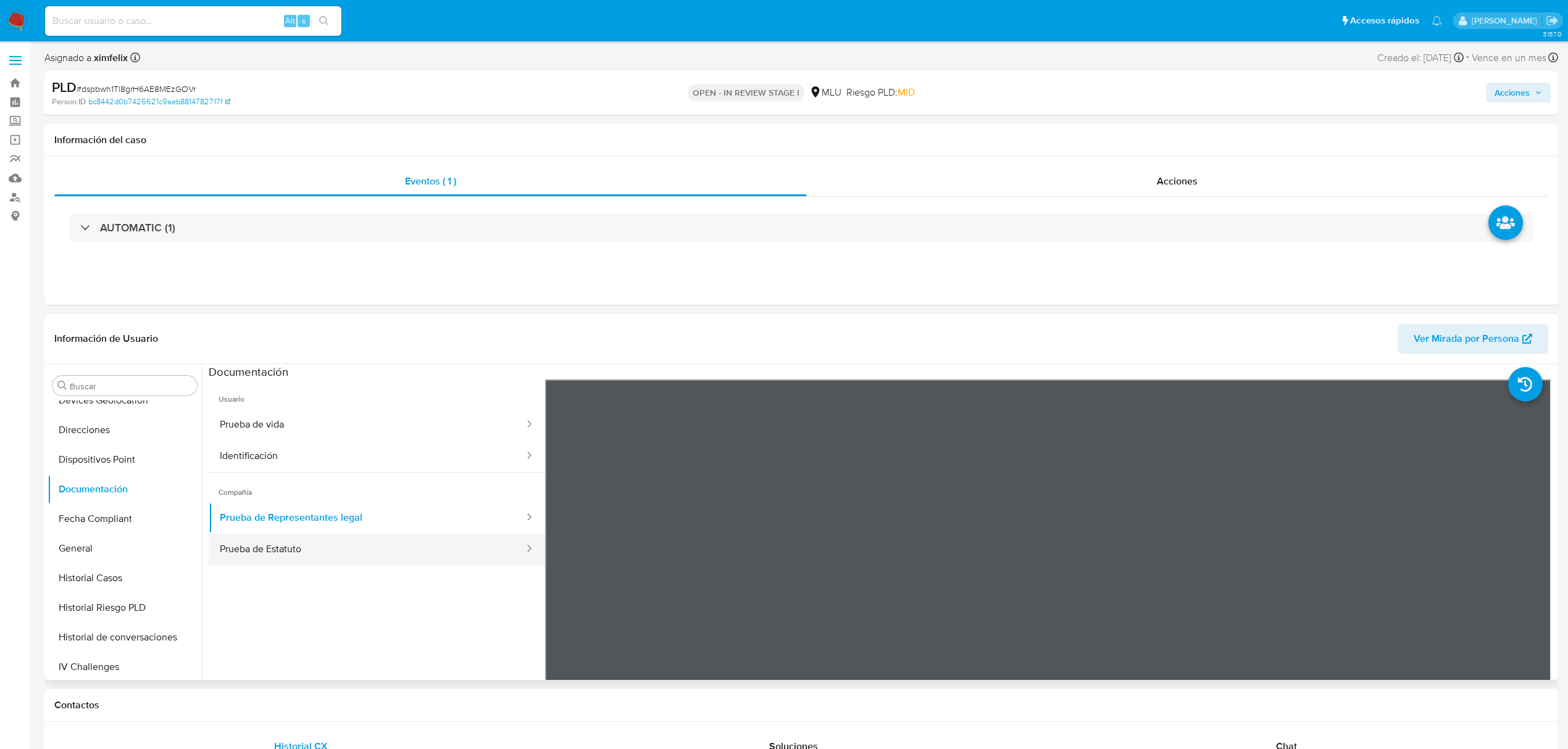
click at [384, 539] on button "Prueba de Estatuto" at bounding box center [367, 550] width 316 height 31
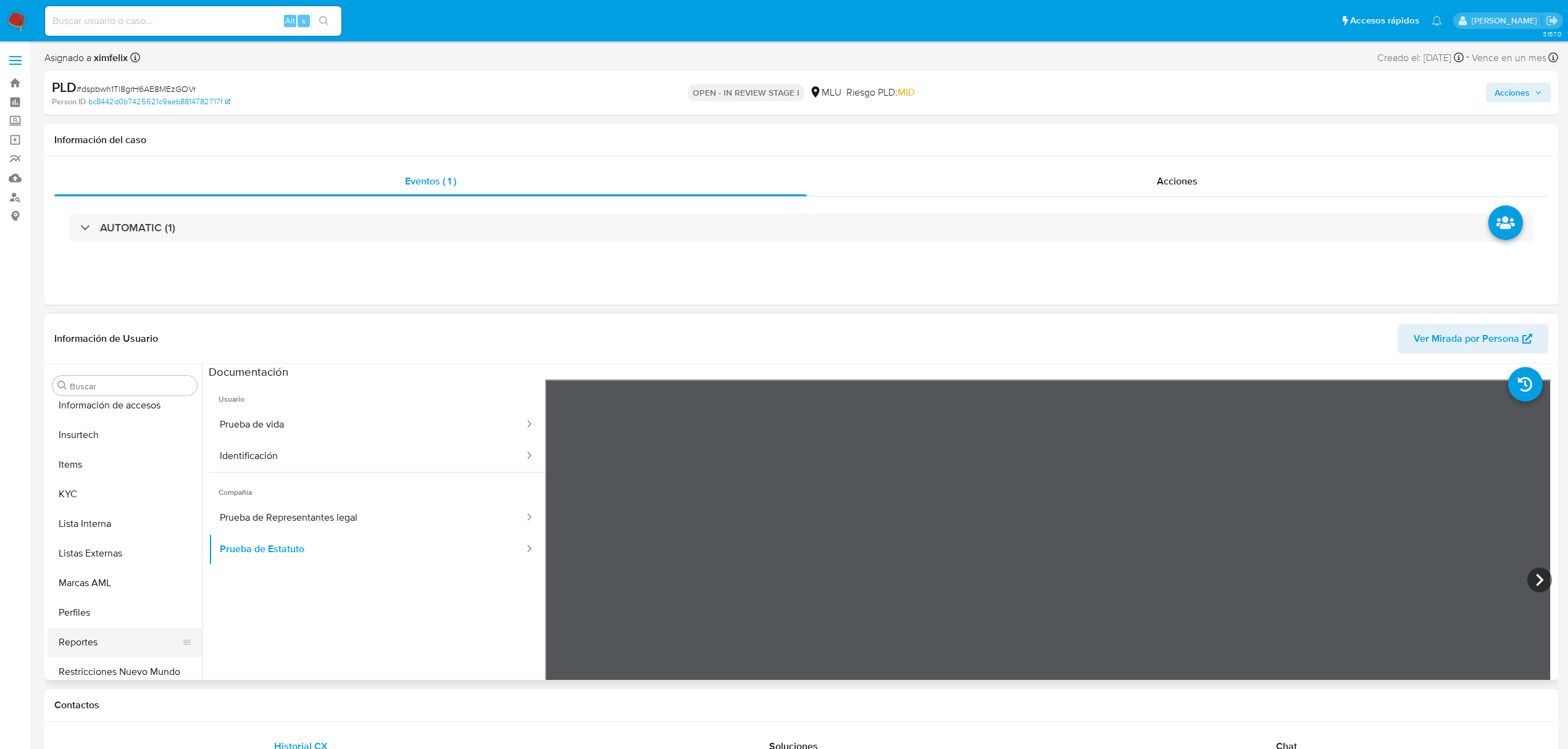
scroll to position [551, 0]
click at [99, 457] on button "KYC" at bounding box center [120, 457] width 144 height 30
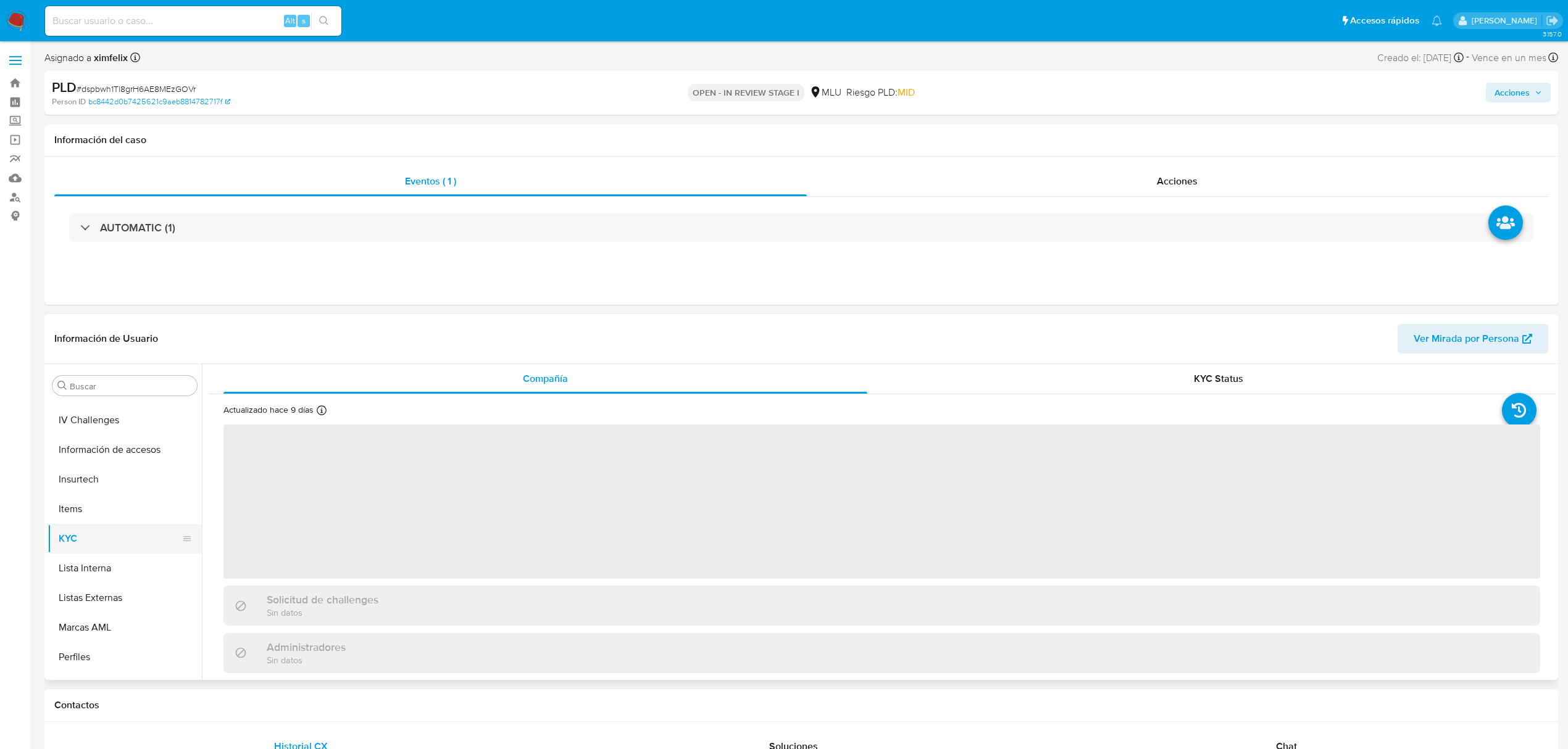
scroll to position [304, 0]
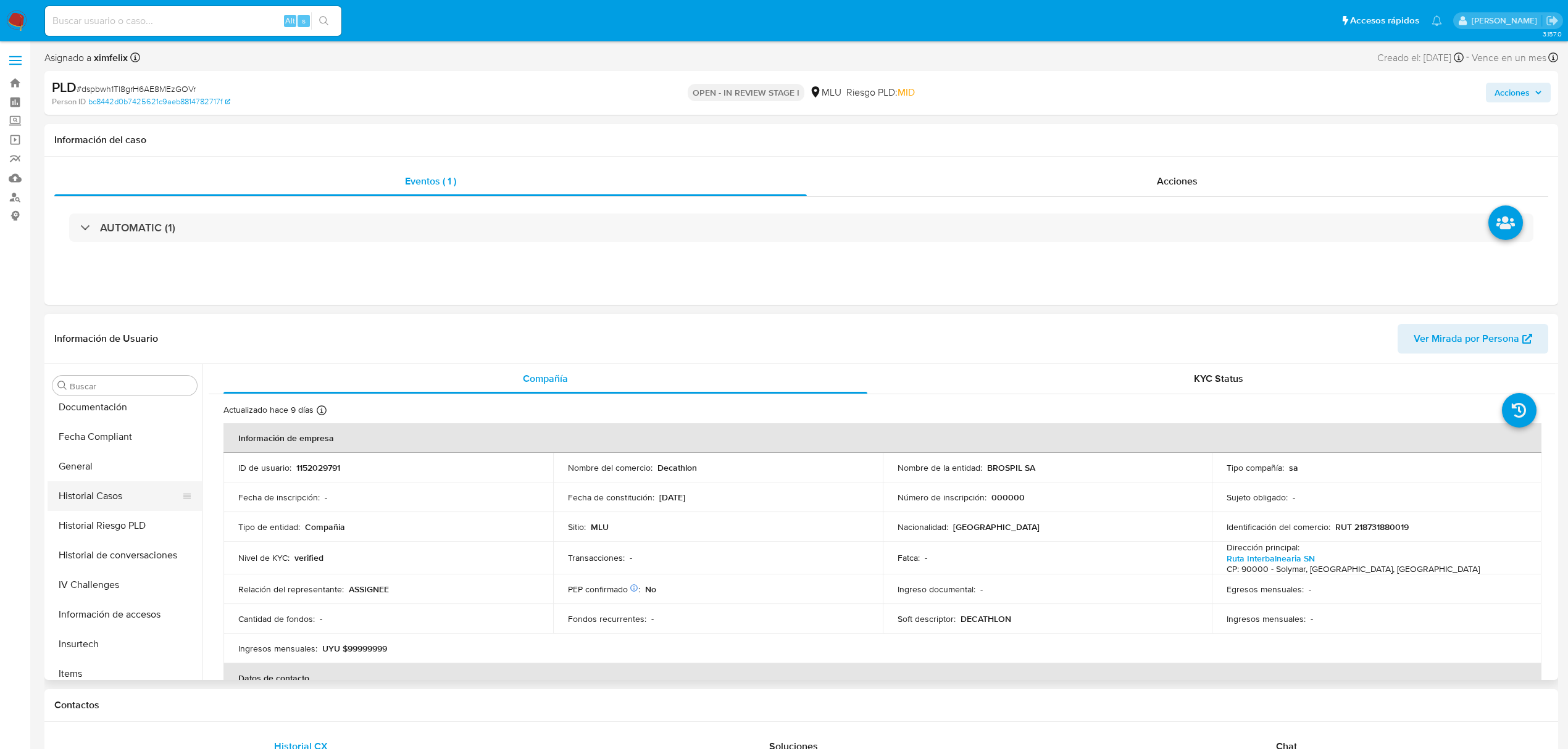
click at [123, 497] on button "Historial Casos" at bounding box center [120, 497] width 144 height 30
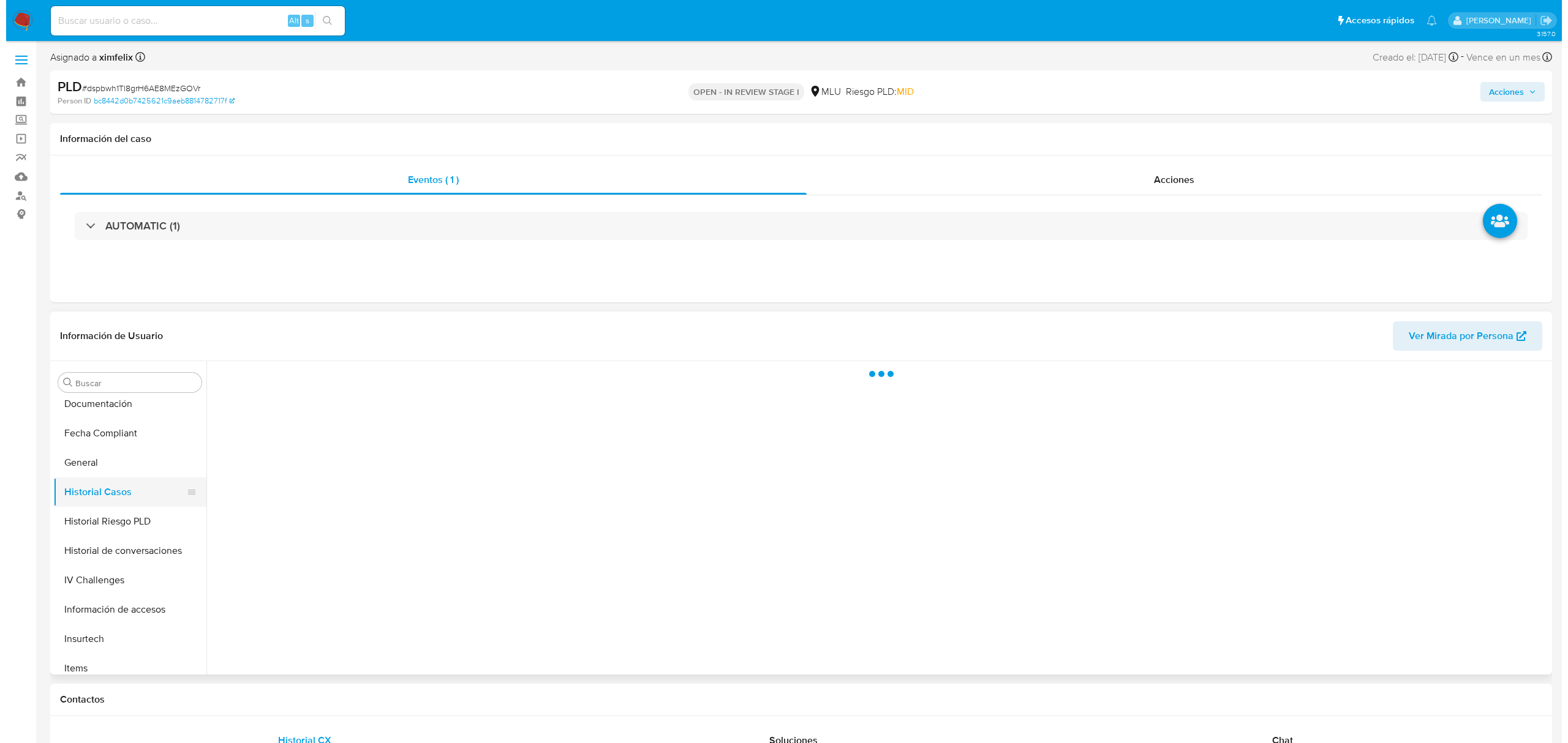
scroll to position [0, 0]
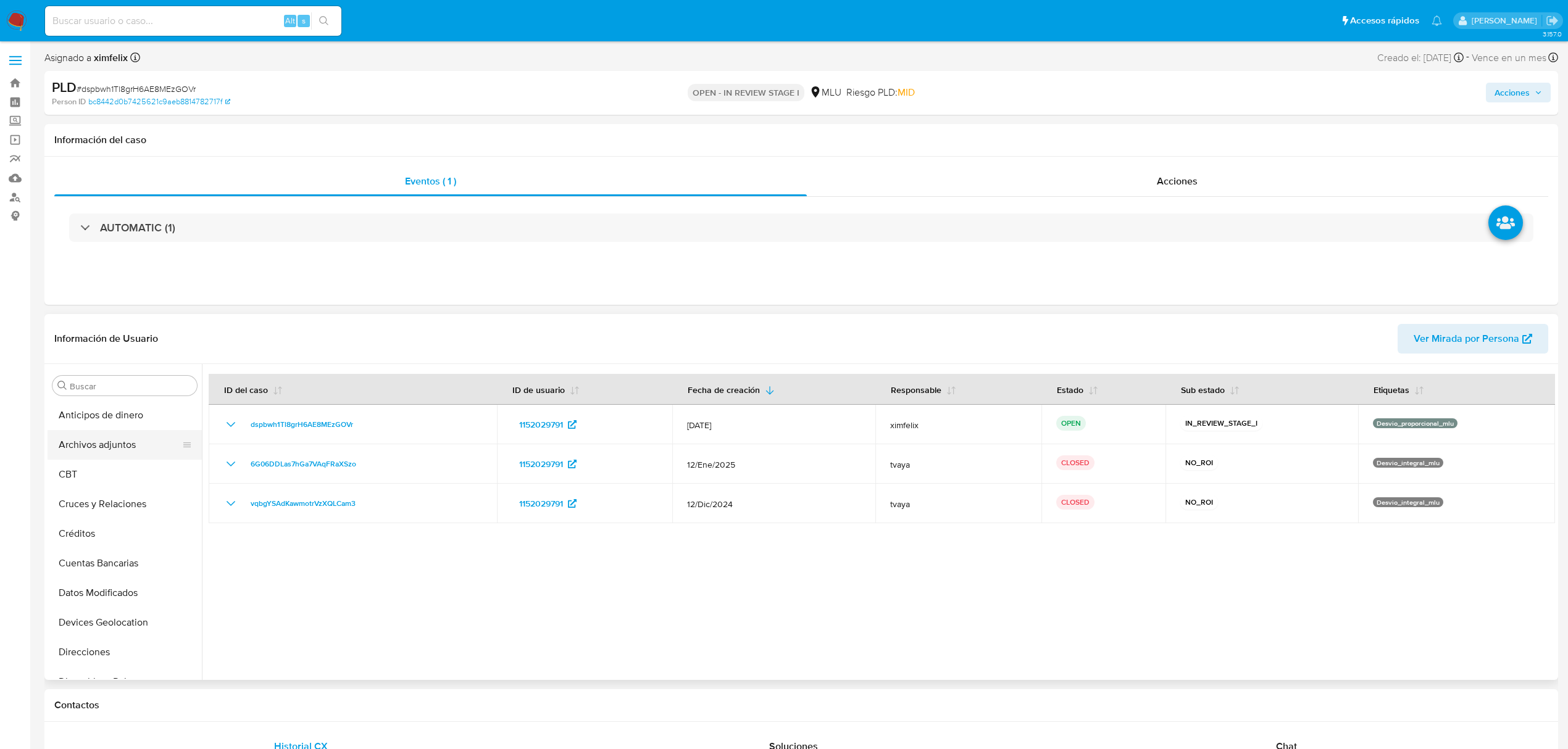
click at [133, 445] on button "Archivos adjuntos" at bounding box center [120, 445] width 144 height 30
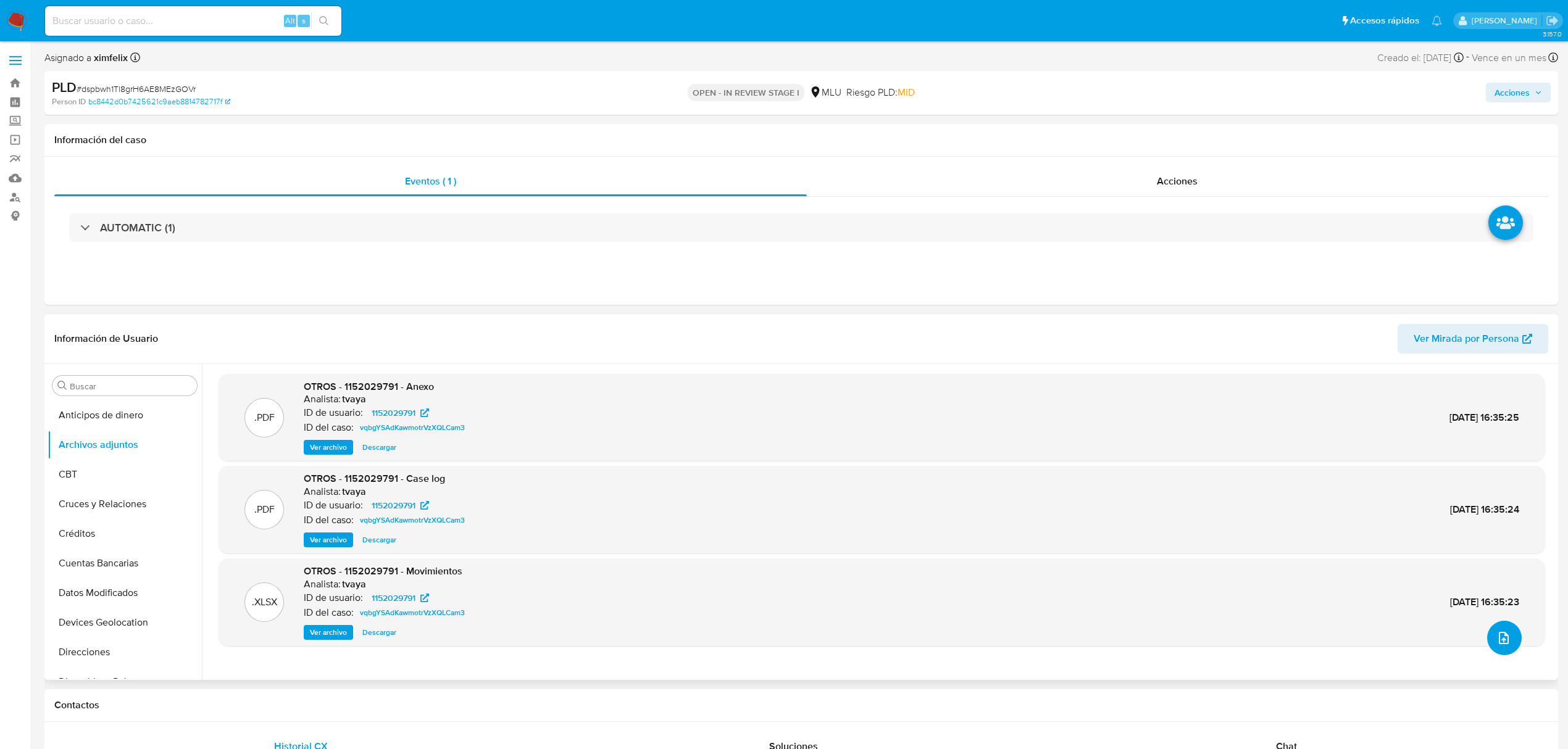
click at [1497, 631] on span "upload-file" at bounding box center [1504, 638] width 15 height 15
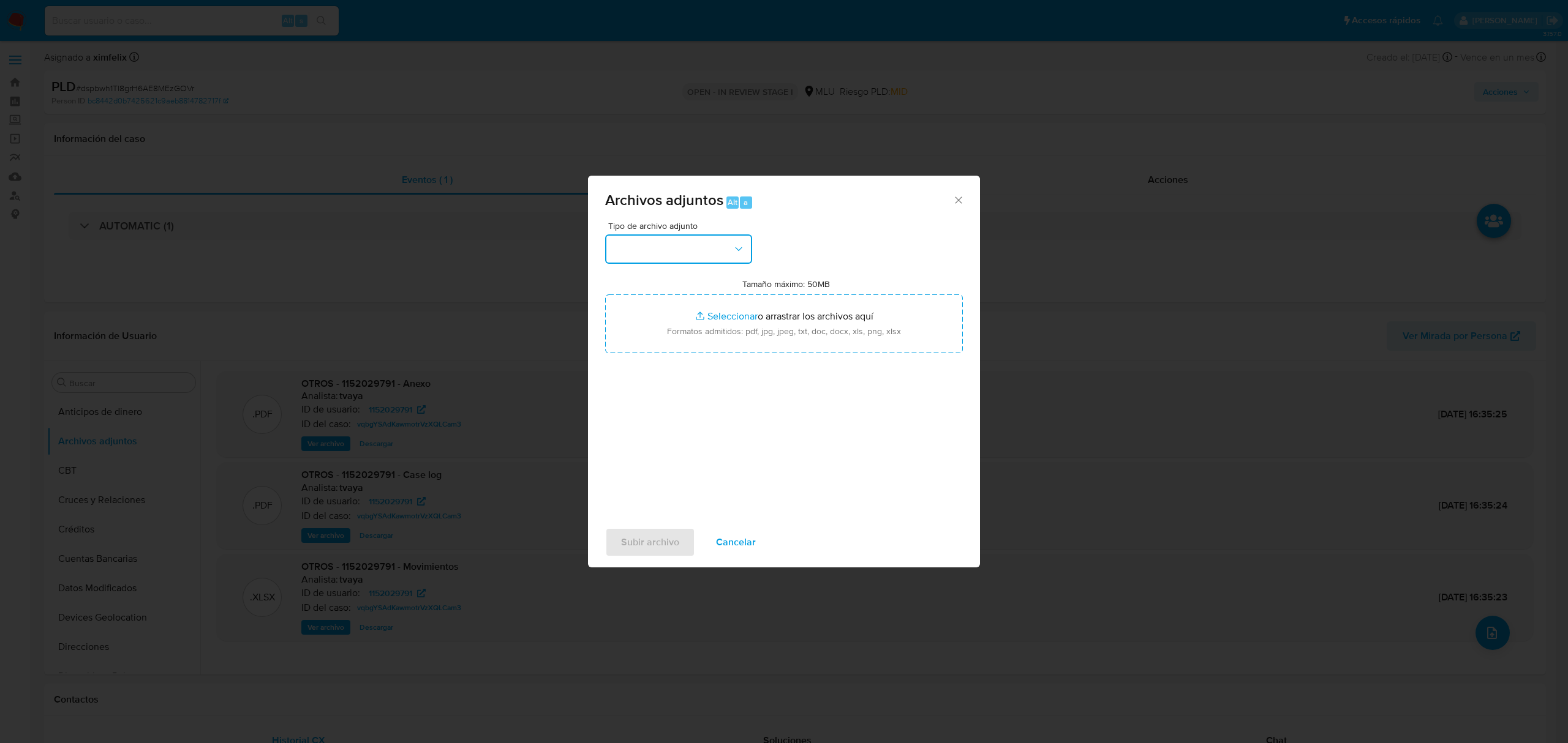
click at [643, 238] on button "button" at bounding box center [679, 249] width 147 height 30
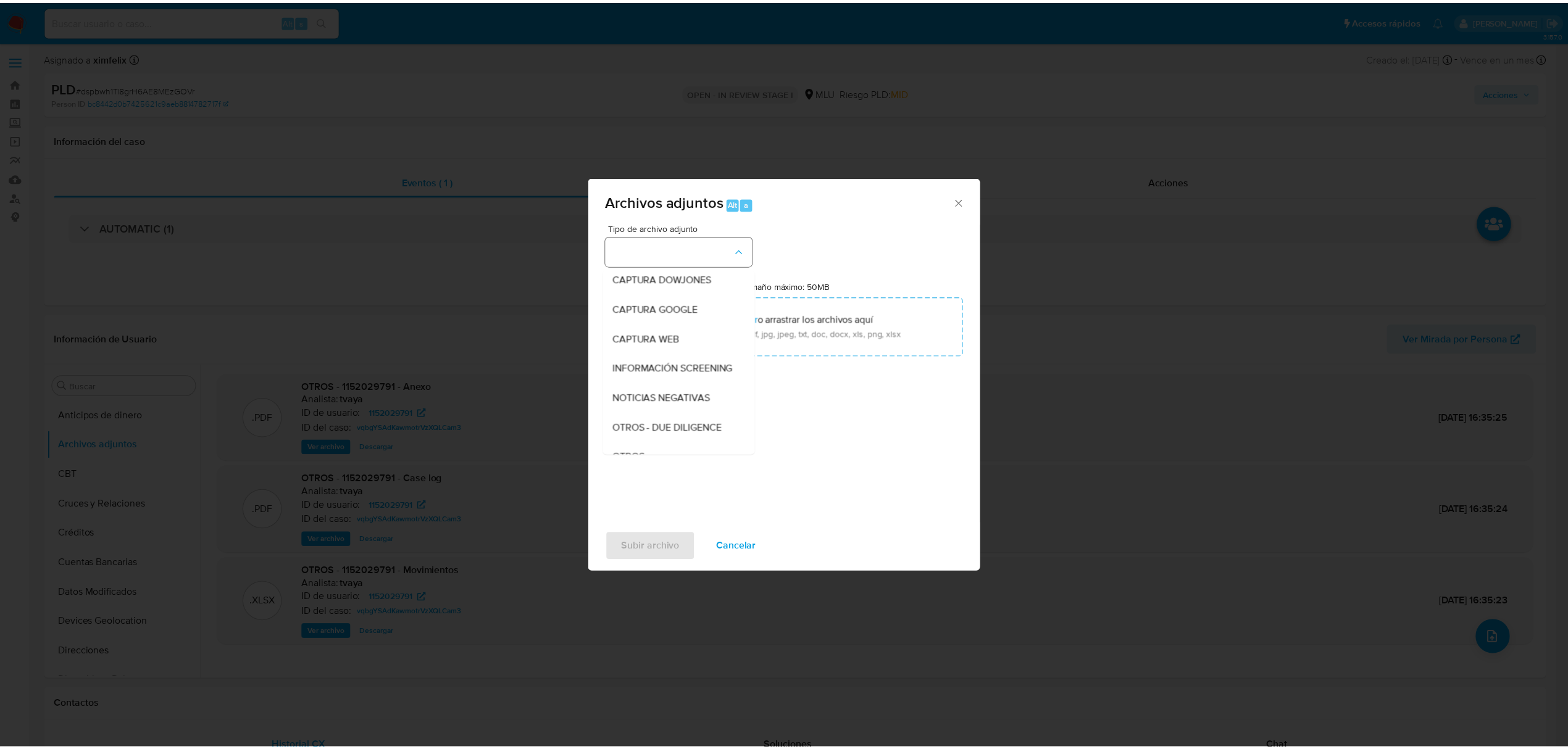
scroll to position [64, 0]
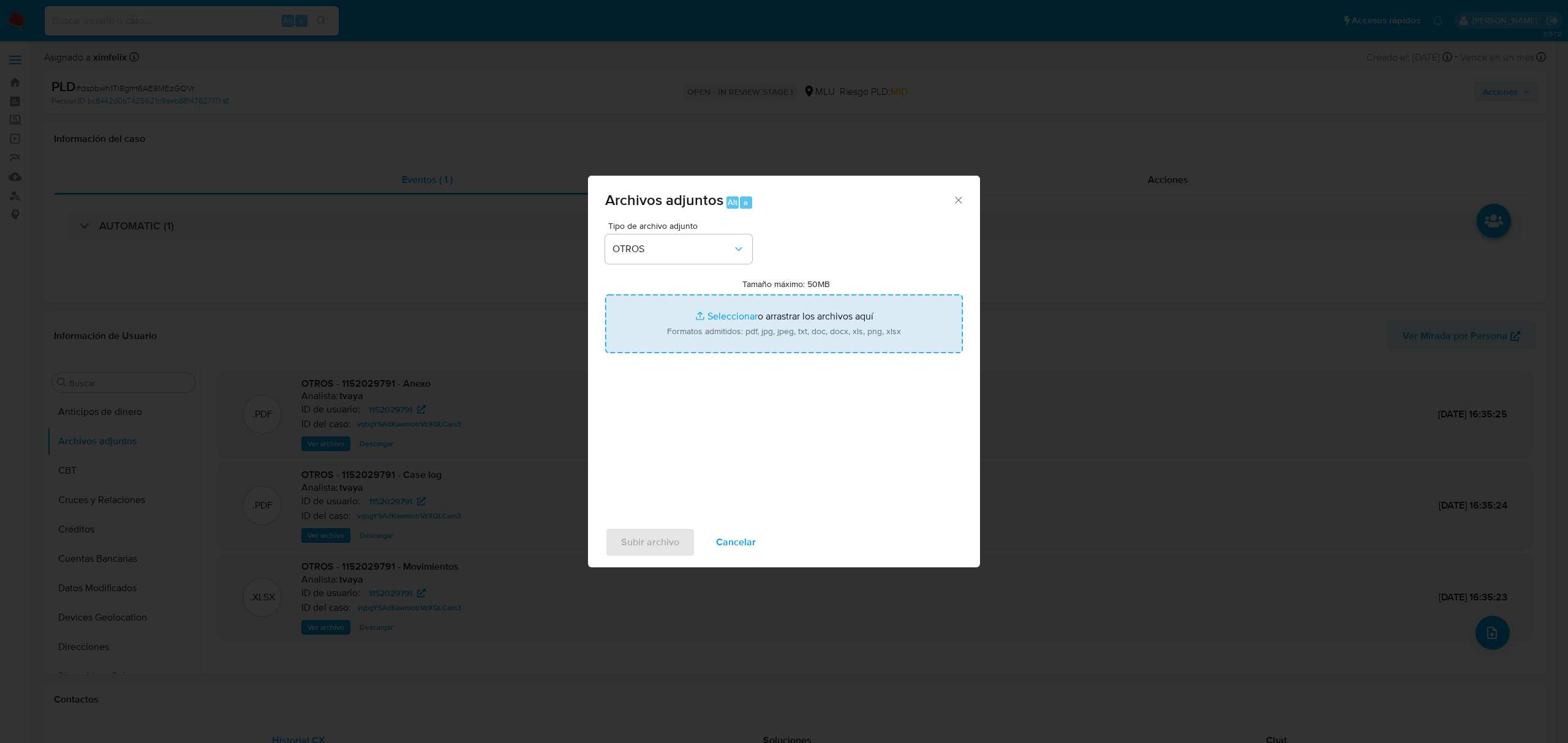
type input "C:\fakepath\Anexo 1152029791 28_08_2025.pdf"
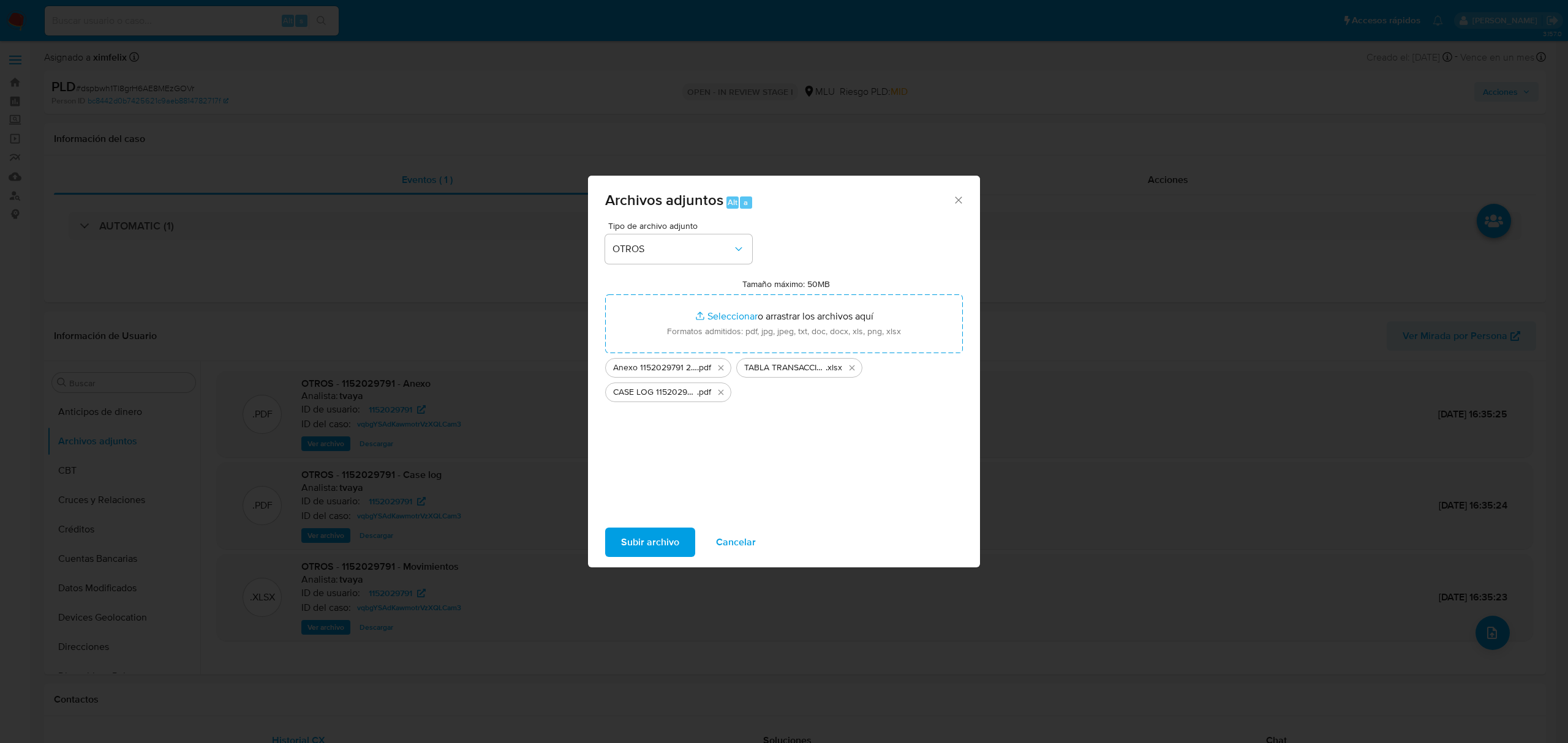
click at [639, 540] on span "Subir archivo" at bounding box center [650, 543] width 58 height 27
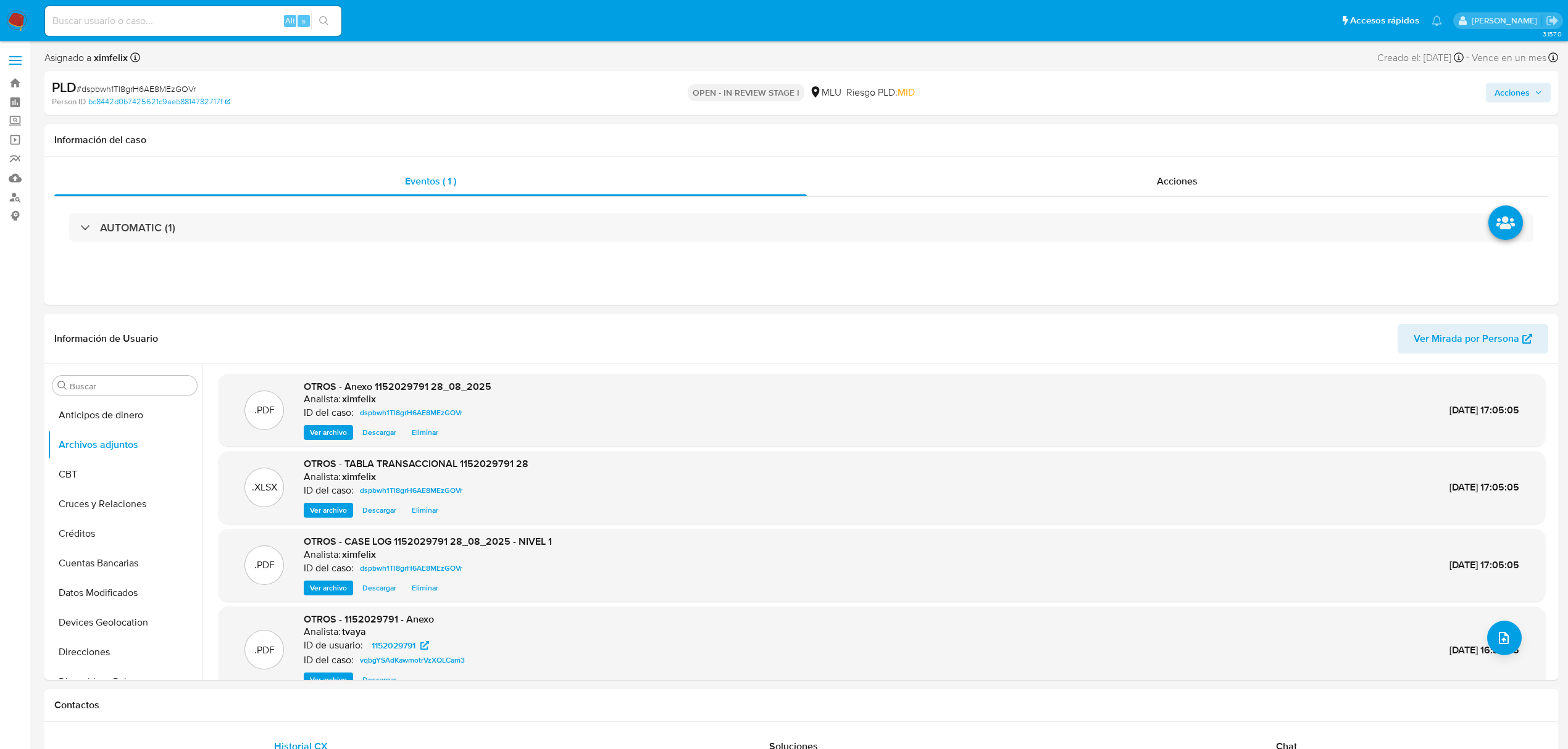
click at [1514, 90] on span "Acciones" at bounding box center [1512, 93] width 35 height 20
click at [1168, 146] on div "Resolución del caso Alt r" at bounding box center [1182, 132] width 118 height 32
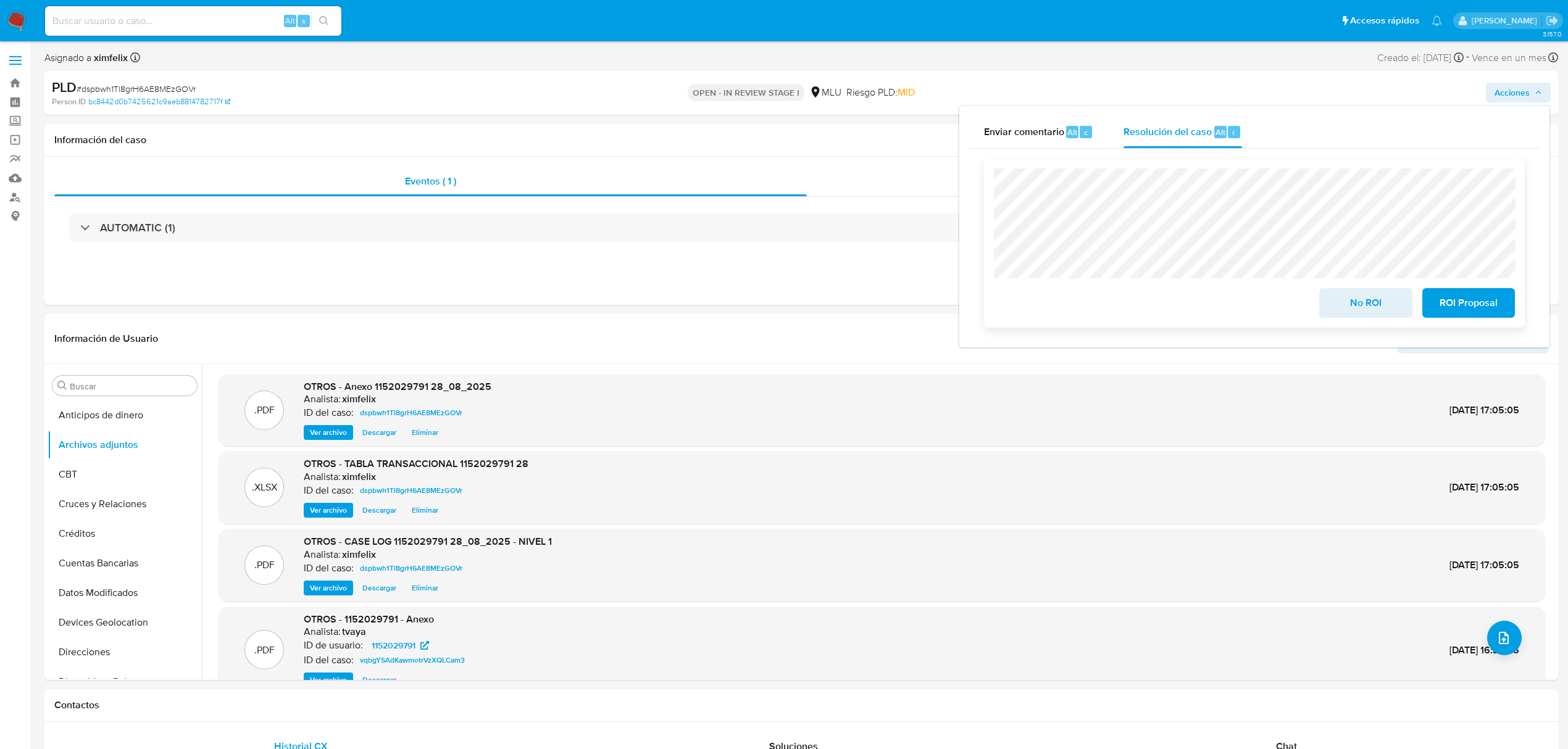
click at [1352, 299] on span "No ROI" at bounding box center [1365, 303] width 61 height 27
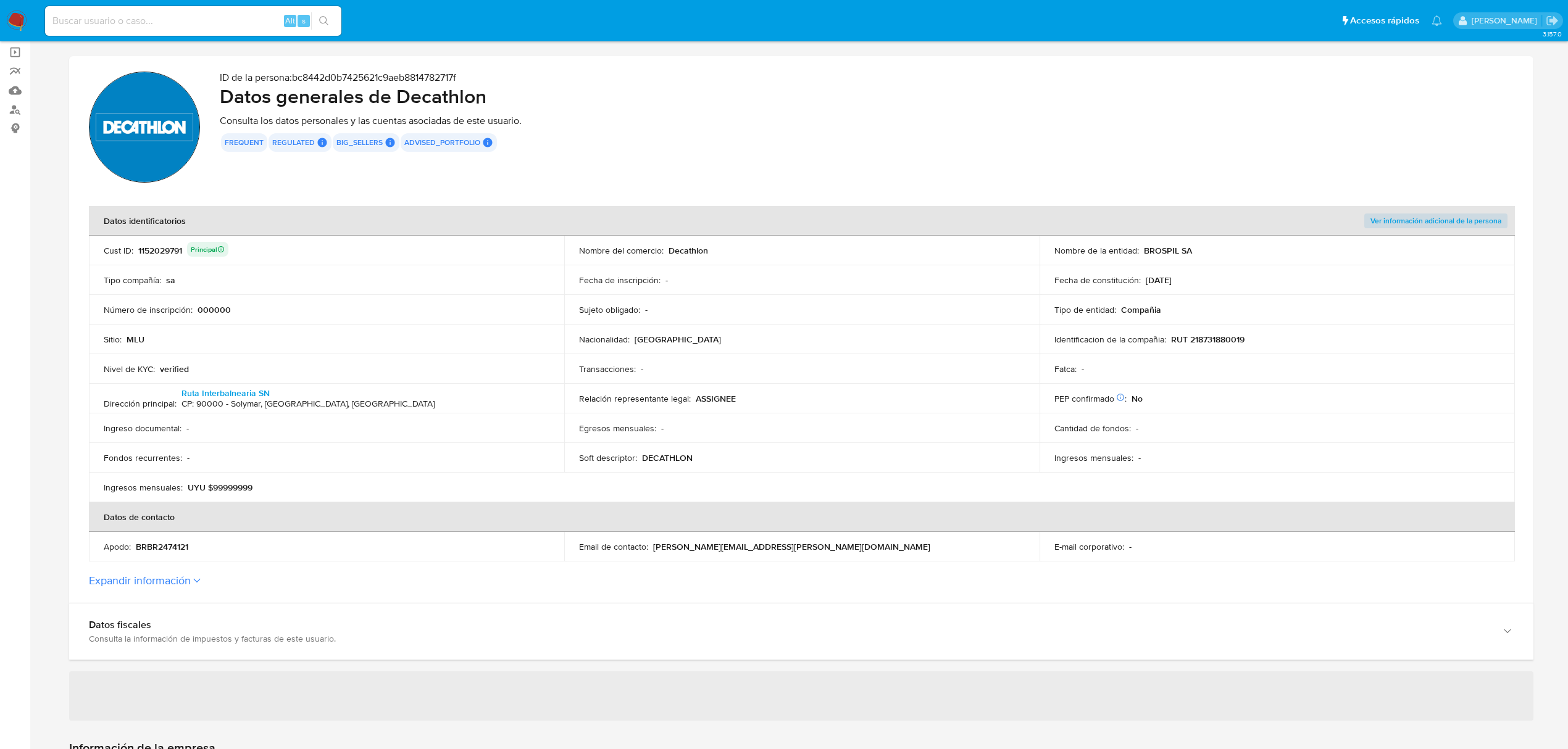
scroll to position [164, 0]
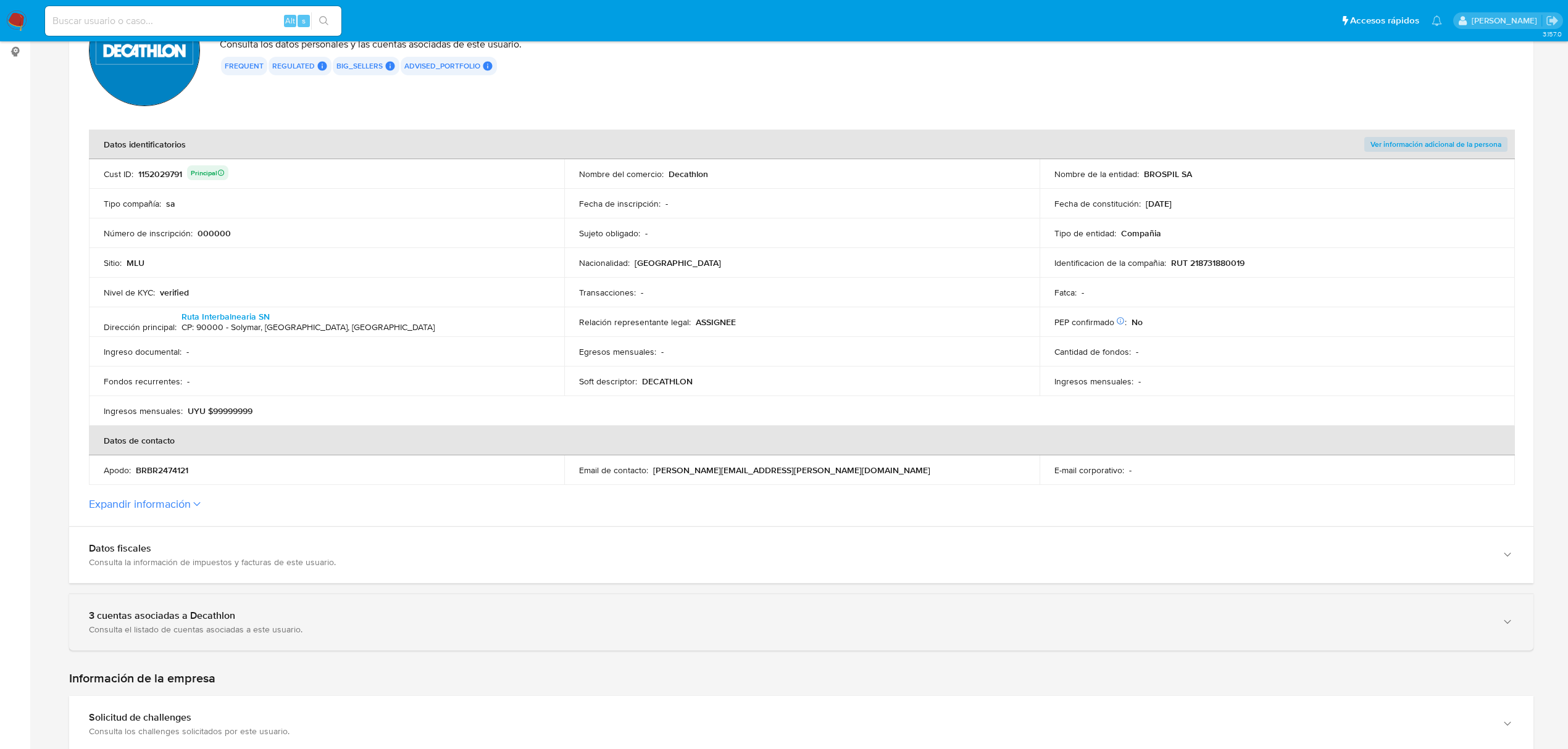
click at [502, 613] on div "3 cuentas asociadas a Decathlon" at bounding box center [789, 616] width 1400 height 12
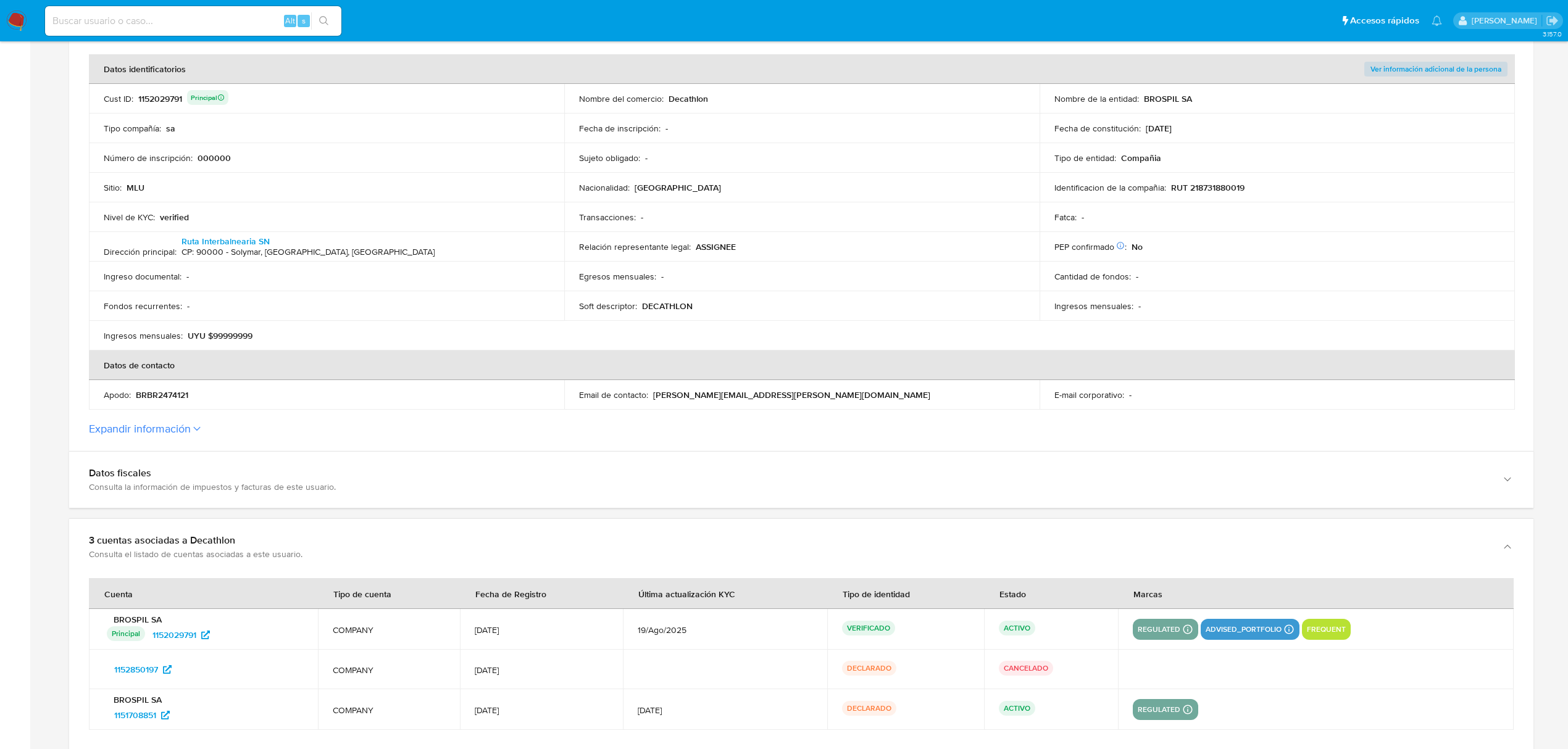
scroll to position [0, 0]
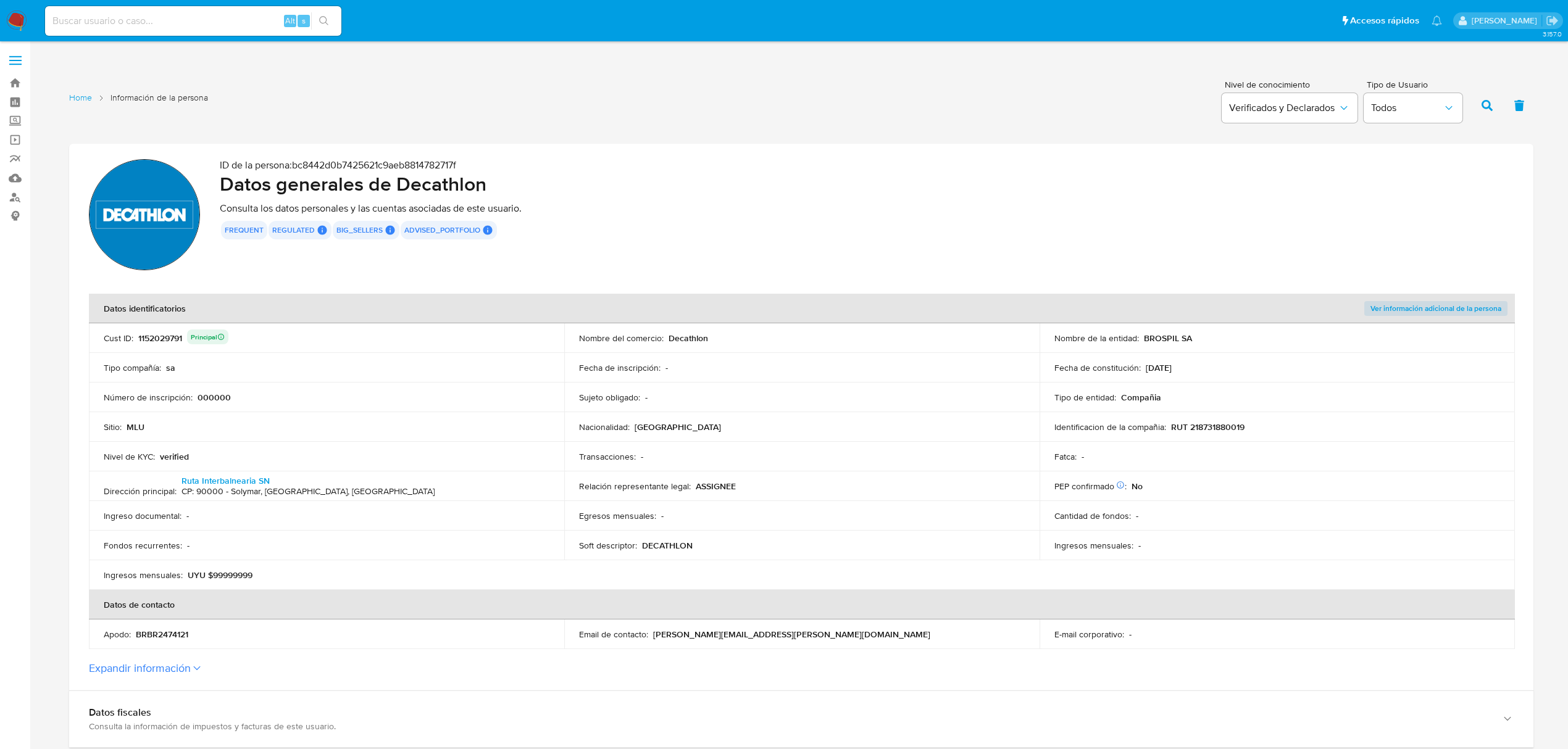
click at [453, 665] on label "Expandir información" at bounding box center [802, 668] width 1425 height 14
click at [191, 665] on button "Expandir información" at bounding box center [140, 668] width 102 height 14
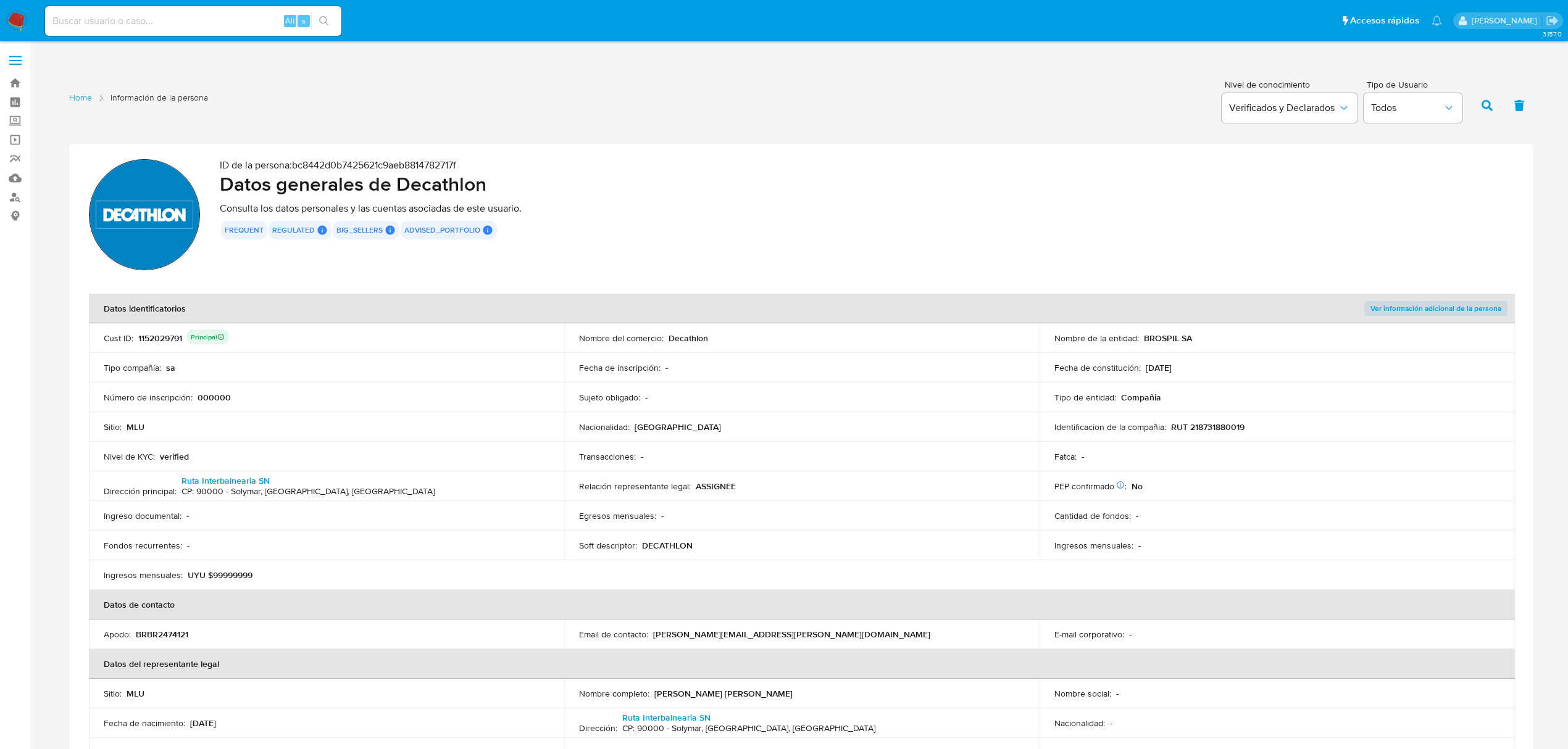
scroll to position [164, 0]
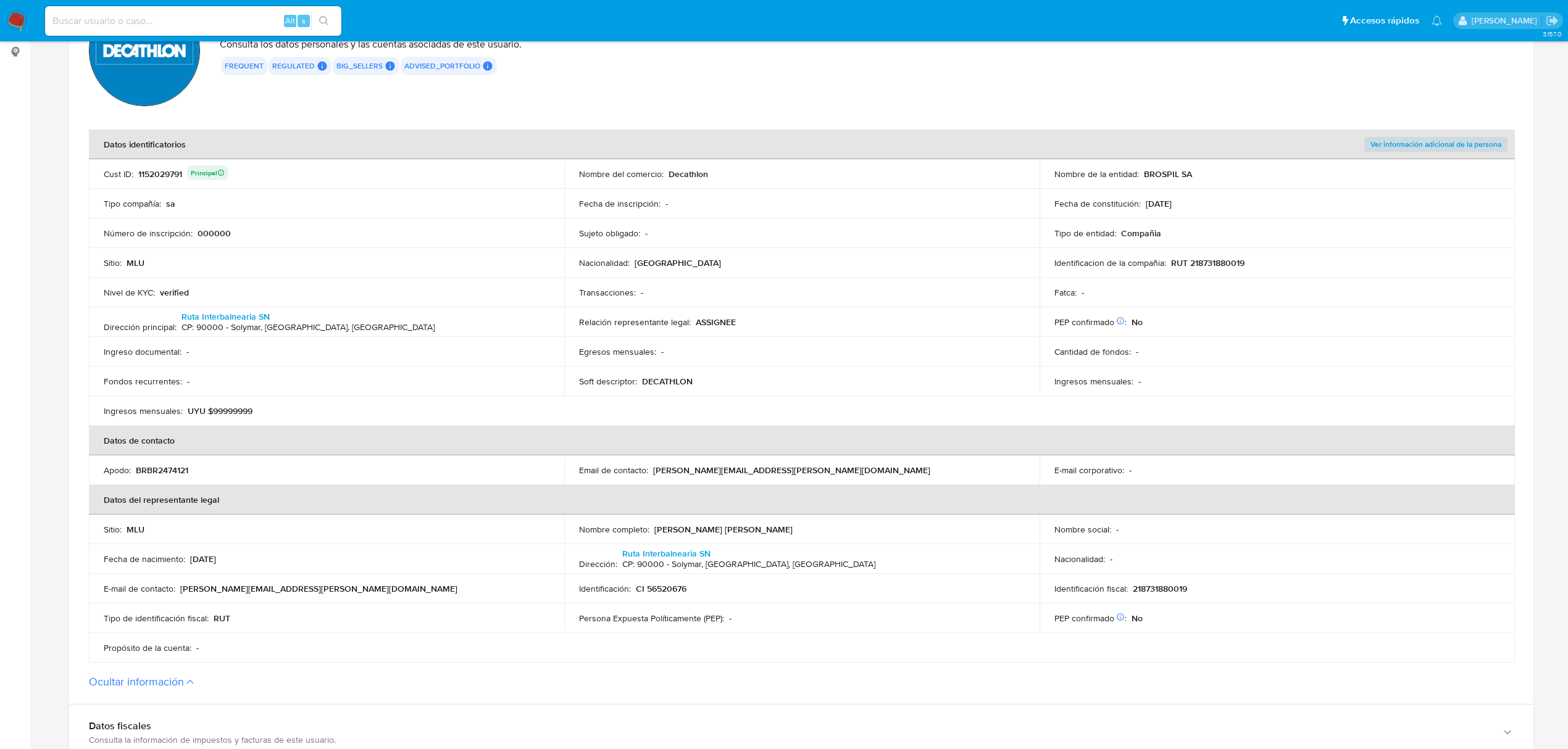
drag, startPoint x: 815, startPoint y: 529, endPoint x: 653, endPoint y: 529, distance: 162.0
click at [655, 531] on div "Nombre completo : Gustavo Adolfo Melhem Ponce de Leon" at bounding box center [802, 529] width 446 height 11
drag, startPoint x: 696, startPoint y: 588, endPoint x: 635, endPoint y: 588, distance: 61.0
click at [635, 588] on div "Identificación : CI 56520676" at bounding box center [802, 588] width 446 height 11
click at [683, 178] on p "Decathlon" at bounding box center [688, 174] width 39 height 11
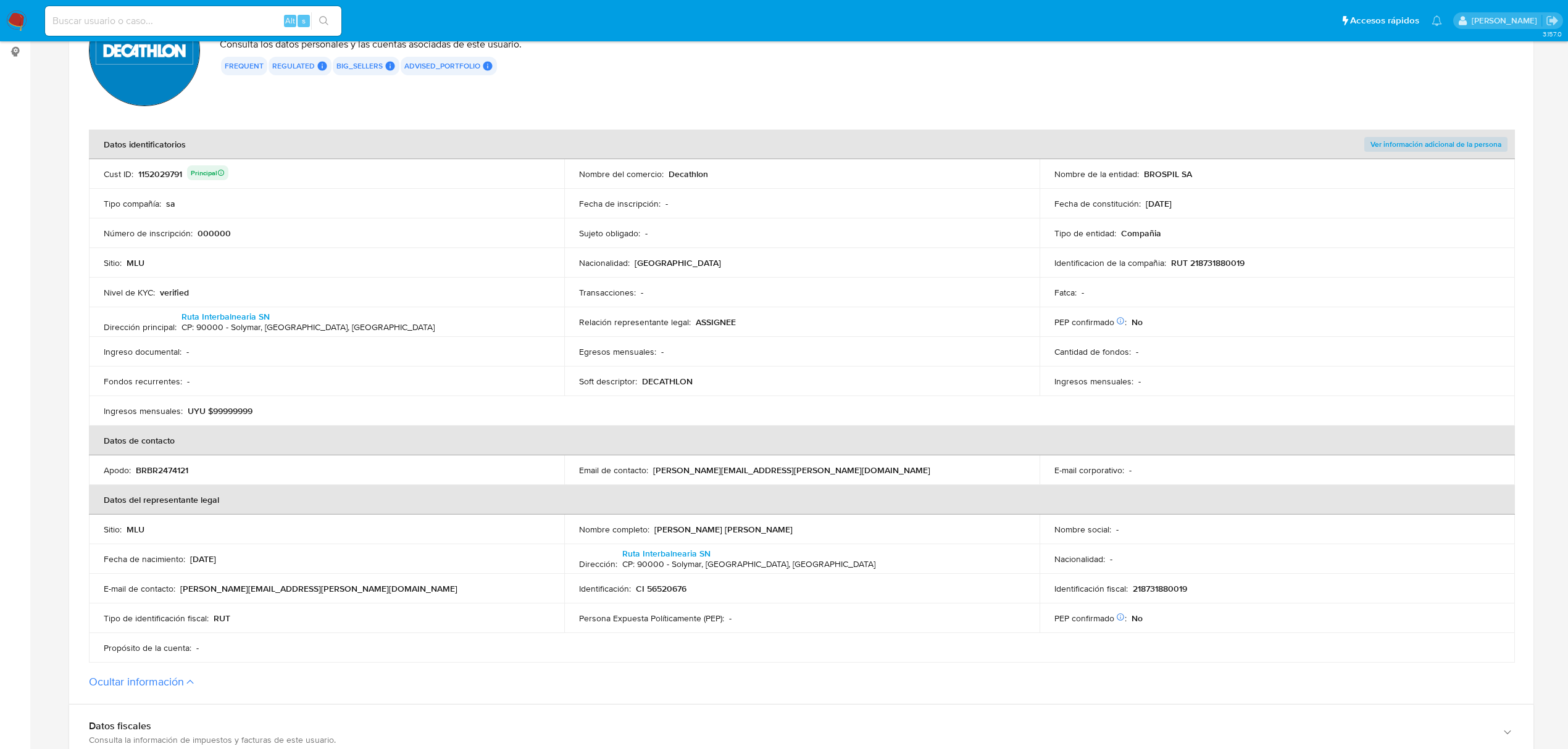
click at [683, 178] on p "Decathlon" at bounding box center [688, 174] width 39 height 11
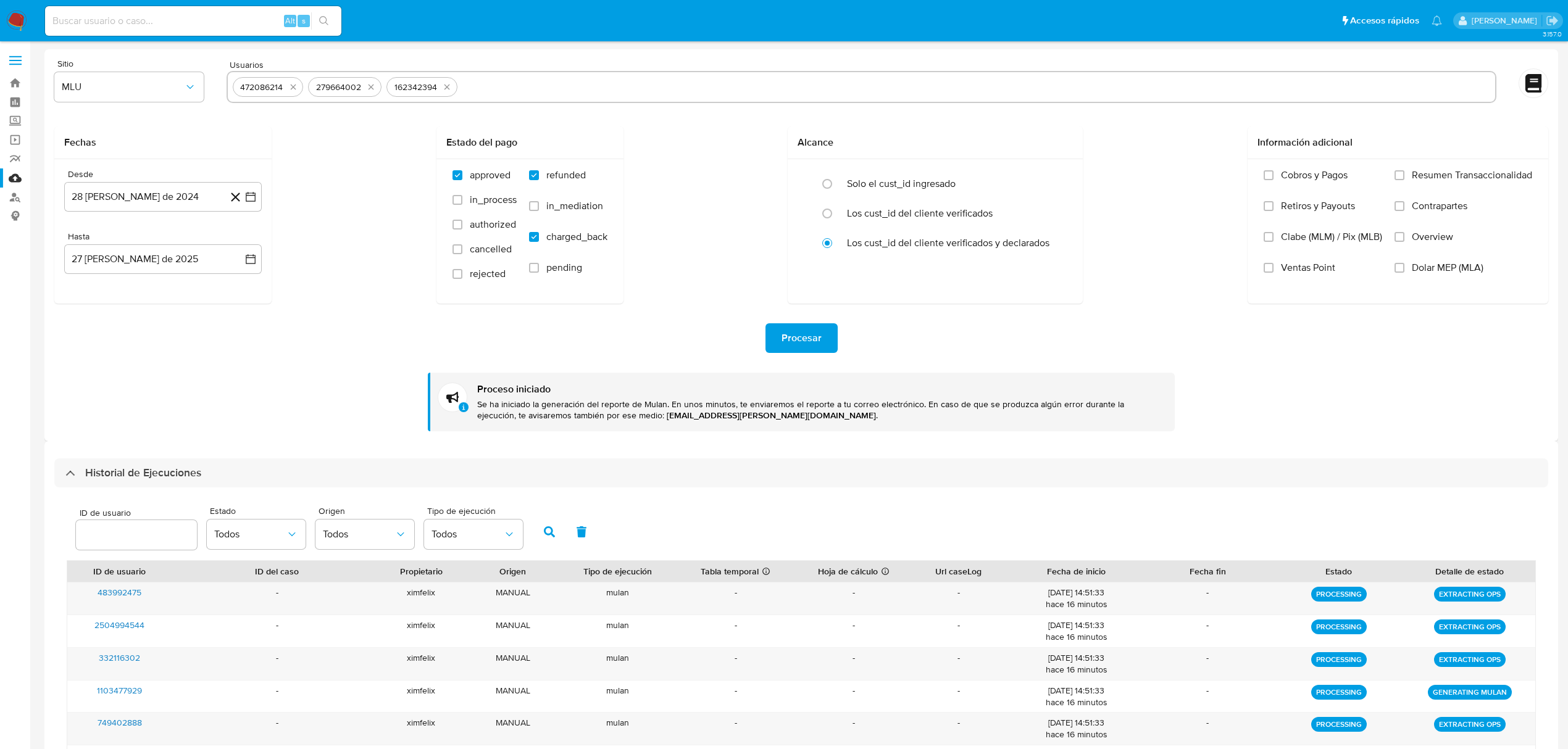
select select "10"
